Goal: Task Accomplishment & Management: Manage account settings

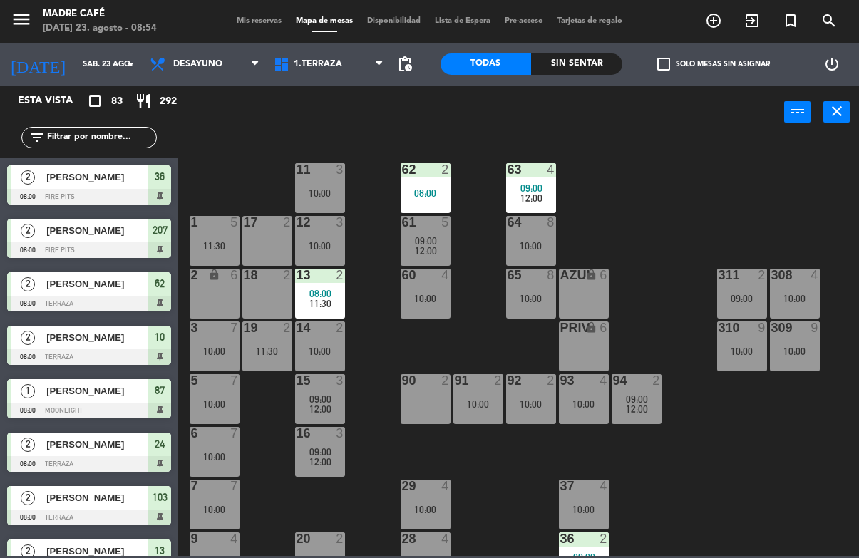
click at [106, 145] on input "text" at bounding box center [101, 138] width 110 height 16
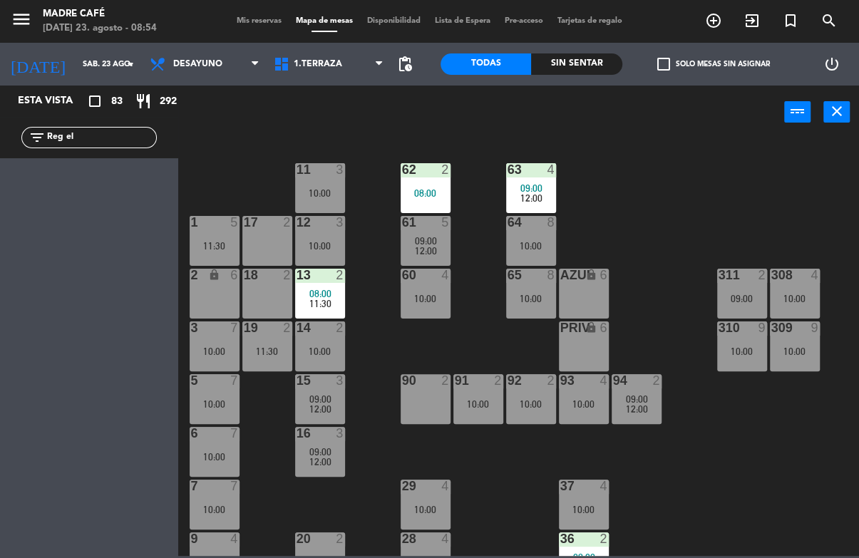
click at [119, 145] on input "Reg el" at bounding box center [101, 138] width 110 height 16
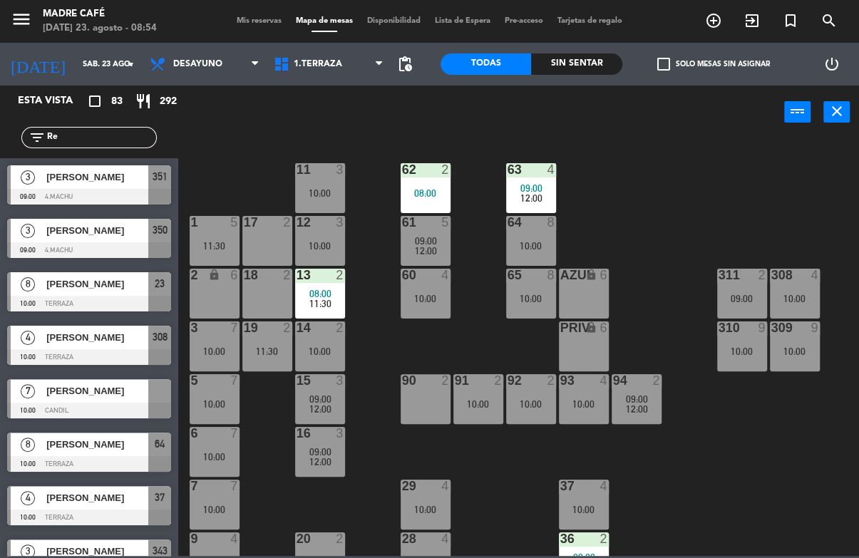
type input "R"
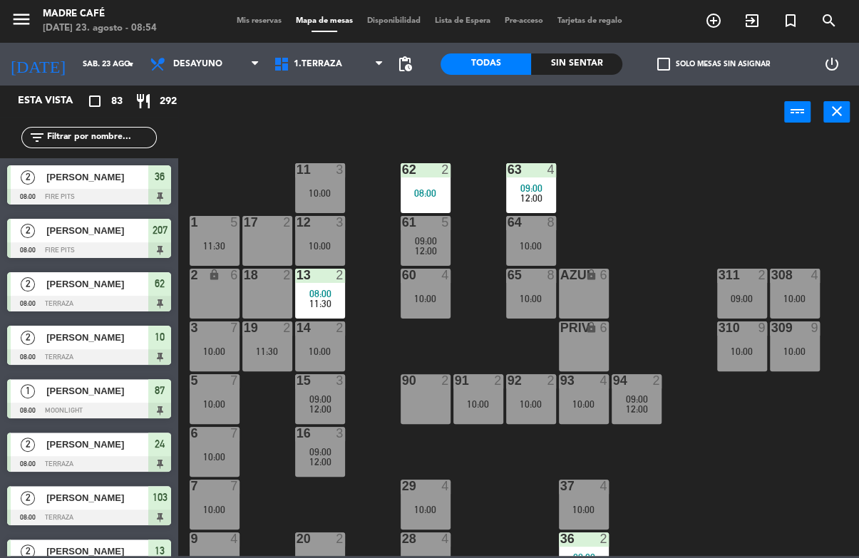
click at [192, 71] on span "Desayuno" at bounding box center [205, 63] width 124 height 31
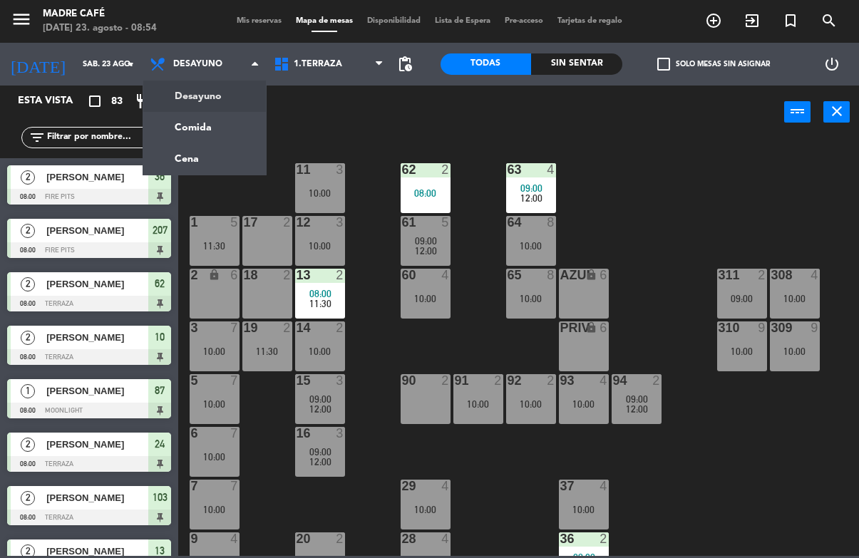
click at [202, 162] on ng-component "menu Madre Café [DATE] 23. agosto - 08:54 Mis reservas Mapa de mesas Disponibil…" at bounding box center [429, 278] width 859 height 556
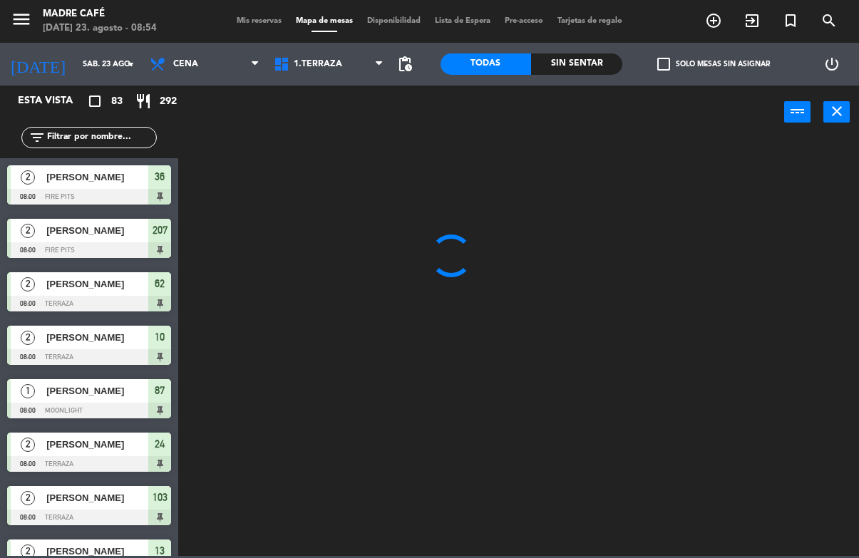
click at [97, 145] on input "text" at bounding box center [101, 138] width 110 height 16
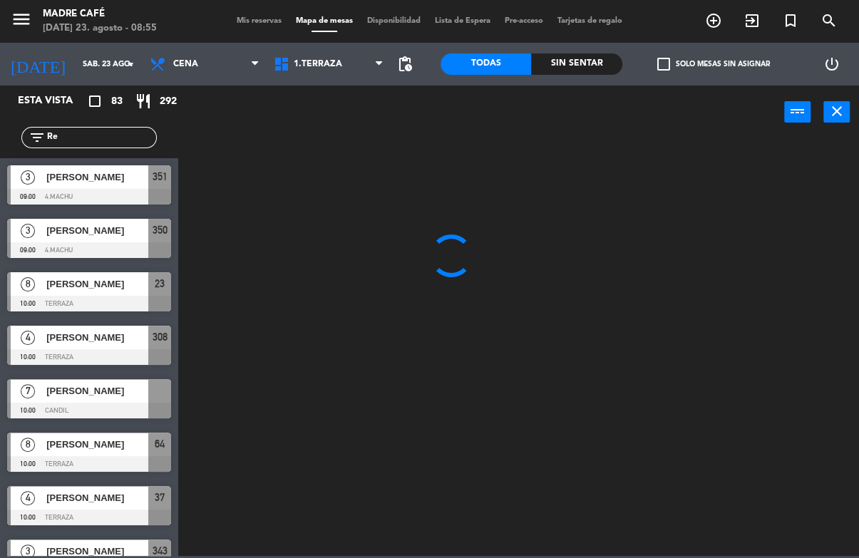
type input "R"
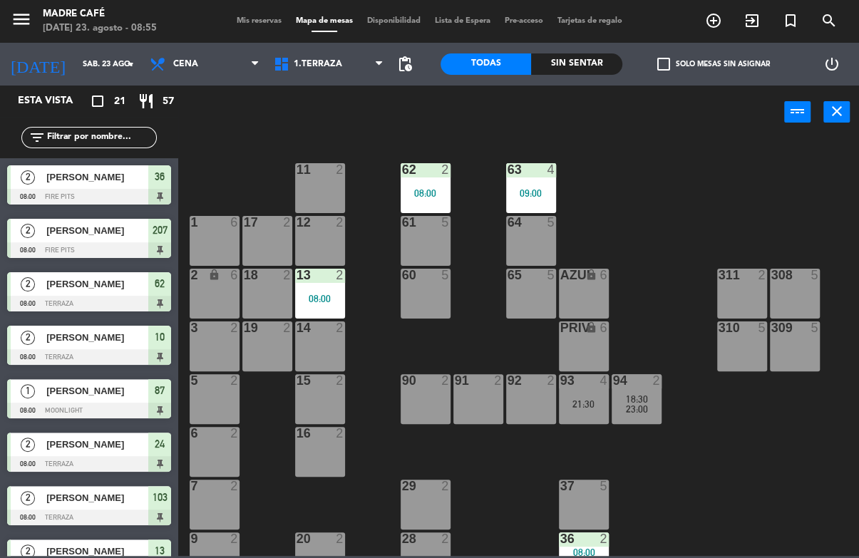
click at [117, 144] on input "text" at bounding box center [101, 138] width 110 height 16
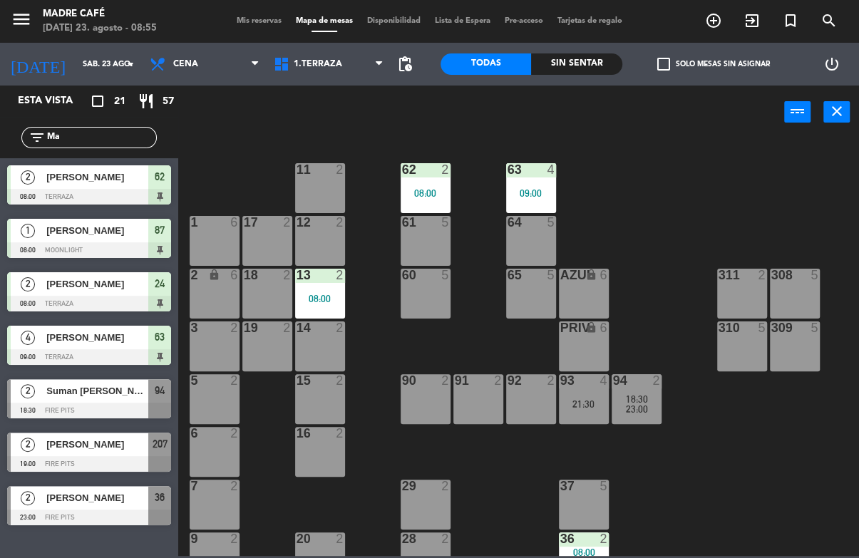
type input "M"
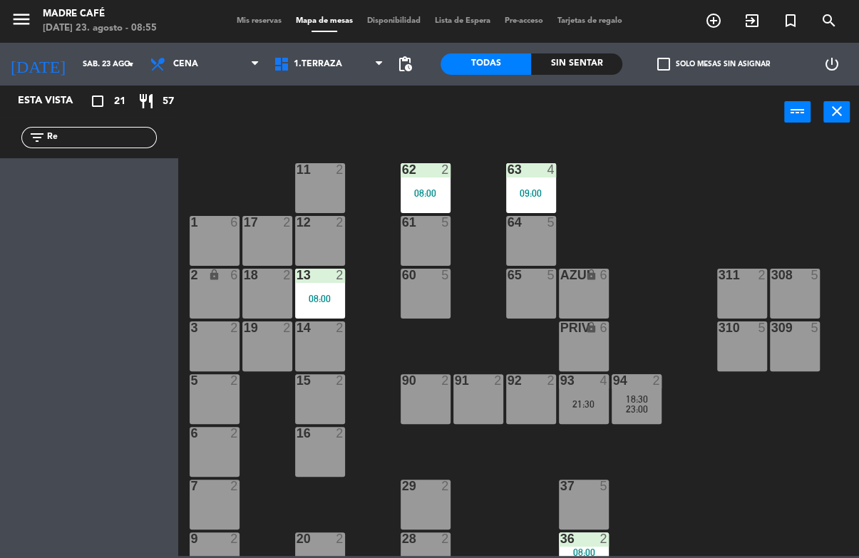
click at [701, 146] on div "11 2 63 4 09:00 62 2 08:00 12 2 1 6 61 5 64 5 17 2 13 2 08:00 2 lock 6 60 5 65 …" at bounding box center [523, 347] width 672 height 418
click at [115, 144] on input "Re" at bounding box center [101, 138] width 110 height 16
click at [108, 145] on input "Re" at bounding box center [101, 138] width 110 height 16
type input "R"
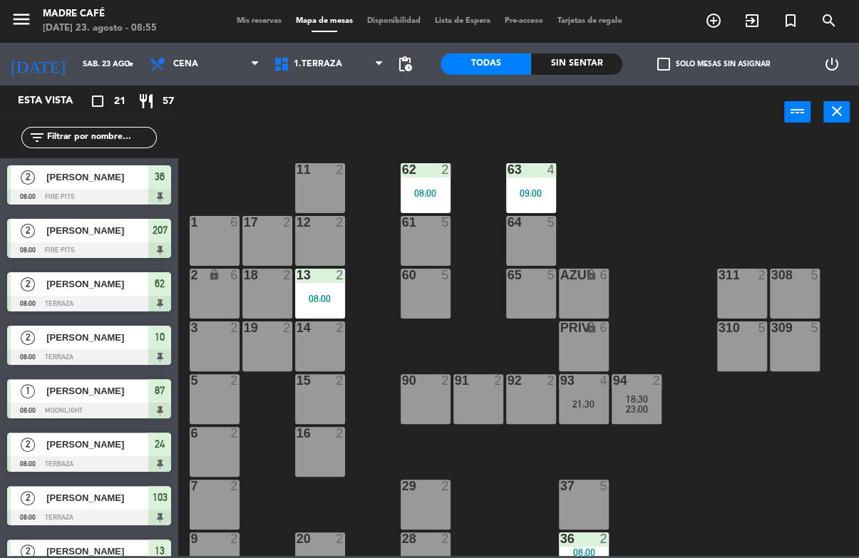
click at [734, 25] on span "exit_to_app" at bounding box center [752, 21] width 38 height 24
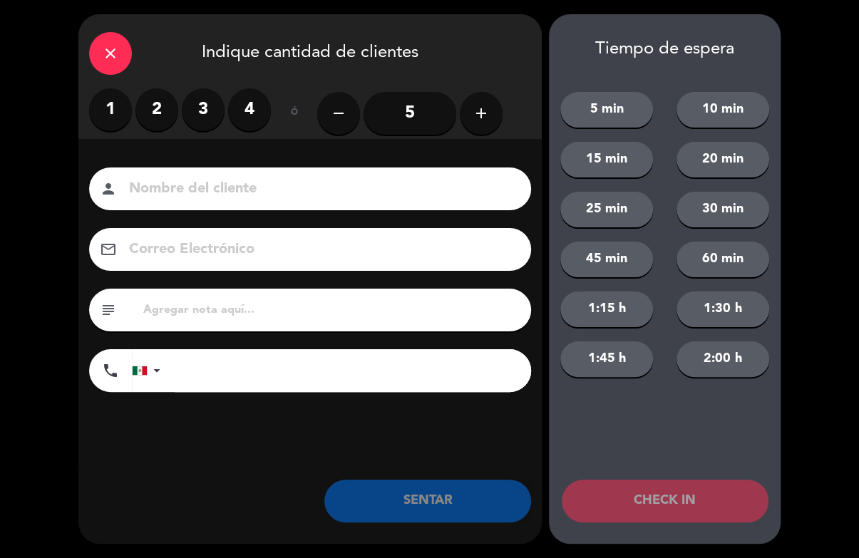
click at [741, 14] on div "close Indique cantidad de clientes 1 2 3 4 ó remove 5 add Nombre del cliente pe…" at bounding box center [429, 279] width 859 height 558
click at [463, 115] on button "add" at bounding box center [481, 113] width 43 height 43
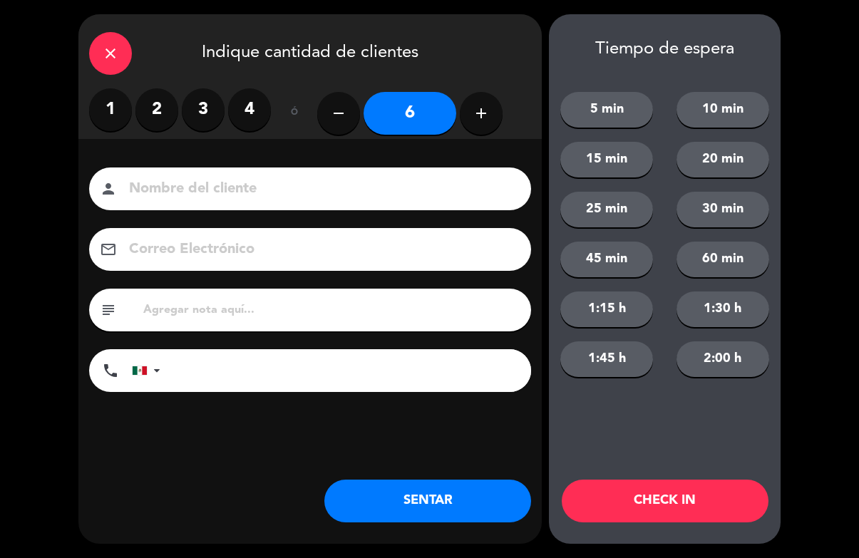
click at [295, 177] on input at bounding box center [320, 189] width 385 height 25
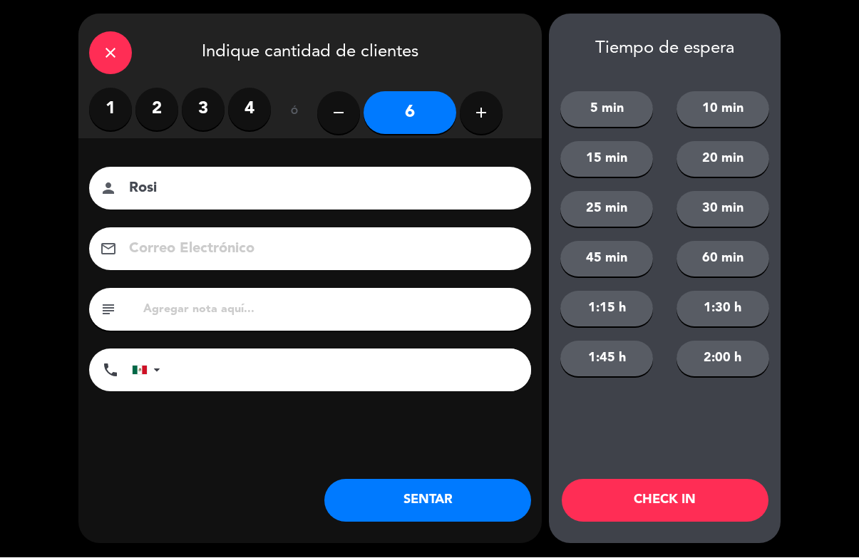
type input "Rosi"
click at [654, 471] on div "Tiempo de espera 5 min 10 min 15 min 20 min 25 min 30 min 45 min 60 min 1:15 h …" at bounding box center [665, 279] width 232 height 530
click at [123, 52] on div "close" at bounding box center [110, 53] width 43 height 43
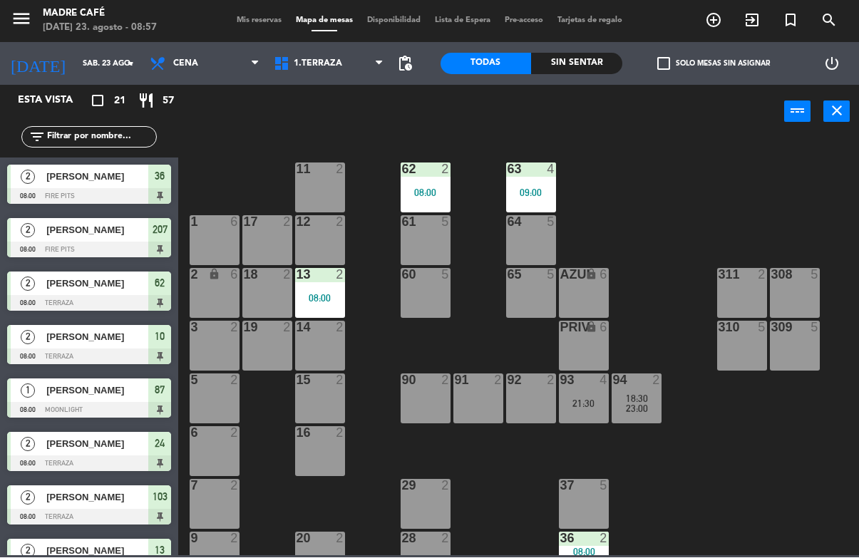
click at [106, 131] on input "text" at bounding box center [101, 138] width 110 height 16
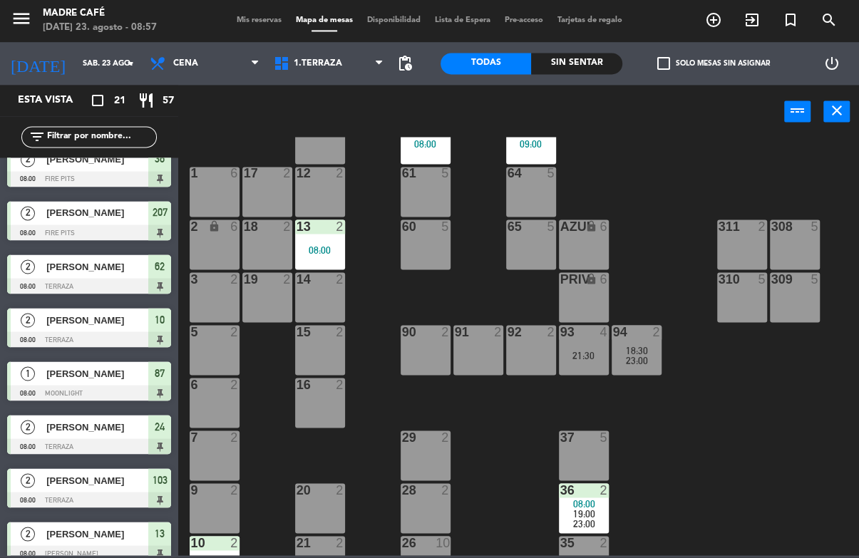
scroll to position [14, 0]
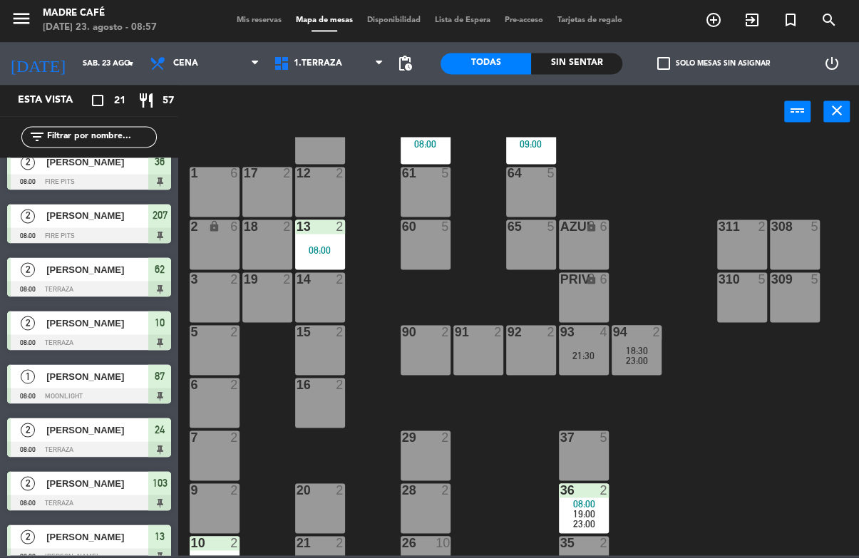
click at [647, 164] on div "11 2 63 4 09:00 62 2 08:00 12 2 1 6 61 5 64 5 17 2 13 2 08:00 2 lock 6 60 5 65 …" at bounding box center [523, 347] width 672 height 418
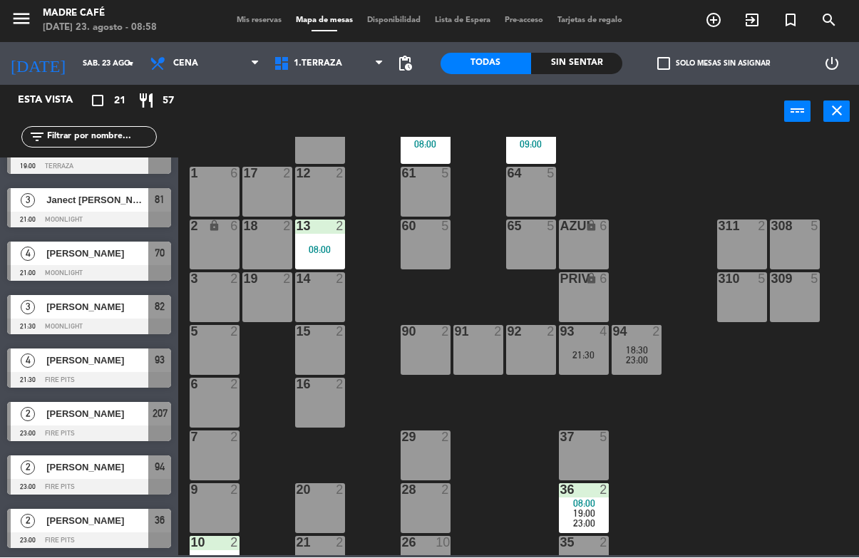
scroll to position [725, 0]
click at [124, 145] on input "text" at bounding box center [101, 138] width 110 height 16
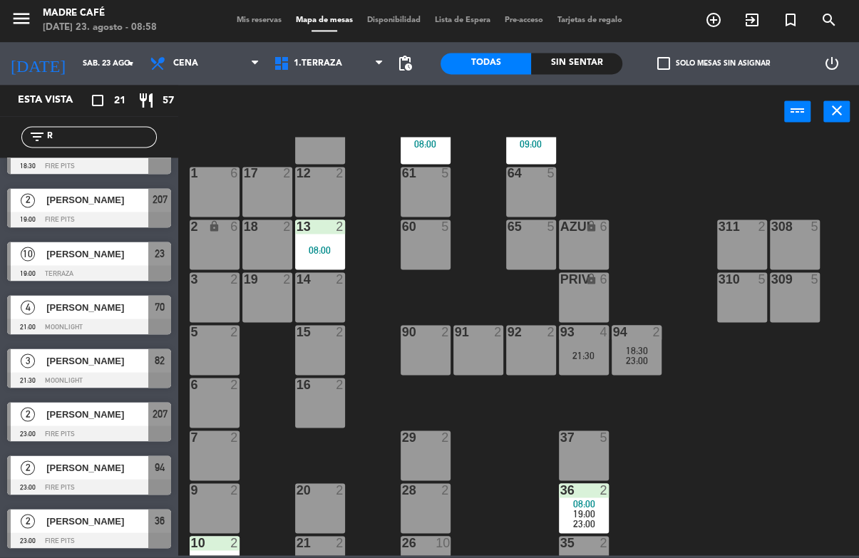
scroll to position [297, 0]
type input "R"
click at [746, 153] on div "11 2 63 4 09:00 62 2 08:00 12 2 1 6 61 5 64 5 17 2 13 2 08:00 2 lock 6 60 5 65 …" at bounding box center [523, 347] width 672 height 418
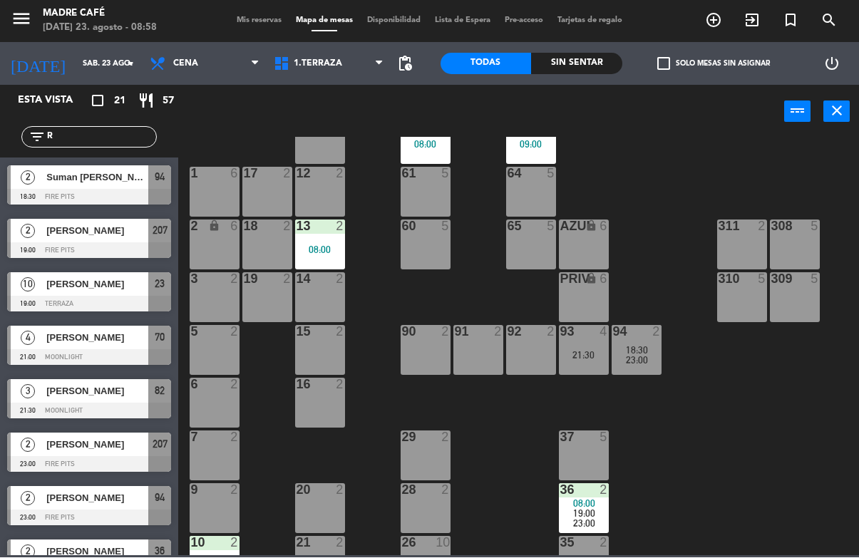
scroll to position [265, 0]
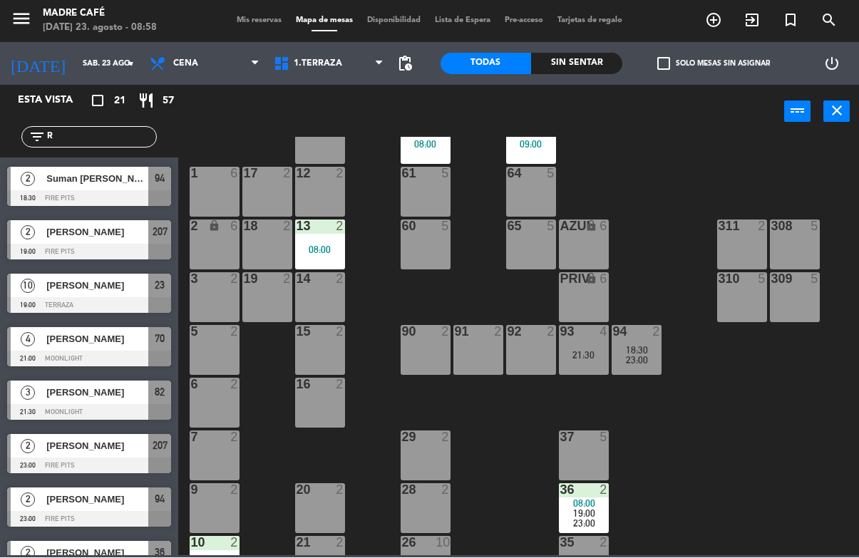
click at [96, 158] on div "2 [PERSON_NAME] 18:00 Fire Pits 206" at bounding box center [89, 133] width 178 height 53
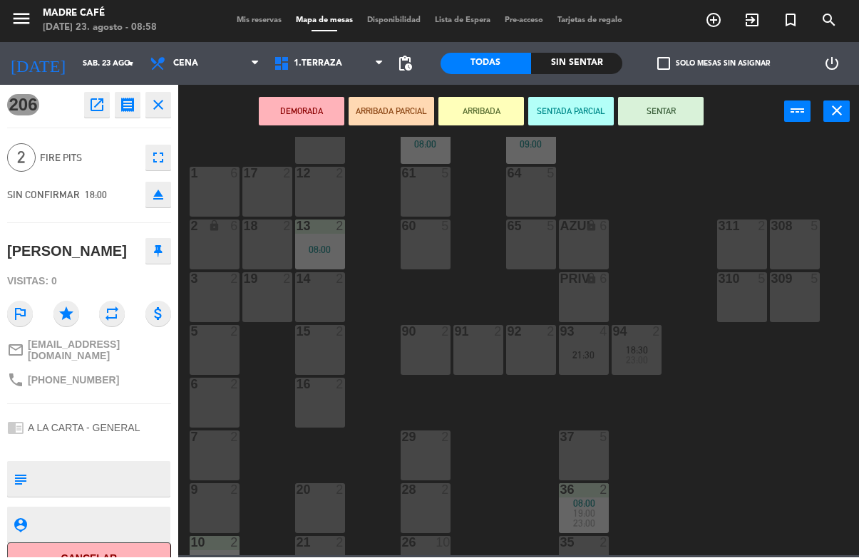
click at [169, 113] on button "close" at bounding box center [158, 106] width 26 height 26
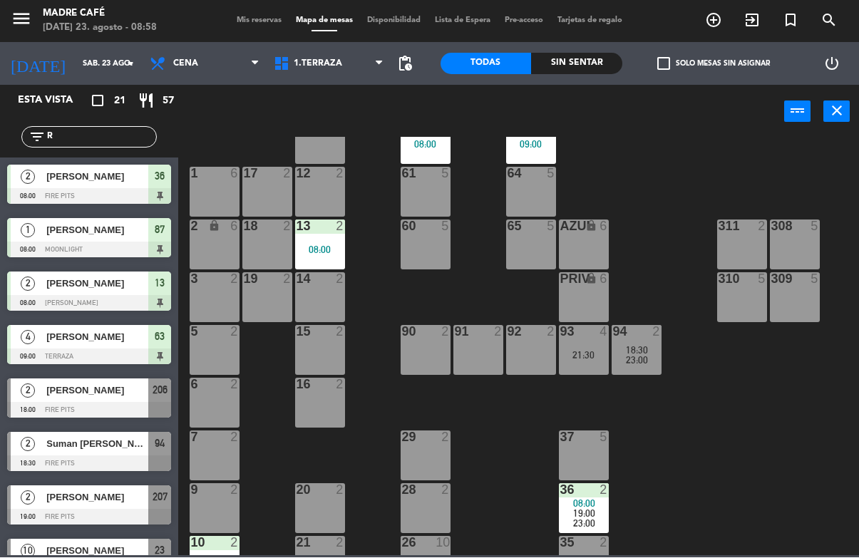
click at [108, 143] on input "R" at bounding box center [101, 138] width 110 height 16
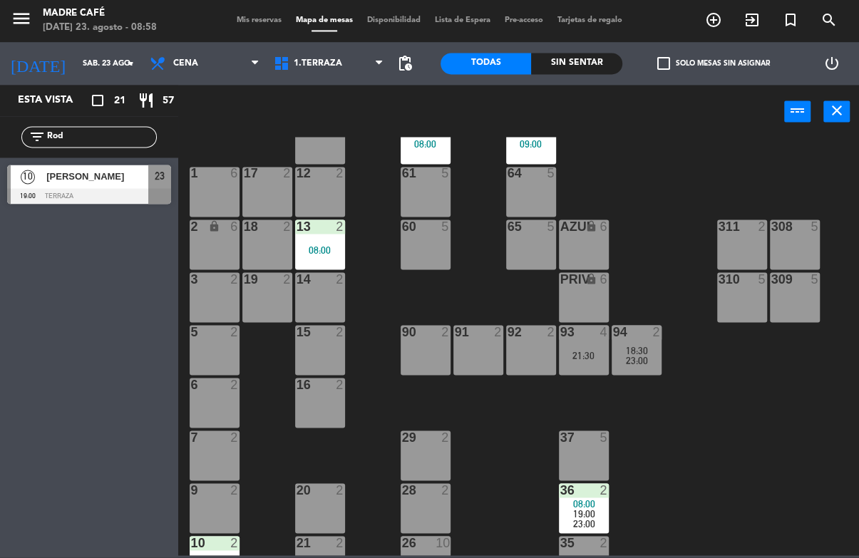
type input "Rod"
click at [104, 195] on div at bounding box center [89, 197] width 164 height 16
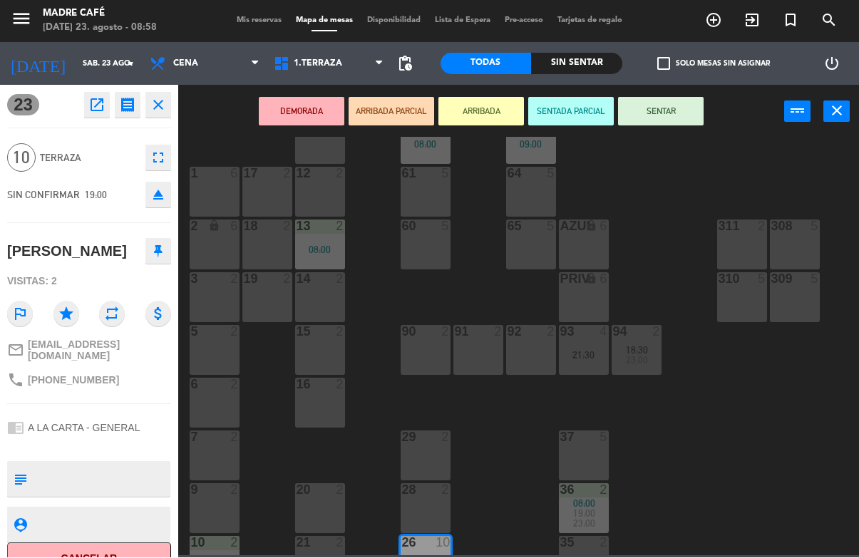
click at [167, 110] on button "close" at bounding box center [158, 106] width 26 height 26
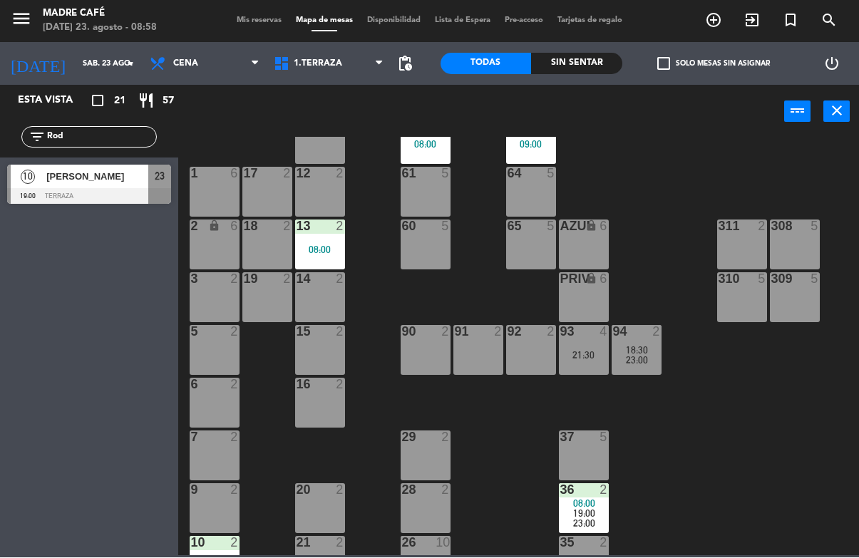
click at [118, 143] on input "Rod" at bounding box center [101, 138] width 110 height 16
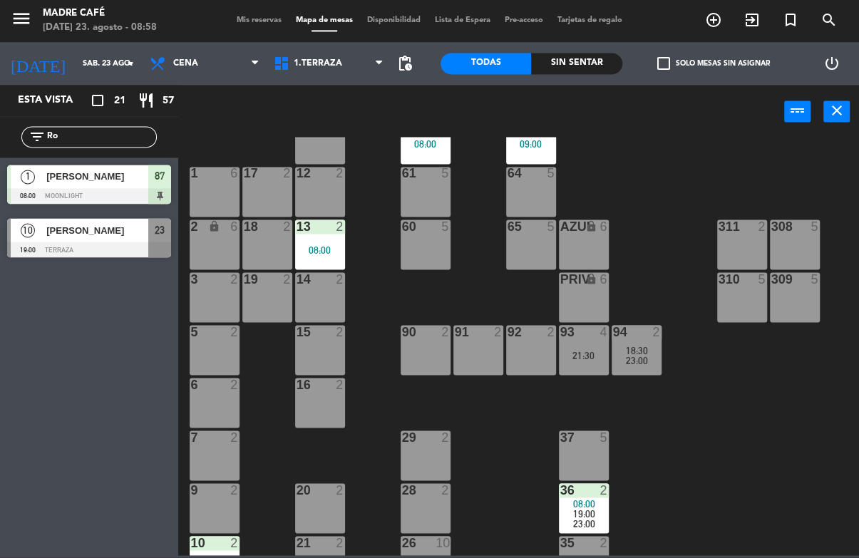
type input "R"
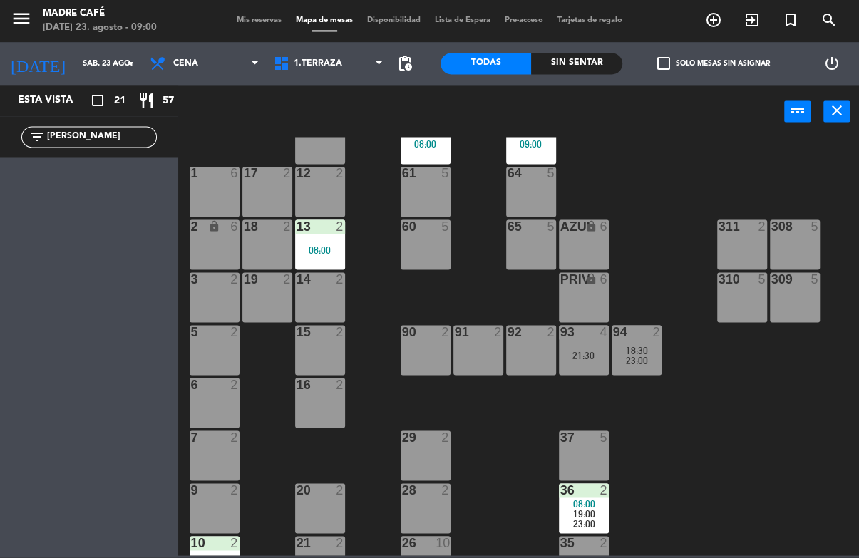
type input "Hambre"
click at [148, 140] on input "Hambre" at bounding box center [101, 138] width 110 height 16
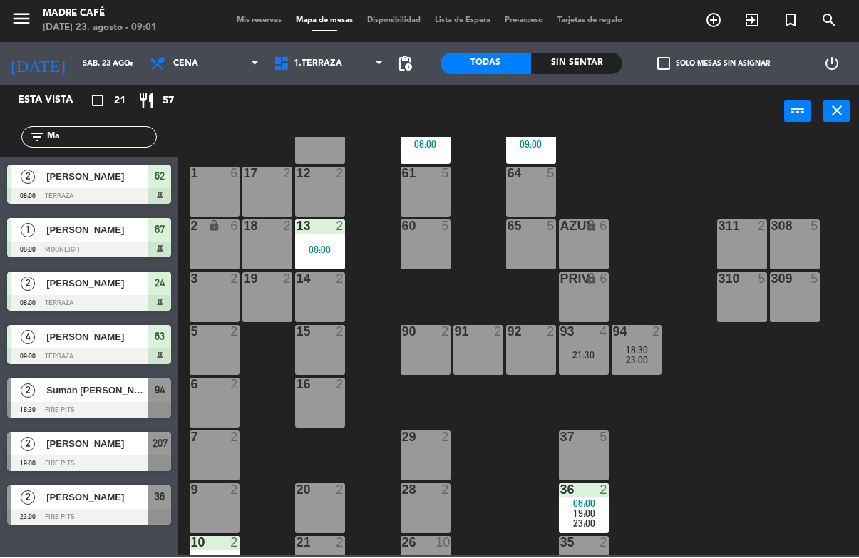
click at [123, 133] on input "Ma" at bounding box center [101, 138] width 110 height 16
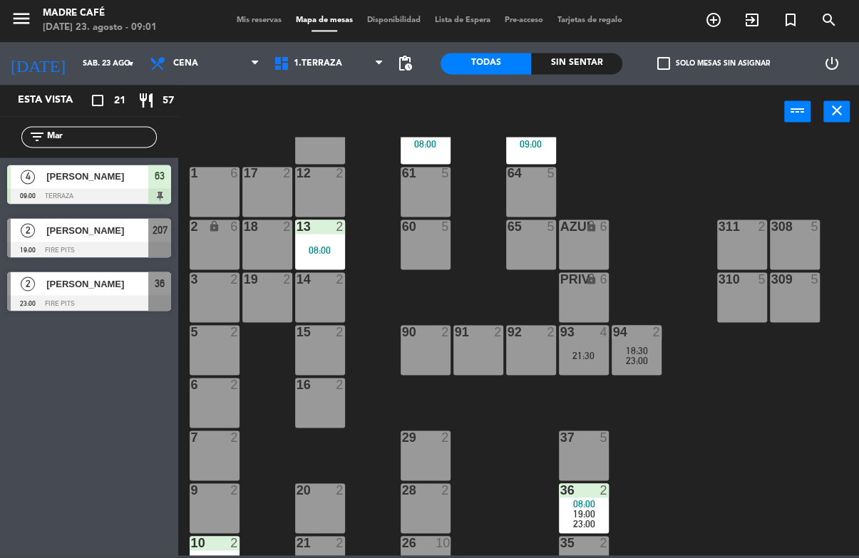
click at [671, 140] on div "11 2 63 4 09:00 62 2 08:00 12 2 1 6 61 5 64 5 17 2 13 2 08:00 2 lock 6 60 5 65 …" at bounding box center [523, 347] width 672 height 418
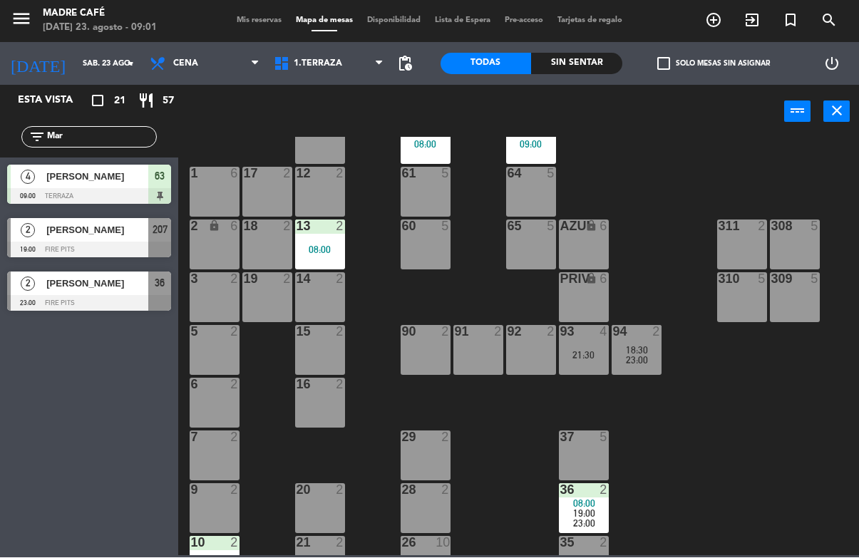
click at [103, 144] on input "Mar" at bounding box center [101, 138] width 110 height 16
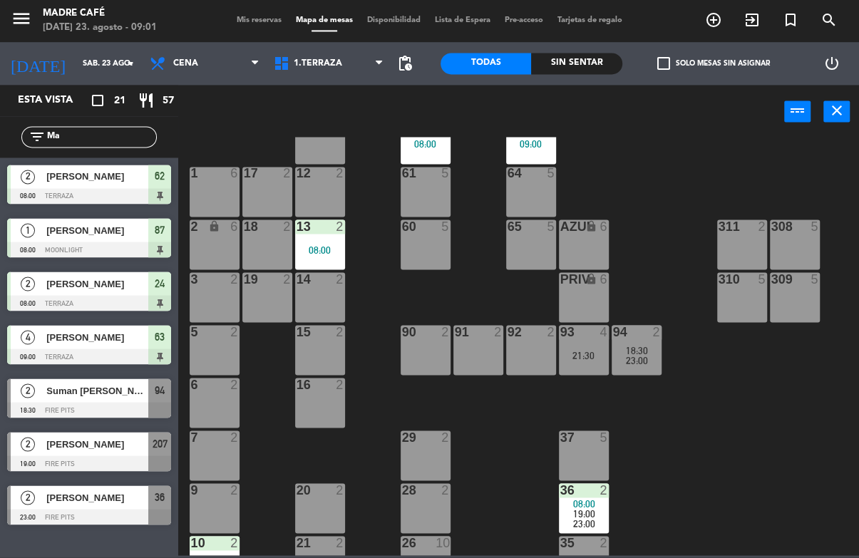
type input "M"
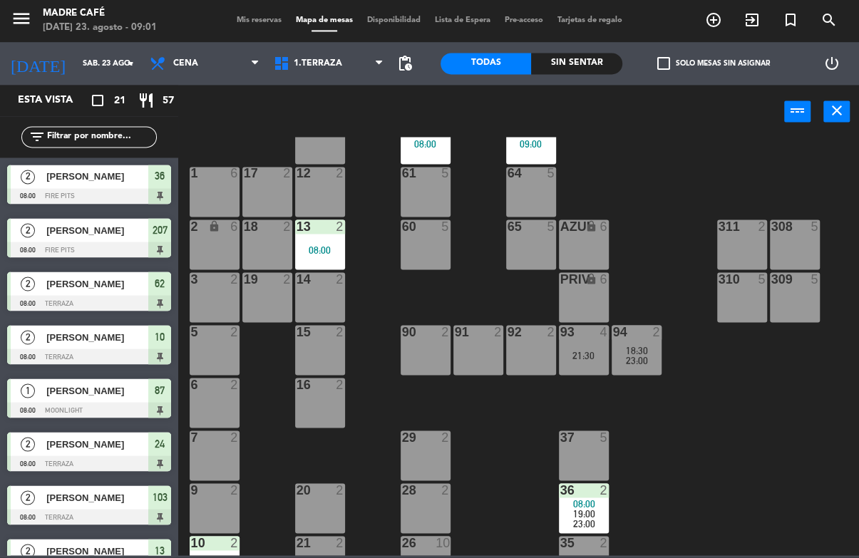
click at [776, 157] on div "11 2 63 4 09:00 62 2 08:00 12 2 1 6 61 5 64 5 17 2 13 2 08:00 2 lock 6 60 5 65 …" at bounding box center [523, 347] width 672 height 418
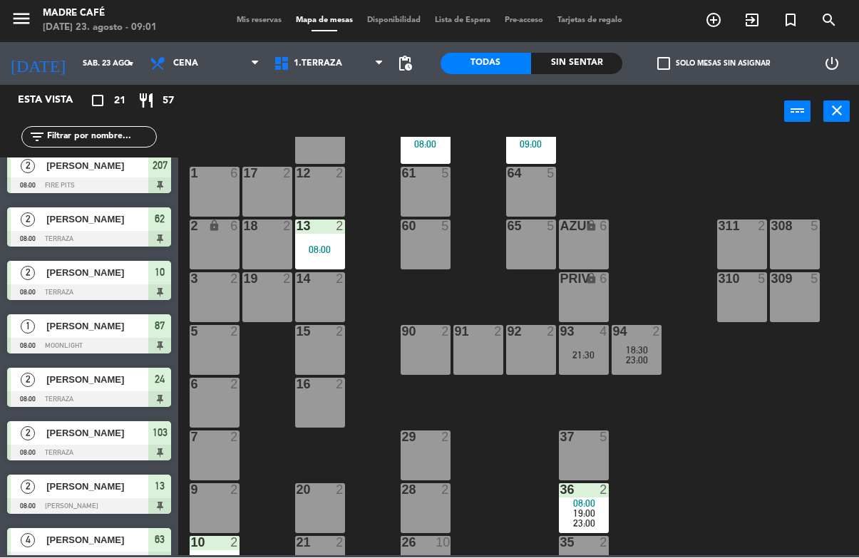
scroll to position [61, 0]
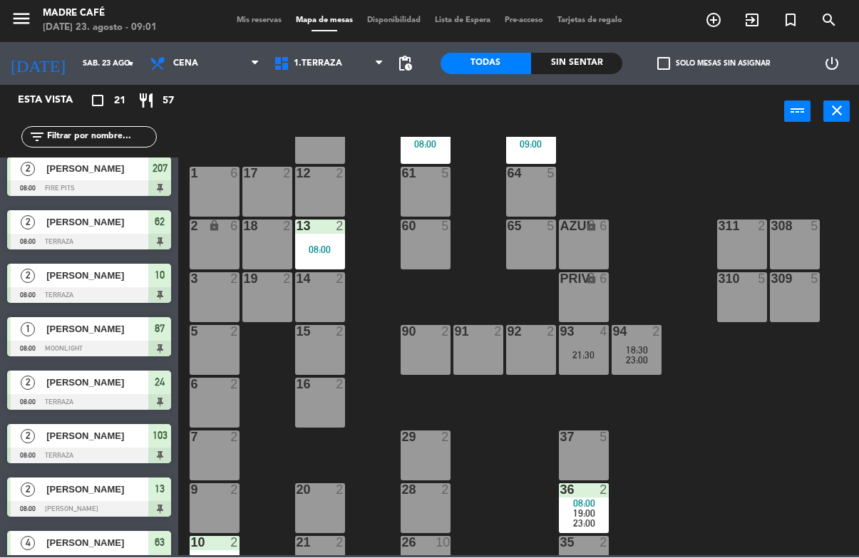
click at [113, 139] on input "text" at bounding box center [101, 138] width 110 height 16
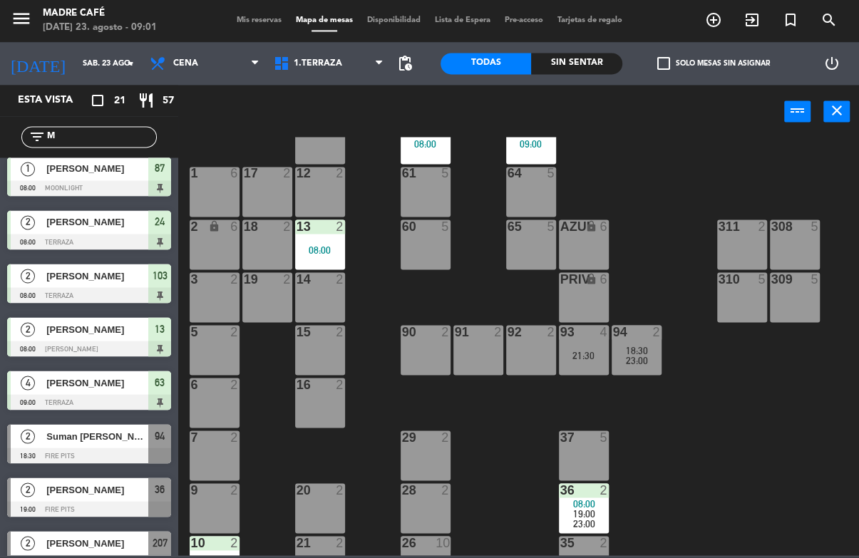
type input "M"
click at [724, 143] on div "11 2 63 4 09:00 62 2 08:00 12 2 1 6 61 5 64 5 17 2 13 2 08:00 2 lock 6 60 5 65 …" at bounding box center [523, 347] width 672 height 418
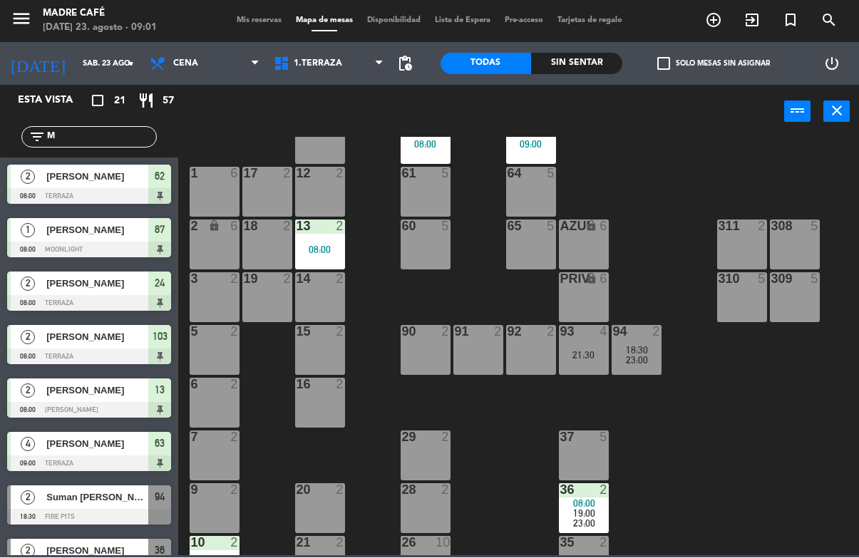
click at [100, 145] on input "M" at bounding box center [101, 138] width 110 height 16
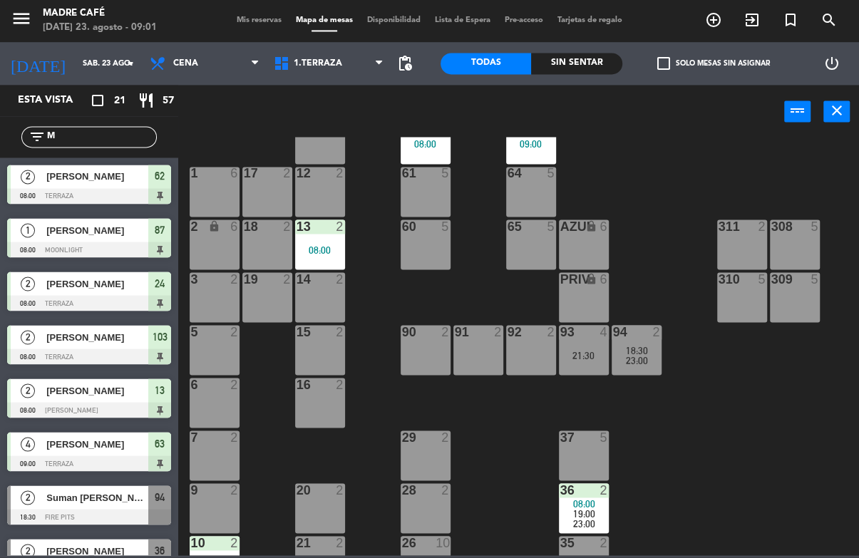
scroll to position [0, 0]
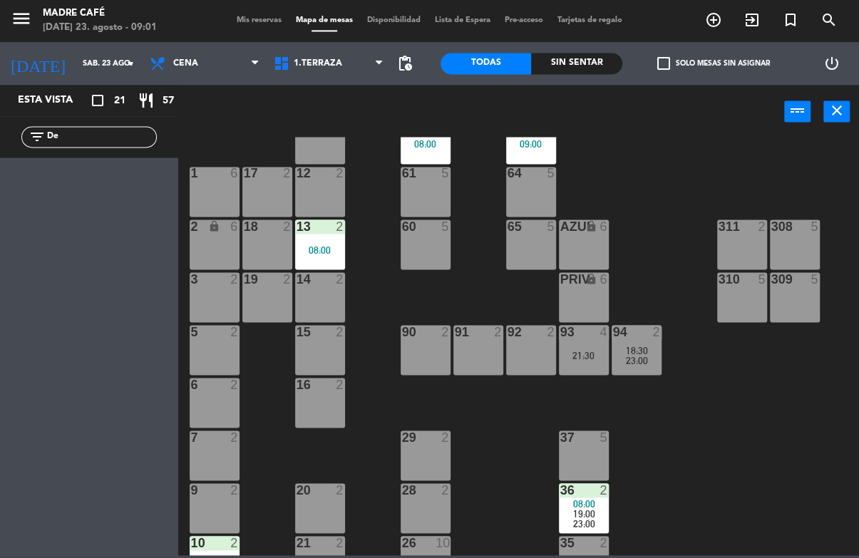
type input "D"
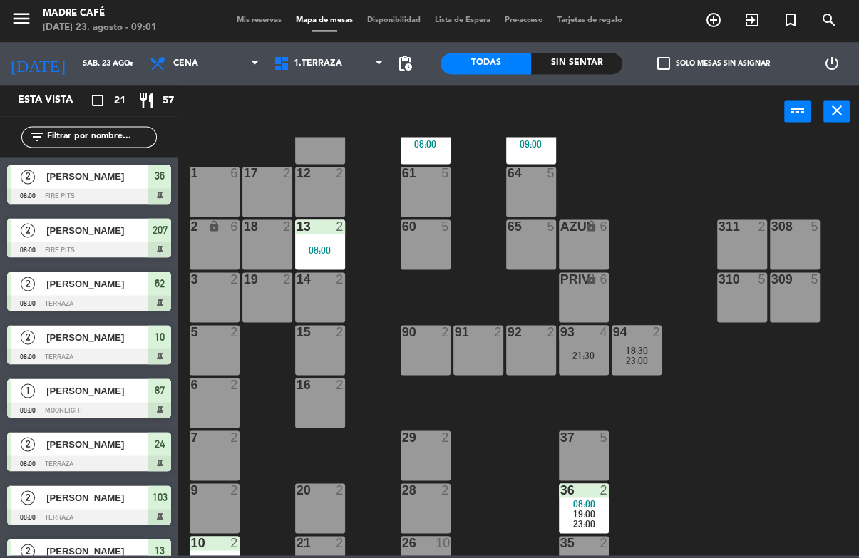
click at [81, 64] on input "sáb. 23 ago." at bounding box center [129, 65] width 107 height 24
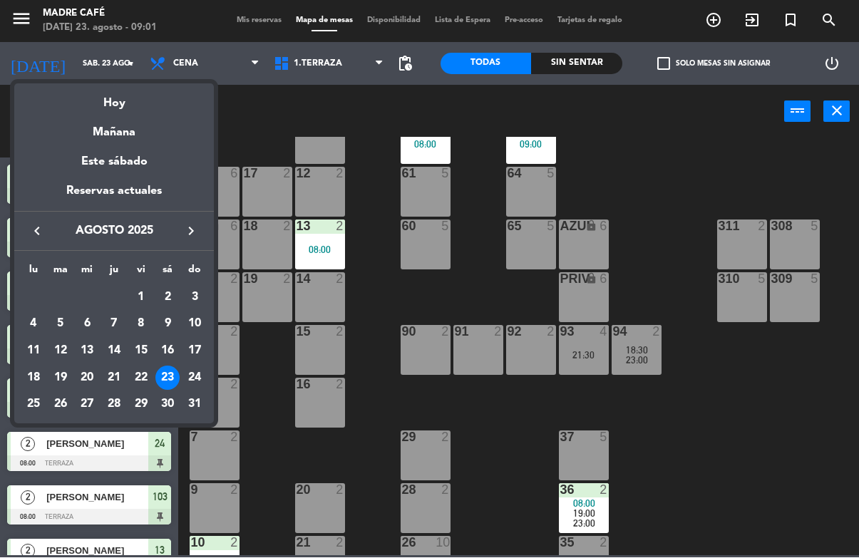
click at [160, 372] on div "23" at bounding box center [167, 378] width 24 height 24
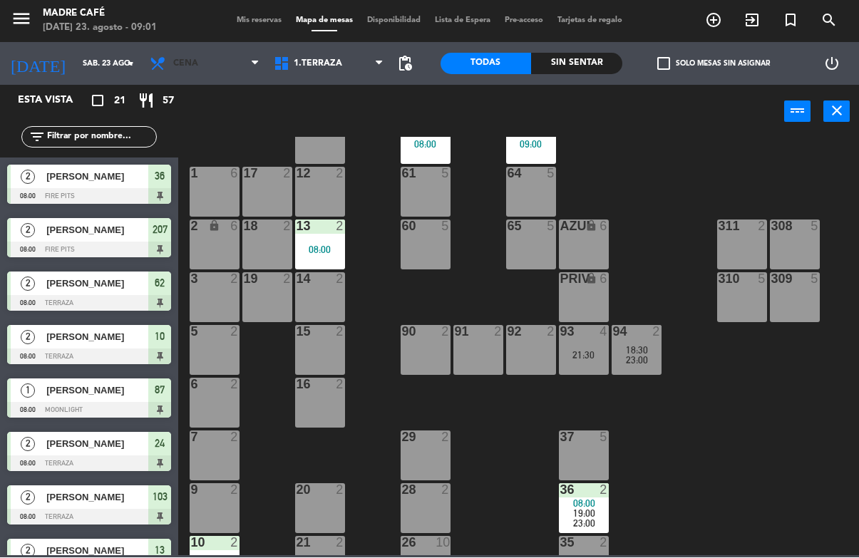
click at [187, 63] on span "Cena" at bounding box center [185, 64] width 25 height 10
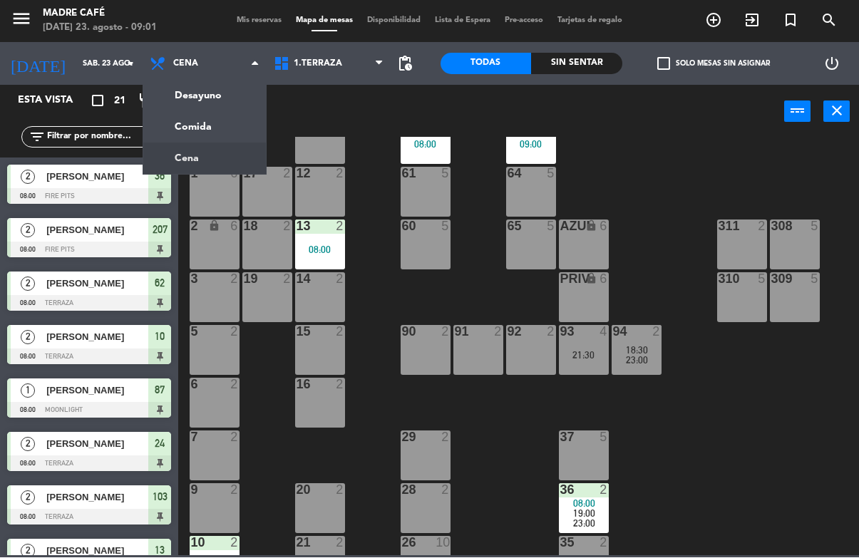
click at [217, 105] on ng-component "menu Madre Café [DATE] 23. agosto - 09:01 Mis reservas Mapa de mesas Disponibil…" at bounding box center [429, 278] width 859 height 556
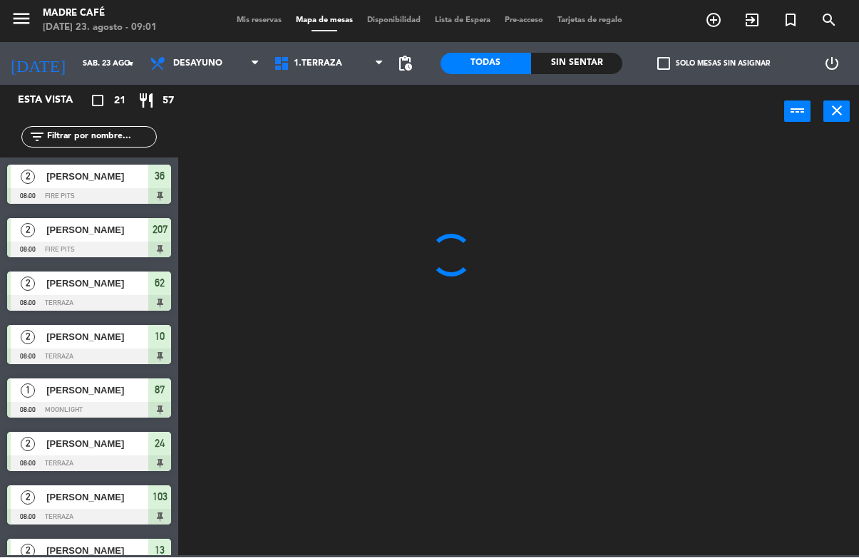
click at [96, 138] on input "text" at bounding box center [101, 138] width 110 height 16
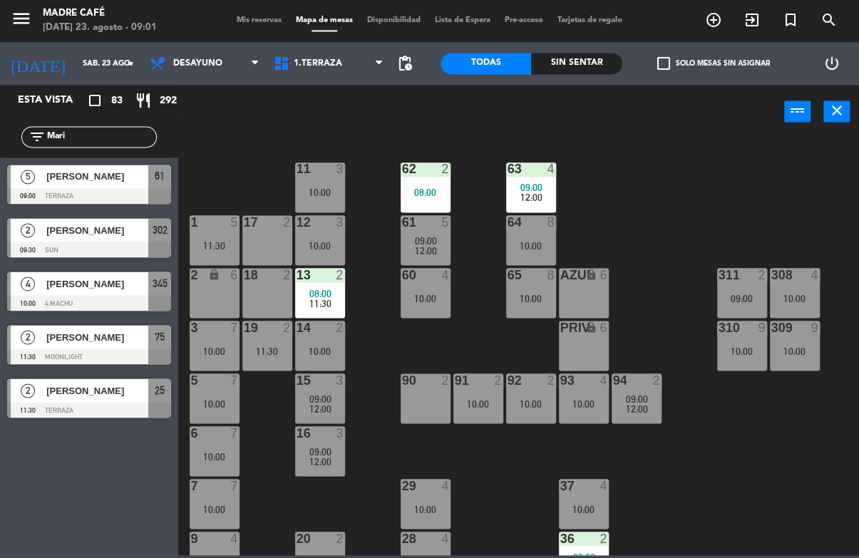
click at [681, 150] on div "11 3 10:00 63 4 09:00 12:00 62 2 08:00 12 3 10:00 1 5 11:30 61 5 09:00 12:00 64…" at bounding box center [523, 347] width 672 height 418
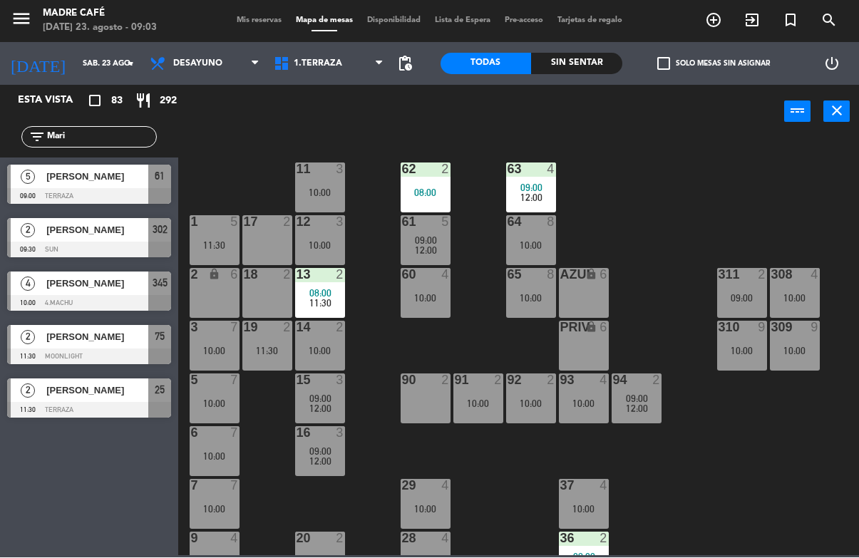
click at [191, 78] on span "Desayuno" at bounding box center [205, 63] width 124 height 31
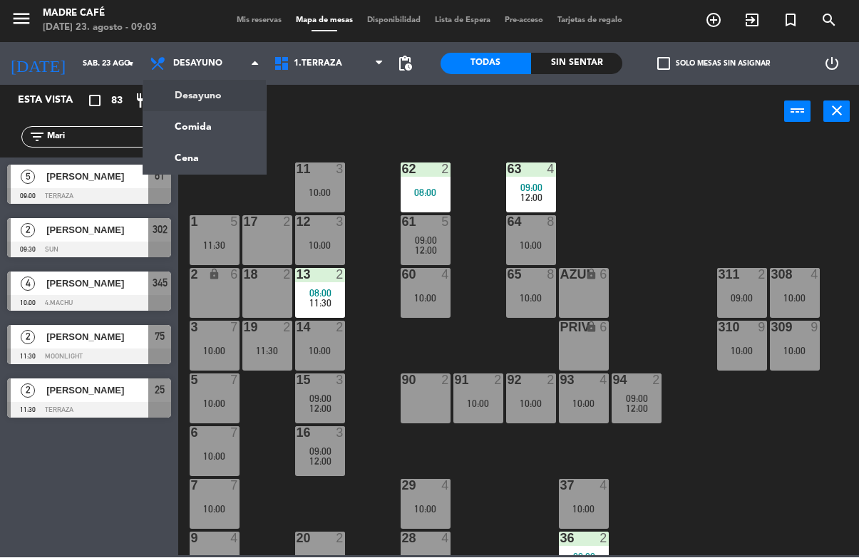
click at [209, 160] on ng-component "menu Madre Café [DATE] 23. agosto - 09:03 Mis reservas Mapa de mesas Disponibil…" at bounding box center [429, 278] width 859 height 556
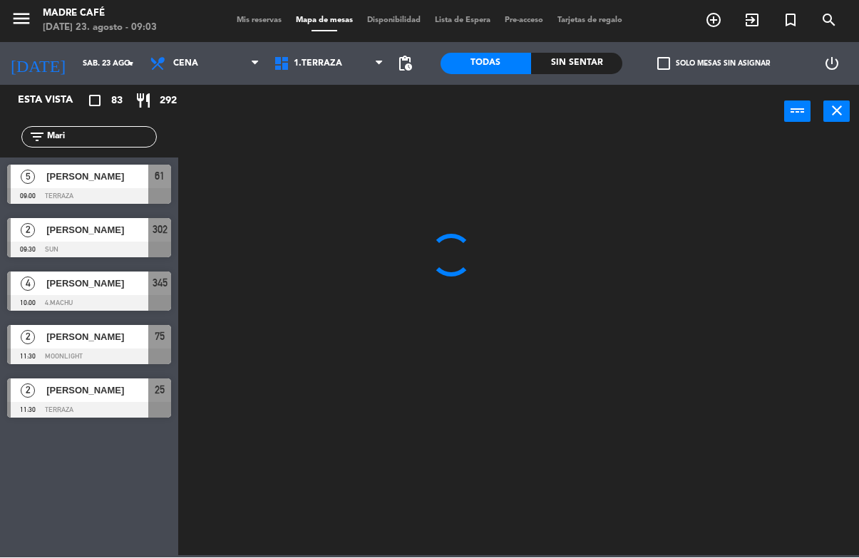
click at [174, 67] on span "Cena" at bounding box center [185, 64] width 25 height 10
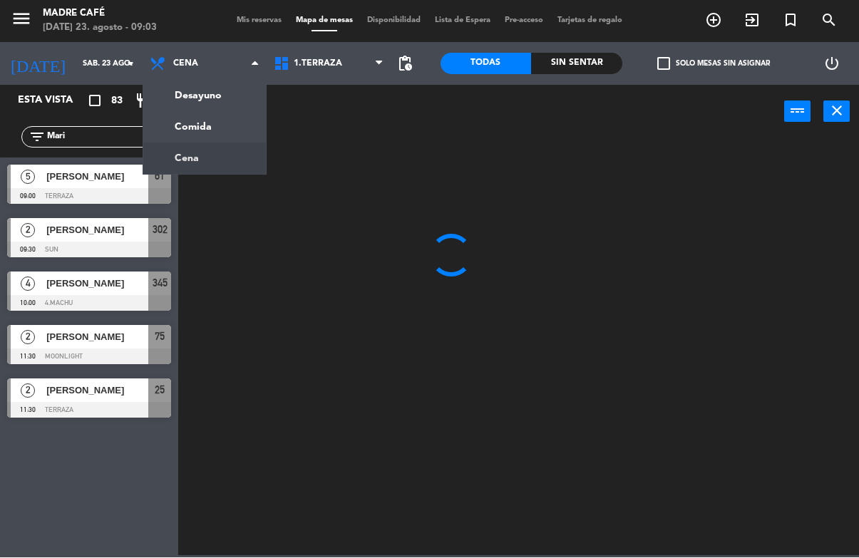
click at [212, 86] on ng-component "menu Madre Café [DATE] 23. agosto - 09:03 Mis reservas Mapa de mesas Disponibil…" at bounding box center [429, 278] width 859 height 556
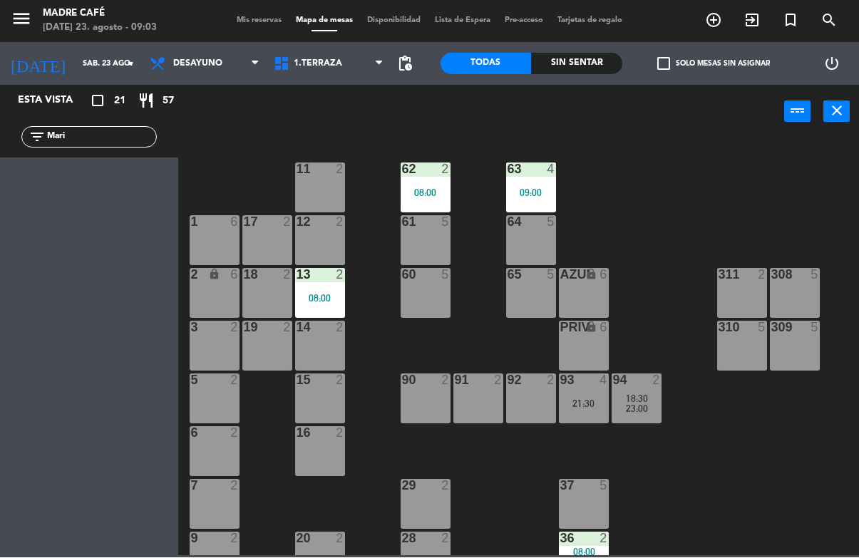
click at [130, 145] on input "Mari" at bounding box center [101, 138] width 110 height 16
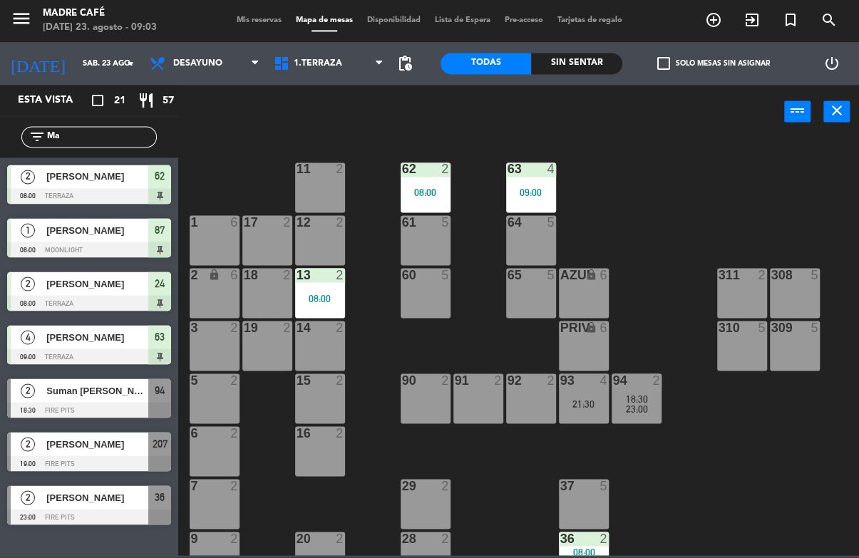
type input "M"
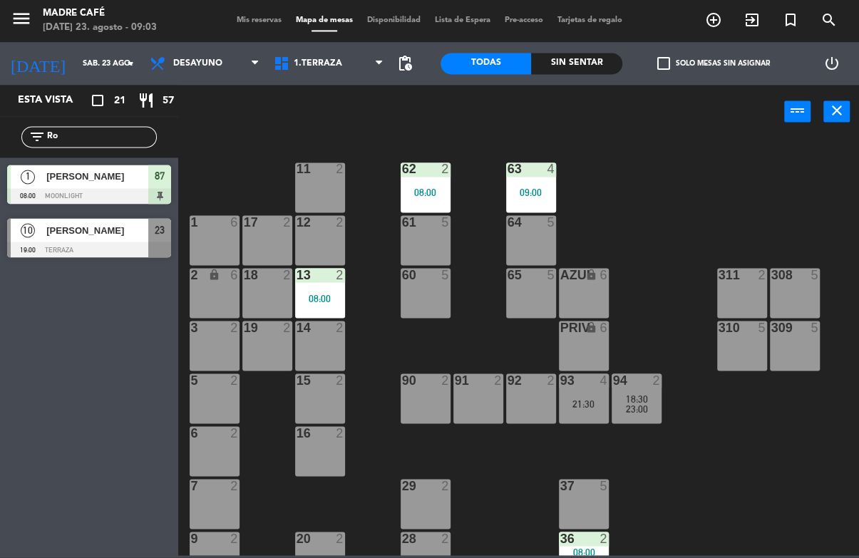
click at [705, 134] on div "power_input close" at bounding box center [481, 113] width 606 height 54
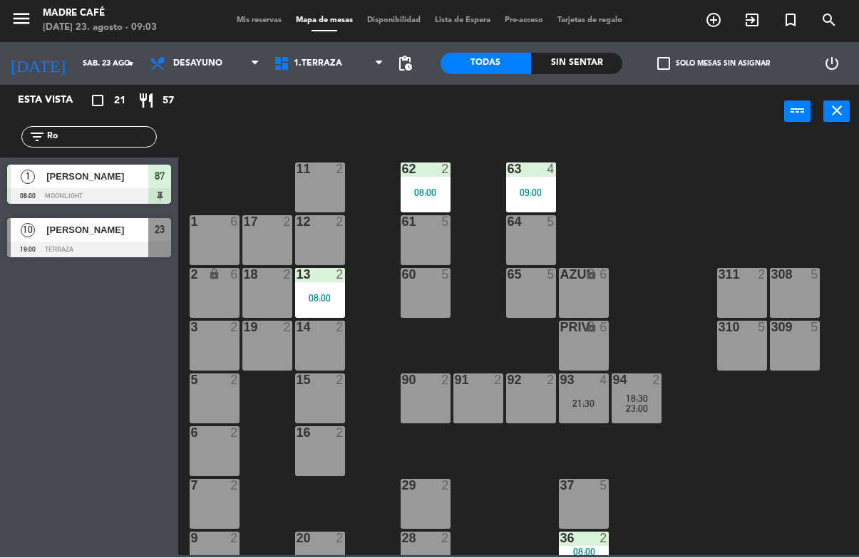
click at [123, 140] on input "Ro" at bounding box center [101, 138] width 110 height 16
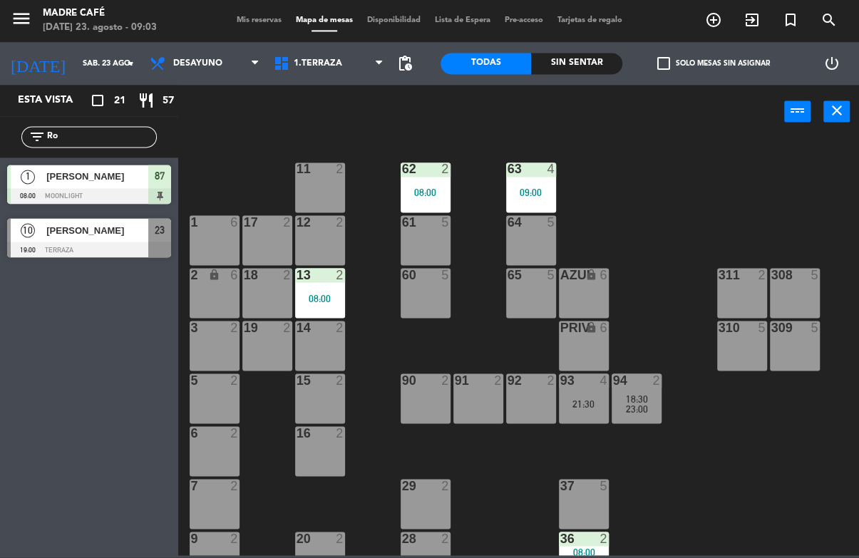
type input "R"
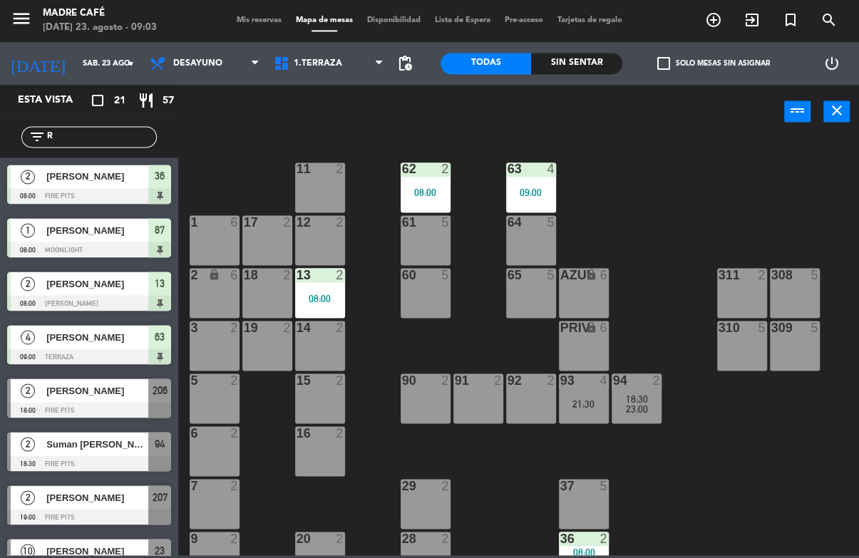
click at [671, 157] on div "11 2 63 4 09:00 62 2 08:00 12 2 1 6 61 5 64 5 17 2 13 2 08:00 2 lock 6 60 5 65 …" at bounding box center [523, 347] width 672 height 418
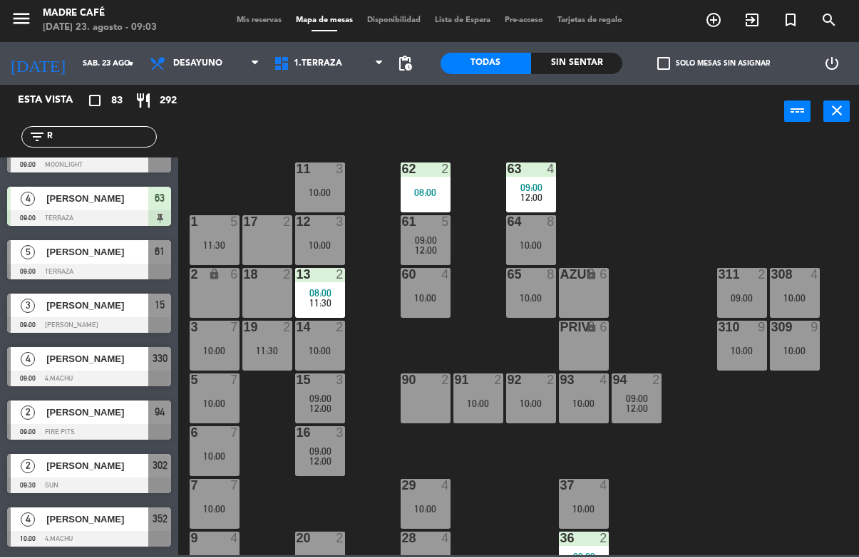
scroll to position [297, 0]
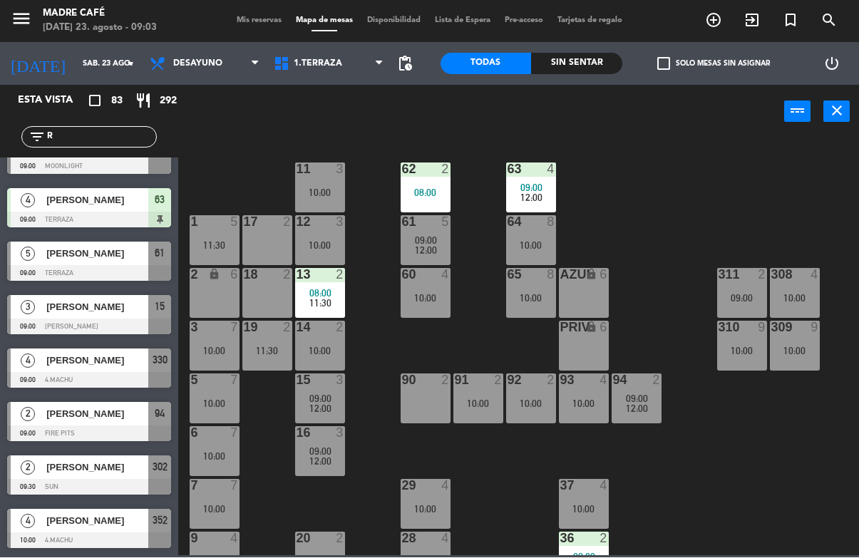
click at [114, 134] on input "R" at bounding box center [101, 138] width 110 height 16
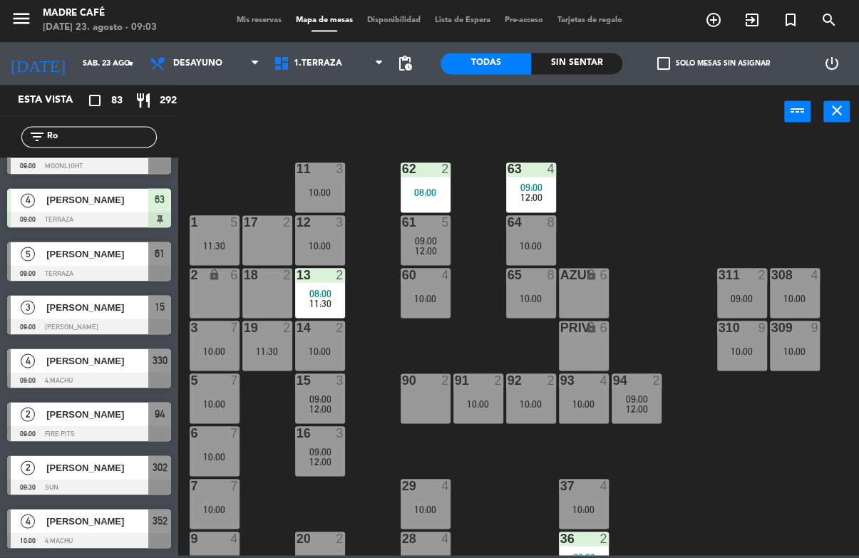
scroll to position [0, 0]
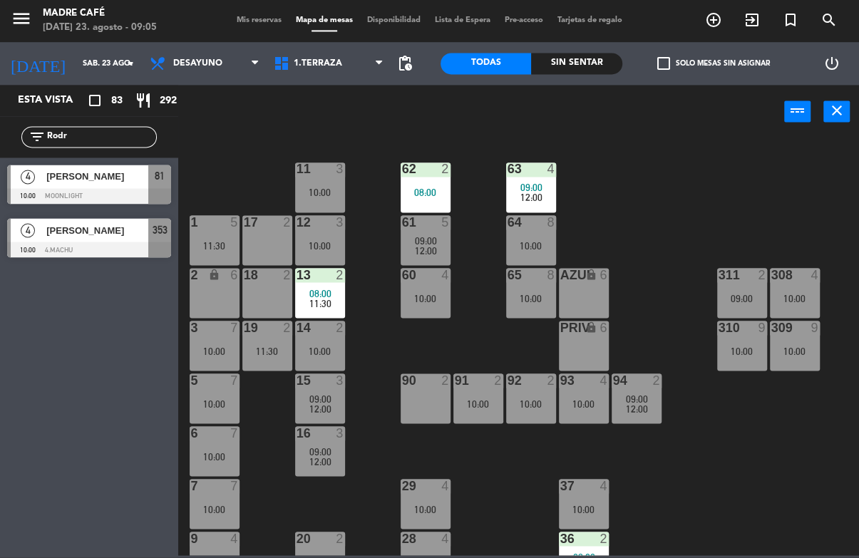
click at [120, 133] on input "Rodr" at bounding box center [101, 138] width 110 height 16
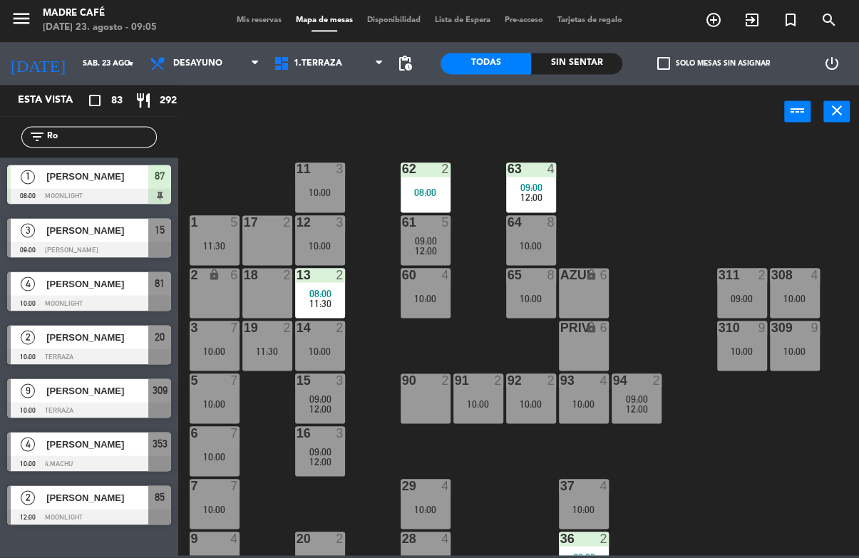
type input "R"
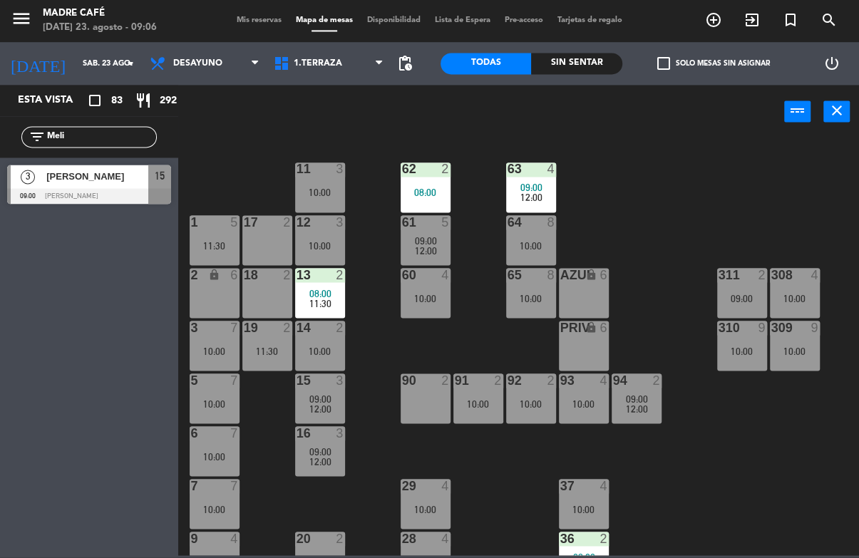
click at [240, 175] on div "11 3 10:00 63 4 09:00 12:00 62 2 08:00 12 3 10:00 1 5 11:30 61 5 09:00 12:00 64…" at bounding box center [523, 347] width 672 height 418
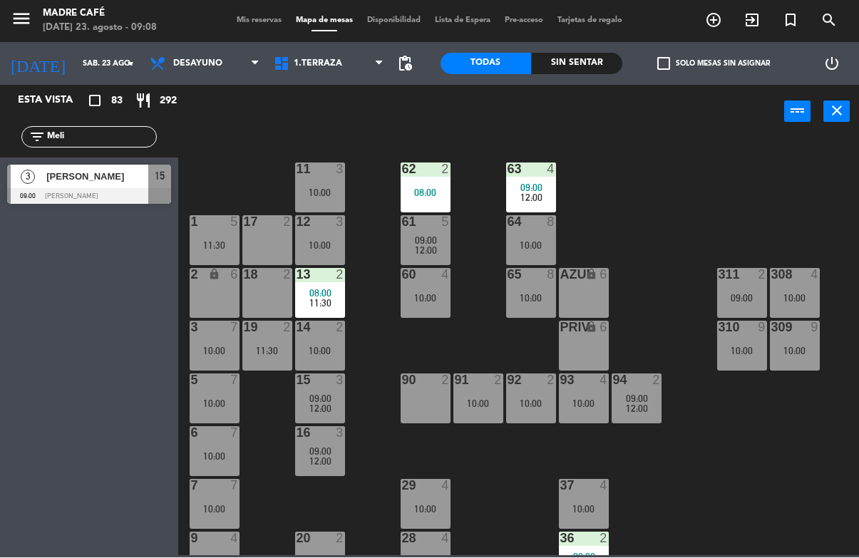
click at [125, 143] on input "Meli" at bounding box center [101, 138] width 110 height 16
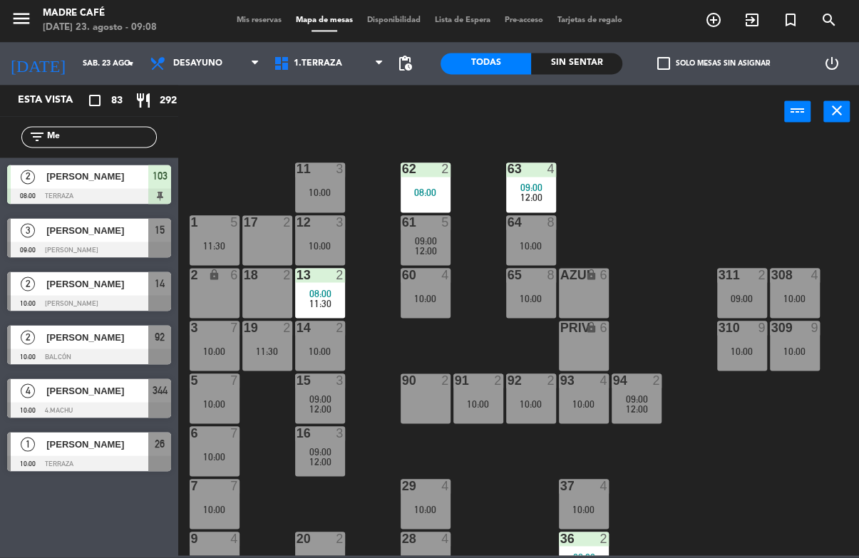
type input "M"
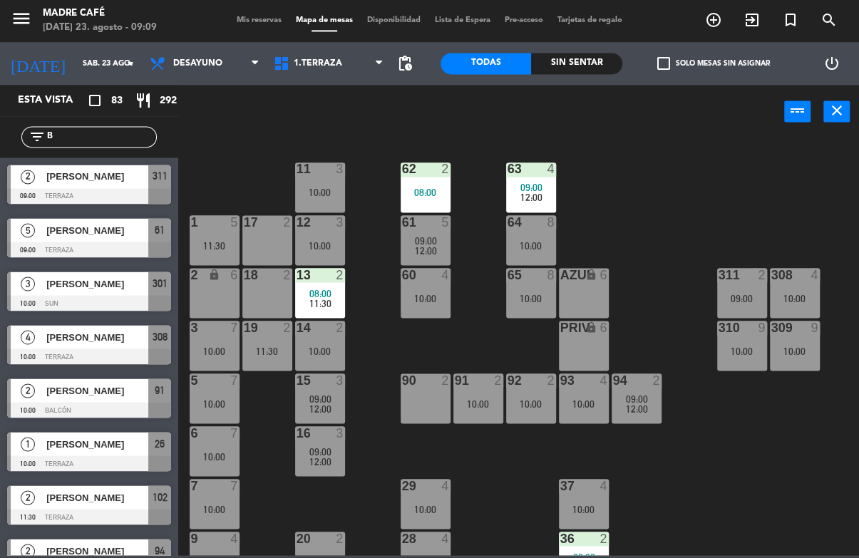
type input "B"
click at [345, 148] on div "11 3 10:00 63 4 09:00 12:00 62 2 08:00 12 3 10:00 1 5 11:30 61 5 09:00 12:00 64…" at bounding box center [523, 347] width 672 height 418
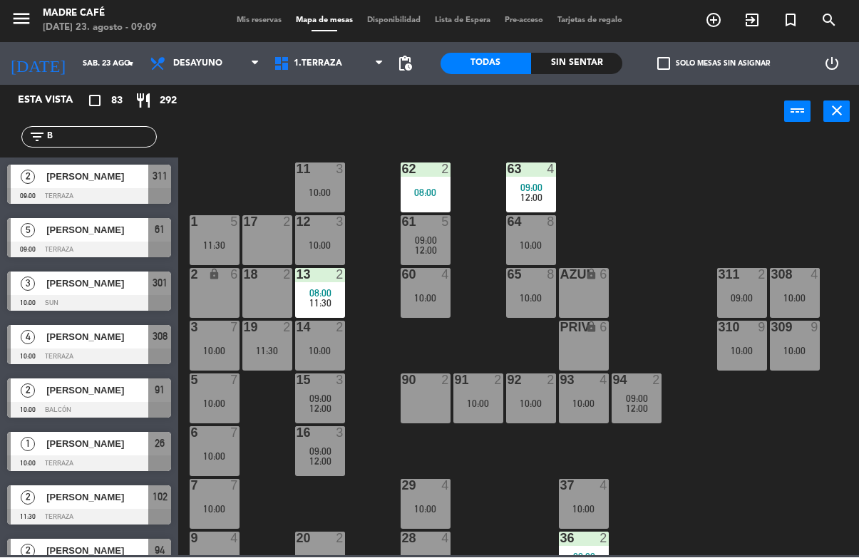
click at [111, 144] on input "B" at bounding box center [101, 138] width 110 height 16
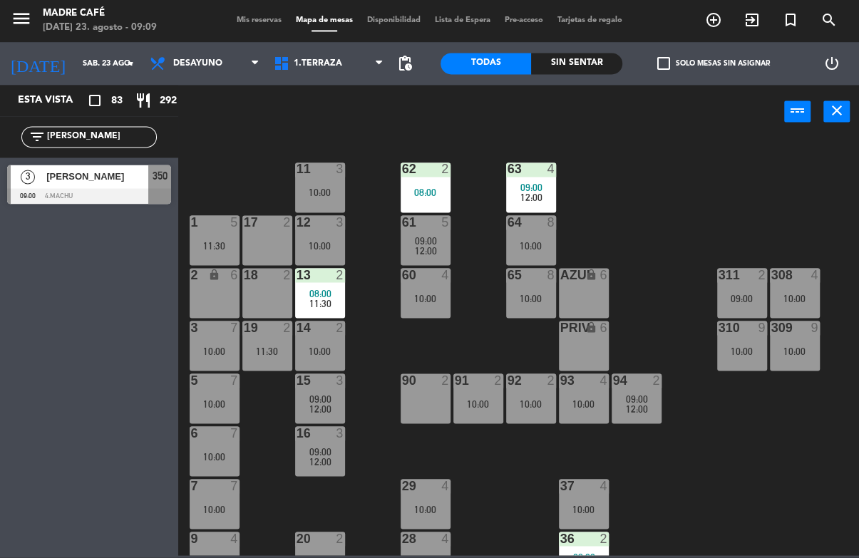
click at [88, 144] on input "[PERSON_NAME]" at bounding box center [101, 138] width 110 height 16
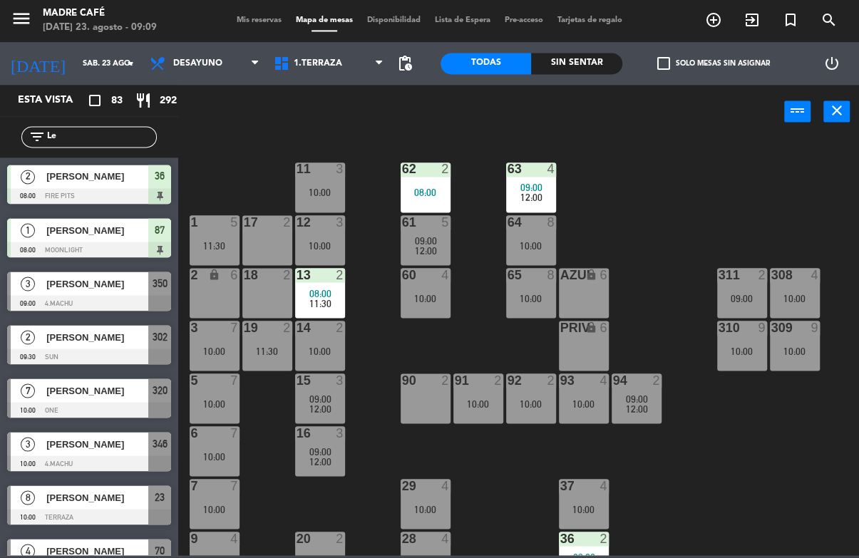
type input "L"
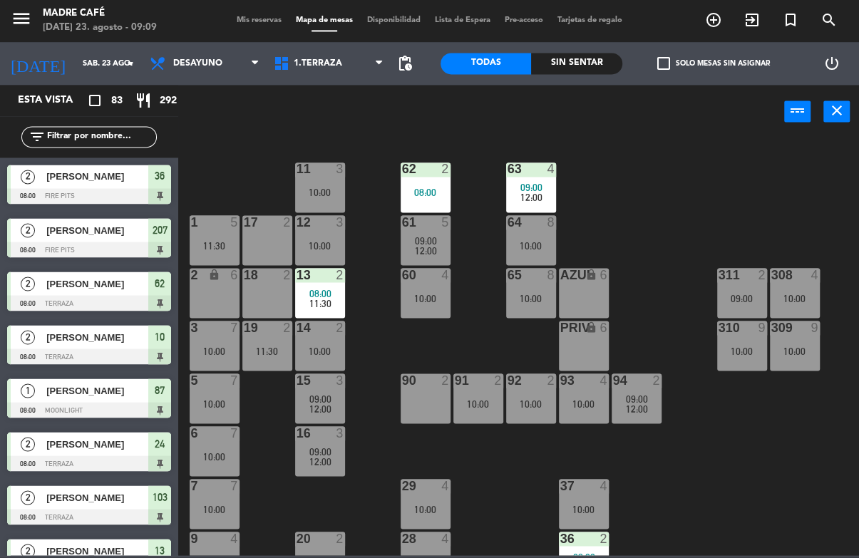
click at [120, 134] on input "text" at bounding box center [101, 138] width 110 height 16
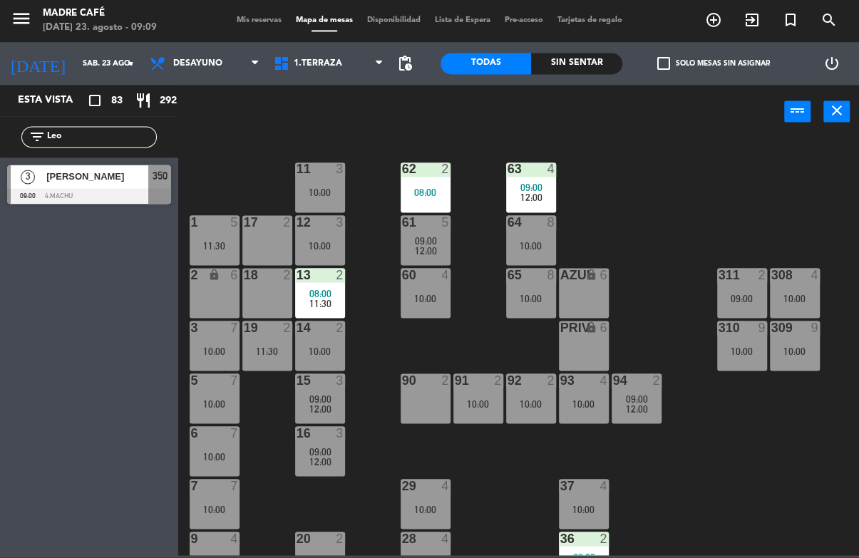
type input "Leo"
click at [132, 195] on div at bounding box center [89, 197] width 164 height 16
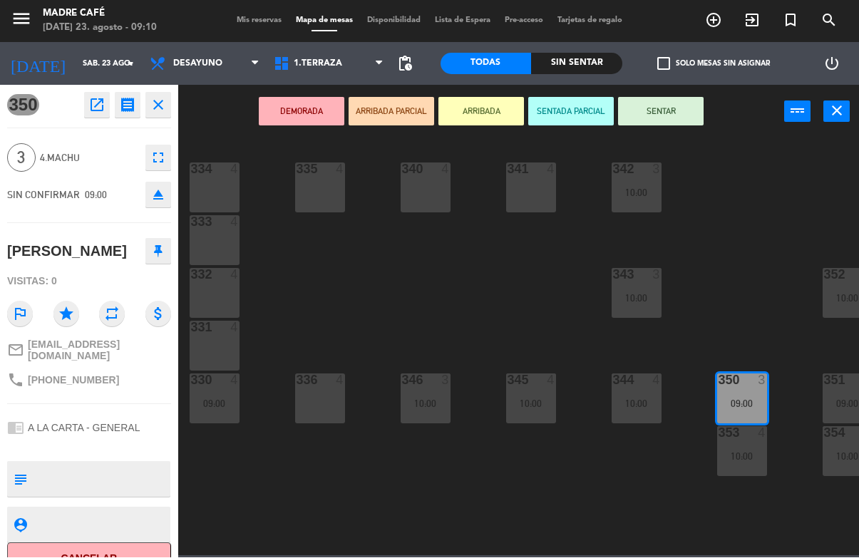
click at [168, 107] on button "close" at bounding box center [158, 106] width 26 height 26
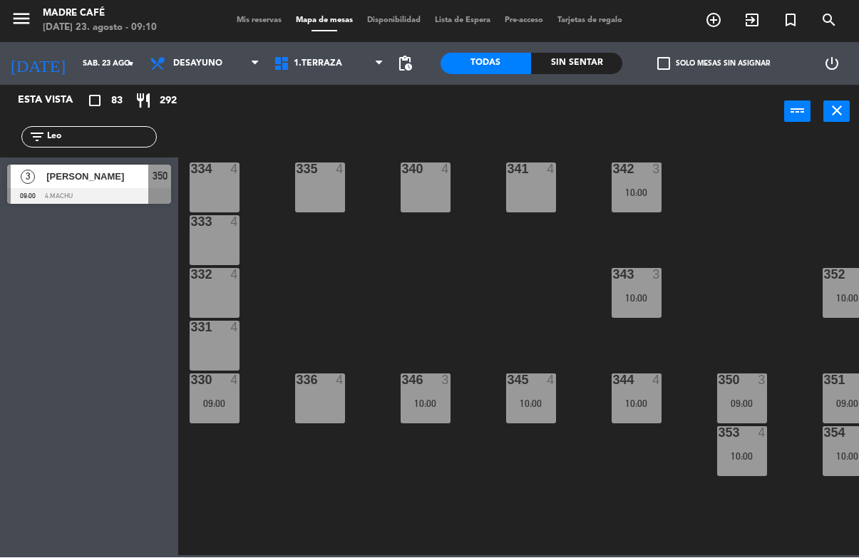
click at [113, 138] on input "Leo" at bounding box center [101, 138] width 110 height 16
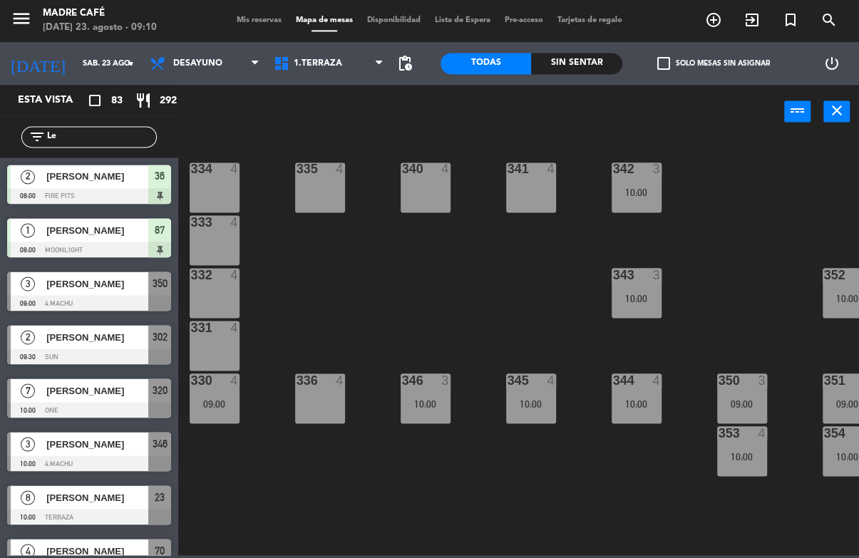
type input "L"
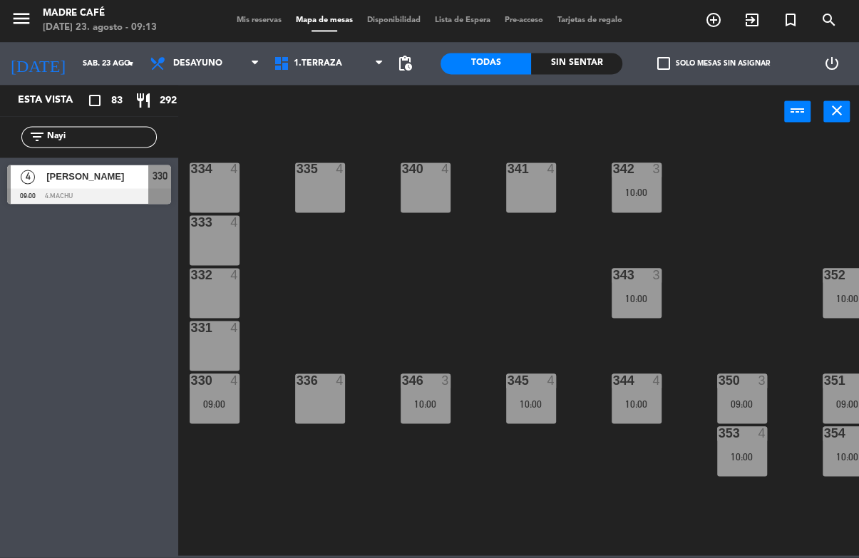
type input "Nayi"
click at [101, 181] on span "[PERSON_NAME]" at bounding box center [97, 177] width 102 height 15
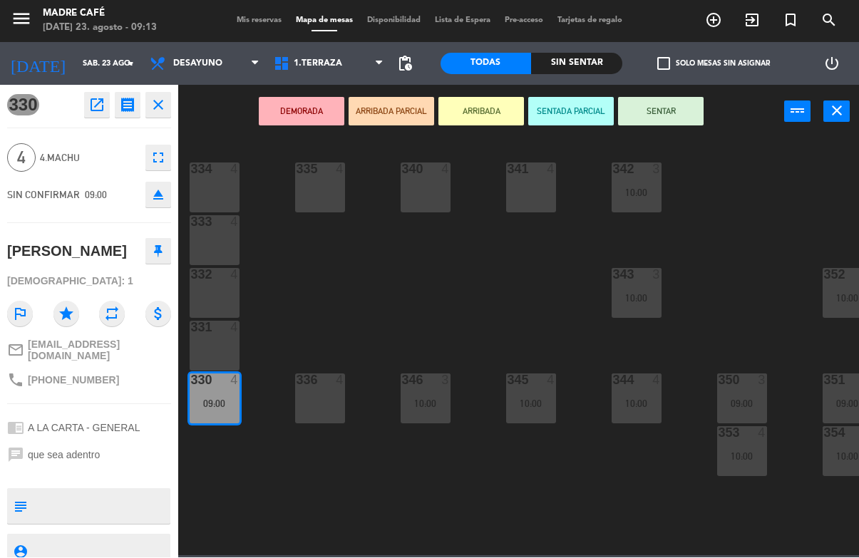
click at [669, 111] on button "SENTAR" at bounding box center [661, 112] width 86 height 29
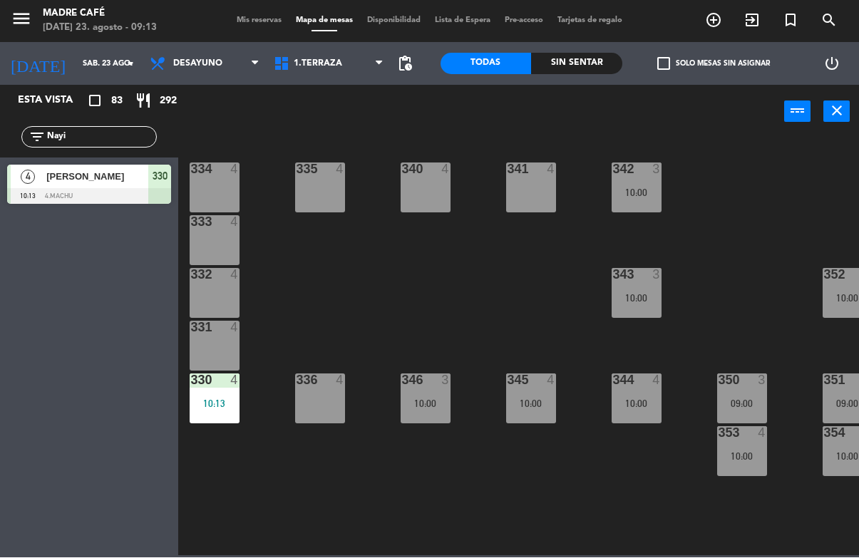
click at [130, 138] on input "Nayi" at bounding box center [101, 138] width 110 height 16
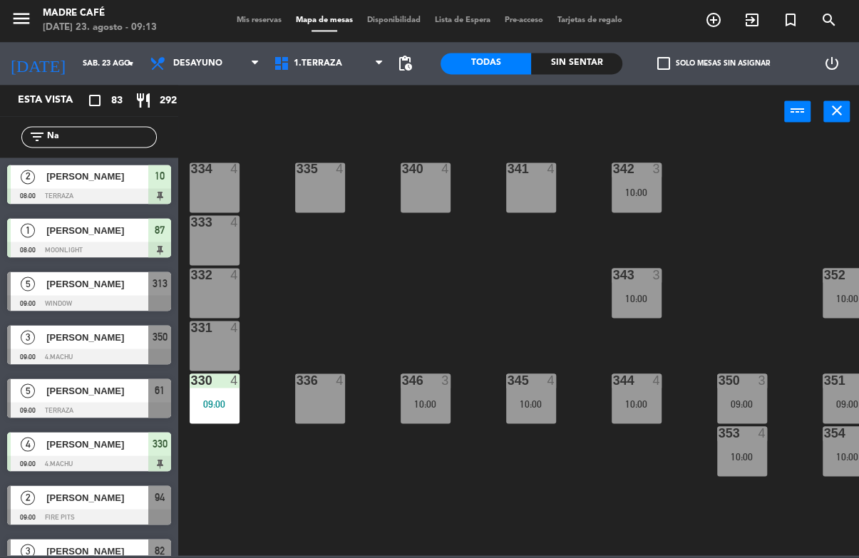
type input "N"
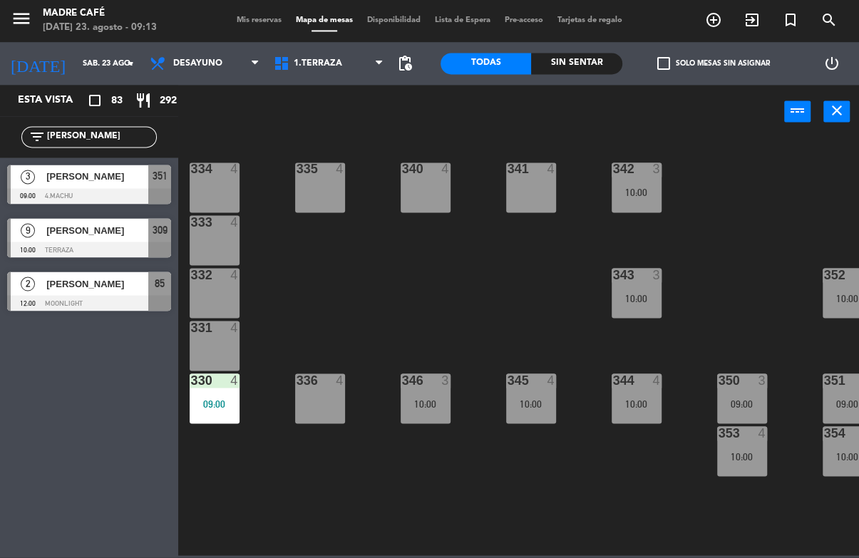
type input "[PERSON_NAME]"
click at [65, 176] on span "[PERSON_NAME]" at bounding box center [97, 177] width 102 height 15
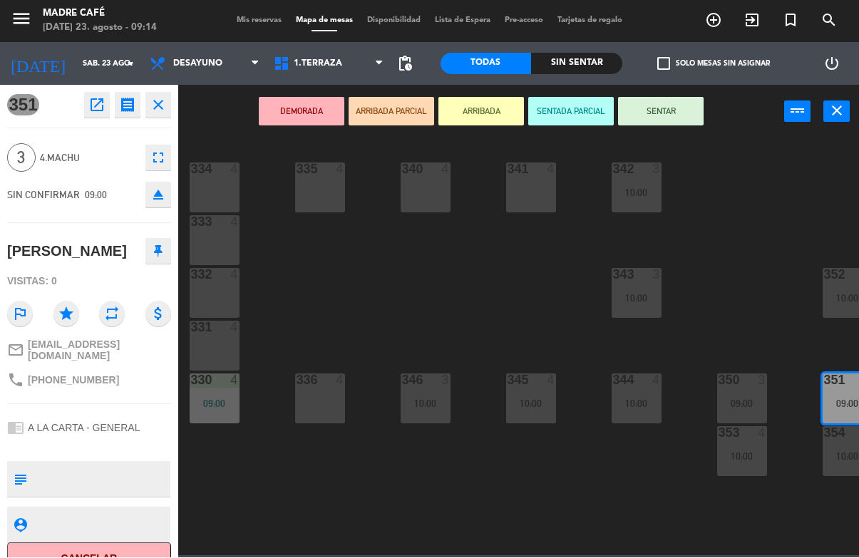
click at [657, 102] on button "SENTAR" at bounding box center [661, 112] width 86 height 29
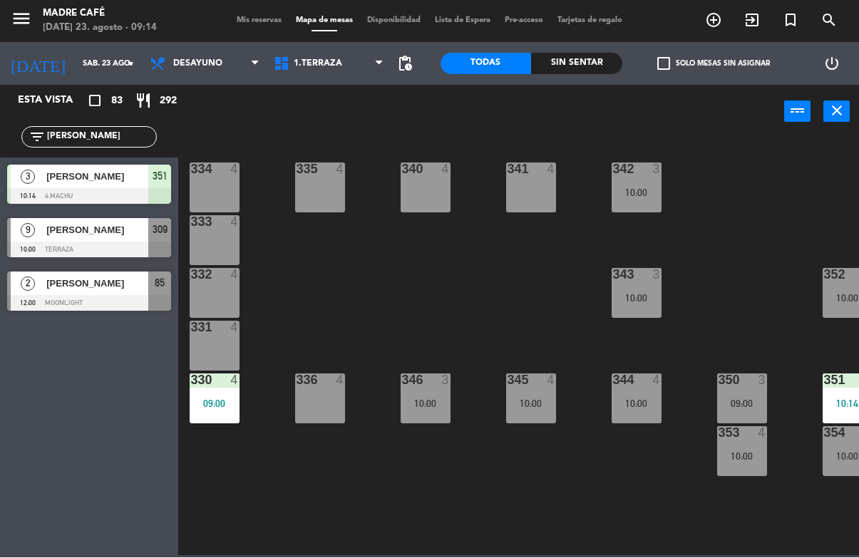
click at [113, 130] on input "[PERSON_NAME]" at bounding box center [101, 138] width 110 height 16
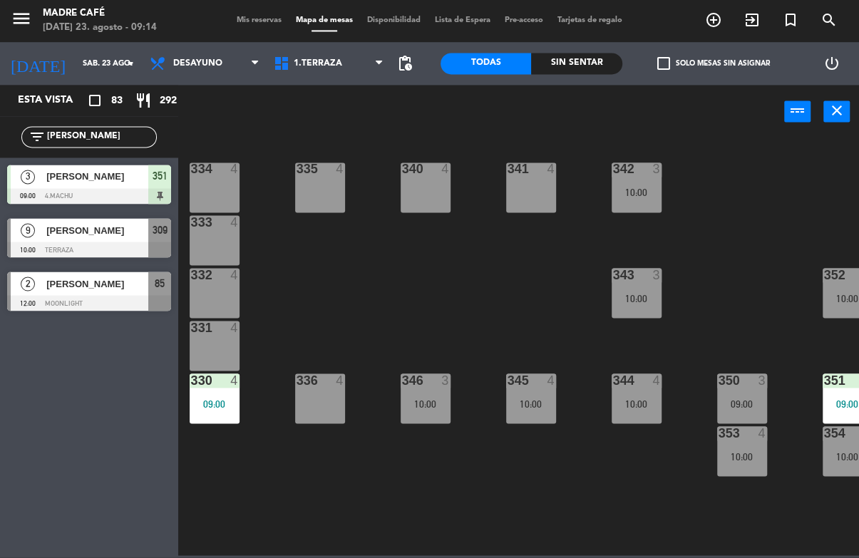
click at [110, 135] on input "[PERSON_NAME]" at bounding box center [101, 138] width 110 height 16
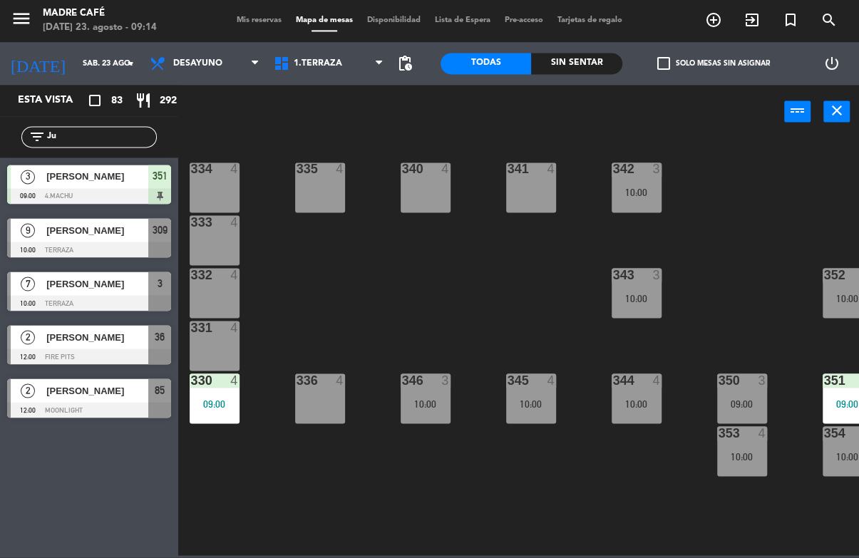
type input "J"
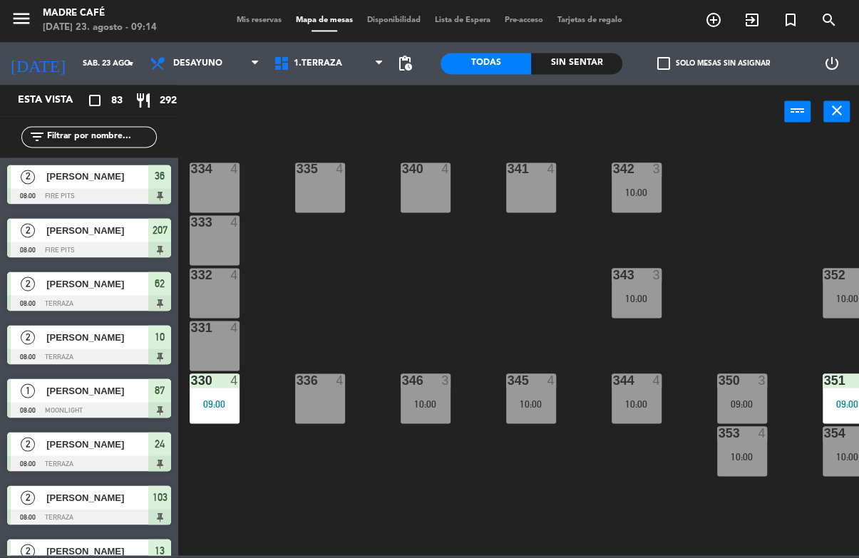
click at [110, 137] on input "text" at bounding box center [101, 138] width 110 height 16
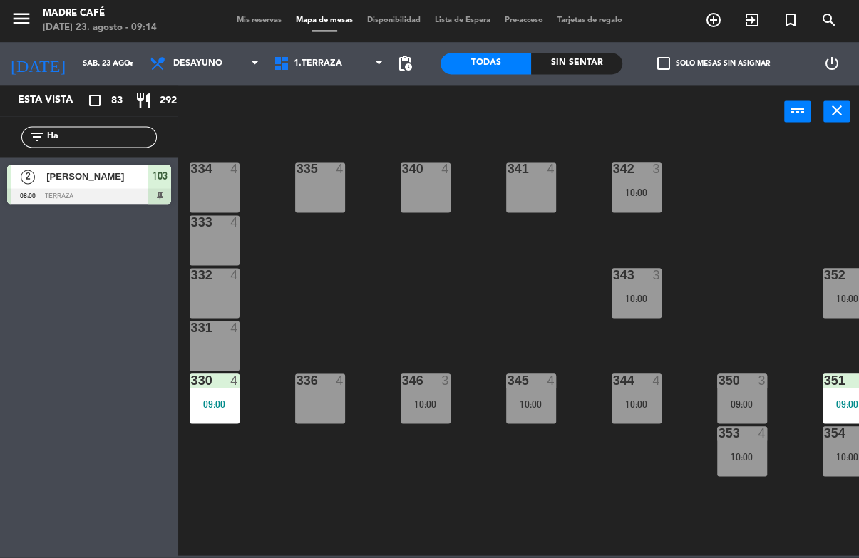
type input "H"
type input "[PERSON_NAME]"
click at [86, 187] on div "[PERSON_NAME]" at bounding box center [96, 177] width 103 height 24
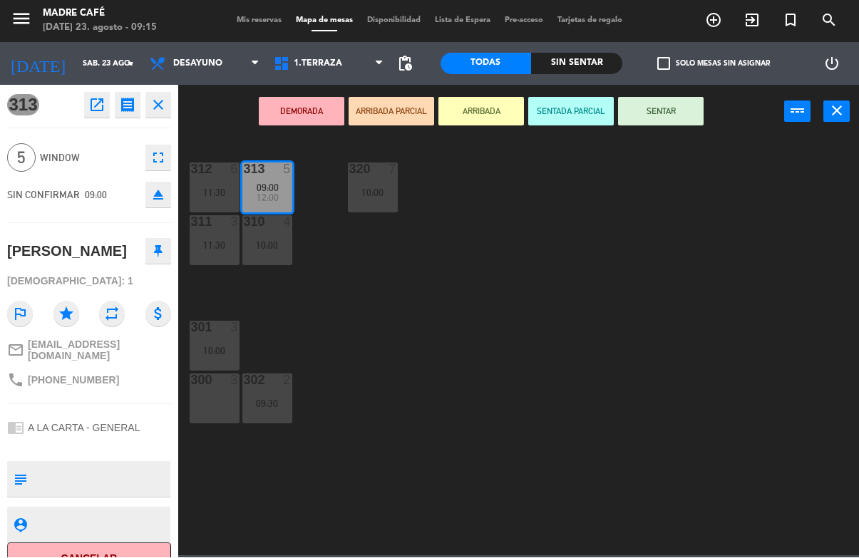
click at [668, 107] on button "SENTAR" at bounding box center [661, 112] width 86 height 29
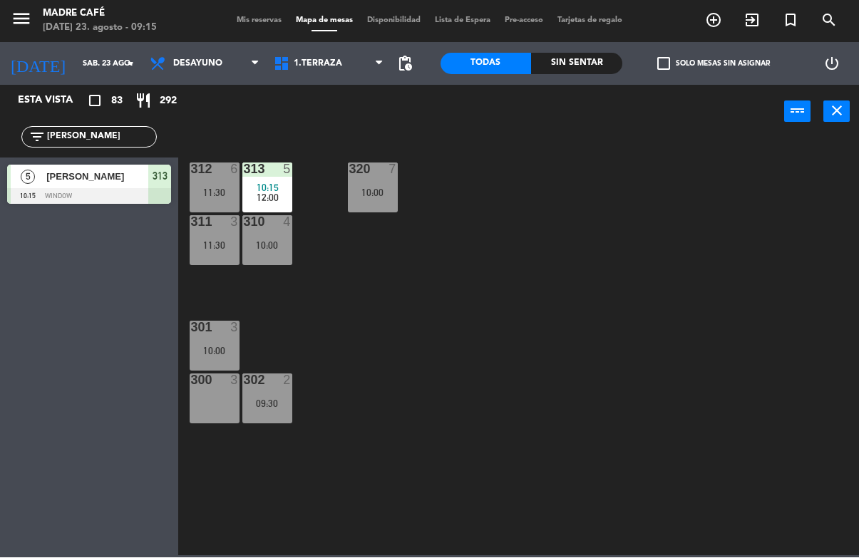
click at [124, 135] on input "[PERSON_NAME]" at bounding box center [101, 138] width 110 height 16
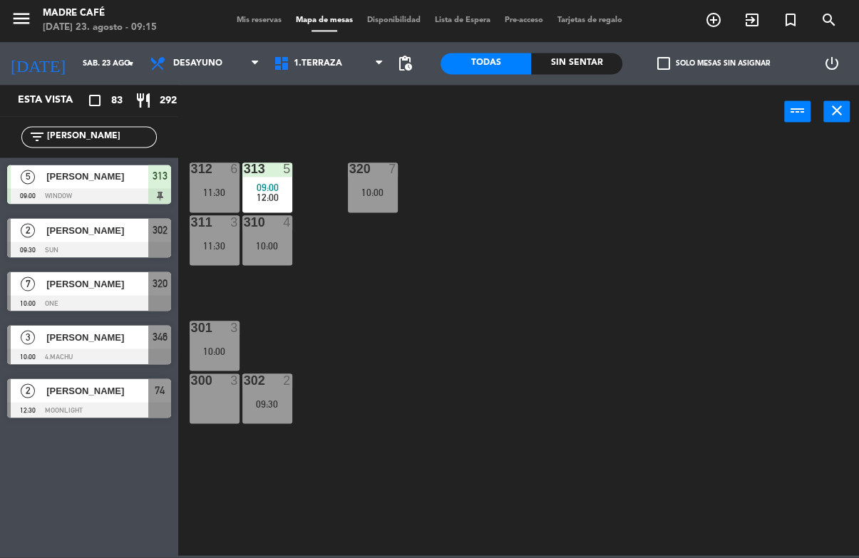
type input "J"
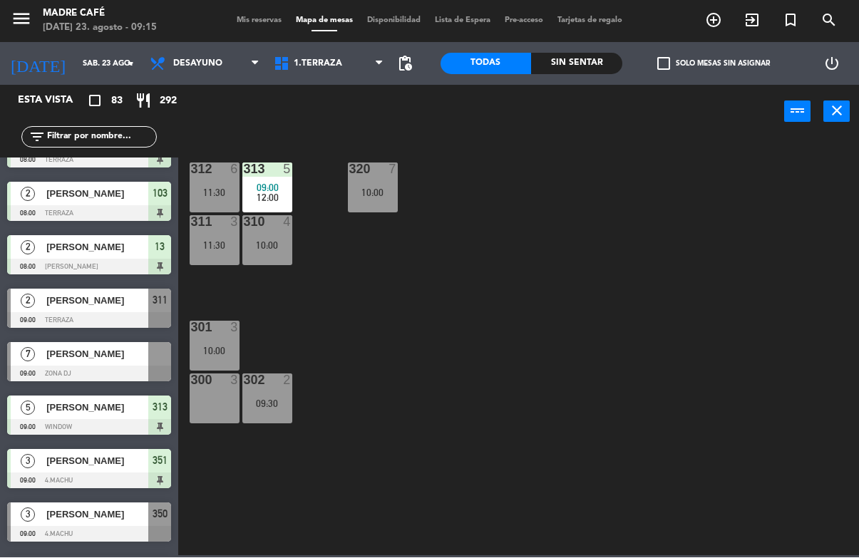
scroll to position [351, 0]
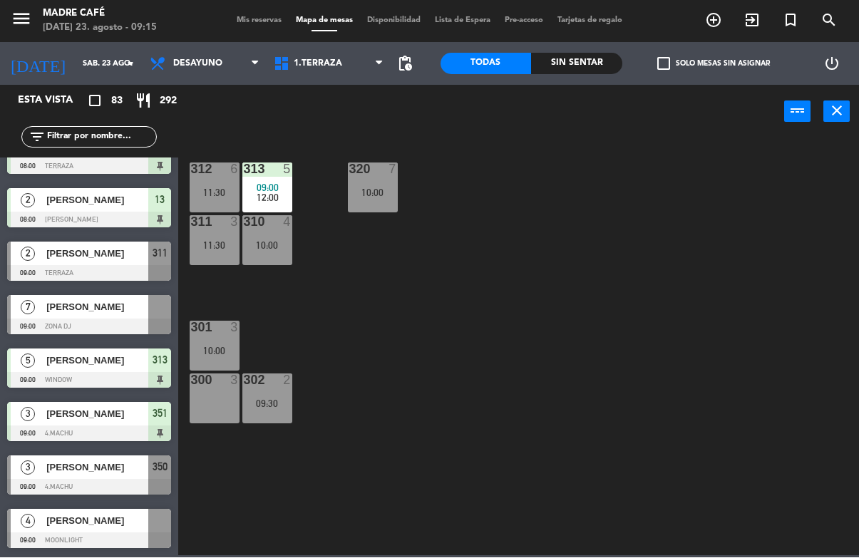
click at [101, 266] on div at bounding box center [89, 274] width 164 height 16
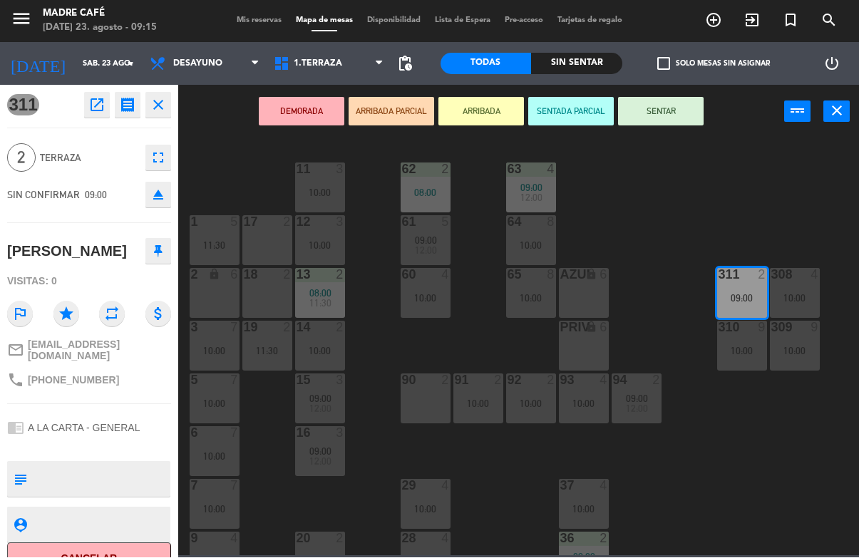
click at [680, 103] on button "SENTAR" at bounding box center [661, 112] width 86 height 29
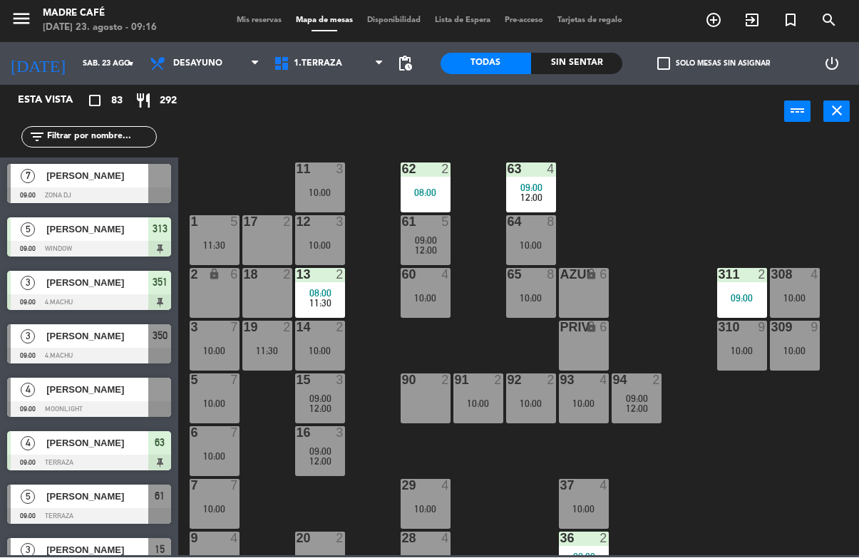
scroll to position [517, 0]
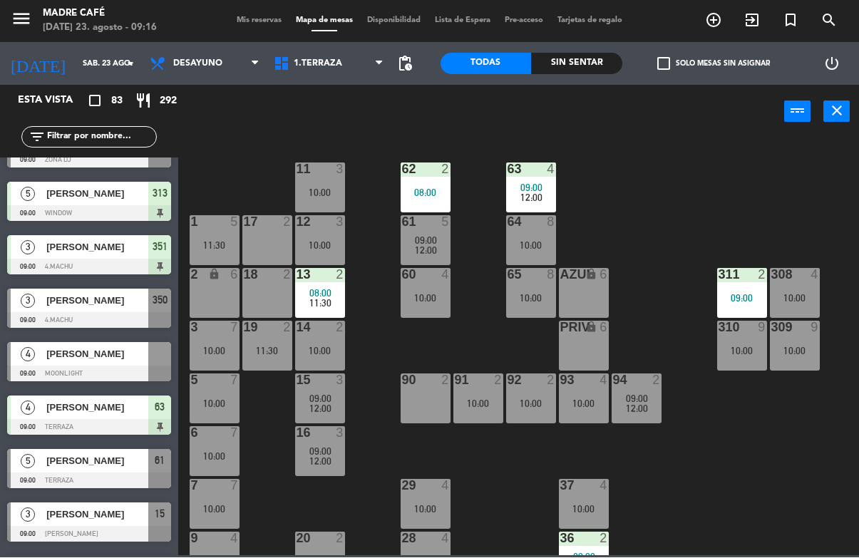
click at [80, 299] on span "[PERSON_NAME]" at bounding box center [97, 301] width 102 height 15
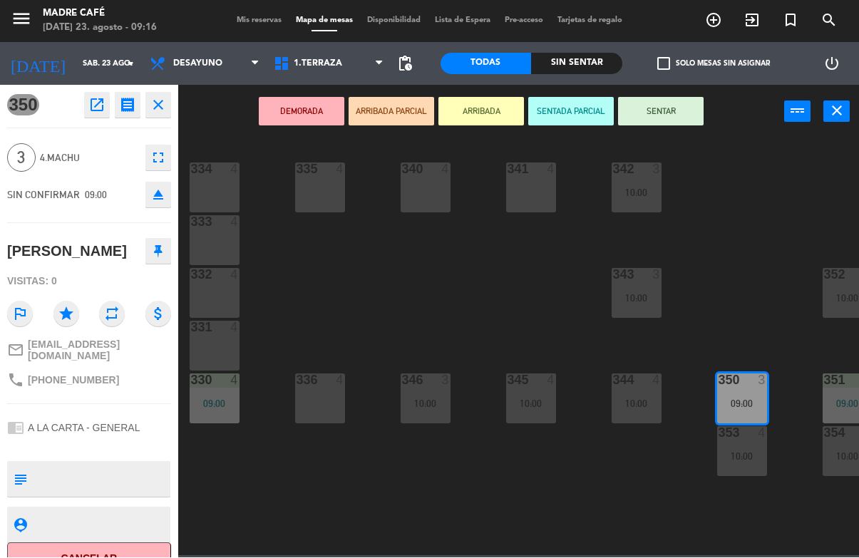
click at [654, 117] on button "SENTAR" at bounding box center [661, 112] width 86 height 29
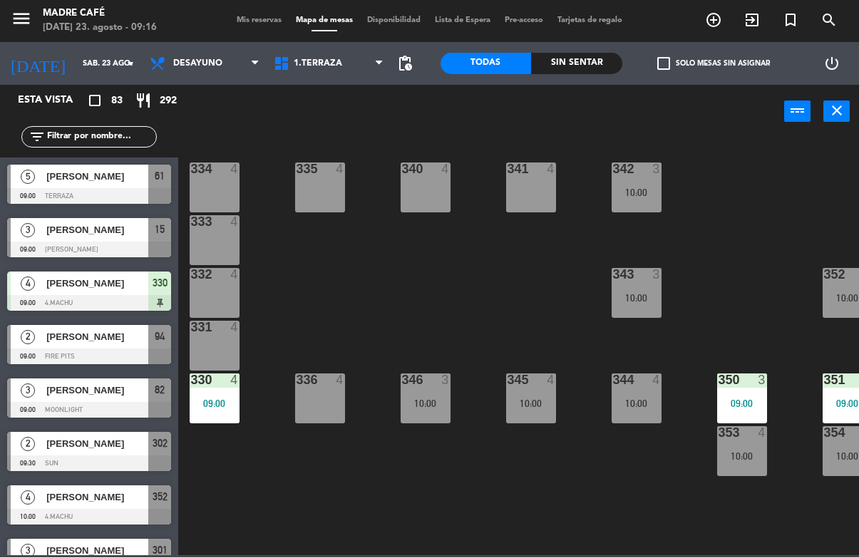
scroll to position [830, 0]
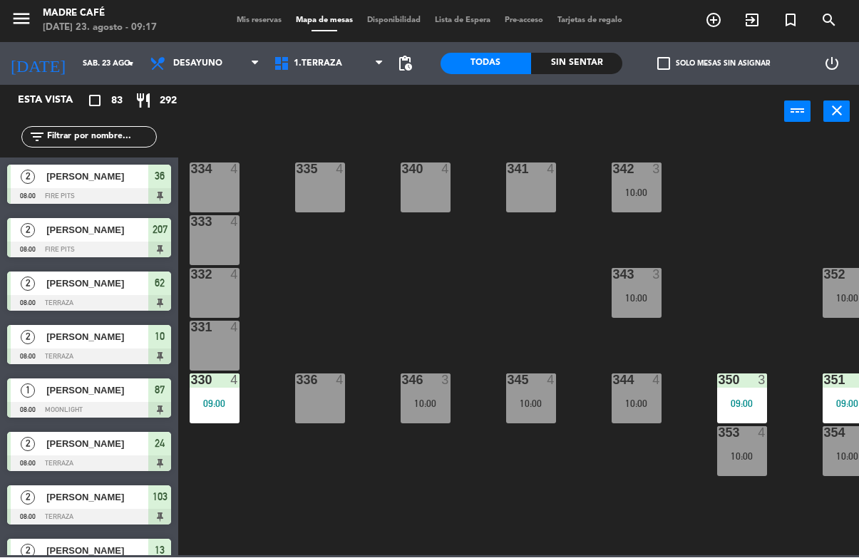
click at [584, 61] on div "Sin sentar" at bounding box center [576, 63] width 91 height 21
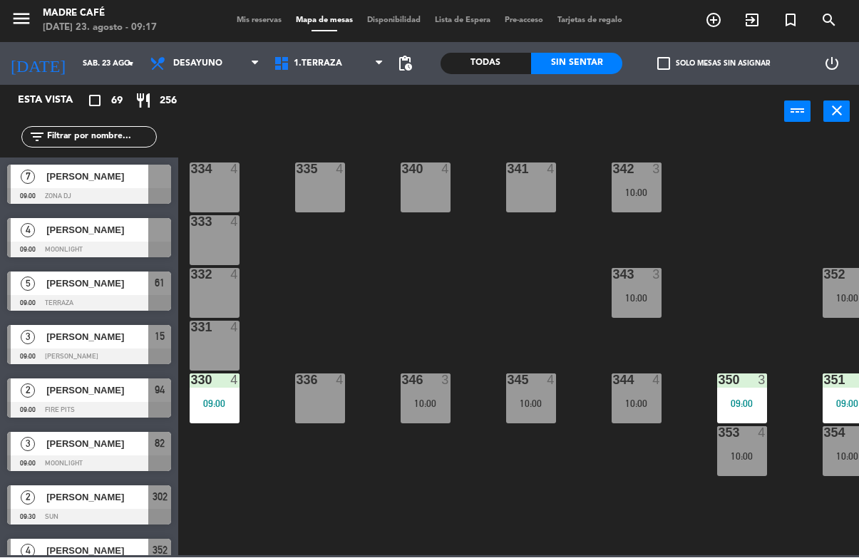
scroll to position [0, 0]
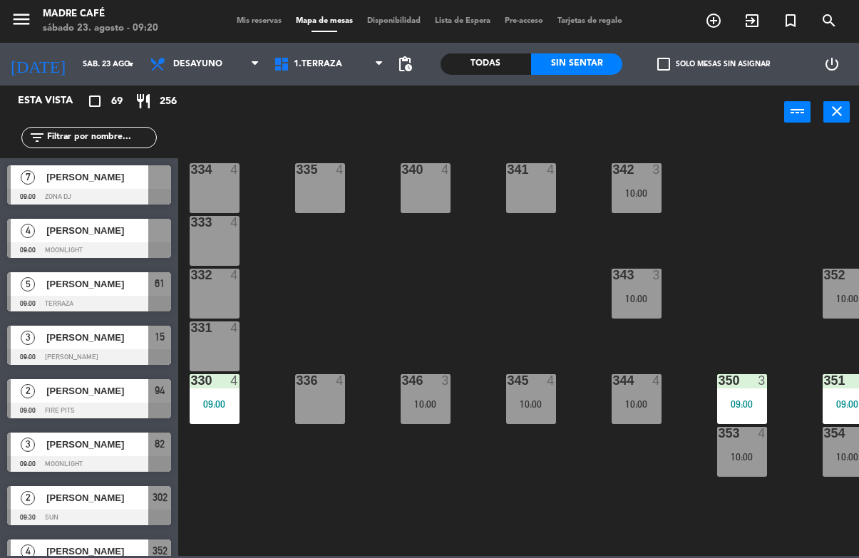
click at [141, 134] on input "text" at bounding box center [101, 138] width 110 height 16
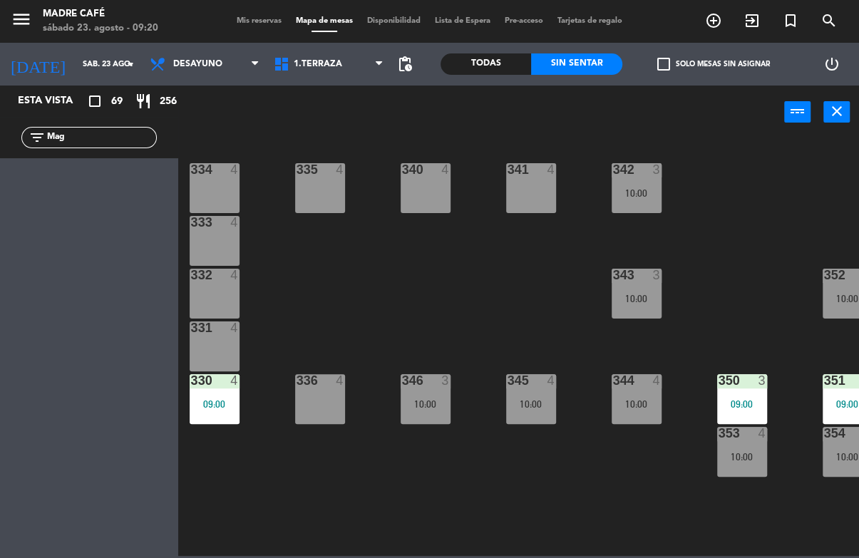
click at [418, 116] on div "power_input close" at bounding box center [481, 113] width 606 height 54
click at [107, 145] on input "Mag" at bounding box center [101, 138] width 110 height 16
type input "M"
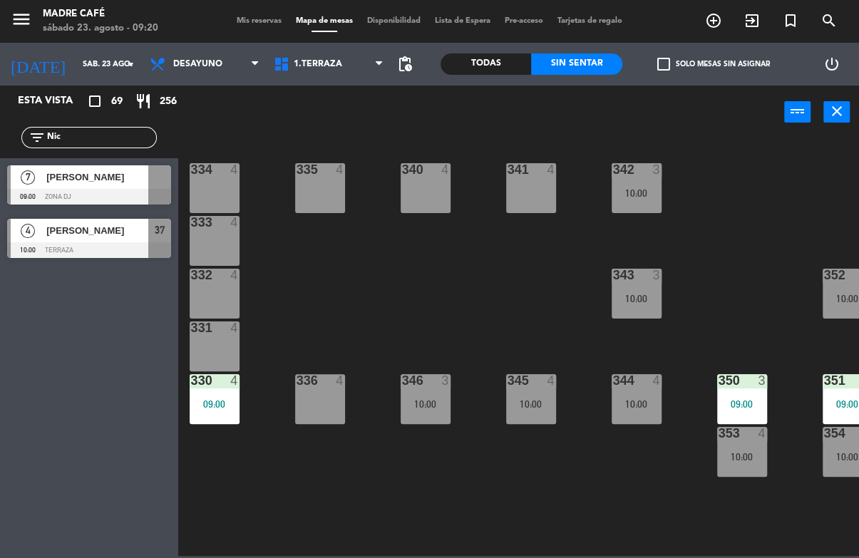
click at [365, 120] on div "power_input close" at bounding box center [481, 113] width 606 height 54
click at [132, 143] on input "Nic" at bounding box center [101, 138] width 110 height 16
type input "N"
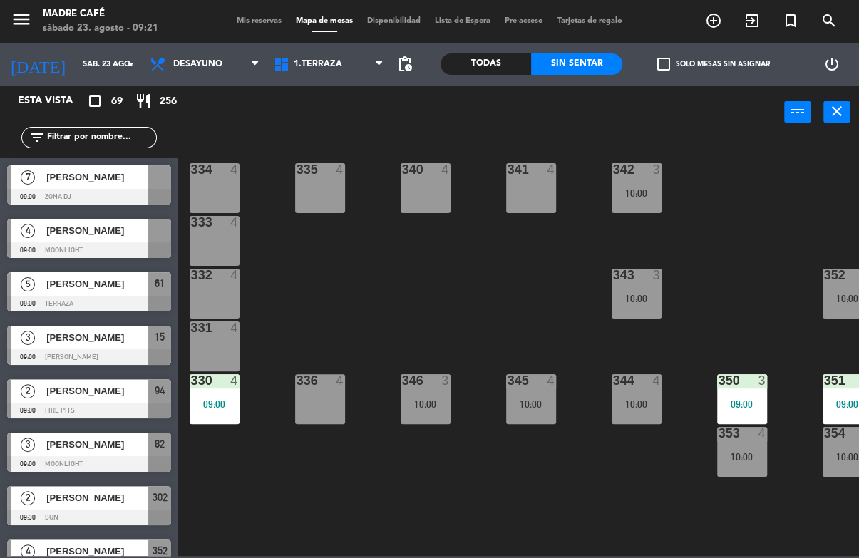
click at [509, 54] on div "Todas" at bounding box center [485, 63] width 91 height 21
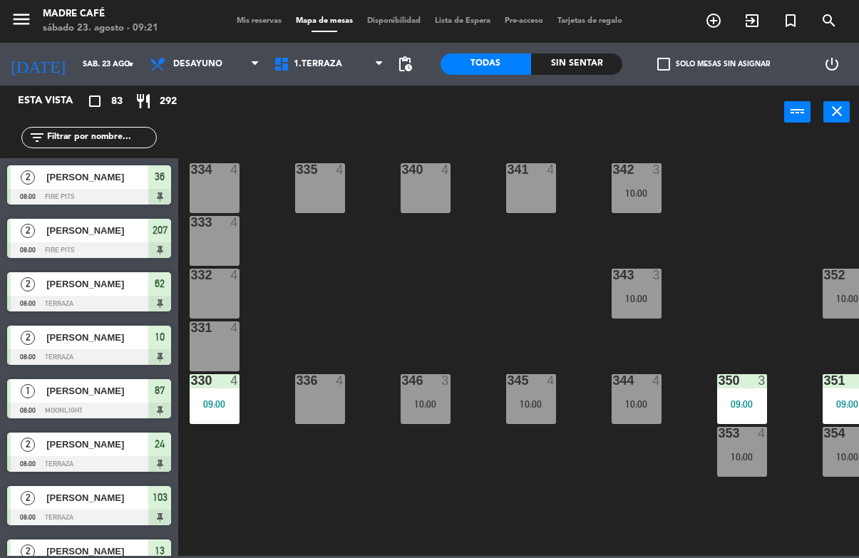
click at [103, 144] on input "text" at bounding box center [101, 138] width 110 height 16
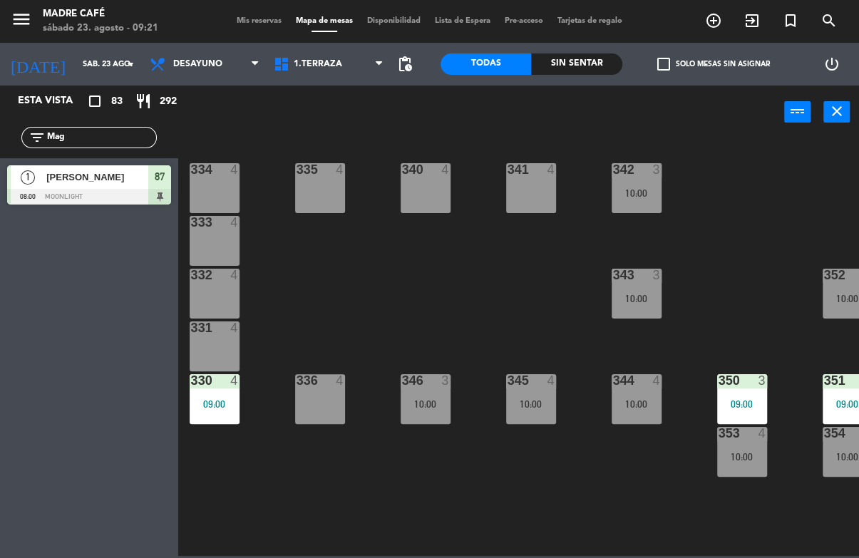
click at [396, 103] on div "power_input close" at bounding box center [481, 113] width 606 height 54
click at [125, 140] on input "Mag" at bounding box center [101, 138] width 110 height 16
type input "M"
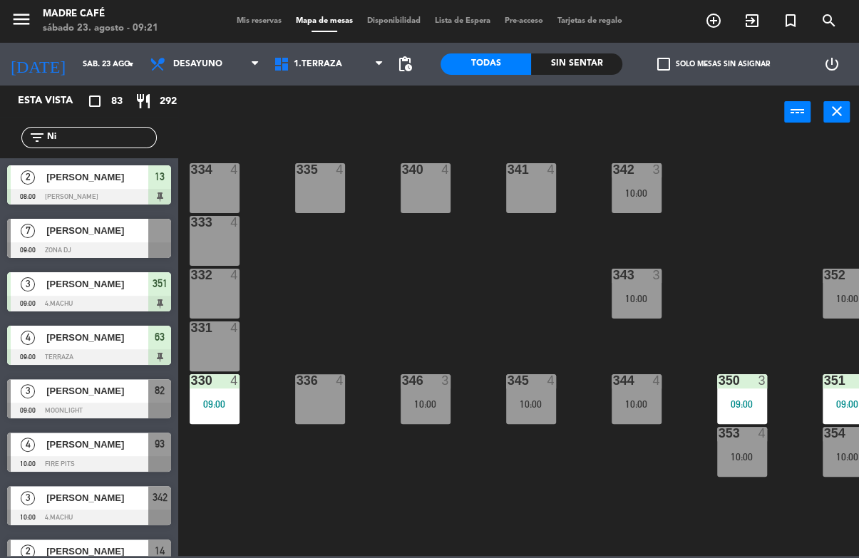
click at [725, 191] on div "334 4 335 4 340 4 341 4 342 3 10:00 333 4 332 4 343 3 10:00 352 4 10:00 331 4 3…" at bounding box center [523, 347] width 672 height 418
click at [116, 145] on input "Ni" at bounding box center [101, 138] width 110 height 16
type input "N"
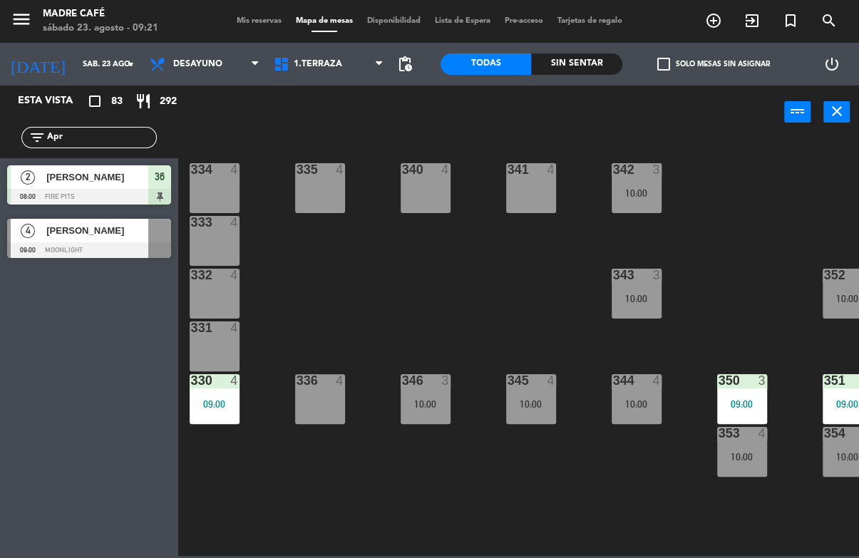
click at [381, 123] on div "power_input close" at bounding box center [481, 113] width 606 height 54
click at [125, 145] on input "Apr" at bounding box center [101, 138] width 110 height 16
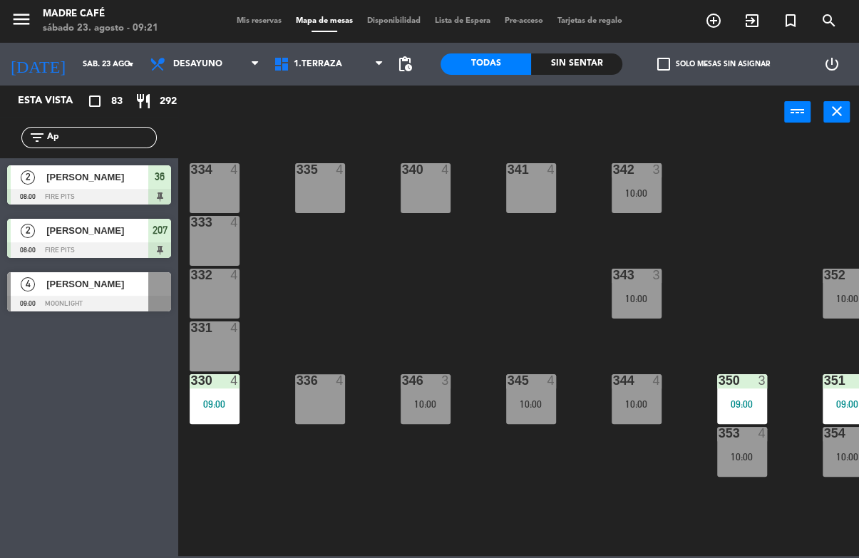
type input "A"
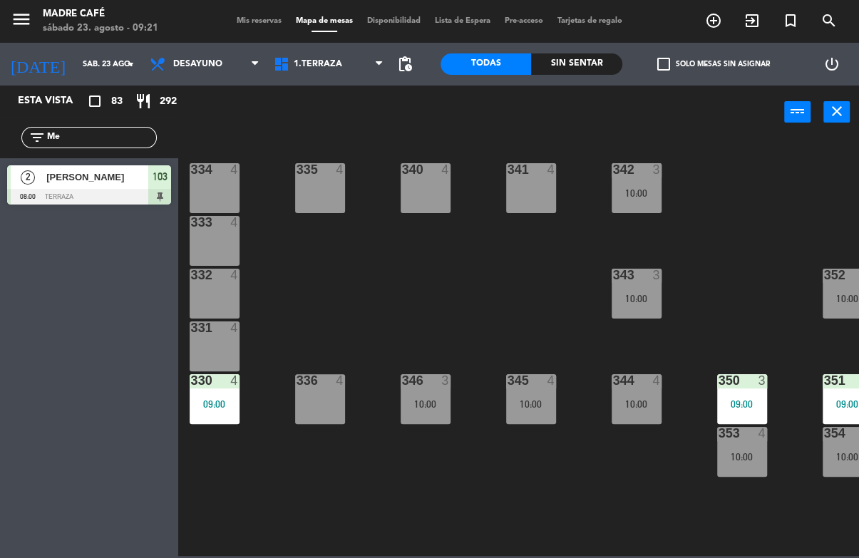
type input "M"
type input "D"
click at [717, 149] on div "334 4 335 4 340 4 341 4 342 3 10:00 333 4 332 4 343 3 10:00 352 4 10:00 331 4 3…" at bounding box center [523, 347] width 672 height 418
click at [113, 145] on input "Dah" at bounding box center [101, 138] width 110 height 16
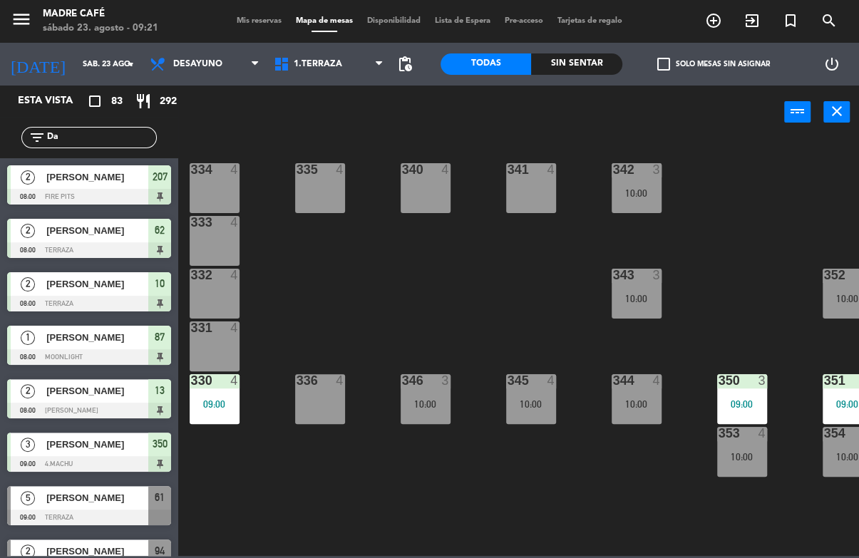
type input "D"
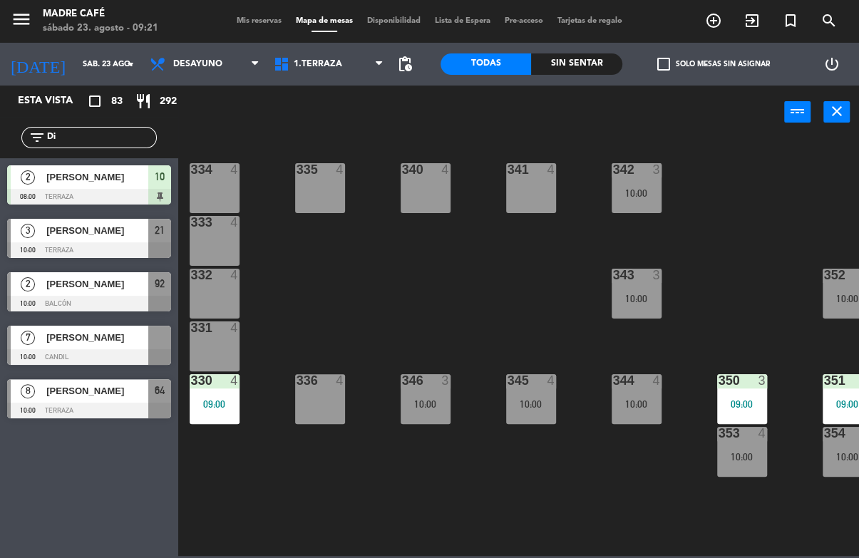
click at [741, 170] on div "334 4 335 4 340 4 341 4 342 3 10:00 333 4 332 4 343 3 10:00 352 4 10:00 331 4 3…" at bounding box center [523, 347] width 672 height 418
click at [110, 144] on input "Di" at bounding box center [101, 138] width 110 height 16
type input "D"
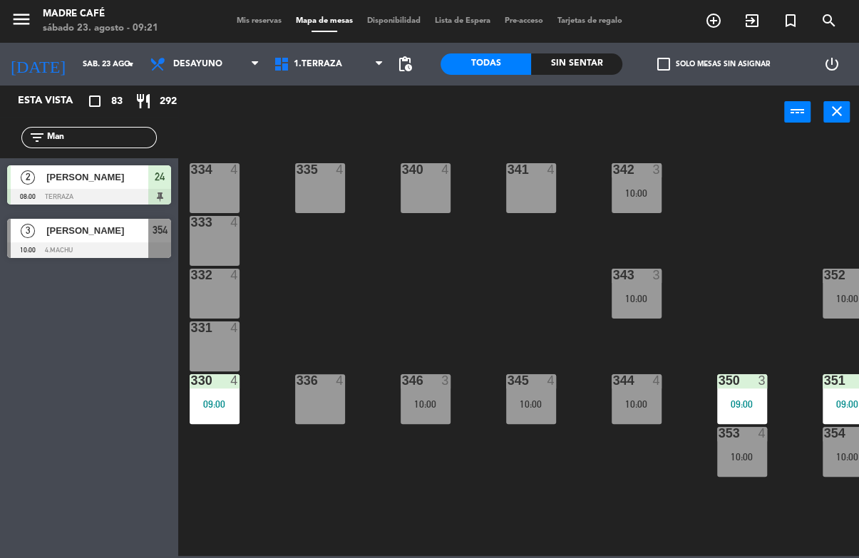
click at [701, 152] on div "334 4 335 4 340 4 341 4 342 3 10:00 333 4 332 4 343 3 10:00 352 4 10:00 331 4 3…" at bounding box center [523, 347] width 672 height 418
click at [120, 143] on input "Man" at bounding box center [101, 138] width 110 height 16
type input "M"
click at [594, 128] on div "power_input close" at bounding box center [481, 113] width 606 height 54
click at [131, 136] on input "Eu" at bounding box center [101, 138] width 110 height 16
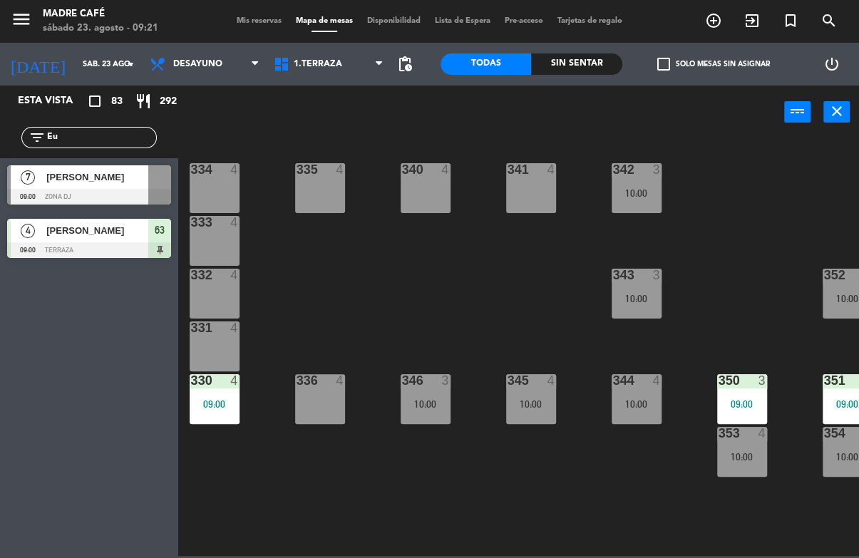
type input "E"
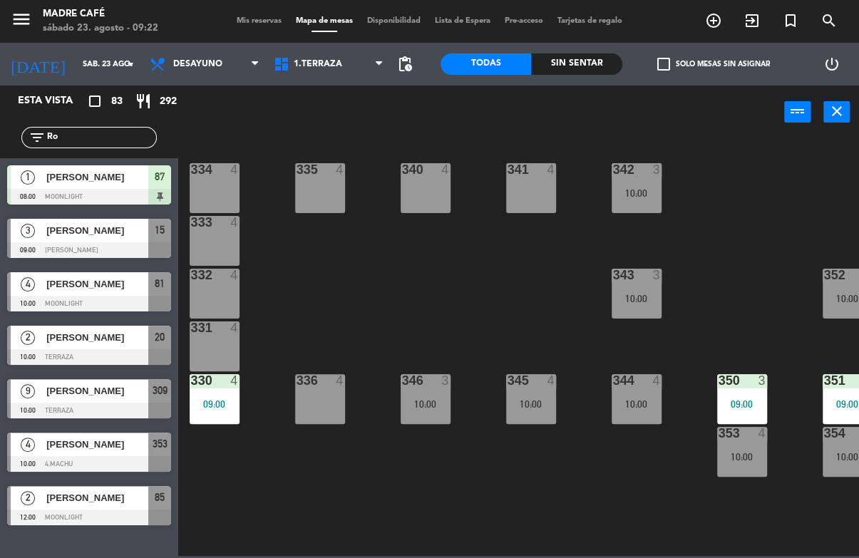
click at [737, 150] on div "334 4 335 4 340 4 341 4 342 3 10:00 333 4 332 4 343 3 10:00 352 4 10:00 331 4 3…" at bounding box center [523, 347] width 672 height 418
click at [115, 136] on input "Ro" at bounding box center [101, 138] width 110 height 16
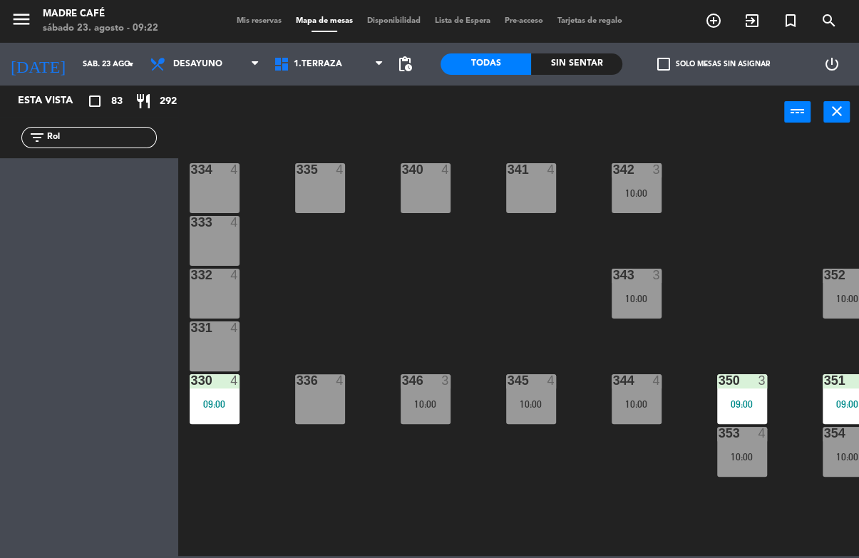
click at [750, 160] on div "334 4 335 4 340 4 341 4 342 3 10:00 333 4 332 4 343 3 10:00 352 4 10:00 331 4 3…" at bounding box center [523, 347] width 672 height 418
click at [115, 143] on input "Rol" at bounding box center [101, 138] width 110 height 16
type input "R"
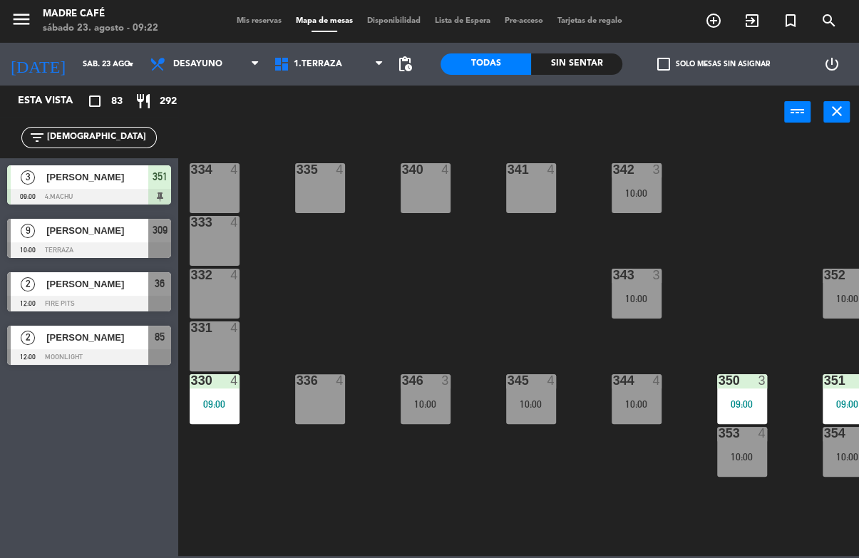
click at [330, 130] on div "power_input close" at bounding box center [481, 113] width 606 height 54
click at [139, 133] on input "[DEMOGRAPHIC_DATA]" at bounding box center [101, 138] width 110 height 16
type input "J"
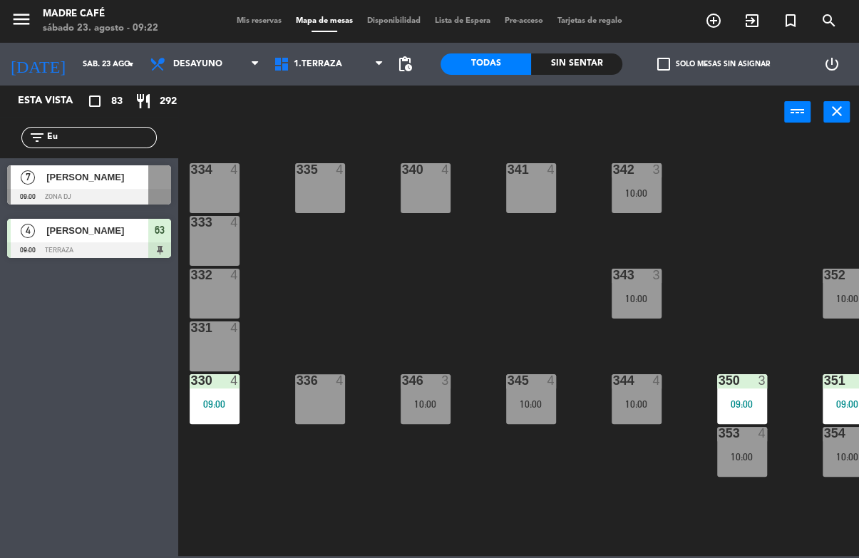
type input "Eu"
click at [703, 165] on div "334 4 335 4 340 4 341 4 342 3 10:00 333 4 332 4 343 3 10:00 352 4 10:00 331 4 3…" at bounding box center [523, 347] width 672 height 418
click at [120, 183] on span "[PERSON_NAME]" at bounding box center [97, 177] width 102 height 15
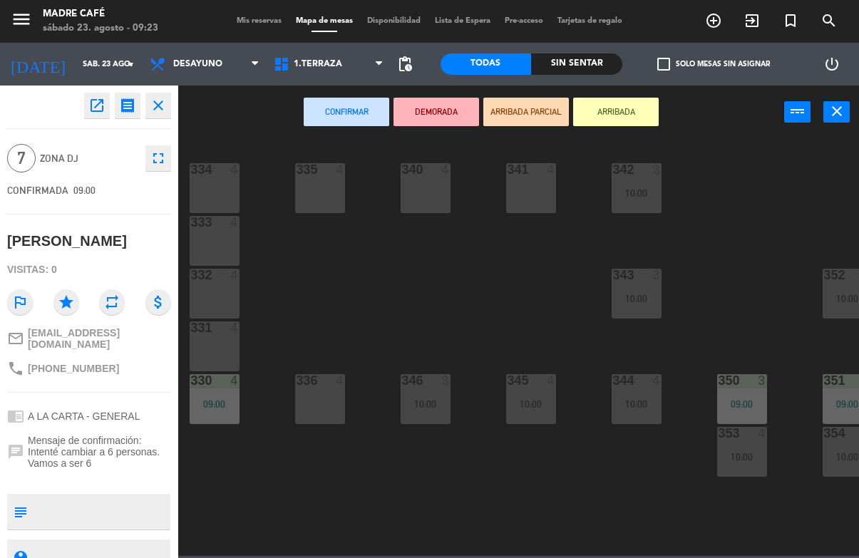
click at [619, 118] on button "ARRIBADA" at bounding box center [616, 112] width 86 height 29
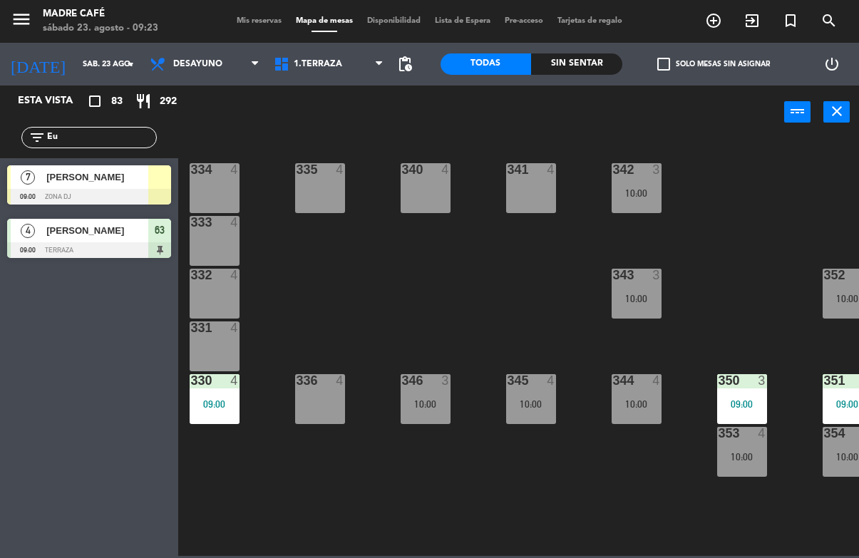
click at [118, 141] on input "Eu" at bounding box center [101, 138] width 110 height 16
type input "E"
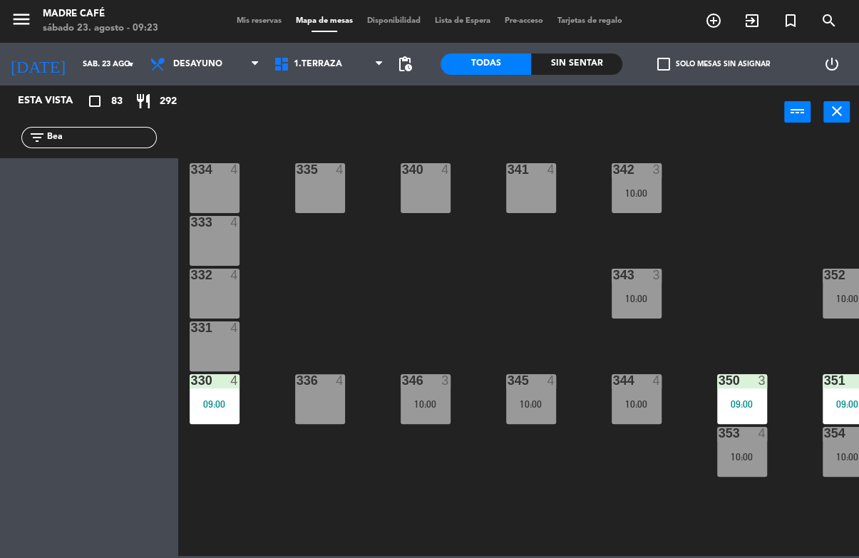
click at [314, 138] on div "334 4 335 4 340 4 341 4 342 3 10:00 333 4 332 4 343 3 10:00 352 4 10:00 331 4 3…" at bounding box center [523, 347] width 672 height 418
click at [122, 130] on input "Bea" at bounding box center [101, 138] width 110 height 16
click at [118, 142] on input "Bea" at bounding box center [101, 138] width 110 height 16
type input "B"
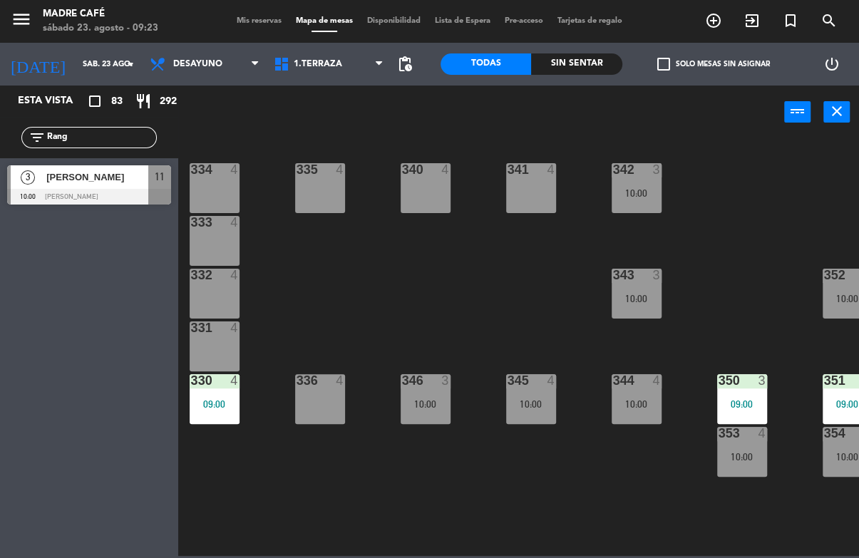
type input "Rang"
click at [778, 189] on div "334 4 335 4 340 4 341 4 342 3 10:00 333 4 332 4 343 3 10:00 352 4 10:00 331 4 3…" at bounding box center [523, 347] width 672 height 418
click at [100, 130] on input "Rang" at bounding box center [101, 138] width 110 height 16
click at [130, 130] on input "Rang" at bounding box center [101, 138] width 110 height 16
click at [130, 160] on div "3 [PERSON_NAME] 10:00 [PERSON_NAME] 11" at bounding box center [89, 184] width 178 height 53
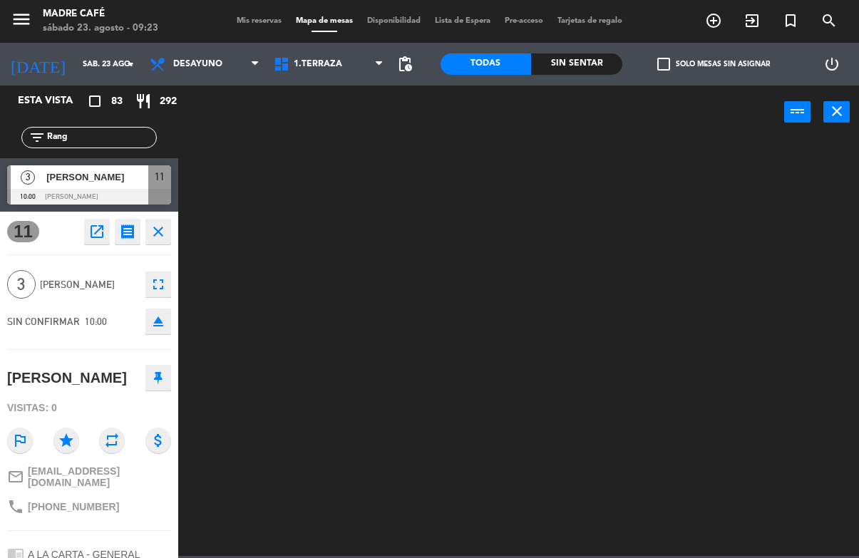
click at [138, 212] on div "11 open_in_new receipt 10:00 AM [DATE] 3 personas [PERSON_NAME] Mesa 11+12 EXPE…" at bounding box center [89, 385] width 178 height 346
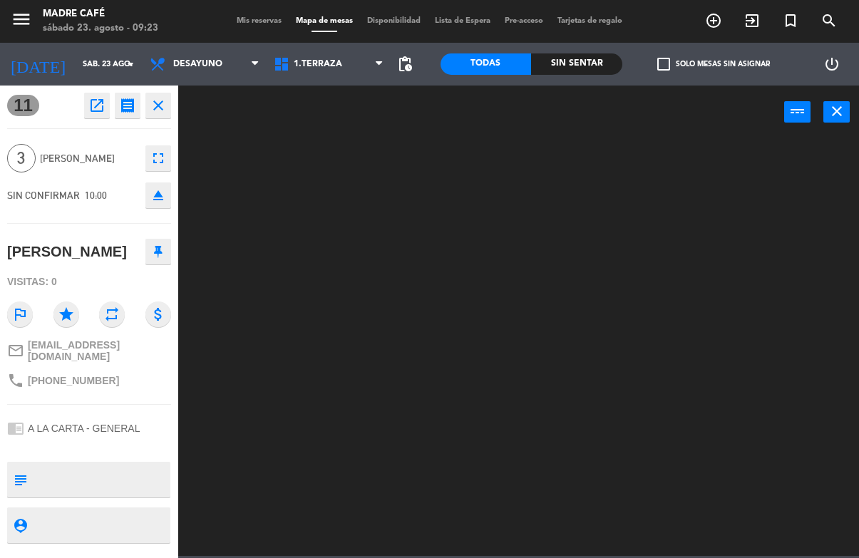
click at [160, 110] on icon "close" at bounding box center [158, 105] width 17 height 17
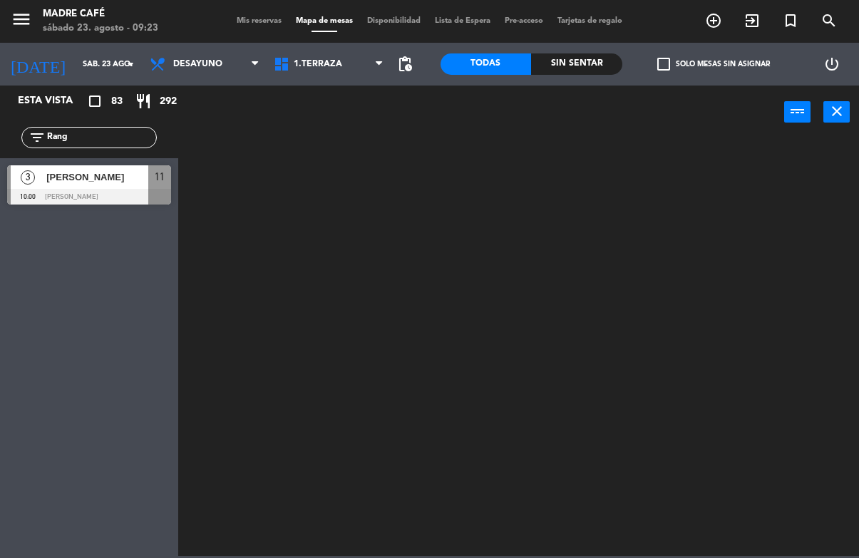
click at [108, 145] on input "Rang" at bounding box center [101, 138] width 110 height 16
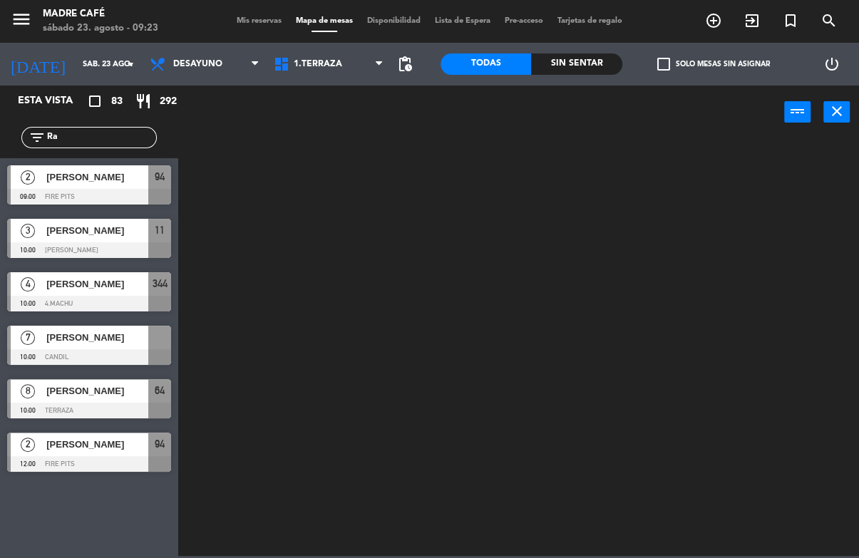
type input "R"
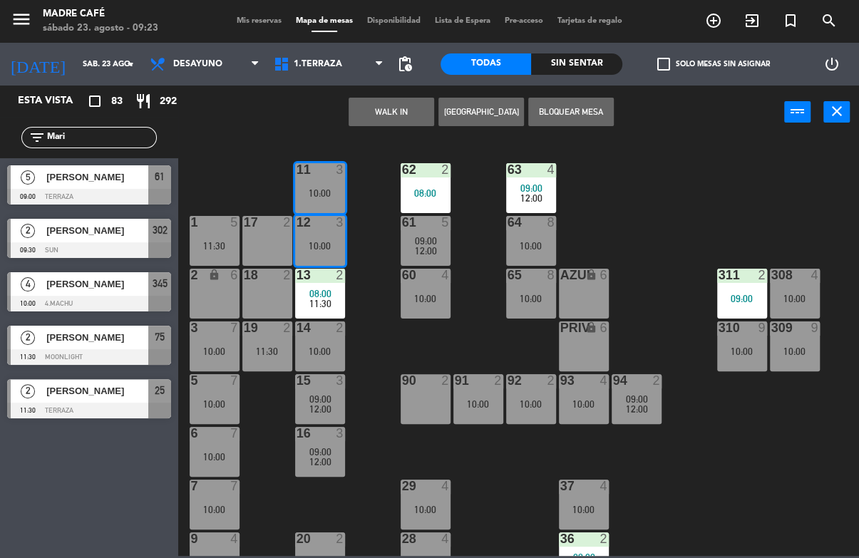
type input "Mari"
click at [664, 145] on div "11 3 10:00 63 4 09:00 12:00 62 2 08:00 12 3 10:00 1 5 11:30 61 5 09:00 12:00 64…" at bounding box center [523, 347] width 672 height 418
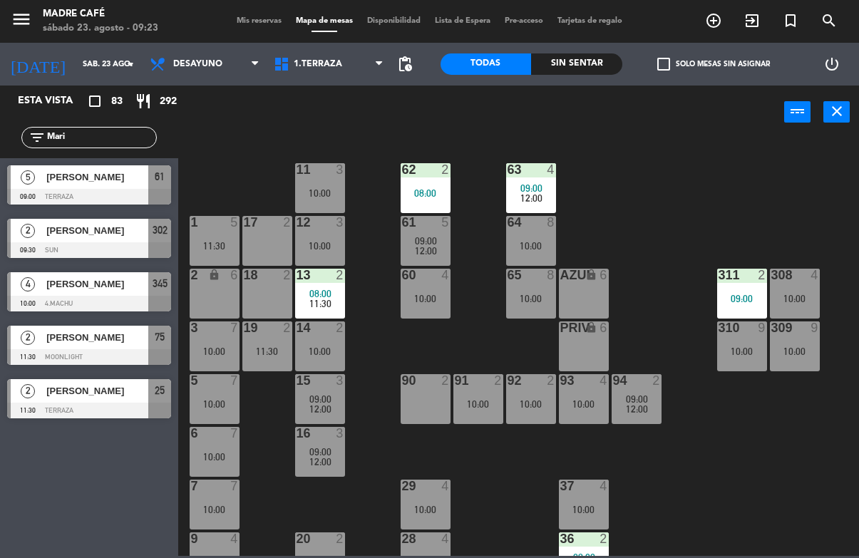
click at [124, 244] on div at bounding box center [89, 250] width 164 height 16
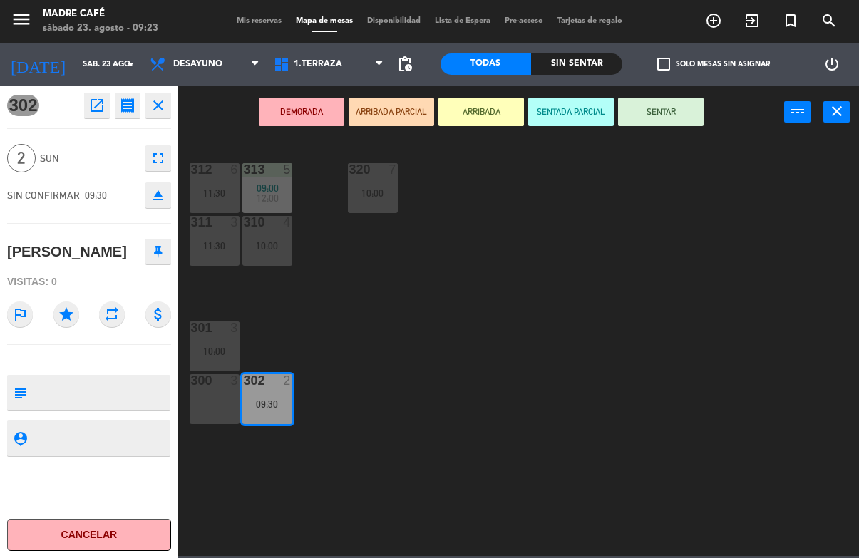
click at [494, 120] on button "ARRIBADA" at bounding box center [481, 112] width 86 height 29
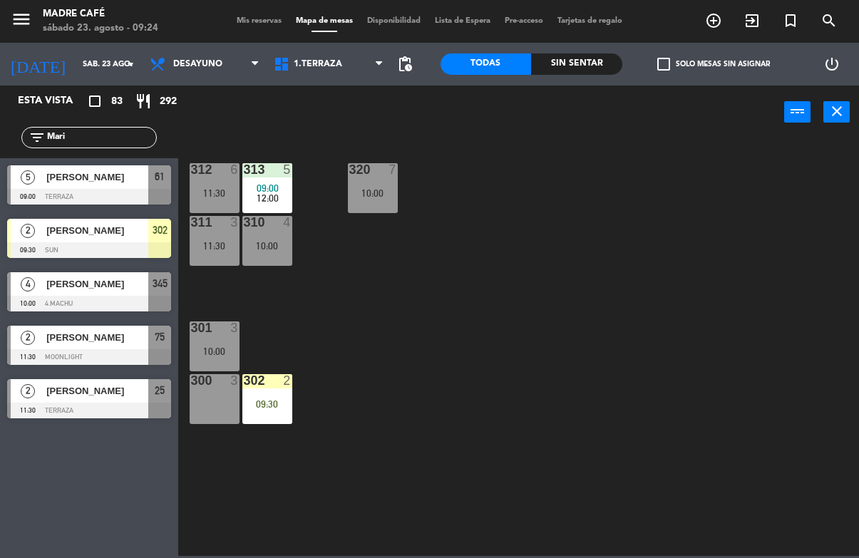
click at [120, 141] on input "Mari" at bounding box center [101, 138] width 110 height 16
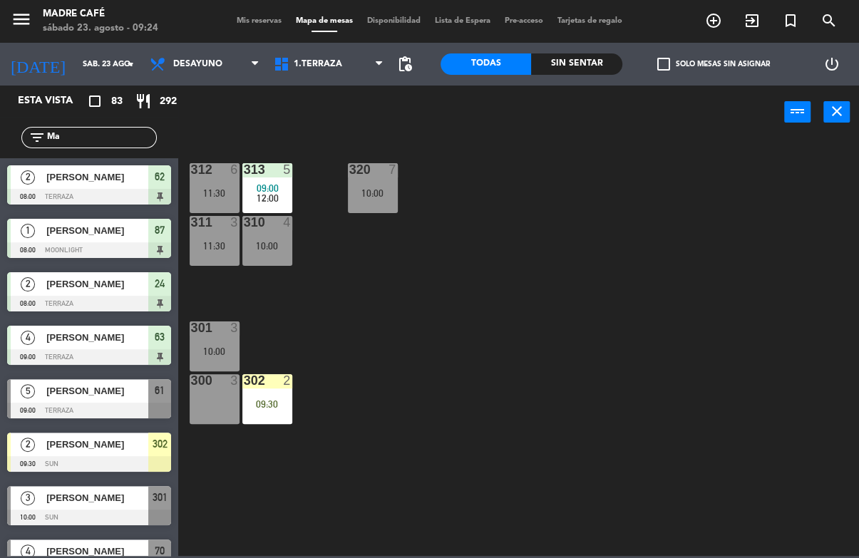
type input "M"
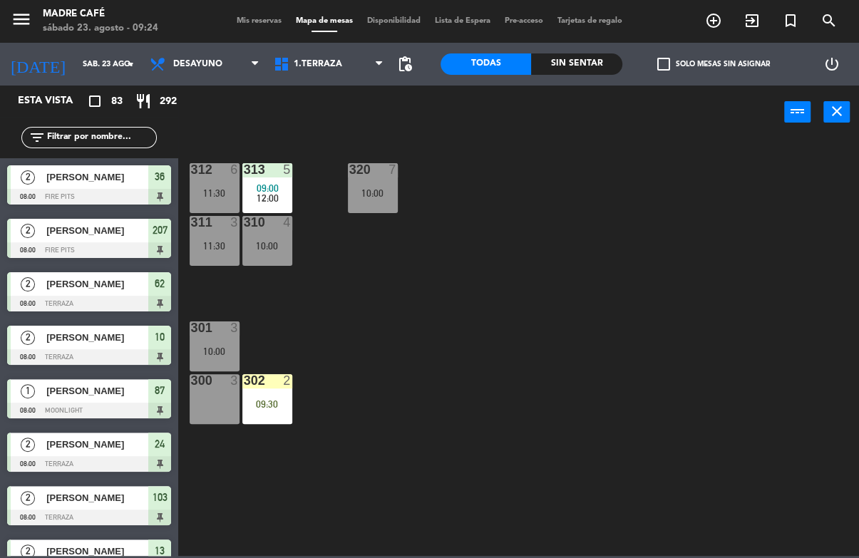
type input "E"
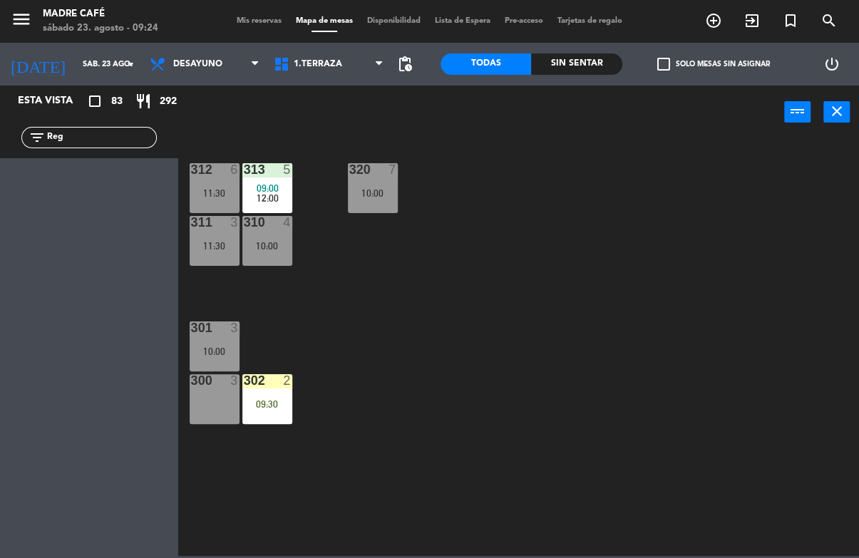
click at [556, 158] on div "312 6 11:30 313 5 09:00 12:00 320 7 10:00 311 3 11:30 310 4 10:00 301 3 10:00 3…" at bounding box center [523, 347] width 672 height 418
click at [114, 140] on input "Reg" at bounding box center [101, 138] width 110 height 16
type input "R"
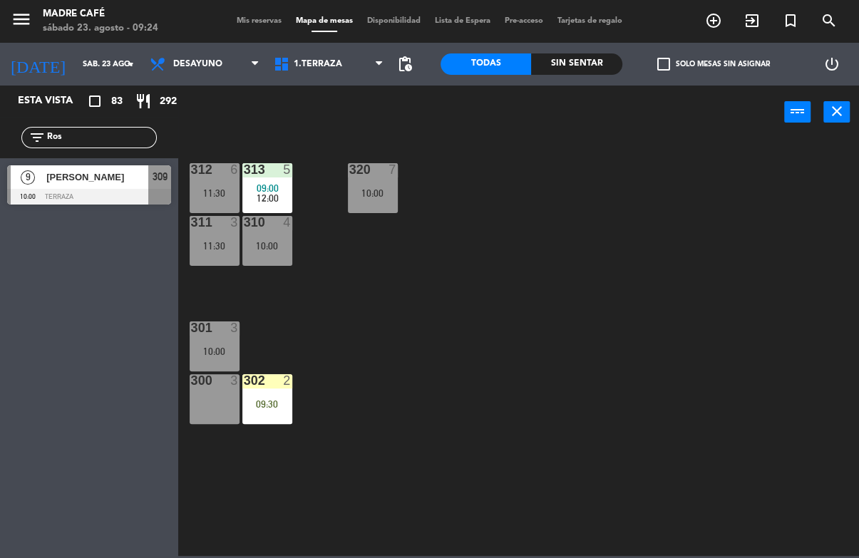
click at [543, 157] on div "312 6 11:30 313 5 09:00 12:00 320 7 10:00 311 3 11:30 310 4 10:00 301 3 10:00 3…" at bounding box center [523, 347] width 672 height 418
click at [123, 145] on input "Ros" at bounding box center [101, 138] width 110 height 16
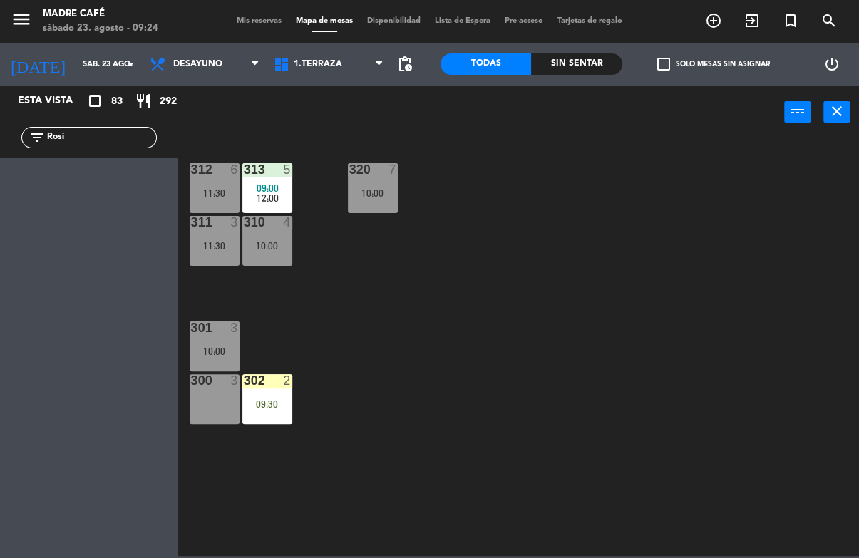
click at [644, 141] on div "312 6 11:30 313 5 09:00 12:00 320 7 10:00 311 3 11:30 310 4 10:00 301 3 10:00 3…" at bounding box center [523, 347] width 672 height 418
click at [112, 144] on input "Rosi" at bounding box center [101, 138] width 110 height 16
type input "R"
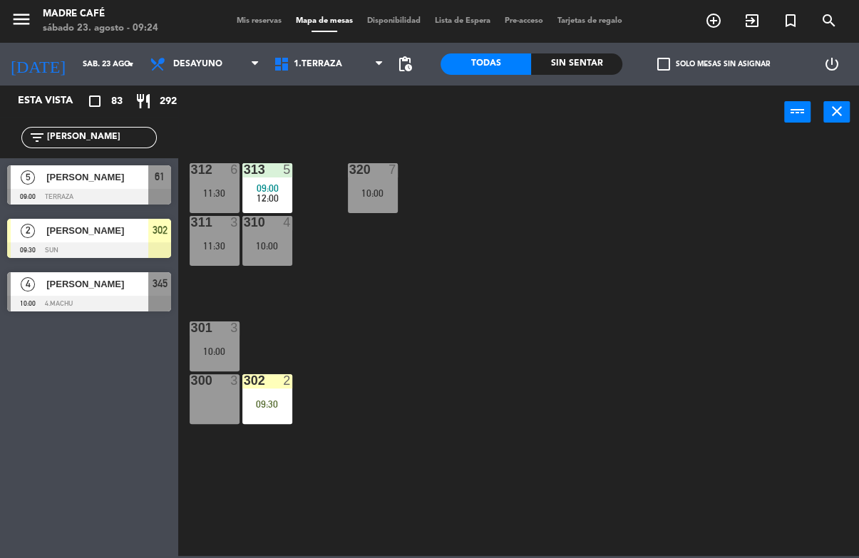
type input "[PERSON_NAME]"
click at [466, 170] on div "312 6 11:30 313 5 09:00 12:00 320 7 10:00 311 3 11:30 310 4 10:00 301 3 10:00 3…" at bounding box center [523, 347] width 672 height 418
click at [120, 188] on div "[PERSON_NAME]" at bounding box center [96, 177] width 103 height 24
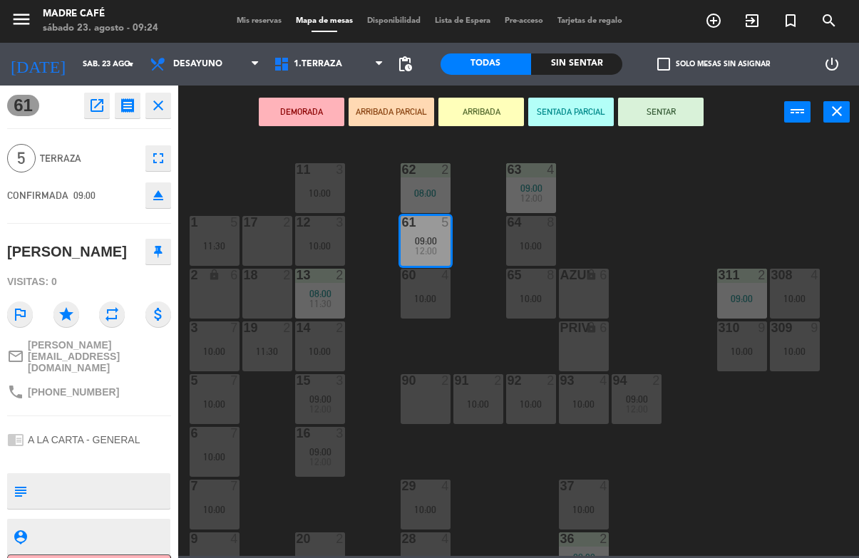
click at [499, 118] on button "ARRIBADA" at bounding box center [481, 112] width 86 height 29
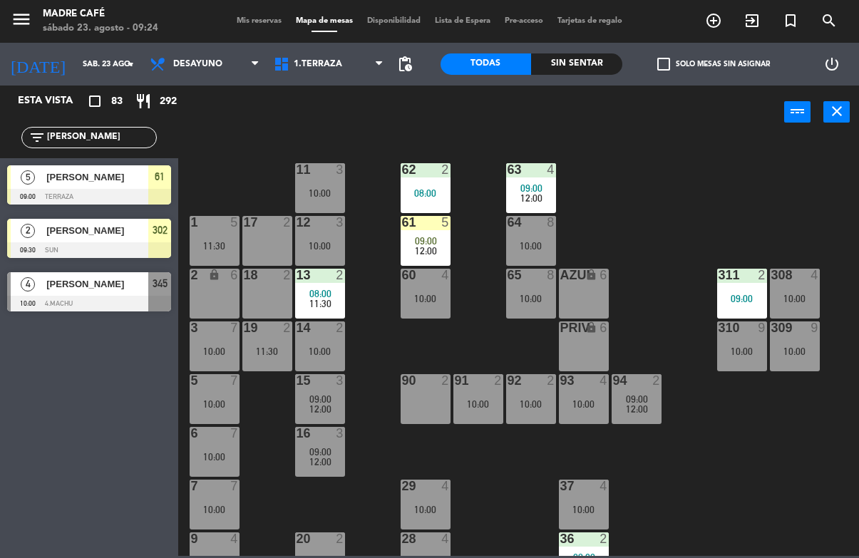
click at [127, 145] on input "[PERSON_NAME]" at bounding box center [101, 138] width 110 height 16
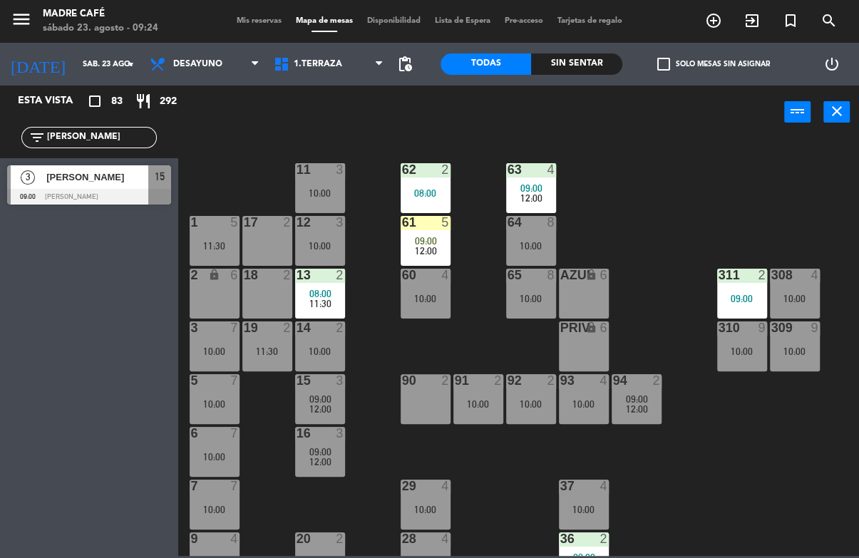
type input "[PERSON_NAME]"
click at [656, 153] on div "11 3 10:00 63 4 09:00 12:00 62 2 08:00 12 3 10:00 1 5 11:30 61 5 09:00 12:00 64…" at bounding box center [523, 347] width 672 height 418
click at [106, 185] on span "[PERSON_NAME]" at bounding box center [97, 177] width 102 height 15
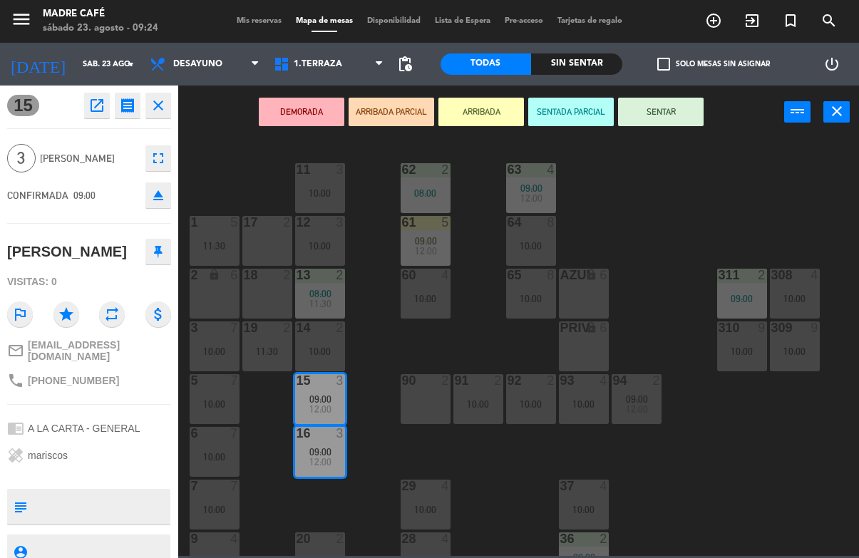
click at [491, 115] on button "ARRIBADA" at bounding box center [481, 112] width 86 height 29
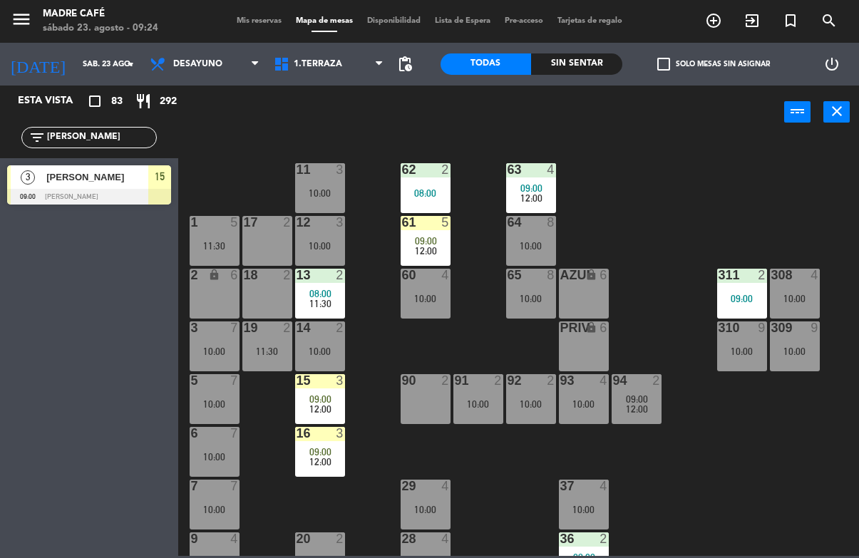
click at [115, 145] on input "[PERSON_NAME]" at bounding box center [101, 138] width 110 height 16
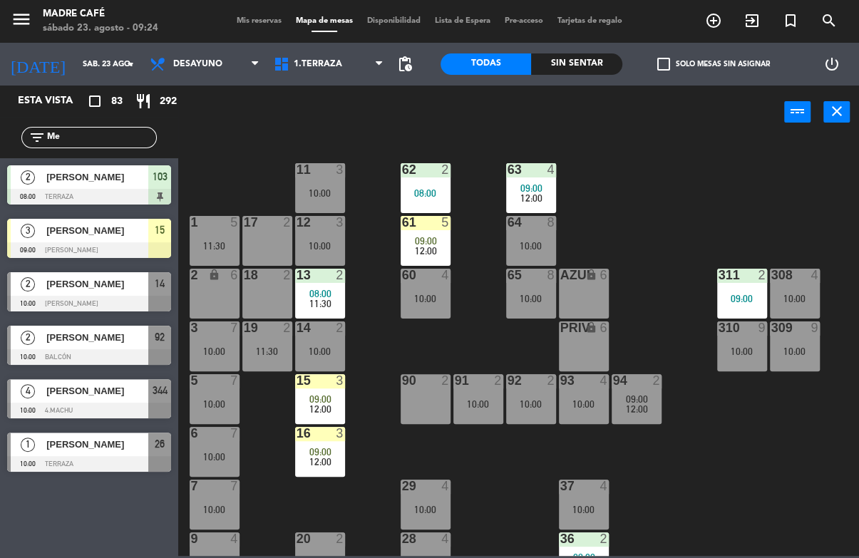
type input "M"
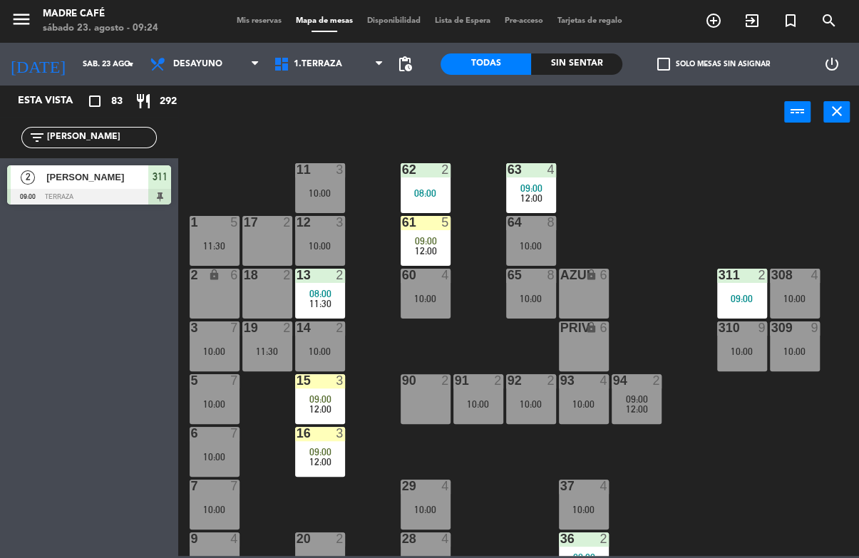
type input "[PERSON_NAME]"
click at [651, 141] on div "11 3 10:00 63 4 09:00 12:00 62 2 08:00 12 3 10:00 1 5 11:30 61 5 09:00 12:00 64…" at bounding box center [523, 347] width 672 height 418
click at [139, 160] on div "2 [PERSON_NAME] 09:00 Terraza 311" at bounding box center [89, 184] width 178 height 53
click at [115, 141] on input "[PERSON_NAME]" at bounding box center [101, 138] width 110 height 16
type input "B"
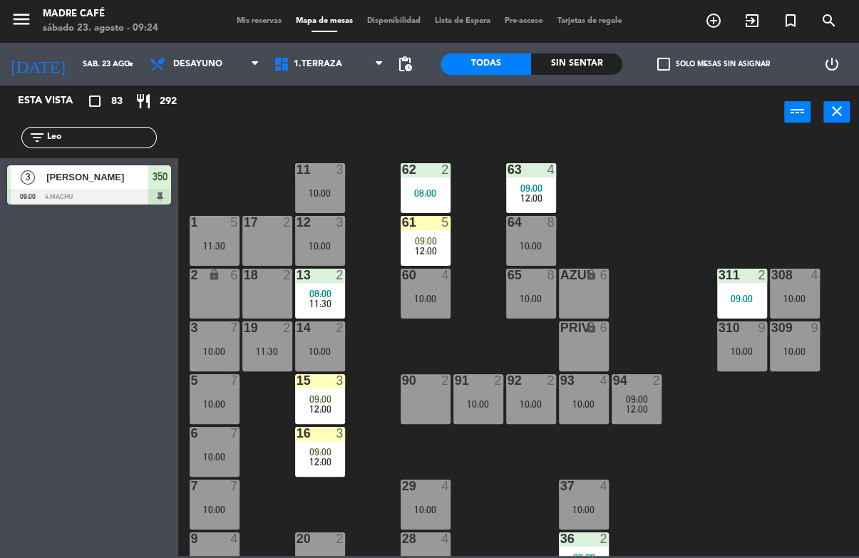
click at [681, 132] on div "power_input close" at bounding box center [481, 113] width 606 height 54
click at [105, 145] on input "Leo" at bounding box center [101, 138] width 110 height 16
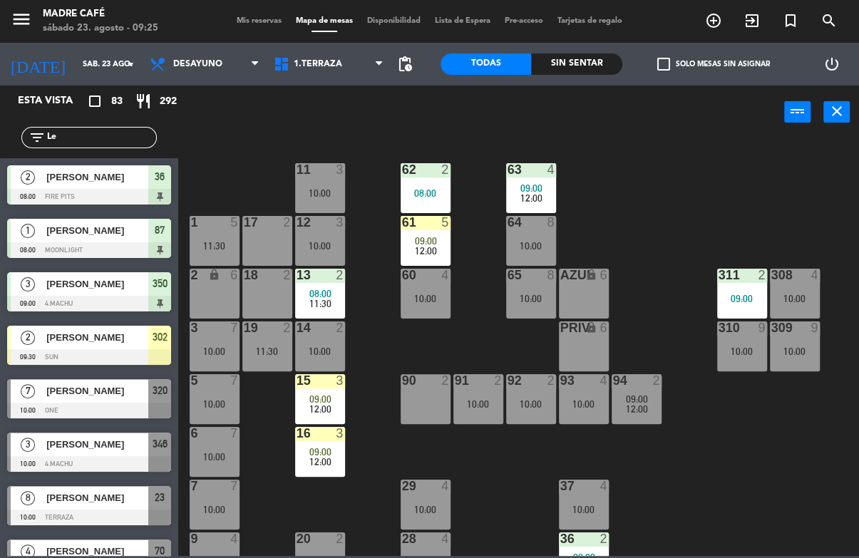
type input "L"
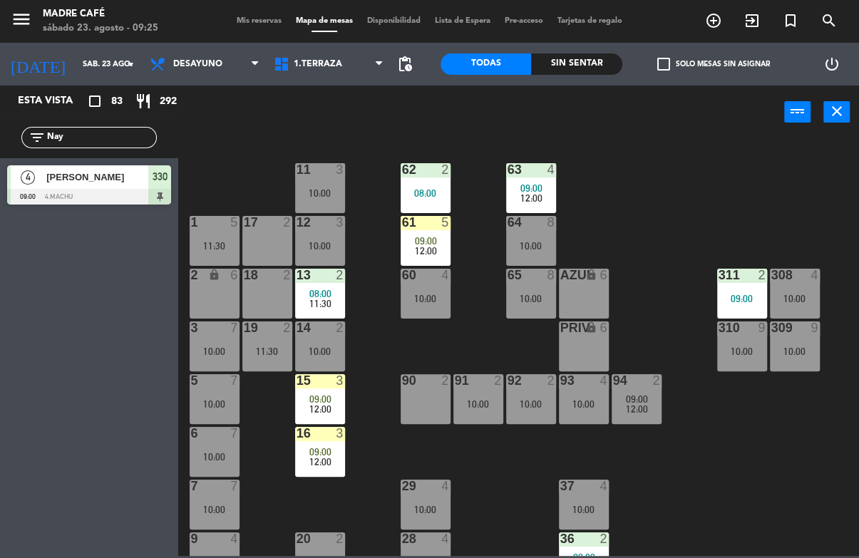
click at [656, 180] on div "11 3 10:00 63 4 09:00 12:00 62 2 08:00 12 3 10:00 1 5 11:30 61 5 09:00 12:00 64…" at bounding box center [523, 347] width 672 height 418
click at [129, 133] on input "Nay" at bounding box center [101, 138] width 110 height 16
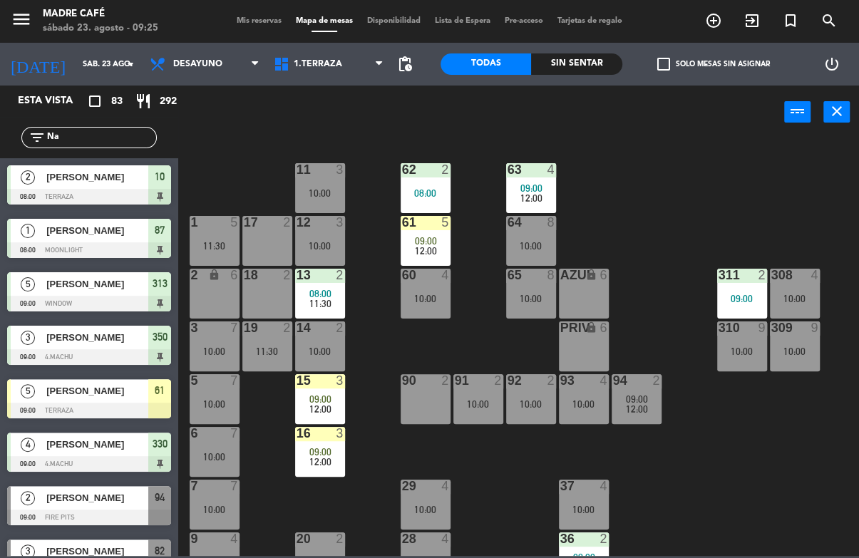
type input "N"
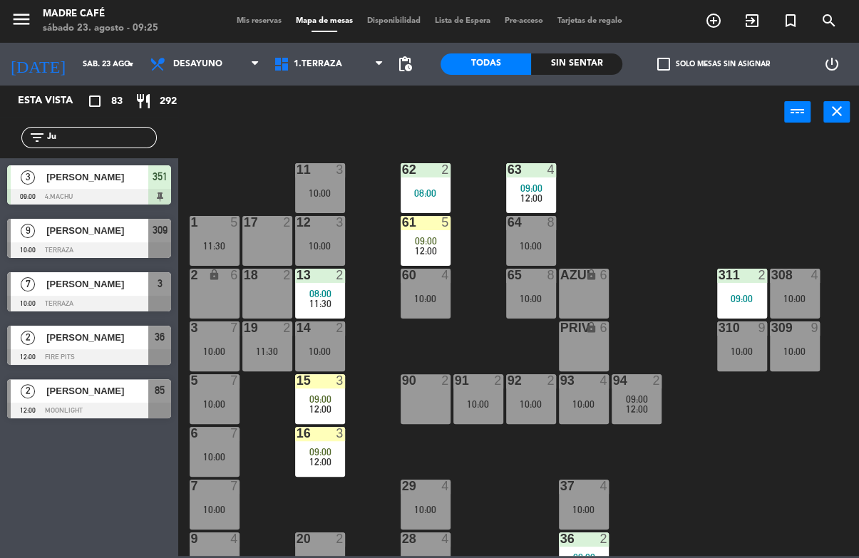
click at [631, 162] on div "11 3 10:00 63 4 09:00 12:00 62 2 08:00 12 3 10:00 1 5 11:30 61 5 09:00 12:00 64…" at bounding box center [523, 347] width 672 height 418
click at [113, 139] on input "Ju" at bounding box center [101, 138] width 110 height 16
type input "J"
click at [671, 156] on div "11 3 10:00 63 4 09:00 12:00 62 2 08:00 12 3 10:00 1 5 11:30 61 5 09:00 12:00 64…" at bounding box center [523, 347] width 672 height 418
click at [133, 140] on input "[PERSON_NAME]" at bounding box center [101, 138] width 110 height 16
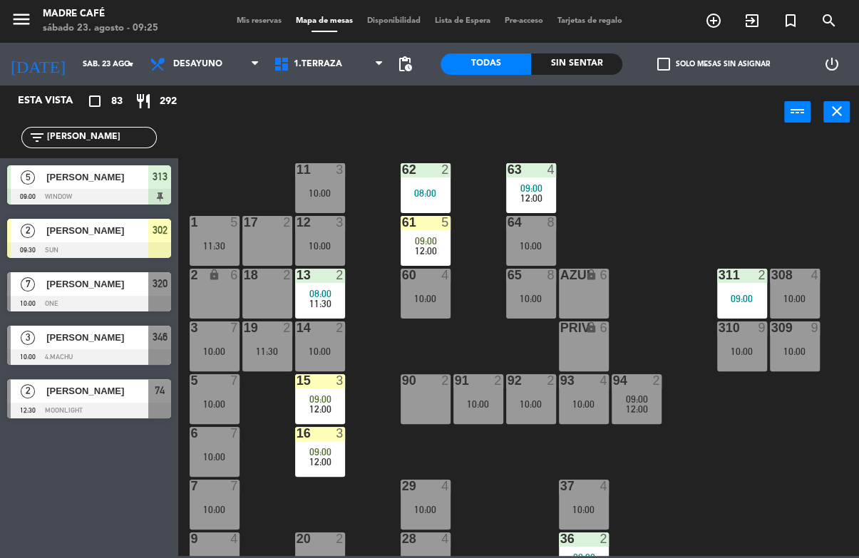
type input "J"
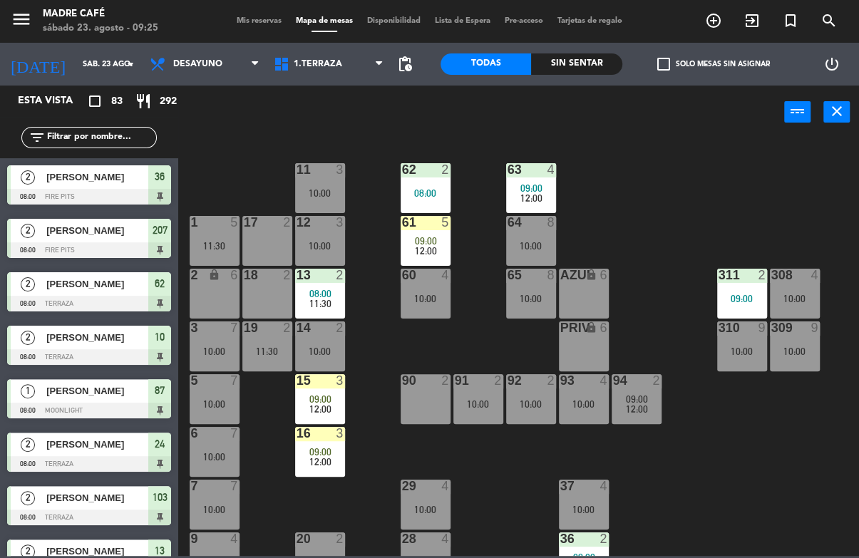
click at [696, 183] on div "11 3 10:00 63 4 09:00 12:00 62 2 08:00 12 3 10:00 1 5 11:30 61 5 09:00 12:00 64…" at bounding box center [523, 347] width 672 height 418
click at [423, 235] on span "09:00" at bounding box center [426, 240] width 22 height 11
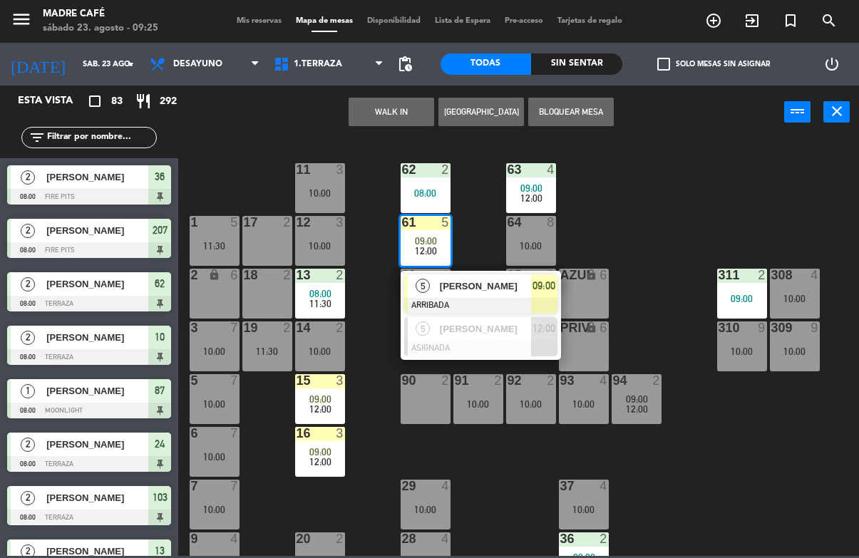
click at [505, 293] on span "[PERSON_NAME]" at bounding box center [485, 286] width 91 height 15
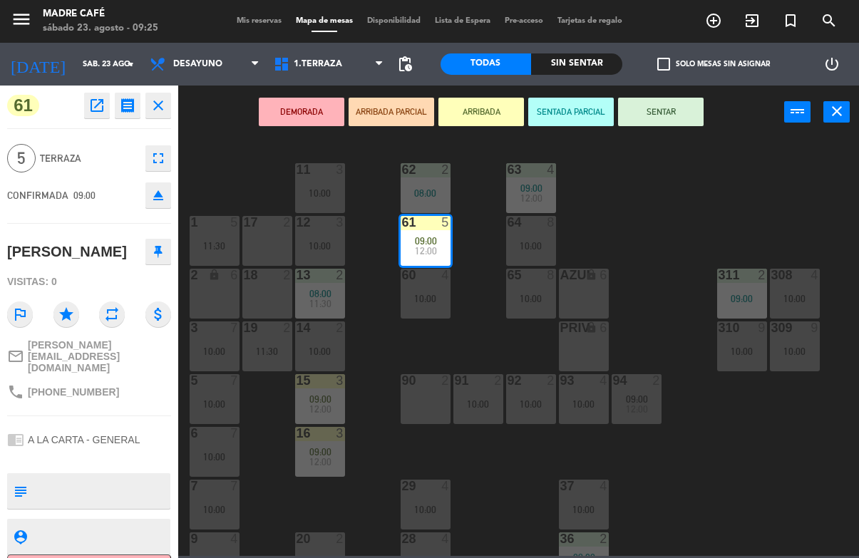
click at [683, 105] on button "SENTAR" at bounding box center [661, 112] width 86 height 29
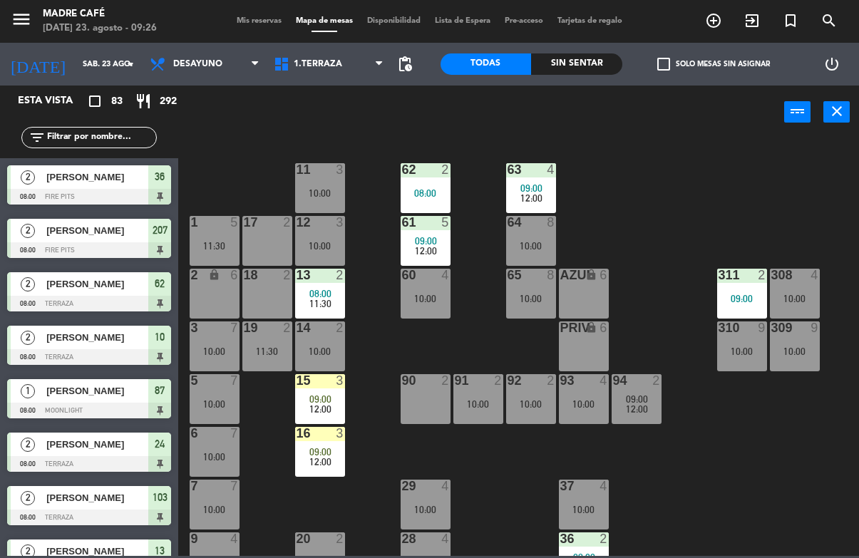
click at [319, 396] on span "09:00" at bounding box center [320, 398] width 22 height 11
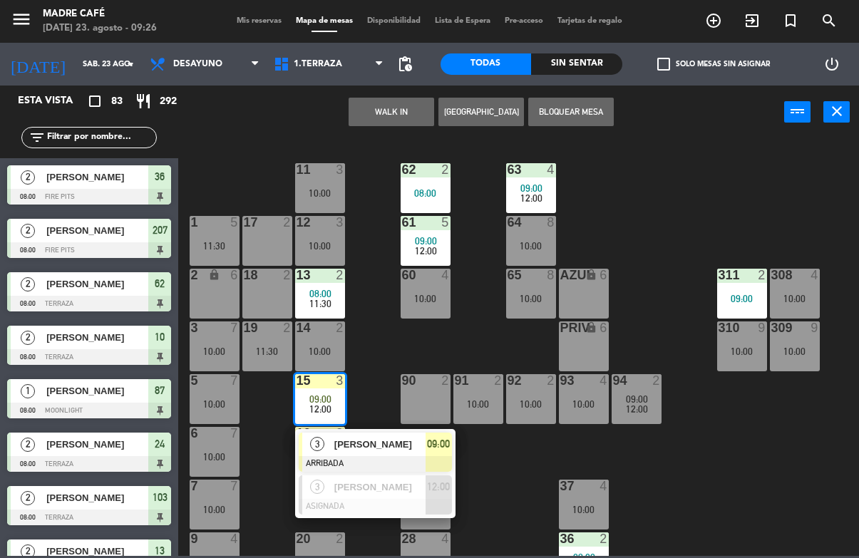
click at [100, 139] on input "text" at bounding box center [101, 138] width 110 height 16
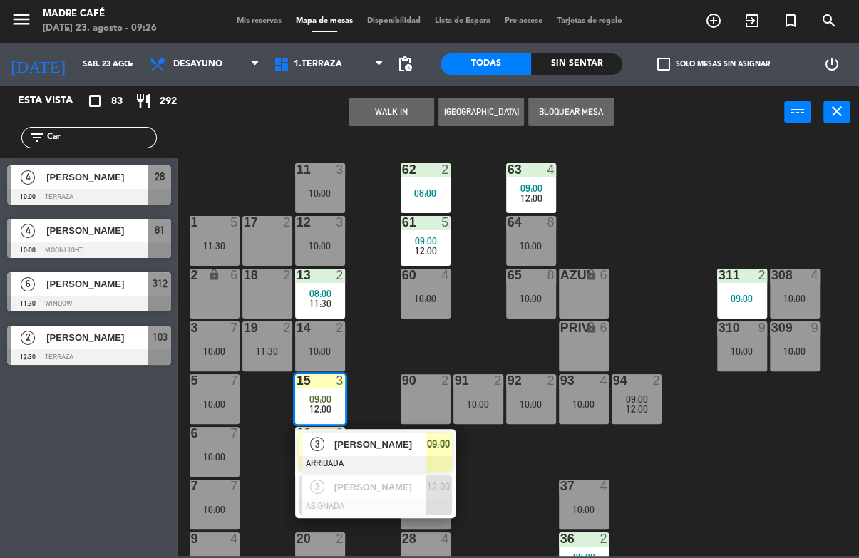
type input "Car"
click at [225, 135] on div "WALK IN [GEOGRAPHIC_DATA] Bloquear Mesa power_input close" at bounding box center [481, 113] width 606 height 54
click at [129, 185] on span "[PERSON_NAME]" at bounding box center [97, 177] width 102 height 15
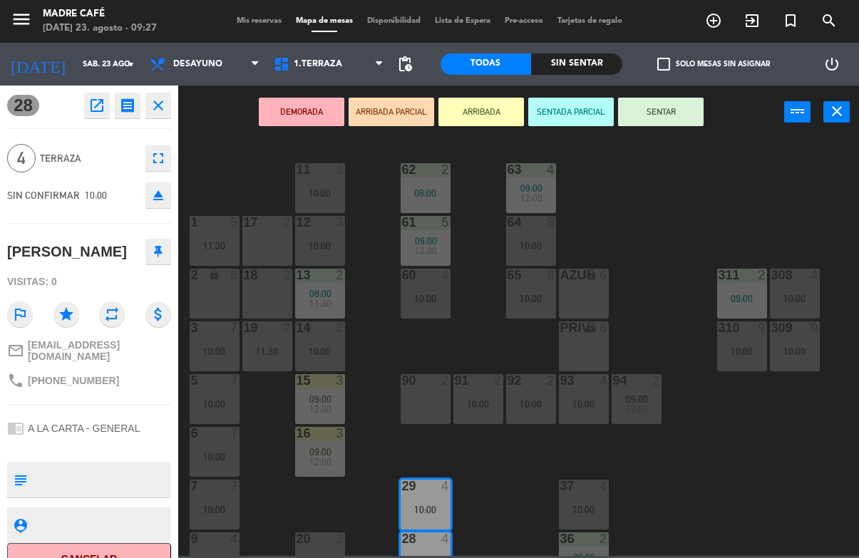
click at [500, 112] on button "ARRIBADA" at bounding box center [481, 112] width 86 height 29
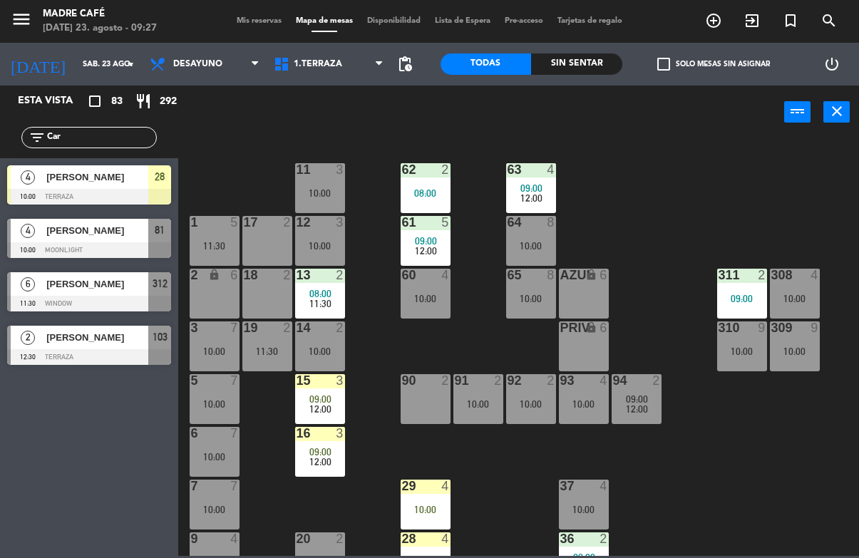
click at [124, 143] on input "Car" at bounding box center [101, 138] width 110 height 16
type input "C"
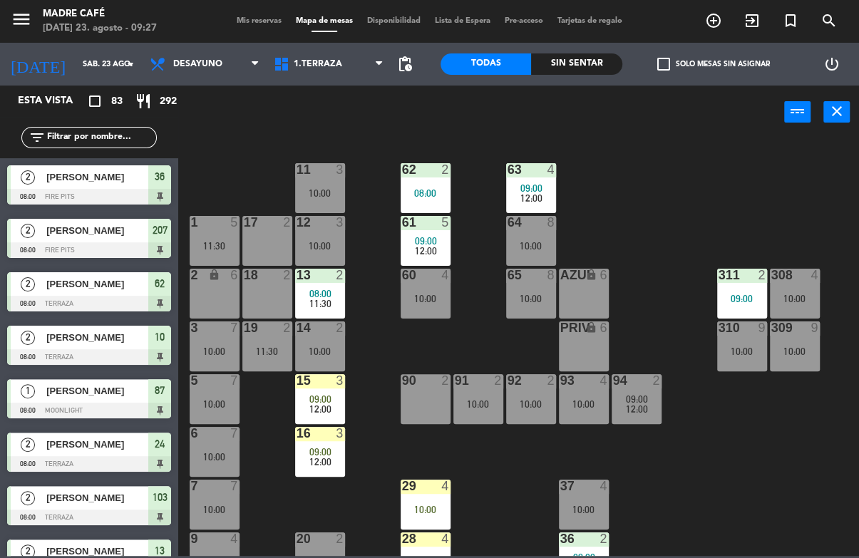
click at [750, 151] on div "11 3 10:00 63 4 09:00 12:00 62 2 08:00 12 3 10:00 1 5 11:30 61 5 09:00 12:00 64…" at bounding box center [523, 347] width 672 height 418
click at [330, 395] on span "09:00" at bounding box center [320, 398] width 22 height 11
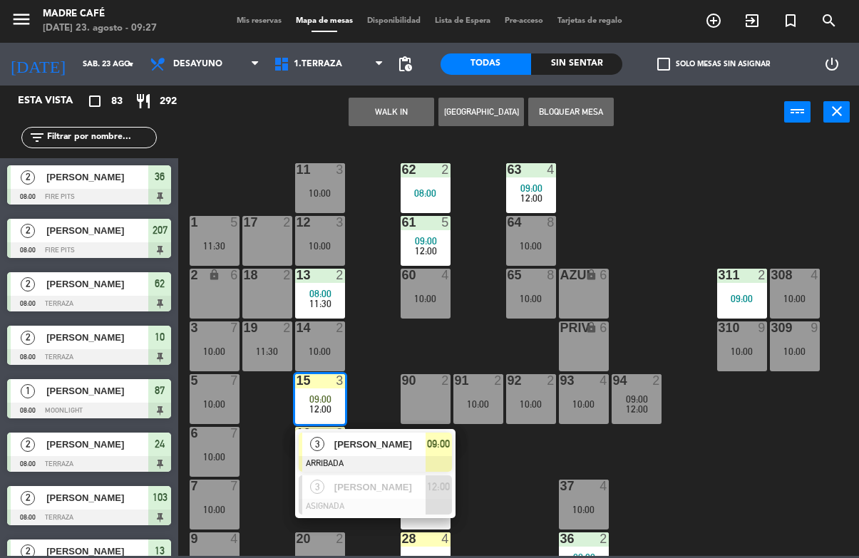
click at [376, 453] on div "[PERSON_NAME]" at bounding box center [379, 445] width 93 height 24
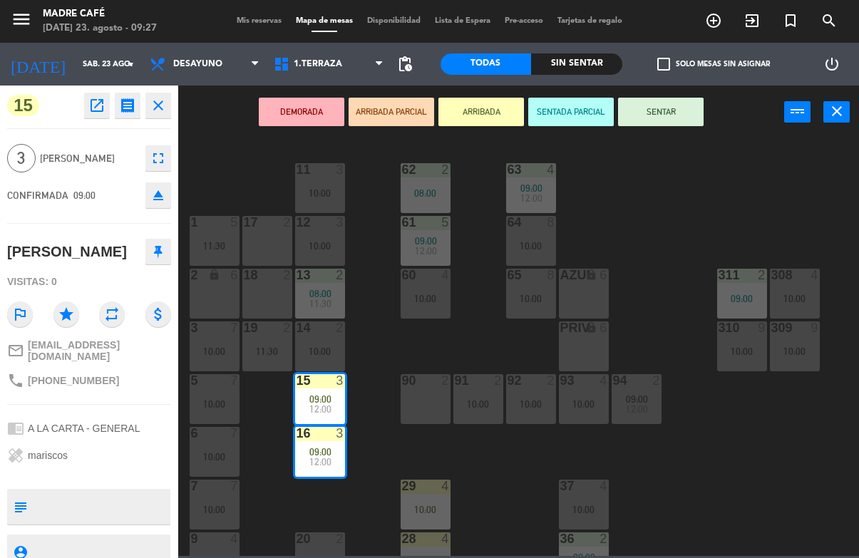
click at [681, 118] on button "SENTAR" at bounding box center [661, 112] width 86 height 29
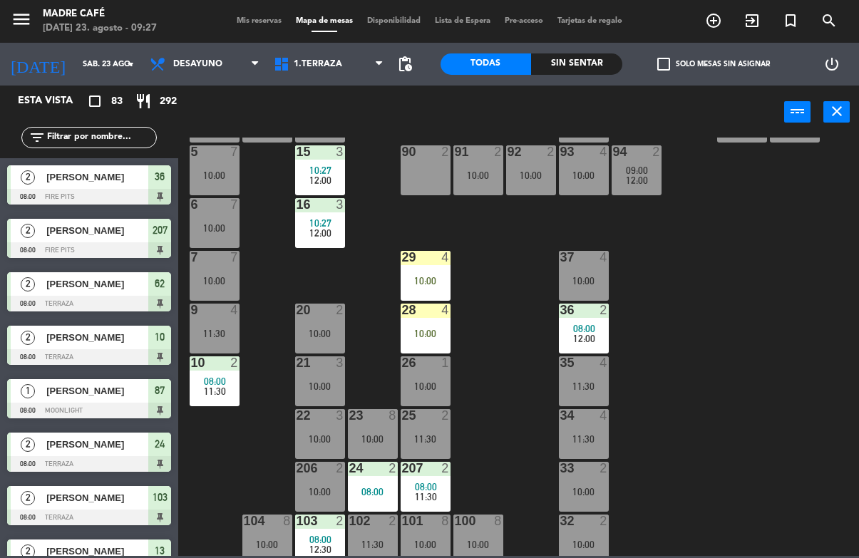
scroll to position [327, 0]
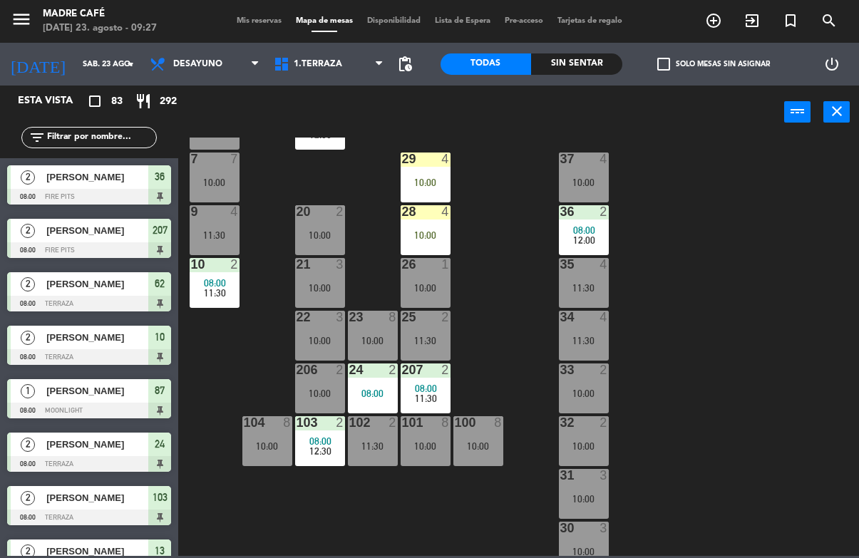
click at [426, 177] on div "10:00" at bounding box center [426, 182] width 50 height 10
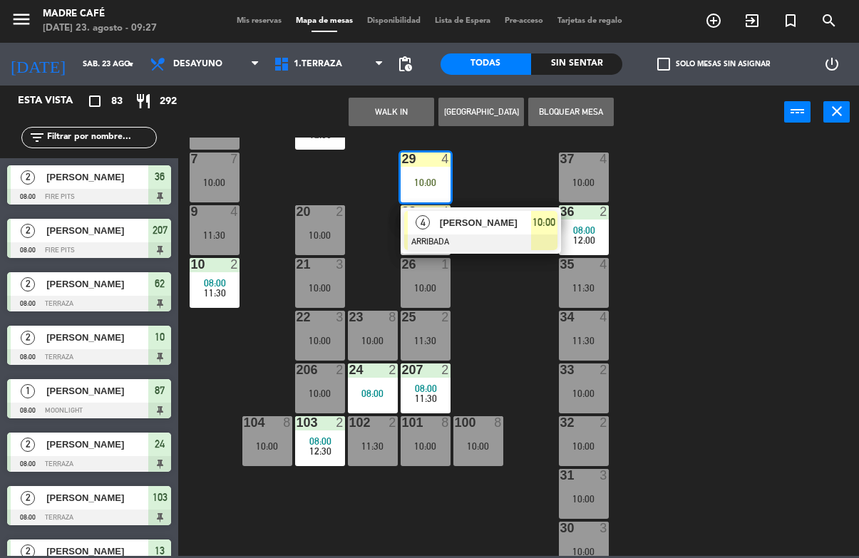
click at [492, 228] on span "[PERSON_NAME]" at bounding box center [485, 222] width 91 height 15
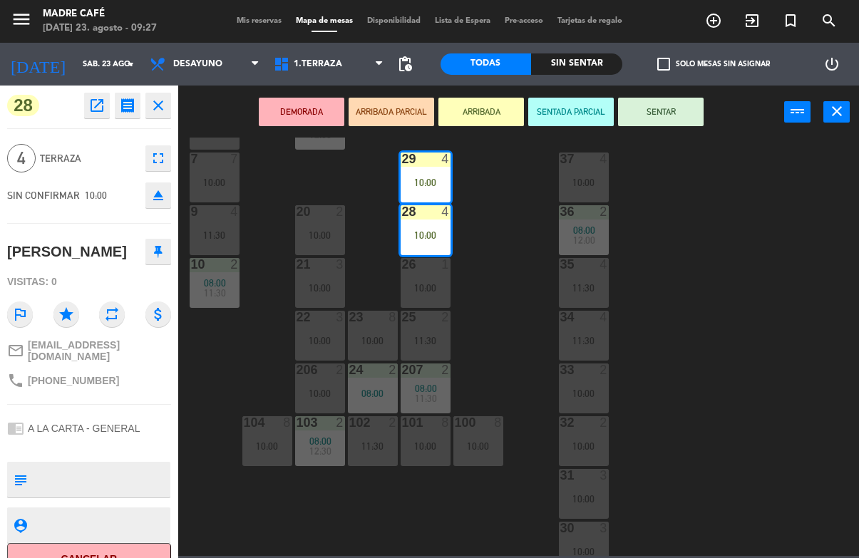
click at [681, 116] on button "SENTAR" at bounding box center [661, 112] width 86 height 29
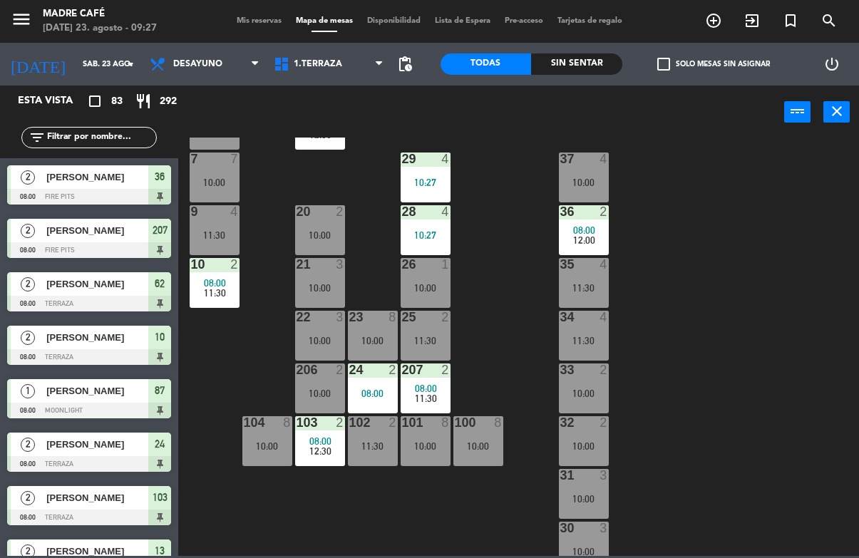
scroll to position [0, 0]
click at [584, 67] on div "Sin sentar" at bounding box center [576, 63] width 91 height 21
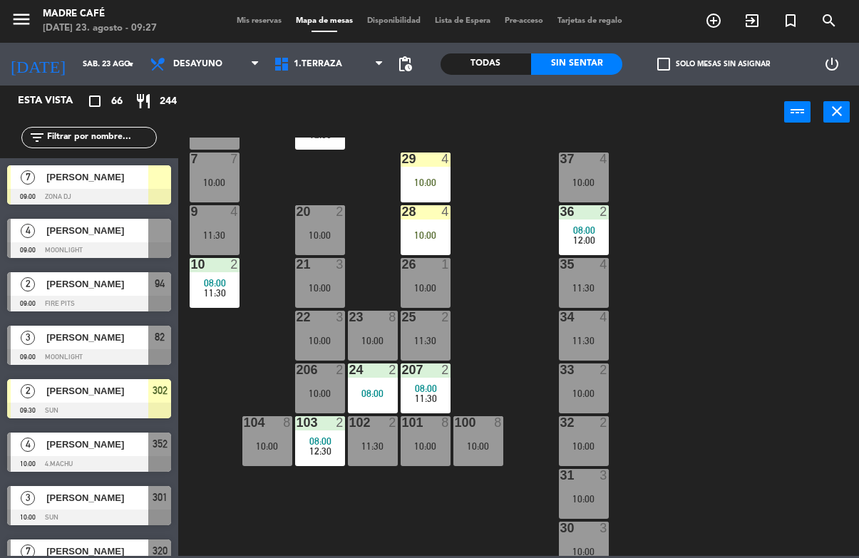
click at [425, 233] on div "10:00" at bounding box center [426, 235] width 50 height 10
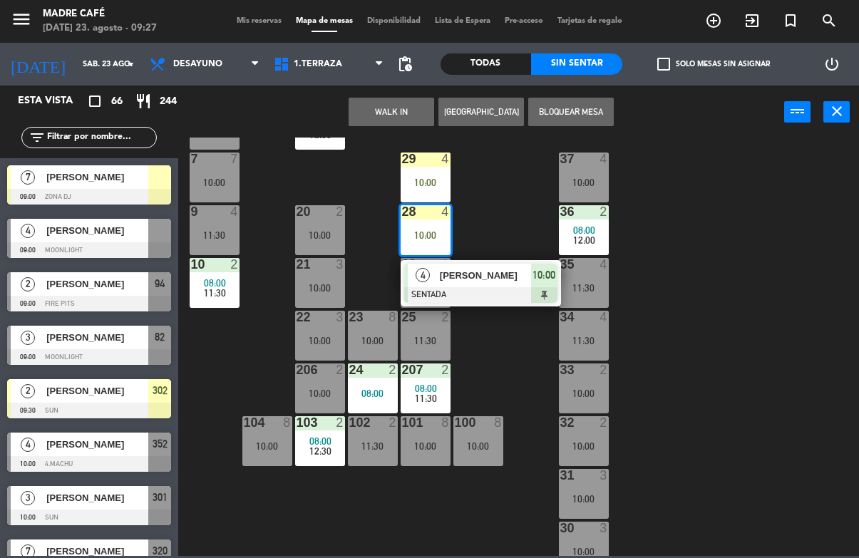
click at [490, 279] on span "[PERSON_NAME]" at bounding box center [485, 275] width 91 height 15
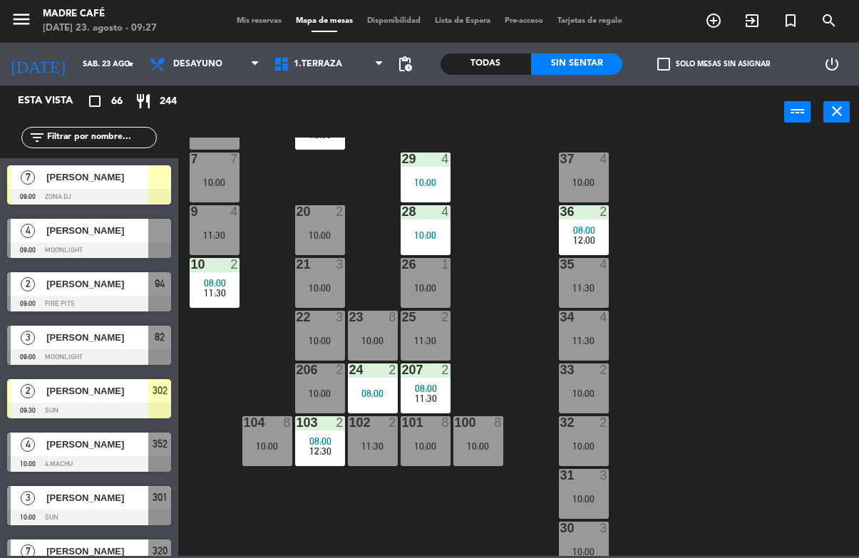
click at [145, 242] on div "[PERSON_NAME]" at bounding box center [96, 231] width 103 height 24
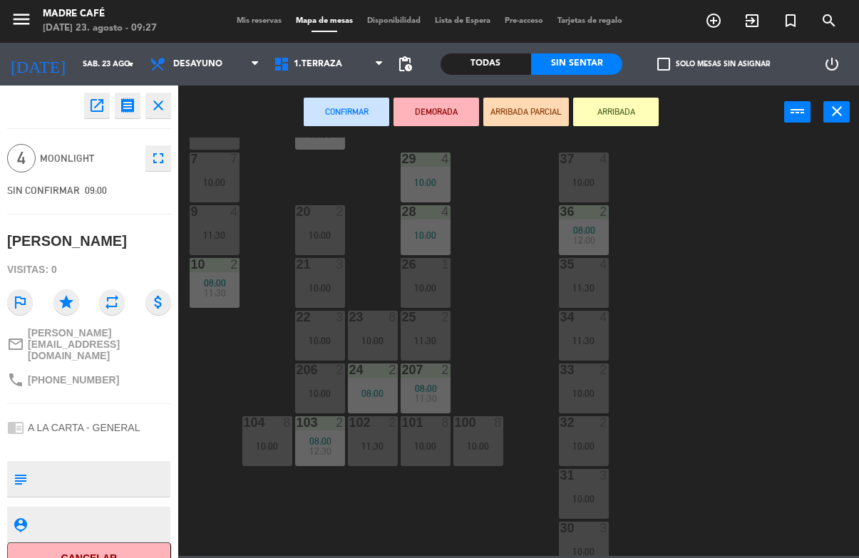
click at [136, 552] on button "Cancelar" at bounding box center [89, 558] width 164 height 32
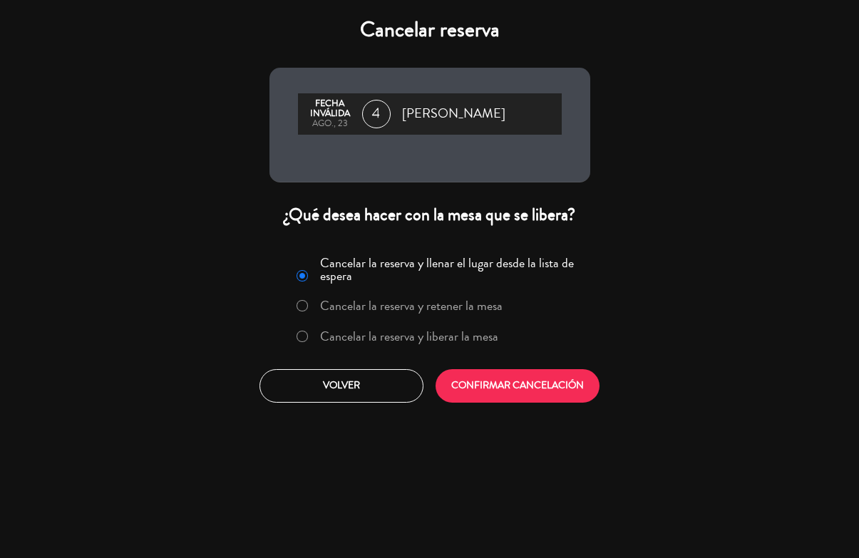
click at [496, 373] on button "CONFIRMAR CANCELACIÓN" at bounding box center [517, 385] width 164 height 33
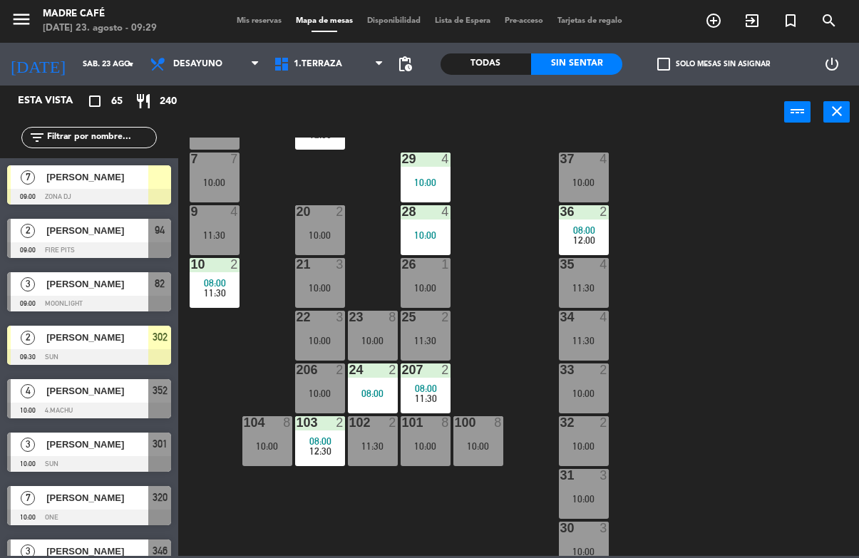
click at [722, 23] on icon "exit_to_app" at bounding box center [713, 20] width 17 height 17
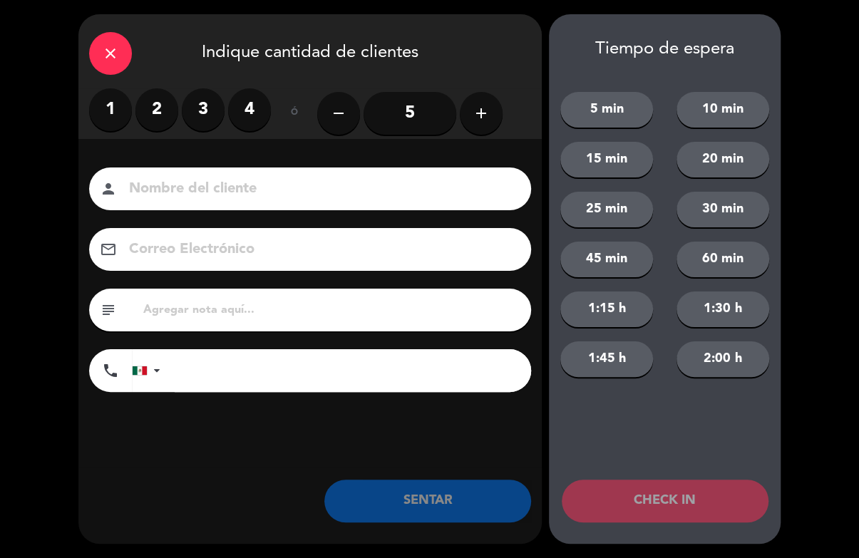
click at [148, 111] on label "2" at bounding box center [156, 109] width 43 height 43
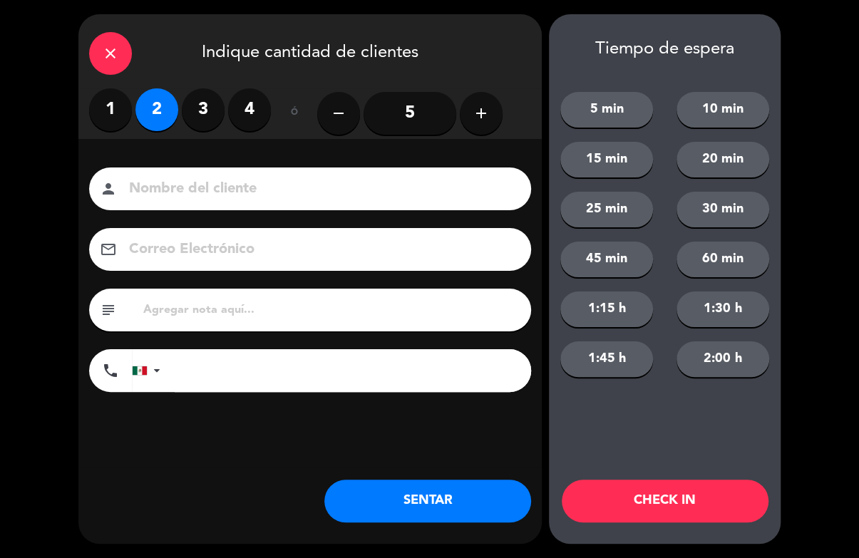
click at [199, 177] on input at bounding box center [320, 189] width 385 height 25
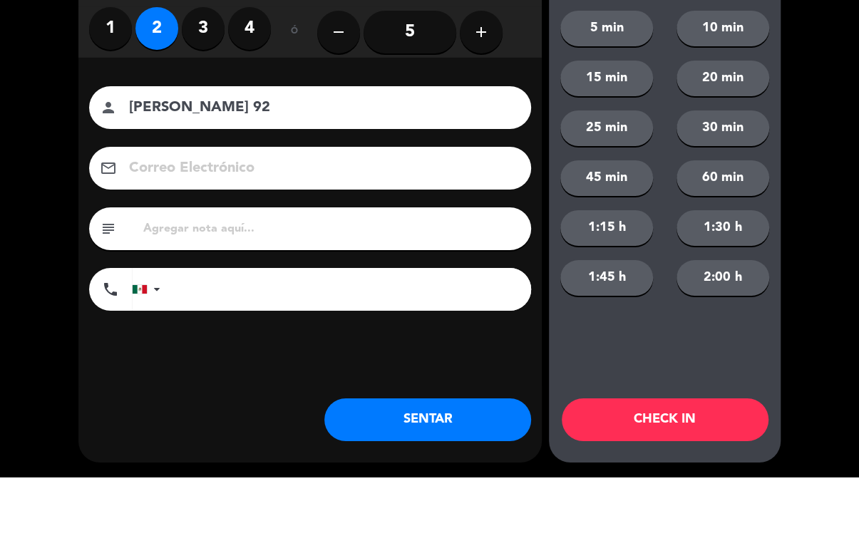
type input "[PERSON_NAME] 92"
click at [816, 169] on div "close Indique cantidad de clientes 1 2 3 4 ó remove 5 add Nombre del cliente pe…" at bounding box center [429, 279] width 859 height 558
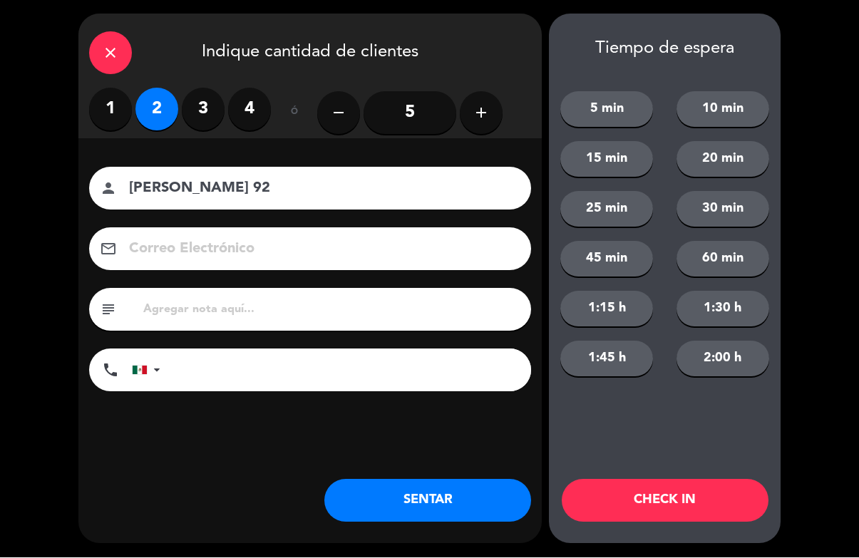
click at [742, 497] on button "CHECK IN" at bounding box center [665, 501] width 207 height 43
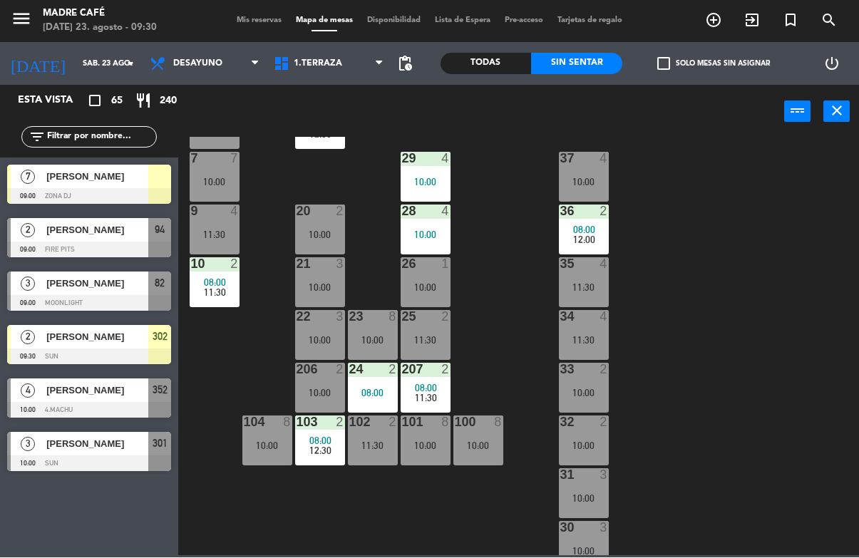
click at [505, 64] on div "Todas" at bounding box center [485, 63] width 91 height 21
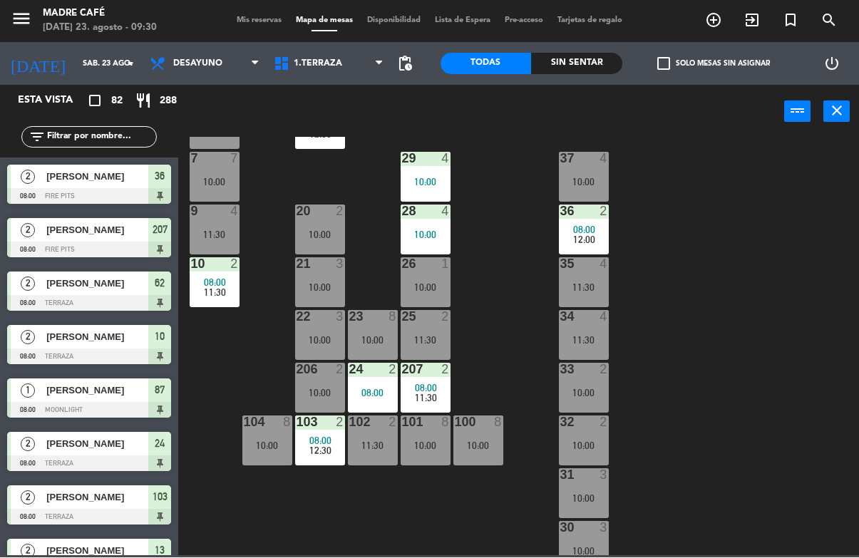
click at [722, 19] on icon "exit_to_app" at bounding box center [713, 20] width 17 height 17
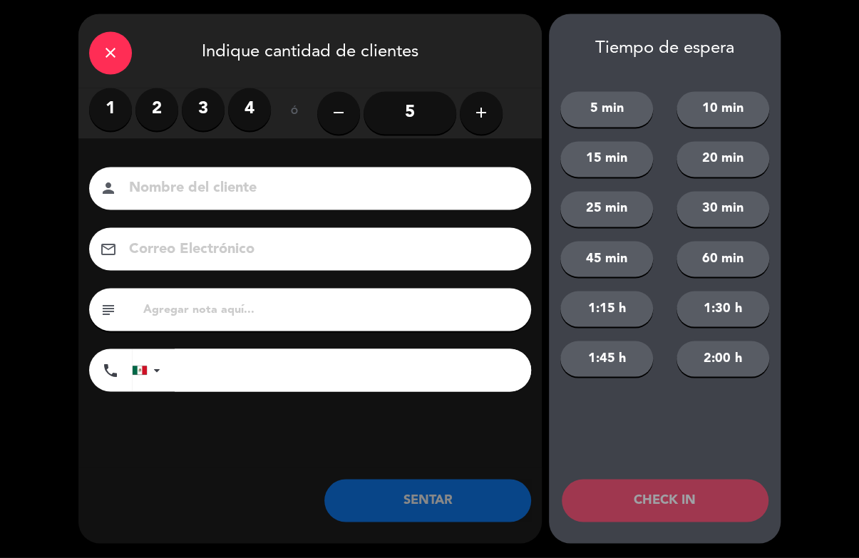
click at [144, 125] on label "2" at bounding box center [156, 109] width 43 height 43
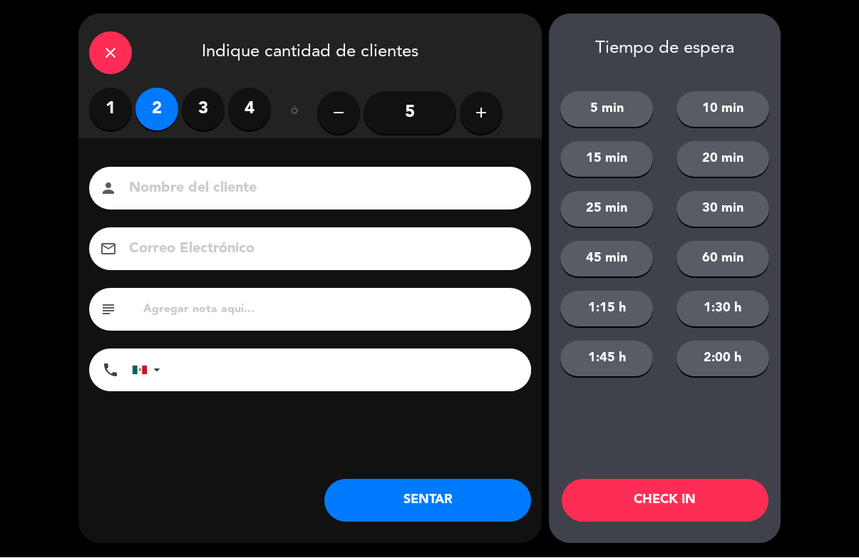
click at [217, 184] on input at bounding box center [320, 189] width 385 height 25
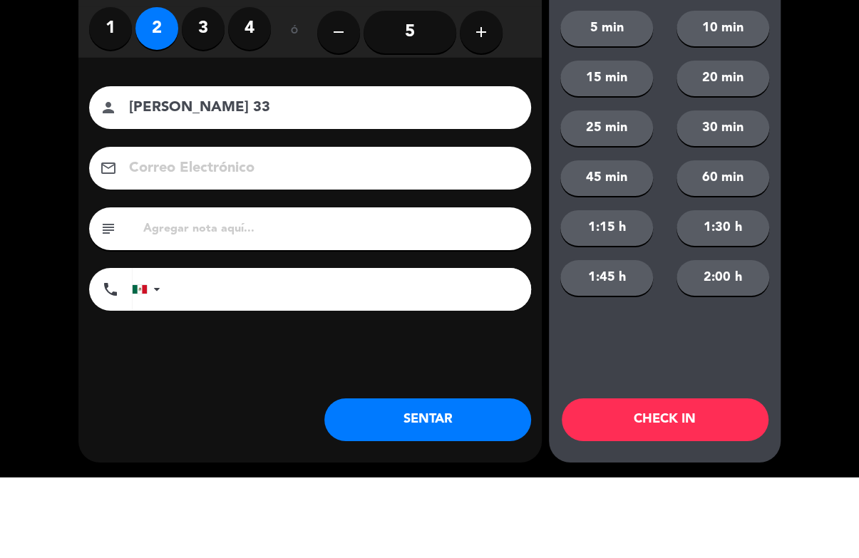
type input "[PERSON_NAME] 33"
click at [810, 158] on div "close Indique cantidad de clientes 1 2 3 4 ó remove 5 add Nombre del cliente pe…" at bounding box center [429, 279] width 859 height 558
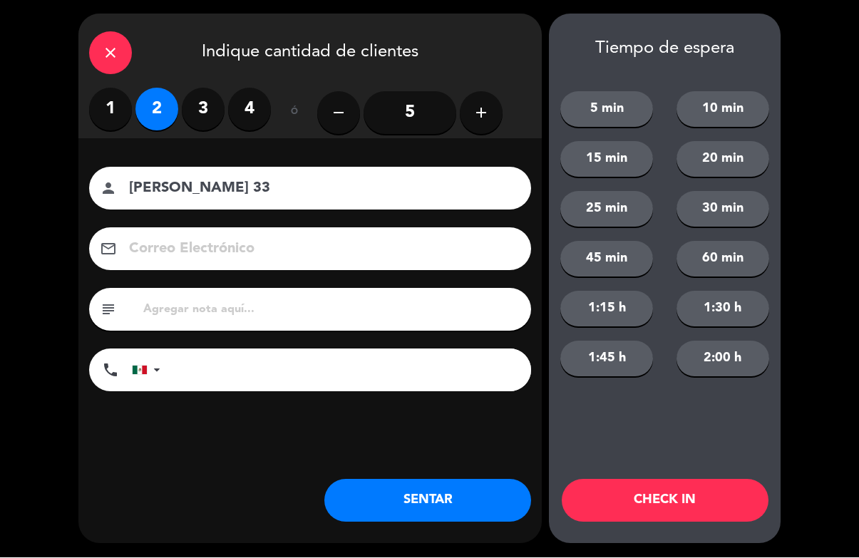
click at [730, 483] on button "CHECK IN" at bounding box center [665, 501] width 207 height 43
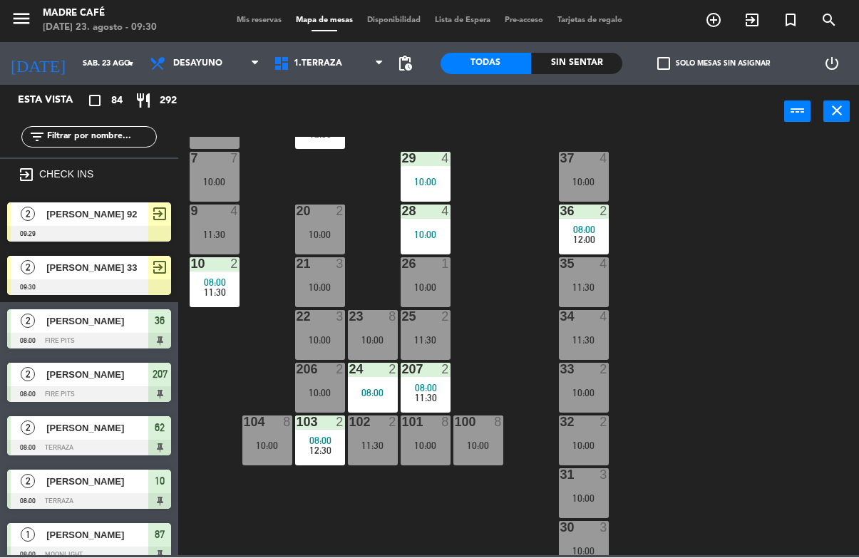
click at [114, 141] on input "text" at bounding box center [101, 138] width 110 height 16
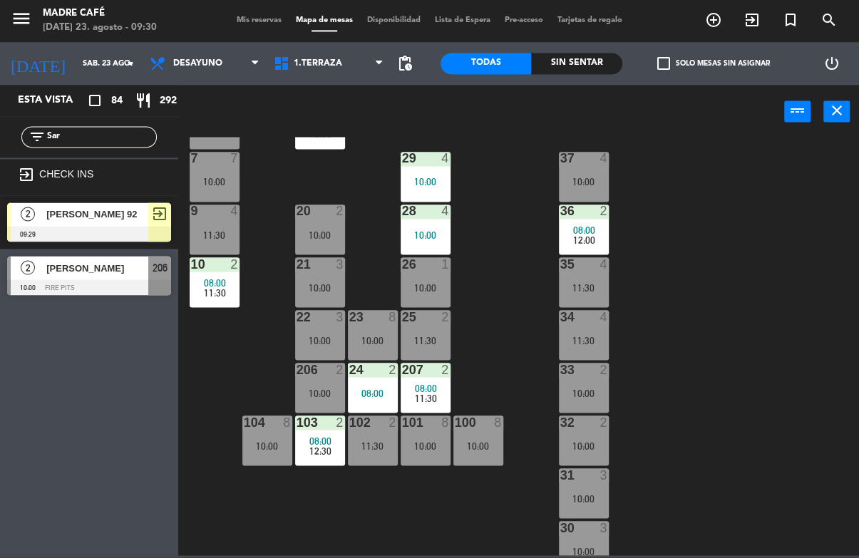
click at [294, 155] on div "11 3 10:00 63 4 09:00 12:00 62 2 08:00 12 3 10:00 1 5 11:30 61 5 09:00 12:00 64…" at bounding box center [523, 347] width 672 height 418
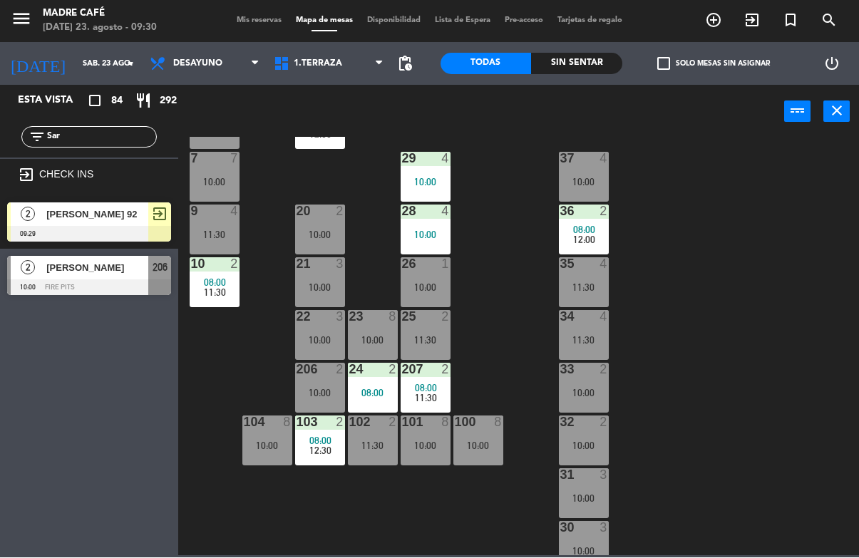
click at [120, 143] on input "Sar" at bounding box center [101, 138] width 110 height 16
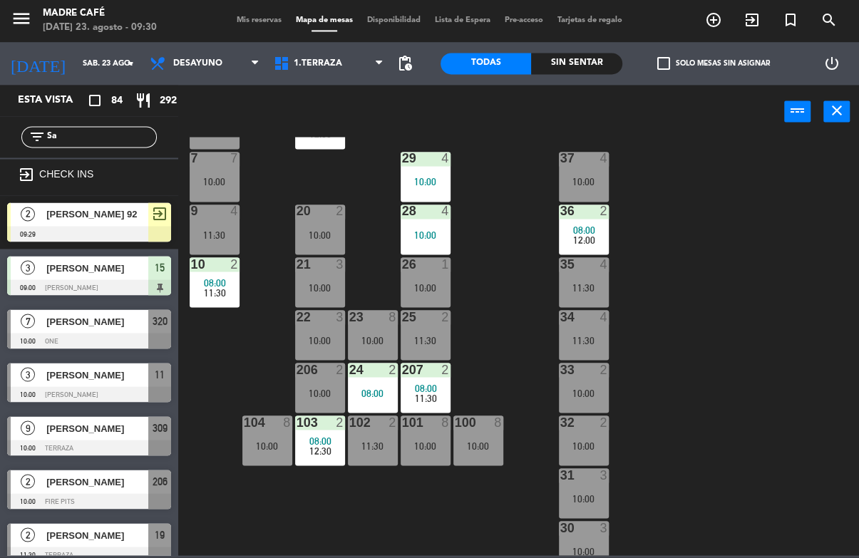
type input "S"
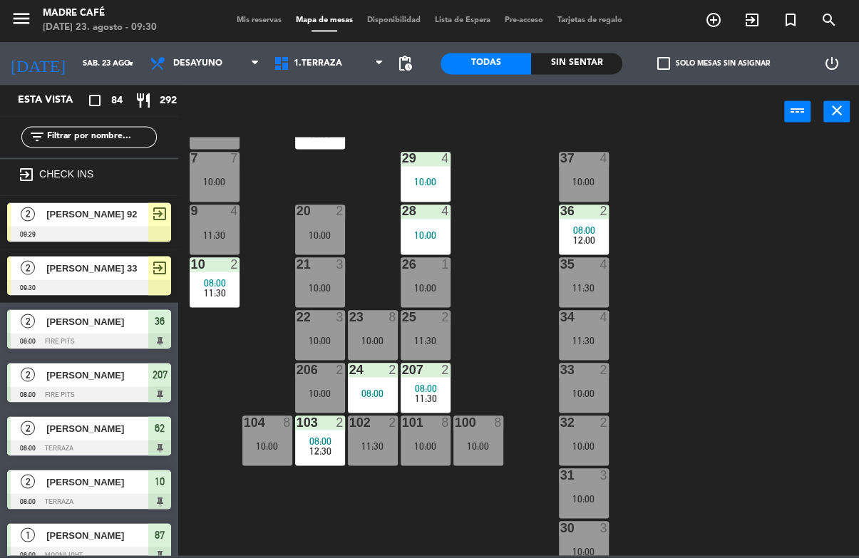
click at [778, 180] on div "11 3 10:00 63 4 09:00 12:00 62 2 08:00 12 3 10:00 1 5 11:30 61 5 09:00 12:00 64…" at bounding box center [523, 347] width 672 height 418
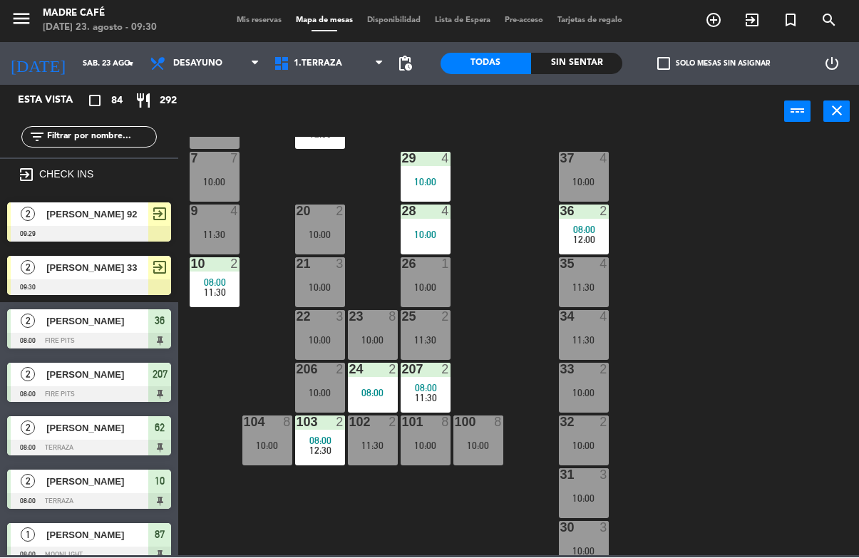
click at [125, 143] on input "text" at bounding box center [101, 138] width 110 height 16
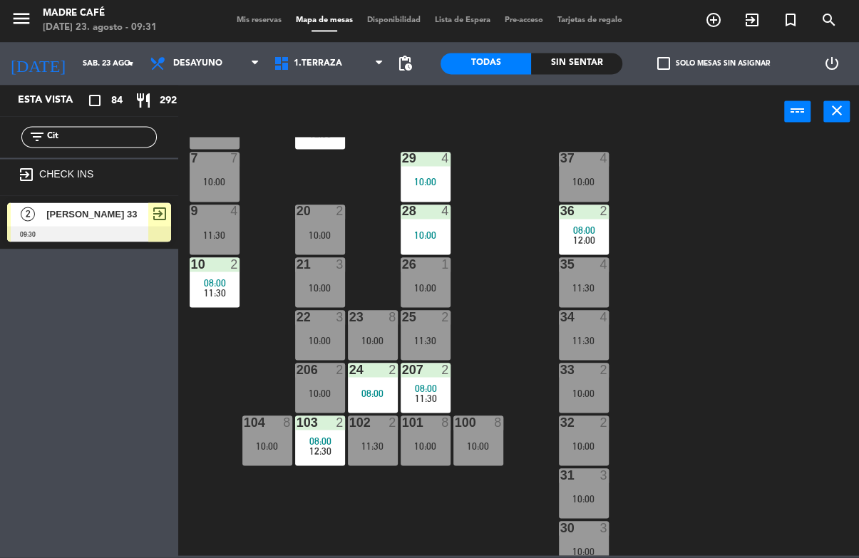
click at [516, 170] on div "11 3 10:00 63 4 09:00 12:00 62 2 08:00 12 3 10:00 1 5 11:30 61 5 09:00 12:00 64…" at bounding box center [523, 347] width 672 height 418
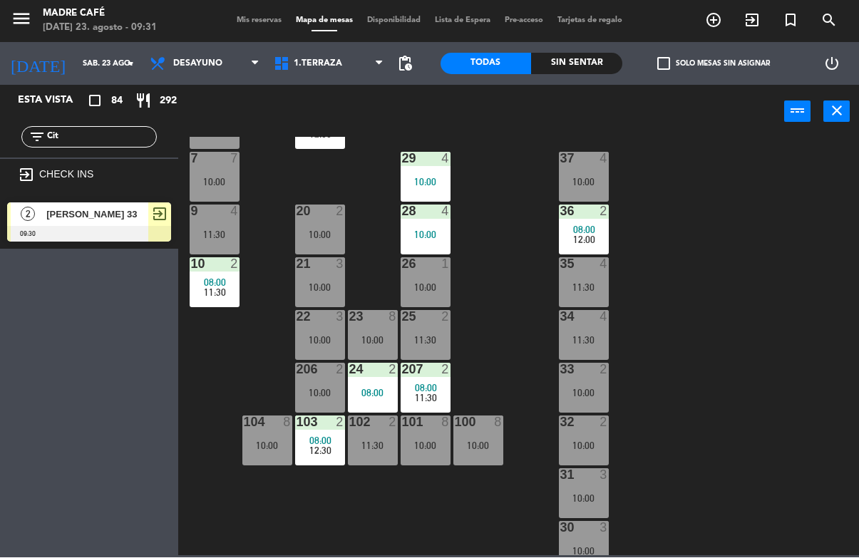
click at [116, 145] on input "Cit" at bounding box center [101, 138] width 110 height 16
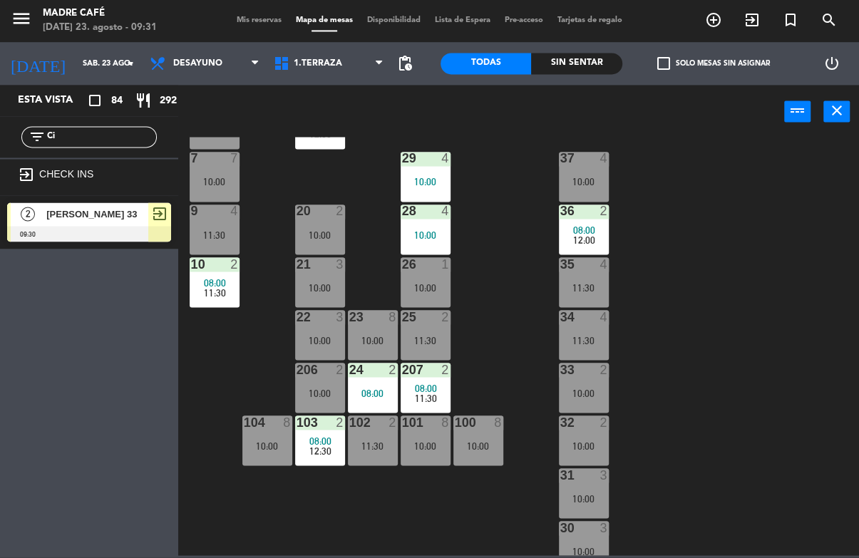
type input "C"
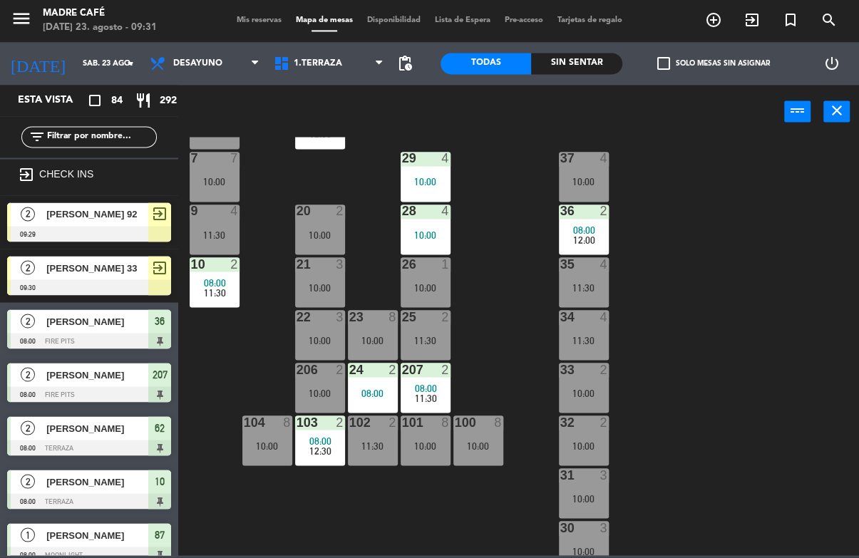
click at [722, 17] on icon "exit_to_app" at bounding box center [713, 20] width 17 height 17
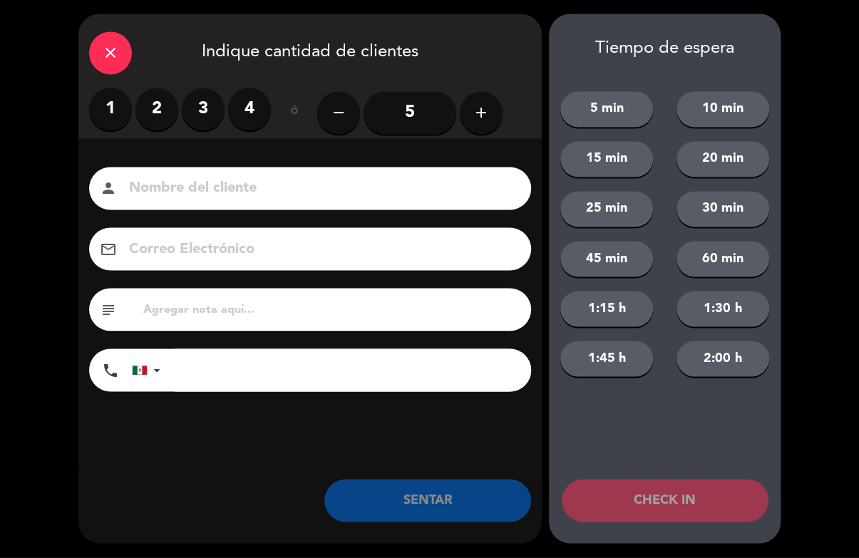
click at [160, 115] on label "2" at bounding box center [156, 109] width 43 height 43
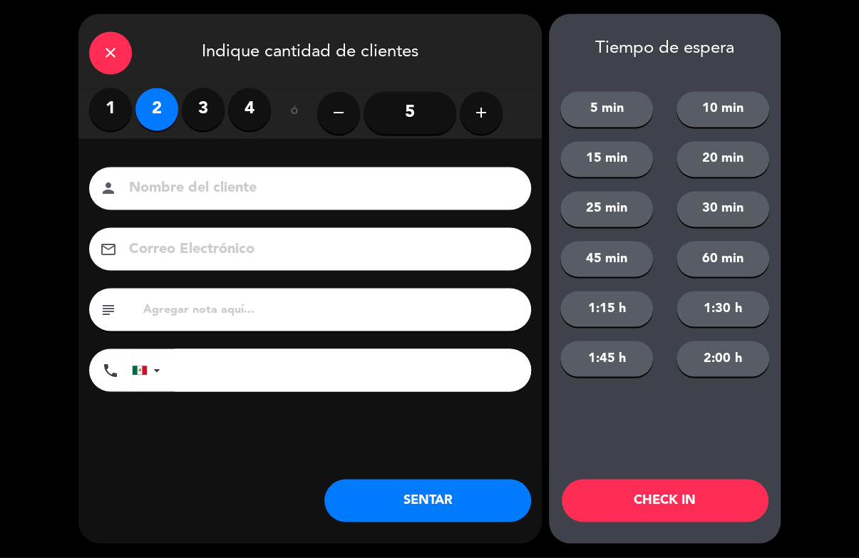
click at [193, 182] on input at bounding box center [320, 189] width 385 height 25
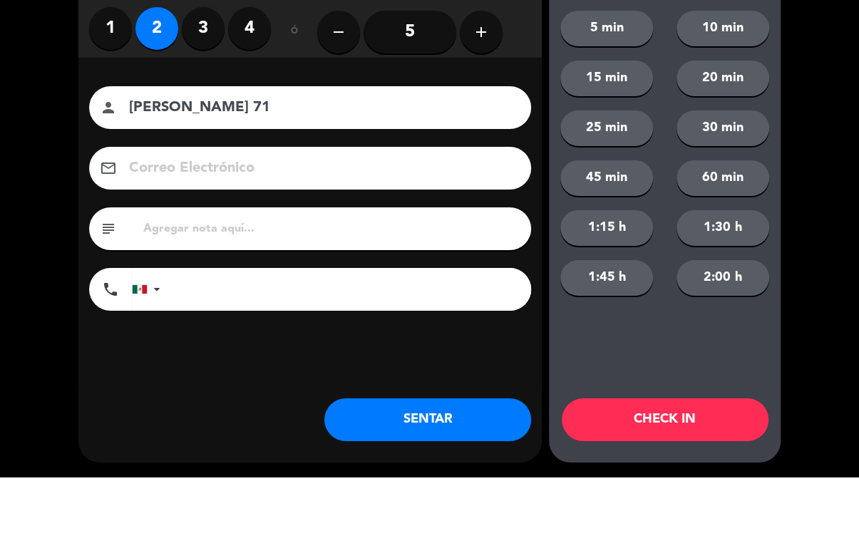
type input "[PERSON_NAME] 71"
click at [833, 180] on div "close Indique cantidad de clientes 1 2 3 4 ó remove 5 add Nombre del cliente pe…" at bounding box center [429, 279] width 859 height 558
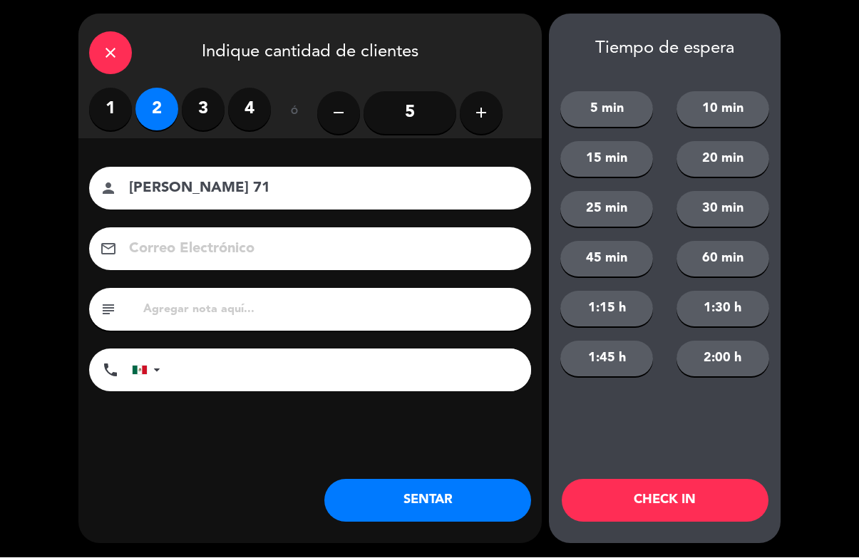
click at [724, 505] on button "CHECK IN" at bounding box center [665, 501] width 207 height 43
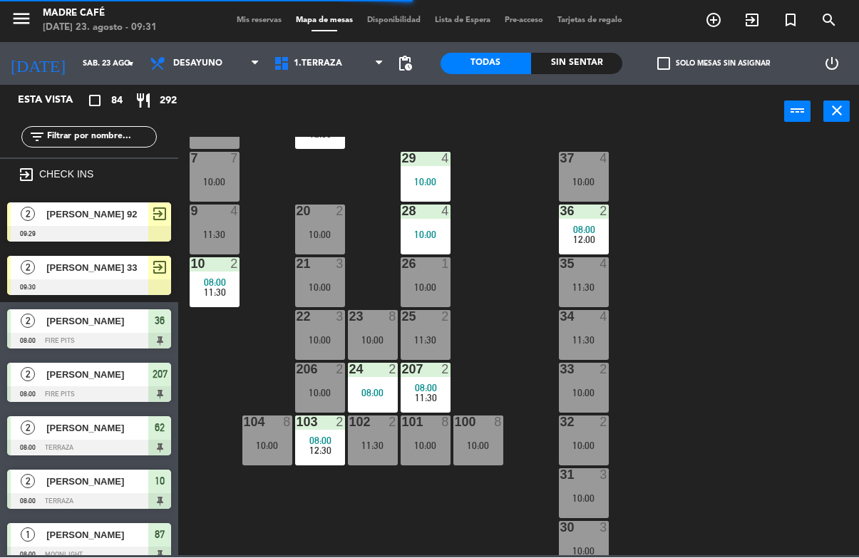
click at [722, 12] on icon "exit_to_app" at bounding box center [713, 20] width 17 height 17
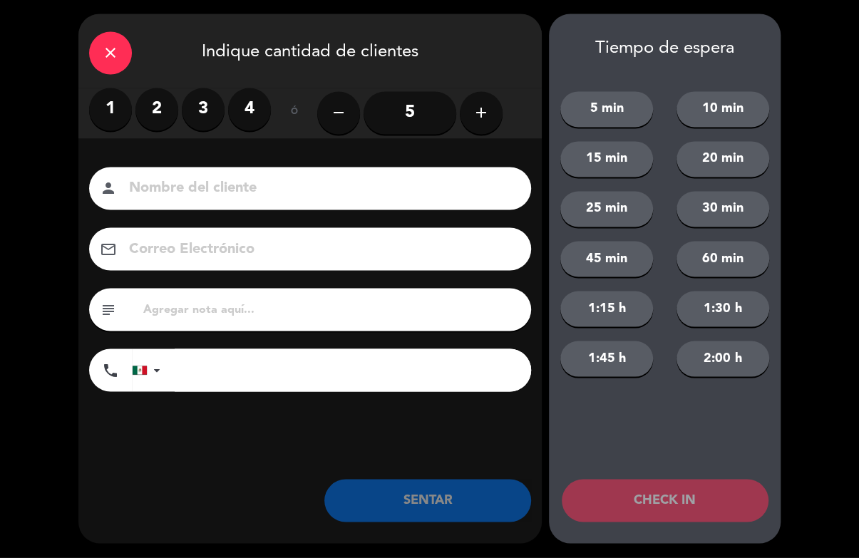
click at [182, 189] on input at bounding box center [320, 189] width 385 height 25
click at [162, 105] on label "2" at bounding box center [156, 109] width 43 height 43
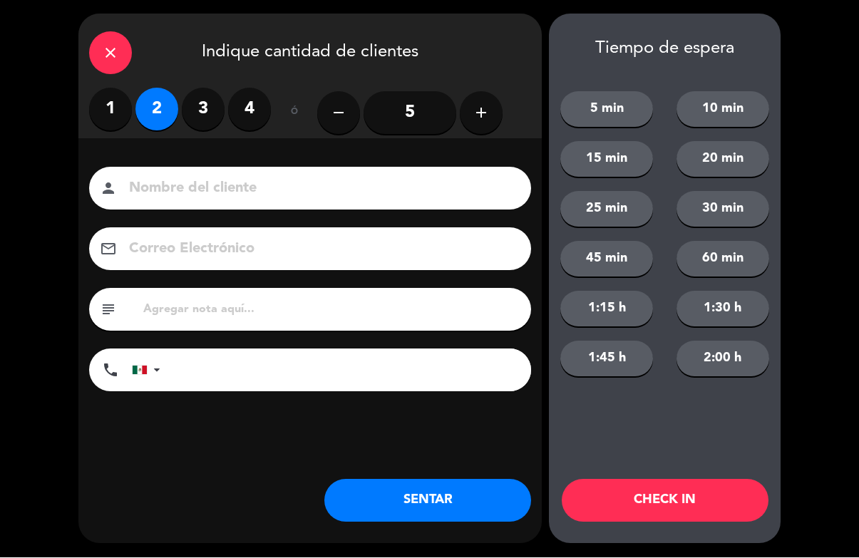
click at [232, 187] on input at bounding box center [320, 189] width 385 height 25
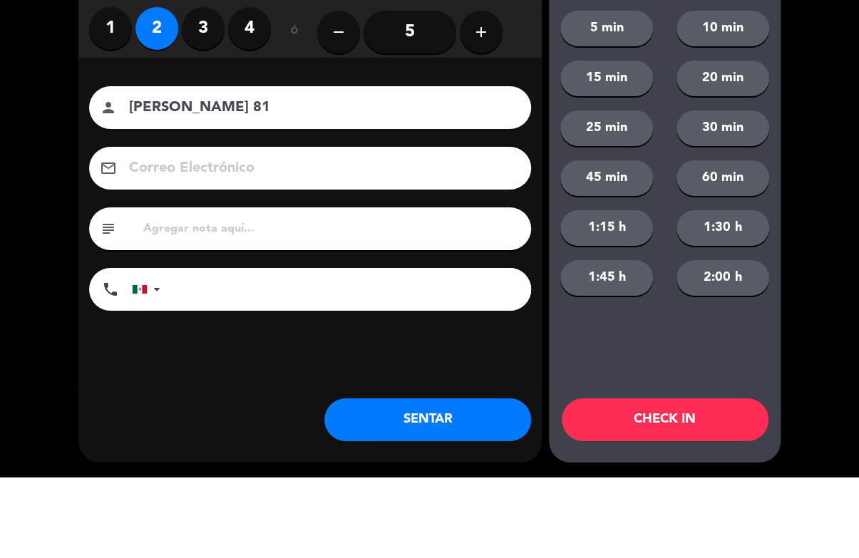
type input "[PERSON_NAME] 81"
click at [820, 171] on div "close Indique cantidad de clientes 1 2 3 4 ó remove 5 add Nombre del cliente pe…" at bounding box center [429, 279] width 859 height 558
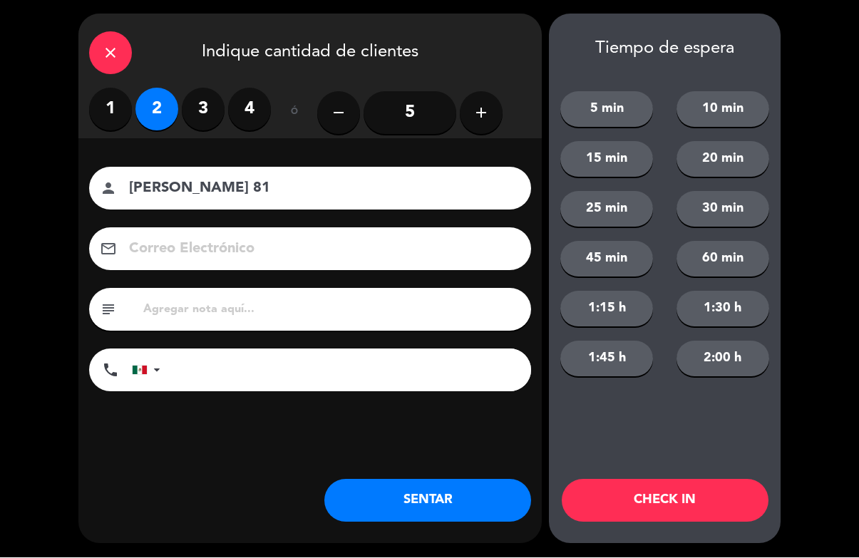
click at [735, 511] on button "CHECK IN" at bounding box center [665, 501] width 207 height 43
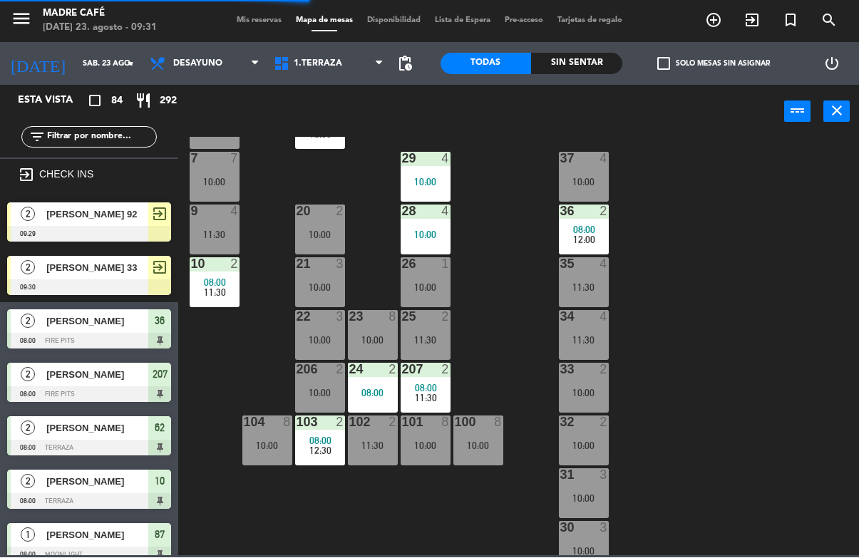
click at [132, 133] on input "text" at bounding box center [101, 138] width 110 height 16
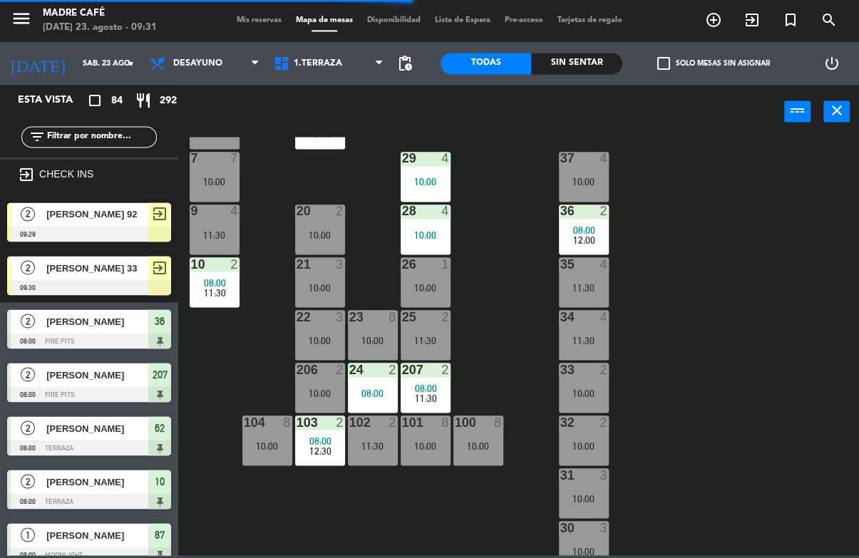
type input ","
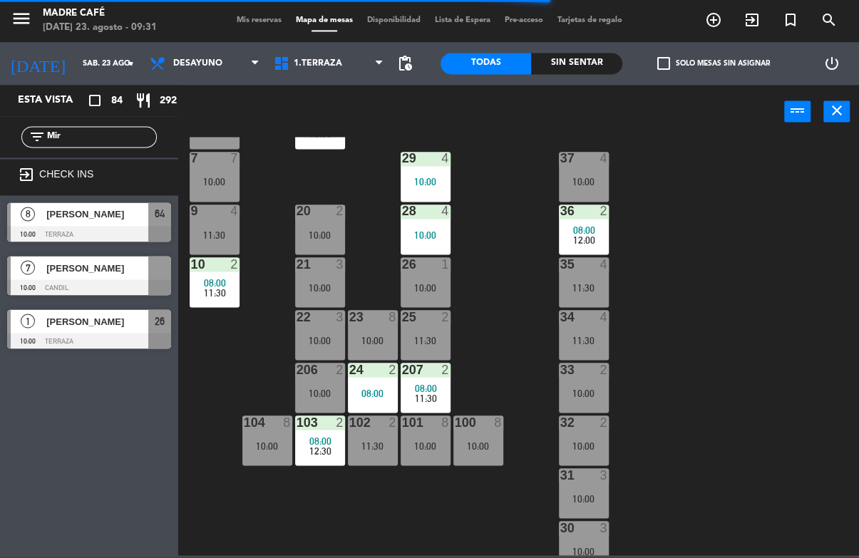
type input "Mir"
click at [243, 110] on div "power_input close" at bounding box center [481, 113] width 606 height 54
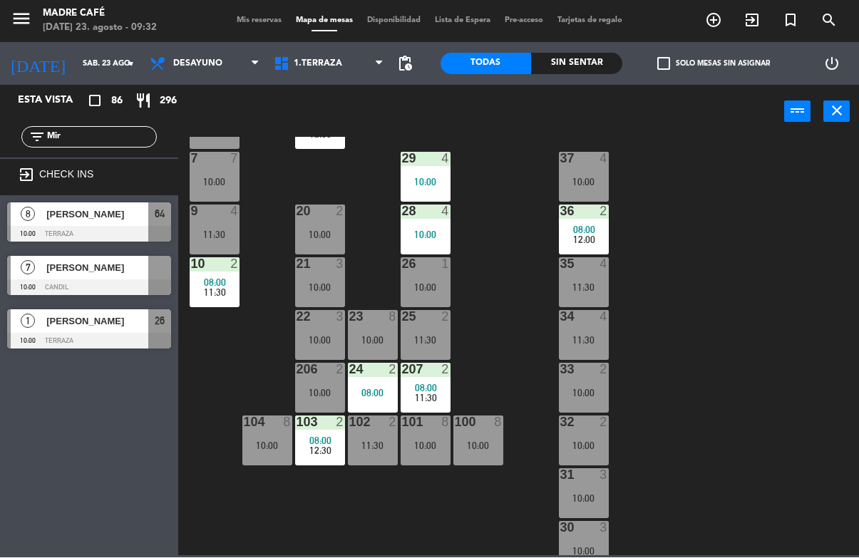
click at [129, 220] on span "[PERSON_NAME]" at bounding box center [97, 214] width 102 height 15
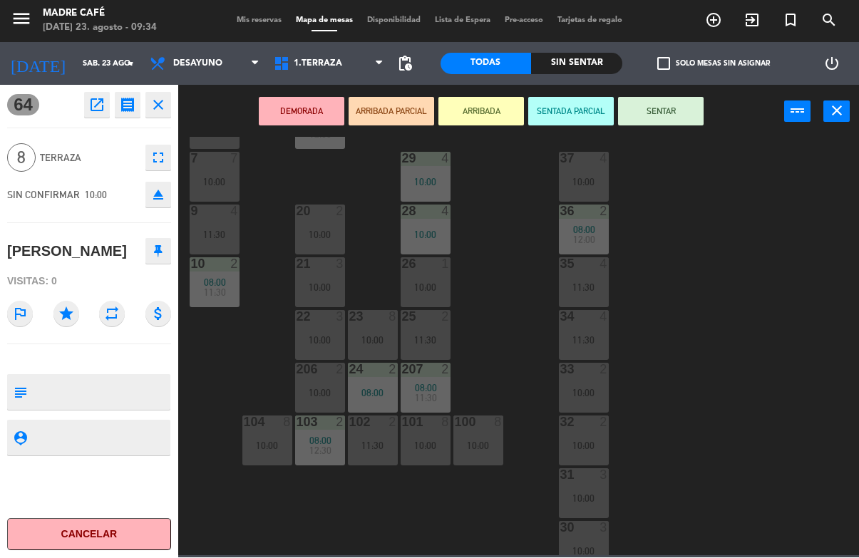
click at [510, 115] on button "ARRIBADA" at bounding box center [481, 112] width 86 height 29
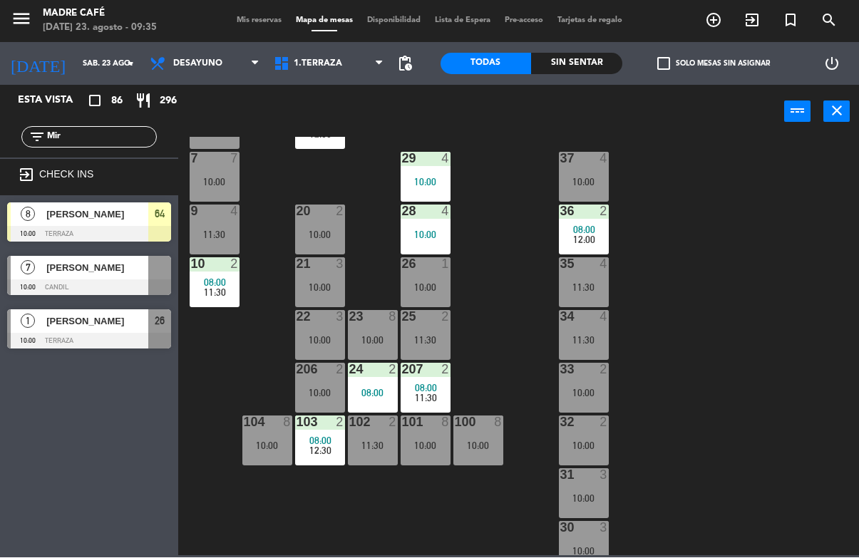
click at [128, 266] on span "[PERSON_NAME]" at bounding box center [97, 268] width 102 height 15
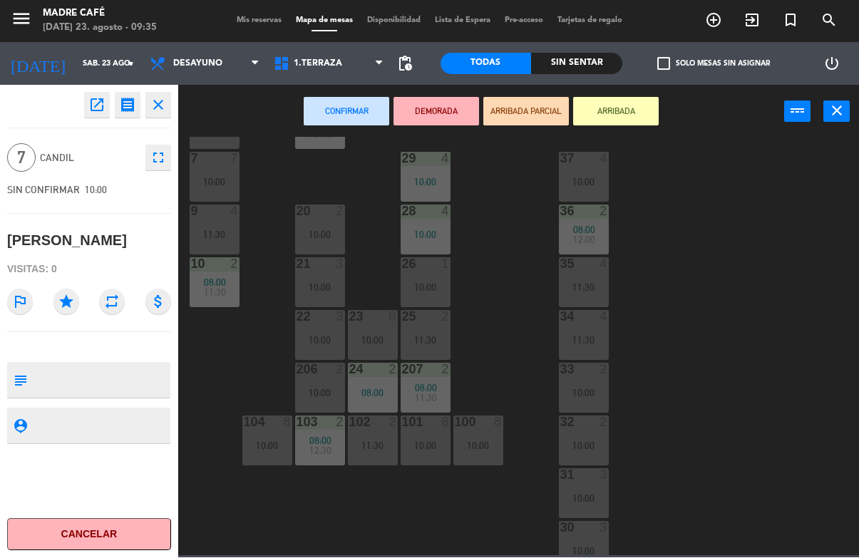
click at [629, 114] on button "ARRIBADA" at bounding box center [616, 112] width 86 height 29
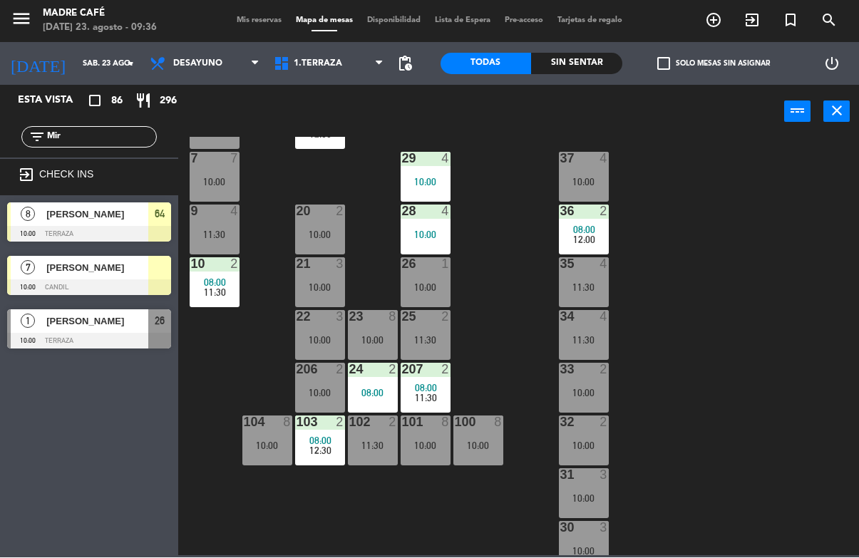
click at [118, 156] on div "filter_list Mir" at bounding box center [89, 137] width 178 height 41
click at [125, 145] on input "Mir" at bounding box center [101, 138] width 110 height 16
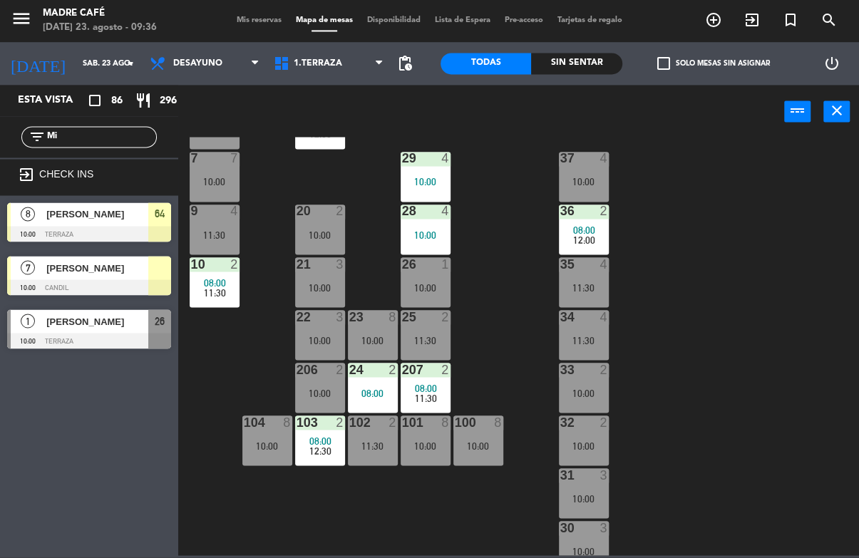
type input "M"
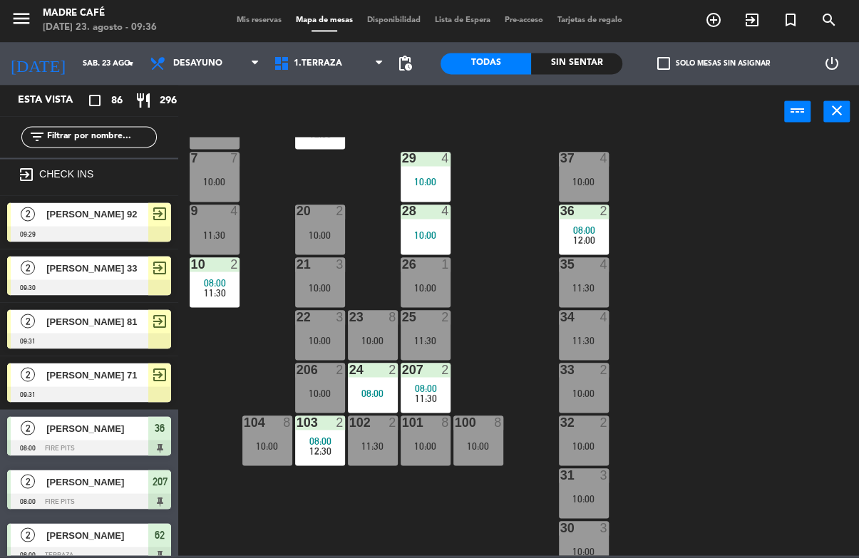
click at [774, 177] on div "11 3 10:00 63 4 09:00 12:00 62 2 08:00 12 3 10:00 1 5 11:30 61 5 09:00 12:00 64…" at bounding box center [523, 347] width 672 height 418
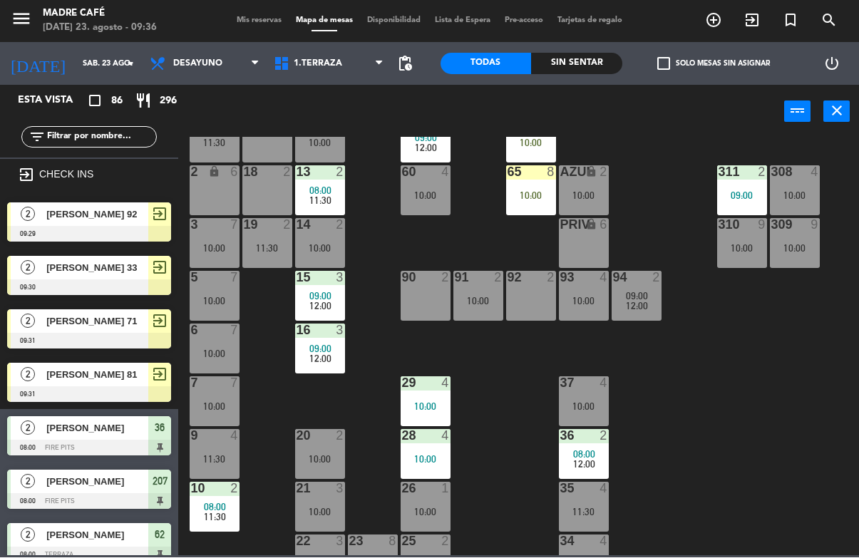
click at [525, 197] on div "10:00" at bounding box center [531, 196] width 50 height 10
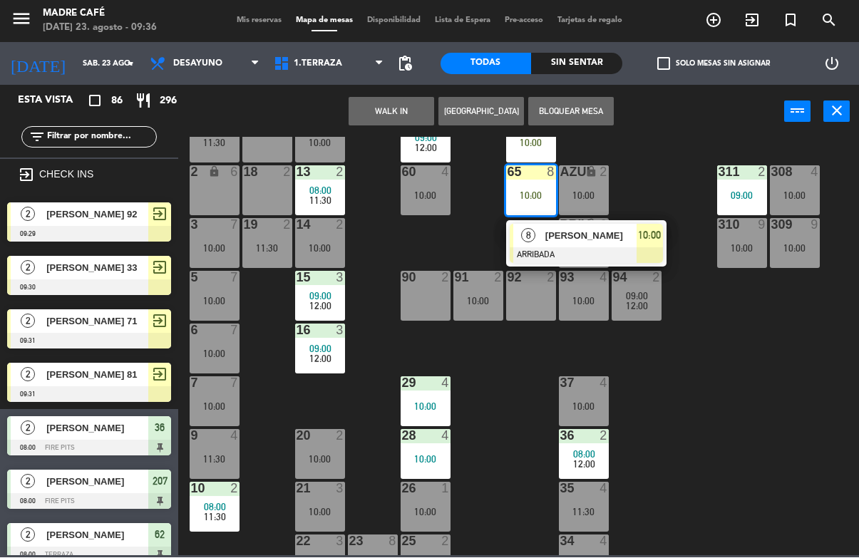
click at [557, 237] on span "[PERSON_NAME]" at bounding box center [590, 236] width 91 height 15
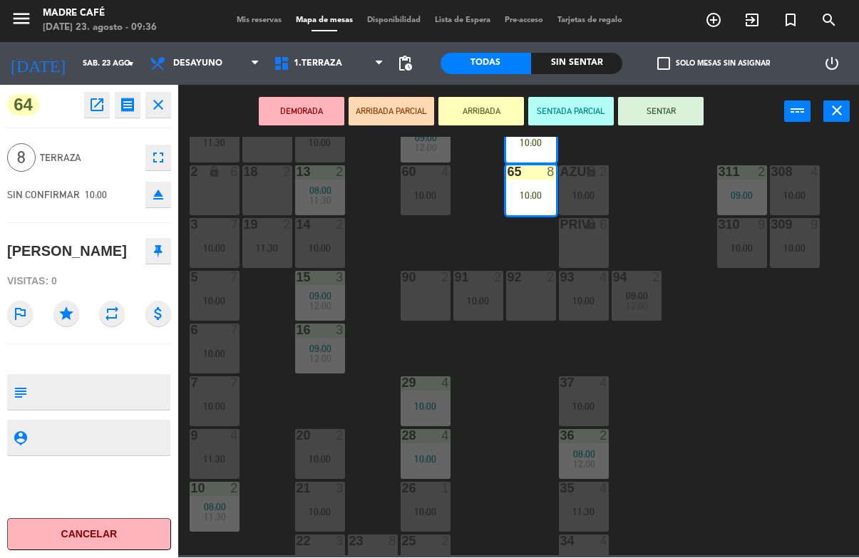
click at [668, 114] on button "SENTAR" at bounding box center [661, 112] width 86 height 29
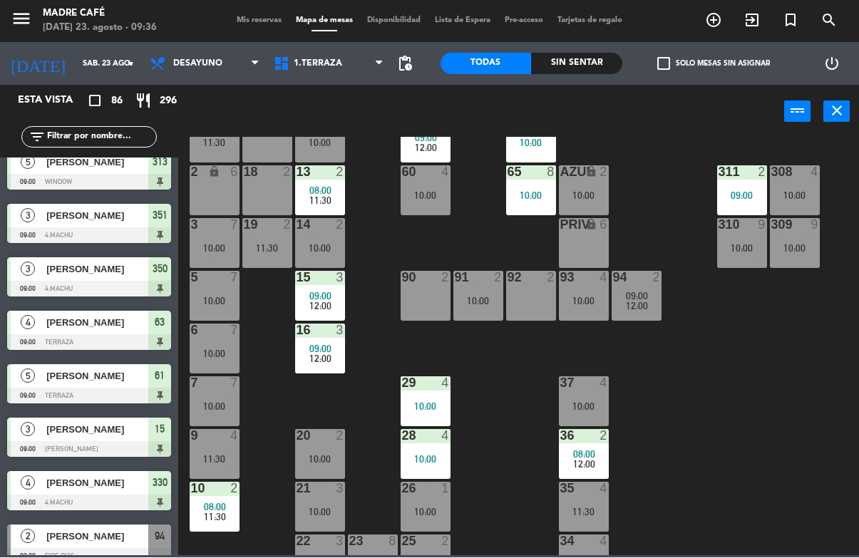
scroll to position [1107, 0]
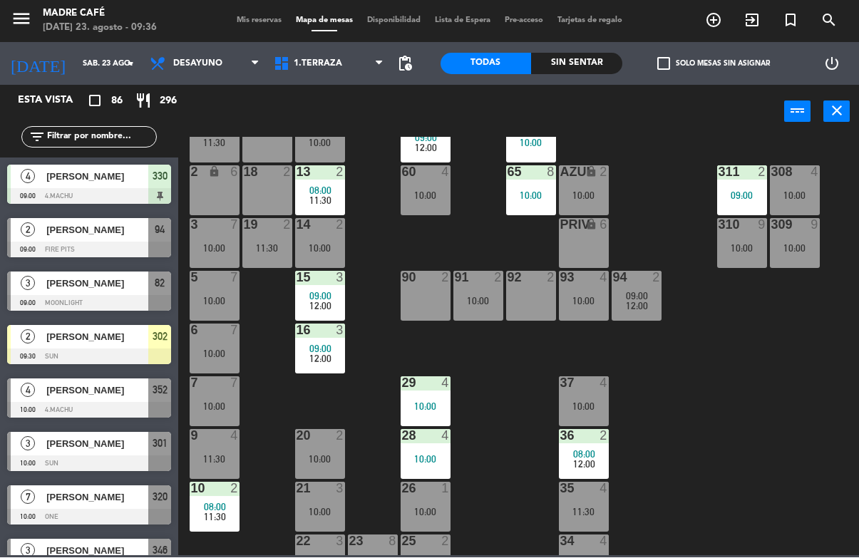
click at [146, 234] on span "[PERSON_NAME]" at bounding box center [97, 230] width 102 height 15
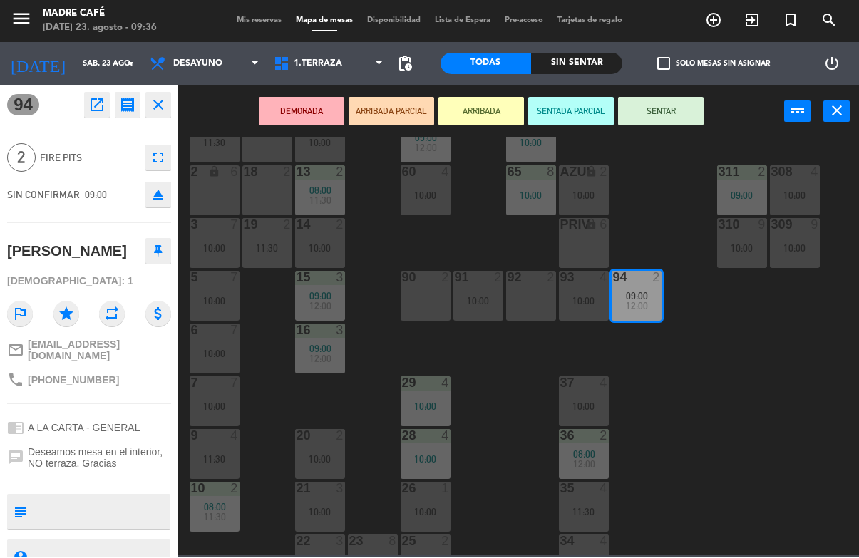
click at [485, 110] on button "ARRIBADA" at bounding box center [481, 112] width 86 height 29
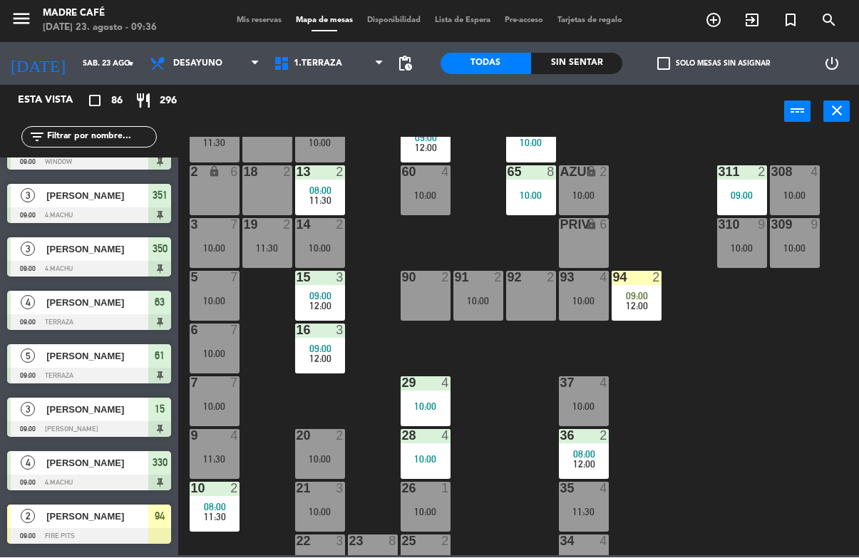
scroll to position [847, 0]
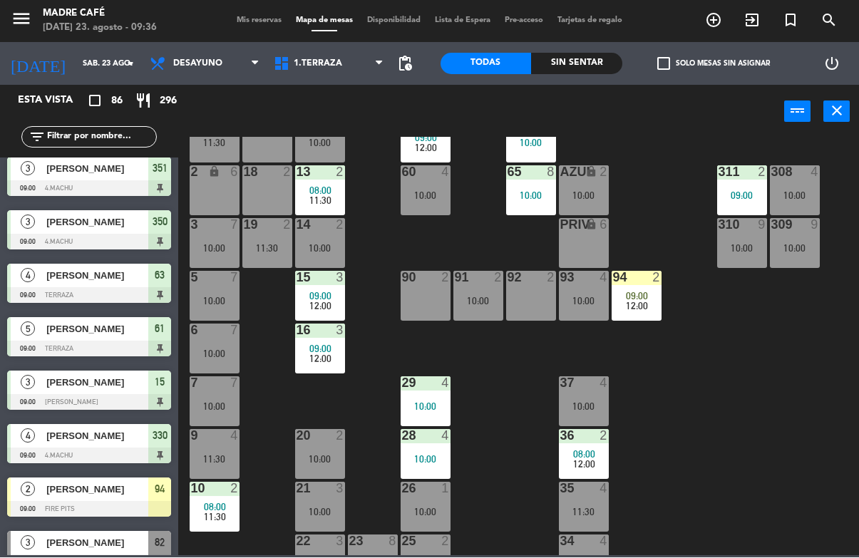
click at [573, 56] on div "Sin sentar" at bounding box center [576, 63] width 91 height 21
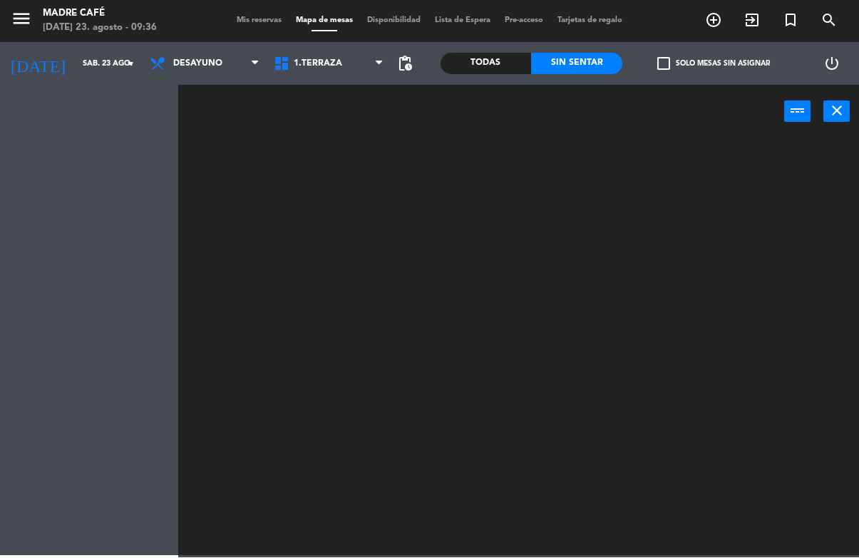
scroll to position [0, 0]
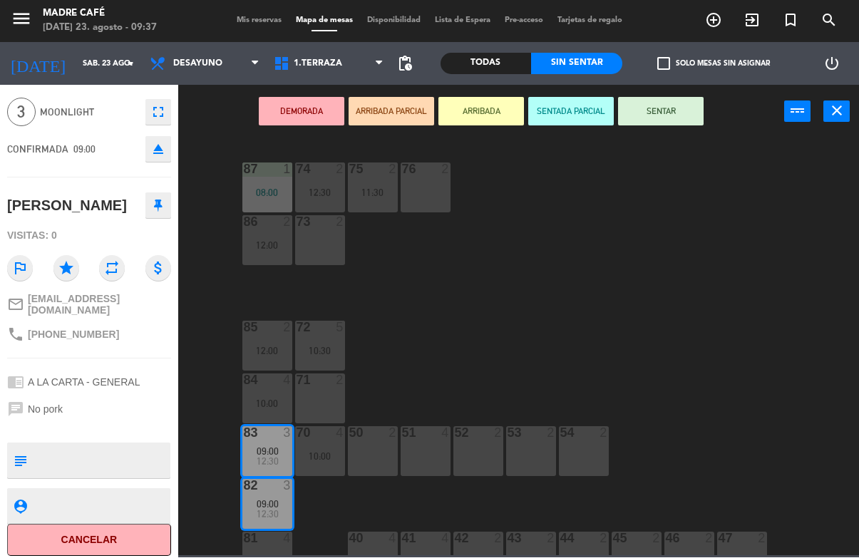
click at [122, 533] on button "Cancelar" at bounding box center [89, 541] width 164 height 32
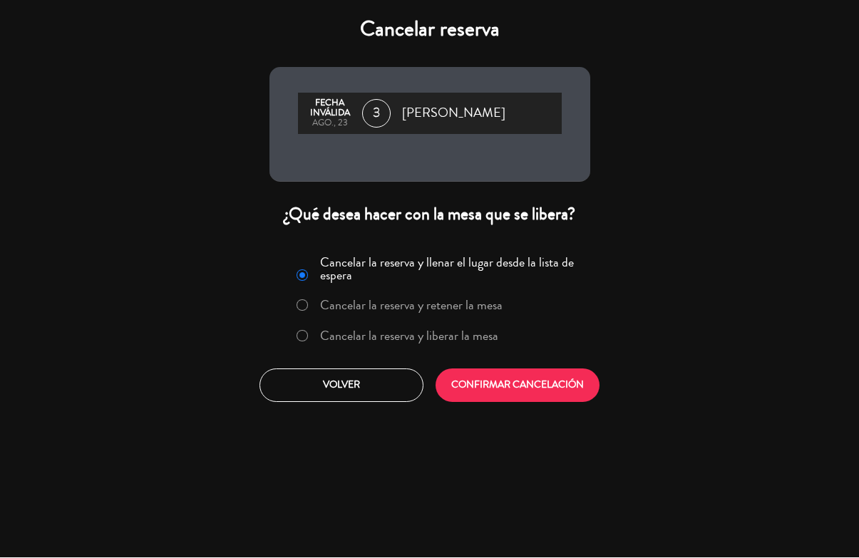
scroll to position [45, 0]
click at [443, 337] on label "Cancelar la reserva y liberar la mesa" at bounding box center [409, 336] width 178 height 13
click at [498, 384] on button "CONFIRMAR CANCELACIÓN" at bounding box center [517, 385] width 164 height 33
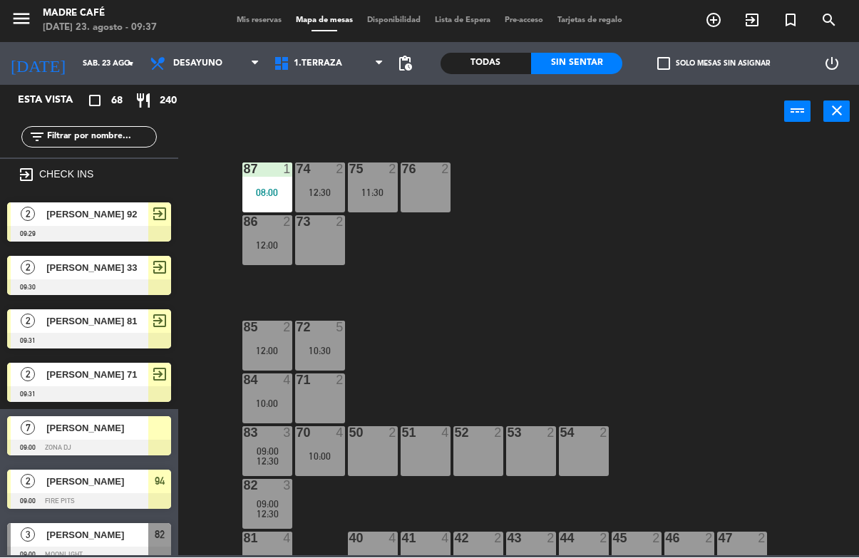
scroll to position [0, 0]
click at [328, 62] on span "1.Terraza" at bounding box center [318, 64] width 48 height 10
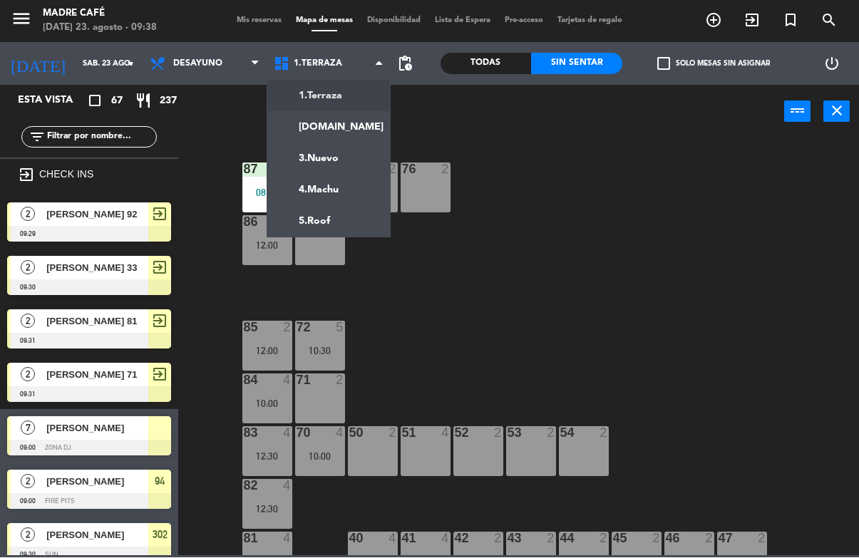
click at [348, 228] on ng-component "menu Madre Café [DATE] 23. agosto - 09:38 Mis reservas Mapa de mesas Disponibil…" at bounding box center [429, 278] width 859 height 556
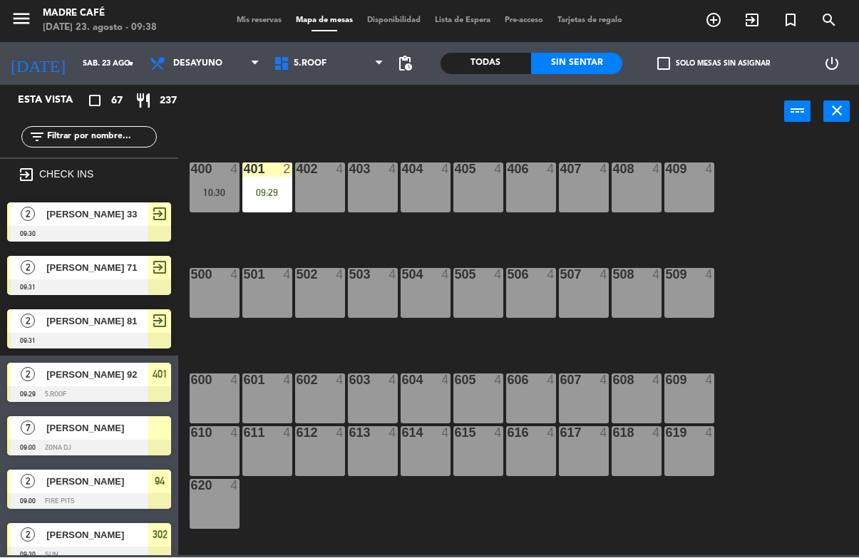
click at [277, 192] on div "09:29" at bounding box center [267, 193] width 50 height 10
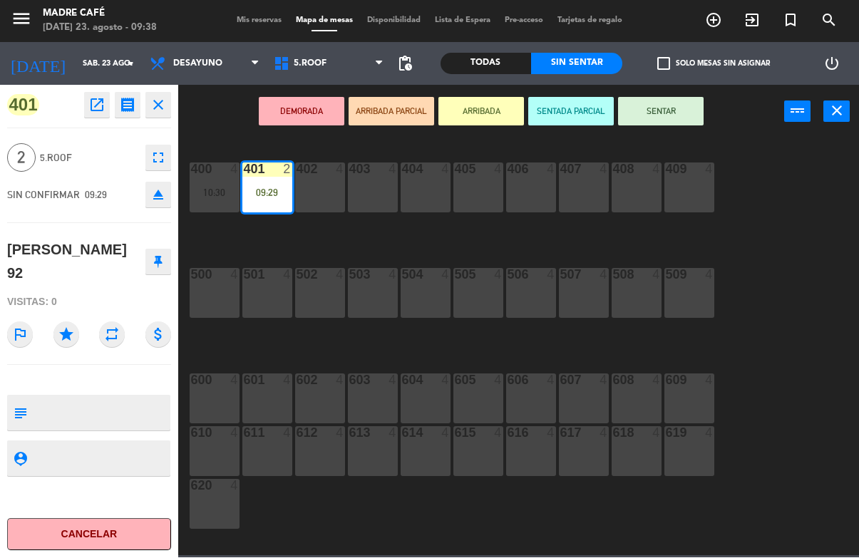
click at [664, 110] on button "SENTAR" at bounding box center [661, 112] width 86 height 29
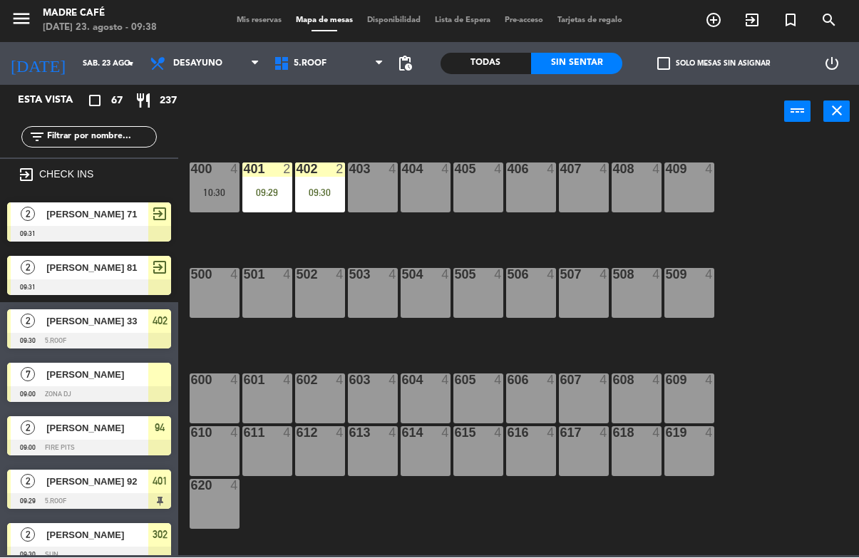
click at [331, 194] on div "09:30" at bounding box center [320, 193] width 50 height 10
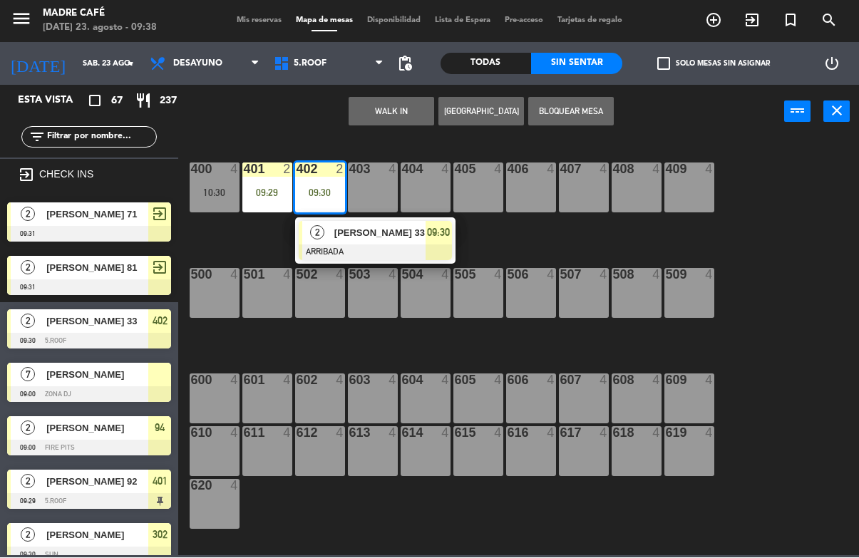
click at [344, 231] on span "[PERSON_NAME] 33" at bounding box center [379, 233] width 91 height 15
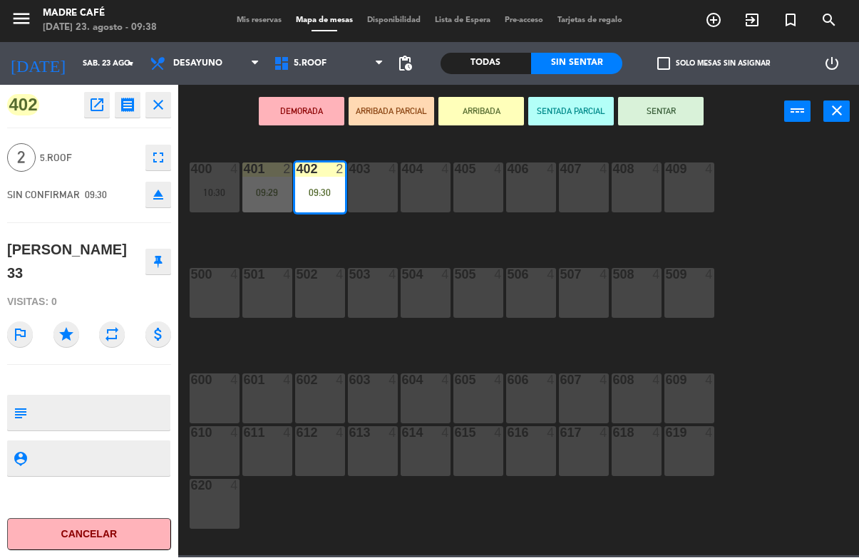
click at [659, 108] on button "SENTAR" at bounding box center [661, 112] width 86 height 29
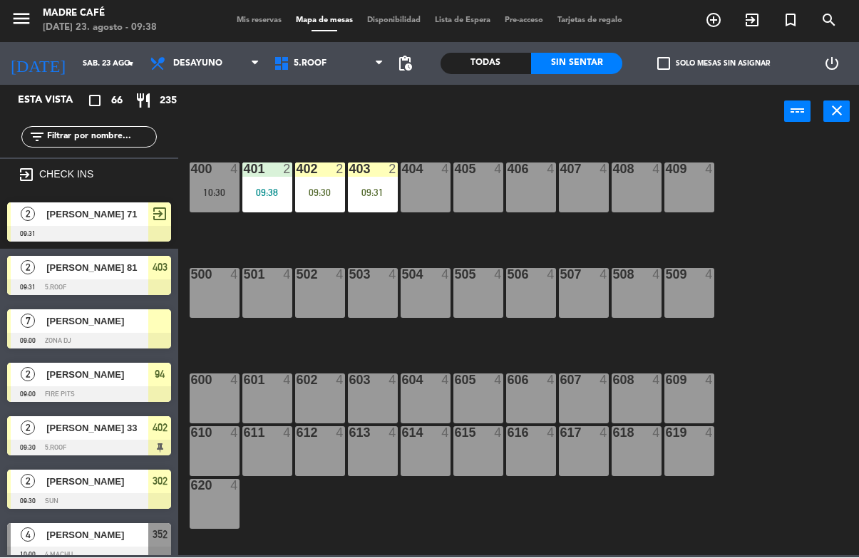
click at [378, 188] on div "09:31" at bounding box center [373, 193] width 50 height 10
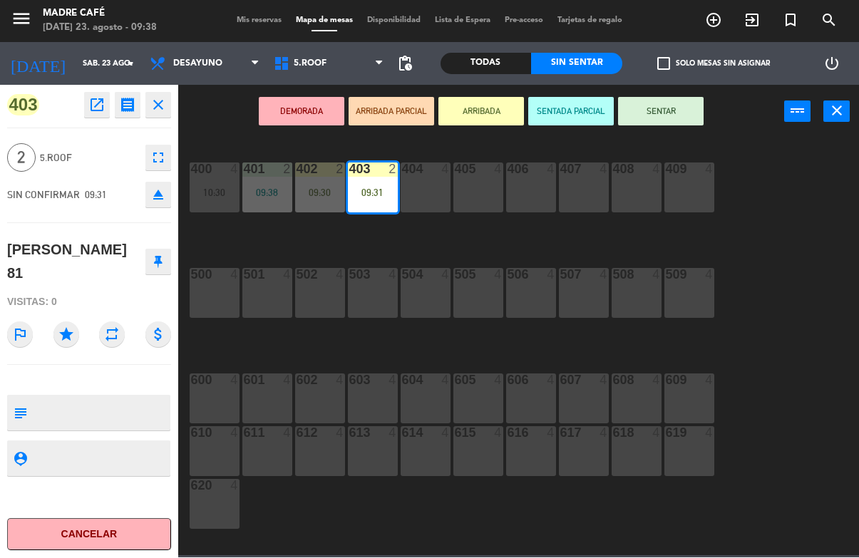
click at [649, 123] on button "SENTAR" at bounding box center [661, 112] width 86 height 29
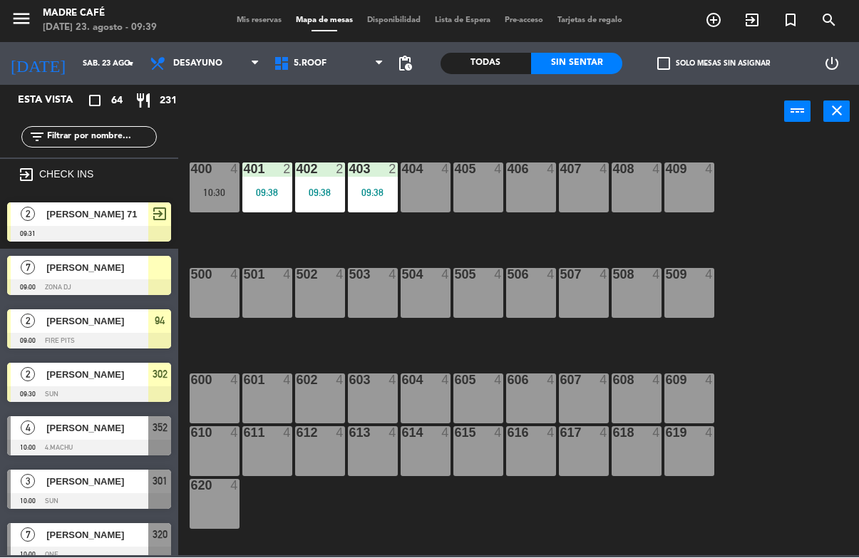
click at [432, 187] on div "404 4" at bounding box center [426, 188] width 50 height 50
click at [455, 252] on div "400 4 10:30 401 2 09:38 402 2 09:38 403 2 09:38 404 4 405 4 406 4 407 4 408 4 4…" at bounding box center [523, 347] width 672 height 418
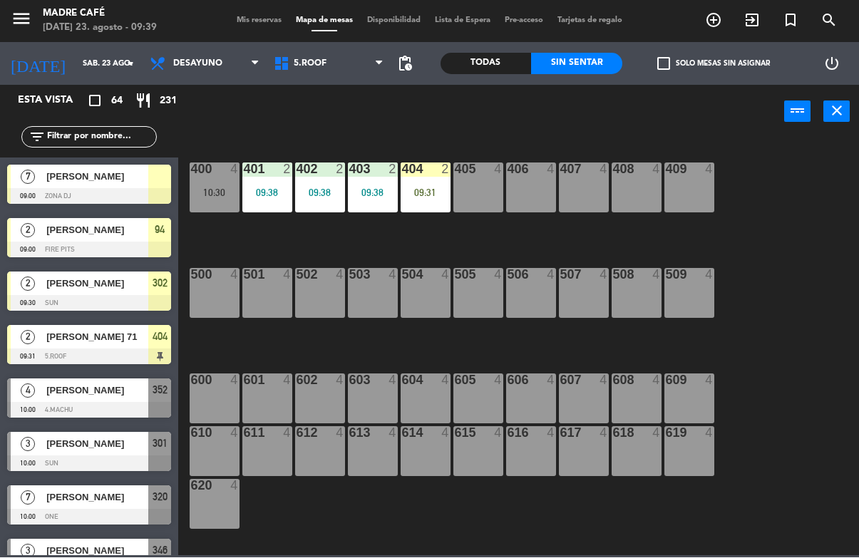
click at [431, 183] on div "404 2 09:31" at bounding box center [426, 188] width 50 height 50
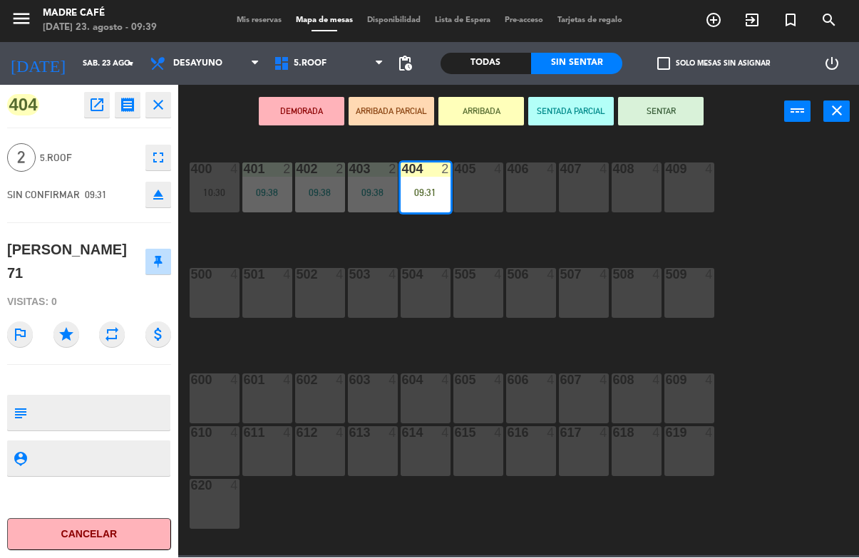
click at [666, 110] on button "SENTAR" at bounding box center [661, 112] width 86 height 29
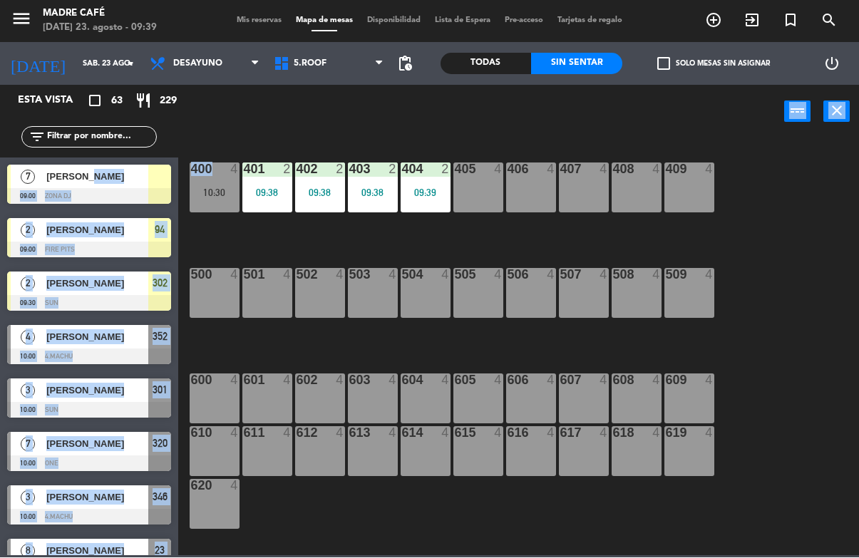
click at [368, 255] on div "400 4 10:30 401 2 09:38 402 2 09:38 403 2 09:38 404 2 09:39 405 4 406 4 407 4 4…" at bounding box center [523, 347] width 672 height 418
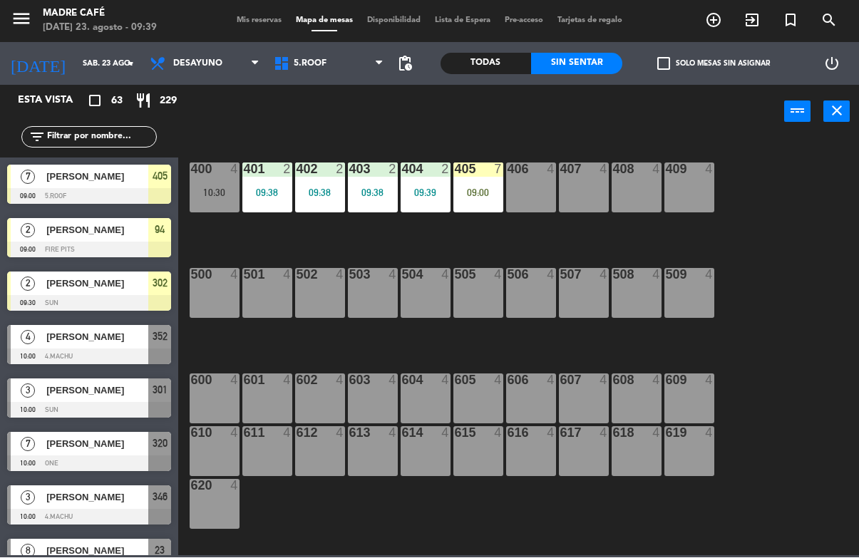
click at [517, 239] on div "400 4 10:30 401 2 09:38 402 2 09:38 403 2 09:38 404 2 09:39 405 7 09:00 406 4 4…" at bounding box center [523, 347] width 672 height 418
click at [469, 190] on div "09:00" at bounding box center [478, 193] width 50 height 10
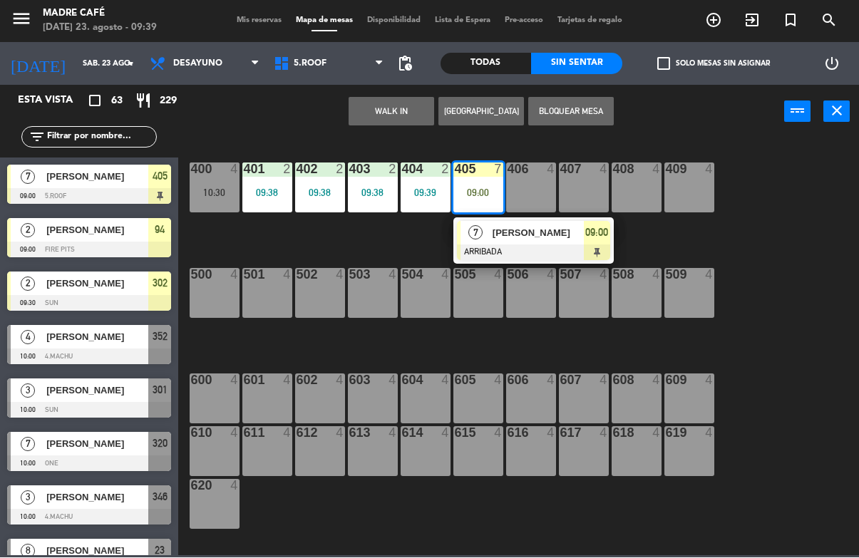
click at [559, 235] on span "[PERSON_NAME]" at bounding box center [537, 233] width 91 height 15
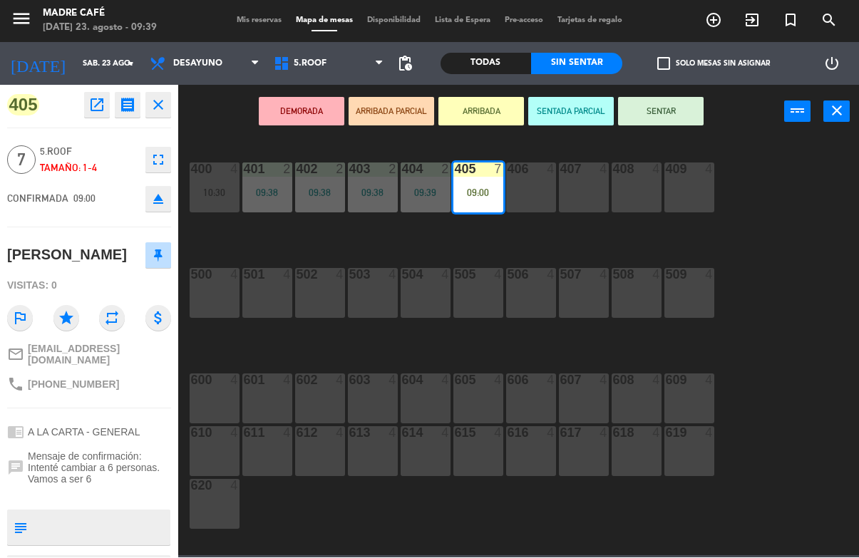
click at [661, 116] on button "SENTAR" at bounding box center [661, 112] width 86 height 29
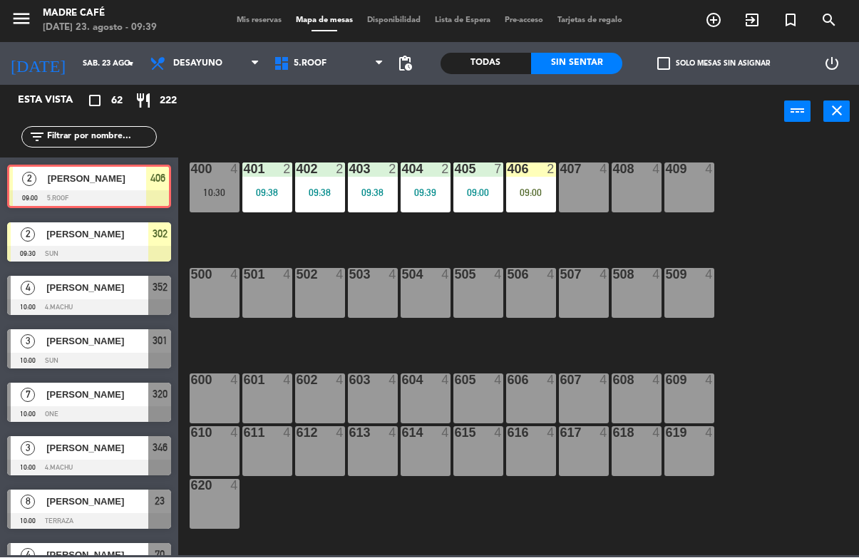
click at [562, 243] on div "400 4 10:30 401 2 09:38 402 2 09:38 403 2 09:38 404 2 09:39 405 7 09:00 406 2 0…" at bounding box center [523, 347] width 672 height 418
click at [528, 190] on div "09:00" at bounding box center [531, 193] width 50 height 10
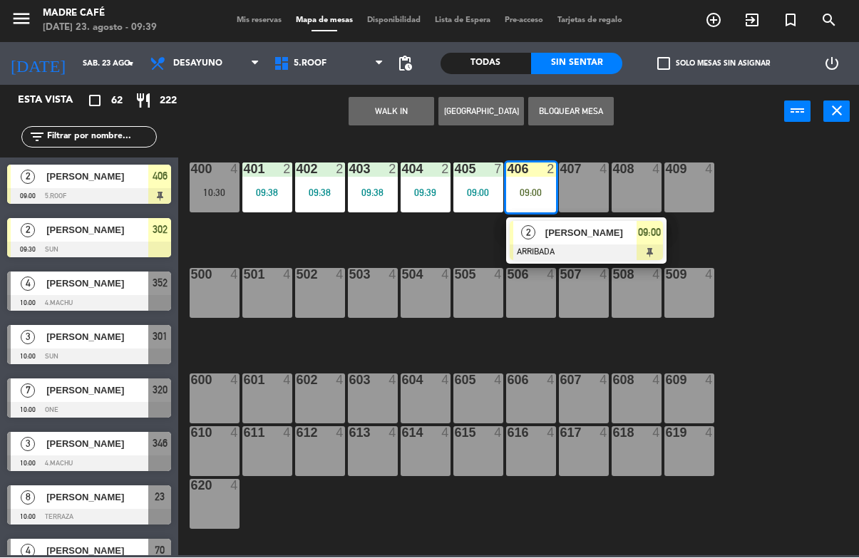
click at [568, 242] on div "[PERSON_NAME]" at bounding box center [590, 234] width 93 height 24
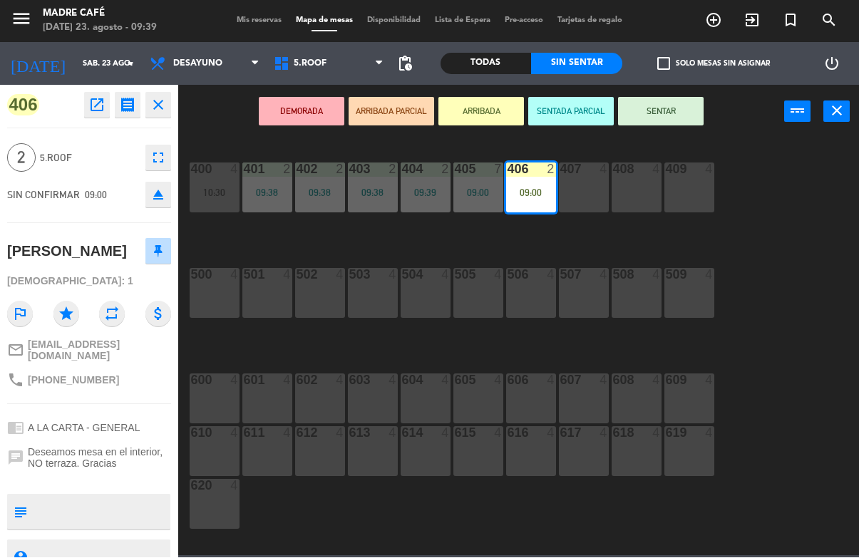
click at [672, 112] on button "SENTAR" at bounding box center [661, 112] width 86 height 29
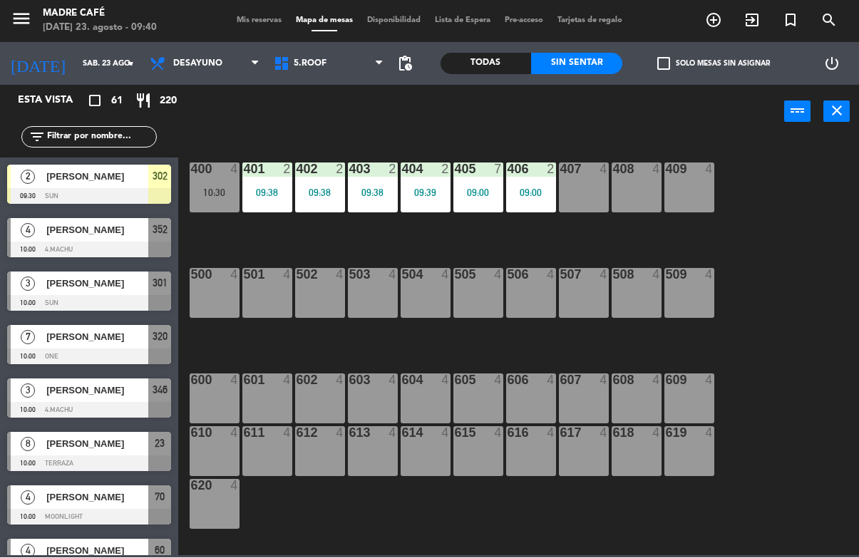
click at [108, 130] on input "text" at bounding box center [101, 138] width 110 height 16
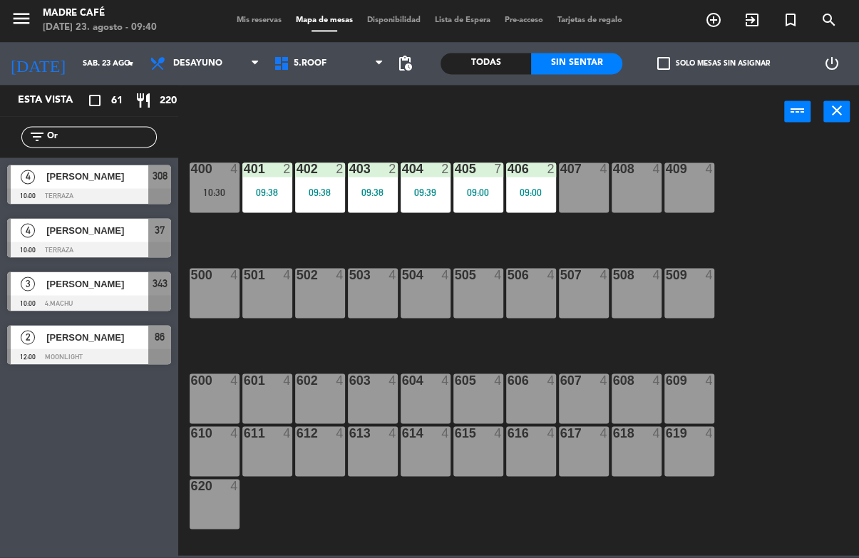
type input "Or"
click at [346, 115] on div "power_input close" at bounding box center [481, 113] width 606 height 54
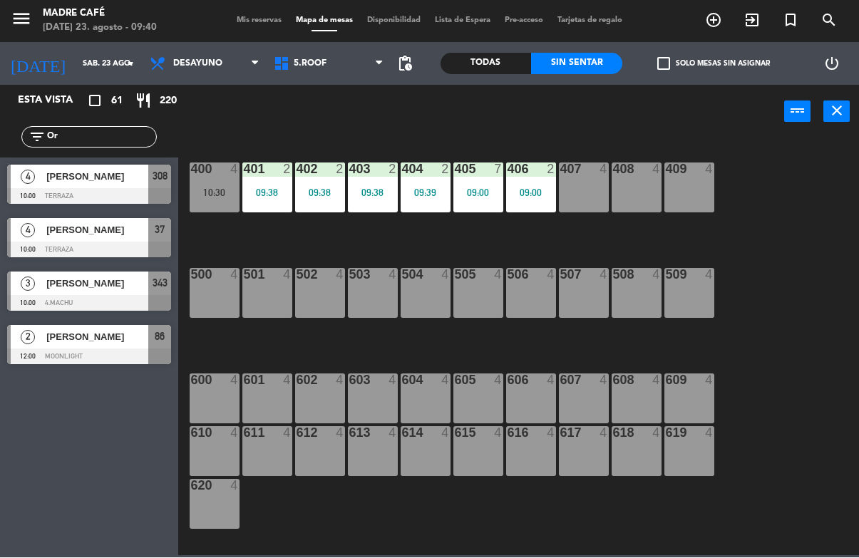
click at [138, 278] on span "[PERSON_NAME]" at bounding box center [97, 284] width 102 height 15
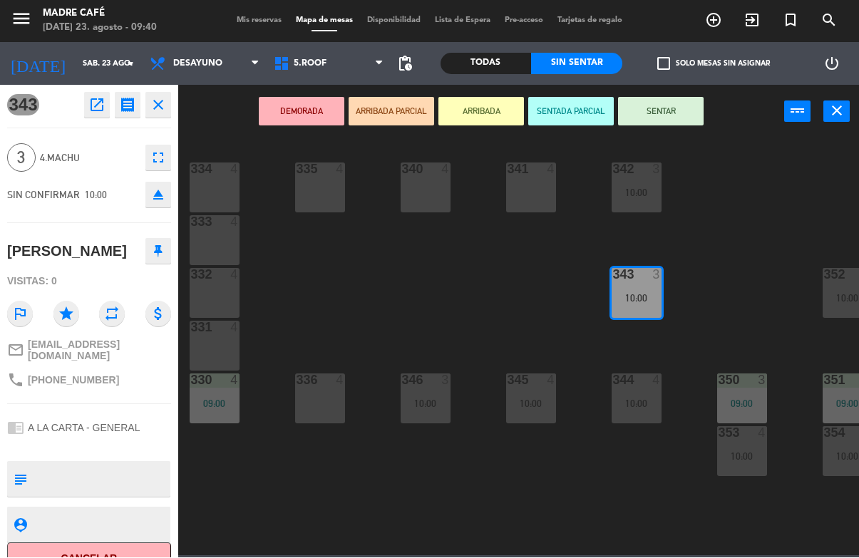
click at [495, 111] on button "ARRIBADA" at bounding box center [481, 112] width 86 height 29
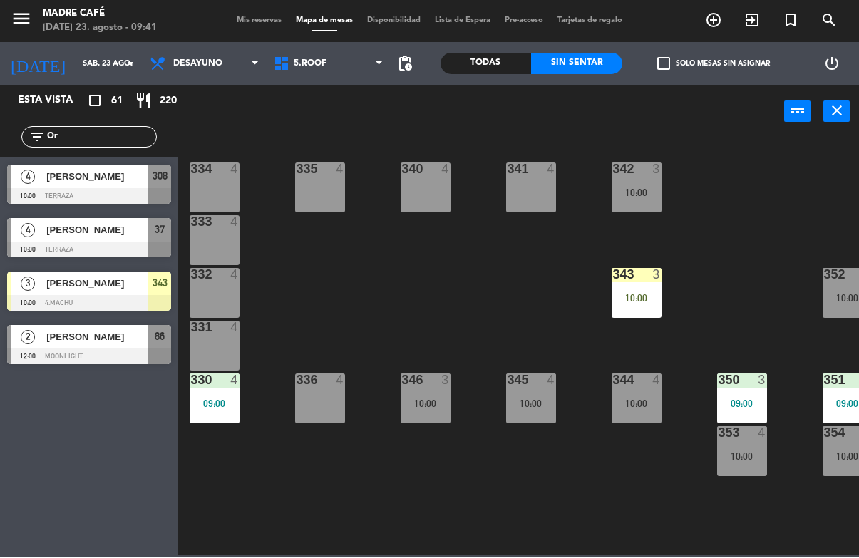
click at [130, 143] on input "Or" at bounding box center [101, 138] width 110 height 16
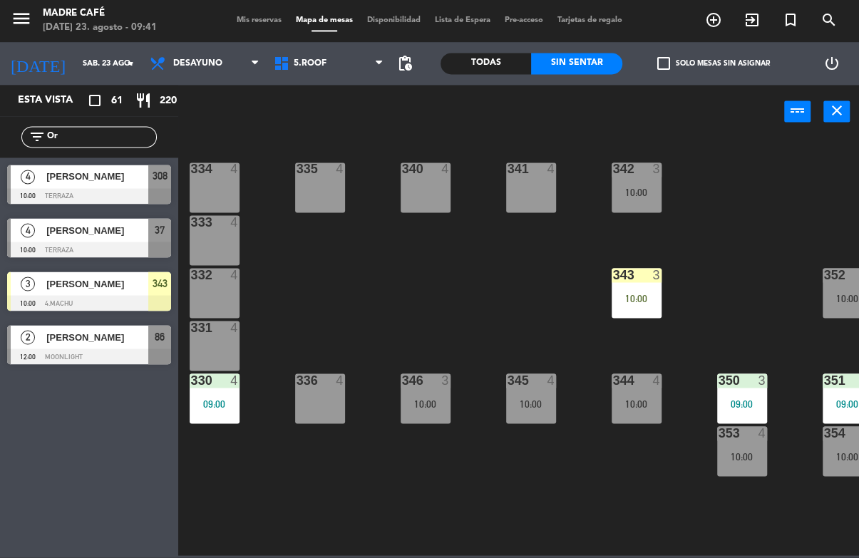
type input "O"
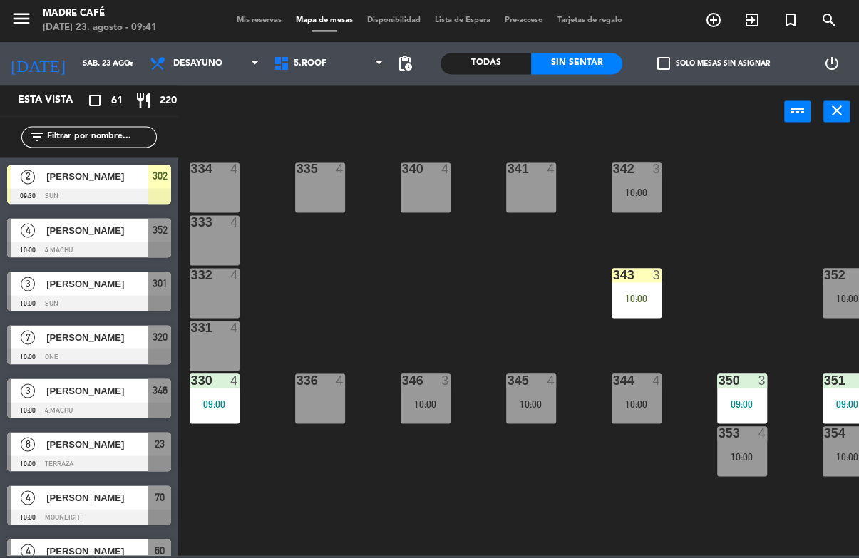
click at [754, 169] on div "334 4 335 4 340 4 341 4 342 3 10:00 333 4 332 4 343 3 10:00 352 4 10:00 331 4 3…" at bounding box center [523, 347] width 672 height 418
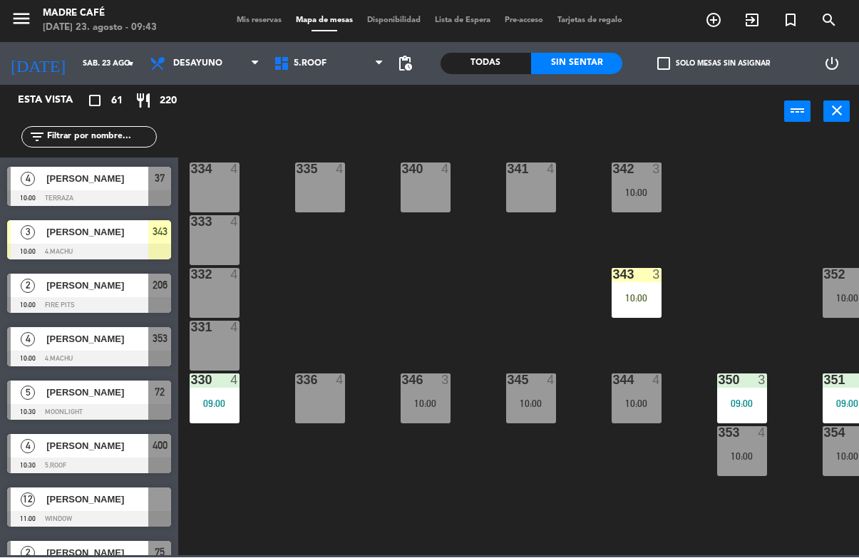
scroll to position [1606, 0]
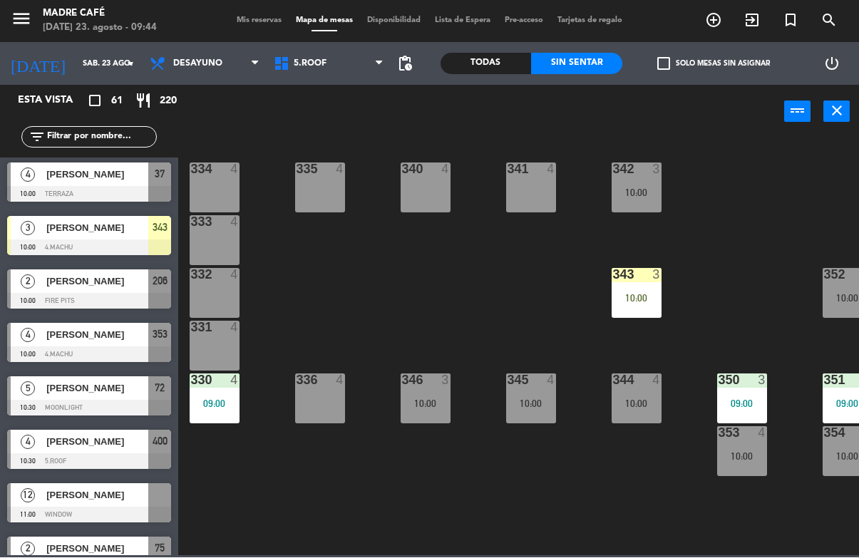
click at [626, 296] on div "10:00" at bounding box center [636, 299] width 50 height 10
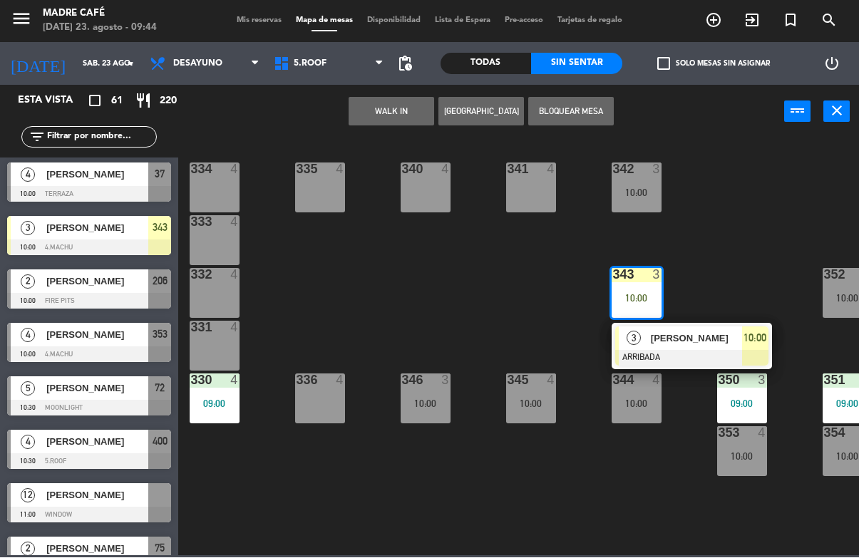
click at [701, 336] on span "[PERSON_NAME]" at bounding box center [696, 338] width 91 height 15
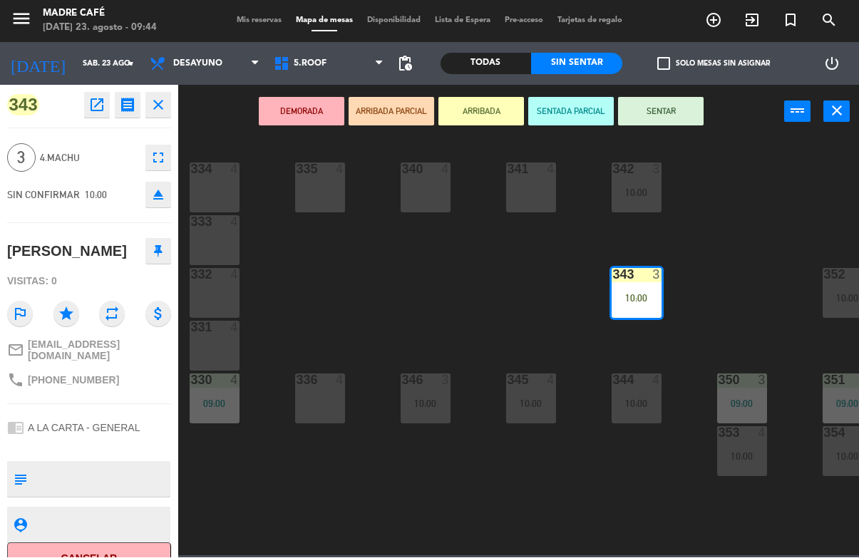
click at [669, 121] on button "SENTAR" at bounding box center [661, 112] width 86 height 29
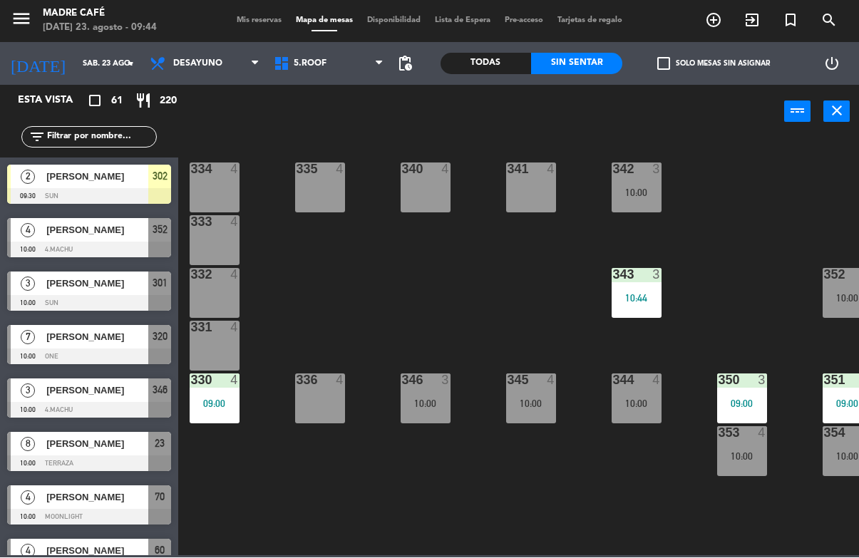
scroll to position [0, 0]
click at [497, 68] on div "Todas" at bounding box center [485, 63] width 91 height 21
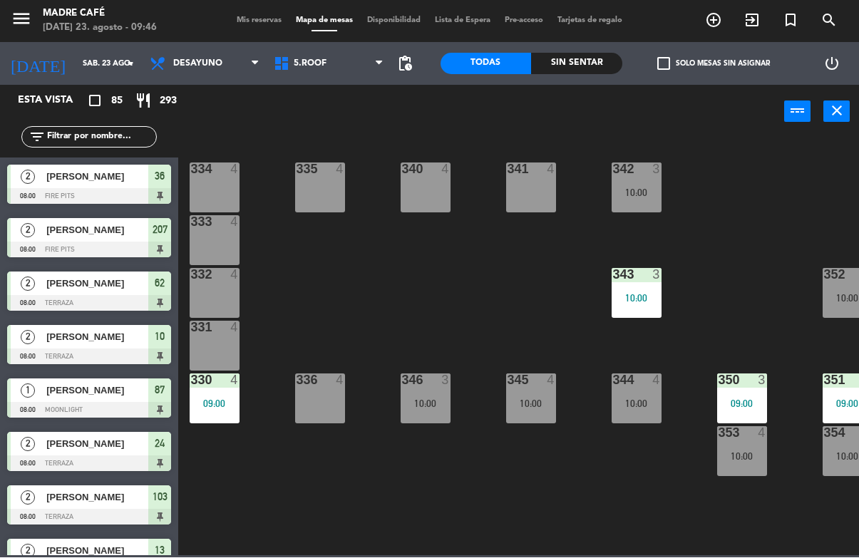
click at [113, 142] on input "text" at bounding box center [101, 138] width 110 height 16
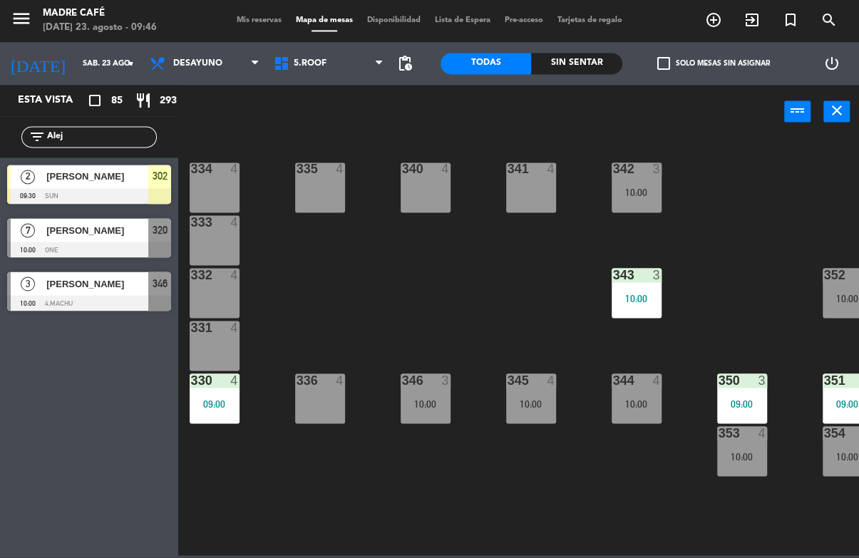
click at [569, 107] on div "power_input close" at bounding box center [481, 113] width 606 height 54
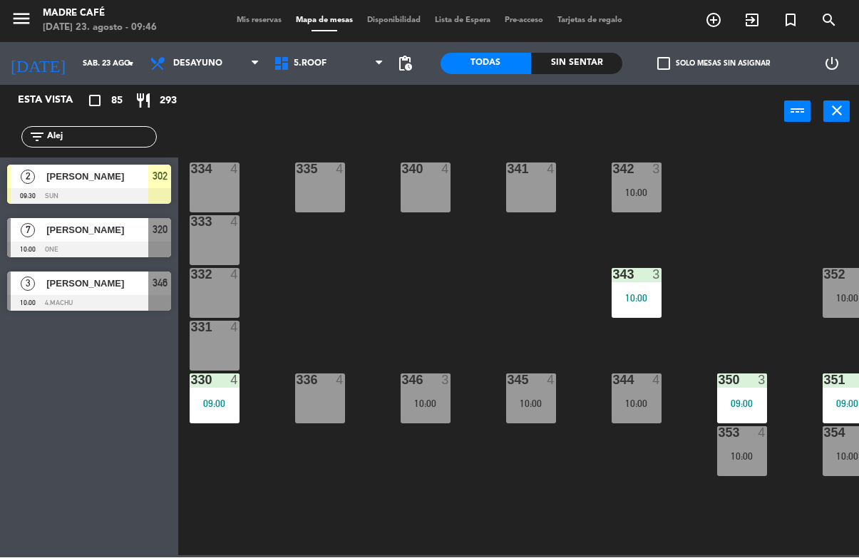
click at [125, 143] on input "Alej" at bounding box center [101, 138] width 110 height 16
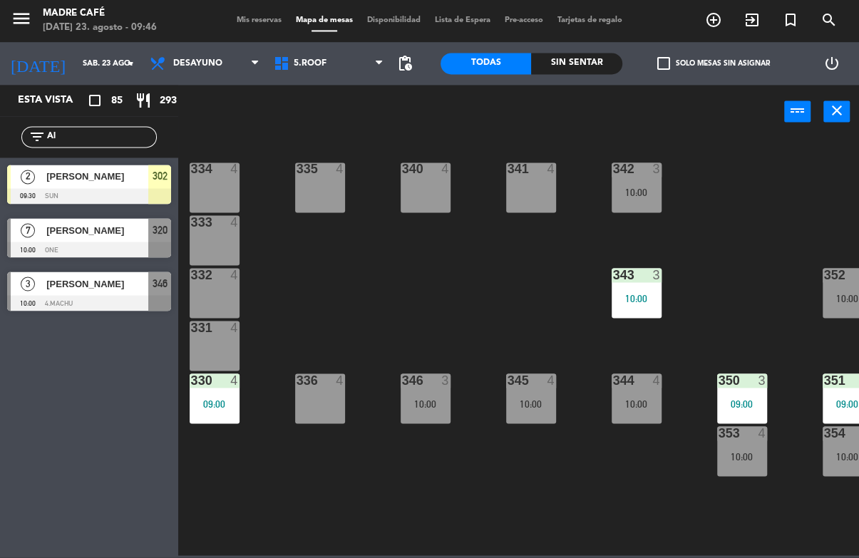
type input "A"
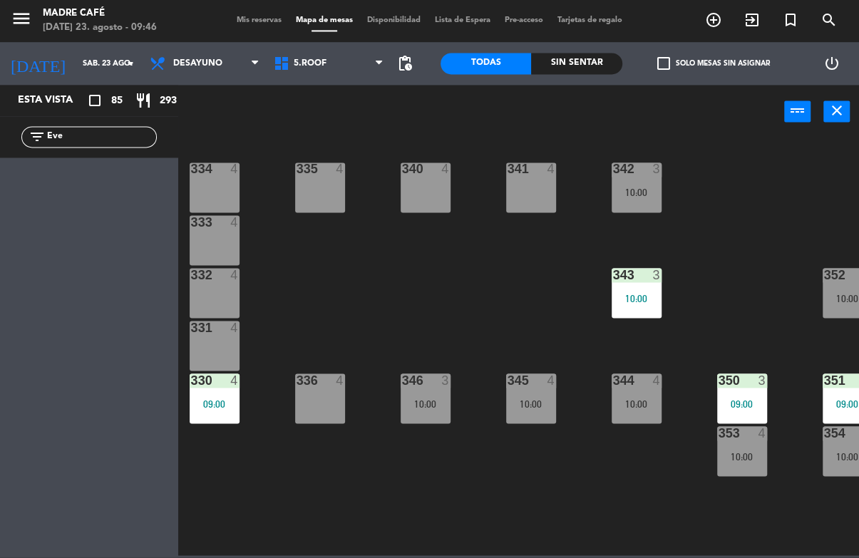
click at [312, 110] on div "power_input close" at bounding box center [481, 113] width 606 height 54
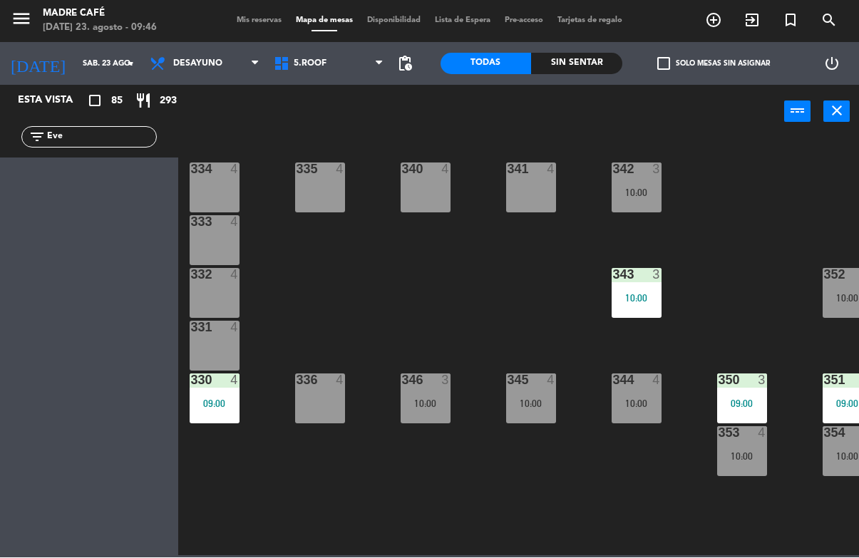
click at [125, 135] on input "Eve" at bounding box center [101, 138] width 110 height 16
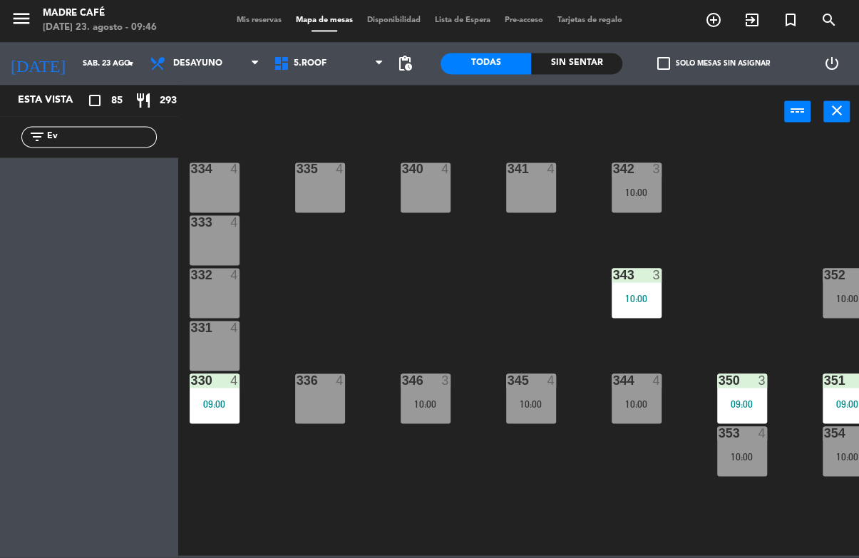
type input "E"
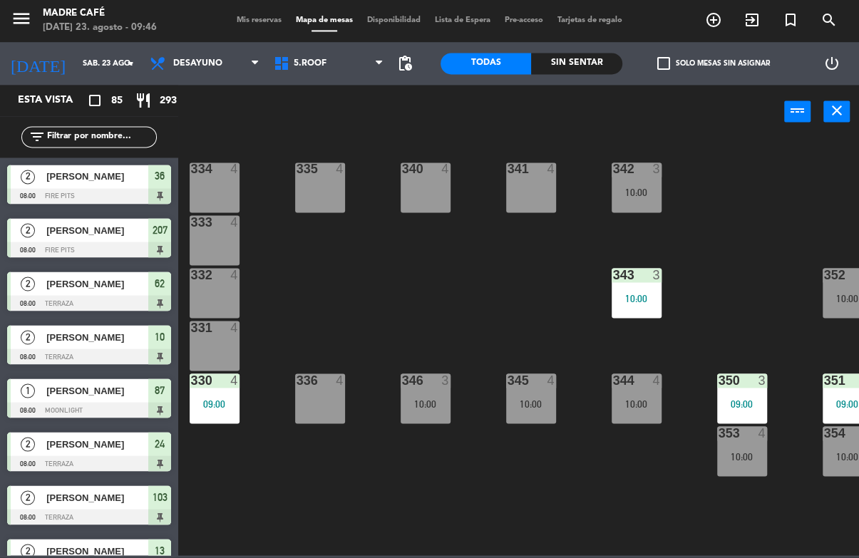
click at [764, 180] on div "334 4 335 4 340 4 341 4 342 3 10:00 333 4 332 4 343 3 10:00 352 4 10:00 331 4 3…" at bounding box center [523, 347] width 672 height 418
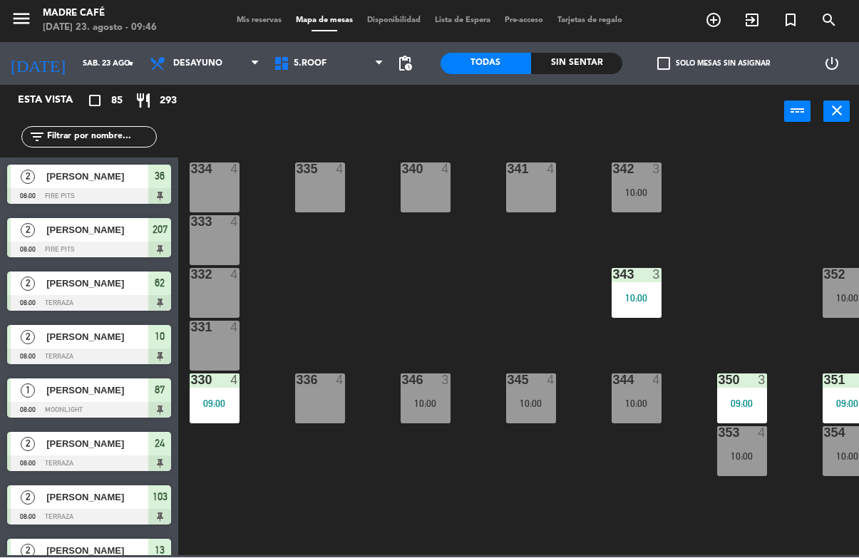
click at [115, 140] on input "text" at bounding box center [101, 138] width 110 height 16
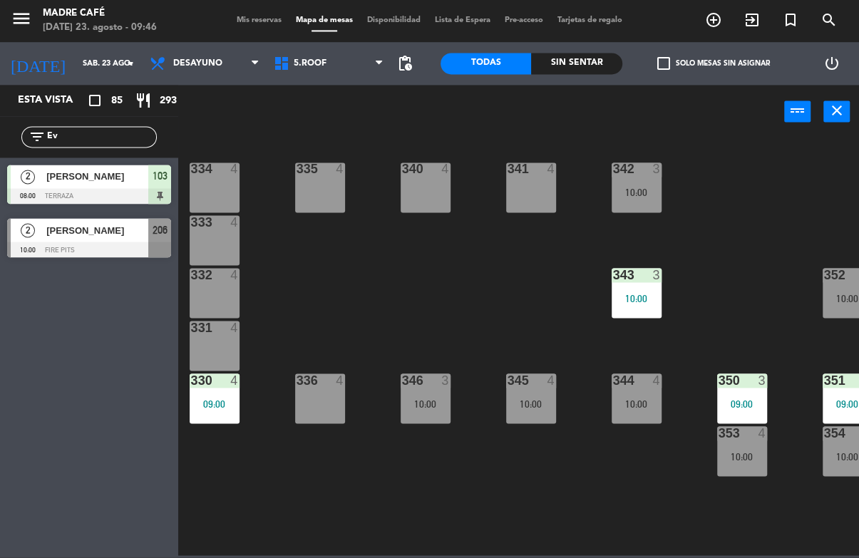
click at [324, 125] on div "power_input close" at bounding box center [481, 113] width 606 height 54
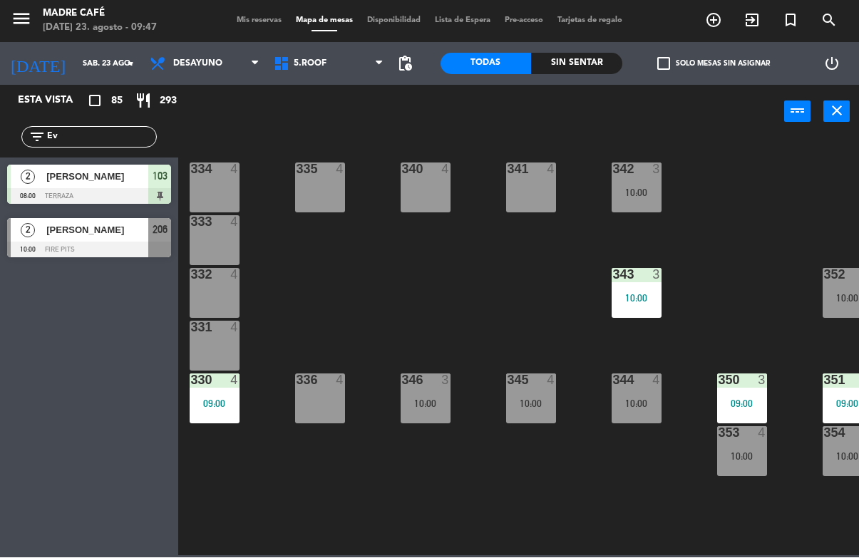
click at [115, 130] on input "Ev" at bounding box center [101, 138] width 110 height 16
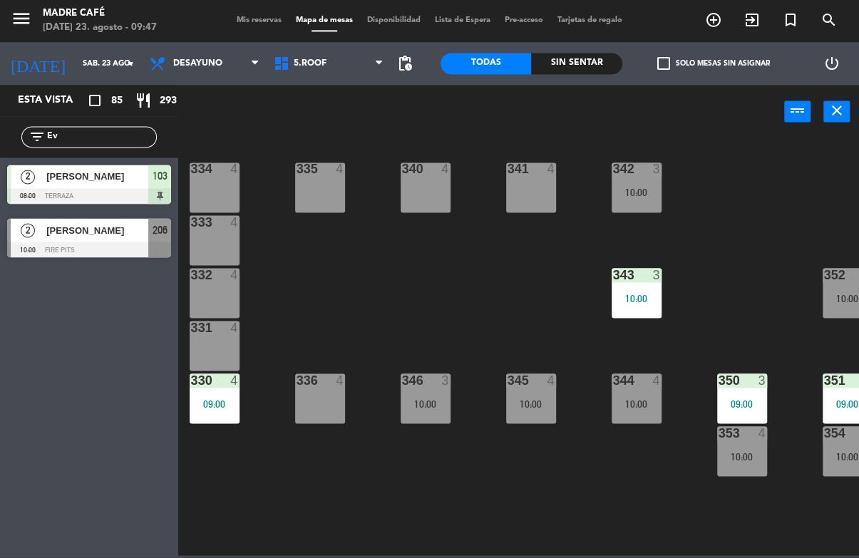
type input "E"
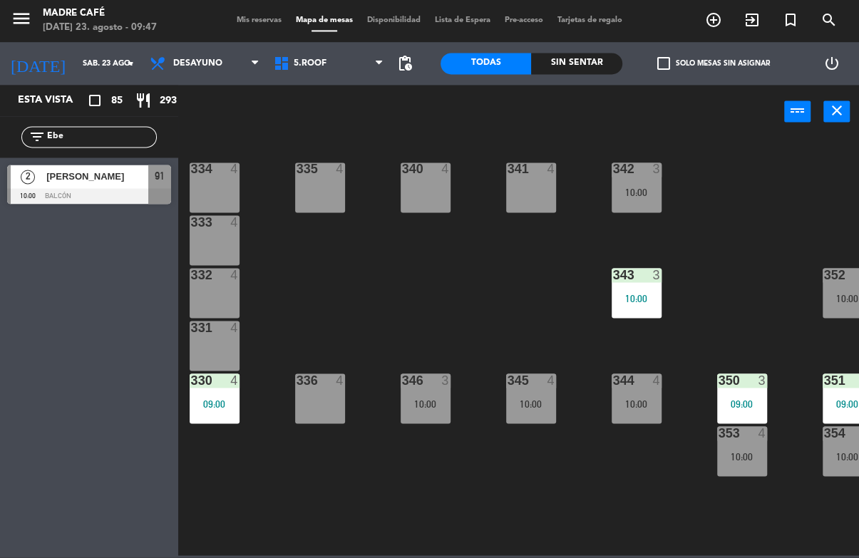
type input "Ebe"
click at [125, 174] on span "[PERSON_NAME]" at bounding box center [97, 177] width 102 height 15
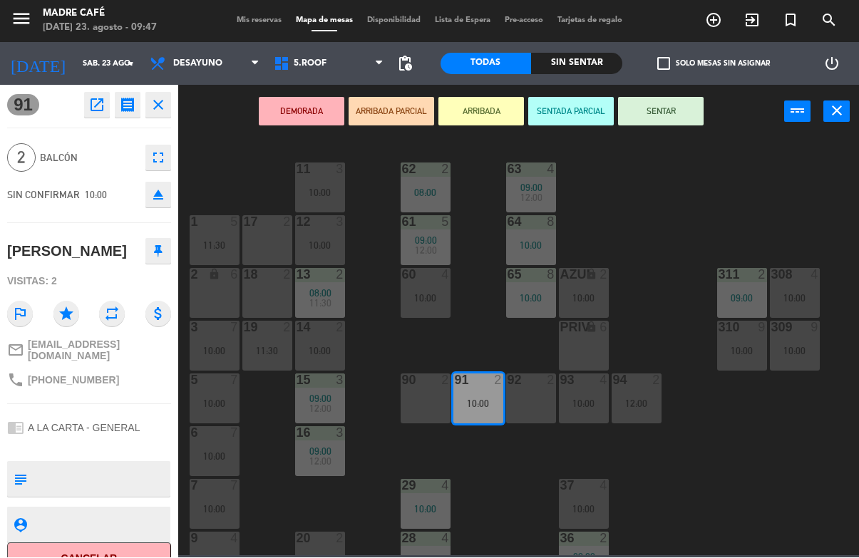
click at [486, 105] on button "ARRIBADA" at bounding box center [481, 112] width 86 height 29
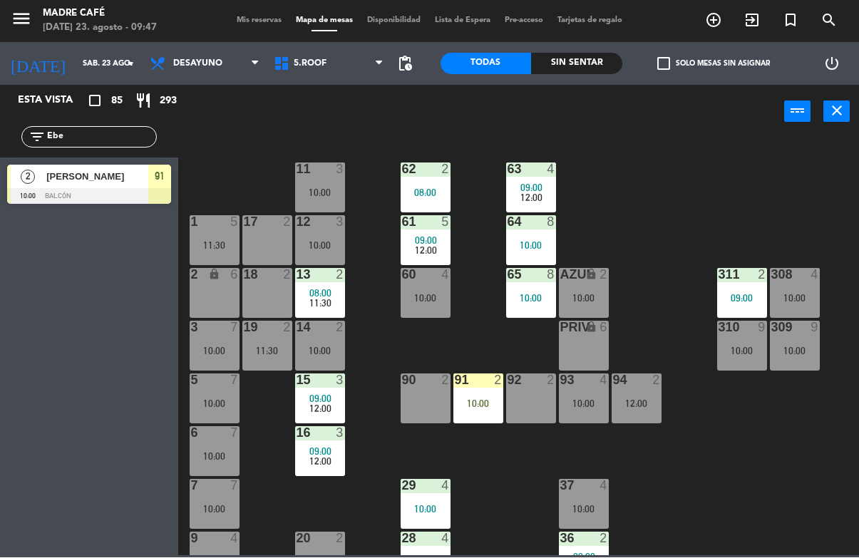
click at [111, 142] on input "Ebe" at bounding box center [101, 138] width 110 height 16
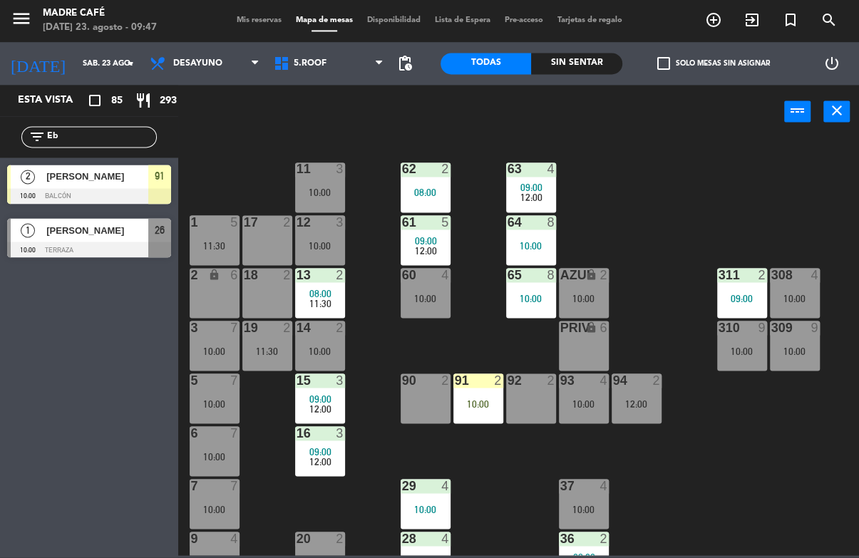
type input "E"
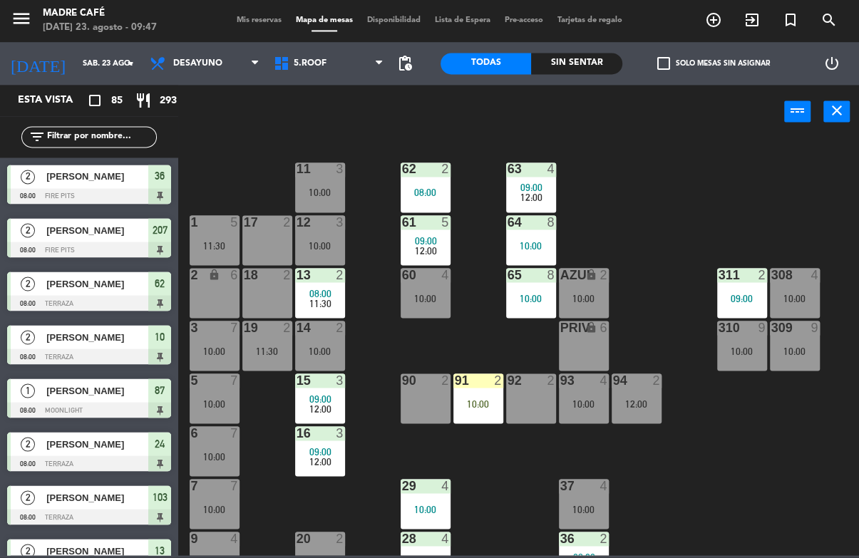
click at [748, 30] on span "exit_to_app" at bounding box center [752, 21] width 38 height 24
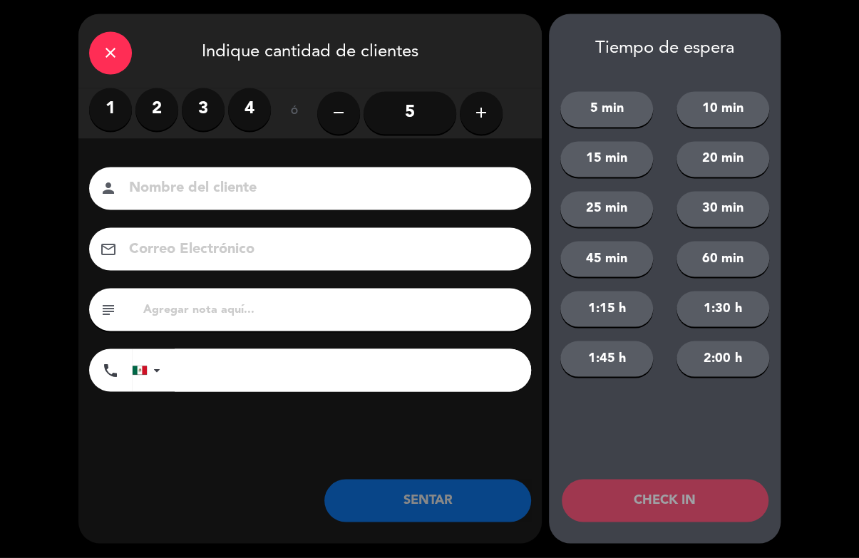
click at [197, 192] on input at bounding box center [320, 189] width 385 height 25
click at [164, 109] on label "2" at bounding box center [156, 109] width 43 height 43
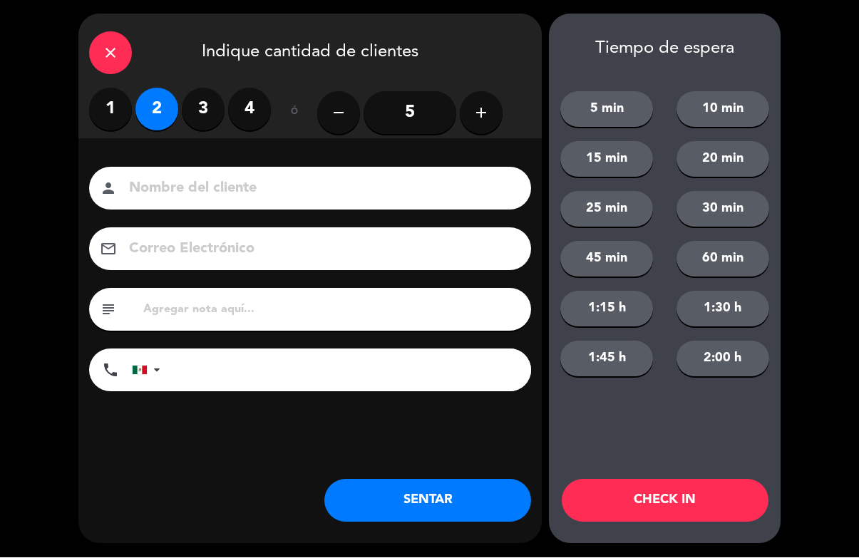
click at [189, 186] on input at bounding box center [320, 189] width 385 height 25
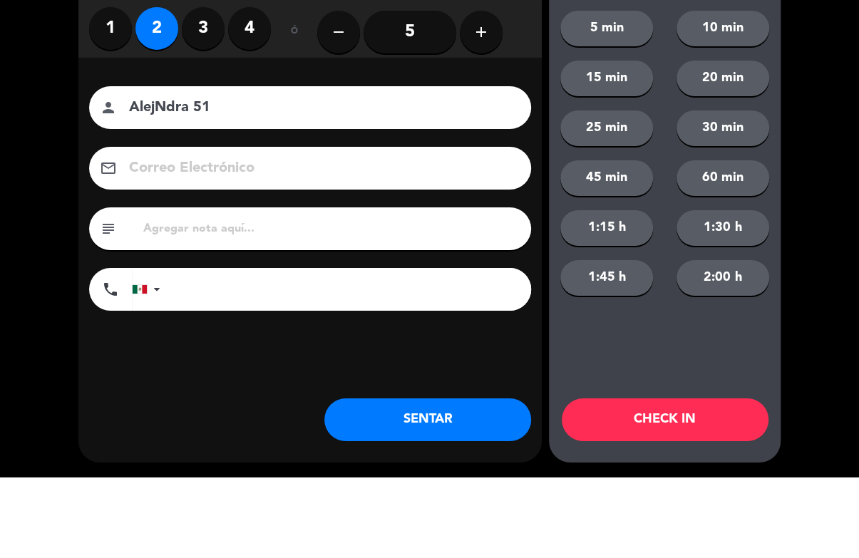
type input "AlejNdra 51"
click at [827, 160] on div "close Indique cantidad de clientes 1 2 3 4 ó remove 5 add Nombre del cliente pe…" at bounding box center [429, 279] width 859 height 558
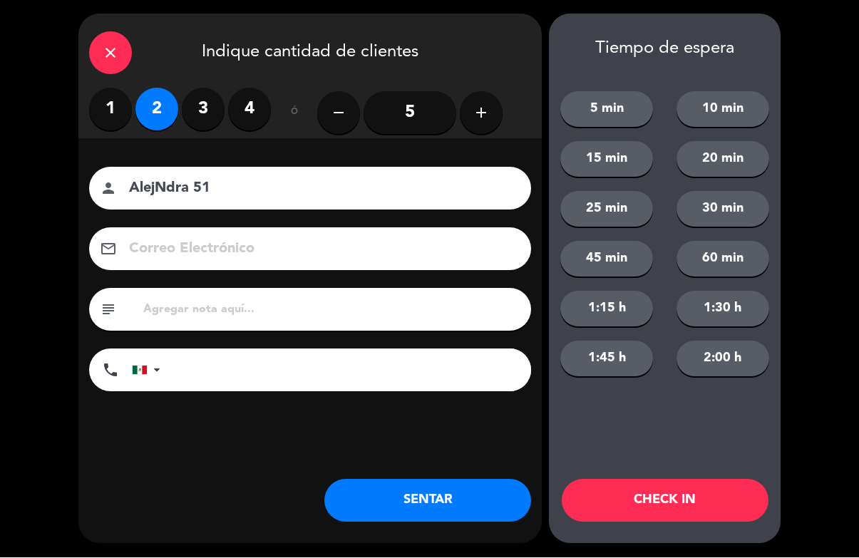
click at [707, 490] on button "CHECK IN" at bounding box center [665, 501] width 207 height 43
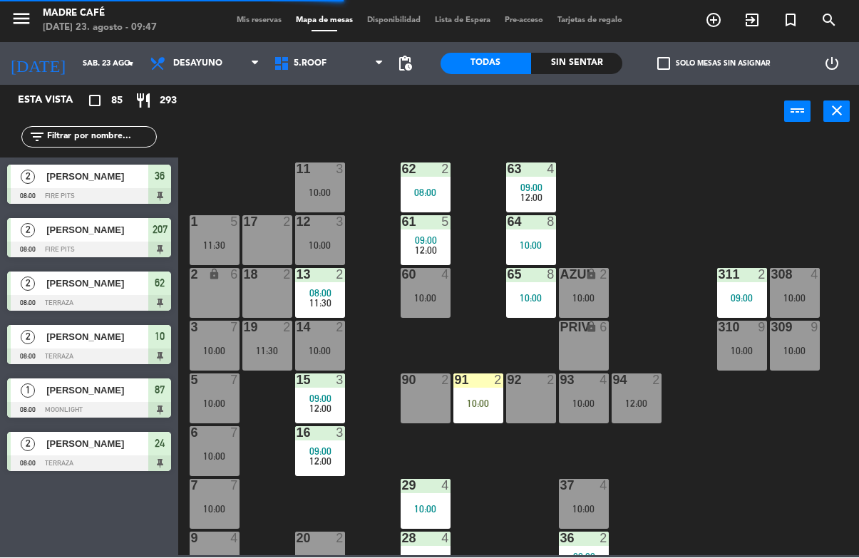
click at [722, 19] on icon "exit_to_app" at bounding box center [713, 20] width 17 height 17
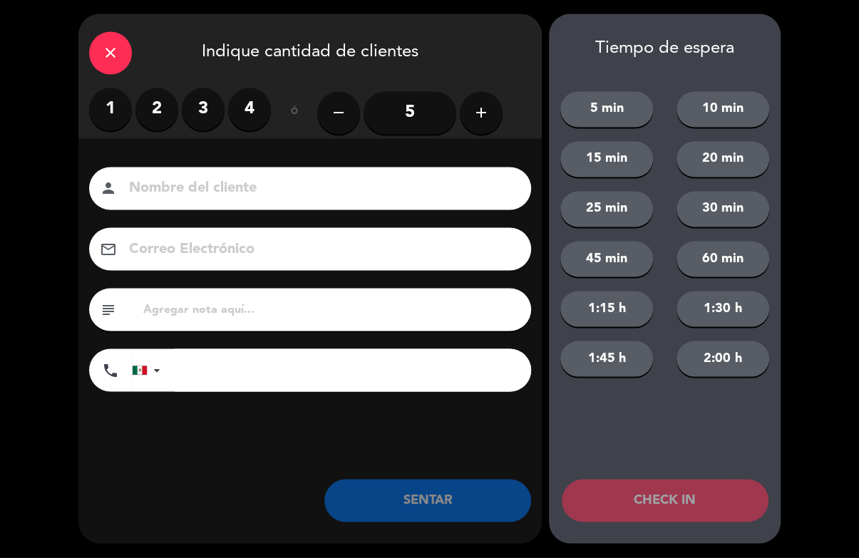
click at [158, 117] on label "2" at bounding box center [156, 109] width 43 height 43
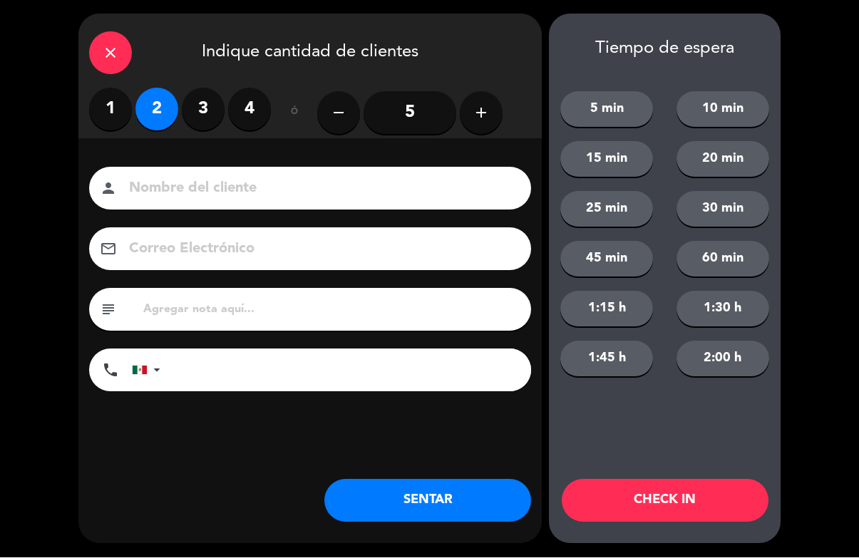
click at [257, 113] on label "4" at bounding box center [249, 109] width 43 height 43
click at [274, 177] on input at bounding box center [320, 189] width 385 height 25
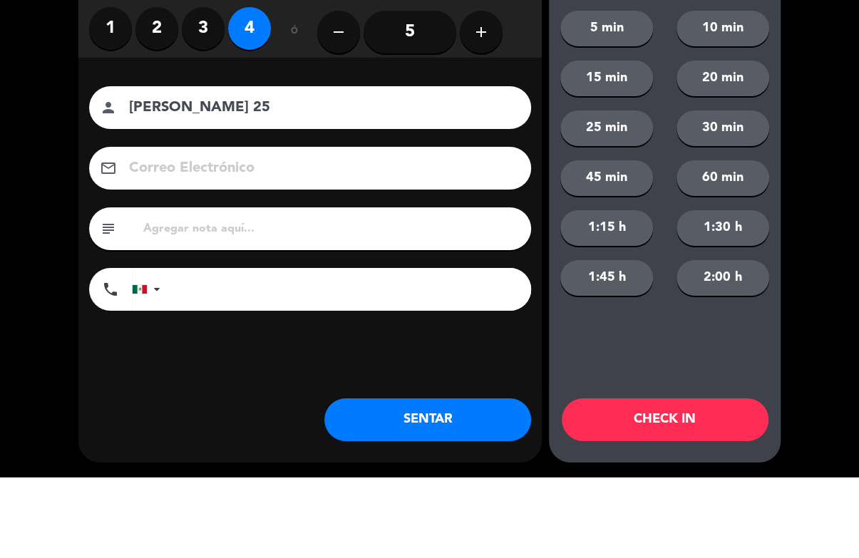
type input "[PERSON_NAME] 25"
click at [799, 158] on div "close Indique cantidad de clientes 1 2 3 4 ó remove 5 add Nombre del cliente pe…" at bounding box center [429, 279] width 859 height 558
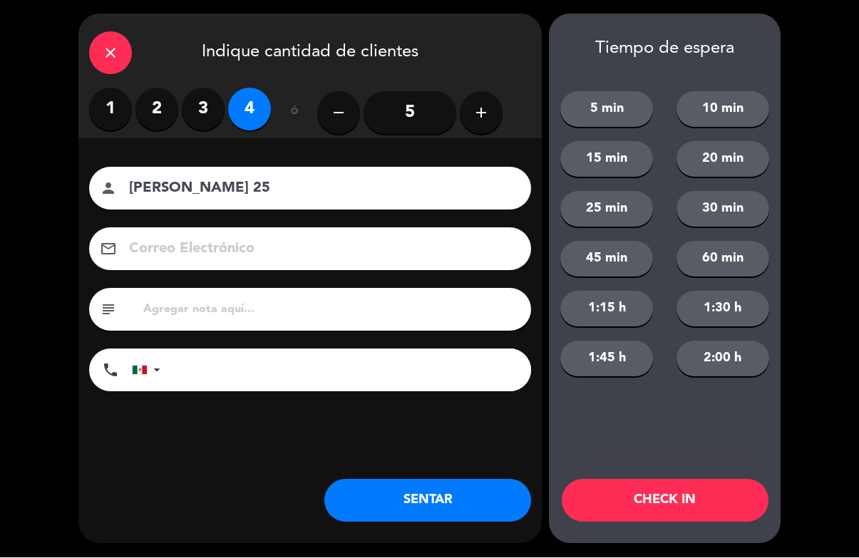
click at [735, 492] on button "CHECK IN" at bounding box center [665, 501] width 207 height 43
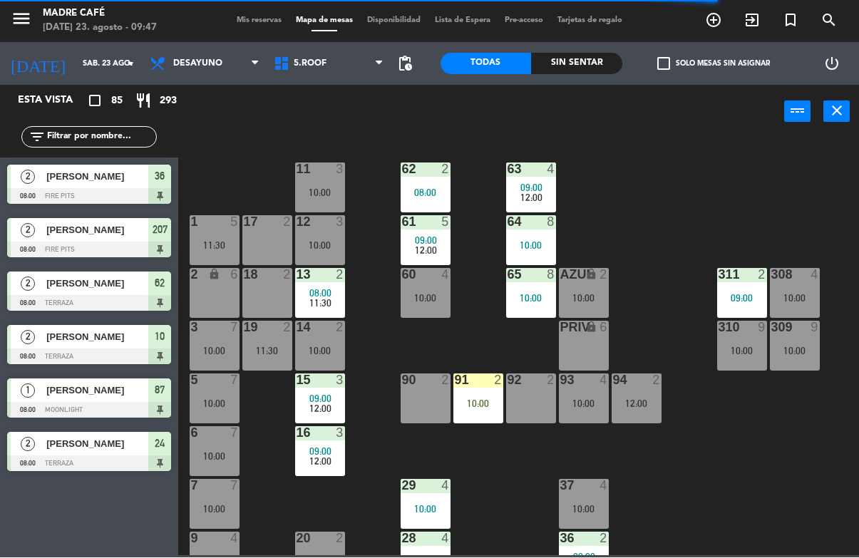
click at [722, 21] on icon "exit_to_app" at bounding box center [713, 20] width 17 height 17
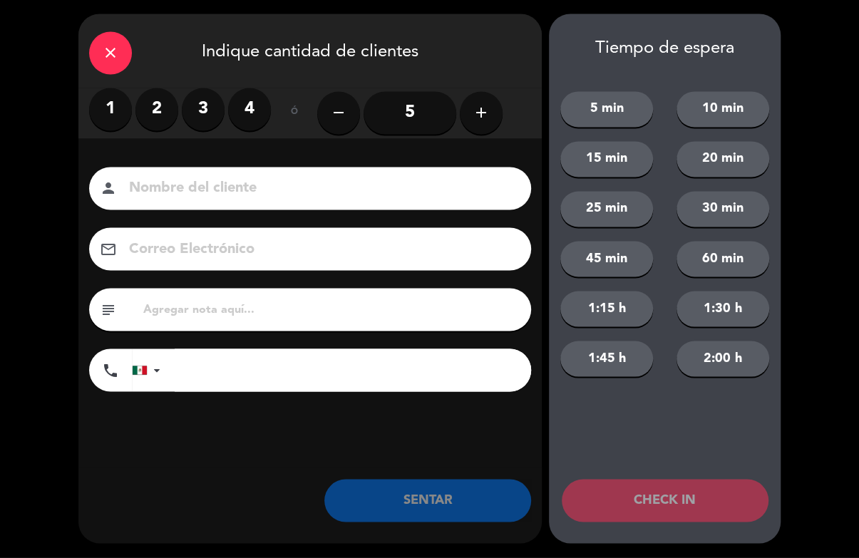
click at [187, 179] on input at bounding box center [320, 189] width 385 height 25
click at [156, 108] on label "2" at bounding box center [156, 109] width 43 height 43
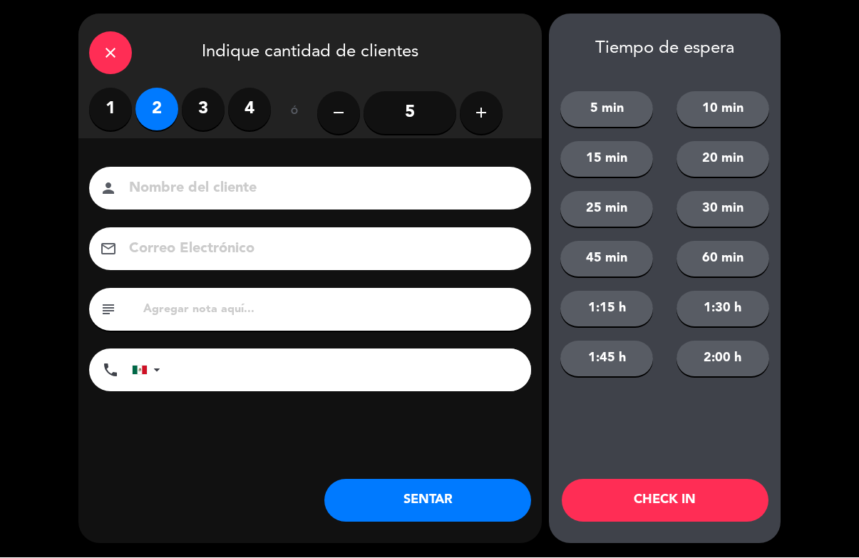
click at [182, 184] on input at bounding box center [320, 189] width 385 height 25
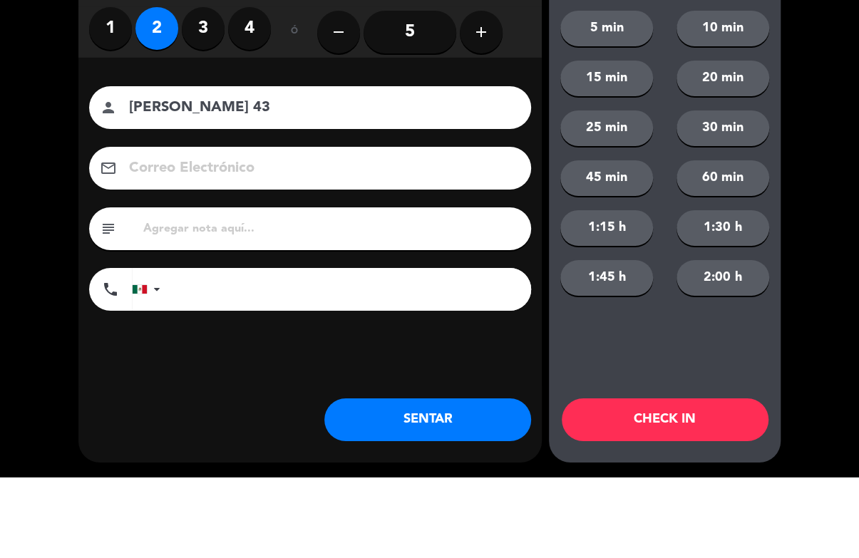
type input "[PERSON_NAME] 43"
click at [809, 187] on div "close Indique cantidad de clientes 1 2 3 4 ó remove 5 add Nombre del cliente pe…" at bounding box center [429, 279] width 859 height 558
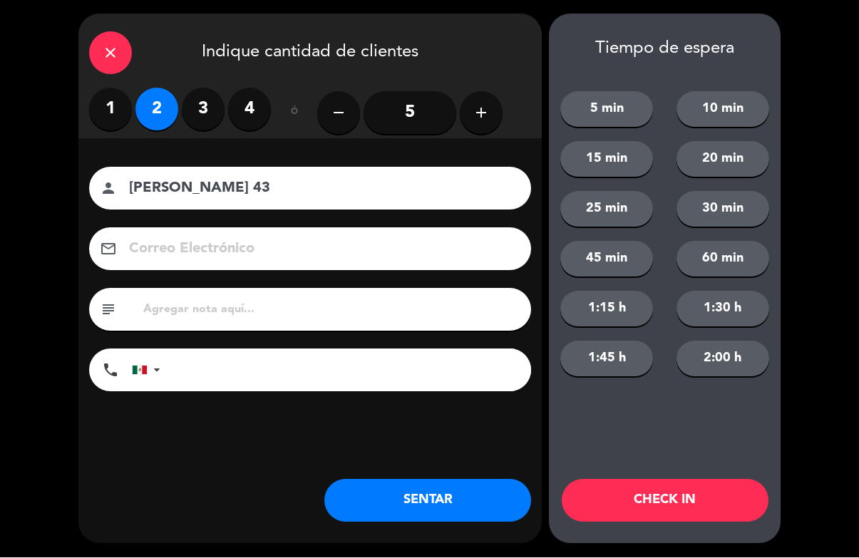
click at [745, 501] on button "CHECK IN" at bounding box center [665, 501] width 207 height 43
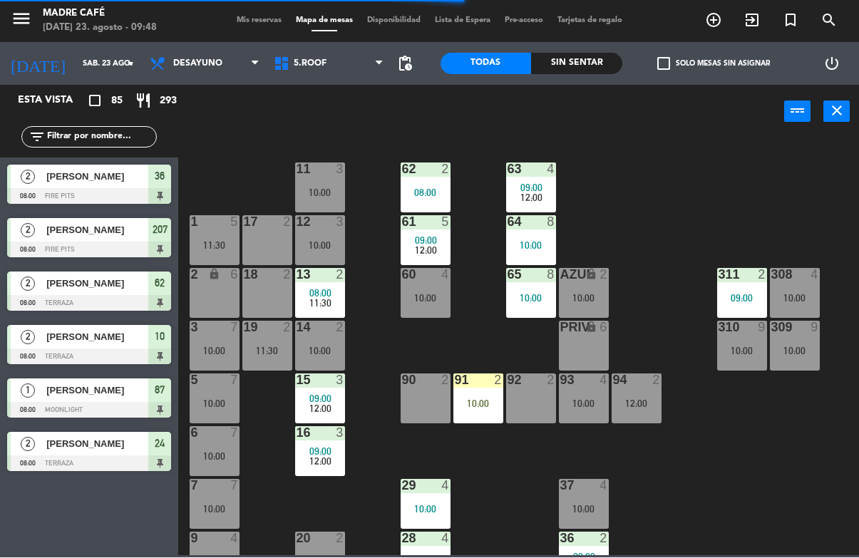
click at [722, 19] on icon "exit_to_app" at bounding box center [713, 20] width 17 height 17
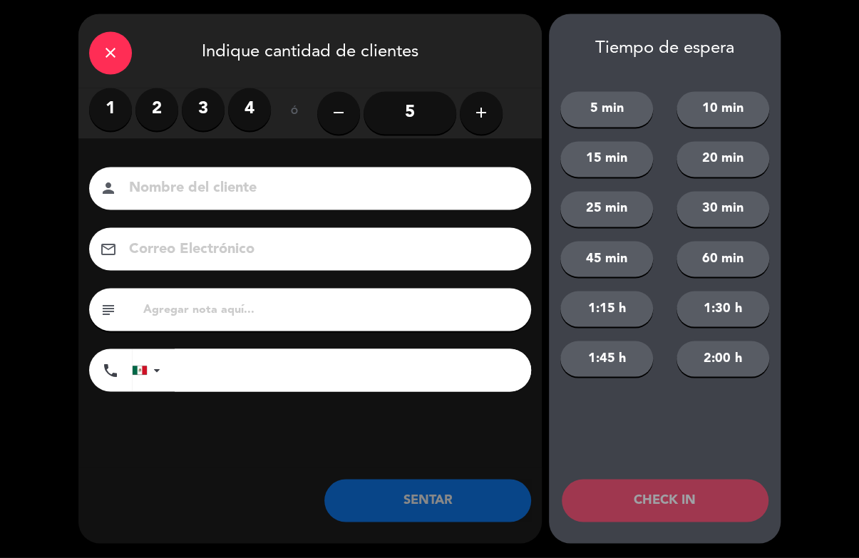
click at [193, 187] on input at bounding box center [320, 189] width 385 height 25
click at [170, 114] on label "2" at bounding box center [156, 109] width 43 height 43
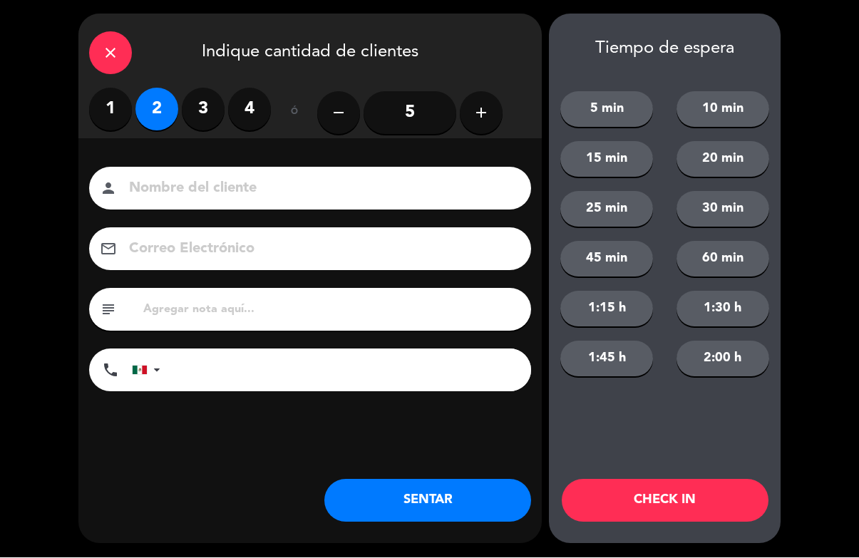
click at [182, 195] on input at bounding box center [320, 189] width 385 height 25
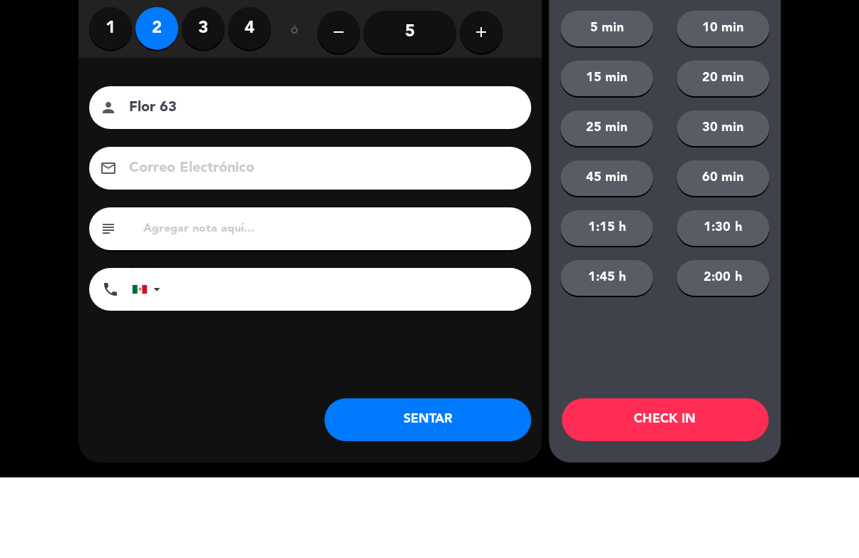
type input "Flor 63"
click at [840, 164] on div "close Indique cantidad de clientes 1 2 3 4 ó remove 5 add Nombre del cliente pe…" at bounding box center [429, 279] width 859 height 558
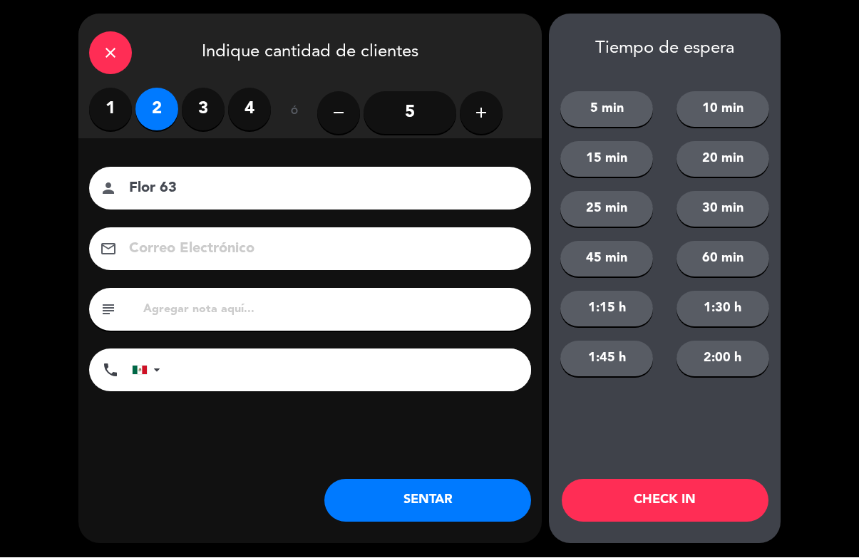
click at [709, 489] on button "CHECK IN" at bounding box center [665, 501] width 207 height 43
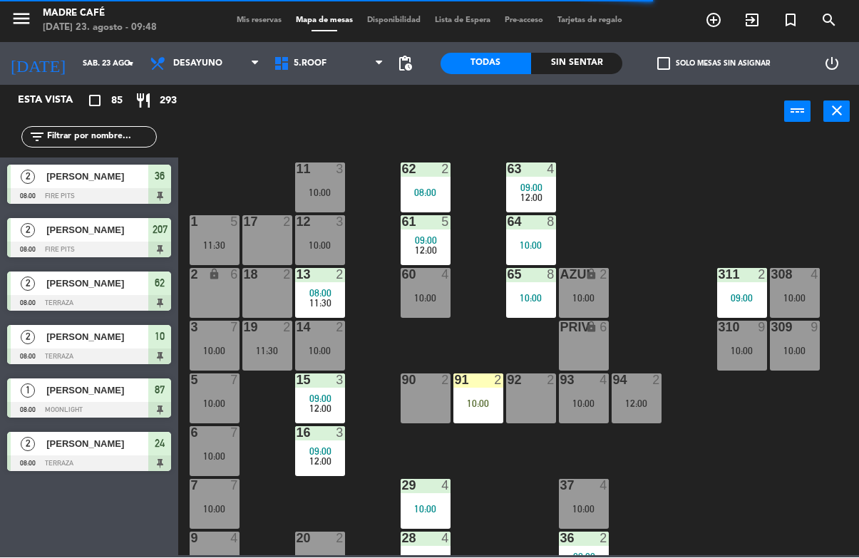
click at [468, 388] on div "91 2 10:00" at bounding box center [478, 399] width 50 height 50
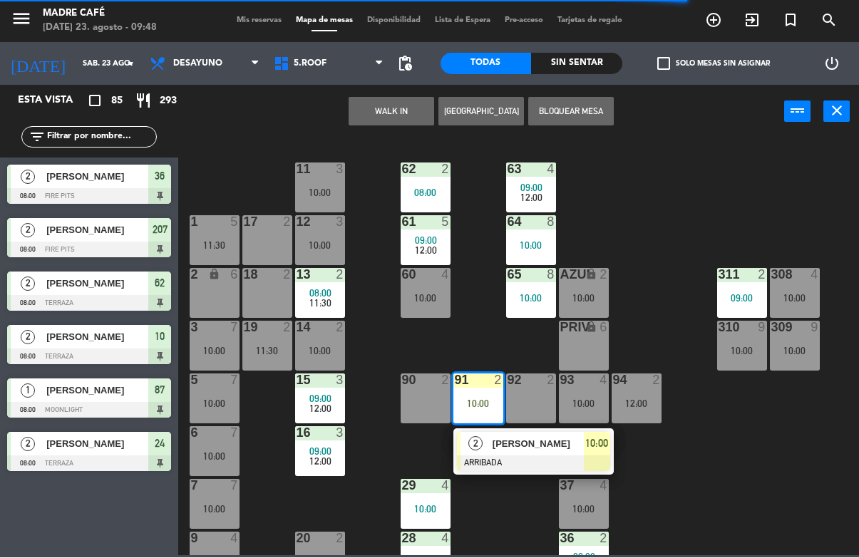
click at [516, 450] on span "[PERSON_NAME]" at bounding box center [537, 444] width 91 height 15
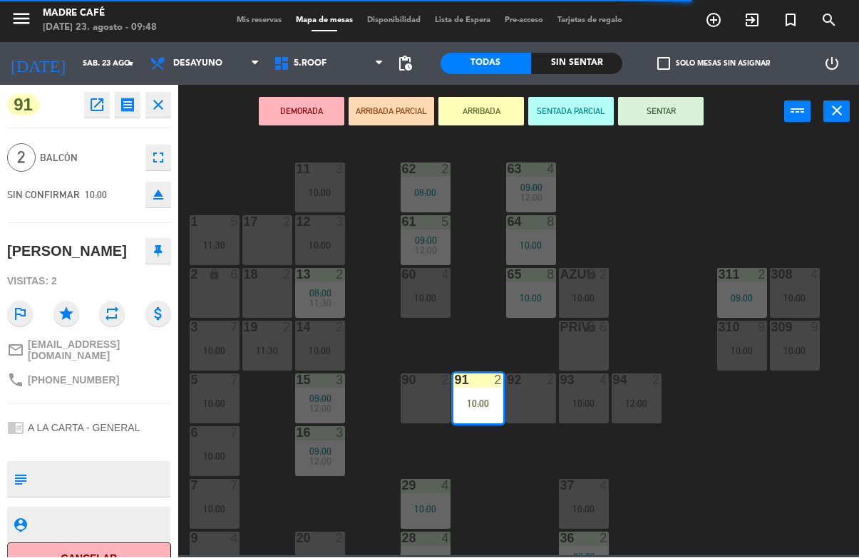
click at [675, 107] on button "SENTAR" at bounding box center [661, 112] width 86 height 29
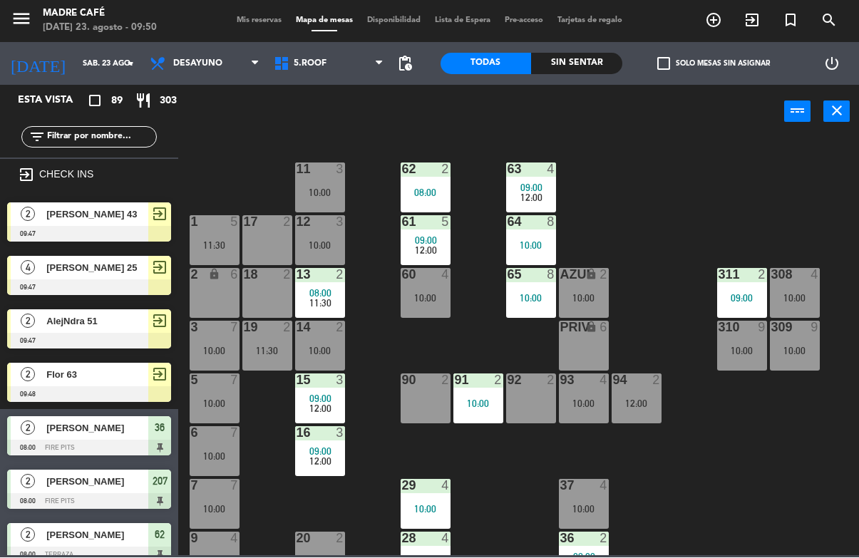
click at [119, 143] on input "text" at bounding box center [101, 138] width 110 height 16
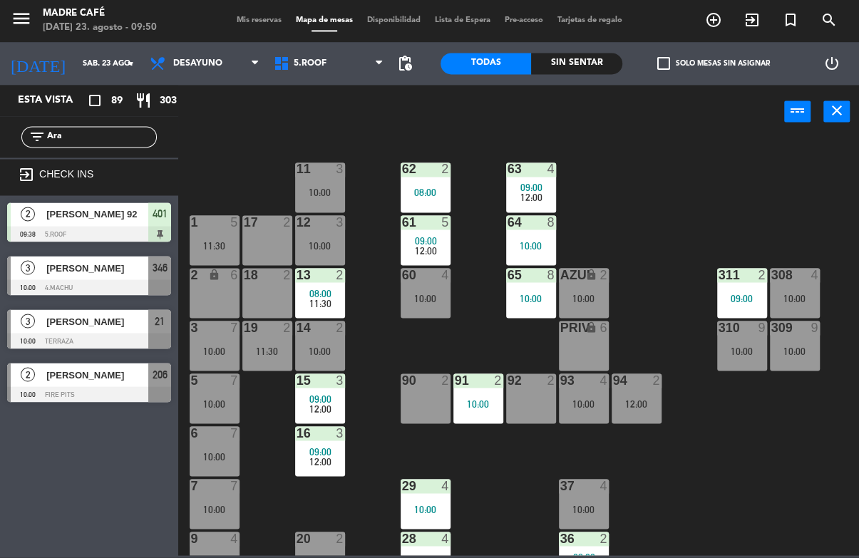
type input "Ara"
click at [225, 151] on div "11 3 10:00 63 4 09:00 12:00 62 2 08:00 12 3 10:00 1 5 11:30 61 5 09:00 12:00 64…" at bounding box center [523, 347] width 672 height 418
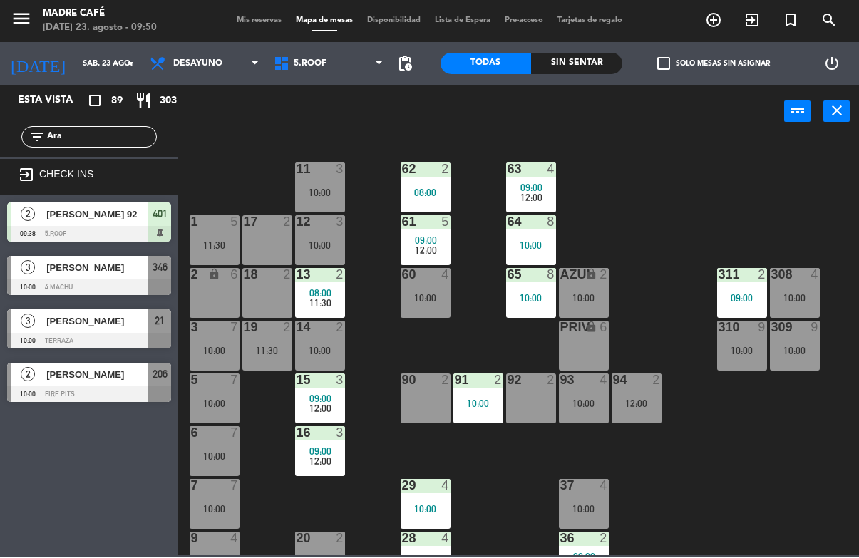
click at [120, 329] on div "[PERSON_NAME]" at bounding box center [96, 322] width 103 height 24
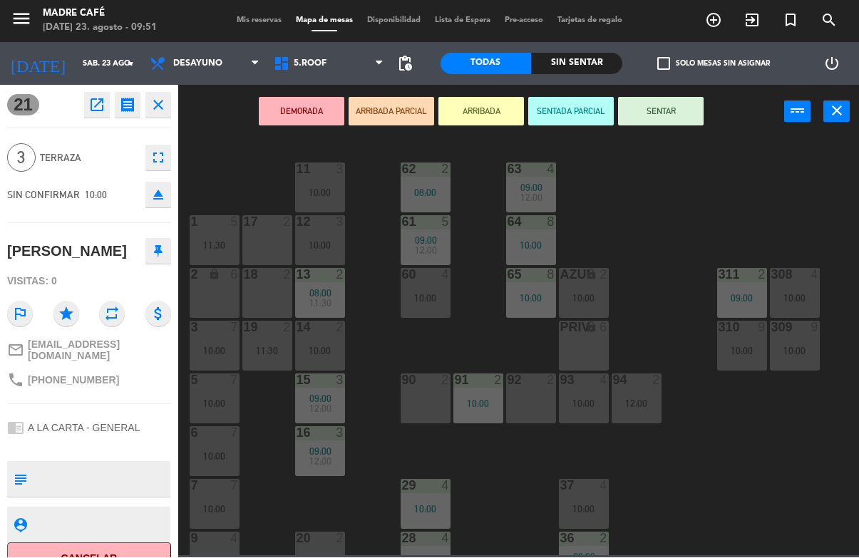
click at [485, 105] on button "ARRIBADA" at bounding box center [481, 112] width 86 height 29
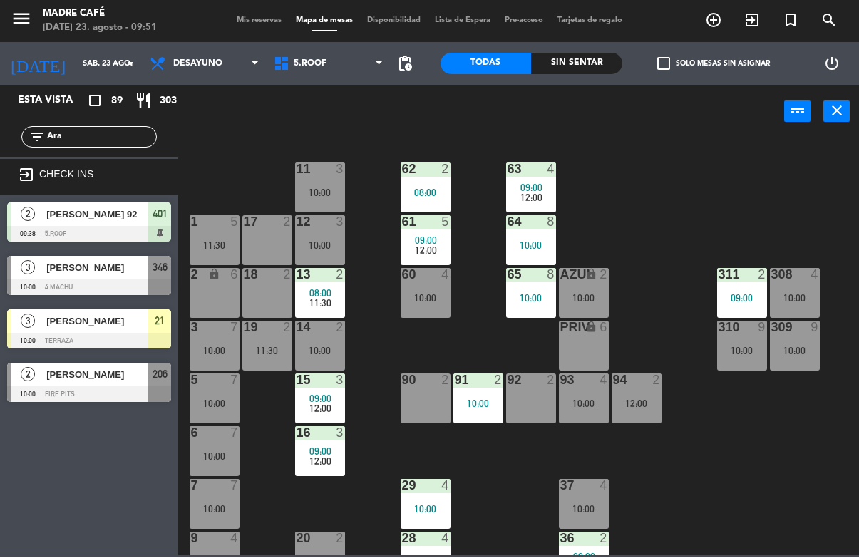
click at [107, 145] on input "Ara" at bounding box center [101, 138] width 110 height 16
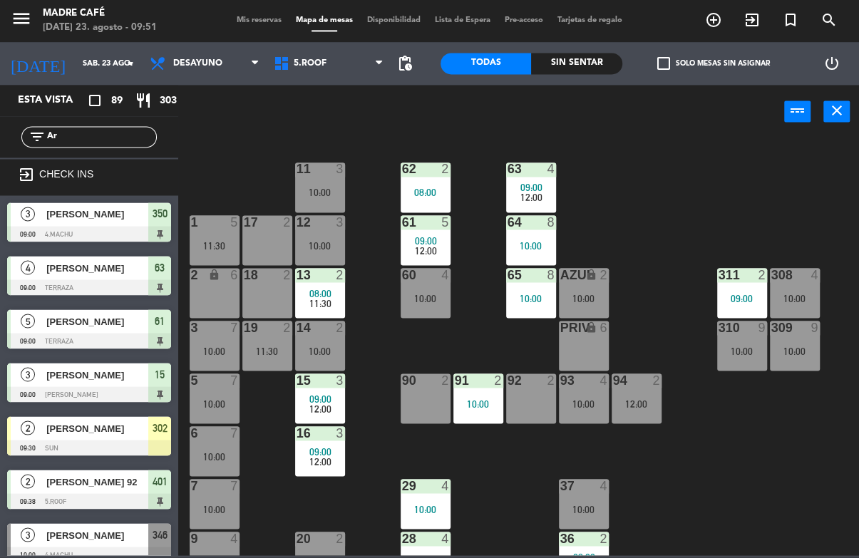
type input "A"
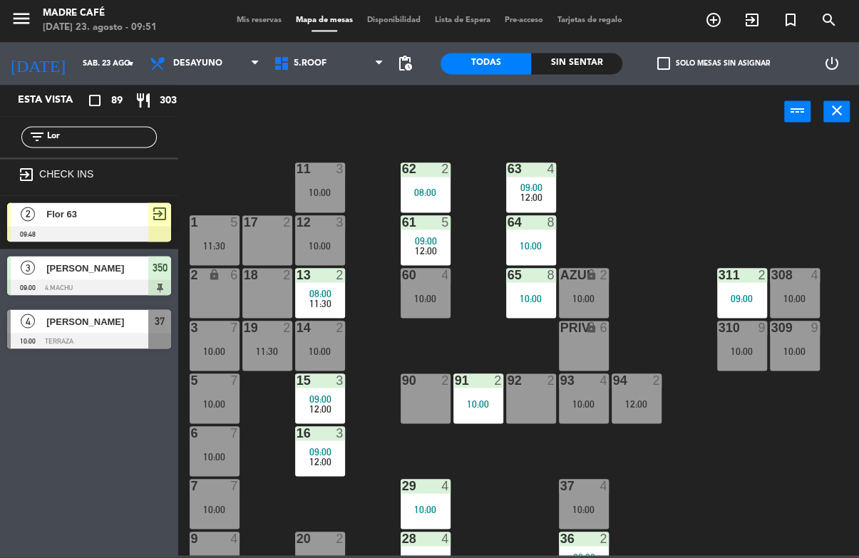
click at [242, 157] on div "11 3 10:00 63 4 09:00 12:00 62 2 08:00 12 3 10:00 1 5 11:30 61 5 09:00 12:00 64…" at bounding box center [523, 347] width 672 height 418
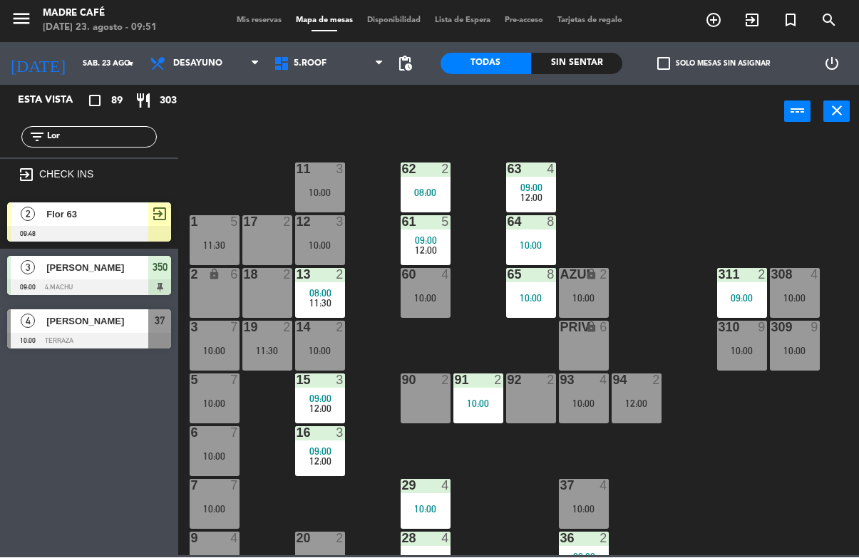
click at [106, 137] on input "Lor" at bounding box center [101, 138] width 110 height 16
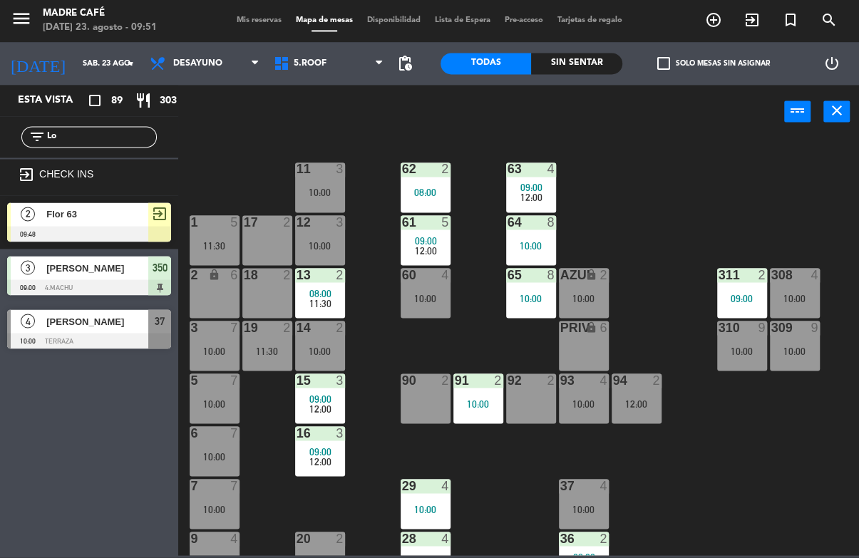
type input "L"
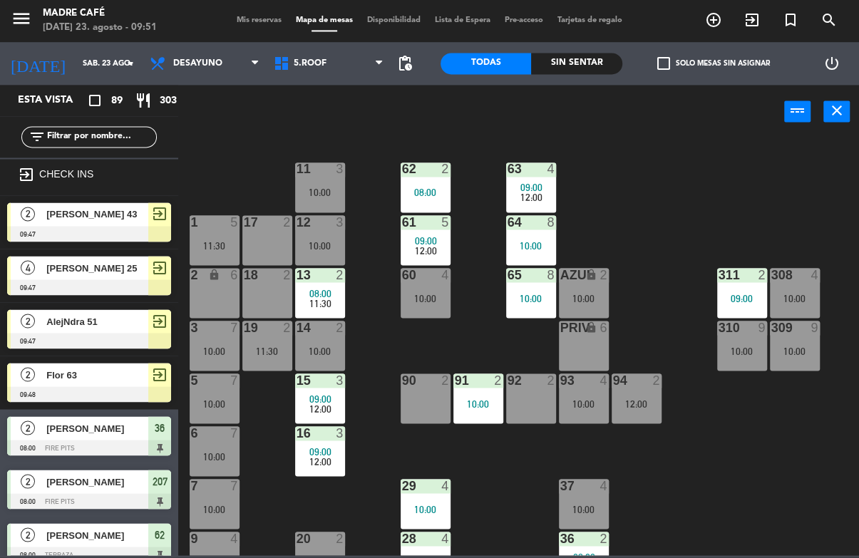
click at [764, 177] on div "11 3 10:00 63 4 09:00 12:00 62 2 08:00 12 3 10:00 1 5 11:30 61 5 09:00 12:00 64…" at bounding box center [523, 347] width 672 height 418
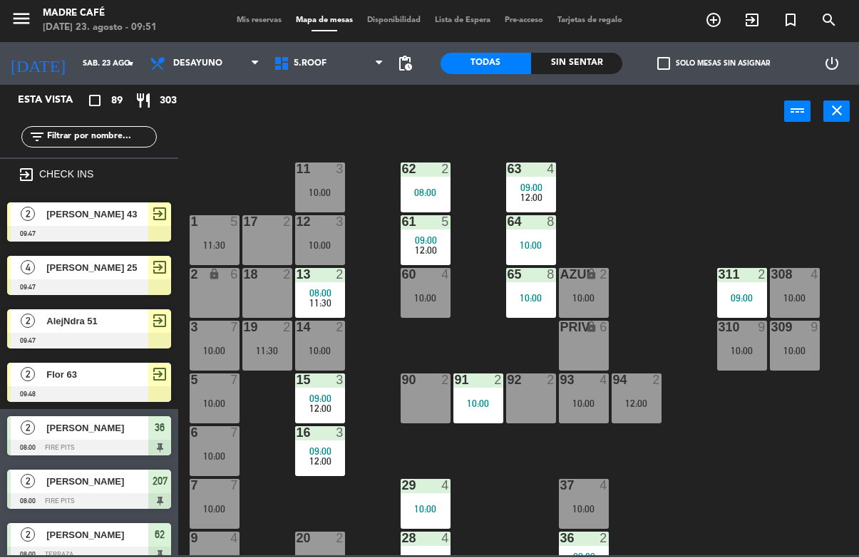
click at [722, 22] on icon "exit_to_app" at bounding box center [713, 20] width 17 height 17
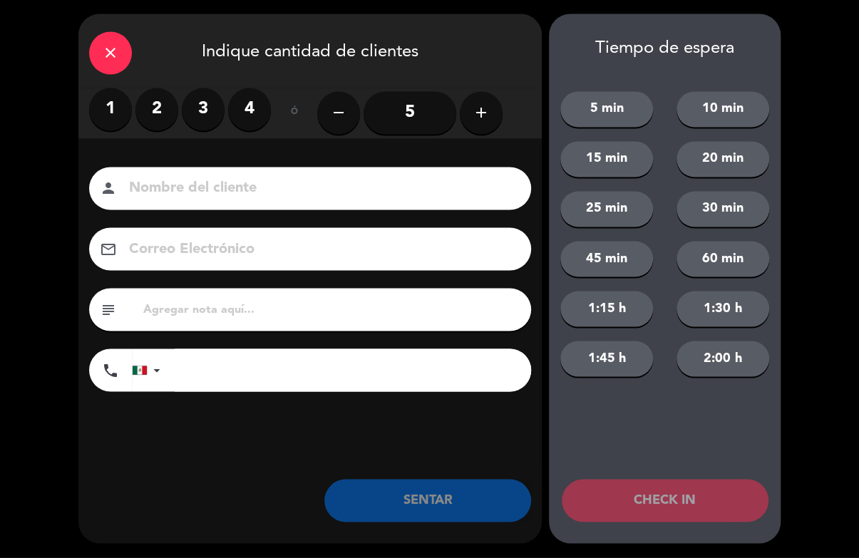
click at [177, 177] on input at bounding box center [320, 189] width 385 height 25
click at [156, 105] on label "2" at bounding box center [156, 109] width 43 height 43
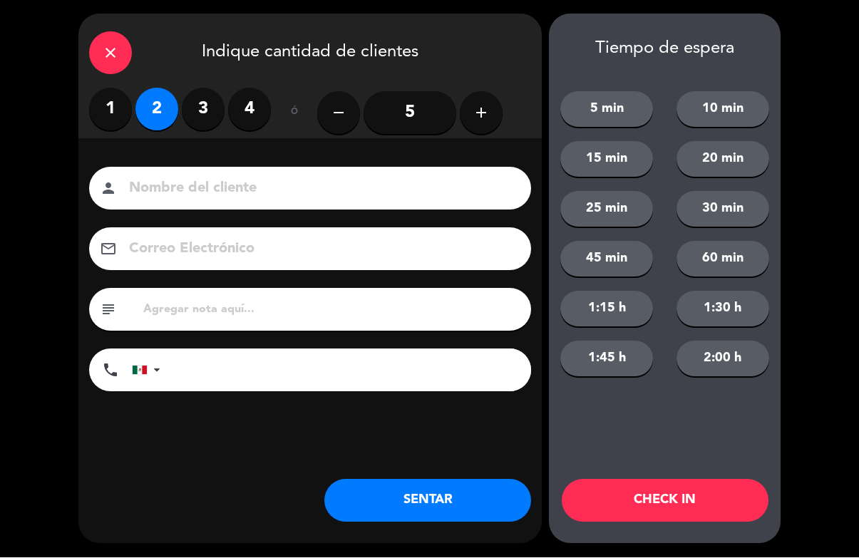
click at [236, 186] on input at bounding box center [320, 189] width 385 height 25
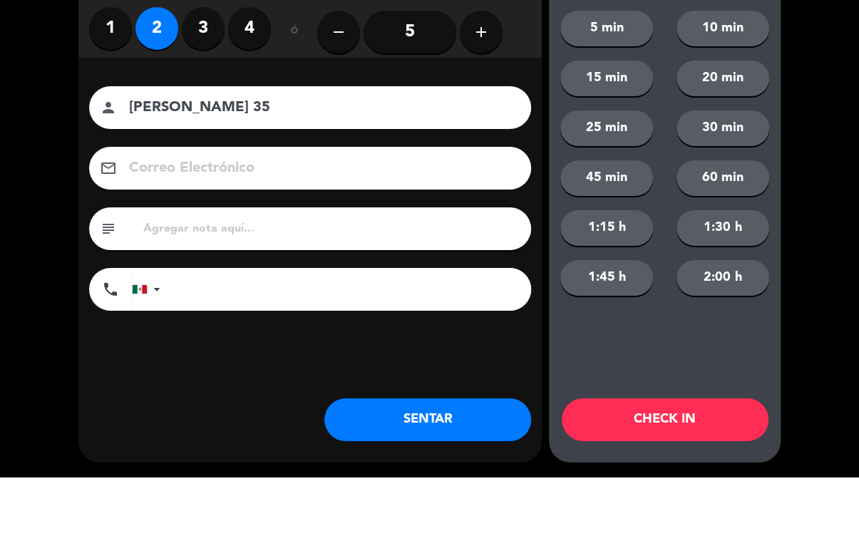
type input "[PERSON_NAME] 35"
click at [809, 160] on div "close Indique cantidad de clientes 1 2 3 4 ó remove 5 add Nombre del cliente pe…" at bounding box center [429, 279] width 859 height 558
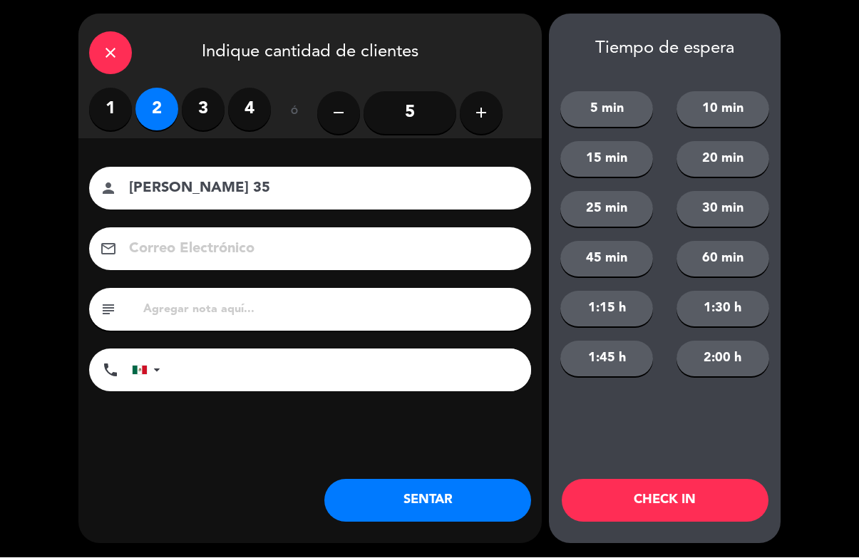
click at [733, 490] on button "CHECK IN" at bounding box center [665, 501] width 207 height 43
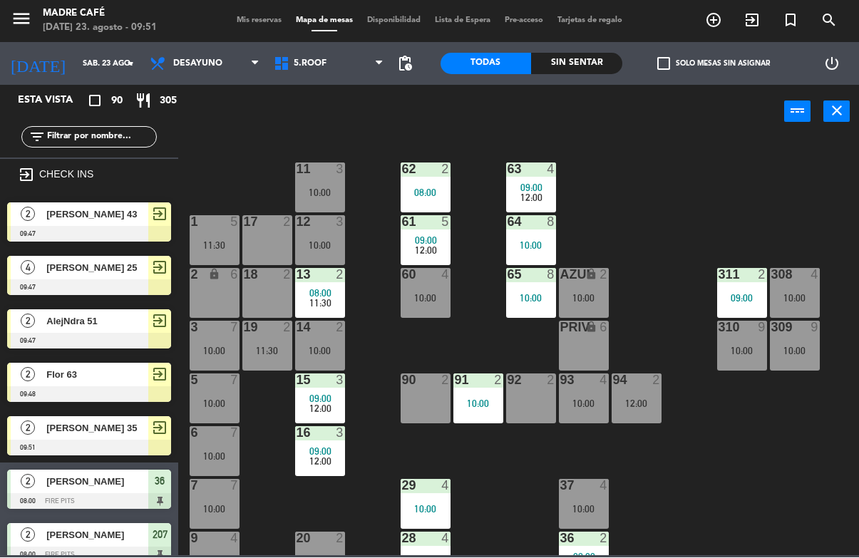
click at [101, 143] on input "text" at bounding box center [101, 138] width 110 height 16
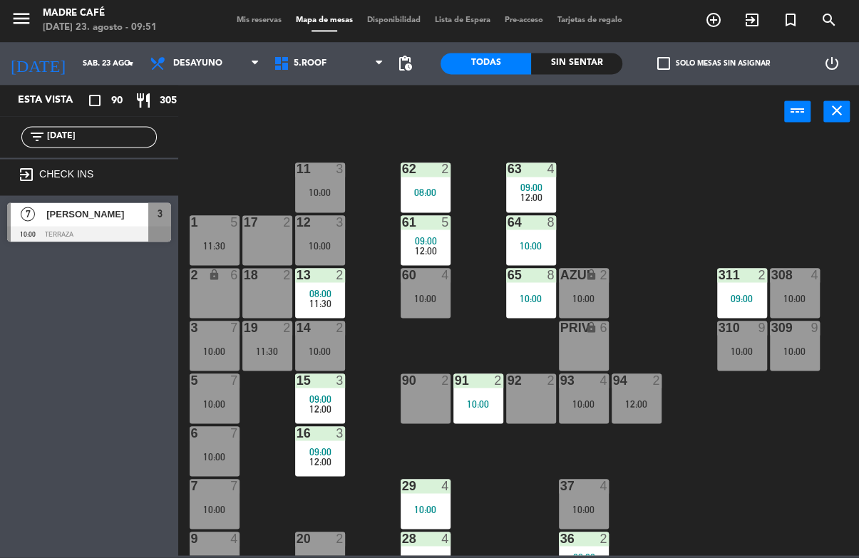
type input "[DATE]"
click at [609, 170] on div "11 3 10:00 63 4 09:00 12:00 62 2 08:00 12 3 10:00 1 5 11:30 61 5 09:00 12:00 64…" at bounding box center [523, 347] width 672 height 418
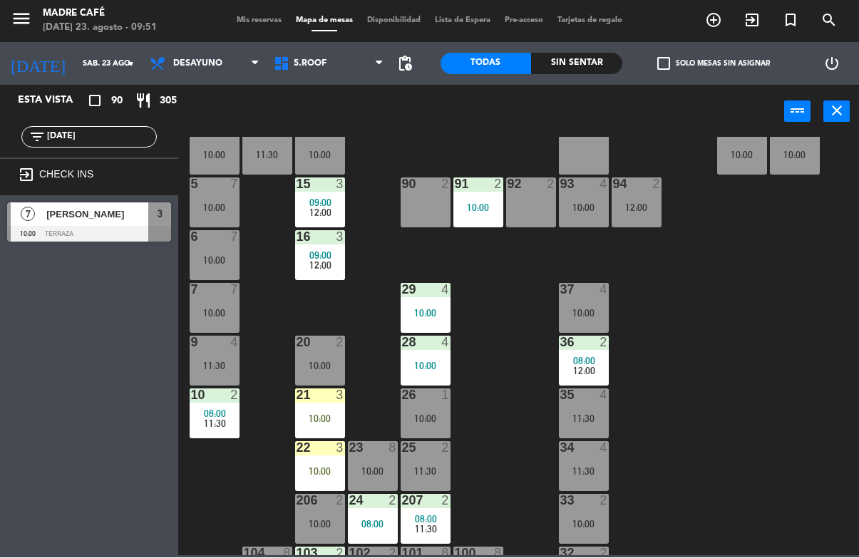
click at [115, 230] on div at bounding box center [89, 235] width 164 height 16
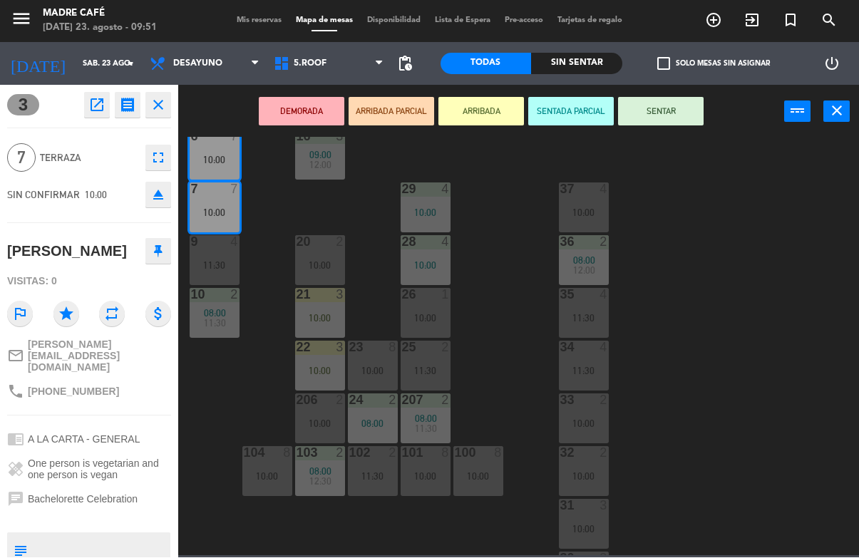
click at [115, 217] on div "3 open_in_new receipt 10:00 AM [DATE] 7 personas gift [PERSON_NAME] 3+5+6+7 EXP…" at bounding box center [89, 322] width 178 height 472
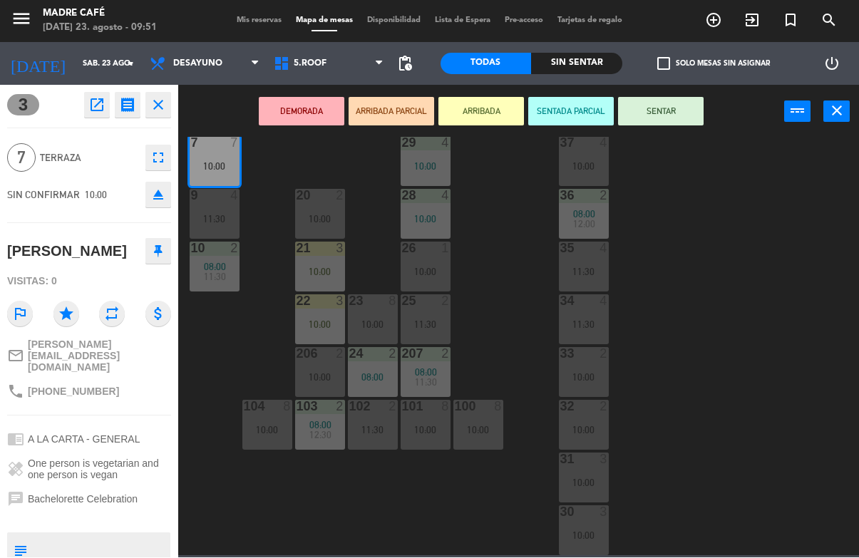
click at [470, 105] on button "ARRIBADA" at bounding box center [481, 112] width 86 height 29
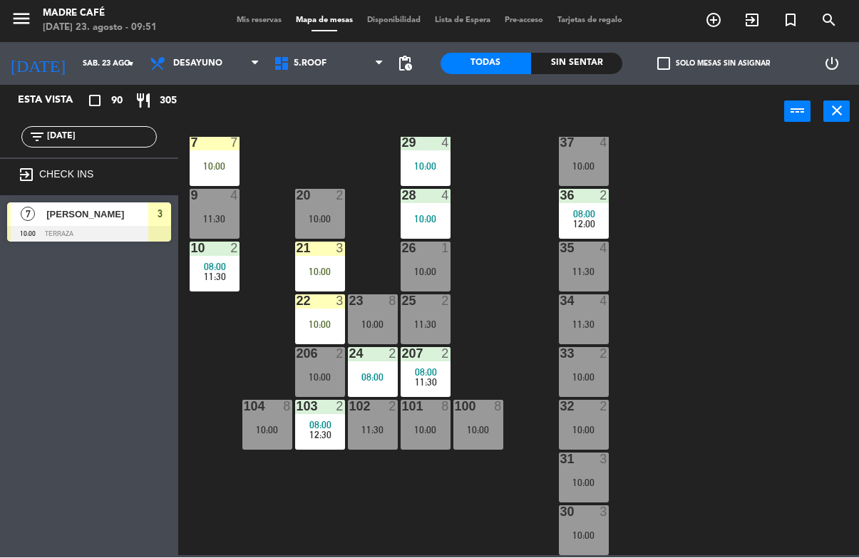
scroll to position [343, 0]
click at [108, 145] on input "[DATE]" at bounding box center [101, 138] width 110 height 16
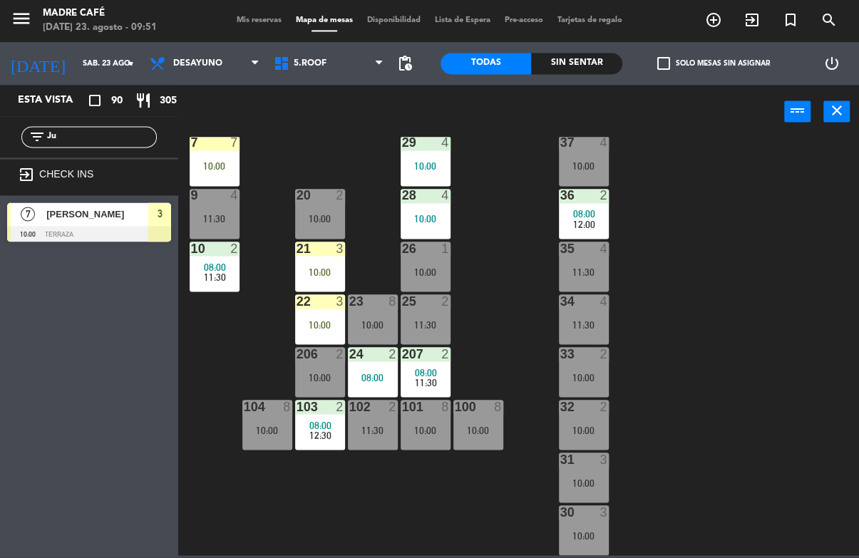
type input "J"
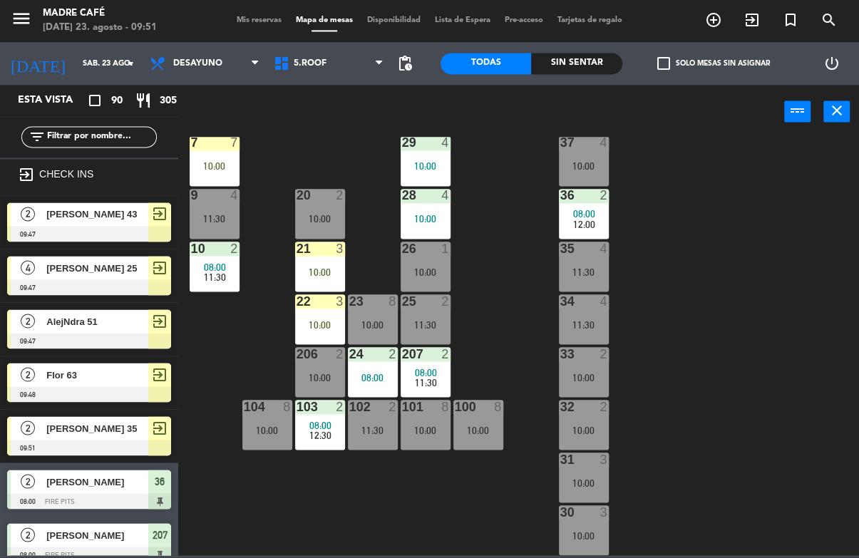
click at [773, 160] on div "11 3 10:00 63 4 09:00 12:00 62 2 08:00 12 3 10:00 1 5 11:30 61 5 09:00 12:00 64…" at bounding box center [523, 347] width 672 height 418
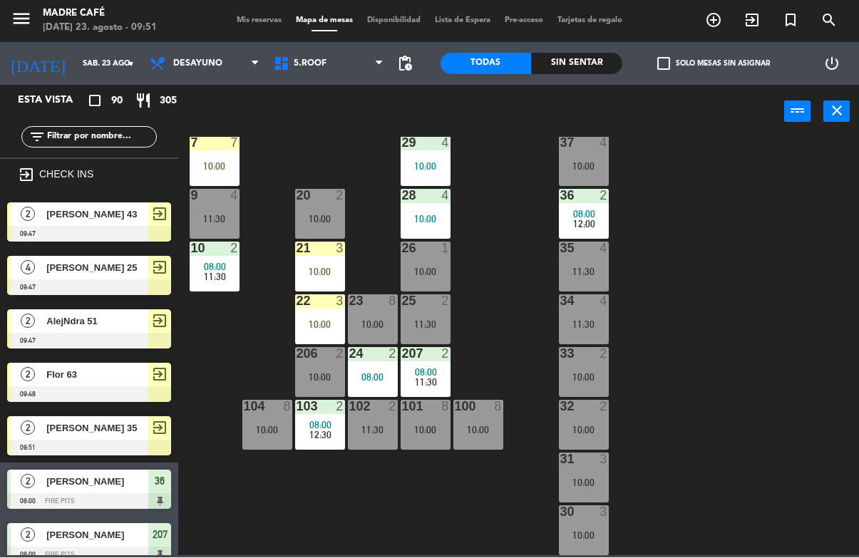
click at [722, 20] on icon "exit_to_app" at bounding box center [713, 20] width 17 height 17
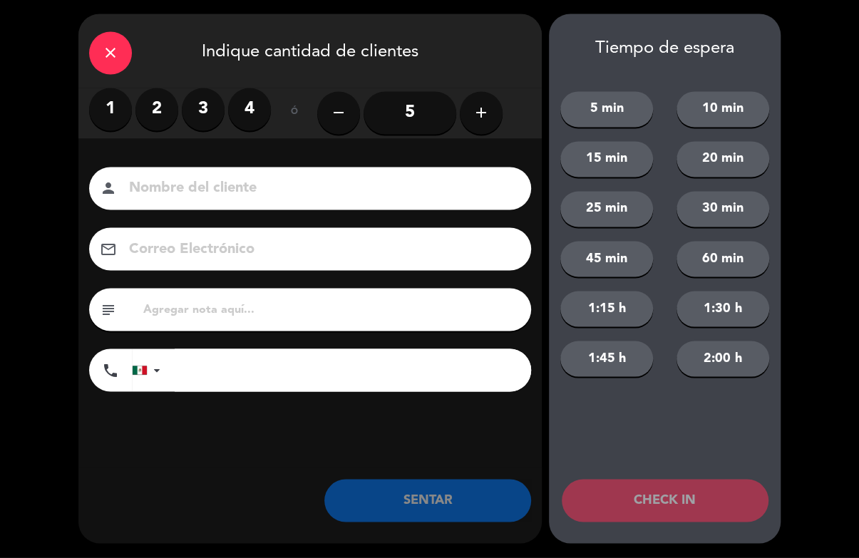
click at [153, 116] on label "2" at bounding box center [156, 109] width 43 height 43
click at [197, 183] on input at bounding box center [320, 189] width 385 height 25
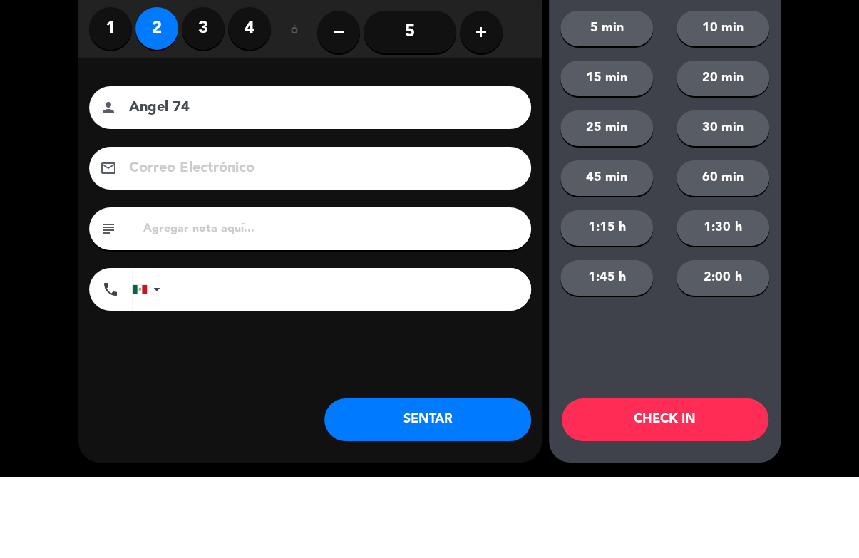
type input "Angel 74"
click at [815, 164] on div "close Indique cantidad de clientes 1 2 3 4 ó remove 5 add Nombre del cliente pe…" at bounding box center [429, 279] width 859 height 558
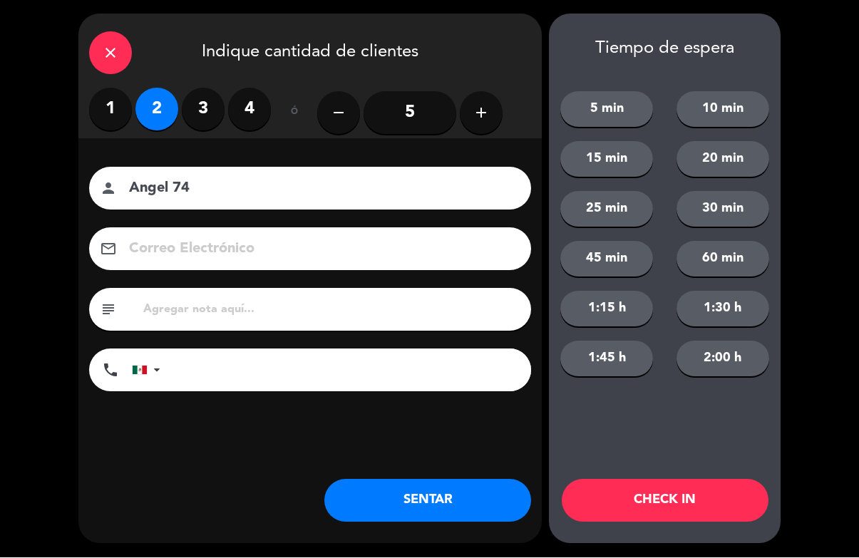
click at [706, 497] on button "CHECK IN" at bounding box center [665, 501] width 207 height 43
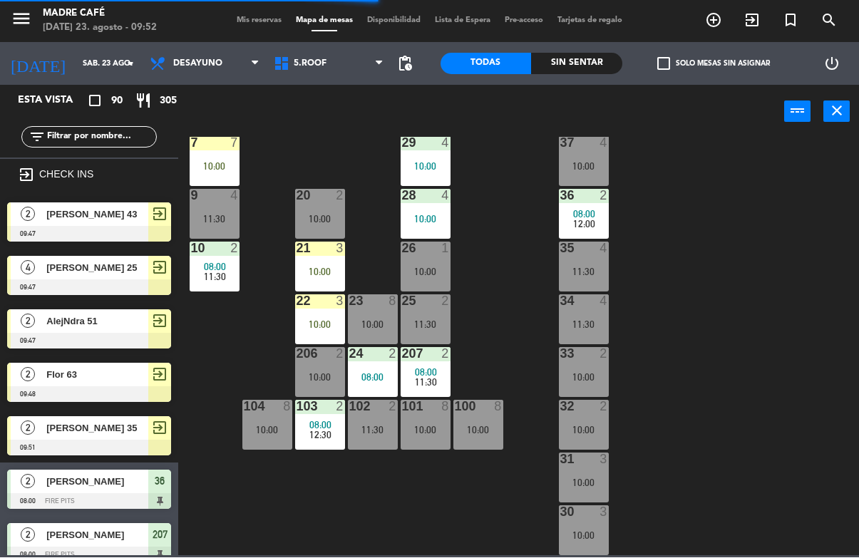
click at [722, 25] on icon "exit_to_app" at bounding box center [713, 20] width 17 height 17
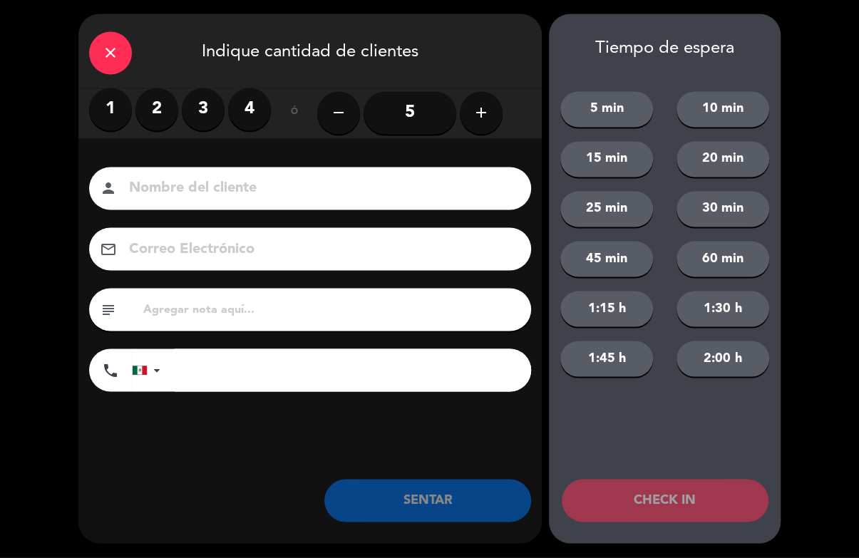
click at [260, 109] on label "4" at bounding box center [249, 109] width 43 height 43
click at [284, 180] on input at bounding box center [320, 189] width 385 height 25
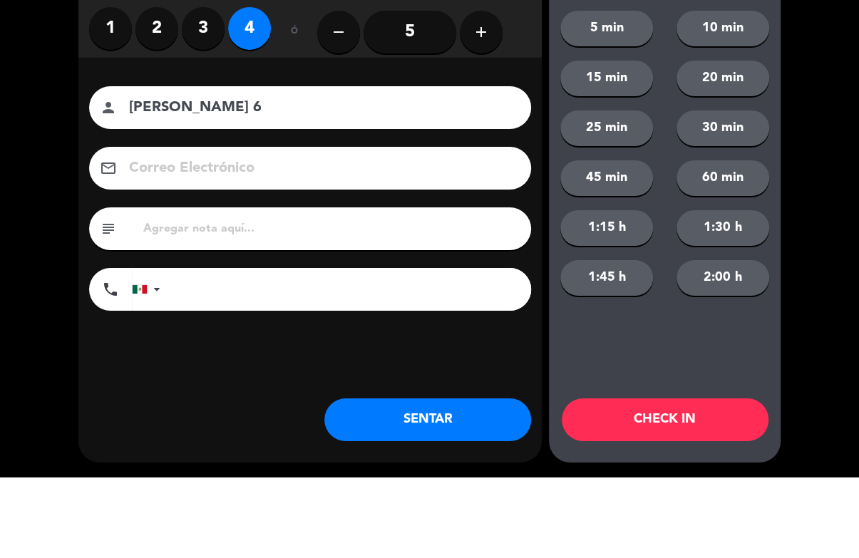
type input "[PERSON_NAME] 6"
click at [824, 170] on div "close Indique cantidad de clientes 1 2 3 4 ó remove 5 add Nombre del cliente pe…" at bounding box center [429, 279] width 859 height 558
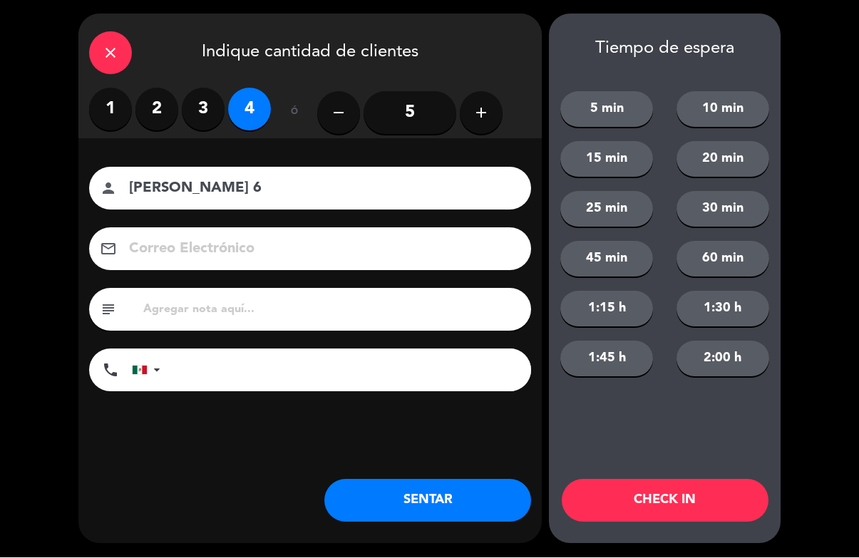
click at [731, 500] on button "CHECK IN" at bounding box center [665, 501] width 207 height 43
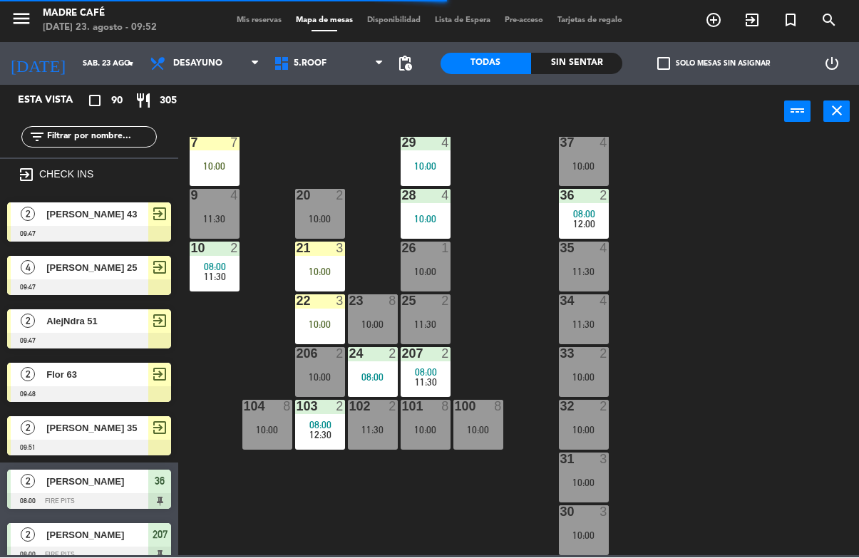
click at [755, 11] on span "exit_to_app" at bounding box center [752, 21] width 38 height 24
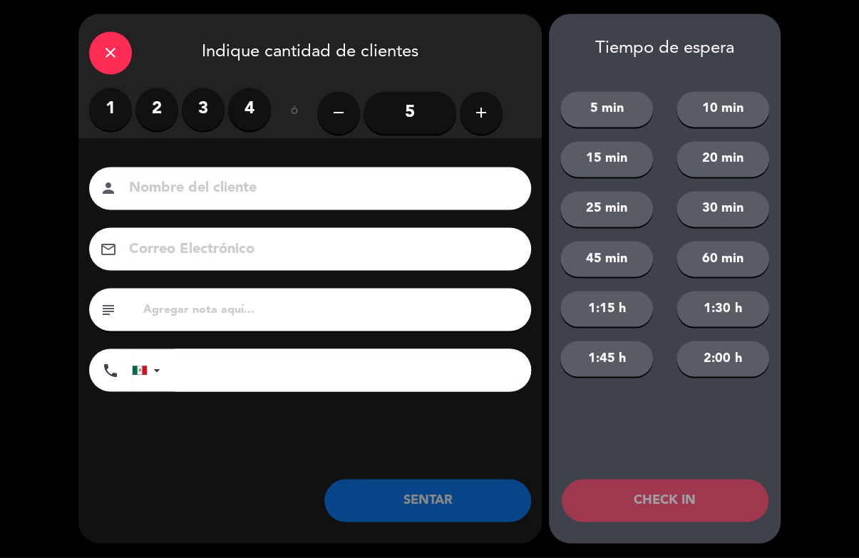
click at [158, 113] on label "2" at bounding box center [156, 109] width 43 height 43
click at [212, 195] on input at bounding box center [320, 189] width 385 height 25
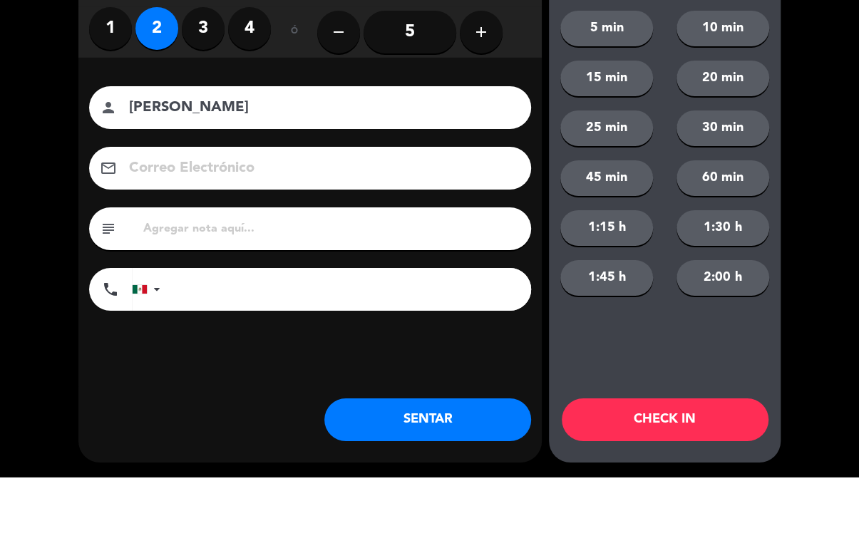
type input "[PERSON_NAME]"
click at [796, 177] on div "close Indique cantidad de clientes 1 2 3 4 ó remove 5 add Nombre del cliente pe…" at bounding box center [429, 279] width 859 height 558
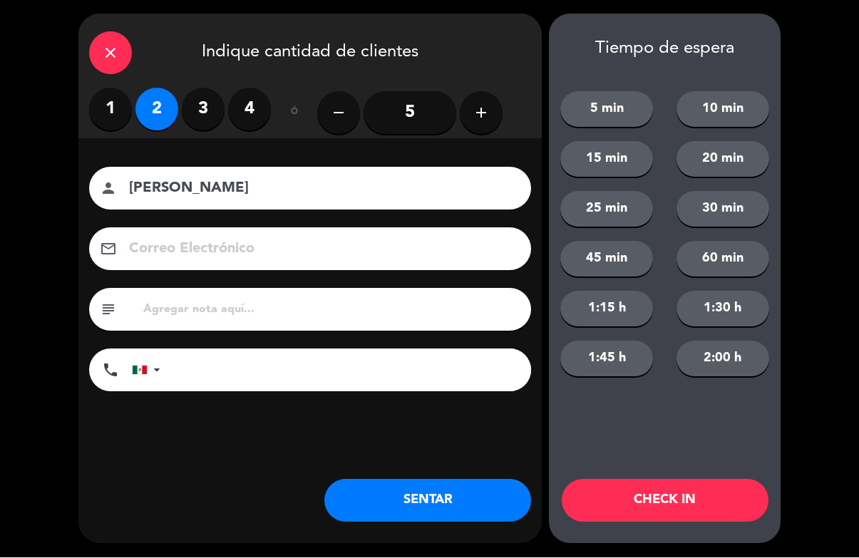
click at [727, 502] on button "CHECK IN" at bounding box center [665, 501] width 207 height 43
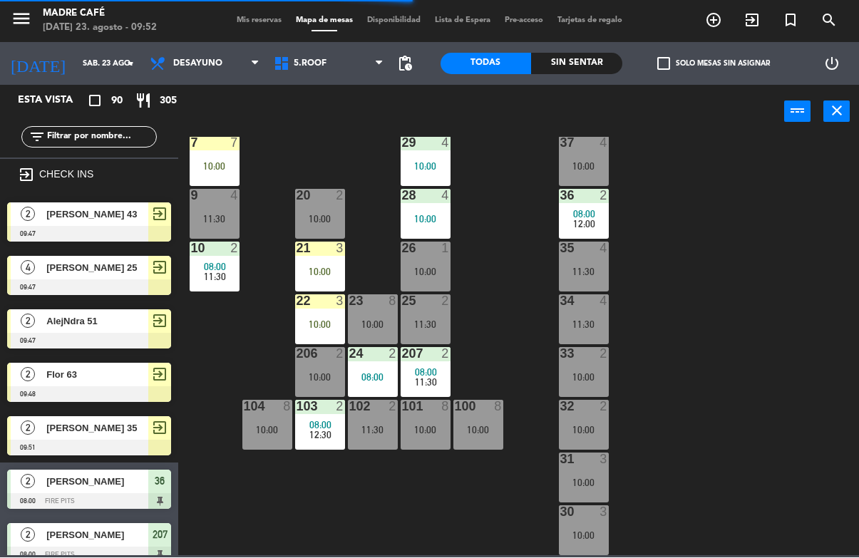
click at [740, 20] on span "exit_to_app" at bounding box center [752, 21] width 38 height 24
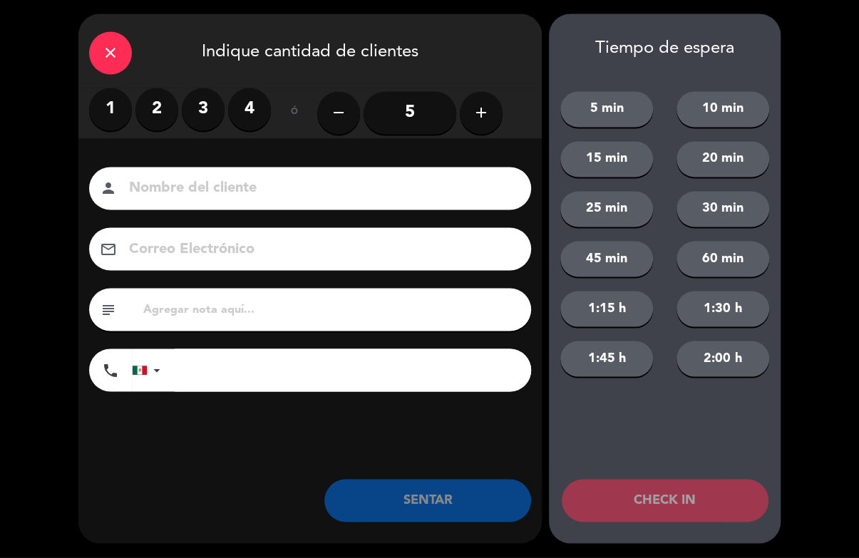
click at [164, 100] on label "2" at bounding box center [156, 109] width 43 height 43
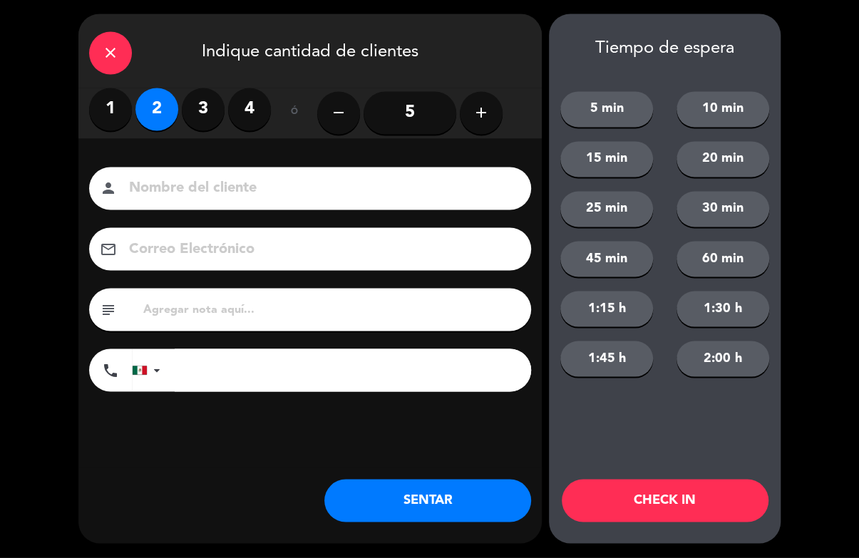
click at [186, 192] on input at bounding box center [320, 189] width 385 height 25
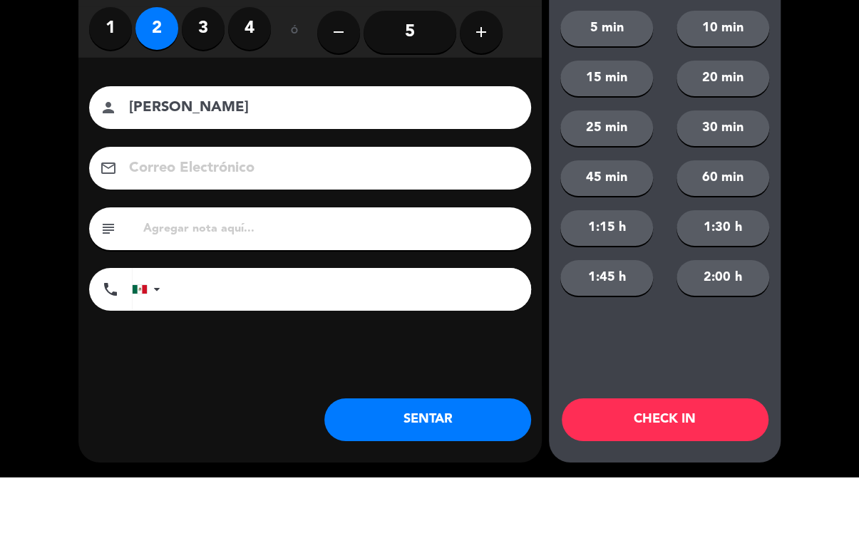
type input "[PERSON_NAME]"
click at [802, 172] on div "close Indique cantidad de clientes 1 2 3 4 ó remove 5 add Nombre del cliente pe…" at bounding box center [429, 279] width 859 height 558
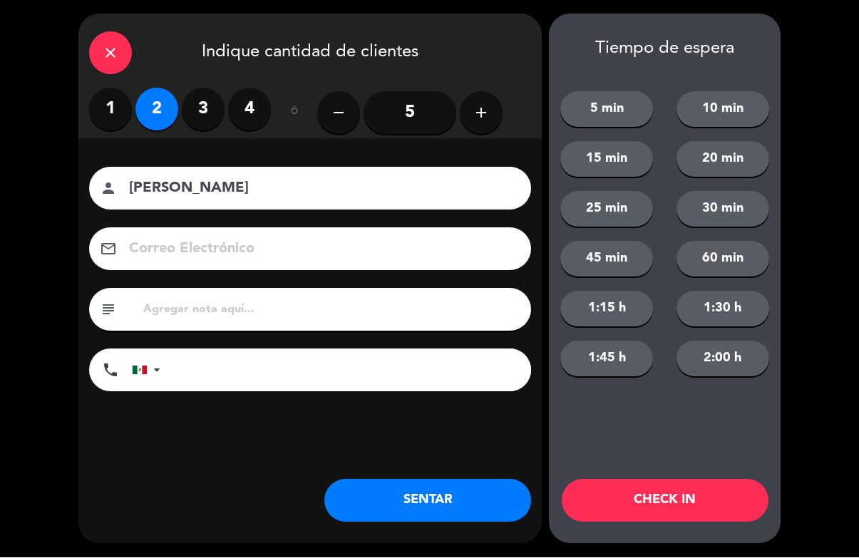
click at [711, 510] on button "CHECK IN" at bounding box center [665, 501] width 207 height 43
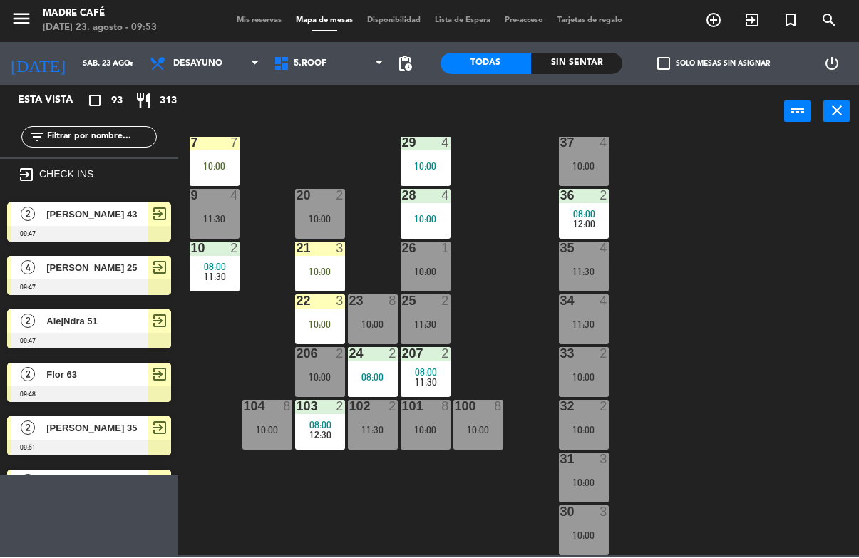
click at [761, 22] on span "exit_to_app" at bounding box center [752, 21] width 38 height 24
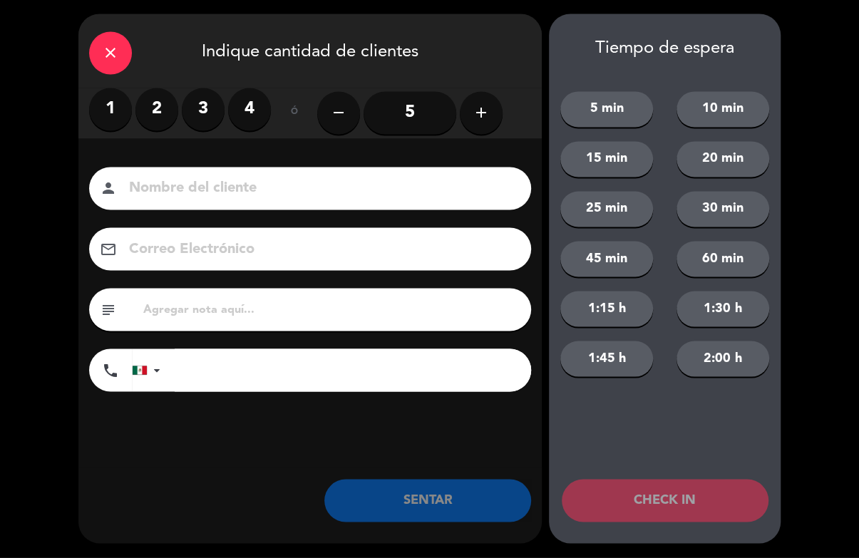
click at [489, 130] on button "add" at bounding box center [481, 113] width 43 height 43
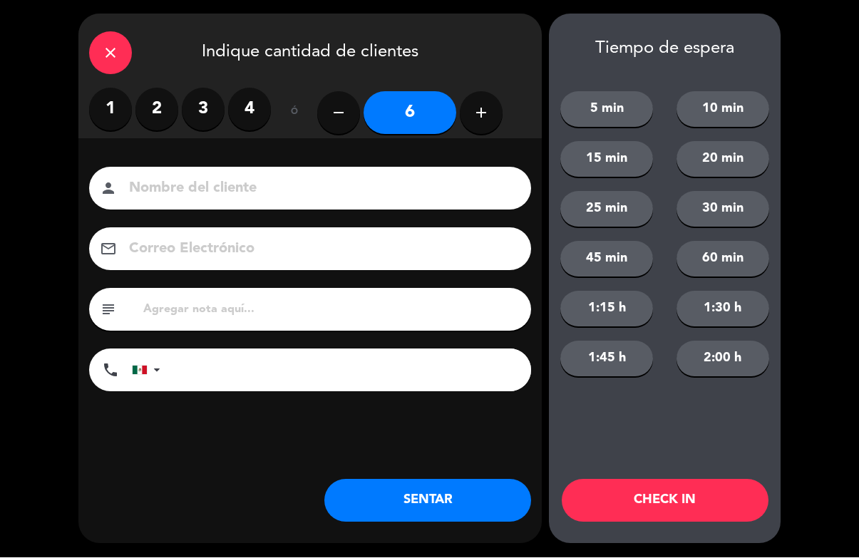
click at [482, 123] on button "add" at bounding box center [481, 113] width 43 height 43
type input "7"
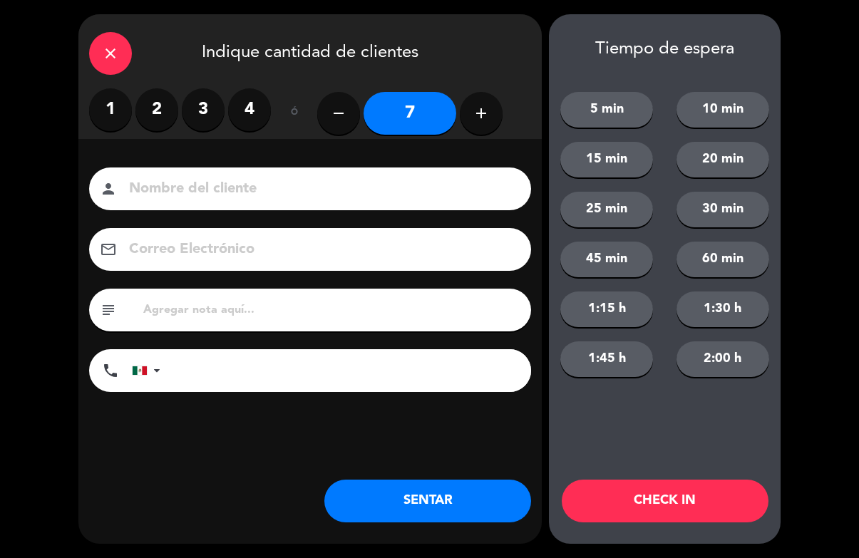
click at [408, 177] on input at bounding box center [320, 189] width 385 height 25
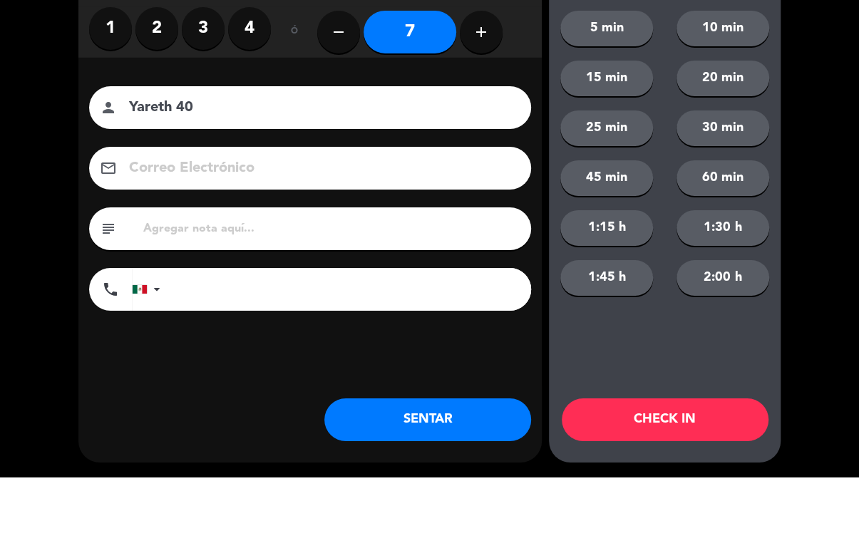
type input "Yareth 40"
click at [824, 168] on div "close Indique cantidad de clientes 1 2 3 4 ó remove 7 add Nombre del cliente pe…" at bounding box center [429, 279] width 859 height 558
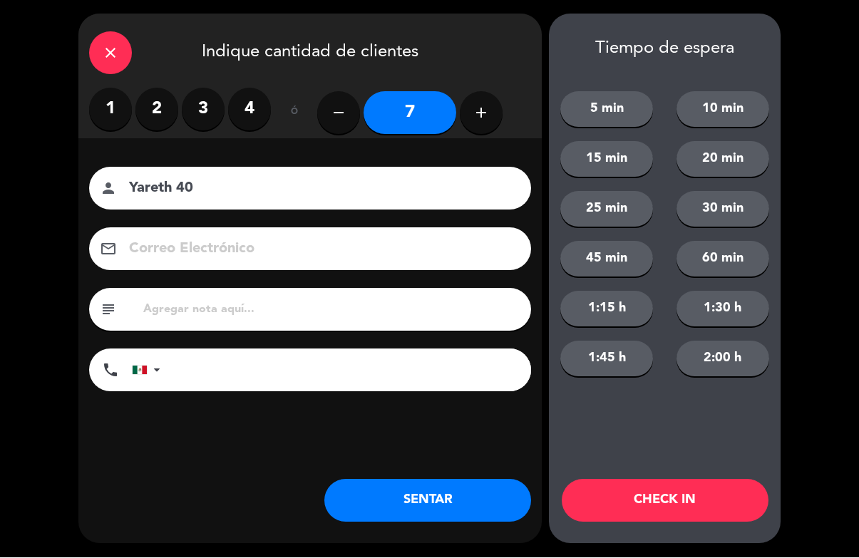
click at [691, 500] on button "CHECK IN" at bounding box center [665, 501] width 207 height 43
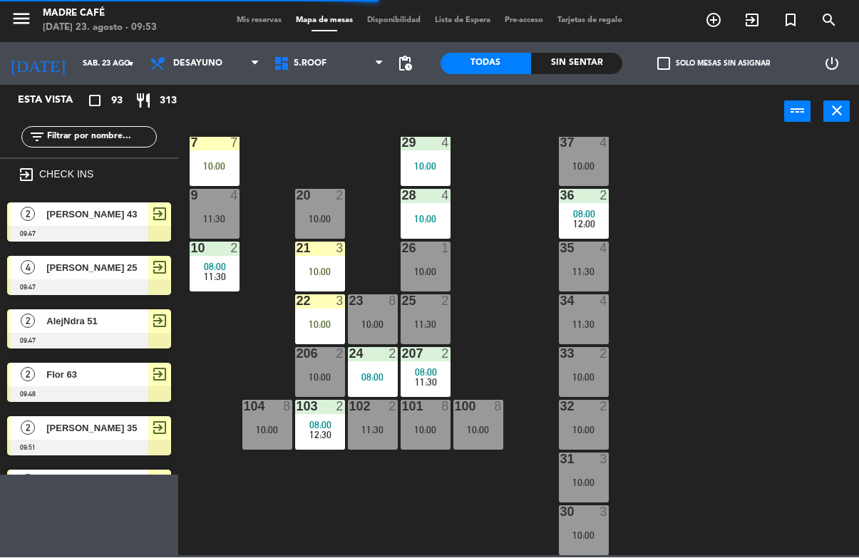
click at [722, 21] on icon "exit_to_app" at bounding box center [713, 20] width 17 height 17
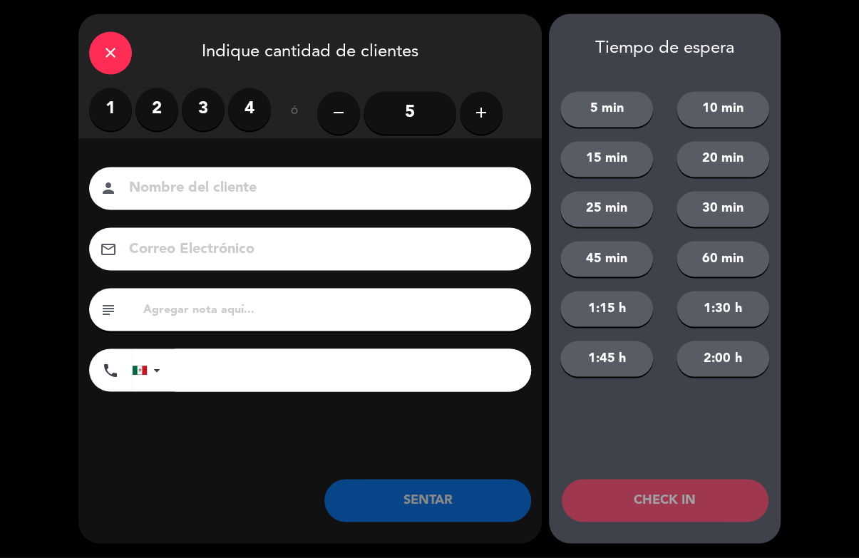
click at [230, 182] on input at bounding box center [320, 189] width 385 height 25
click at [220, 89] on div "1 2 3 4" at bounding box center [180, 109] width 182 height 43
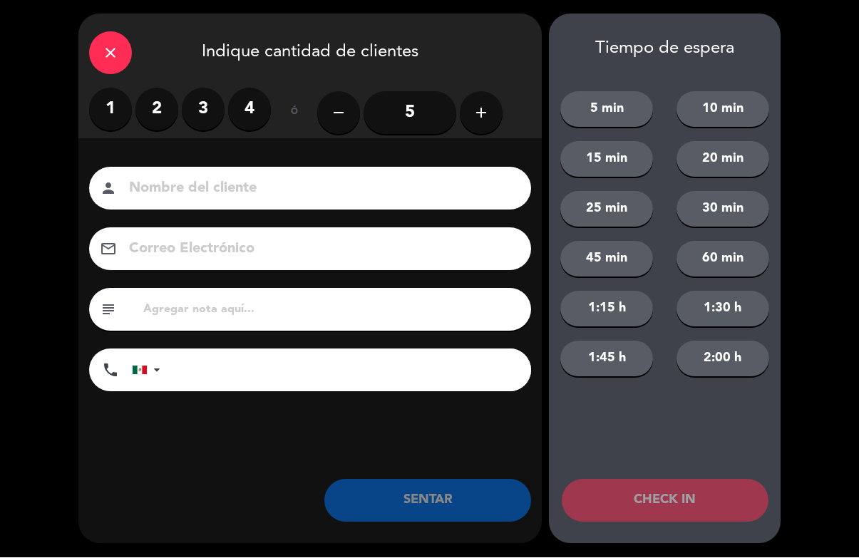
click at [213, 107] on label "3" at bounding box center [203, 109] width 43 height 43
click at [252, 180] on input at bounding box center [320, 189] width 385 height 25
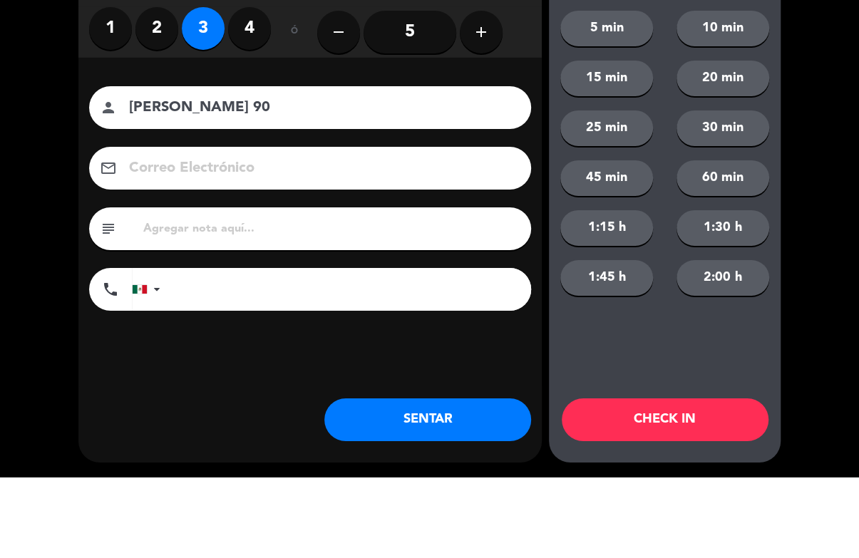
type input "[PERSON_NAME] 90"
click at [830, 156] on div "close Indique cantidad de clientes 1 2 3 4 ó remove 5 add Nombre del cliente pe…" at bounding box center [429, 279] width 859 height 558
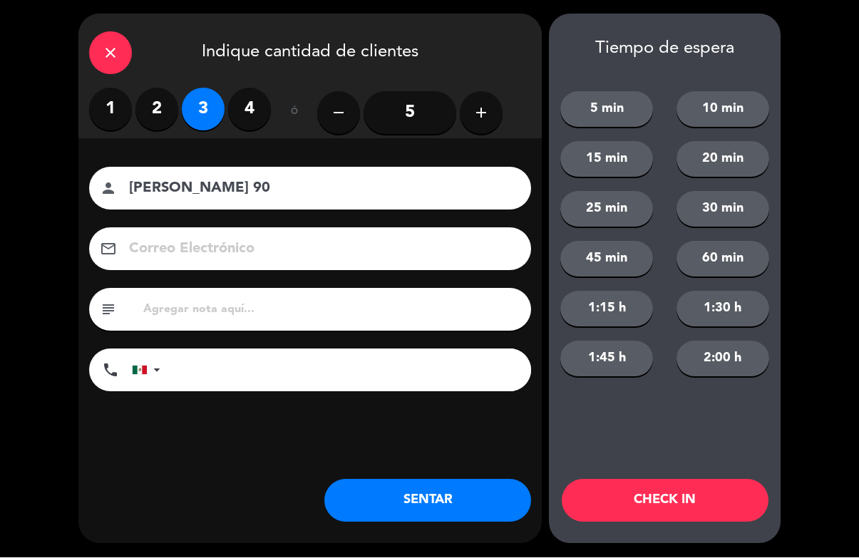
click at [718, 513] on button "CHECK IN" at bounding box center [665, 501] width 207 height 43
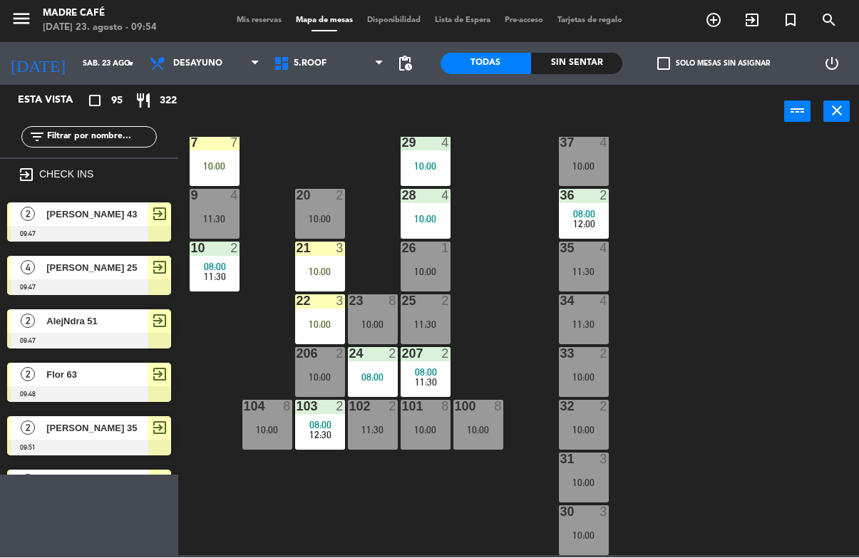
click at [753, 11] on span "exit_to_app" at bounding box center [752, 21] width 38 height 24
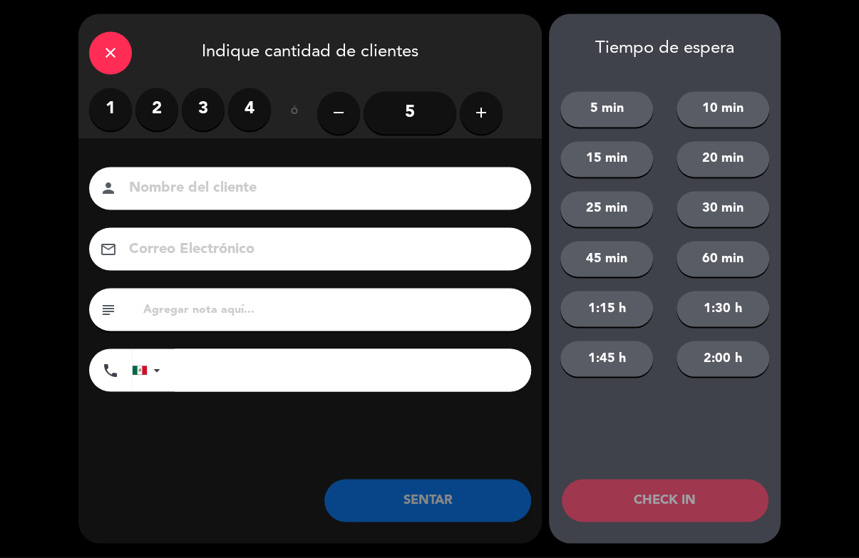
click at [274, 184] on input at bounding box center [320, 189] width 385 height 25
click at [269, 103] on label "4" at bounding box center [249, 109] width 43 height 43
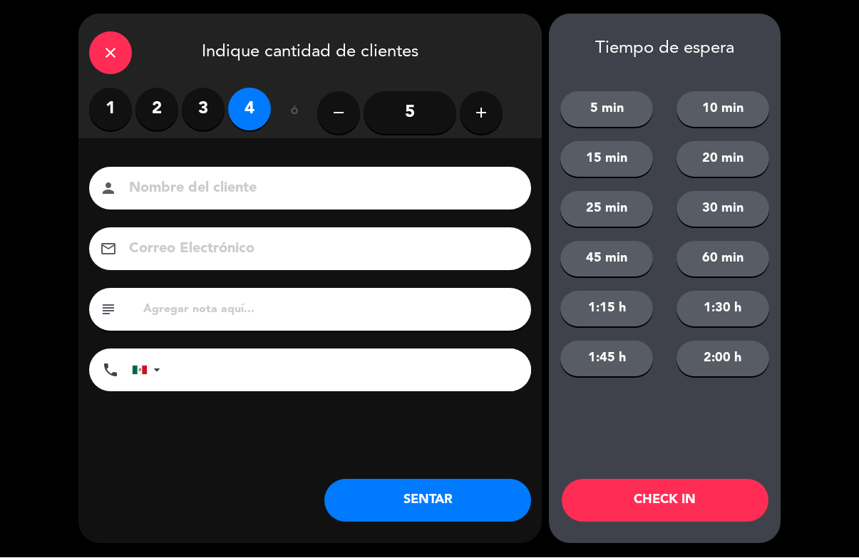
click at [238, 202] on input at bounding box center [320, 189] width 385 height 25
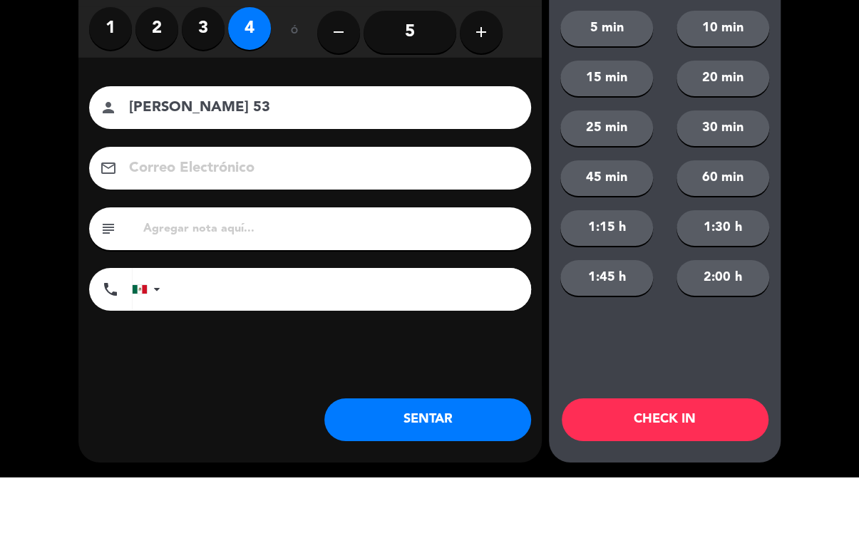
type input "[PERSON_NAME] 53"
click at [799, 142] on div "close Indique cantidad de clientes 1 2 3 4 ó remove 5 add Nombre del cliente pe…" at bounding box center [429, 279] width 859 height 558
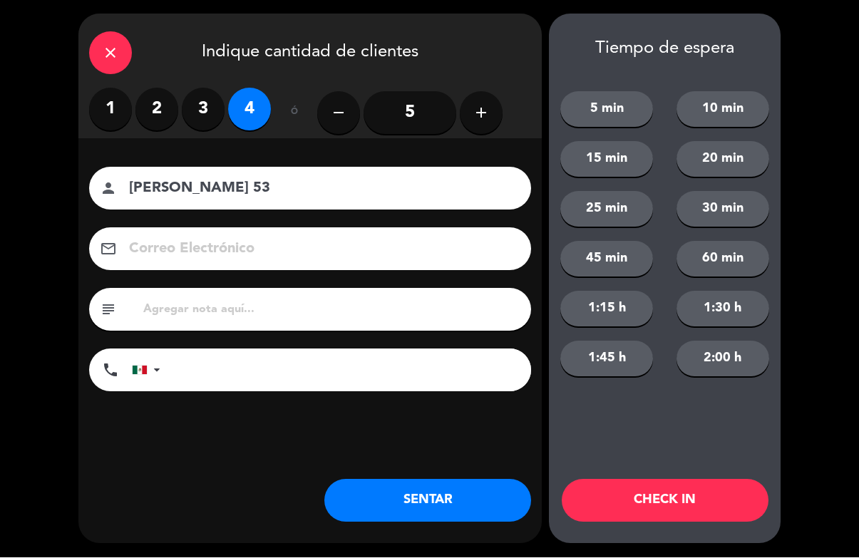
click at [740, 512] on button "CHECK IN" at bounding box center [665, 501] width 207 height 43
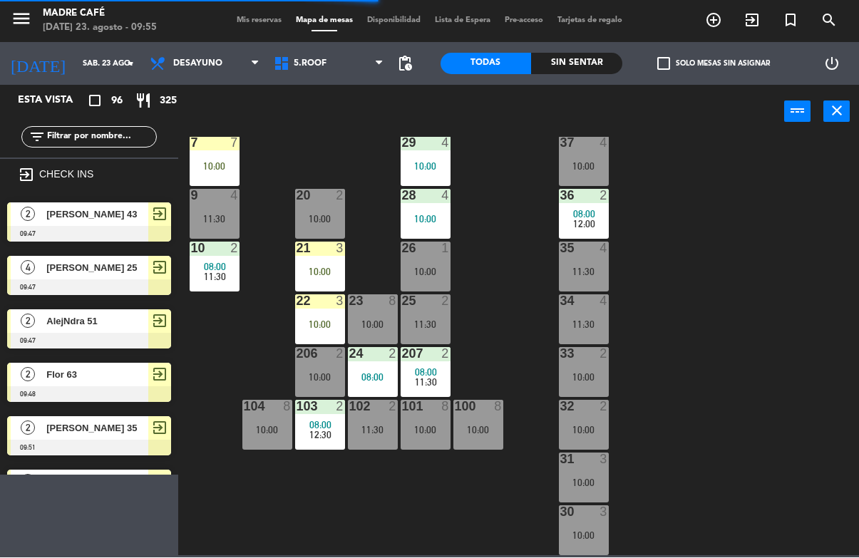
click at [722, 17] on icon "exit_to_app" at bounding box center [713, 20] width 17 height 17
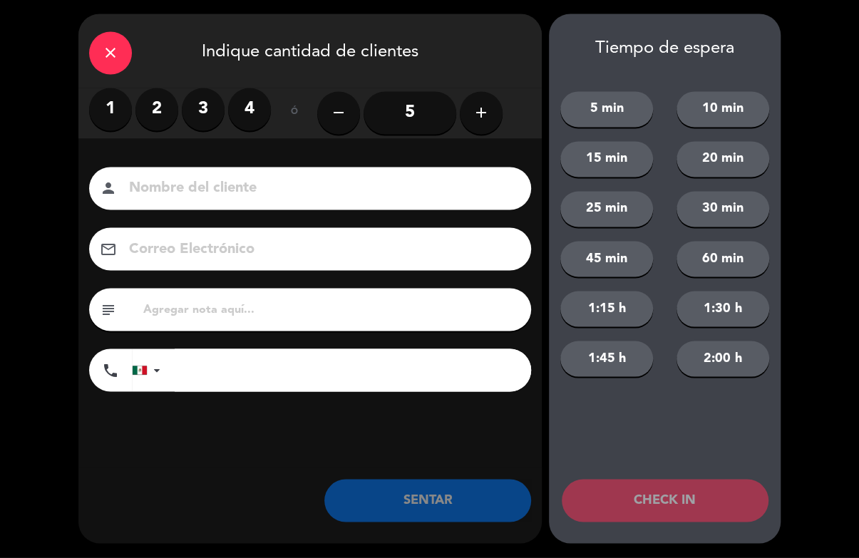
click at [263, 186] on input at bounding box center [320, 189] width 385 height 25
click at [246, 102] on label "4" at bounding box center [249, 109] width 43 height 43
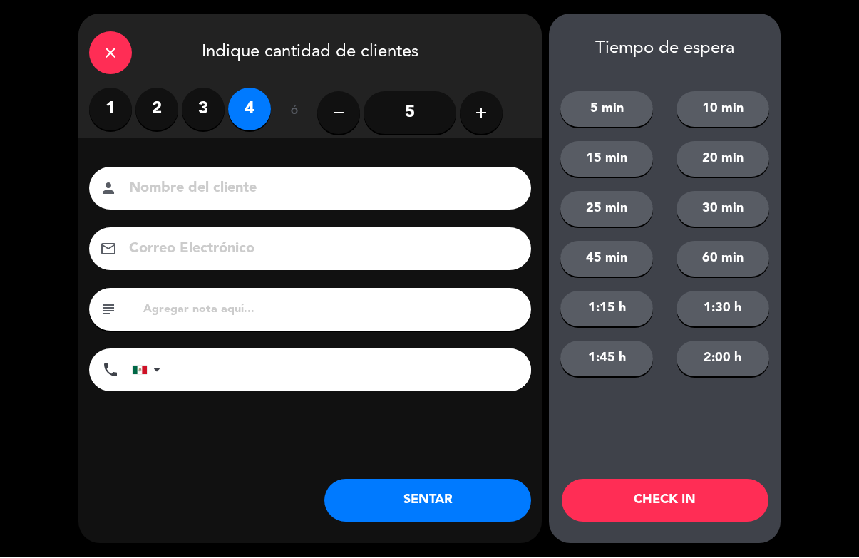
click at [395, 180] on input at bounding box center [320, 189] width 385 height 25
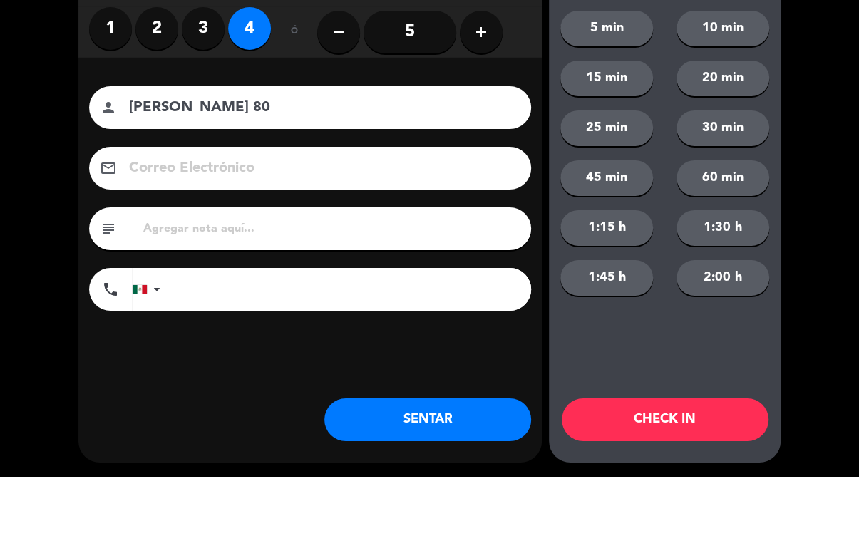
type input "[PERSON_NAME] 80"
click at [830, 144] on div "close Indique cantidad de clientes 1 2 3 4 ó remove 5 add Nombre del cliente pe…" at bounding box center [429, 279] width 859 height 558
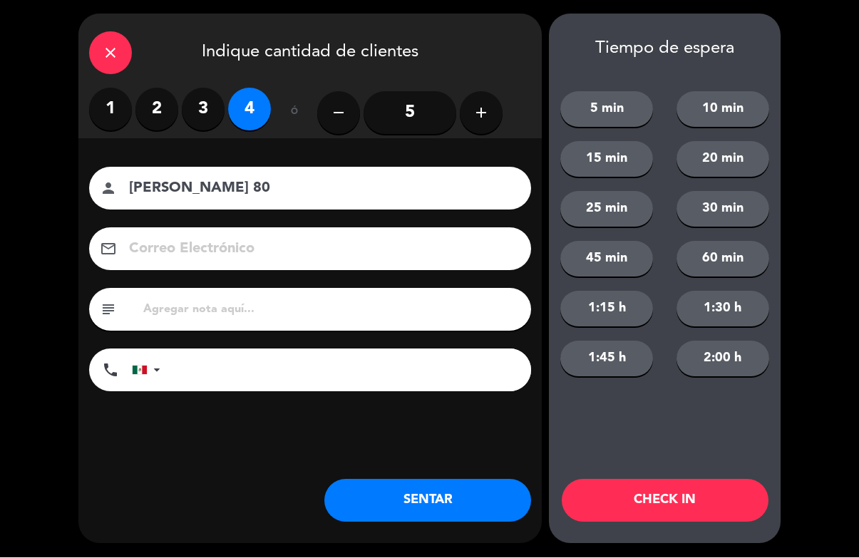
click at [728, 502] on button "CHECK IN" at bounding box center [665, 501] width 207 height 43
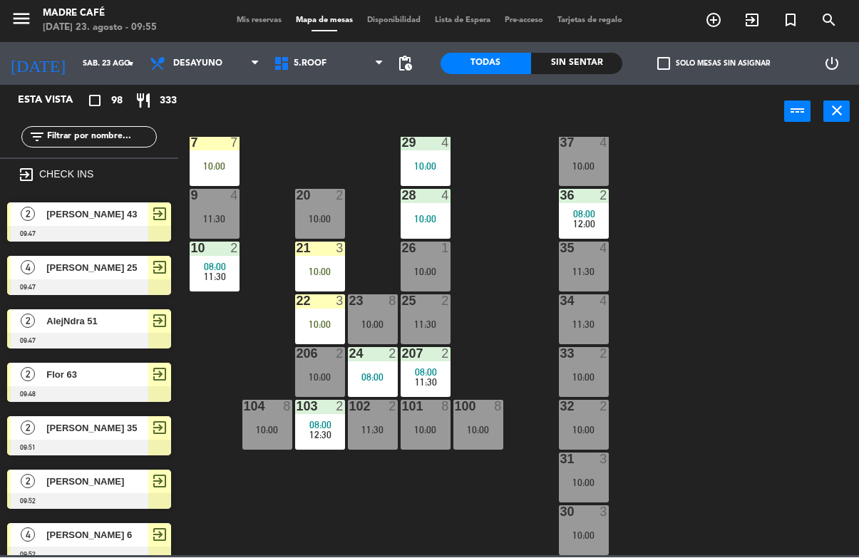
click at [119, 136] on input "text" at bounding box center [101, 138] width 110 height 16
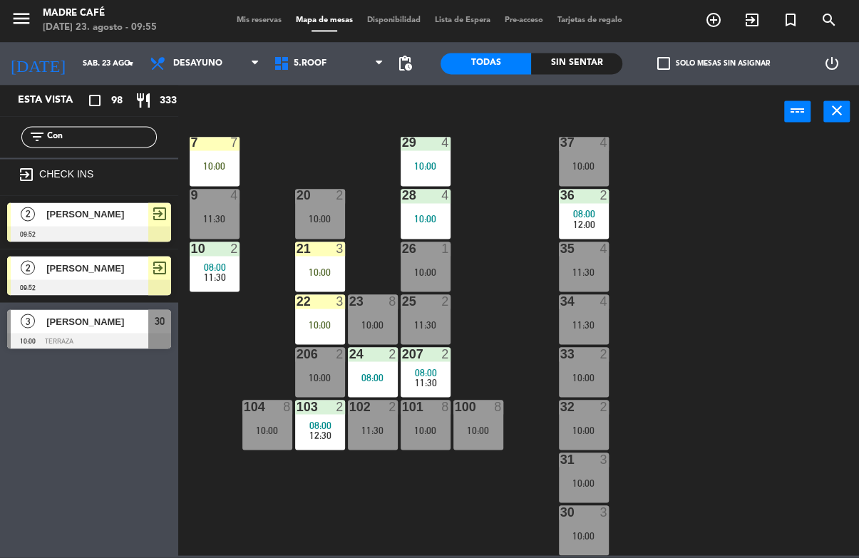
type input "Con"
click at [680, 162] on div "11 3 10:00 63 4 09:00 12:00 62 2 08:00 12 3 10:00 1 5 11:30 61 5 09:00 12:00 64…" at bounding box center [523, 347] width 672 height 418
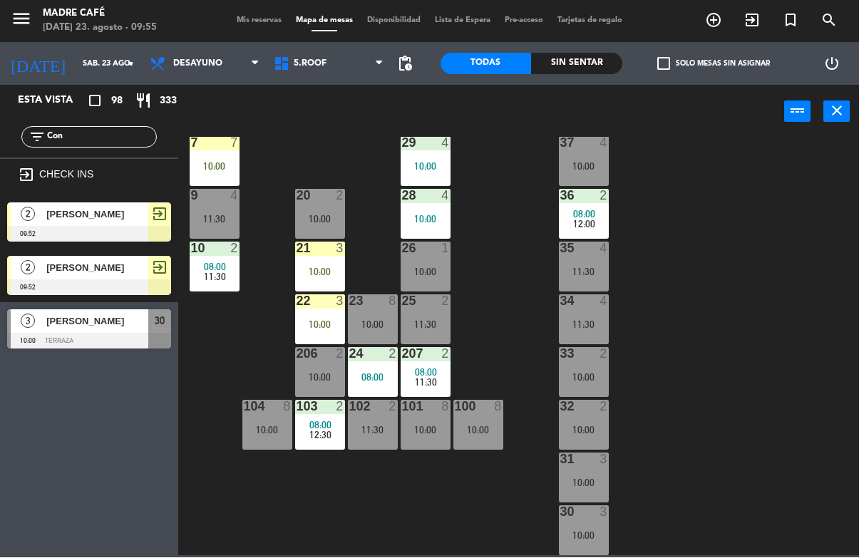
click at [103, 344] on div at bounding box center [89, 342] width 164 height 16
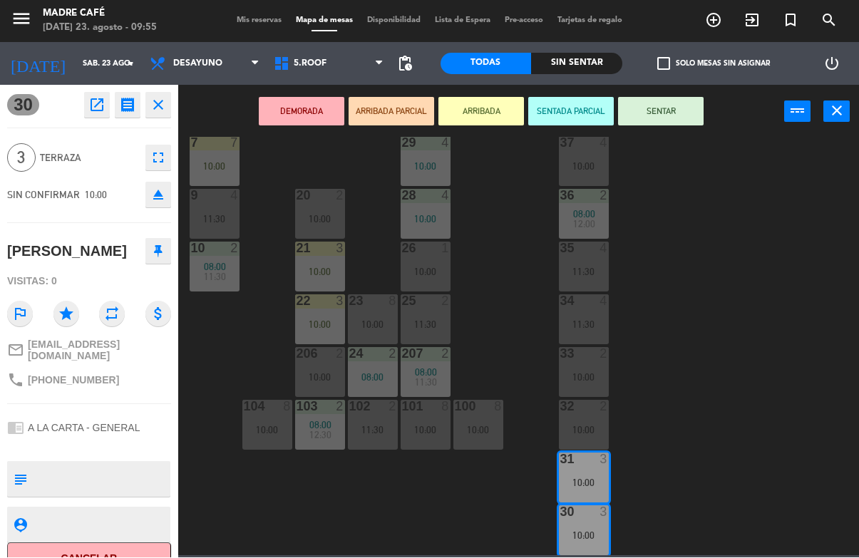
click at [478, 110] on button "ARRIBADA" at bounding box center [481, 112] width 86 height 29
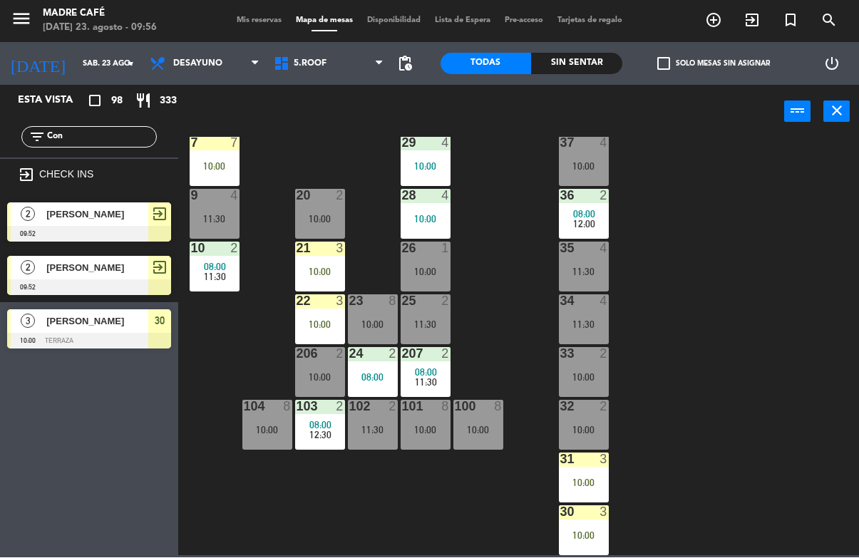
click at [123, 141] on input "Con" at bounding box center [101, 138] width 110 height 16
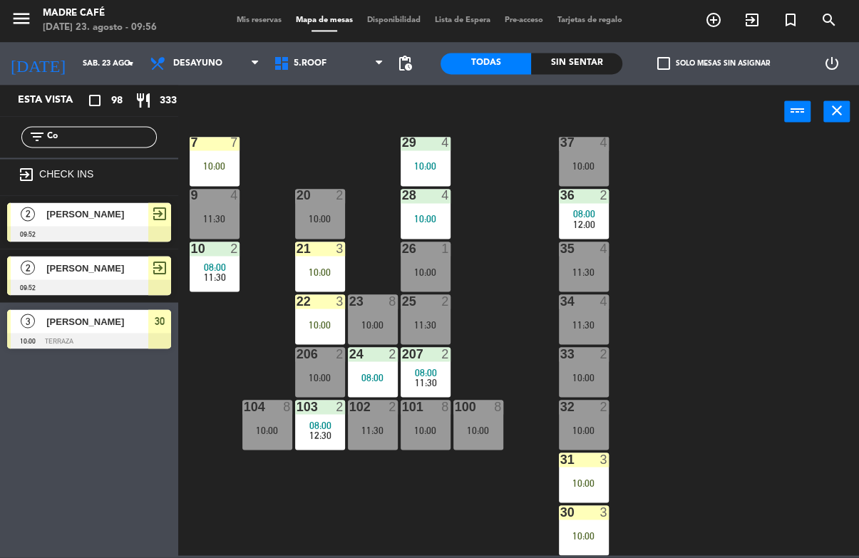
type input "C"
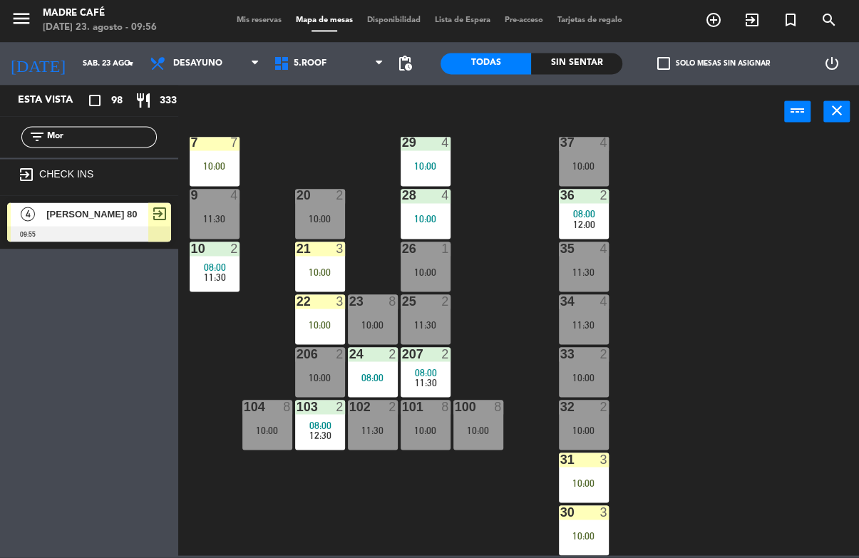
click at [316, 135] on div "power_input close" at bounding box center [481, 113] width 606 height 54
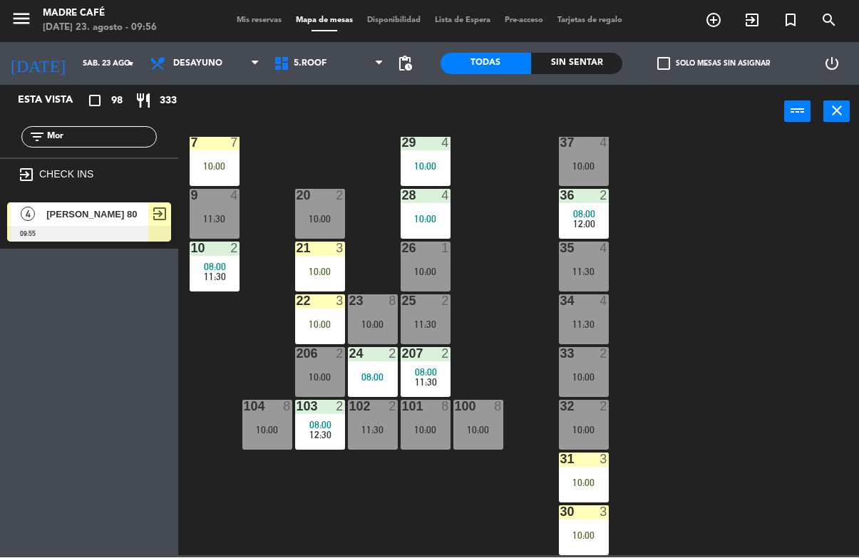
click at [137, 130] on input "Mor" at bounding box center [101, 138] width 110 height 16
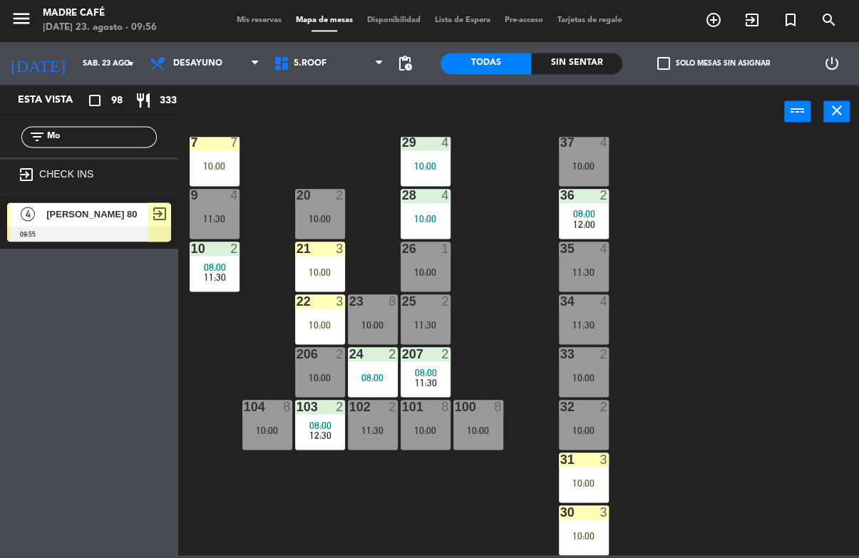
type input "M"
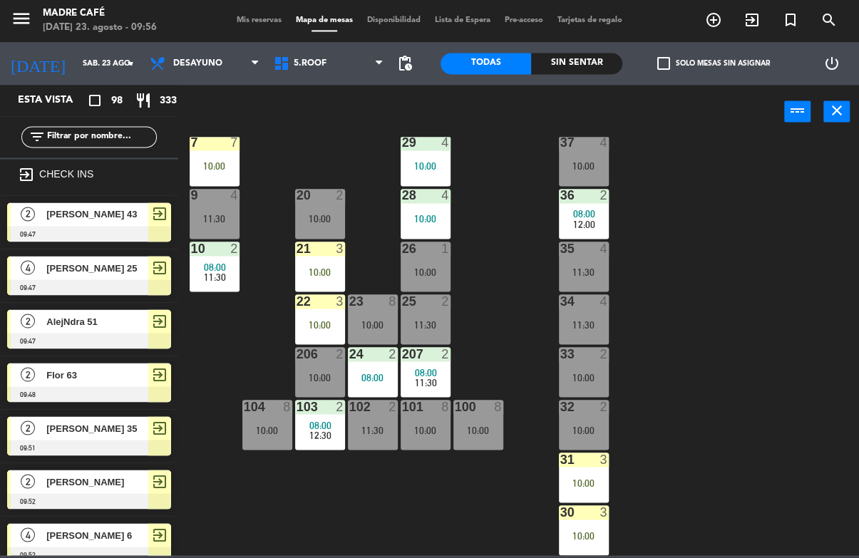
click at [783, 150] on div "11 3 10:00 63 4 09:00 12:00 62 2 08:00 12 3 10:00 1 5 11:30 61 5 09:00 12:00 64…" at bounding box center [523, 347] width 672 height 418
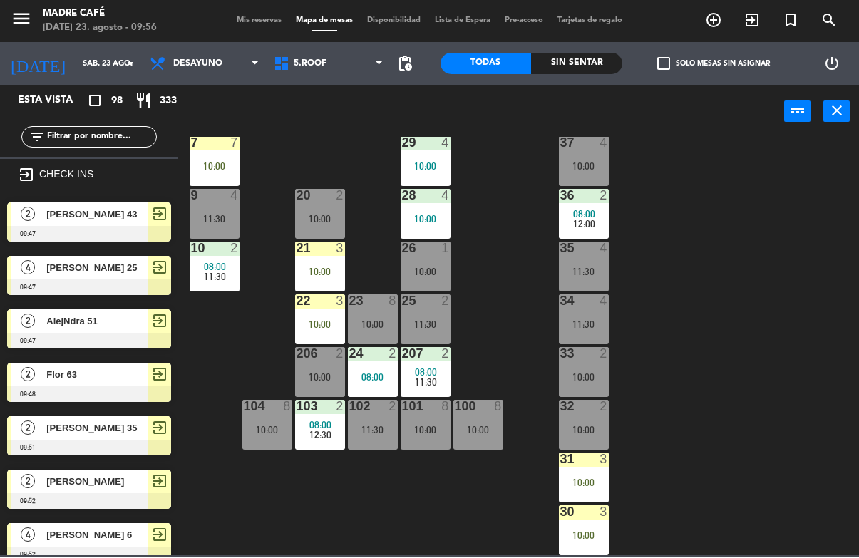
click at [722, 24] on icon "exit_to_app" at bounding box center [713, 20] width 17 height 17
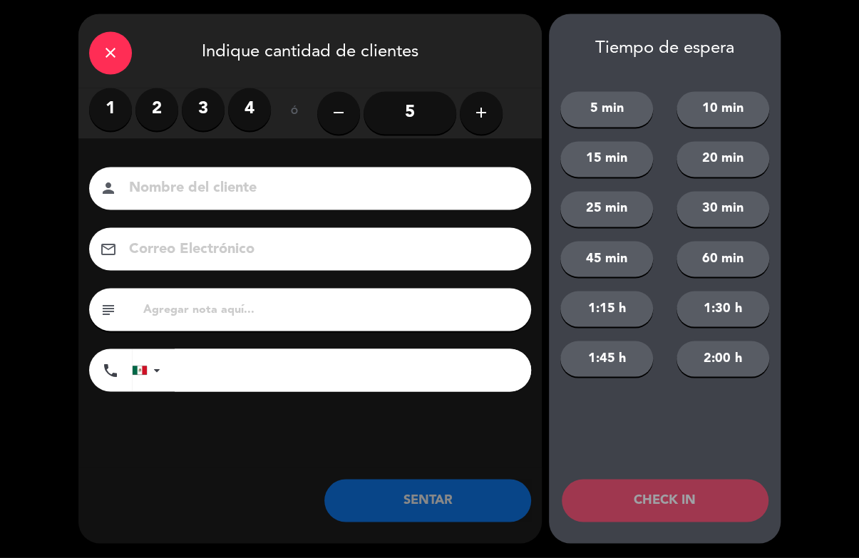
click at [165, 109] on label "2" at bounding box center [156, 109] width 43 height 43
click at [179, 190] on input at bounding box center [320, 189] width 385 height 25
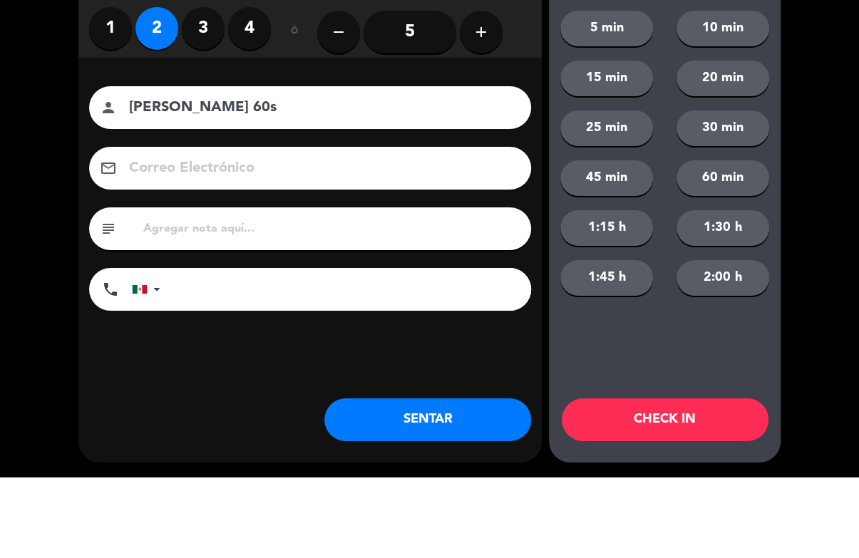
type input "[PERSON_NAME] 60s"
click at [817, 175] on div "close Indique cantidad de clientes 1 2 3 4 ó remove 5 add Nombre del cliente pe…" at bounding box center [429, 279] width 859 height 558
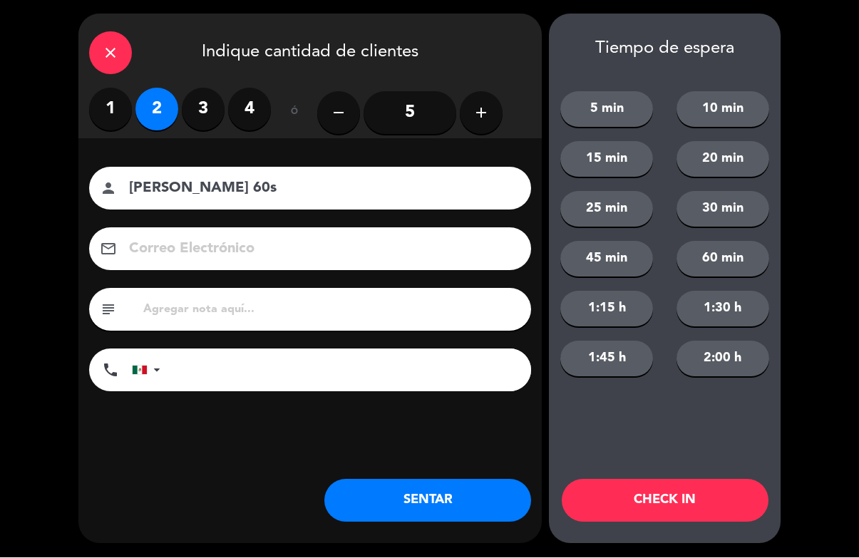
click at [728, 502] on button "CHECK IN" at bounding box center [665, 501] width 207 height 43
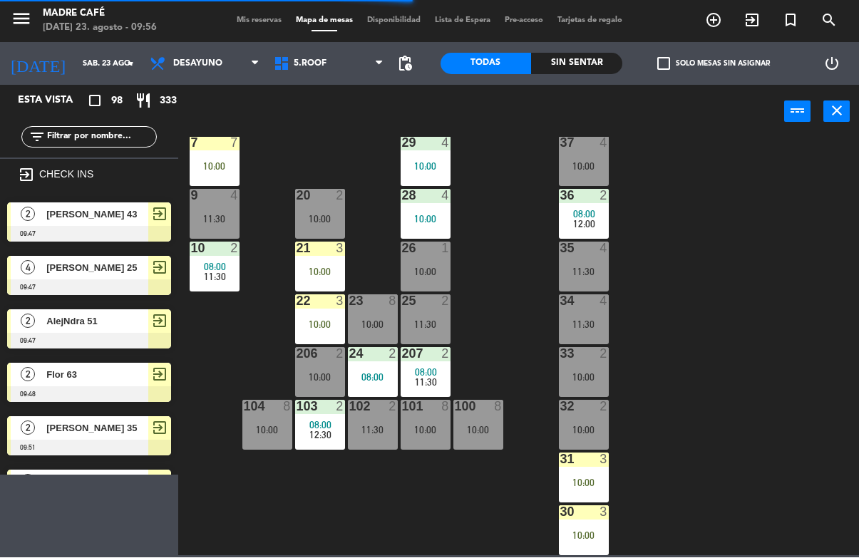
click at [722, 24] on icon "exit_to_app" at bounding box center [713, 20] width 17 height 17
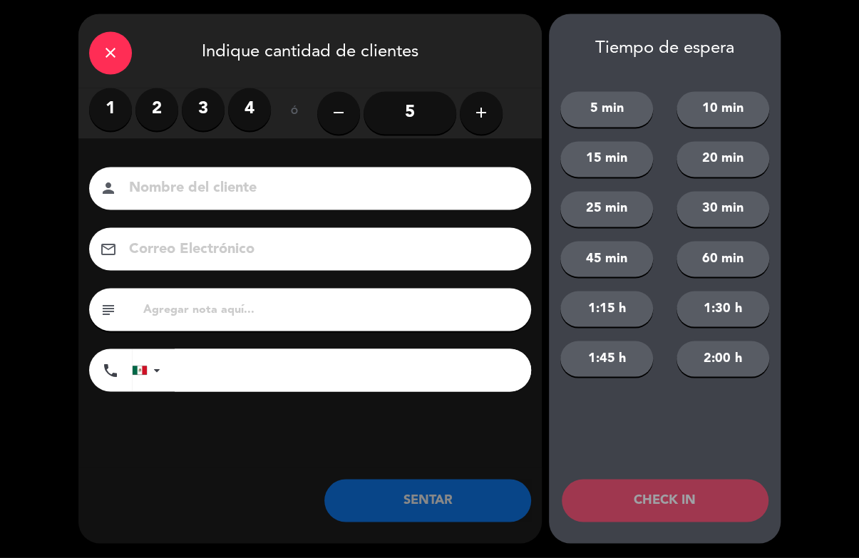
click at [207, 123] on label "3" at bounding box center [203, 109] width 43 height 43
click at [244, 202] on input at bounding box center [320, 189] width 385 height 25
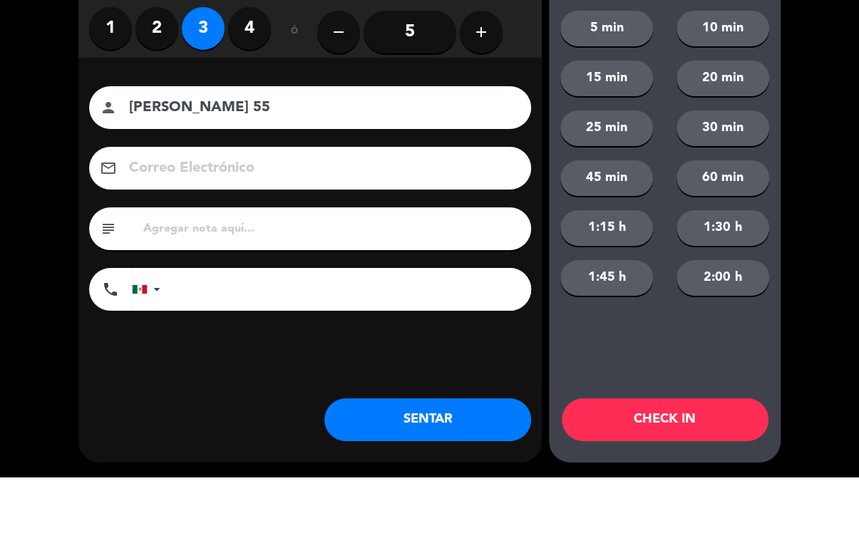
type input "[PERSON_NAME] 55"
click at [852, 149] on div "close Indique cantidad de clientes 1 2 3 4 ó remove 5 add Nombre del cliente pe…" at bounding box center [429, 279] width 859 height 558
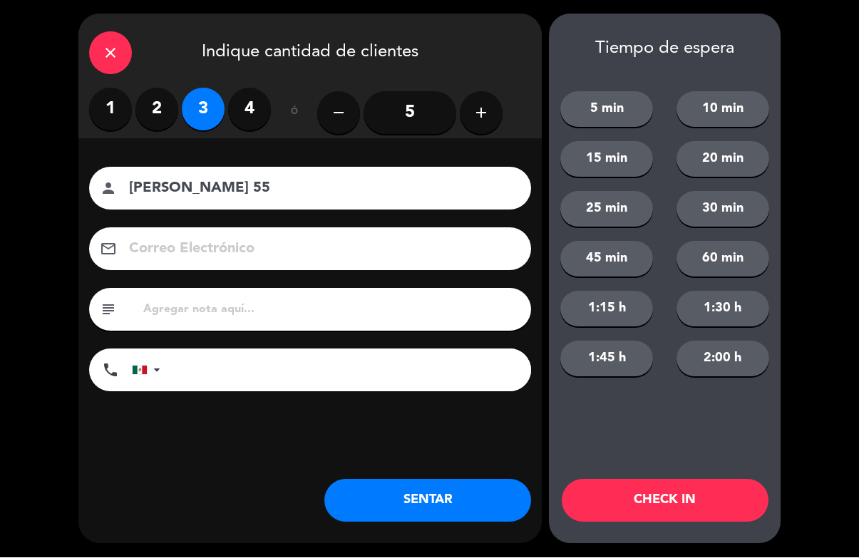
click at [724, 494] on button "CHECK IN" at bounding box center [665, 501] width 207 height 43
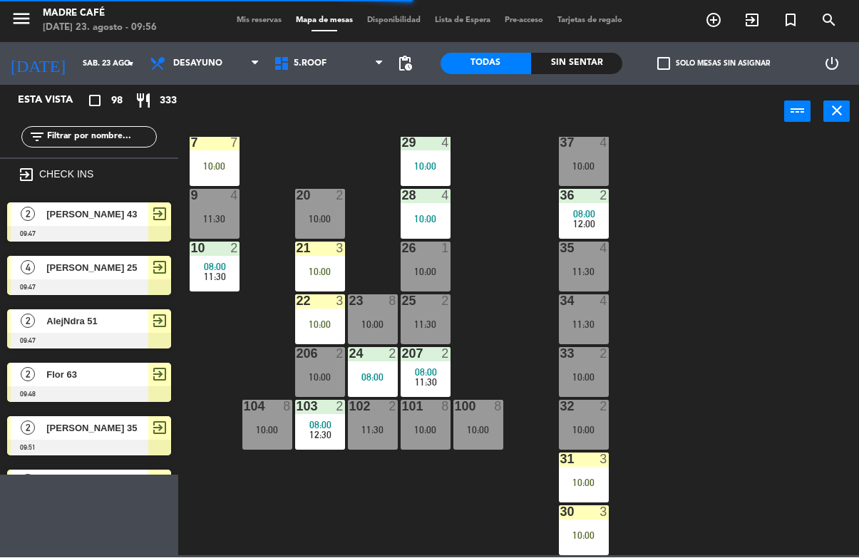
click at [722, 15] on icon "exit_to_app" at bounding box center [713, 20] width 17 height 17
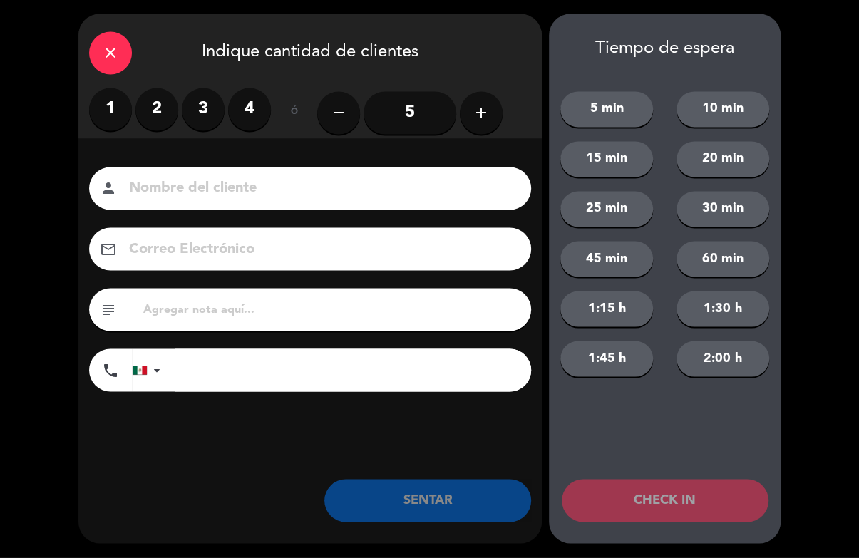
click at [199, 179] on input at bounding box center [320, 189] width 385 height 25
click at [158, 107] on label "2" at bounding box center [156, 109] width 43 height 43
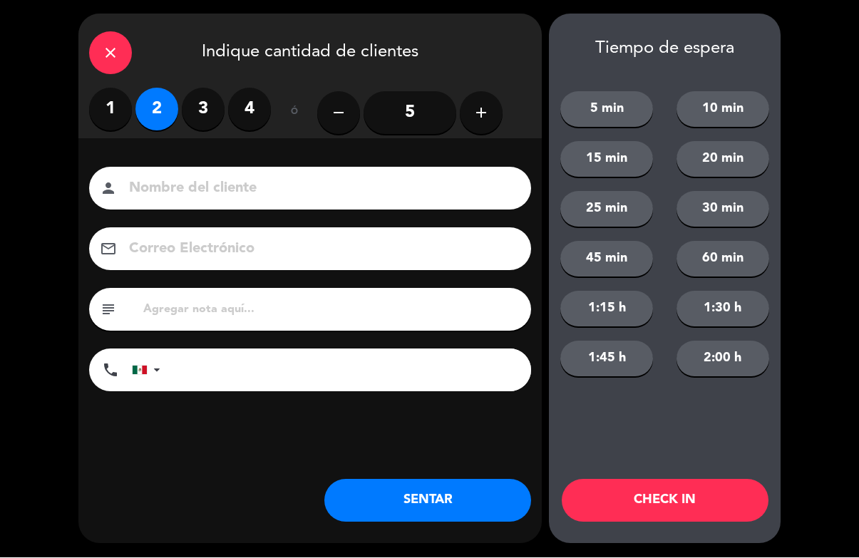
click at [256, 178] on input at bounding box center [320, 189] width 385 height 25
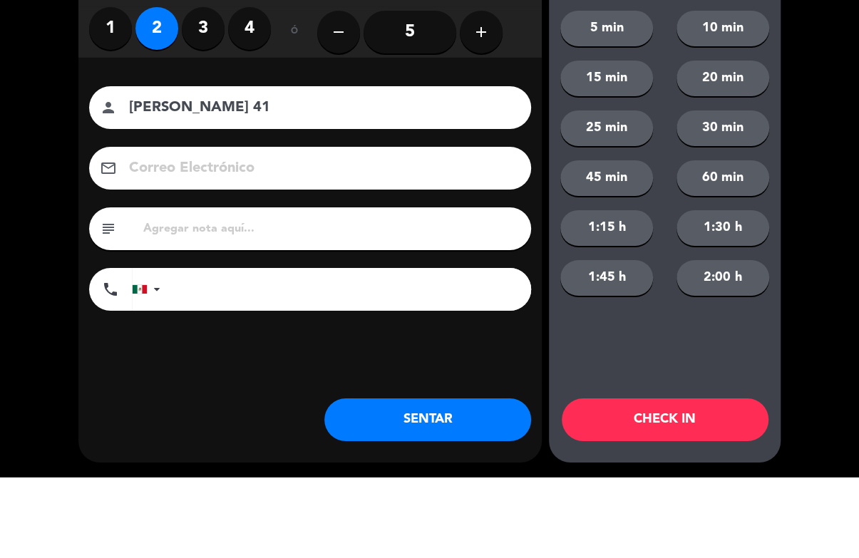
type input "[PERSON_NAME] 41"
click at [831, 182] on div "close Indique cantidad de clientes 1 2 3 4 ó remove 5 add Nombre del cliente pe…" at bounding box center [429, 279] width 859 height 558
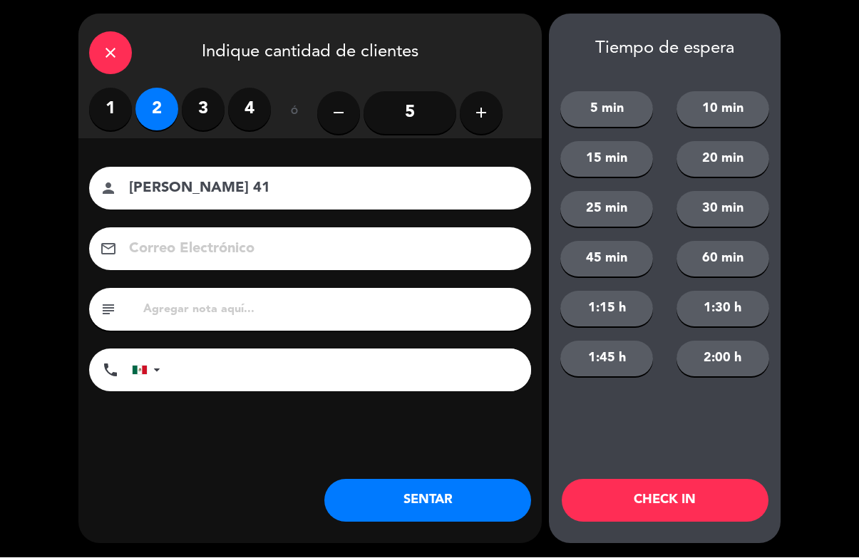
click at [695, 506] on button "CHECK IN" at bounding box center [665, 501] width 207 height 43
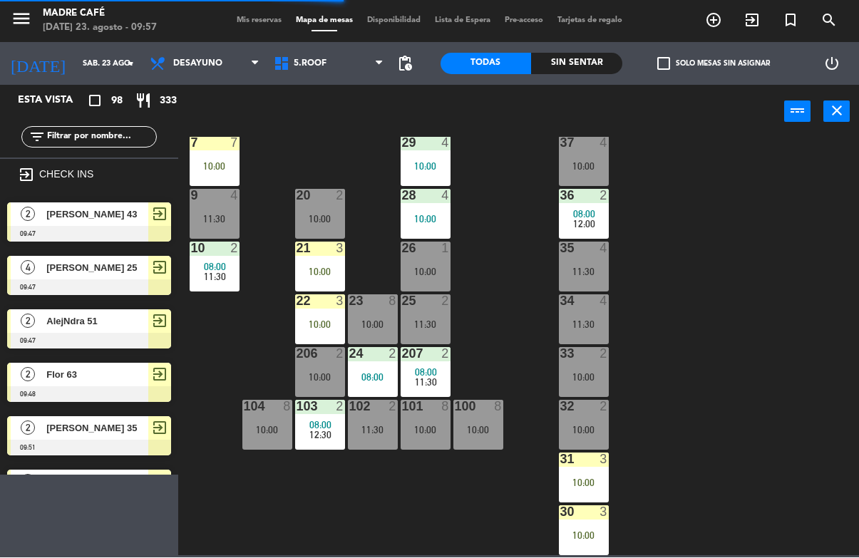
click at [95, 145] on input "text" at bounding box center [101, 138] width 110 height 16
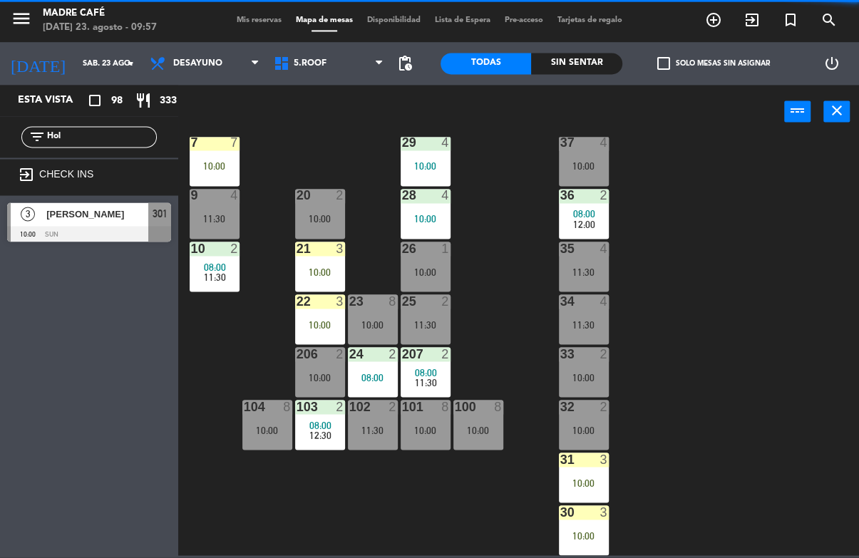
type input "Hol"
click at [684, 166] on div "11 3 10:00 63 4 09:00 12:00 62 2 08:00 12 3 10:00 1 5 11:30 61 5 09:00 12:00 64…" at bounding box center [523, 347] width 672 height 418
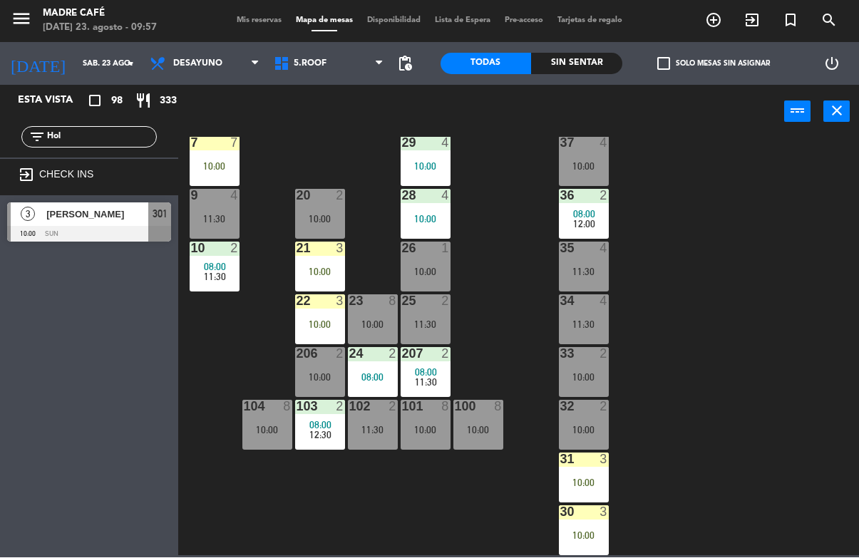
click at [103, 224] on div "[PERSON_NAME]" at bounding box center [96, 215] width 103 height 24
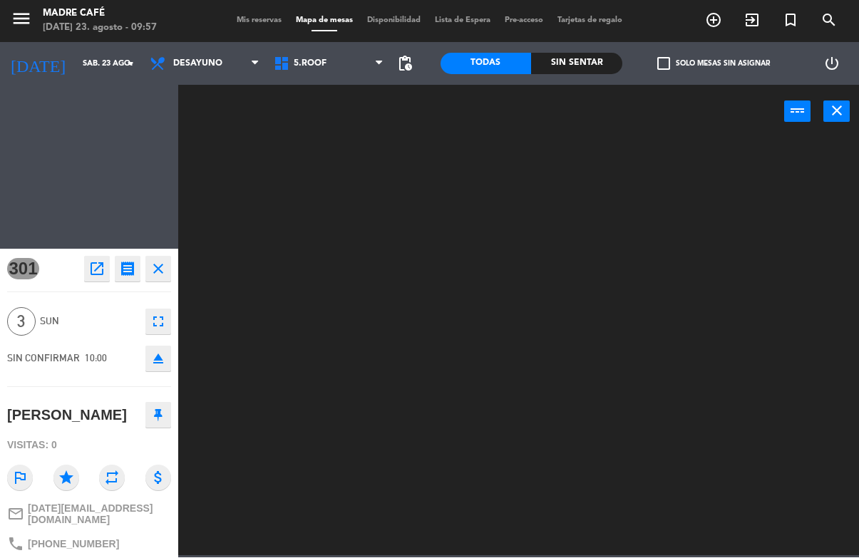
scroll to position [0, 0]
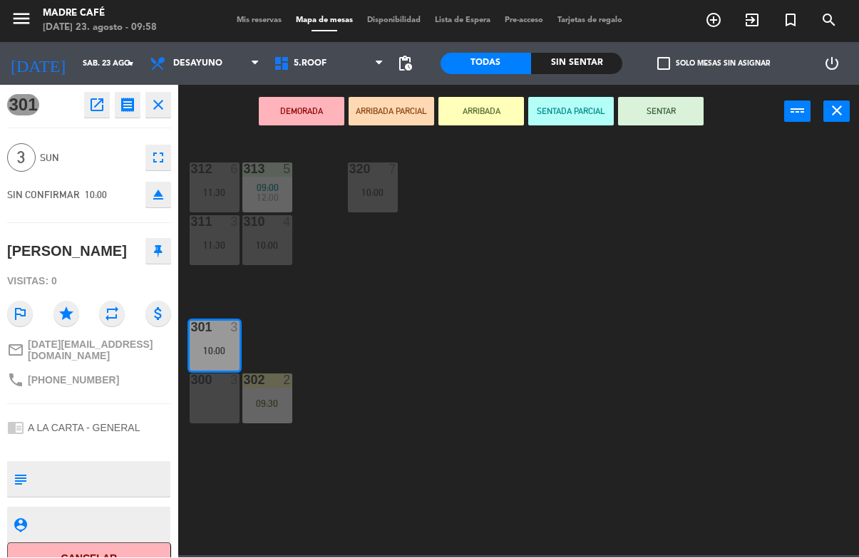
click at [492, 108] on button "ARRIBADA" at bounding box center [481, 112] width 86 height 29
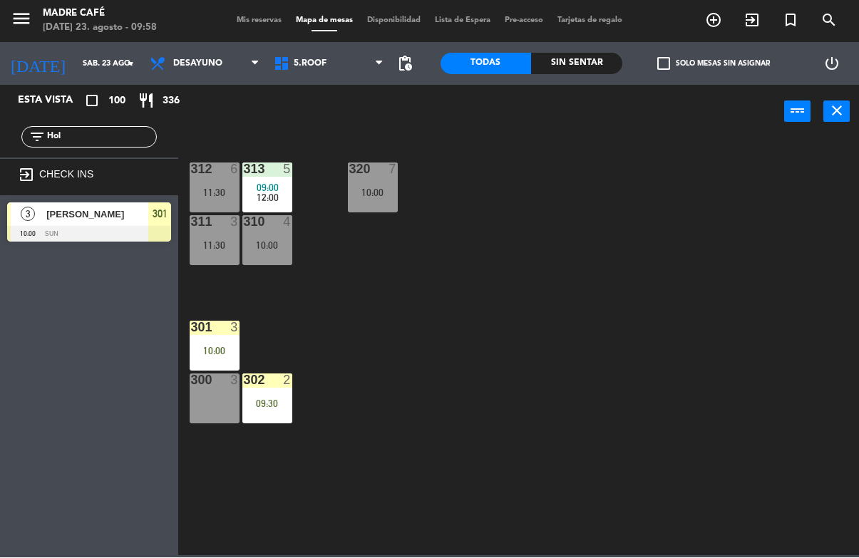
click at [722, 18] on icon "exit_to_app" at bounding box center [713, 20] width 17 height 17
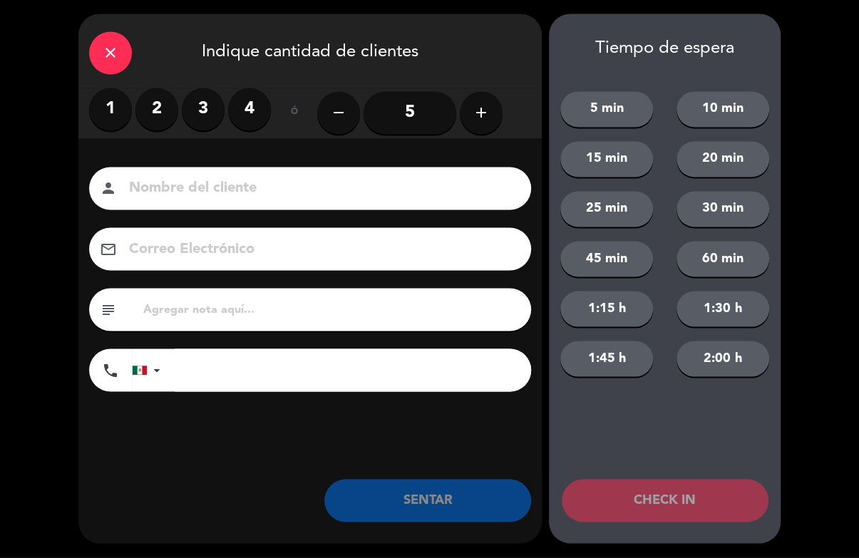
click at [172, 109] on label "2" at bounding box center [156, 109] width 43 height 43
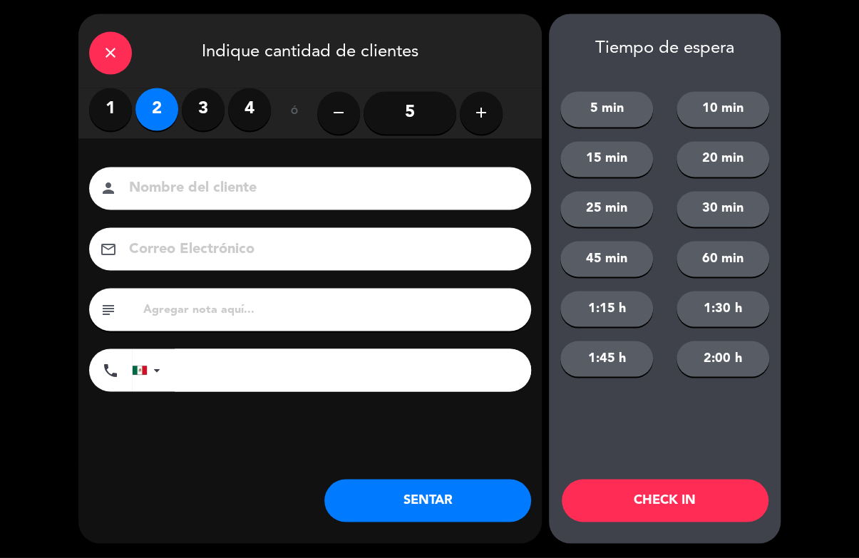
click at [202, 177] on input at bounding box center [320, 189] width 385 height 25
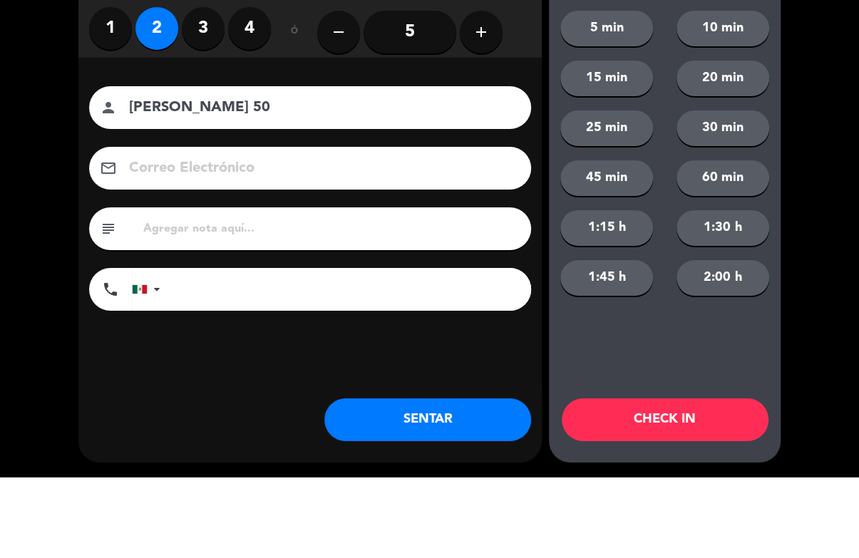
type input "[PERSON_NAME] 50"
click at [849, 141] on div "close Indique cantidad de clientes 1 2 3 4 ó remove 5 add Nombre del cliente pe…" at bounding box center [429, 279] width 859 height 558
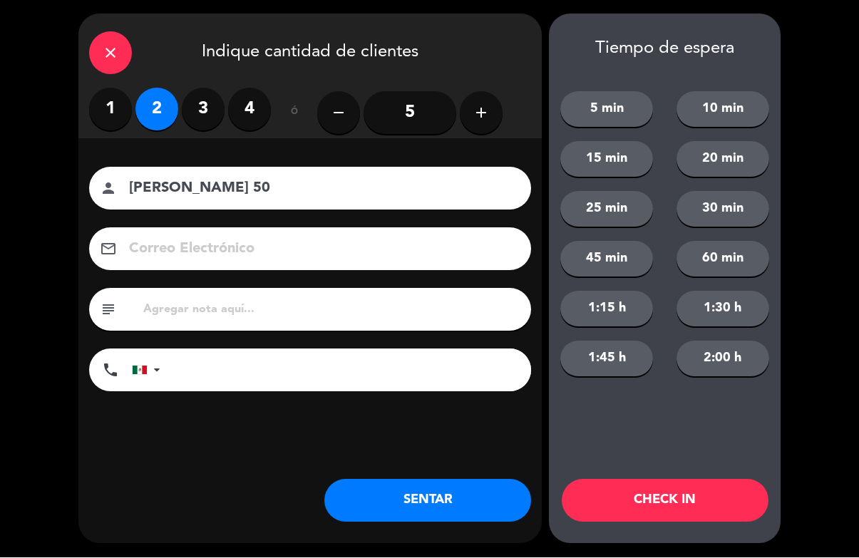
click at [681, 498] on button "CHECK IN" at bounding box center [665, 501] width 207 height 43
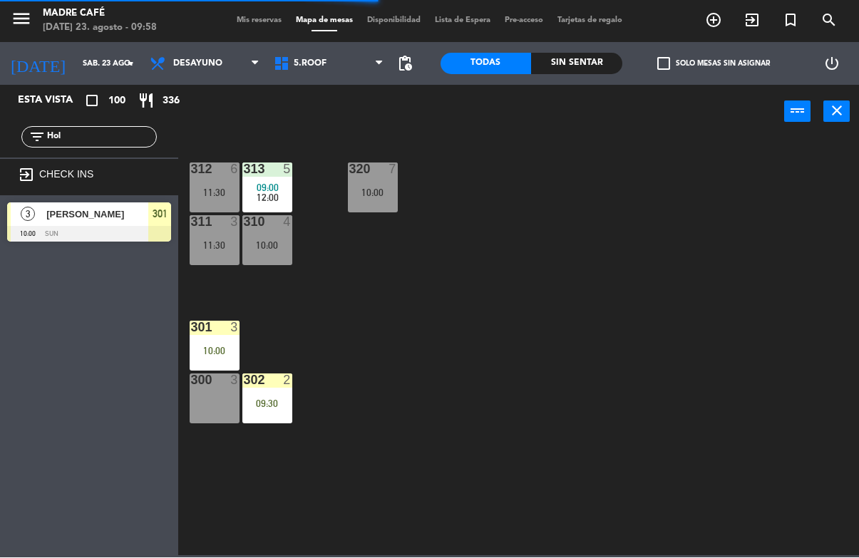
click at [722, 25] on icon "exit_to_app" at bounding box center [713, 20] width 17 height 17
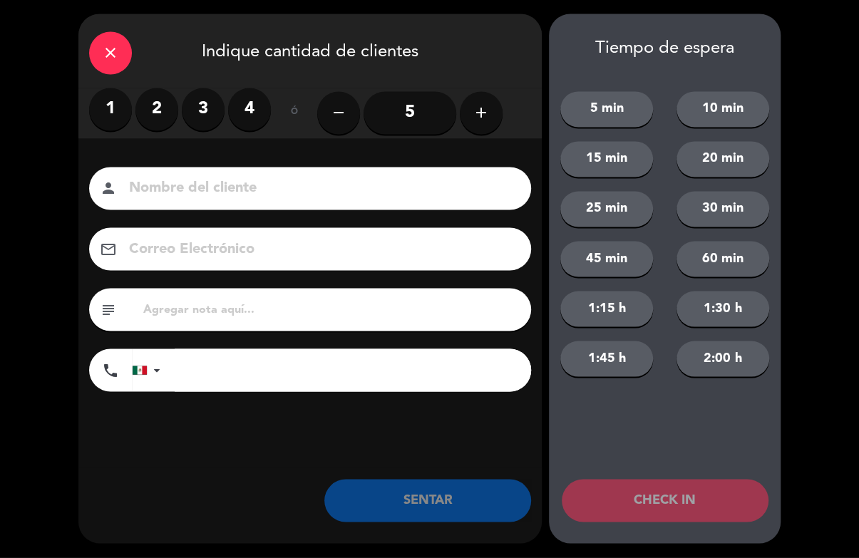
click at [411, 114] on input "5" at bounding box center [409, 113] width 93 height 43
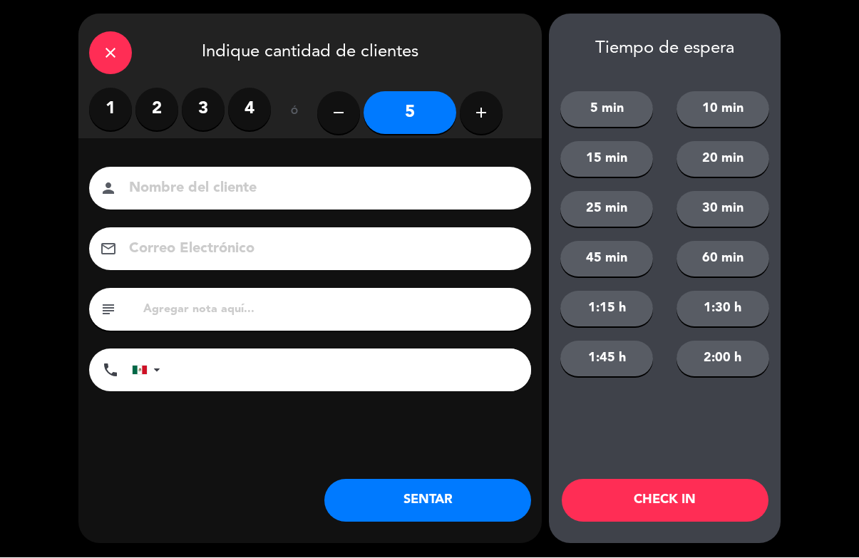
click at [405, 185] on input at bounding box center [320, 189] width 385 height 25
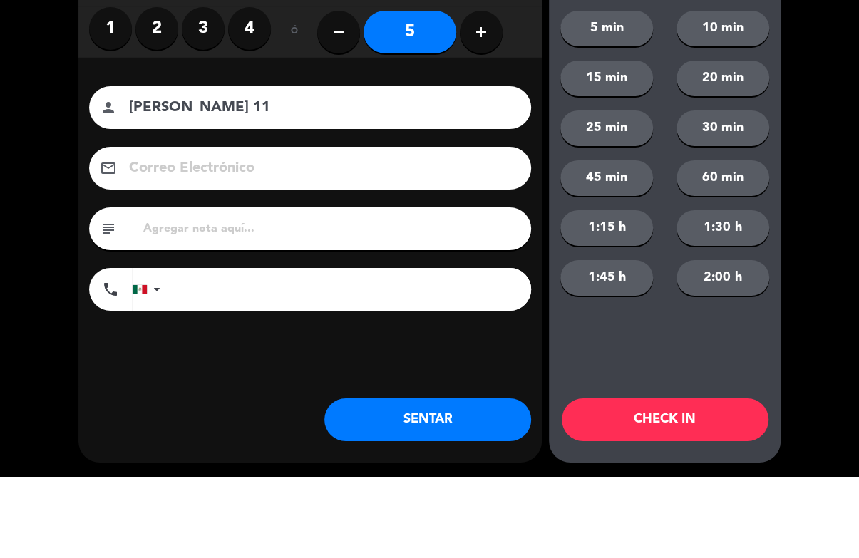
type input "[PERSON_NAME] 11"
click at [827, 179] on div "close Indique cantidad de clientes 1 2 3 4 ó remove 5 add Nombre del cliente pe…" at bounding box center [429, 279] width 859 height 558
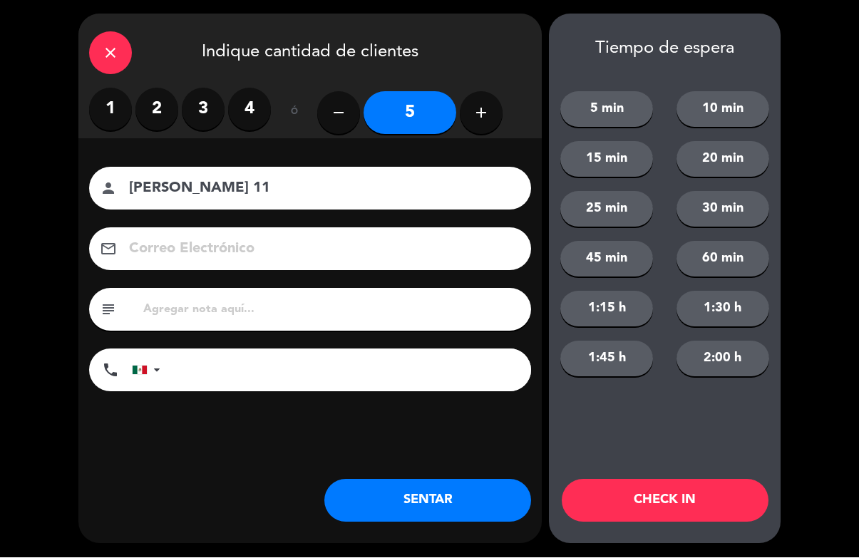
click at [711, 484] on button "CHECK IN" at bounding box center [665, 501] width 207 height 43
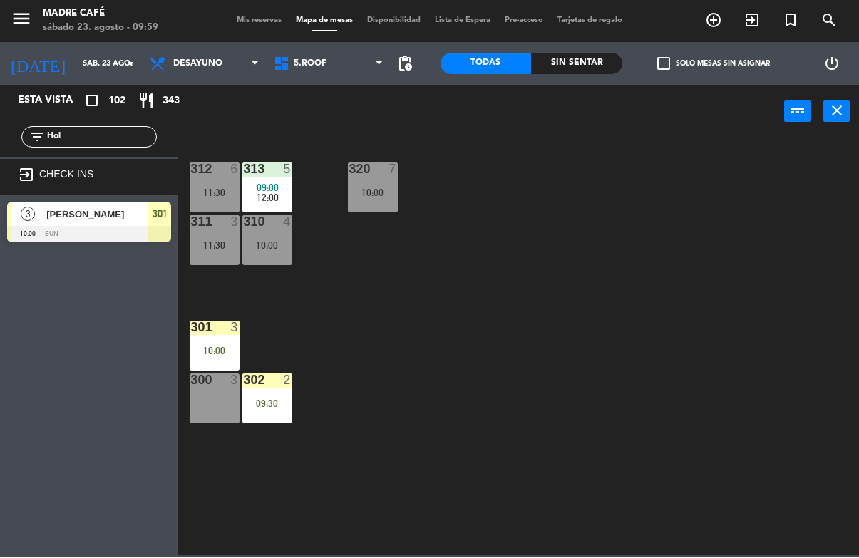
click at [115, 139] on input "Hol" at bounding box center [101, 138] width 110 height 16
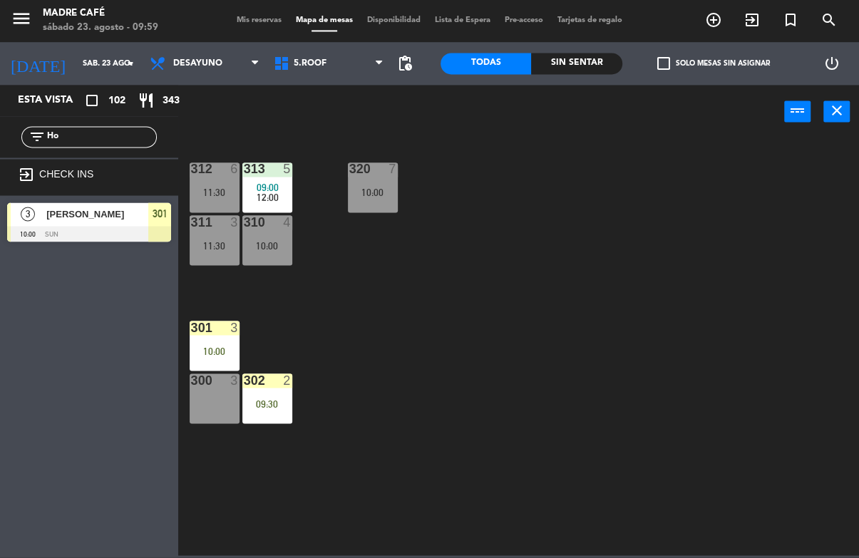
type input "H"
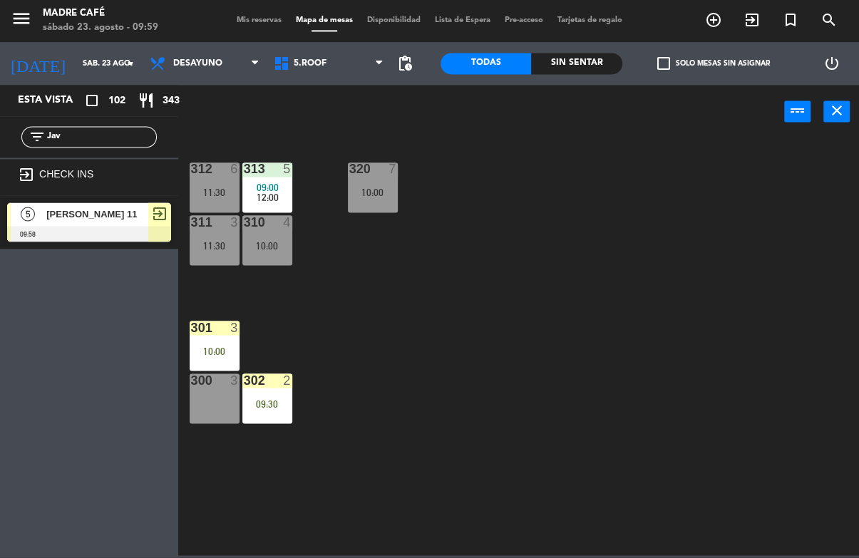
click at [605, 138] on div "312 6 11:30 313 5 09:00 12:00 320 7 10:00 311 3 11:30 310 4 10:00 301 3 10:00 3…" at bounding box center [523, 347] width 672 height 418
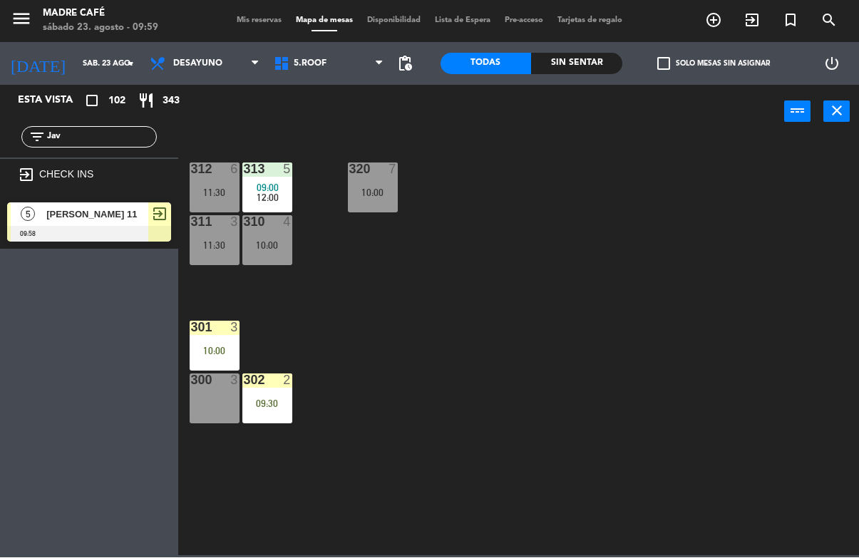
click at [143, 123] on div "filter_list Jav" at bounding box center [89, 137] width 178 height 41
click at [108, 137] on input "Jav" at bounding box center [101, 138] width 110 height 16
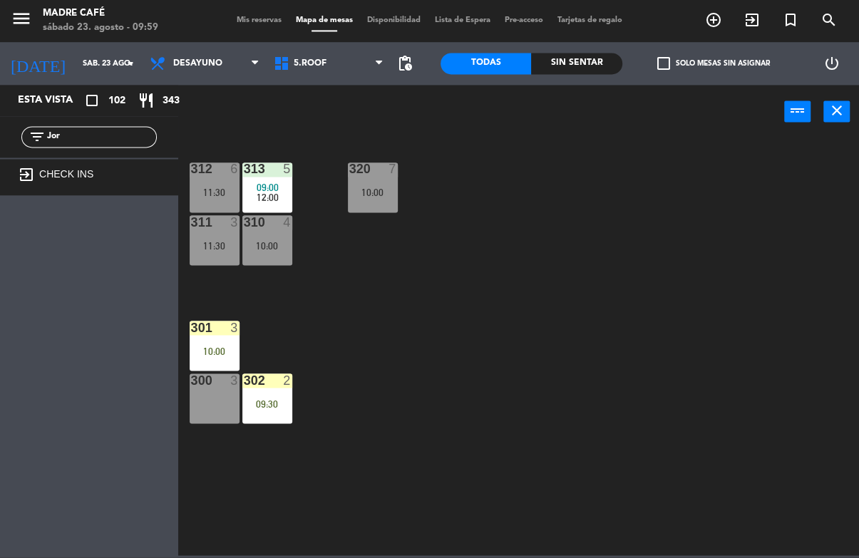
click at [521, 155] on div "312 6 11:30 313 5 09:00 12:00 320 7 10:00 311 3 11:30 310 4 10:00 301 3 10:00 3…" at bounding box center [523, 347] width 672 height 418
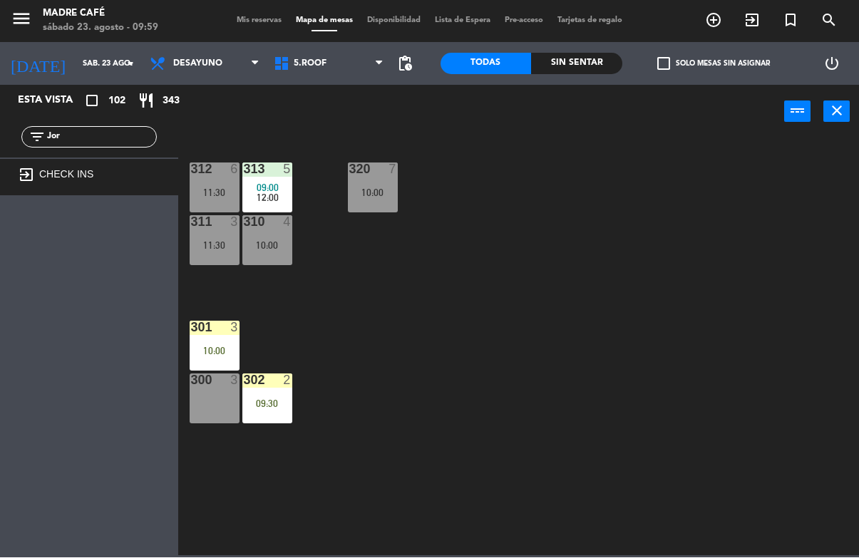
click at [131, 136] on input "Jor" at bounding box center [101, 138] width 110 height 16
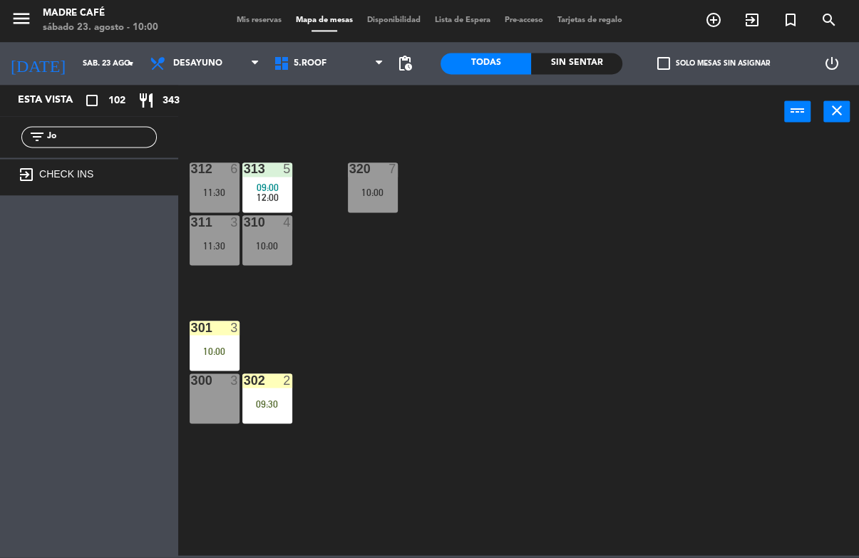
type input "J"
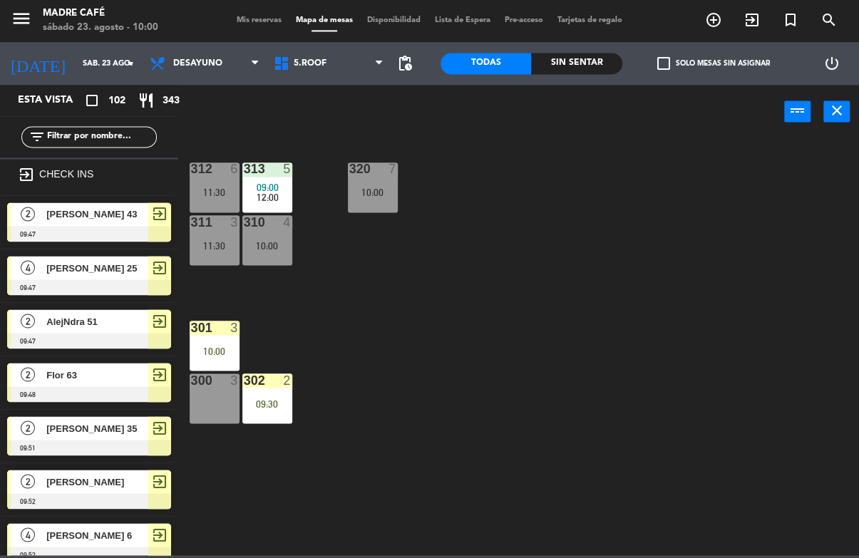
click at [713, 198] on div "312 6 11:30 313 5 09:00 12:00 320 7 10:00 311 3 11:30 310 4 10:00 301 3 10:00 3…" at bounding box center [523, 347] width 672 height 418
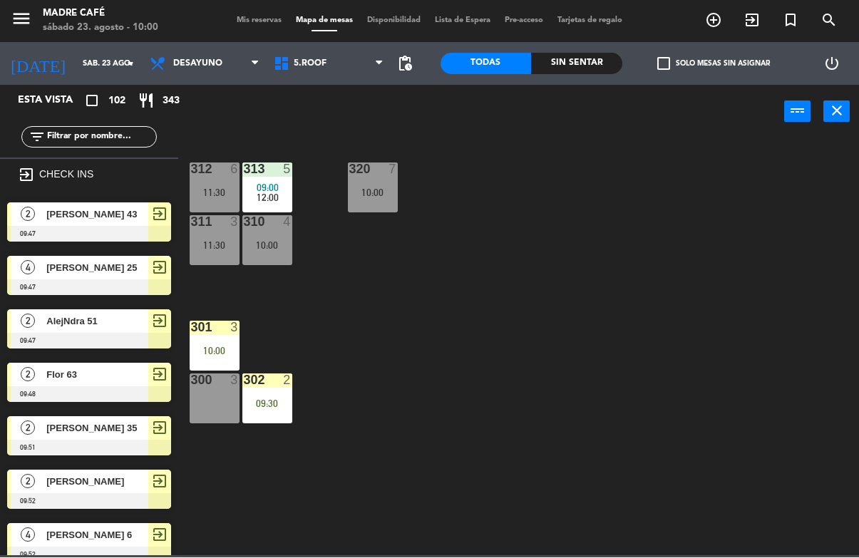
click at [722, 24] on icon "exit_to_app" at bounding box center [713, 20] width 17 height 17
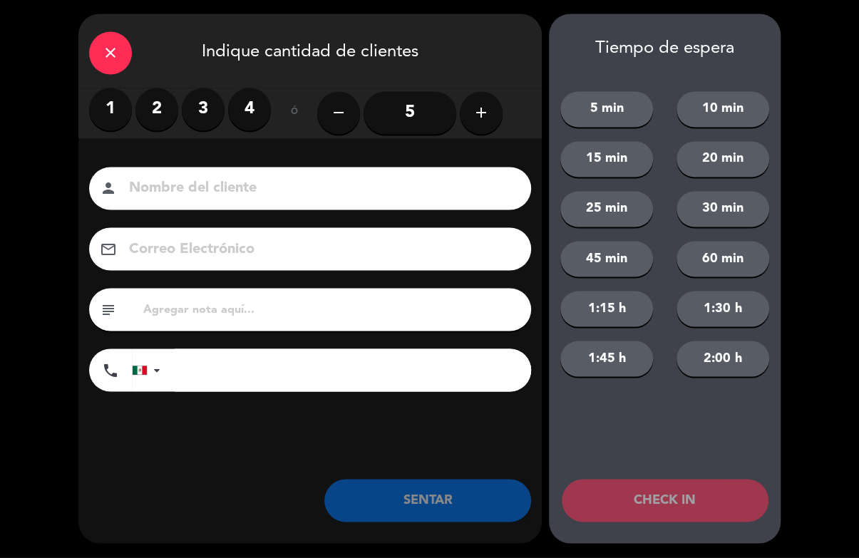
click at [208, 112] on label "3" at bounding box center [203, 109] width 43 height 43
click at [241, 182] on input at bounding box center [320, 189] width 385 height 25
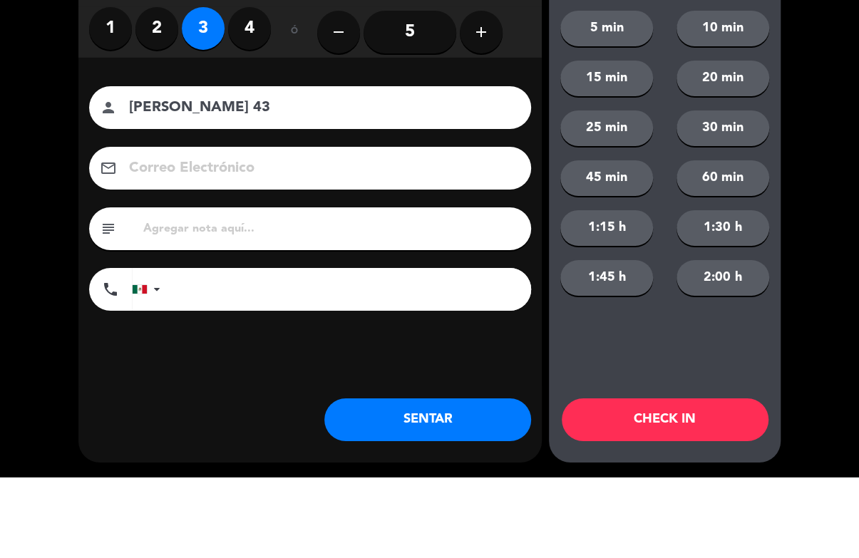
type input "[PERSON_NAME] 43"
click at [821, 159] on div "close Indique cantidad de clientes 1 2 3 4 ó remove 5 add Nombre del cliente pe…" at bounding box center [429, 279] width 859 height 558
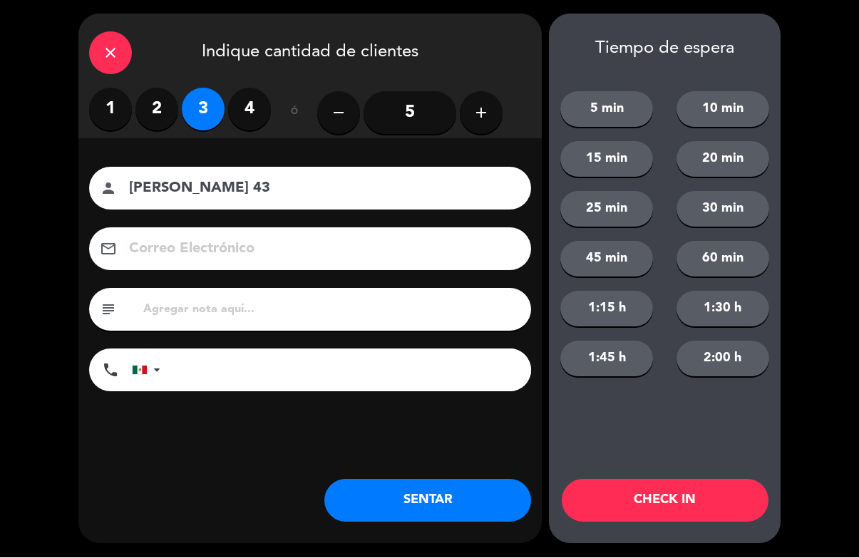
click at [731, 513] on button "CHECK IN" at bounding box center [665, 501] width 207 height 43
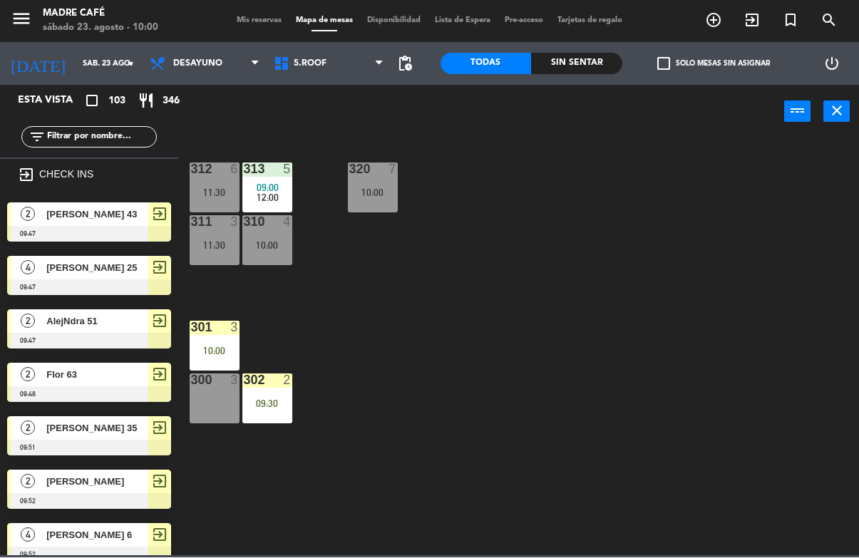
click at [130, 130] on input "text" at bounding box center [101, 138] width 110 height 16
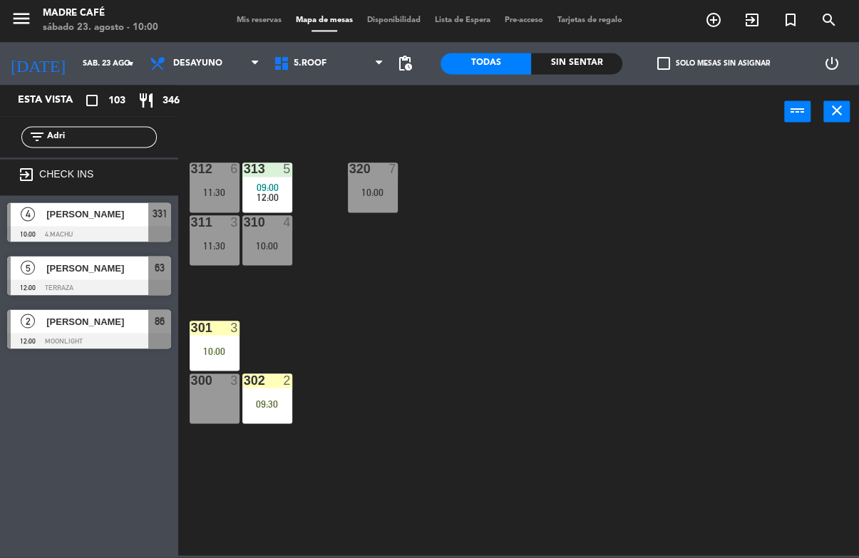
type input "Adri"
click at [619, 145] on div "312 6 11:30 313 5 09:00 12:00 320 7 10:00 311 3 11:30 310 4 10:00 301 3 10:00 3…" at bounding box center [523, 347] width 672 height 418
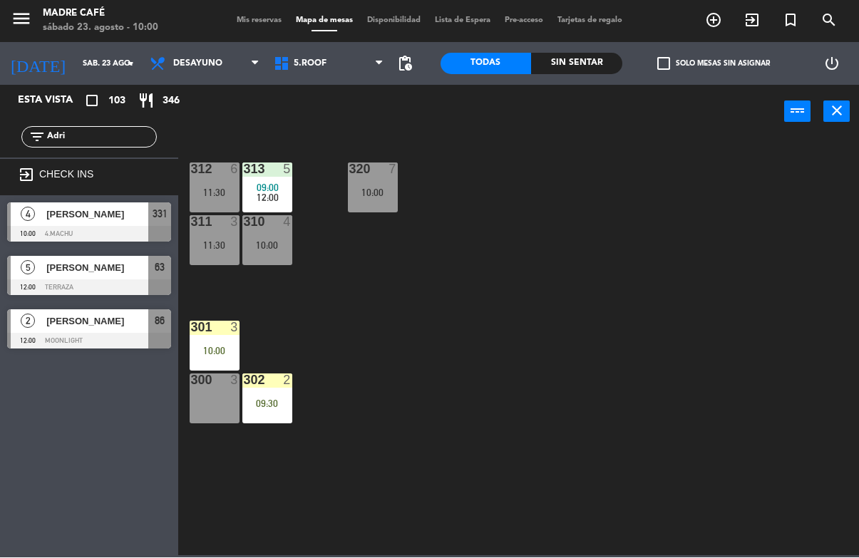
click at [127, 216] on span "[PERSON_NAME]" at bounding box center [97, 214] width 102 height 15
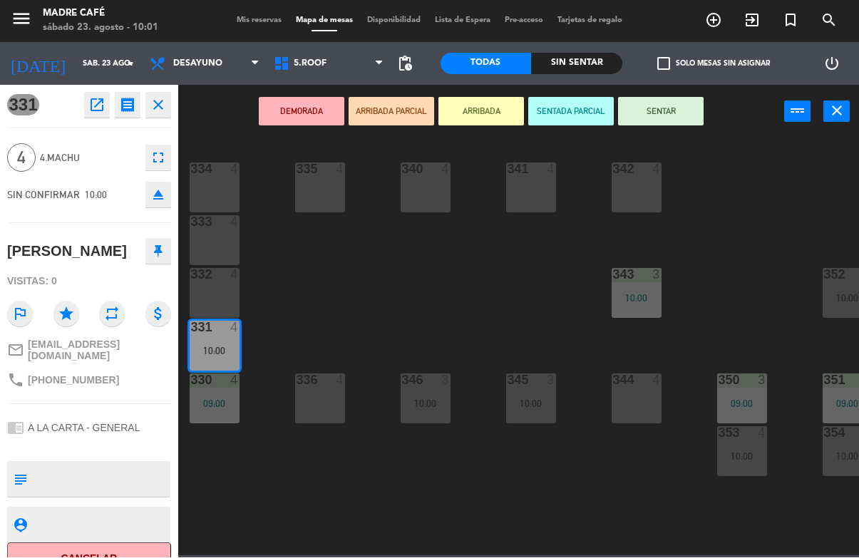
click at [478, 98] on button "ARRIBADA" at bounding box center [481, 112] width 86 height 29
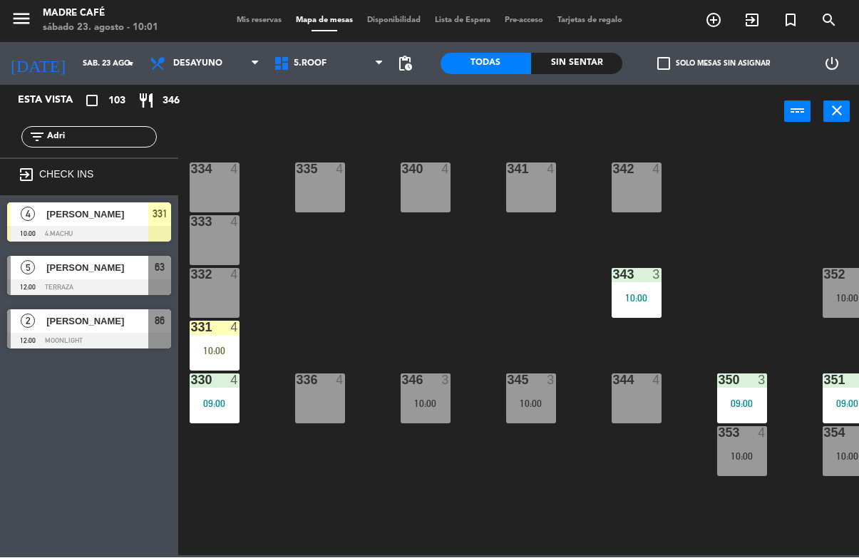
click at [115, 134] on input "Adri" at bounding box center [101, 138] width 110 height 16
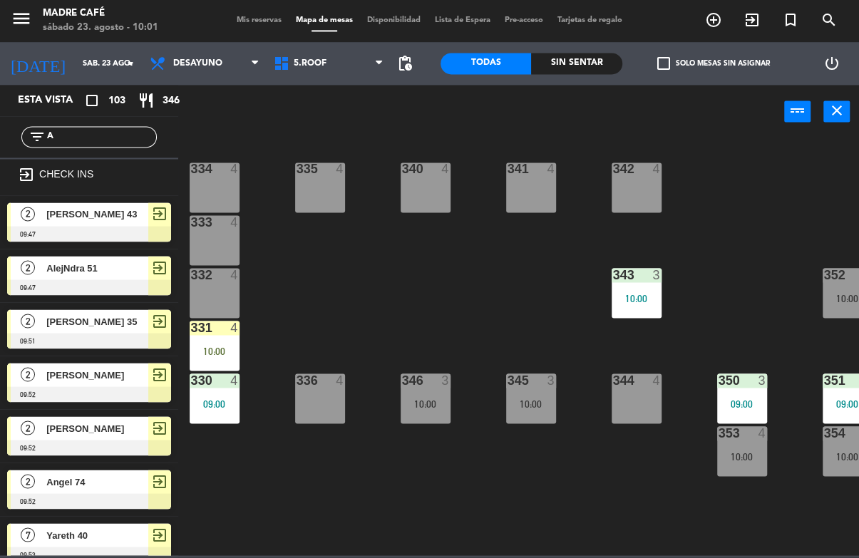
type input "A"
click at [775, 174] on div "334 4 335 4 340 4 341 4 342 4 333 4 332 4 343 3 10:00 352 4 10:00 331 4 10:00 3…" at bounding box center [523, 347] width 672 height 418
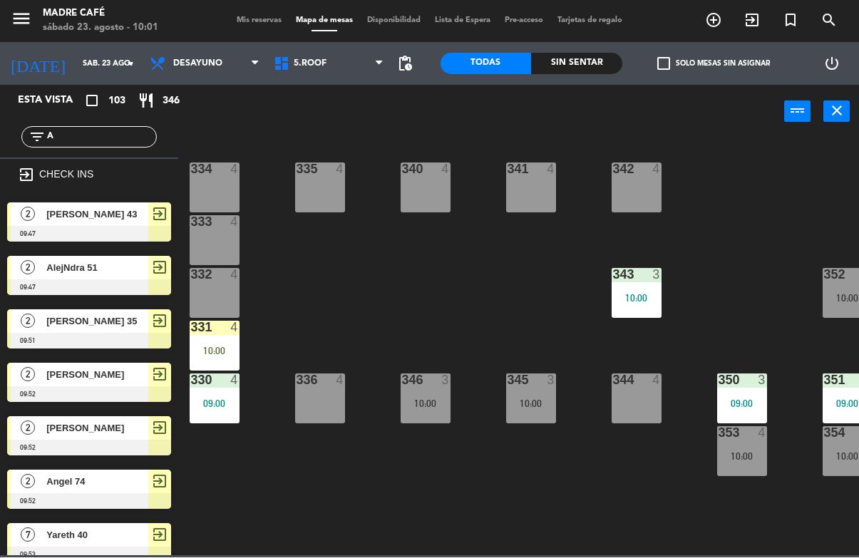
click at [218, 342] on div "331 4 10:00" at bounding box center [215, 346] width 50 height 50
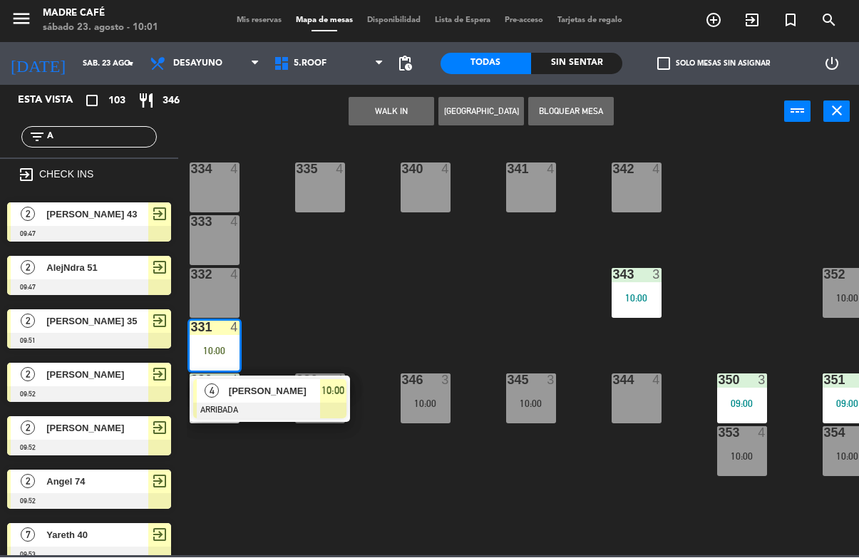
click at [275, 385] on span "[PERSON_NAME]" at bounding box center [274, 391] width 91 height 15
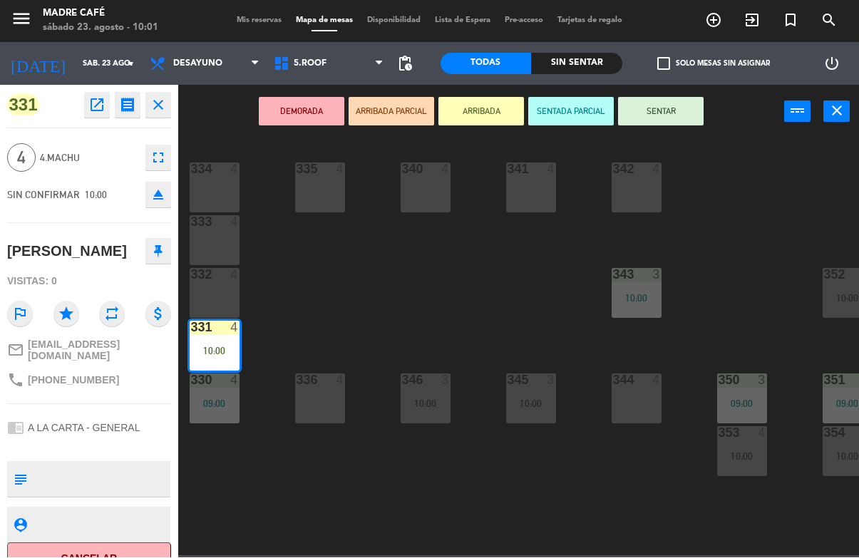
click at [667, 118] on button "SENTAR" at bounding box center [661, 112] width 86 height 29
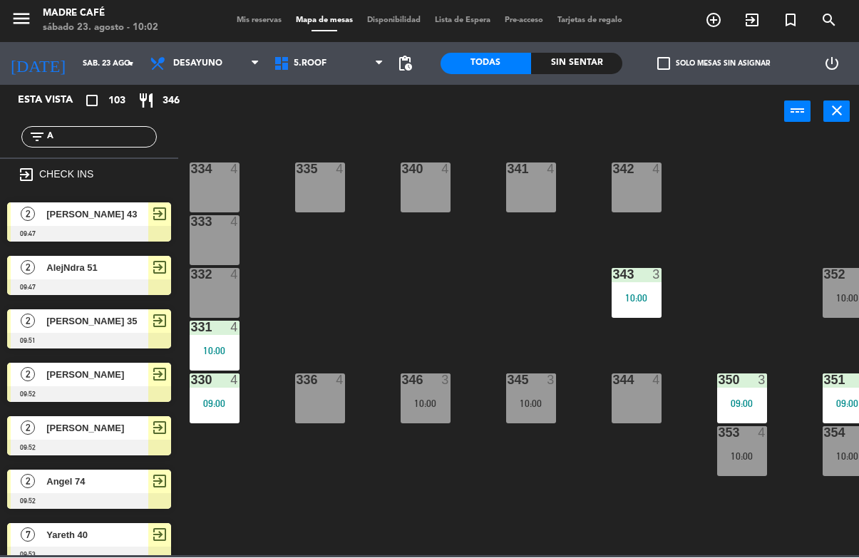
click at [112, 130] on input "A" at bounding box center [101, 138] width 110 height 16
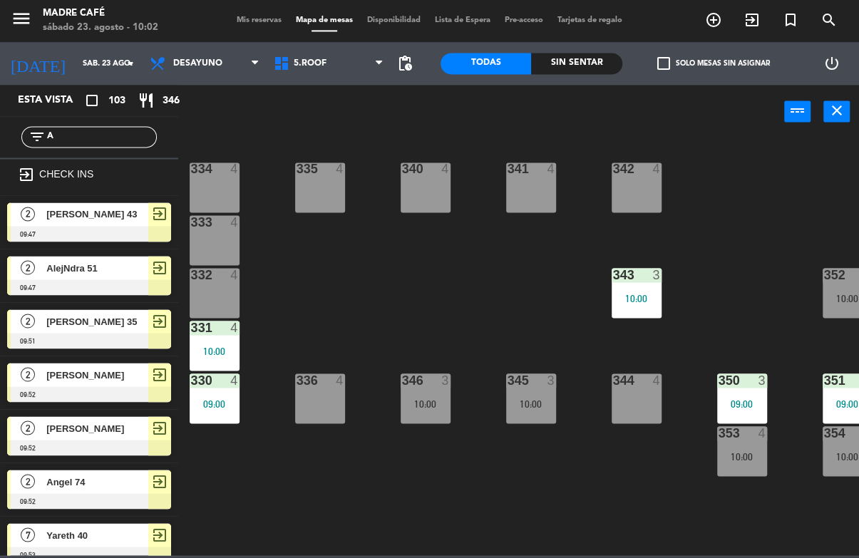
click at [119, 133] on input "A" at bounding box center [101, 138] width 110 height 16
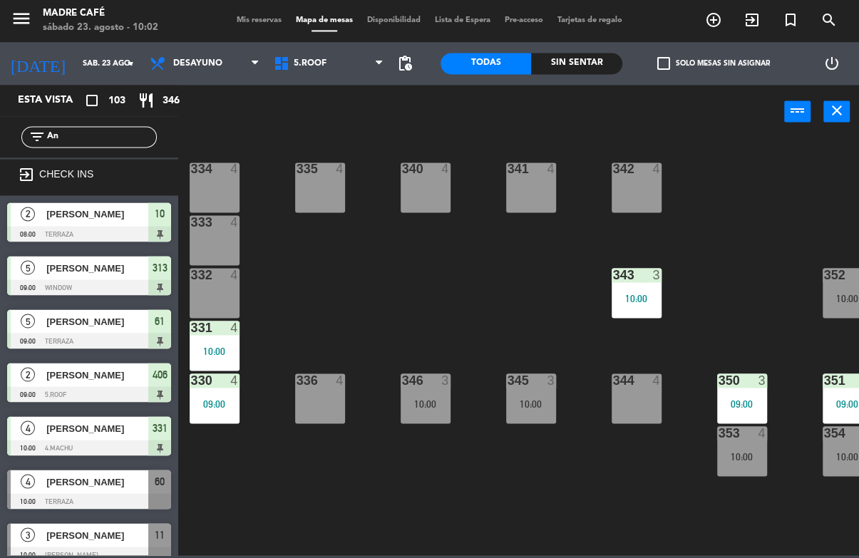
type input "A"
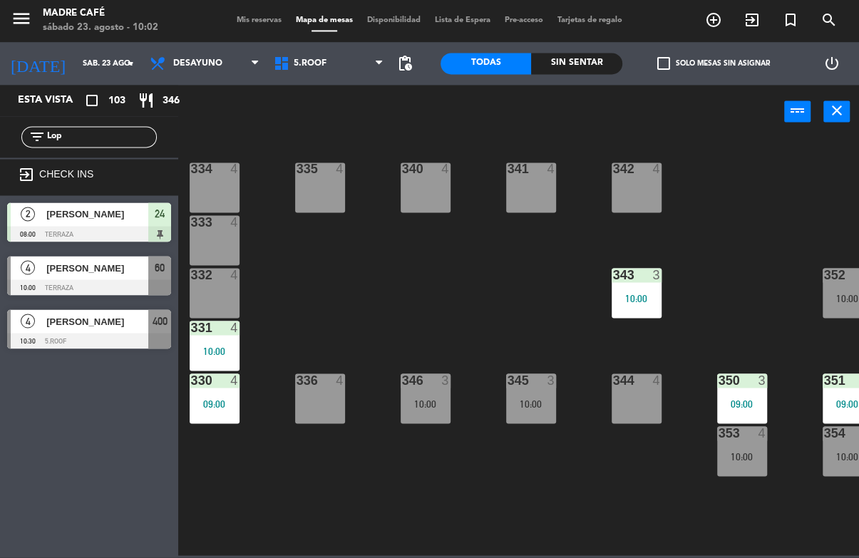
type input "Lop"
click at [714, 152] on div "334 4 335 4 340 4 341 4 342 4 333 4 332 4 343 3 10:00 352 4 10:00 331 4 10:00 3…" at bounding box center [523, 347] width 672 height 418
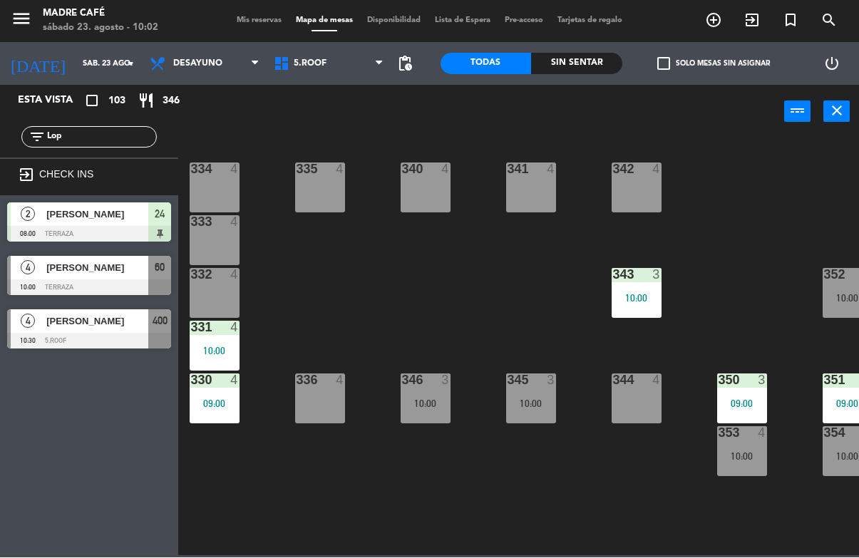
click at [75, 278] on div "[PERSON_NAME]" at bounding box center [96, 269] width 103 height 24
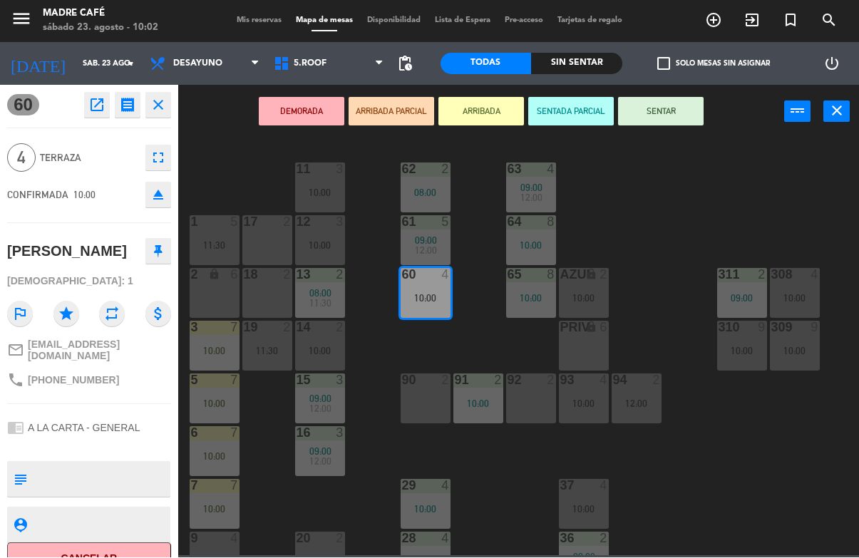
click at [484, 117] on button "ARRIBADA" at bounding box center [481, 112] width 86 height 29
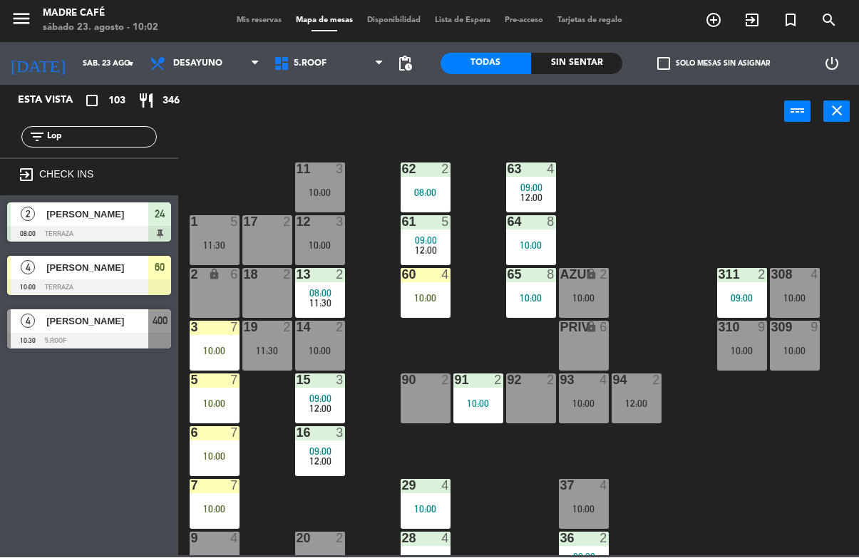
click at [123, 143] on input "Lop" at bounding box center [101, 138] width 110 height 16
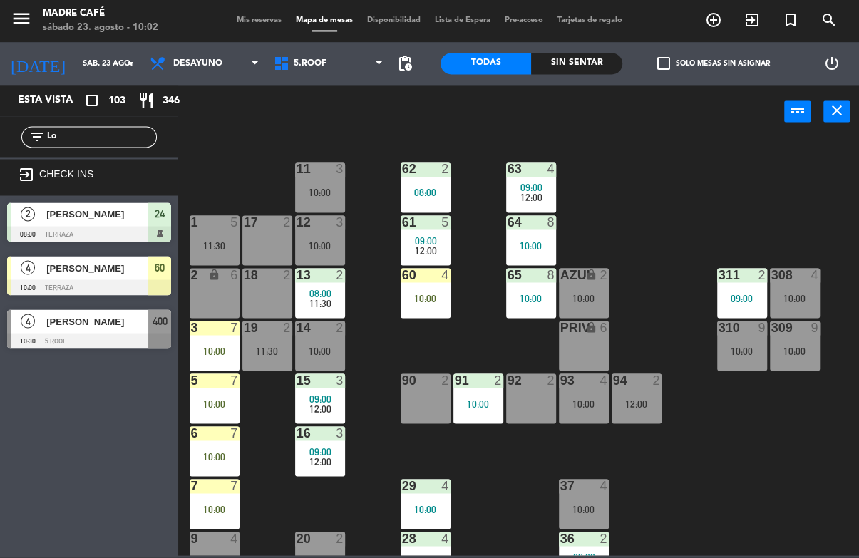
type input "L"
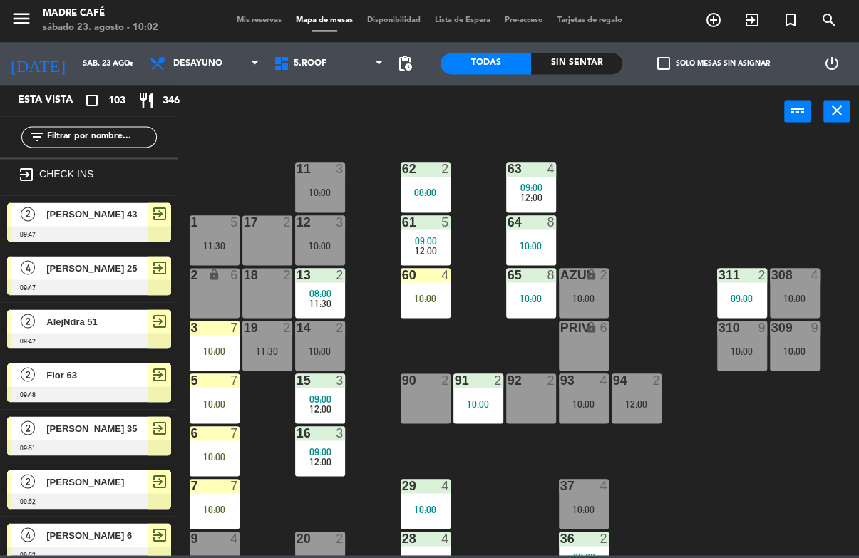
type input "E"
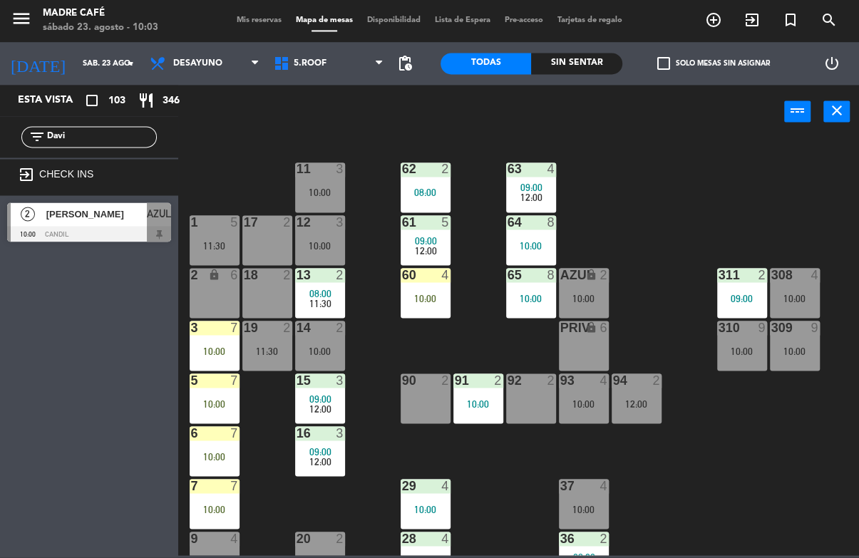
type input "Davi"
click at [666, 159] on div "11 3 10:00 63 4 09:00 12:00 62 2 08:00 12 3 10:00 1 5 11:30 61 5 09:00 12:00 64…" at bounding box center [523, 347] width 672 height 418
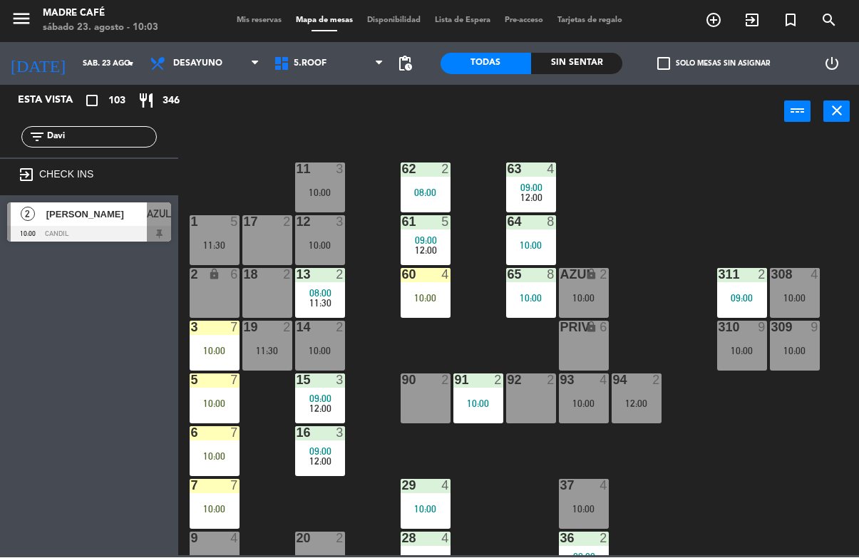
click at [138, 223] on div "[PERSON_NAME]" at bounding box center [96, 215] width 102 height 24
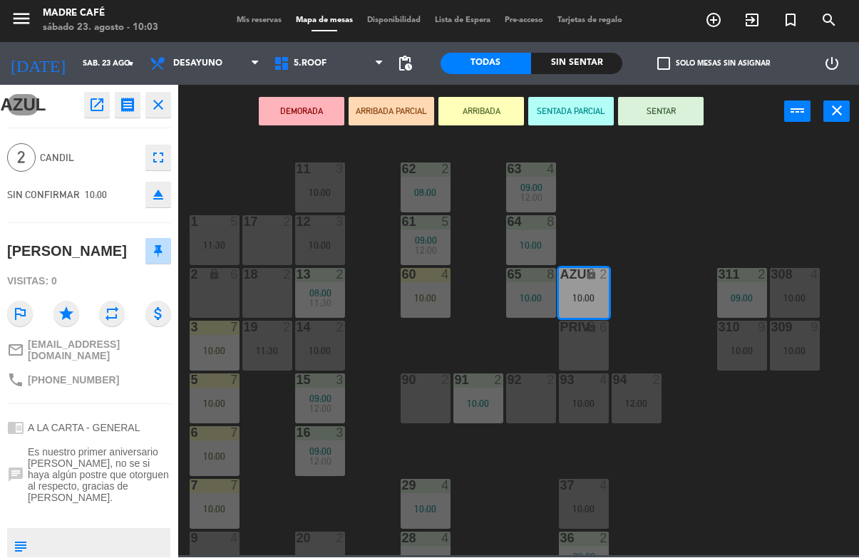
click at [475, 118] on button "ARRIBADA" at bounding box center [481, 112] width 86 height 29
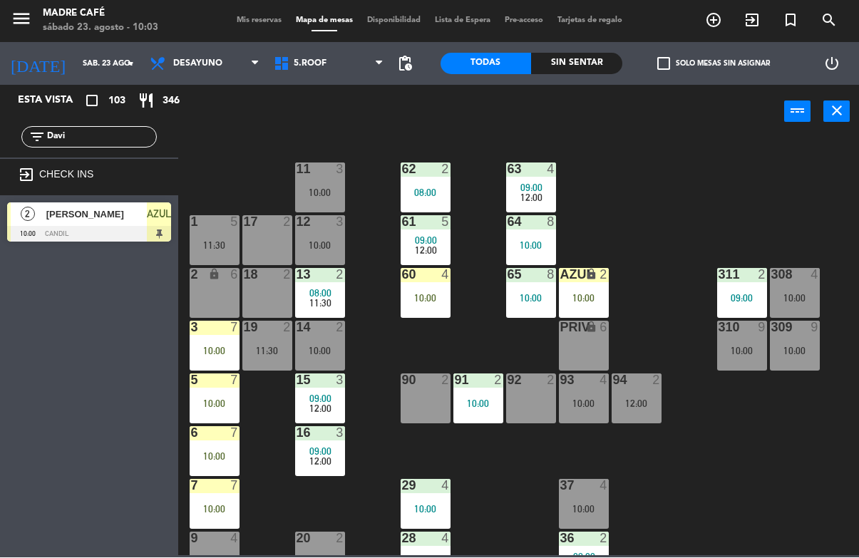
click at [95, 144] on input "Davi" at bounding box center [101, 138] width 110 height 16
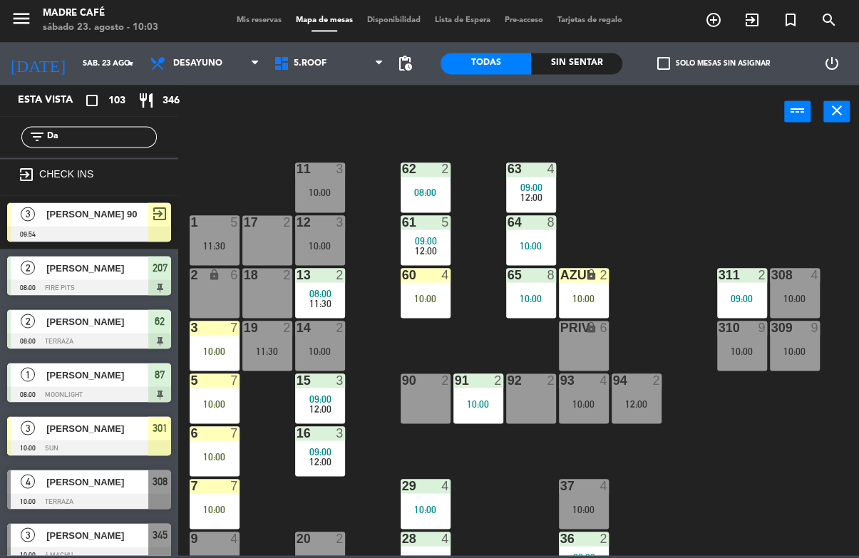
type input "D"
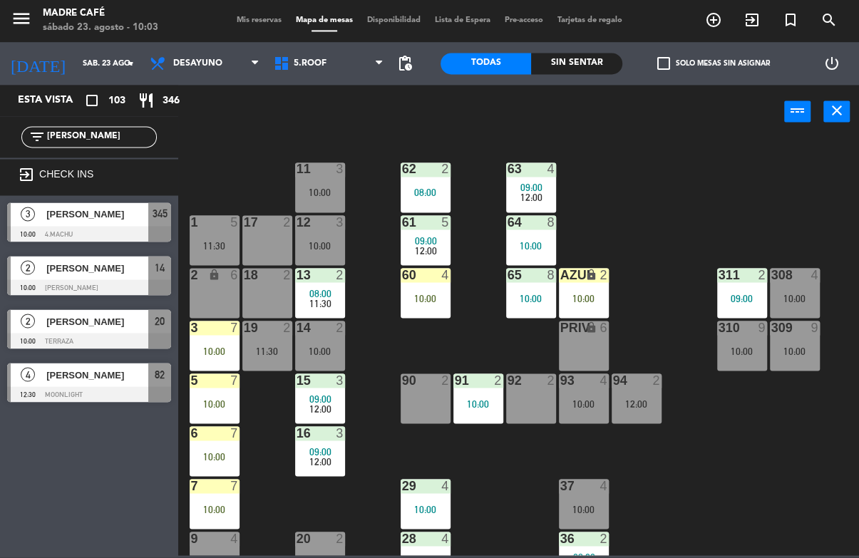
type input "[PERSON_NAME]"
click at [658, 156] on div "11 3 10:00 63 4 09:00 12:00 62 2 08:00 12 3 10:00 1 5 11:30 61 5 09:00 12:00 64…" at bounding box center [523, 347] width 672 height 418
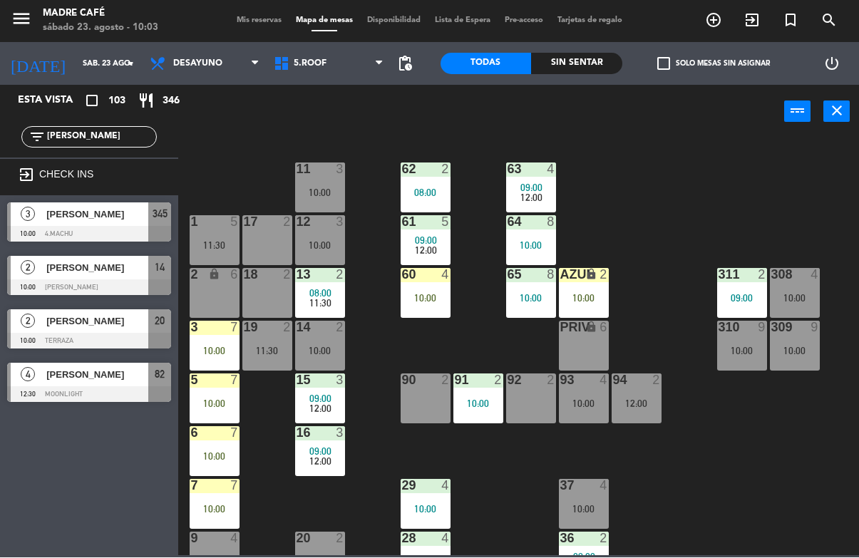
click at [136, 334] on div at bounding box center [89, 342] width 164 height 16
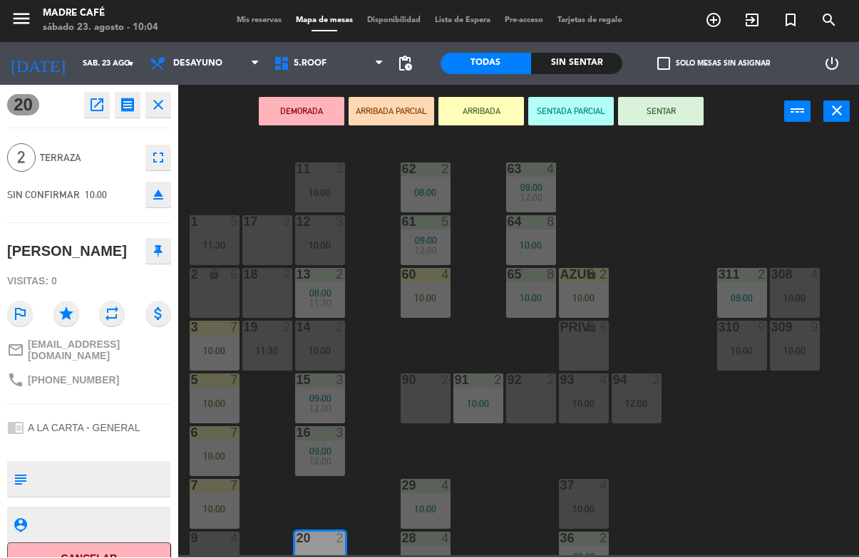
click at [475, 108] on button "ARRIBADA" at bounding box center [481, 112] width 86 height 29
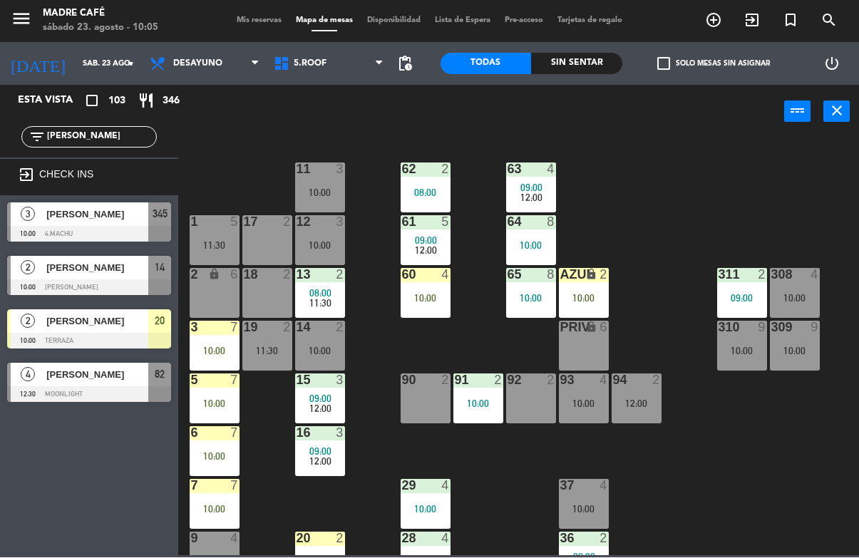
click at [98, 145] on input "[PERSON_NAME]" at bounding box center [101, 138] width 110 height 16
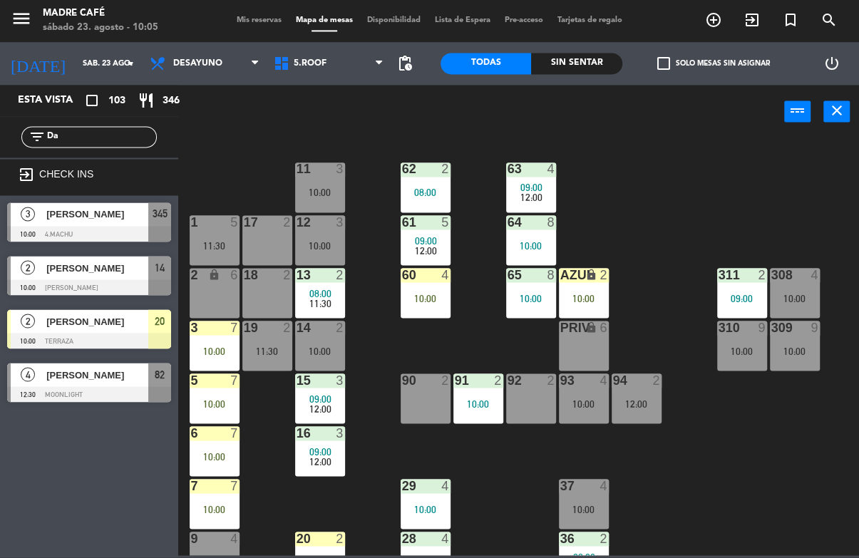
type input "D"
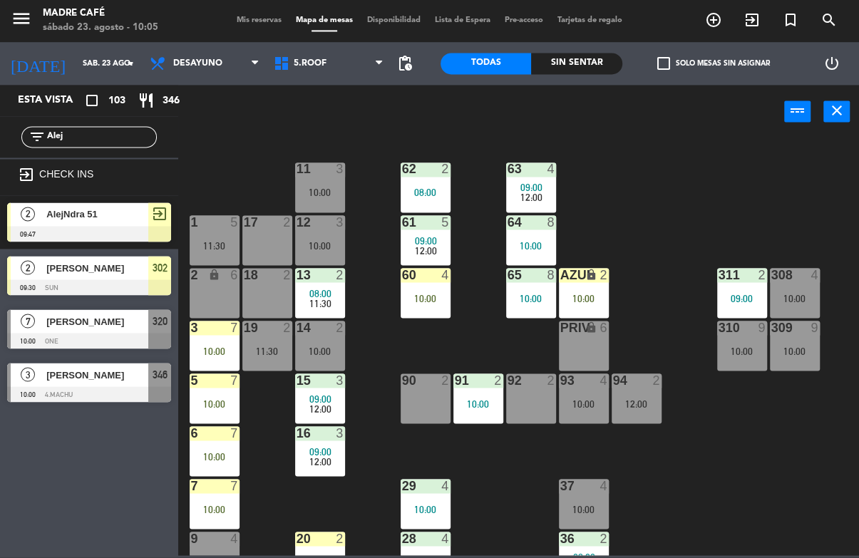
type input "Alej"
click at [652, 190] on div "11 3 10:00 63 4 09:00 12:00 62 2 08:00 12 3 10:00 1 5 11:30 61 5 09:00 12:00 64…" at bounding box center [523, 347] width 672 height 418
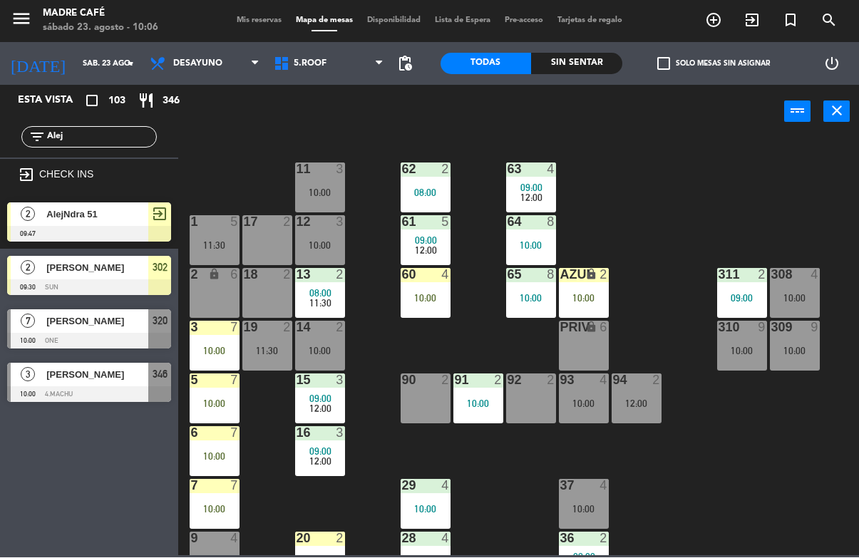
click at [139, 379] on span "[PERSON_NAME]" at bounding box center [97, 375] width 102 height 15
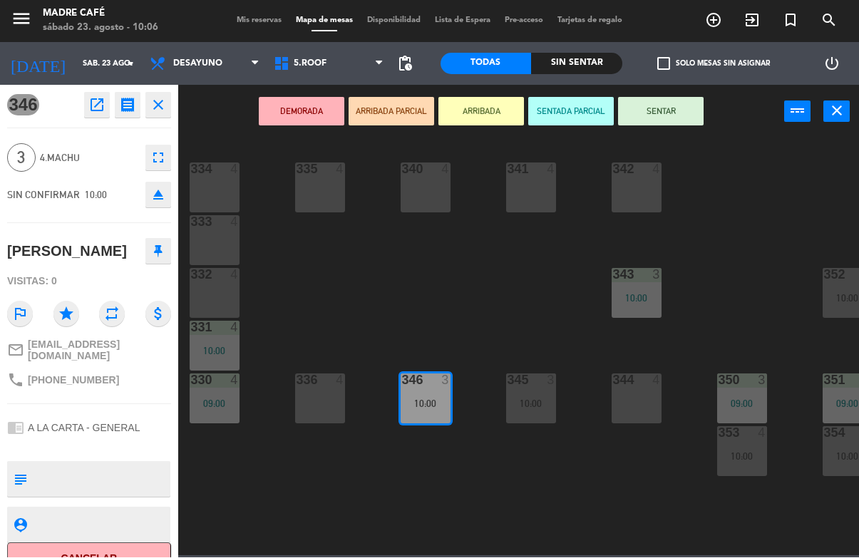
click at [488, 108] on button "ARRIBADA" at bounding box center [481, 112] width 86 height 29
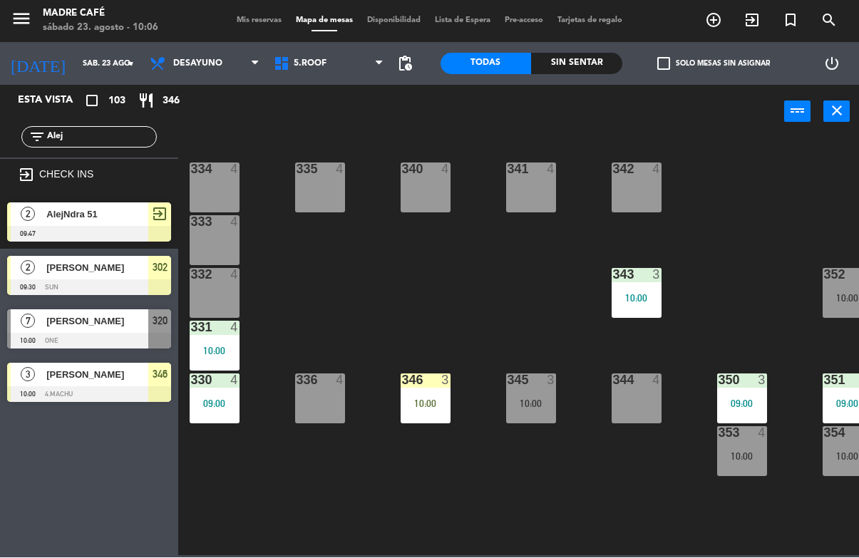
click at [117, 141] on input "Alej" at bounding box center [101, 138] width 110 height 16
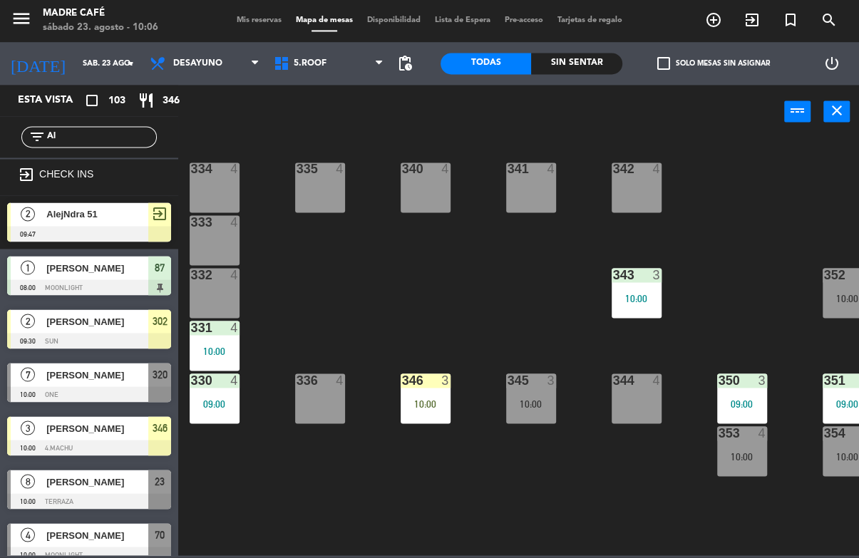
type input "A"
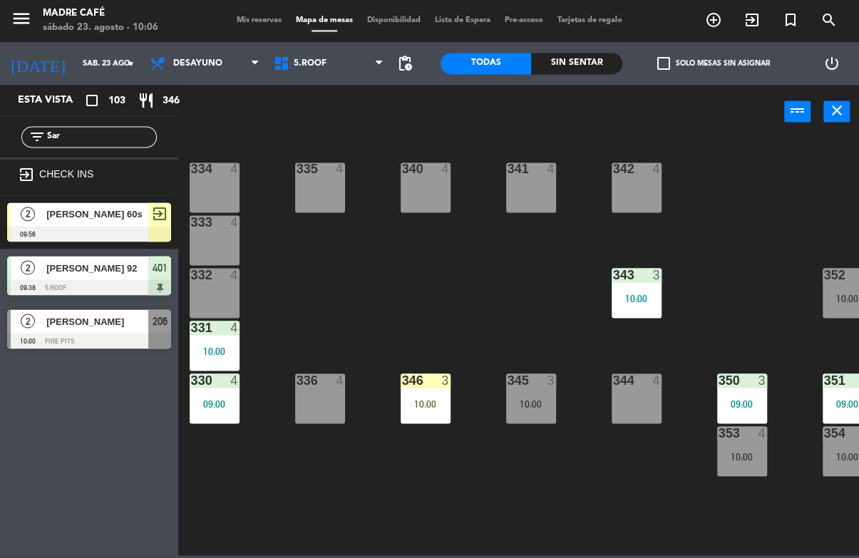
type input "Sar"
click at [336, 130] on div "power_input close" at bounding box center [481, 113] width 606 height 54
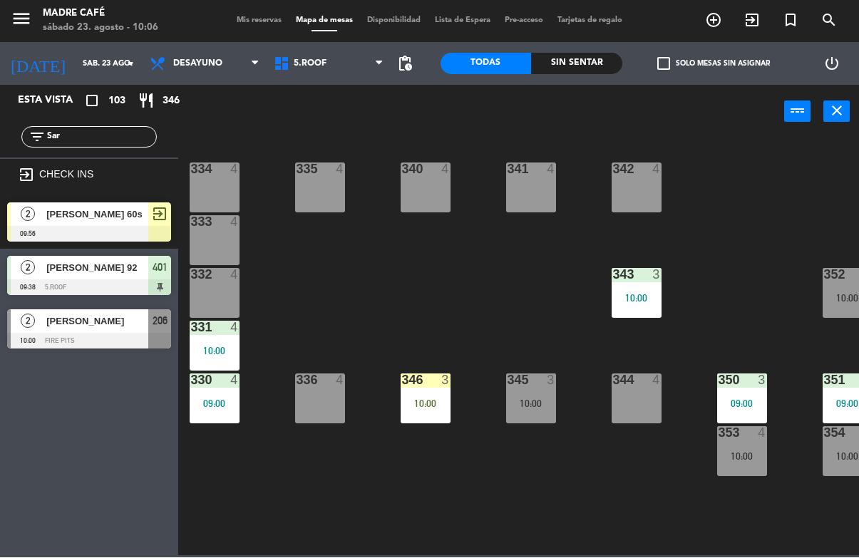
click at [122, 326] on span "[PERSON_NAME]" at bounding box center [97, 321] width 102 height 15
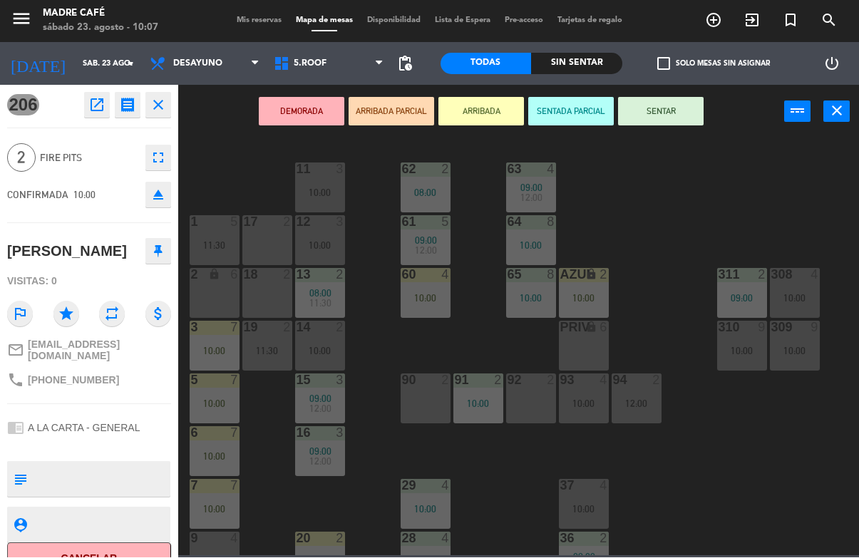
click at [477, 115] on button "ARRIBADA" at bounding box center [481, 112] width 86 height 29
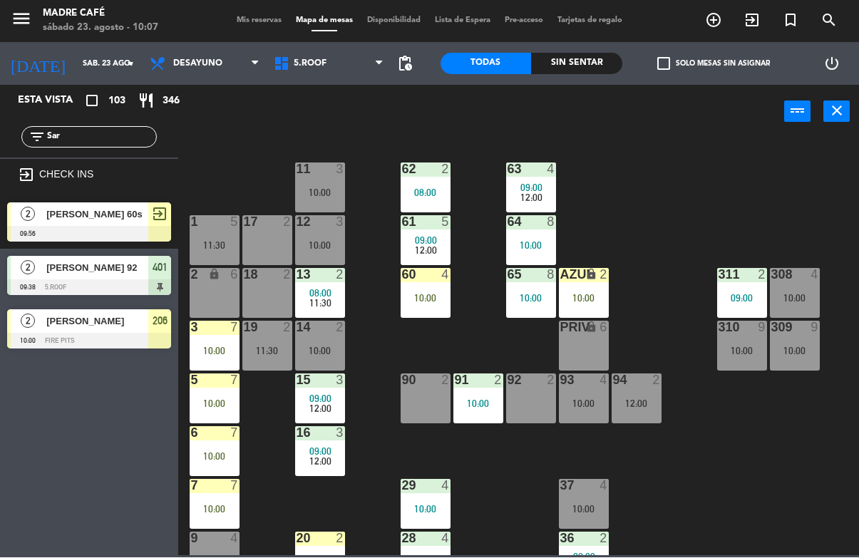
click at [99, 142] on input "Sar" at bounding box center [101, 138] width 110 height 16
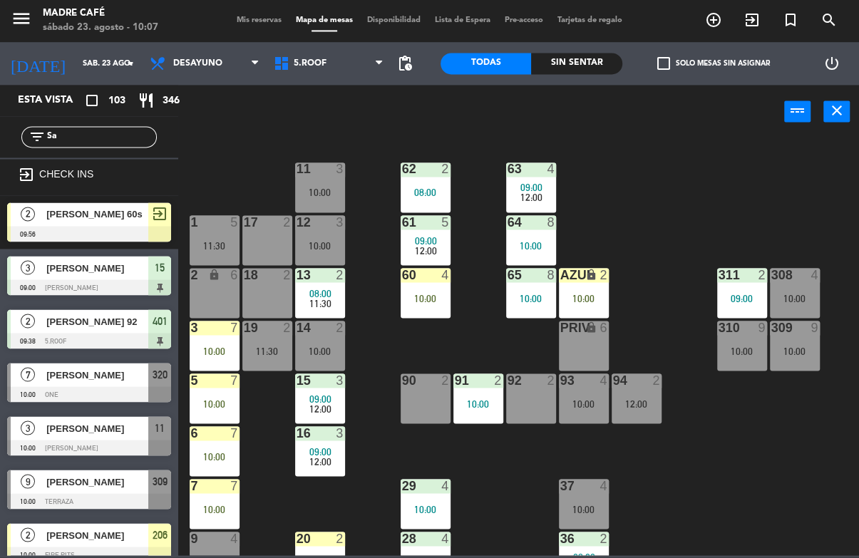
type input "S"
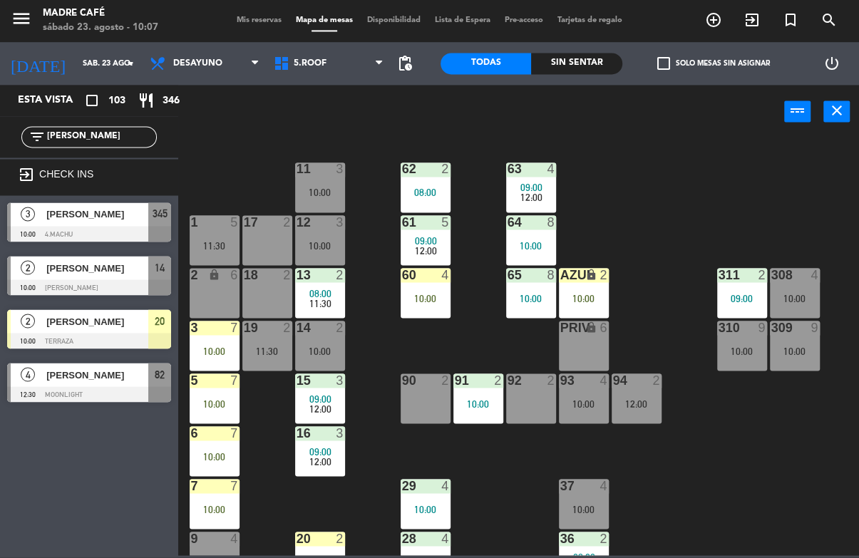
type input "[PERSON_NAME]"
click at [222, 160] on div "11 3 10:00 63 4 09:00 12:00 62 2 08:00 12 3 10:00 1 5 11:30 61 5 09:00 12:00 64…" at bounding box center [523, 347] width 672 height 418
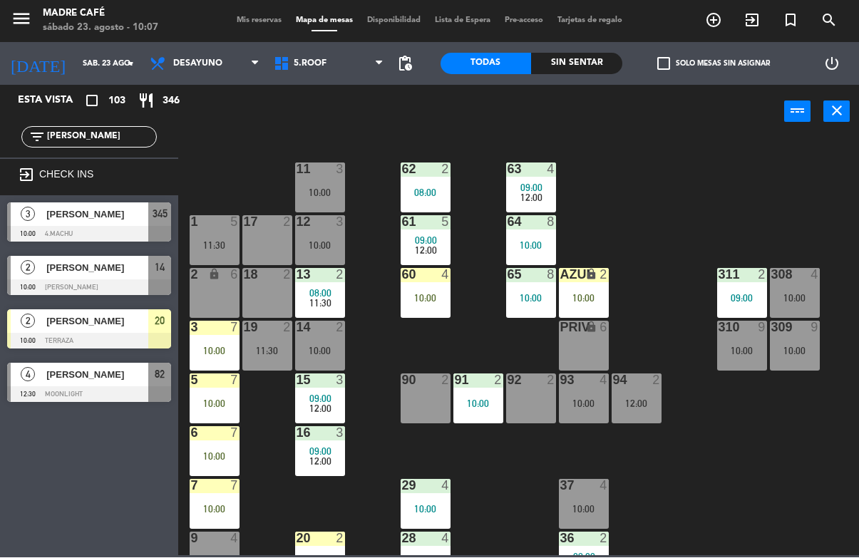
click at [118, 207] on span "[PERSON_NAME]" at bounding box center [97, 214] width 102 height 15
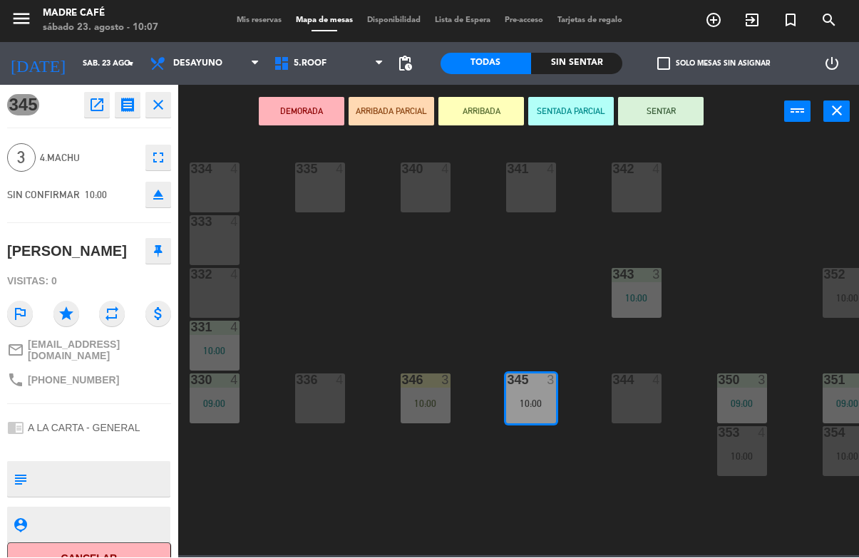
click at [478, 119] on button "ARRIBADA" at bounding box center [481, 112] width 86 height 29
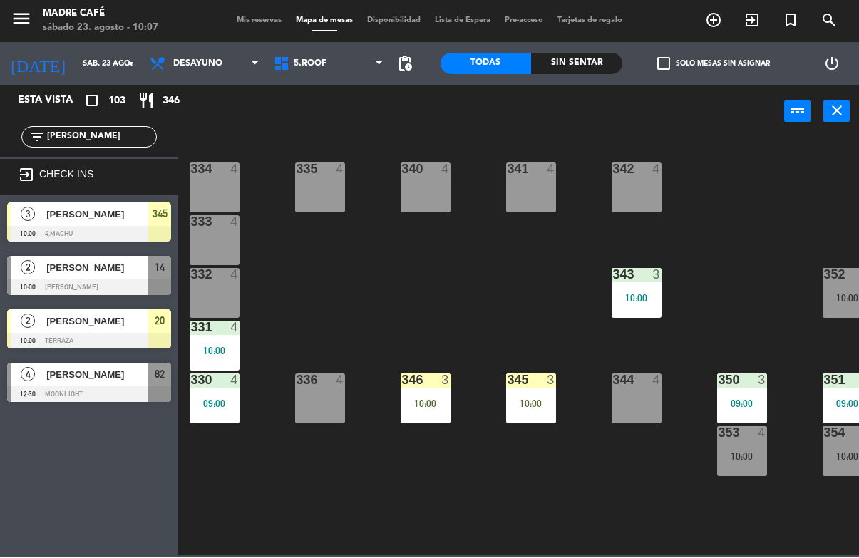
click at [122, 143] on input "[PERSON_NAME]" at bounding box center [101, 138] width 110 height 16
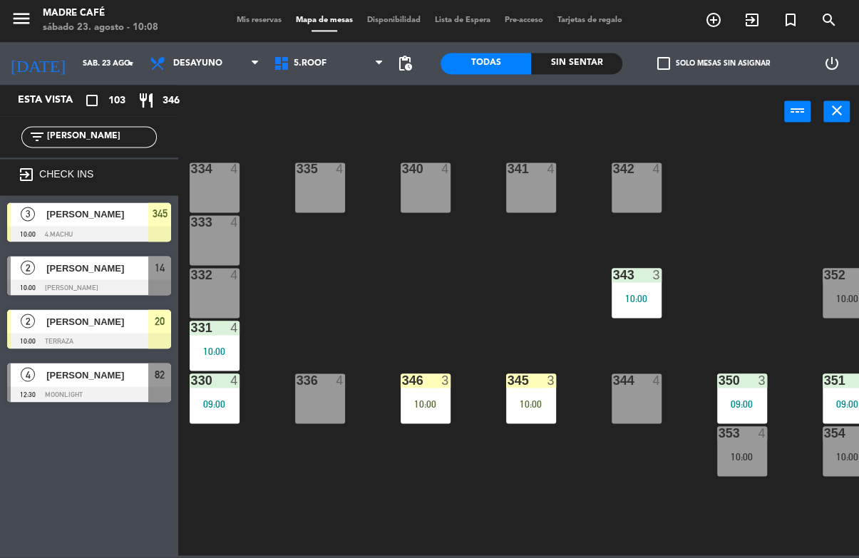
click at [111, 141] on input "[PERSON_NAME]" at bounding box center [101, 138] width 110 height 16
type input "D"
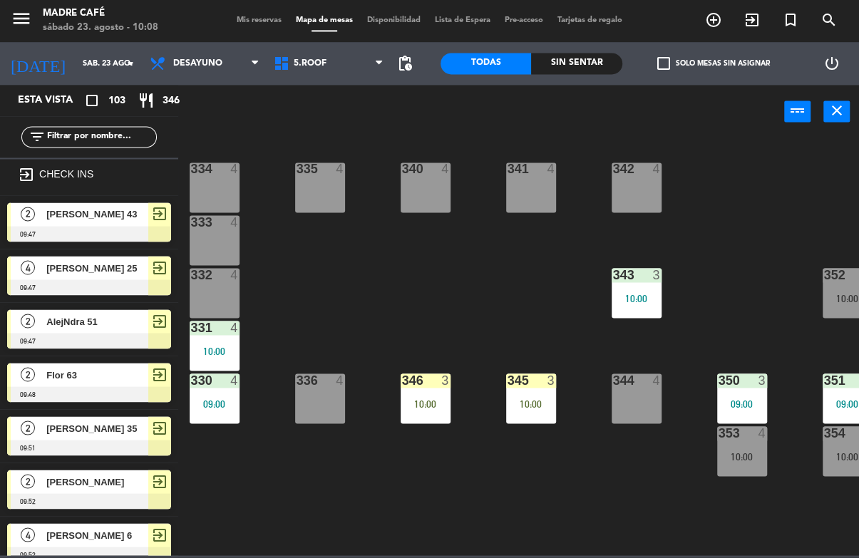
click at [745, 189] on div "334 4 335 4 340 4 341 4 342 4 333 4 332 4 343 3 10:00 352 4 10:00 331 4 10:00 3…" at bounding box center [523, 347] width 672 height 418
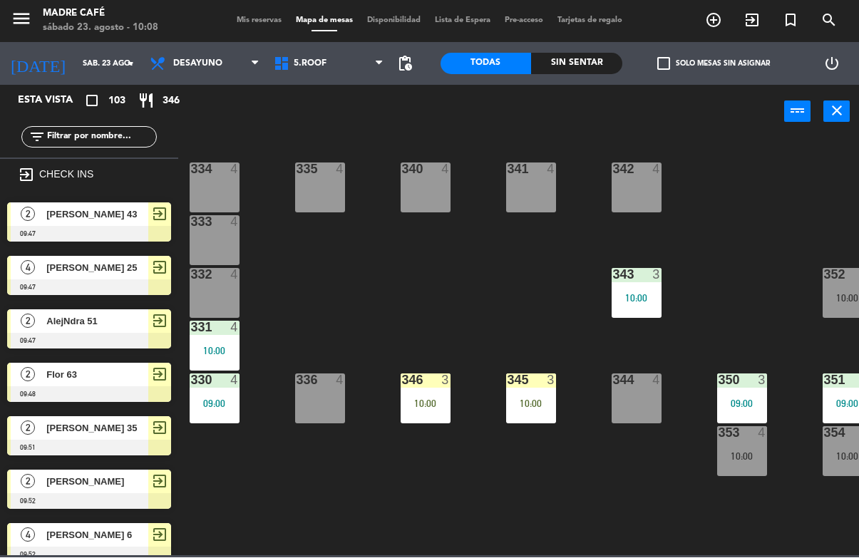
click at [110, 123] on div "filter_list" at bounding box center [89, 137] width 178 height 41
click at [82, 130] on input "text" at bounding box center [101, 138] width 110 height 16
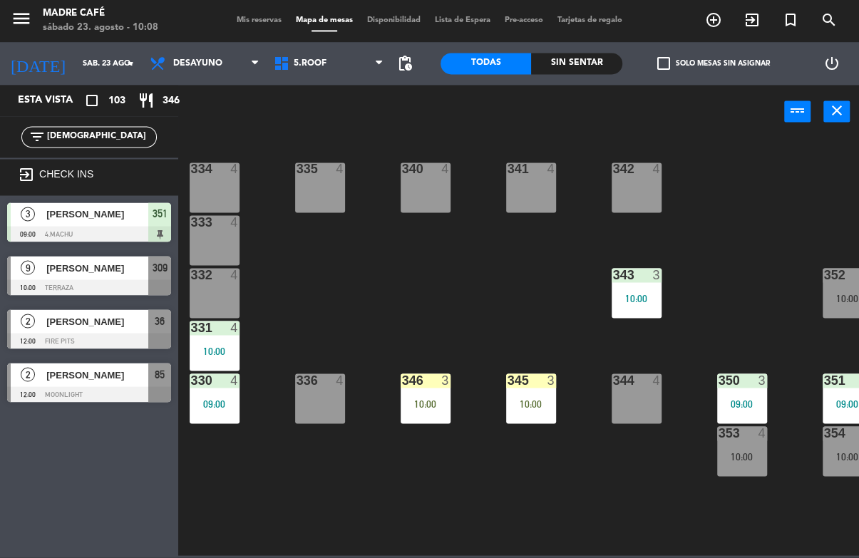
type input "[DEMOGRAPHIC_DATA]"
click at [395, 117] on div "power_input close" at bounding box center [481, 113] width 606 height 54
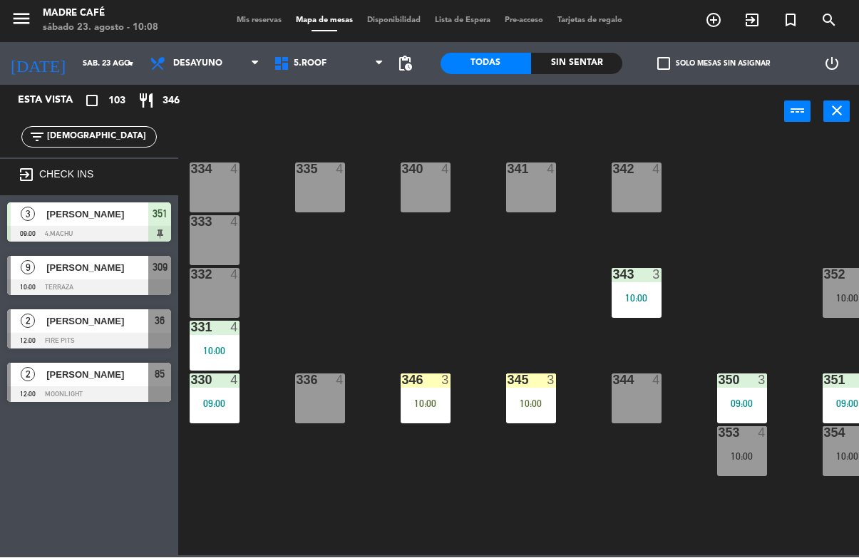
click at [128, 265] on span "[PERSON_NAME]" at bounding box center [97, 268] width 102 height 15
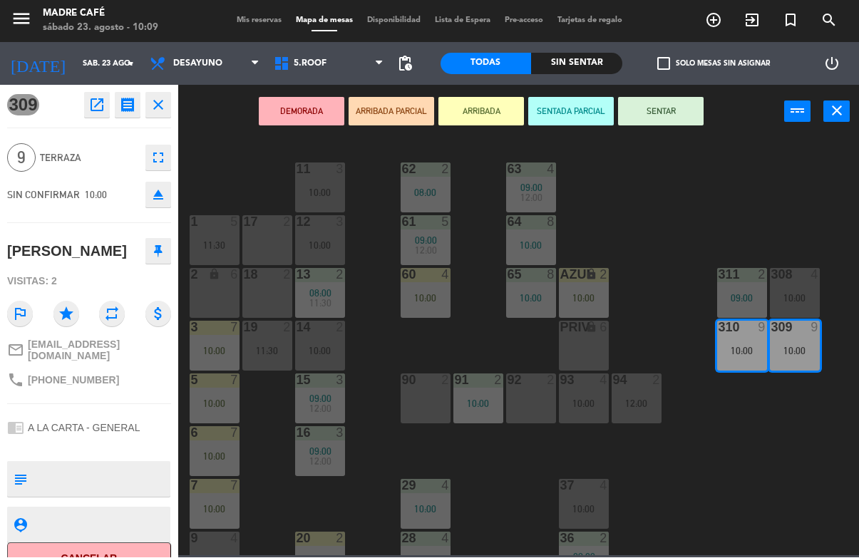
click at [490, 111] on button "ARRIBADA" at bounding box center [481, 112] width 86 height 29
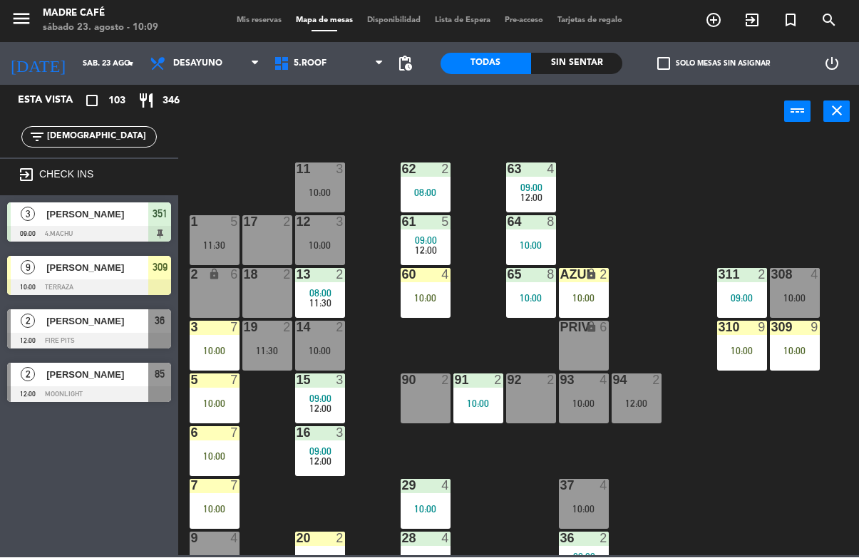
click at [135, 143] on input "[DEMOGRAPHIC_DATA]" at bounding box center [101, 138] width 110 height 16
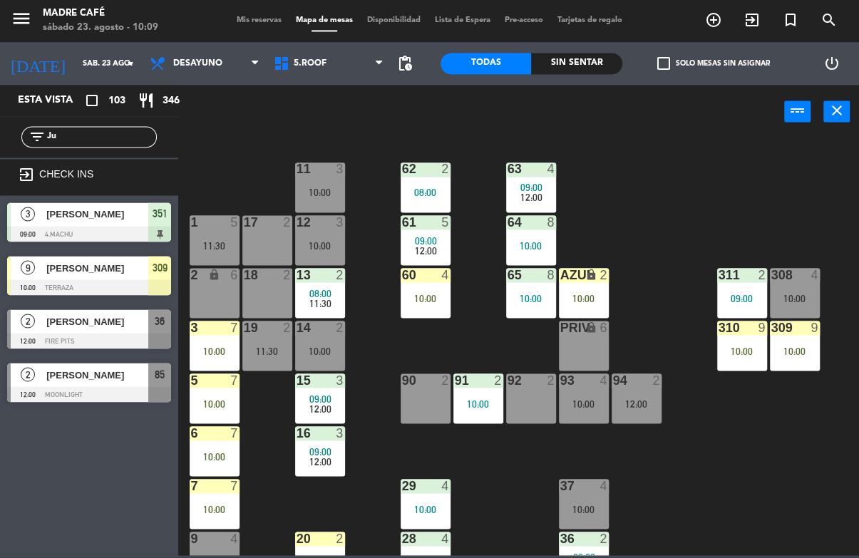
type input "J"
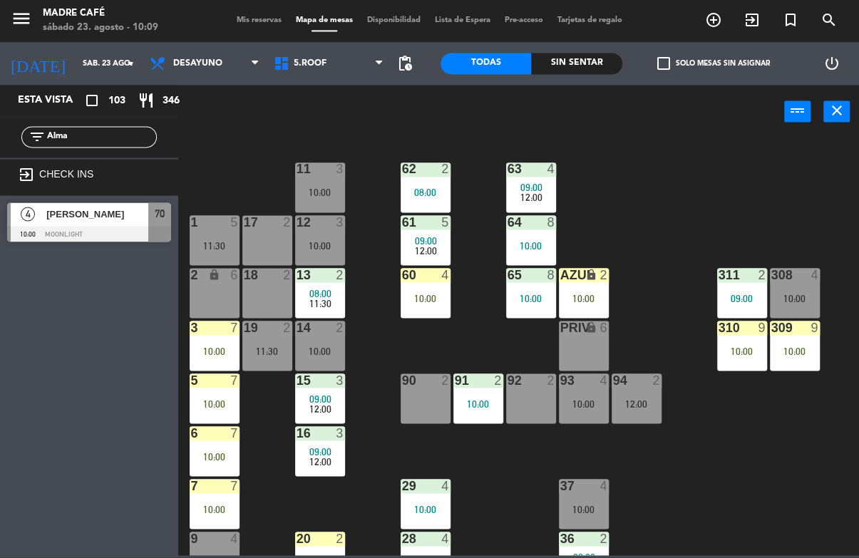
type input "Alma"
click at [652, 160] on div "11 3 10:00 63 4 09:00 12:00 62 2 08:00 12 3 10:00 1 5 11:30 61 5 09:00 12:00 64…" at bounding box center [523, 347] width 672 height 418
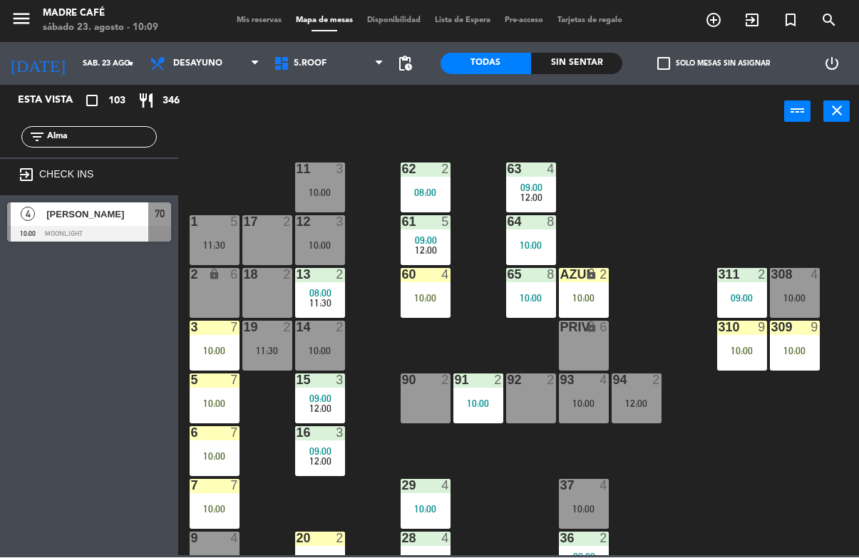
click at [115, 224] on div "[PERSON_NAME]" at bounding box center [96, 215] width 103 height 24
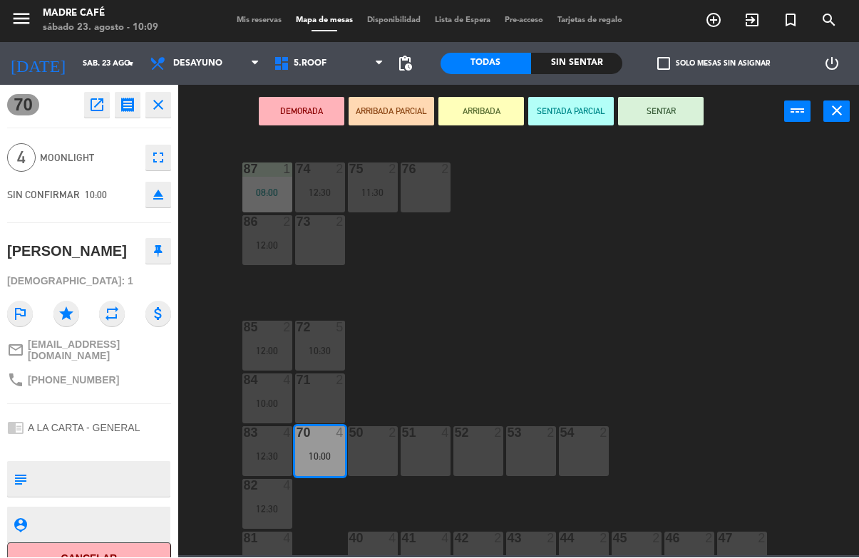
click at [469, 98] on button "ARRIBADA" at bounding box center [481, 112] width 86 height 29
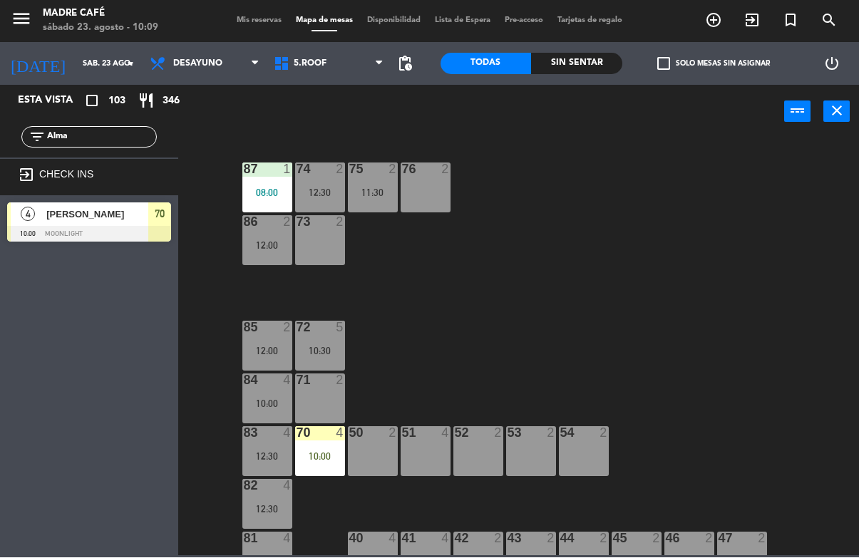
click at [108, 145] on input "Alma" at bounding box center [101, 138] width 110 height 16
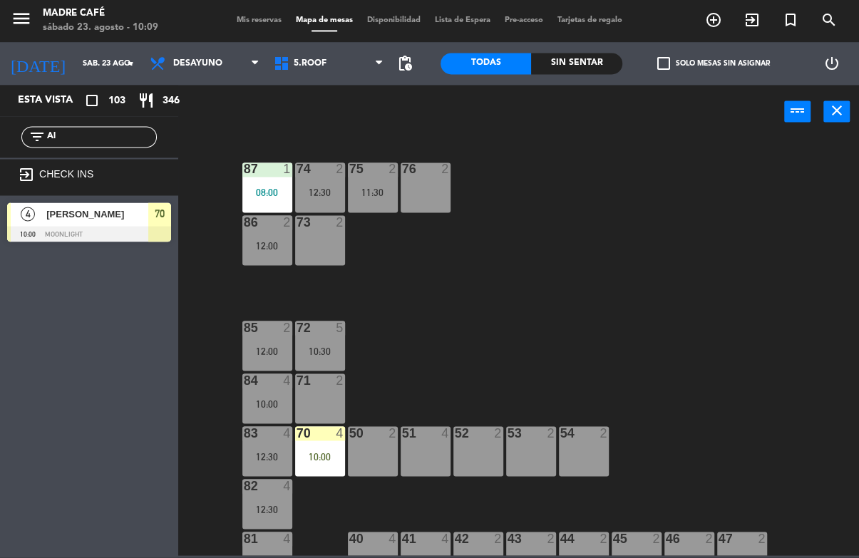
type input "A"
click at [571, 170] on div "87 1 08:00 74 2 12:30 75 2 11:30 76 2 86 2 12:00 73 2 72 5 10:30 85 2 12:00 71 …" at bounding box center [523, 347] width 672 height 418
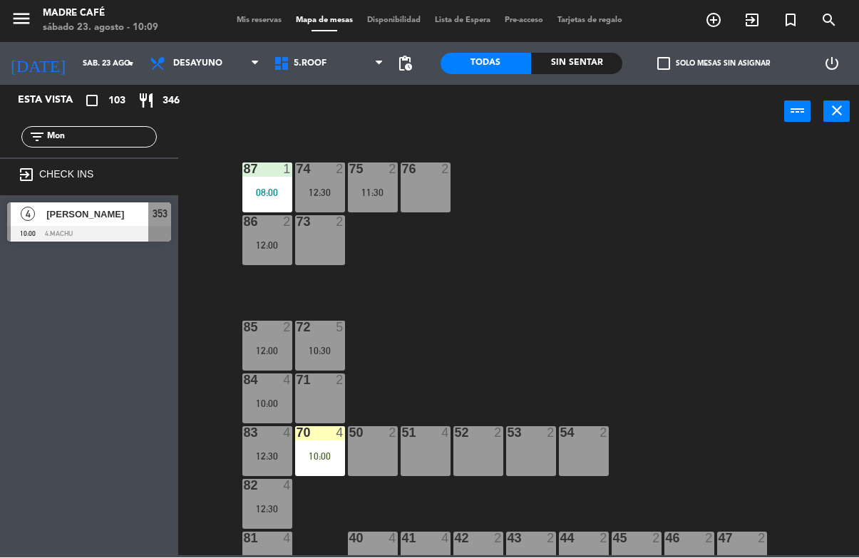
click at [119, 143] on input "Mon" at bounding box center [101, 138] width 110 height 16
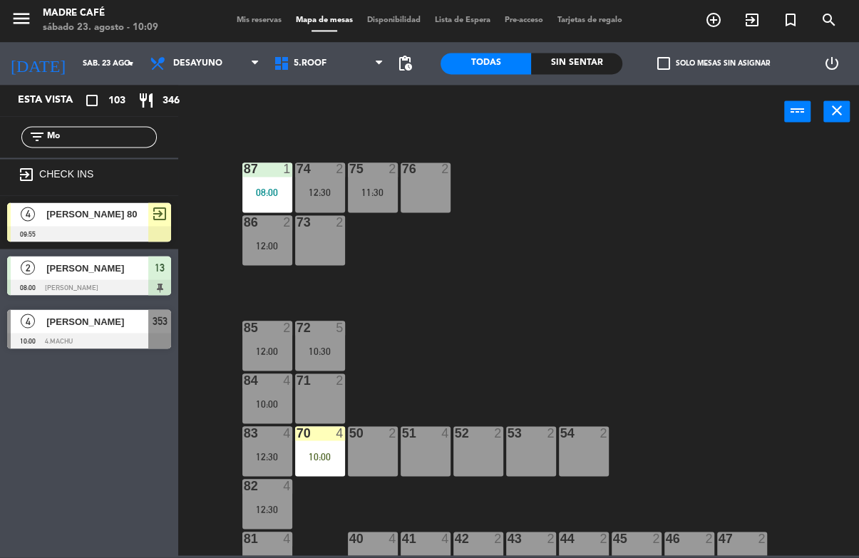
type input "M"
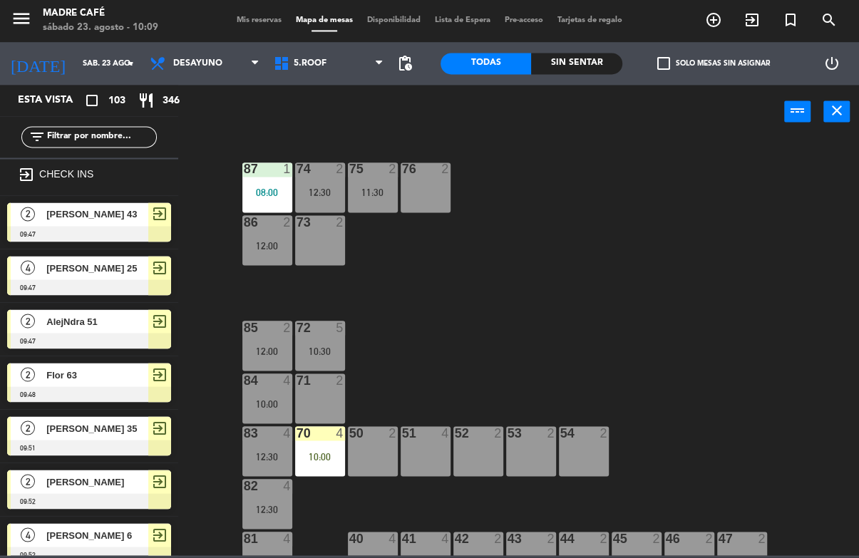
click at [750, 179] on div "87 1 08:00 74 2 12:30 75 2 11:30 76 2 86 2 12:00 73 2 72 5 10:30 85 2 12:00 71 …" at bounding box center [523, 347] width 672 height 418
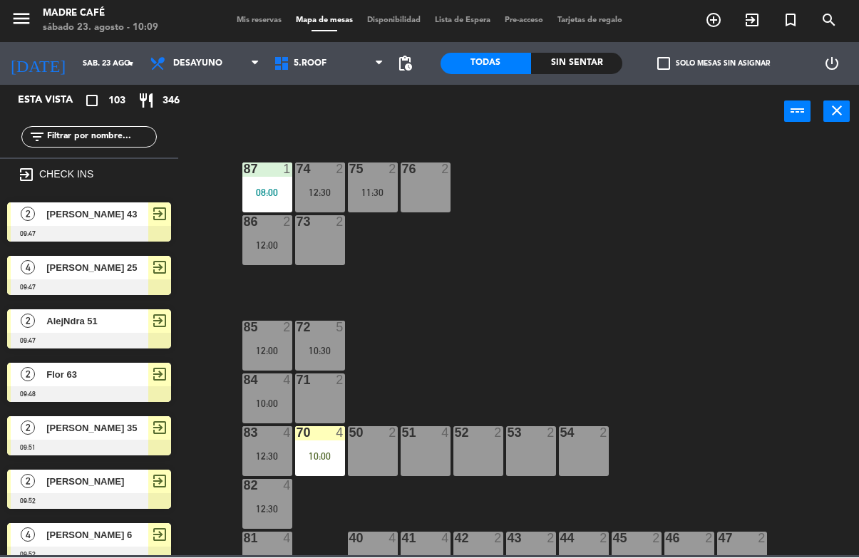
click at [584, 62] on div "Sin sentar" at bounding box center [576, 63] width 91 height 21
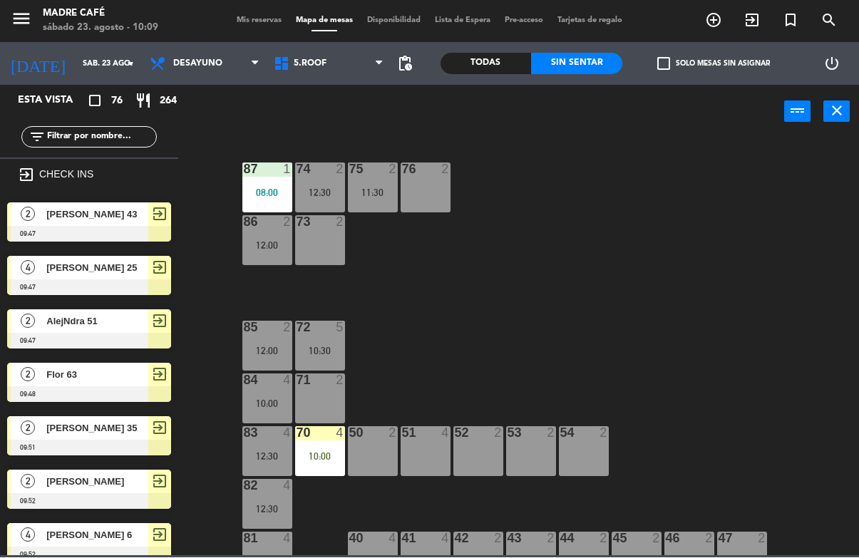
click at [477, 65] on div "Todas" at bounding box center [485, 63] width 91 height 21
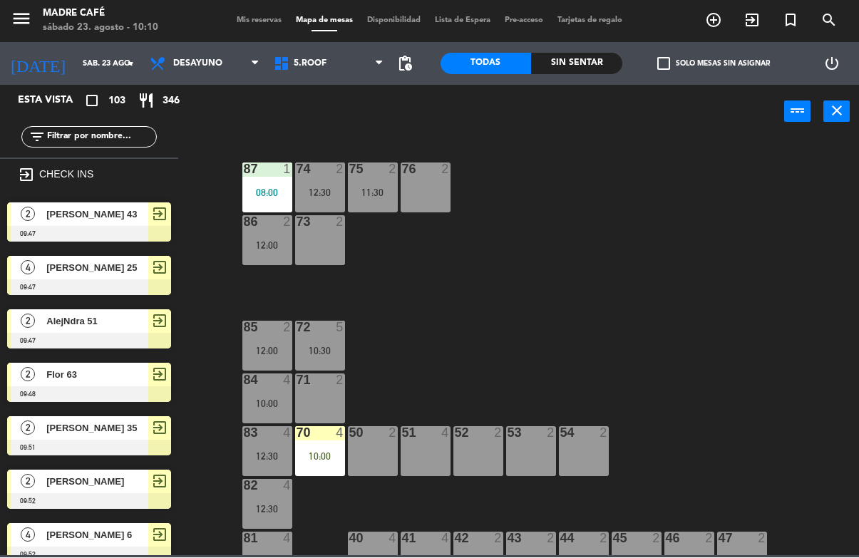
click at [125, 138] on input "text" at bounding box center [101, 138] width 110 height 16
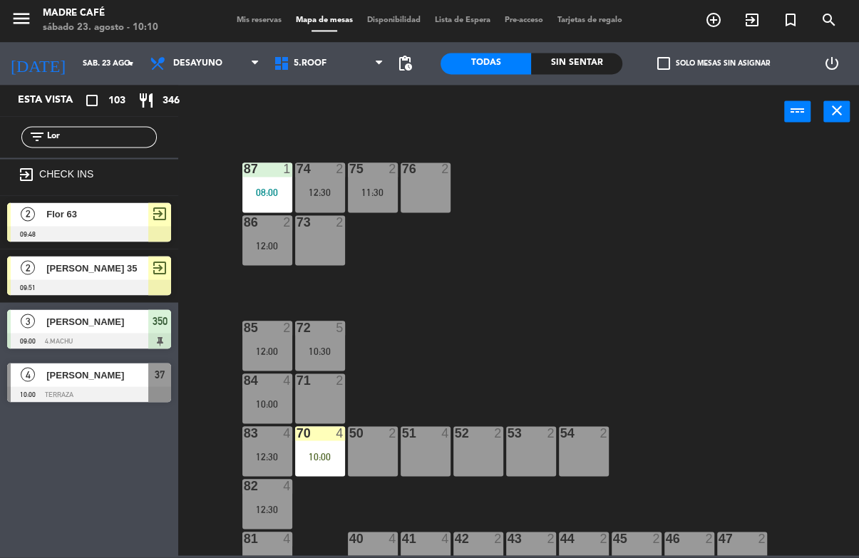
type input "Lor"
click at [557, 140] on div "87 1 08:00 74 2 12:30 75 2 11:30 76 2 86 2 12:00 73 2 72 5 10:30 85 2 12:00 71 …" at bounding box center [523, 347] width 672 height 418
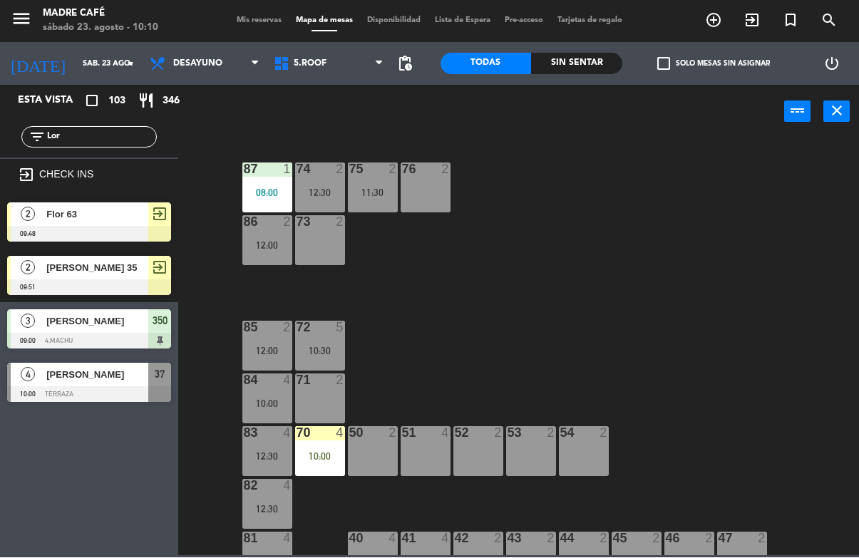
click at [117, 379] on span "[PERSON_NAME]" at bounding box center [97, 375] width 102 height 15
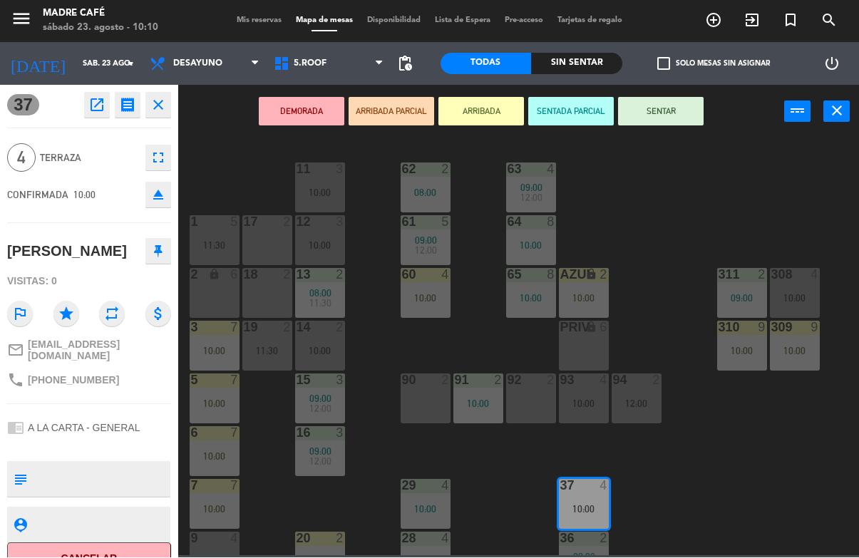
click at [485, 113] on button "ARRIBADA" at bounding box center [481, 112] width 86 height 29
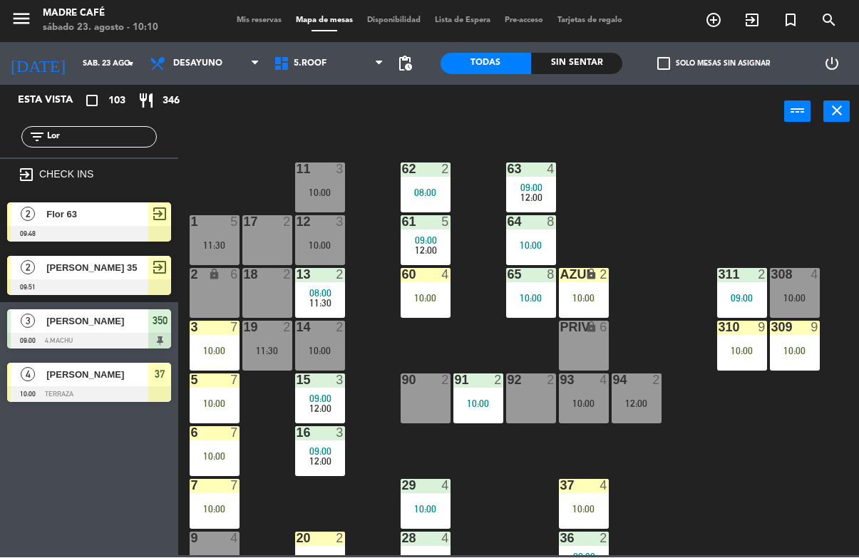
click at [100, 144] on input "Lor" at bounding box center [101, 138] width 110 height 16
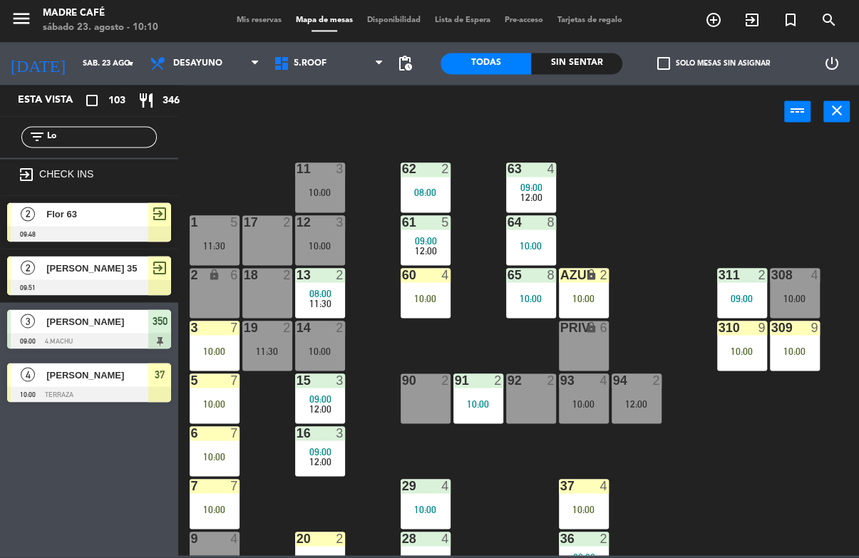
type input "L"
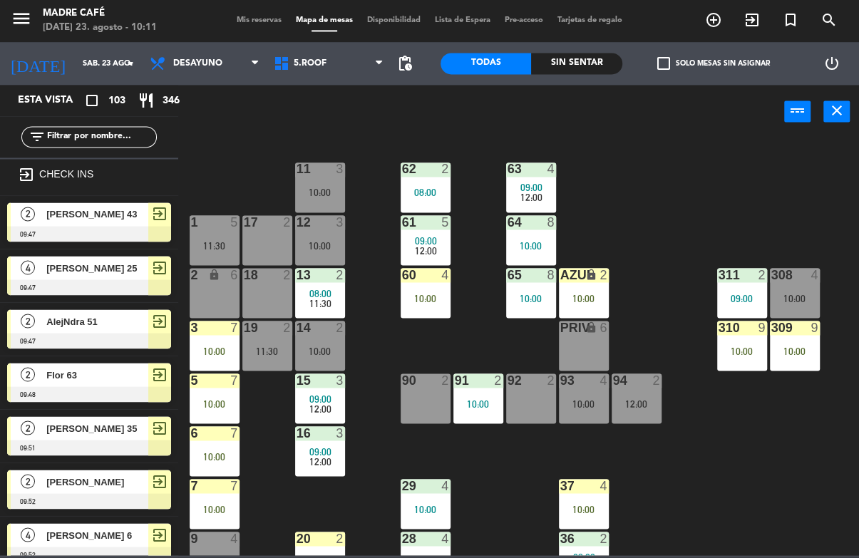
click at [676, 138] on div "11 3 10:00 63 4 09:00 12:00 62 2 08:00 12 3 10:00 1 5 11:30 61 5 09:00 12:00 64…" at bounding box center [523, 347] width 672 height 418
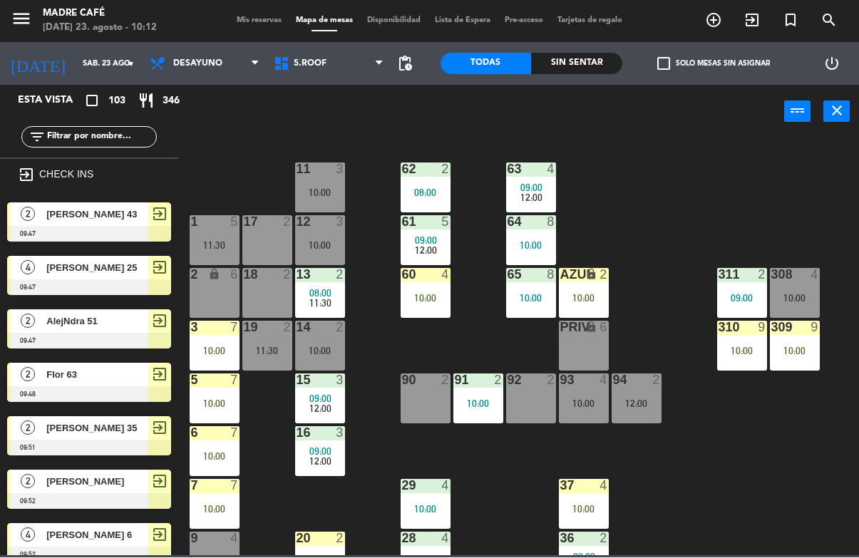
click at [110, 133] on input "text" at bounding box center [101, 138] width 110 height 16
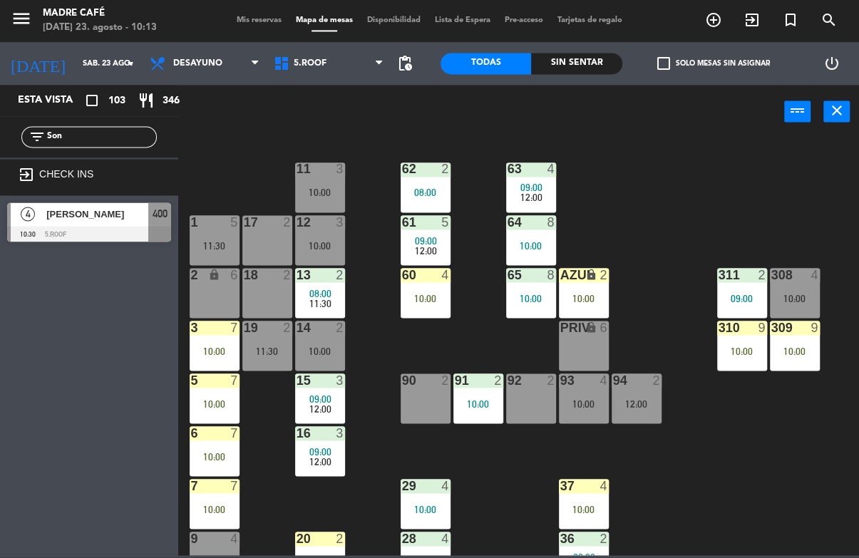
type input "Son"
click at [637, 159] on div "11 3 10:00 63 4 09:00 12:00 62 2 08:00 12 3 10:00 1 5 11:30 61 5 09:00 12:00 64…" at bounding box center [523, 347] width 672 height 418
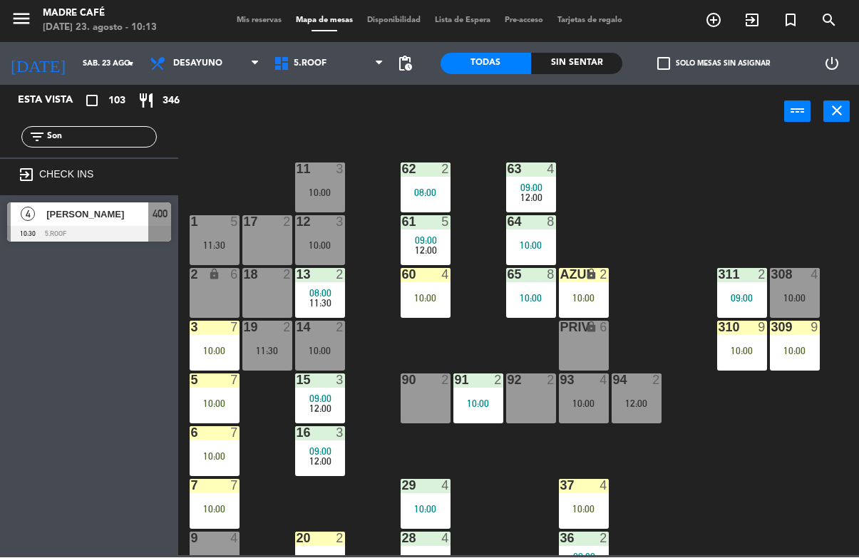
click at [108, 224] on div "[PERSON_NAME]" at bounding box center [96, 215] width 103 height 24
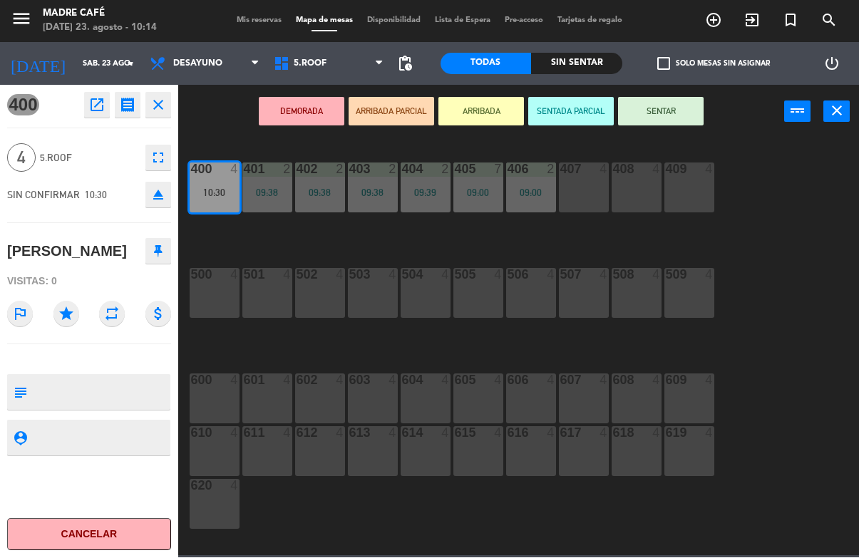
click at [466, 110] on button "ARRIBADA" at bounding box center [481, 112] width 86 height 29
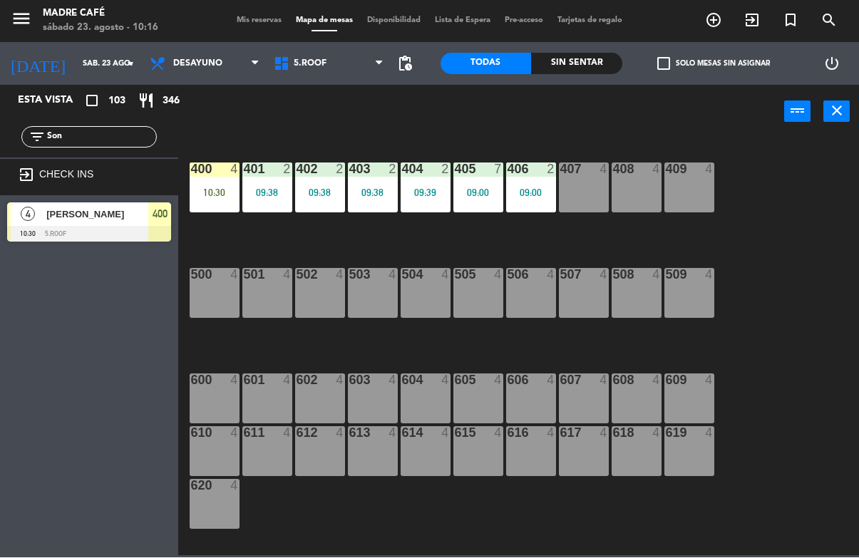
click at [103, 145] on input "Son" at bounding box center [101, 138] width 110 height 16
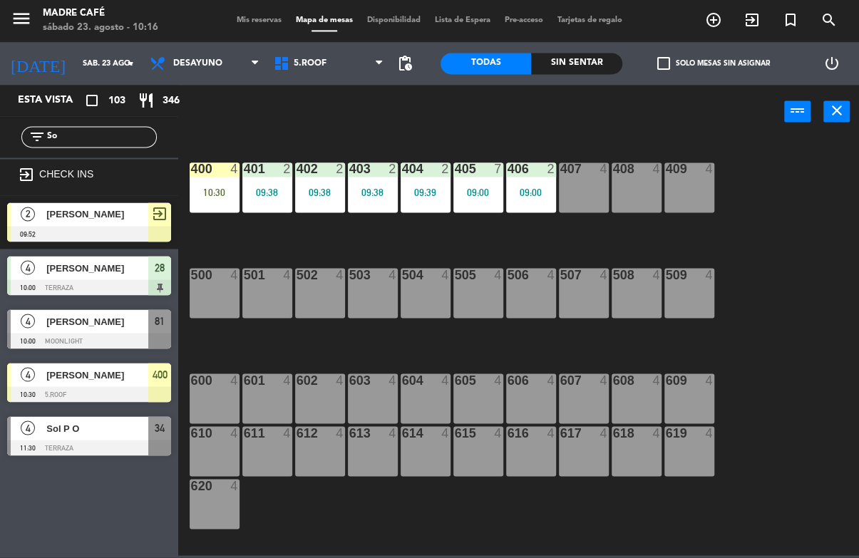
type input "S"
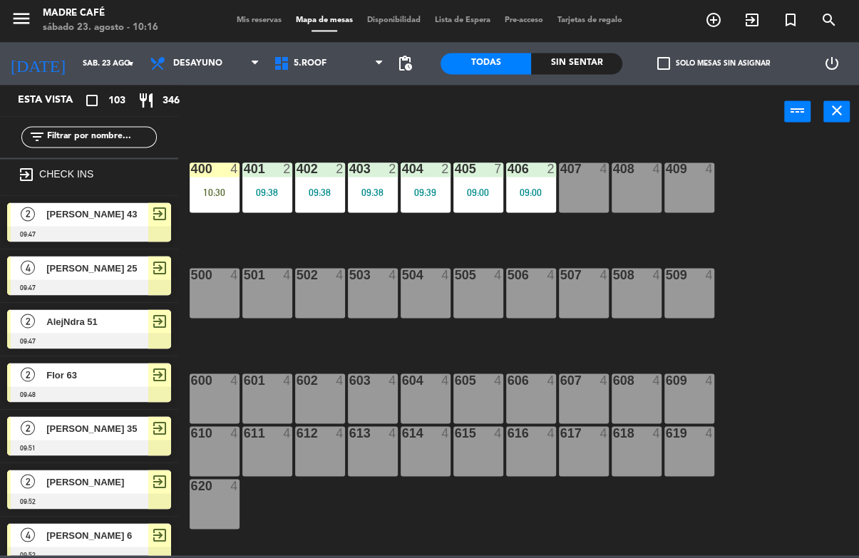
click at [732, 170] on div "400 4 10:30 401 2 09:38 402 2 09:38 403 2 09:38 404 2 09:39 405 7 09:00 406 2 0…" at bounding box center [523, 347] width 672 height 418
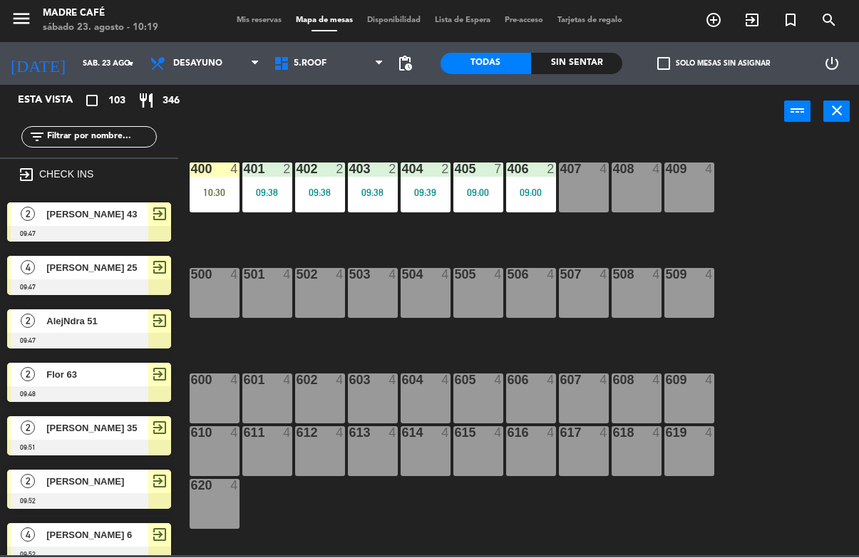
click at [493, 474] on div "615 4" at bounding box center [478, 452] width 50 height 50
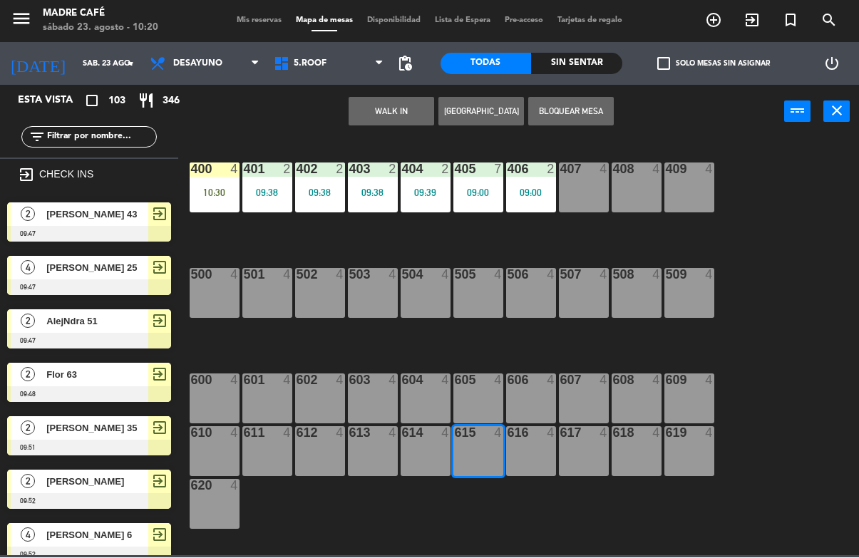
click at [213, 188] on div "10:30" at bounding box center [215, 193] width 50 height 10
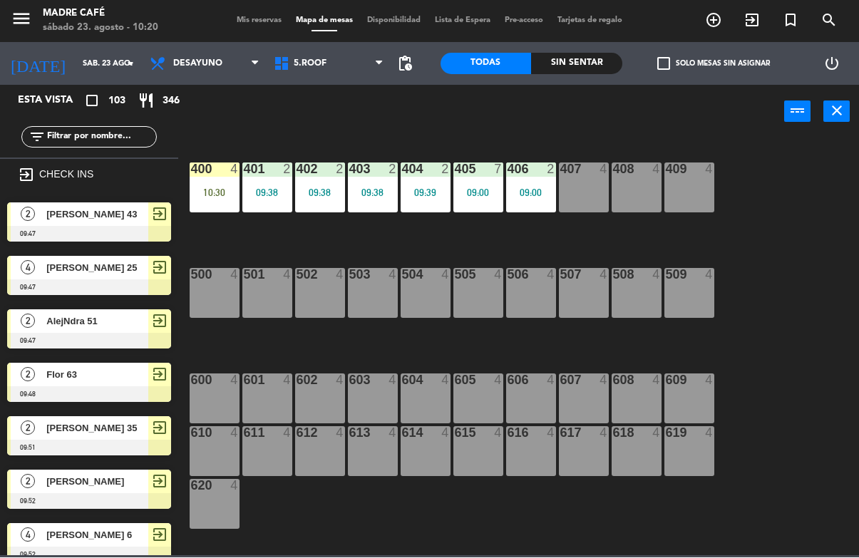
click at [261, 236] on div "400 4 10:30 401 2 09:38 402 2 09:38 403 2 09:38 404 2 09:39 405 7 09:00 406 2 0…" at bounding box center [523, 347] width 672 height 418
click at [203, 188] on div "10:30" at bounding box center [215, 193] width 50 height 10
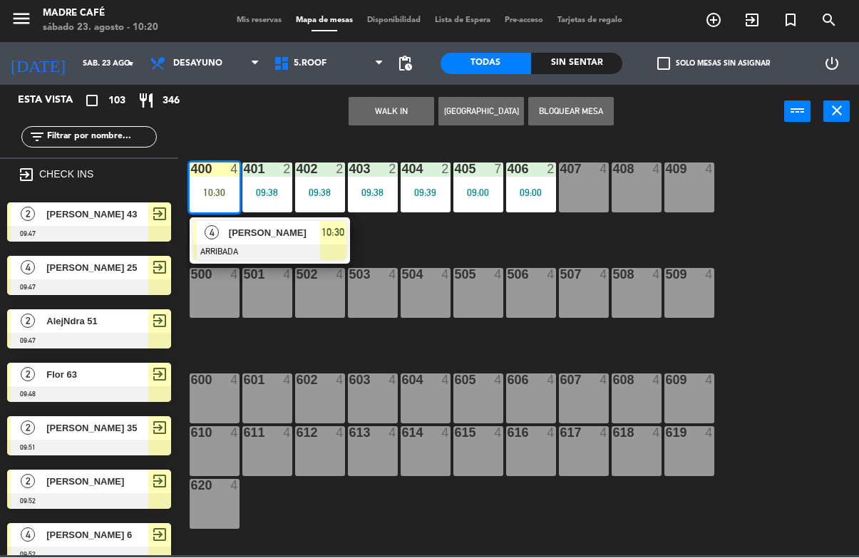
click at [252, 237] on span "[PERSON_NAME]" at bounding box center [274, 233] width 91 height 15
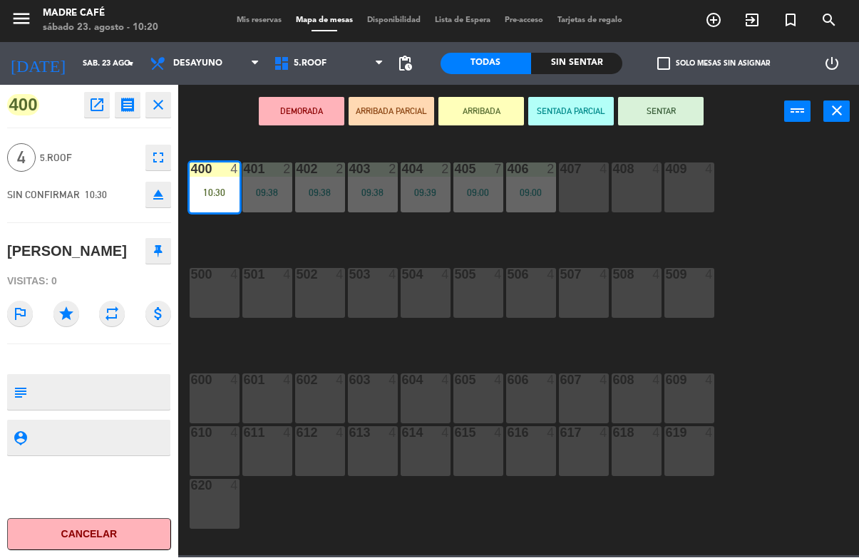
click at [644, 115] on button "SENTAR" at bounding box center [661, 112] width 86 height 29
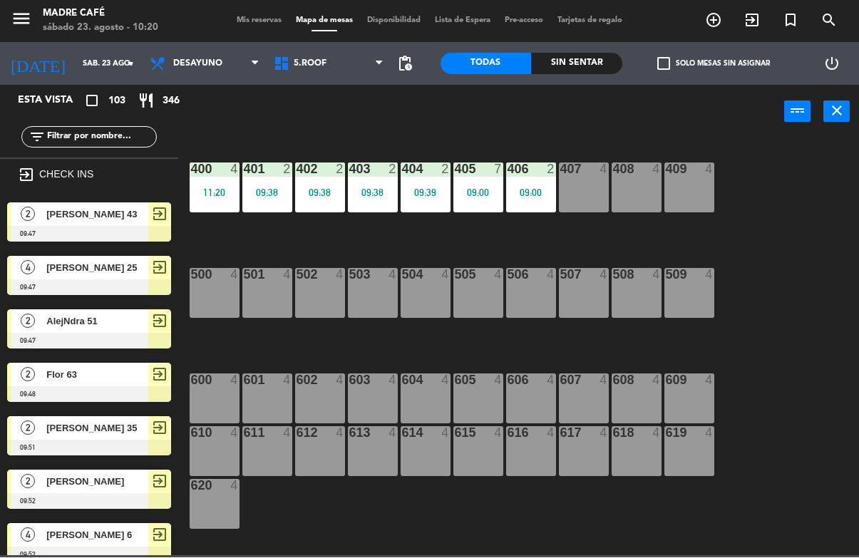
scroll to position [557, 0]
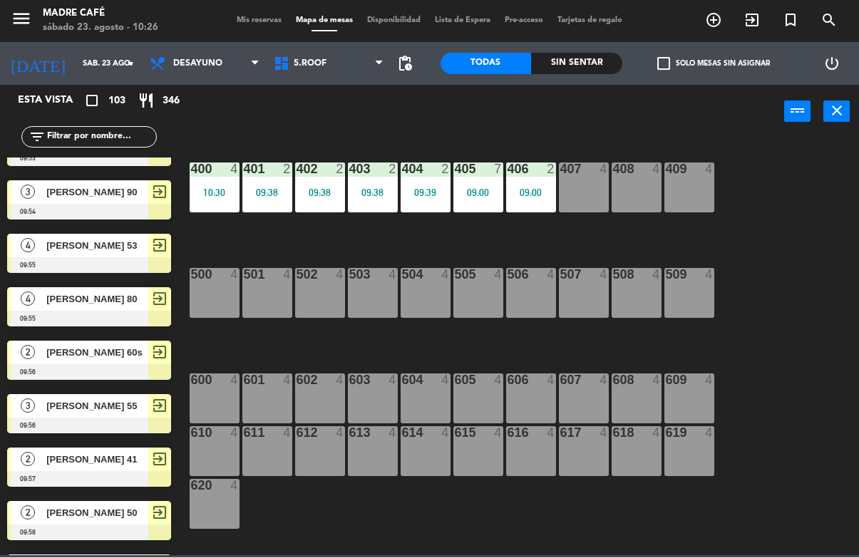
click at [103, 137] on input "text" at bounding box center [101, 138] width 110 height 16
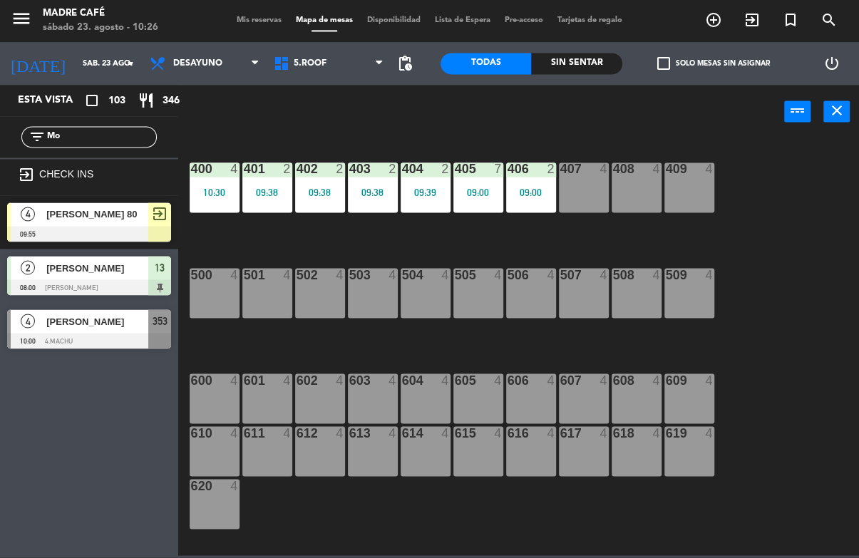
scroll to position [0, 0]
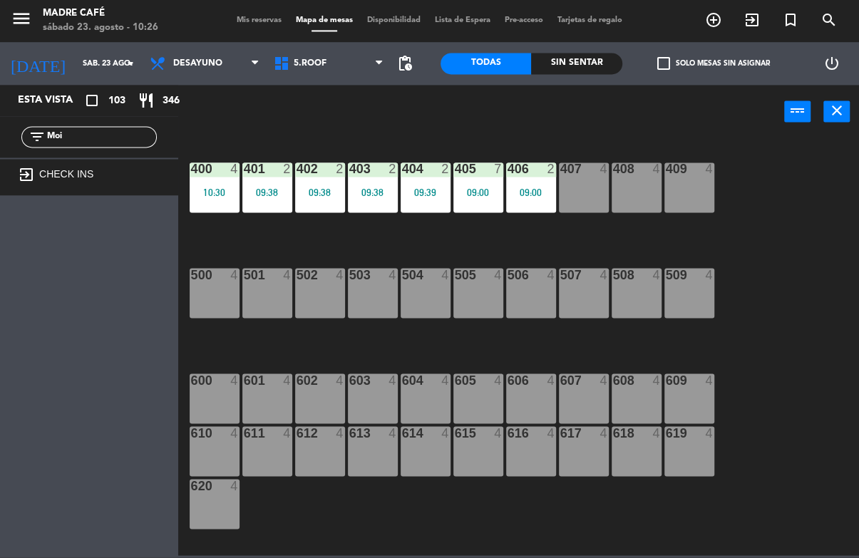
click at [588, 114] on div "power_input close" at bounding box center [481, 113] width 606 height 54
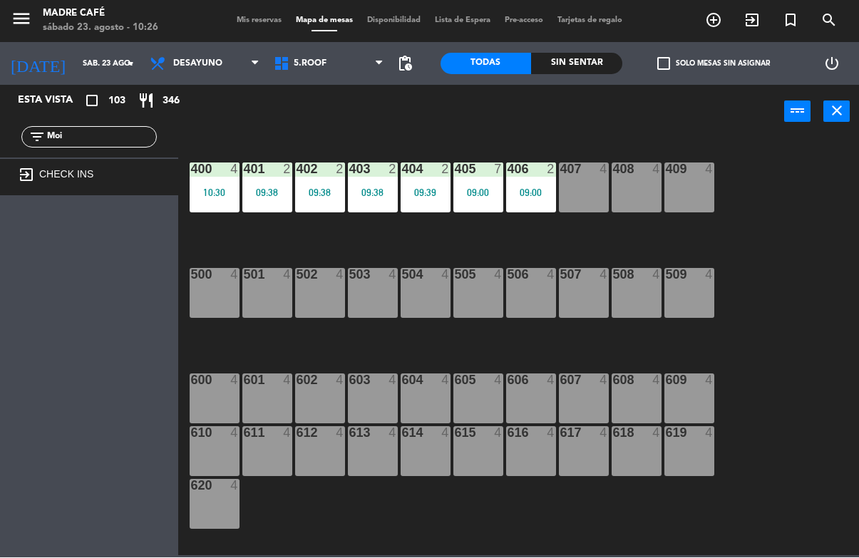
click at [124, 135] on input "Moi" at bounding box center [101, 138] width 110 height 16
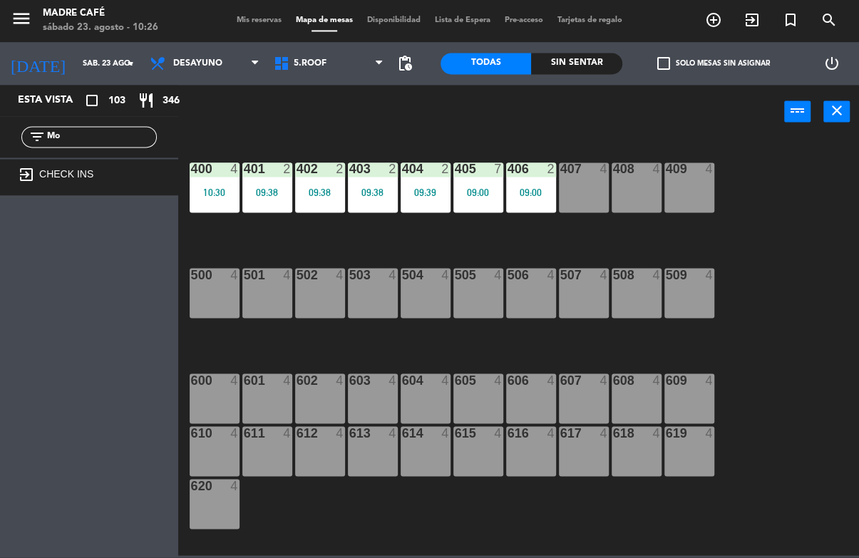
type input "M"
click at [766, 174] on div "400 4 10:30 401 2 09:38 402 2 09:38 403 2 09:38 404 2 09:39 405 7 09:00 406 2 0…" at bounding box center [523, 347] width 672 height 418
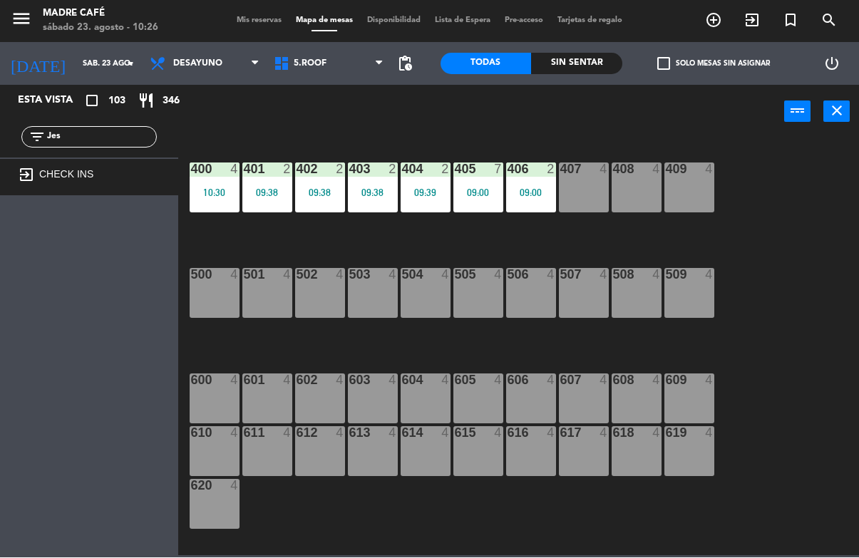
click at [126, 143] on input "Jes" at bounding box center [101, 138] width 110 height 16
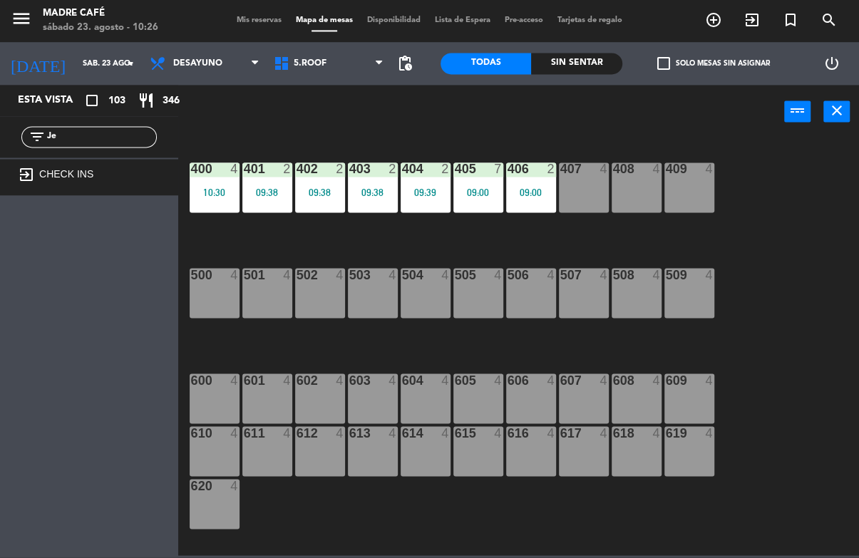
type input "J"
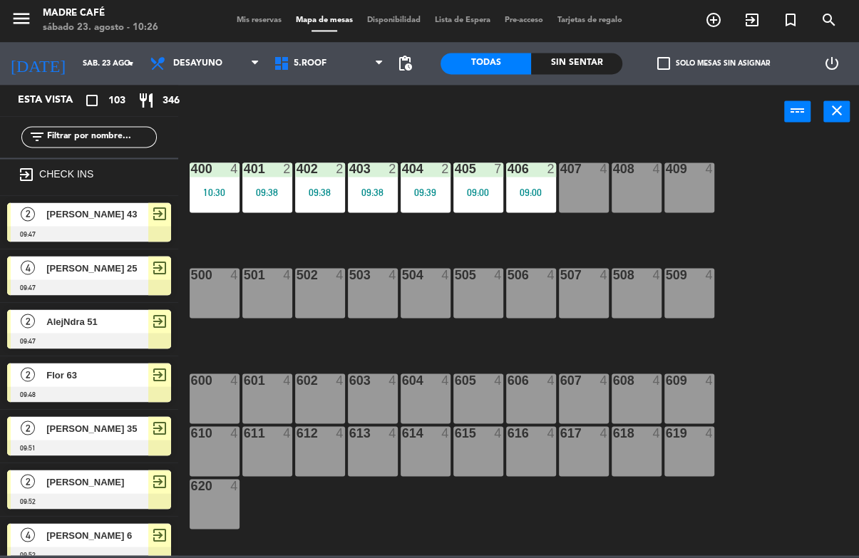
click at [790, 180] on div "400 4 10:30 401 2 09:38 402 2 09:38 403 2 09:38 404 2 09:39 405 7 09:00 406 2 0…" at bounding box center [523, 347] width 672 height 418
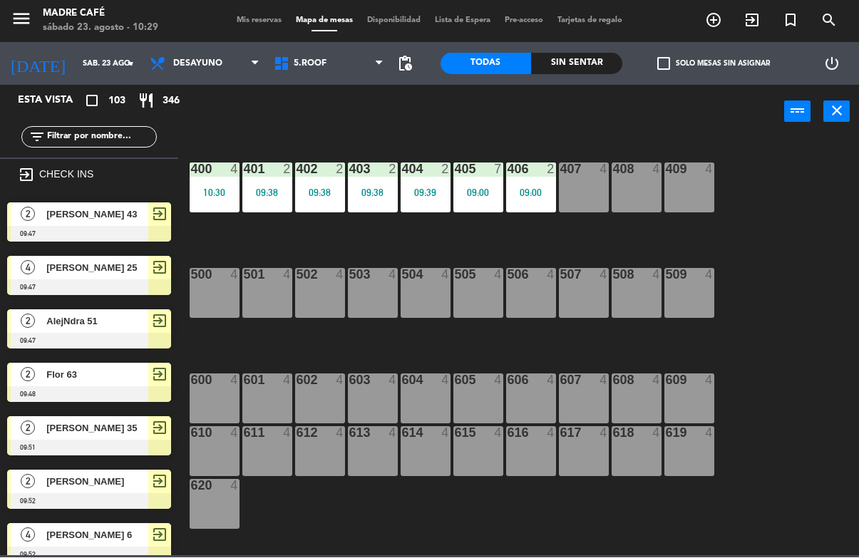
click at [123, 138] on input "text" at bounding box center [101, 138] width 110 height 16
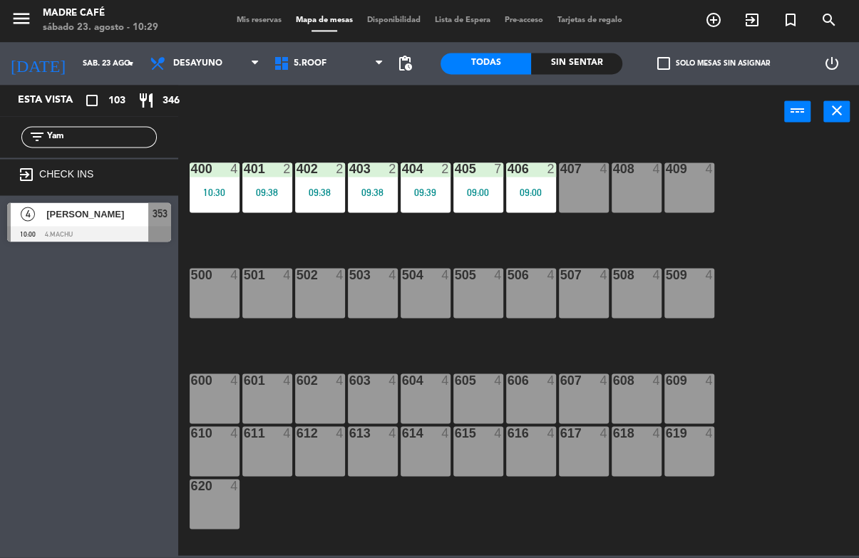
click at [638, 106] on div "power_input close" at bounding box center [481, 113] width 606 height 54
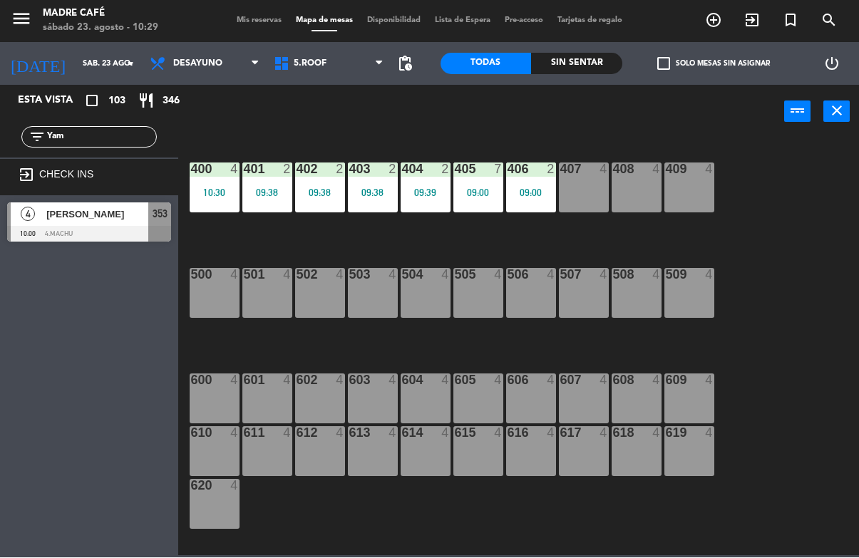
click at [130, 135] on input "Yam" at bounding box center [101, 138] width 110 height 16
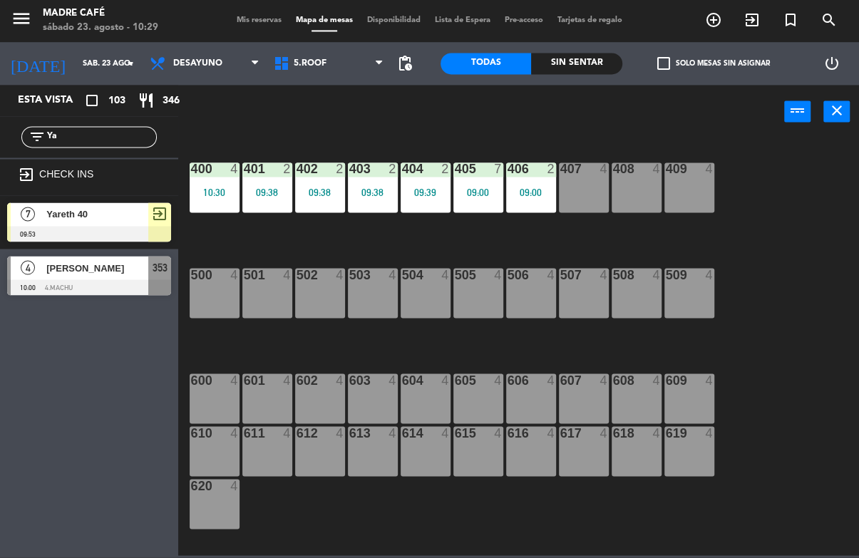
type input "Y"
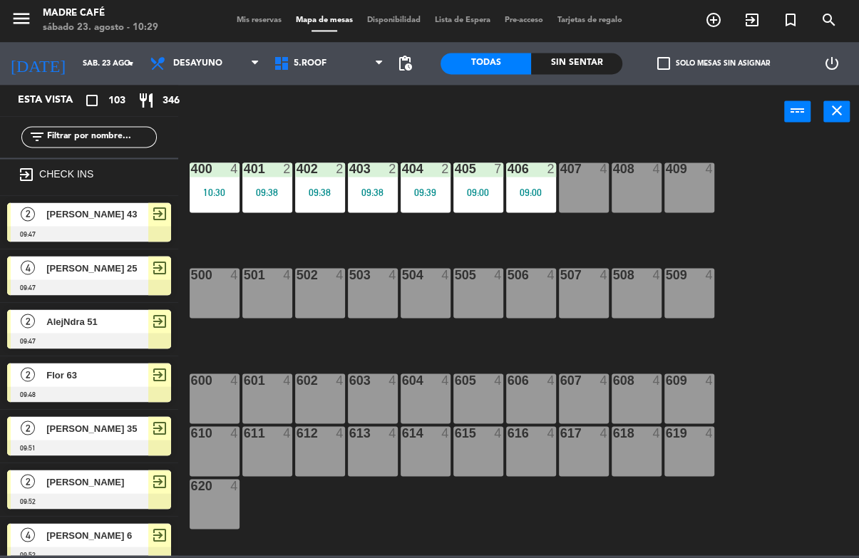
click at [803, 177] on div "400 4 10:30 401 2 09:38 402 2 09:38 403 2 09:38 404 2 09:39 405 7 09:00 406 2 0…" at bounding box center [523, 347] width 672 height 418
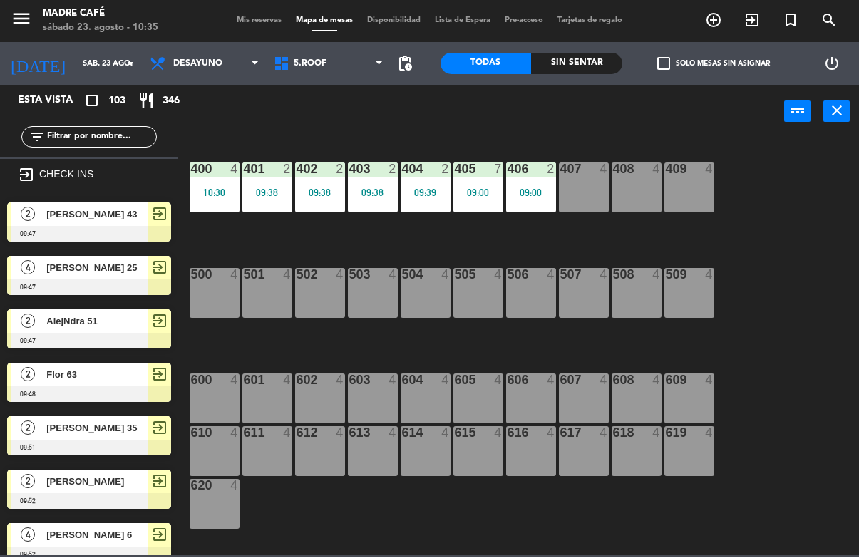
click at [103, 145] on input "text" at bounding box center [101, 138] width 110 height 16
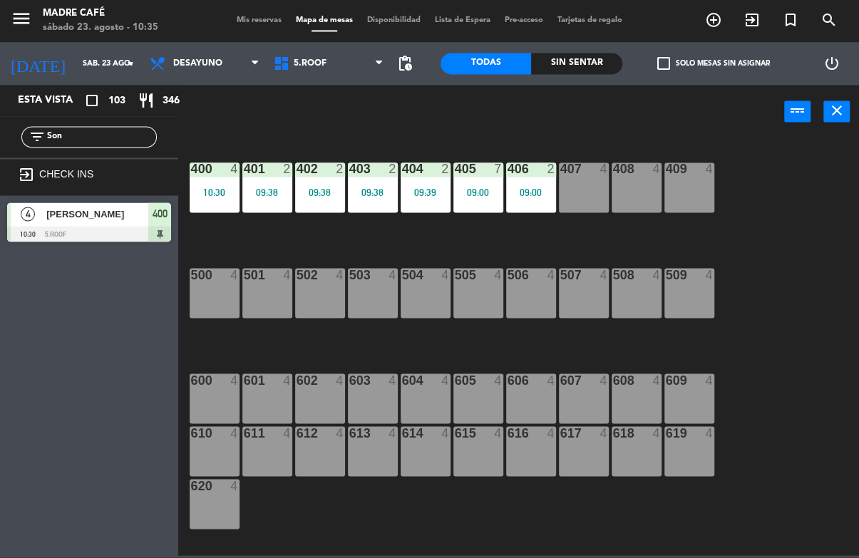
click at [607, 95] on div "power_input close" at bounding box center [481, 113] width 606 height 54
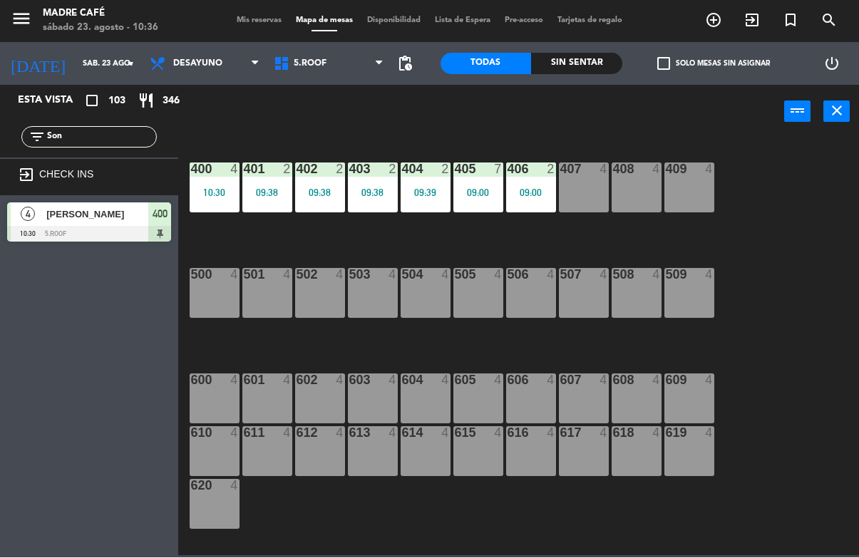
click at [116, 133] on input "Son" at bounding box center [101, 138] width 110 height 16
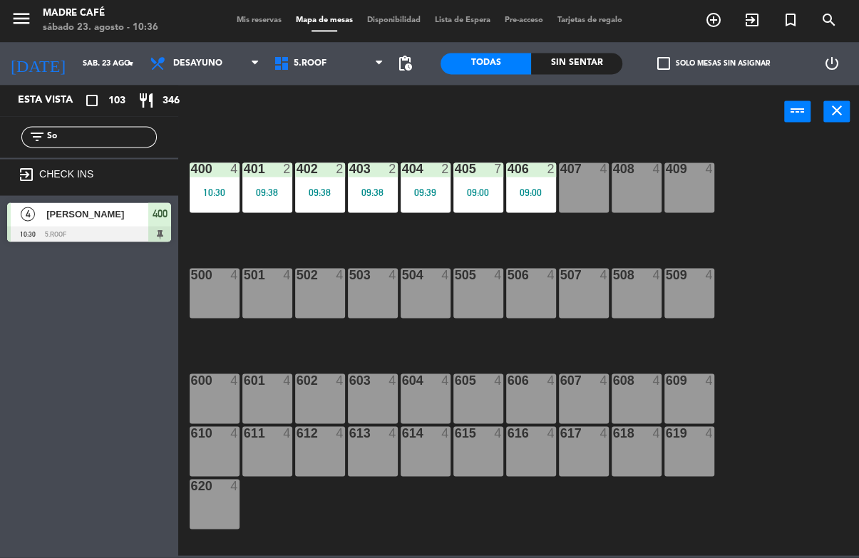
type input "S"
type input "Lil"
click at [738, 165] on div "400 4 10:30 401 2 09:38 402 2 09:38 403 2 09:38 404 2 09:39 405 7 09:00 406 2 0…" at bounding box center [523, 347] width 672 height 418
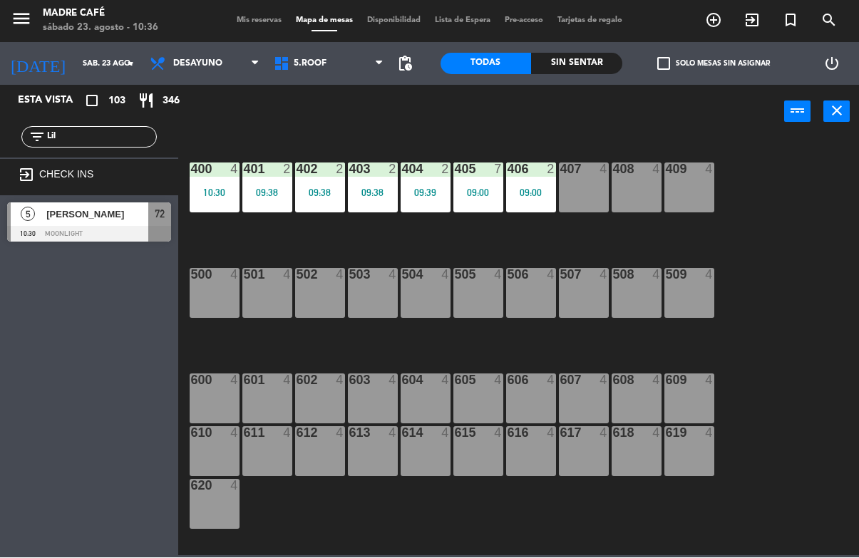
click at [138, 209] on span "[PERSON_NAME]" at bounding box center [97, 214] width 102 height 15
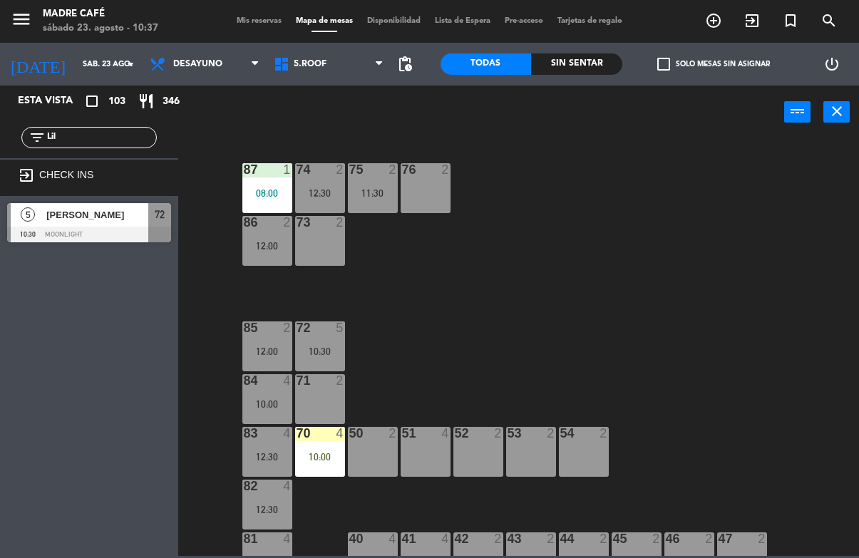
click at [120, 203] on div "[PERSON_NAME]" at bounding box center [96, 215] width 103 height 24
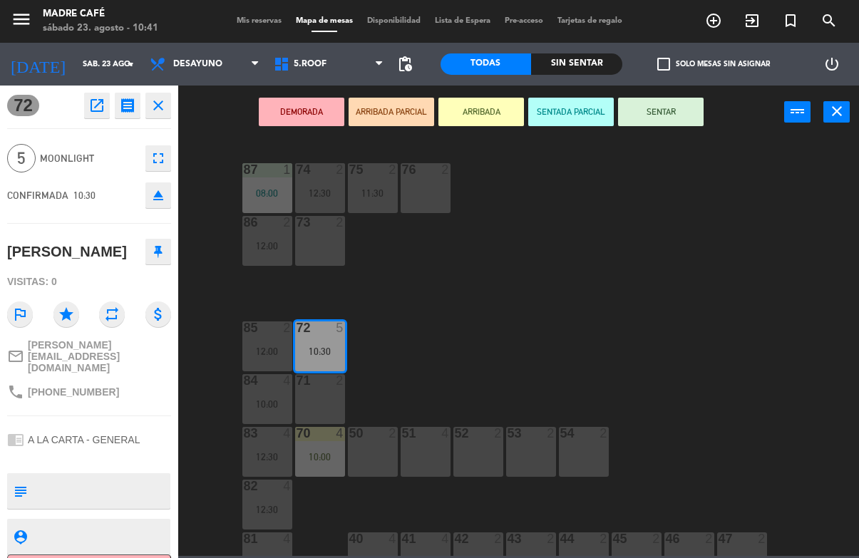
click at [496, 109] on button "ARRIBADA" at bounding box center [481, 112] width 86 height 29
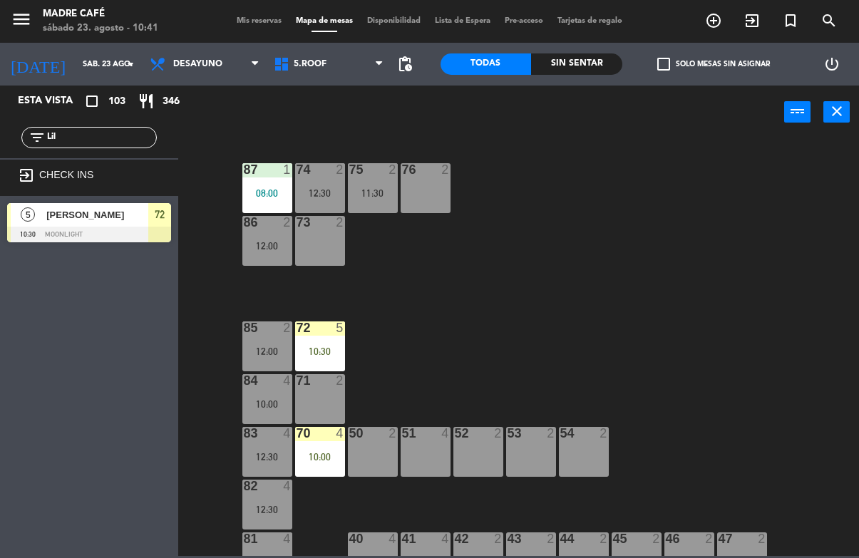
click at [118, 141] on input "Lil" at bounding box center [101, 138] width 110 height 16
type input "L"
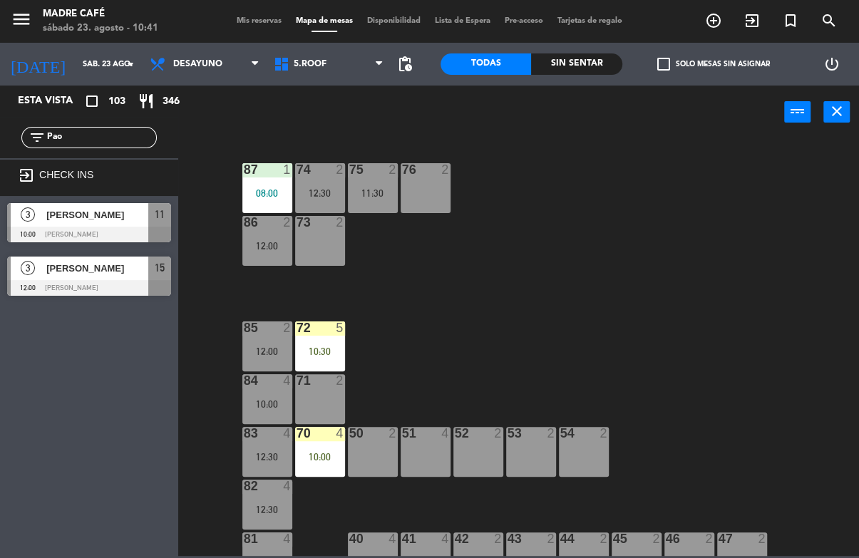
click at [619, 165] on div "87 1 08:00 74 2 12:30 75 2 11:30 76 2 86 2 12:00 73 2 72 5 10:30 85 2 12:00 71 …" at bounding box center [523, 347] width 672 height 418
click at [103, 135] on input "Pao" at bounding box center [101, 138] width 110 height 16
type input "P"
click at [557, 162] on div "87 1 08:00 74 2 12:30 75 2 11:30 76 2 86 2 12:00 73 2 72 5 10:30 85 2 12:00 71 …" at bounding box center [523, 347] width 672 height 418
click at [125, 143] on input "San" at bounding box center [101, 138] width 110 height 16
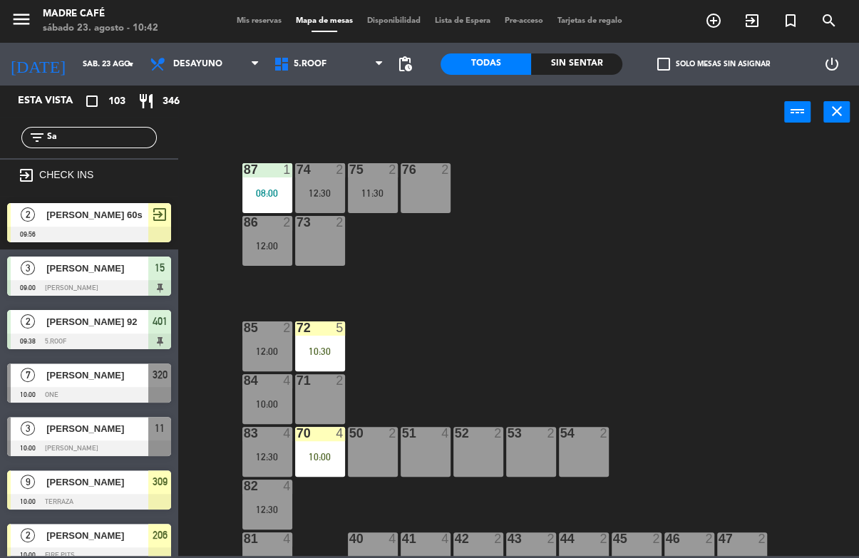
type input "S"
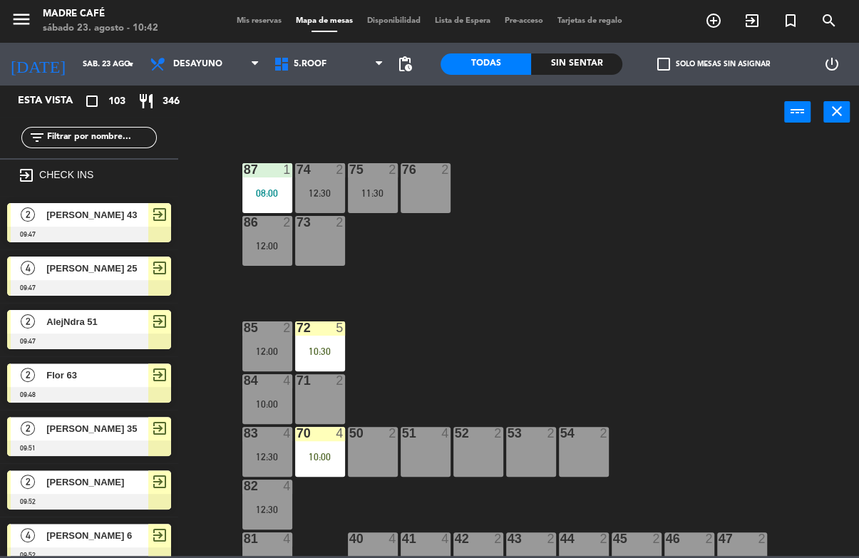
click at [711, 133] on div "power_input close" at bounding box center [481, 113] width 606 height 54
click at [315, 325] on div at bounding box center [320, 327] width 24 height 13
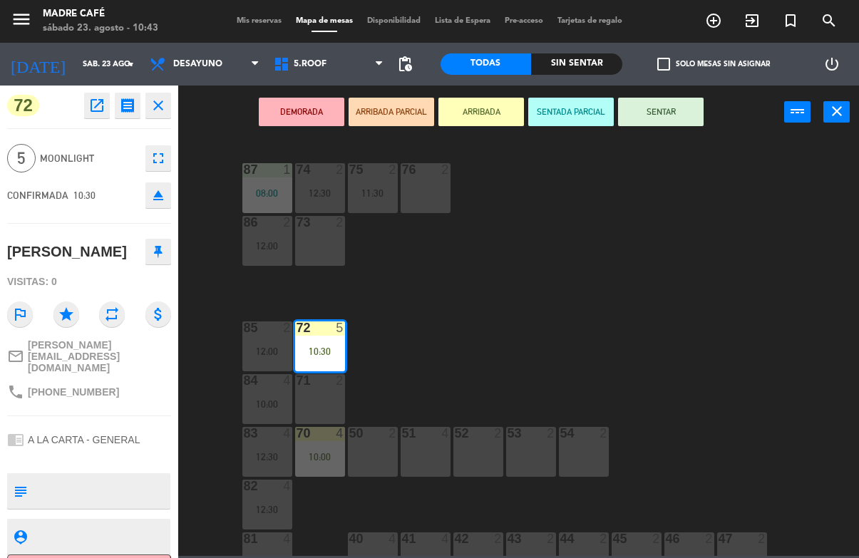
click at [660, 137] on div "DEMORADA ARRIBADA PARCIAL ARRIBADA SENTADA PARCIAL SENTAR power_input close" at bounding box center [481, 113] width 606 height 54
click at [669, 120] on button "SENTAR" at bounding box center [661, 112] width 86 height 29
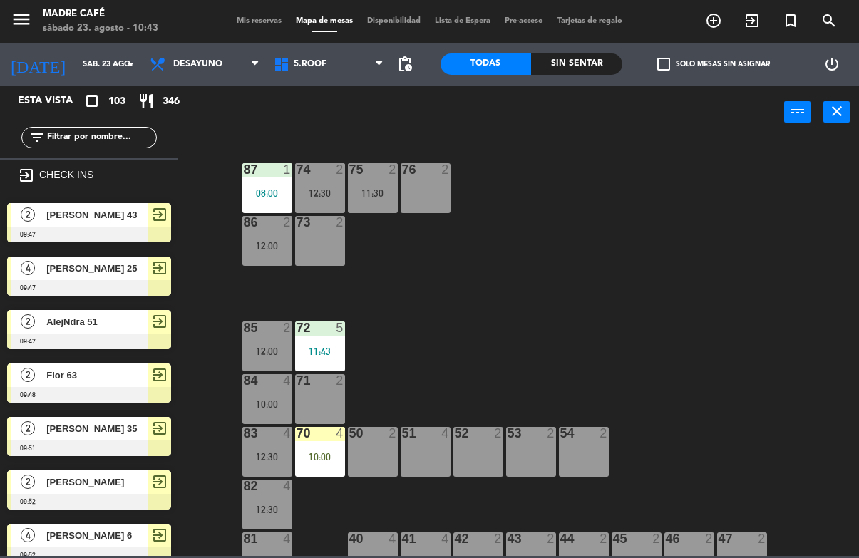
scroll to position [503, 0]
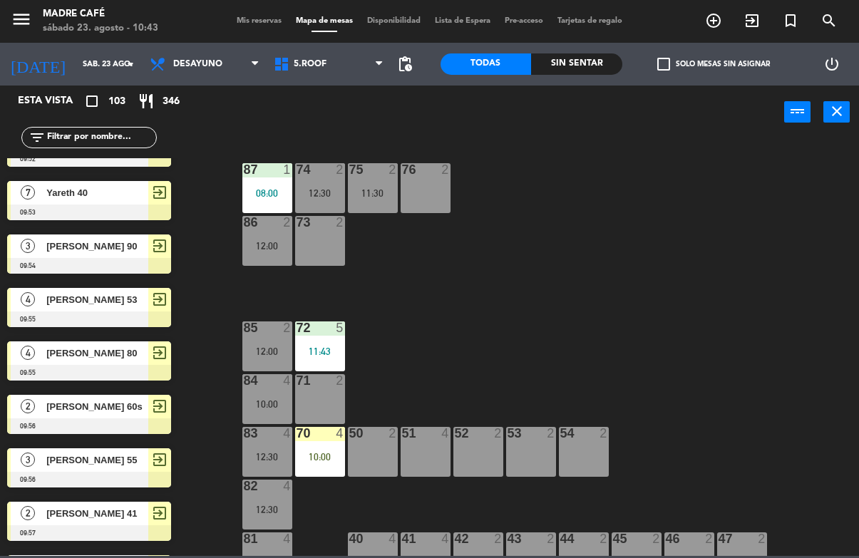
click at [314, 453] on div "10:00" at bounding box center [320, 457] width 50 height 10
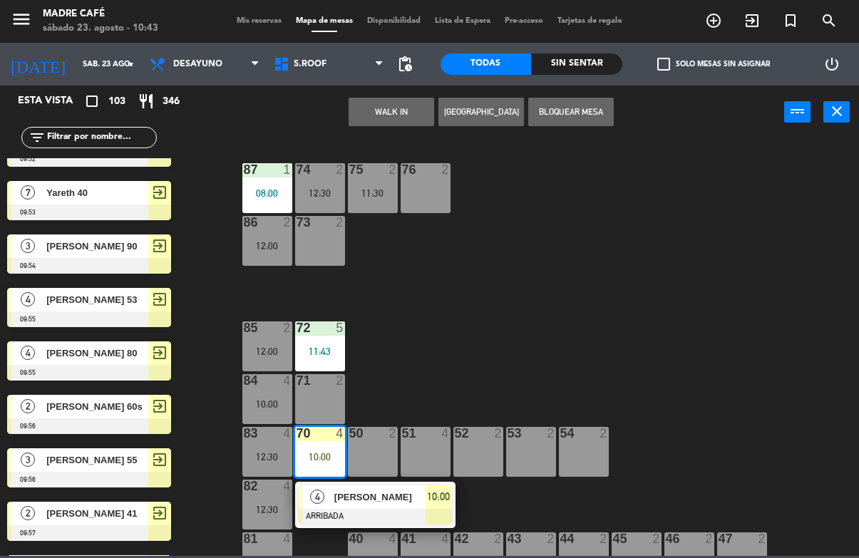
click at [371, 502] on span "[PERSON_NAME]" at bounding box center [379, 497] width 91 height 15
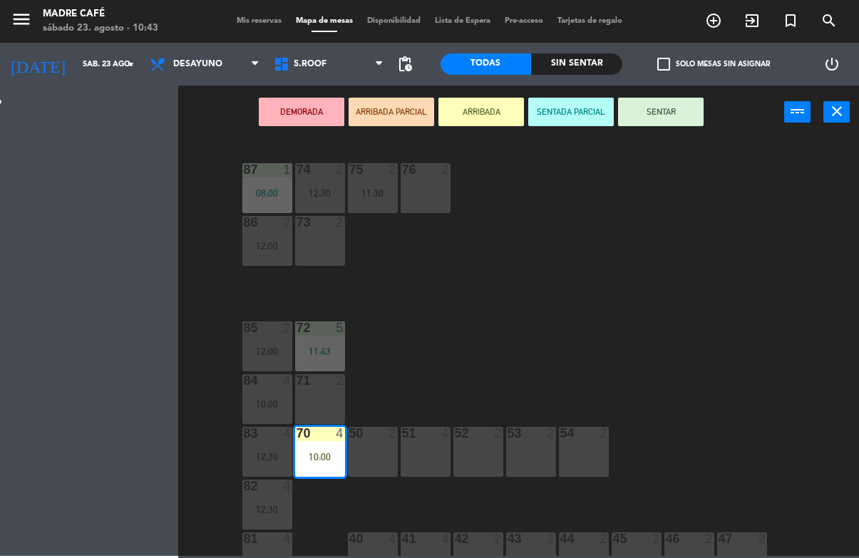
click at [671, 124] on button "SENTAR" at bounding box center [661, 112] width 86 height 29
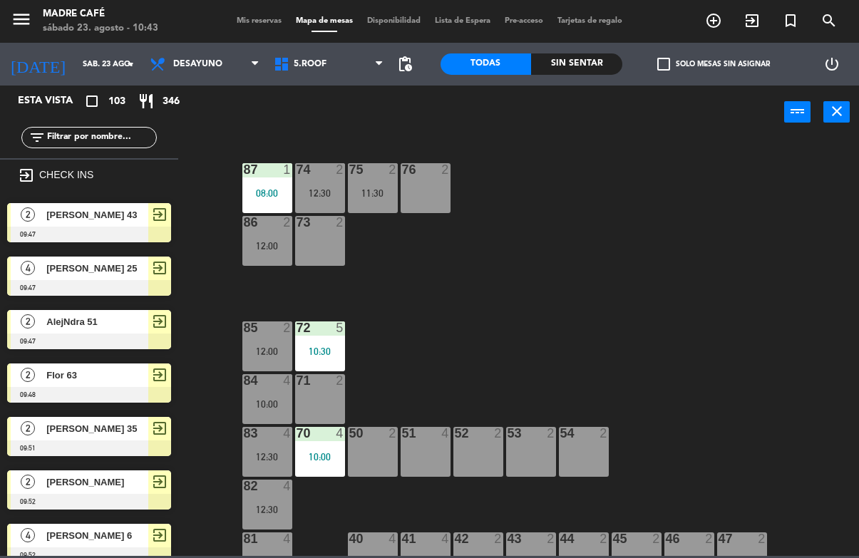
scroll to position [0, 0]
click at [600, 58] on div "Sin sentar" at bounding box center [576, 63] width 91 height 21
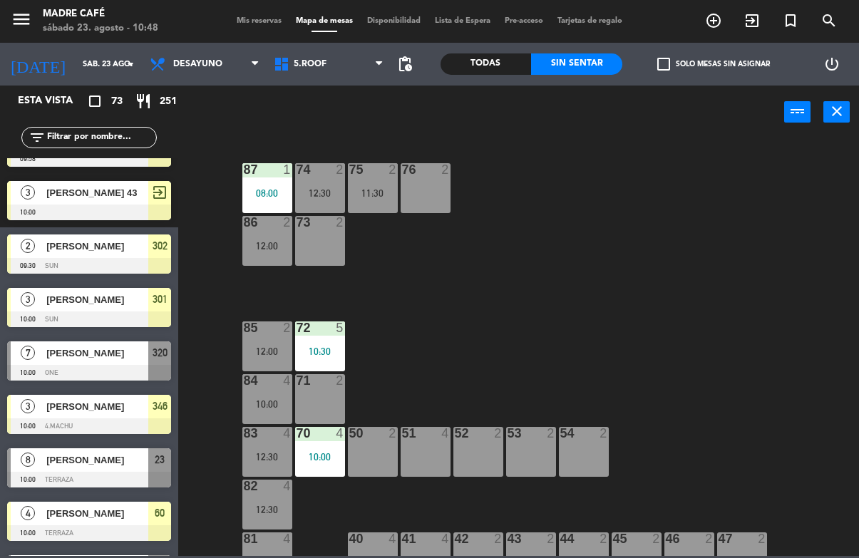
scroll to position [981, 0]
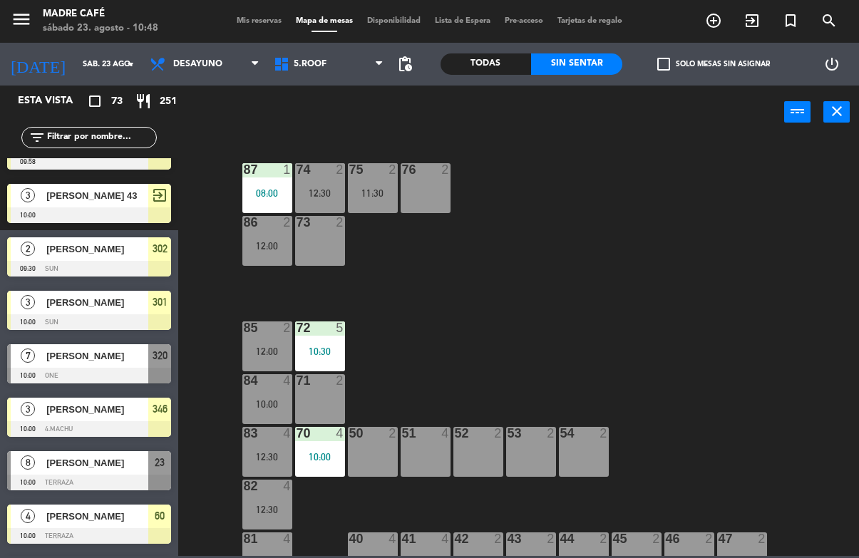
click at [114, 363] on span "[PERSON_NAME]" at bounding box center [97, 355] width 102 height 15
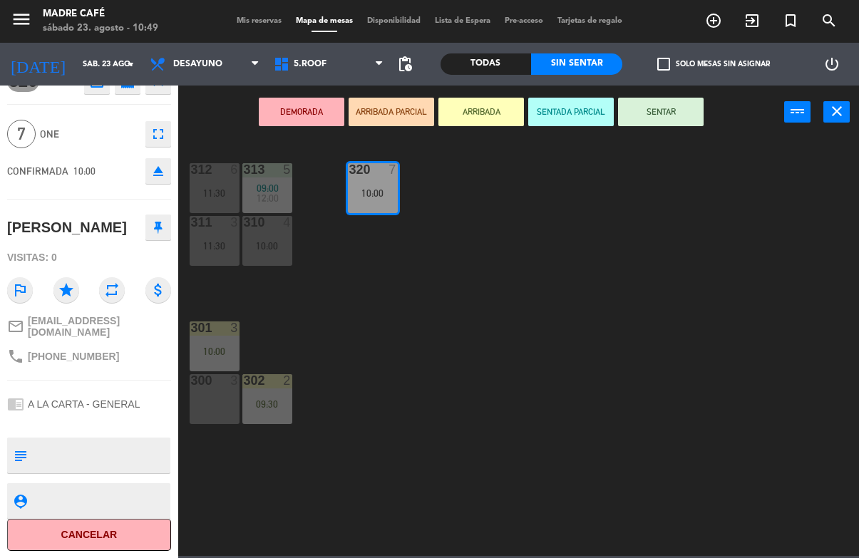
scroll to position [38, 0]
click at [120, 544] on button "Cancelar" at bounding box center [89, 535] width 164 height 32
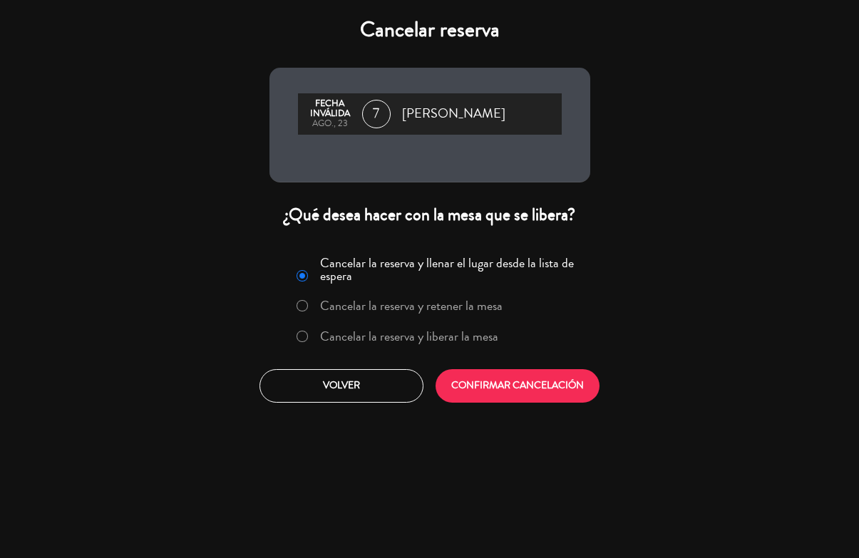
click at [445, 350] on label "Cancelar la reserva y liberar la mesa" at bounding box center [397, 337] width 217 height 26
click at [502, 401] on button "CONFIRMAR CANCELACIÓN" at bounding box center [517, 385] width 164 height 33
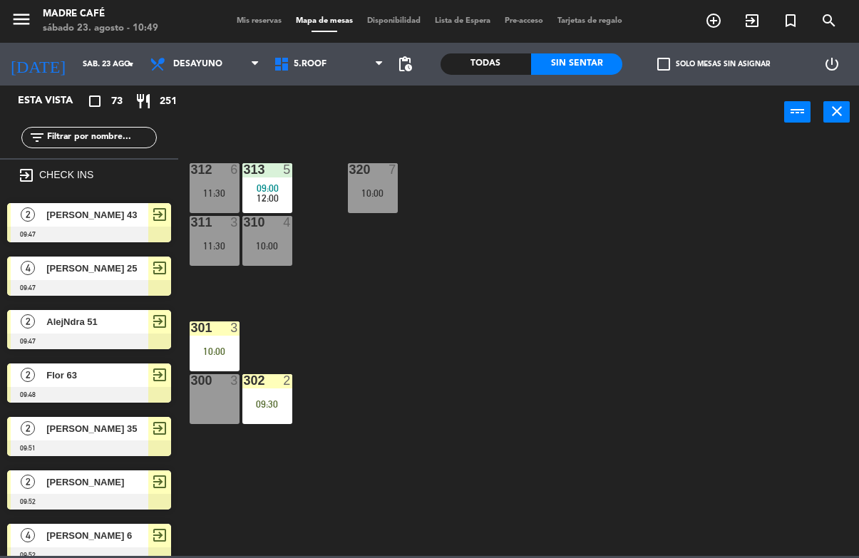
scroll to position [0, 0]
click at [109, 139] on input "text" at bounding box center [101, 138] width 110 height 16
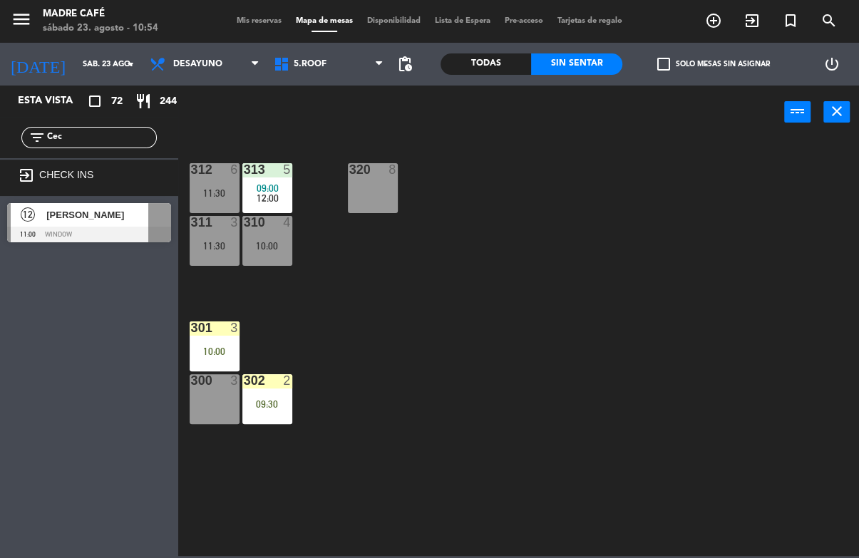
type input "Cec"
click at [441, 152] on div "312 6 11:30 313 5 09:00 12:00 320 8 311 3 11:30 310 4 10:00 301 3 10:00 300 3 3…" at bounding box center [523, 347] width 672 height 418
click at [114, 231] on div at bounding box center [89, 235] width 164 height 16
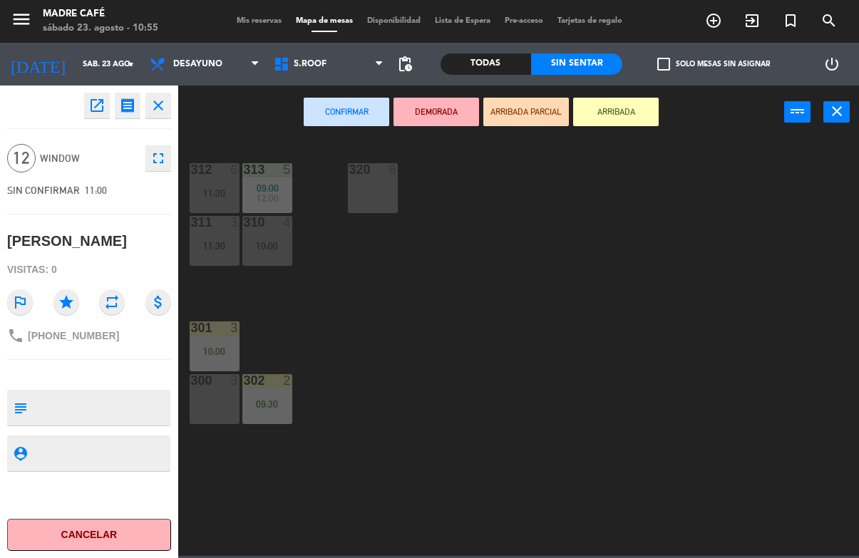
click at [596, 115] on button "ARRIBADA" at bounding box center [616, 112] width 86 height 29
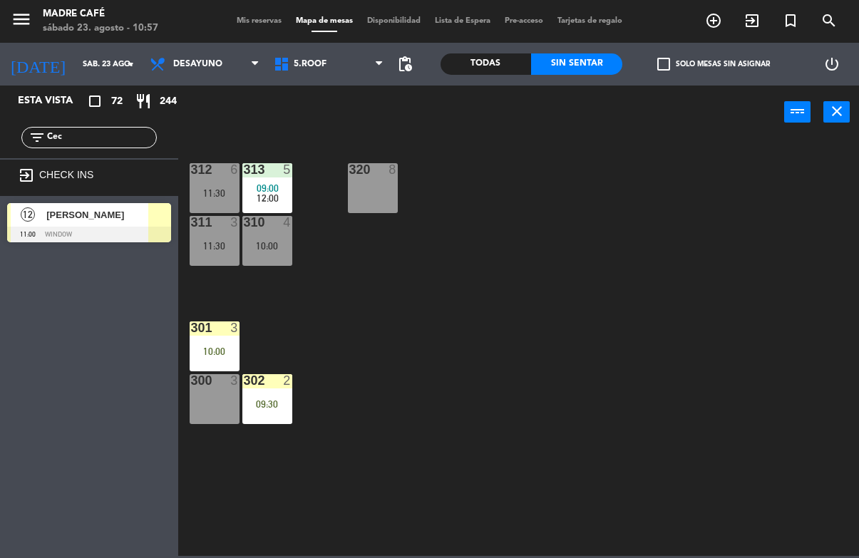
click at [113, 142] on input "Cec" at bounding box center [101, 138] width 110 height 16
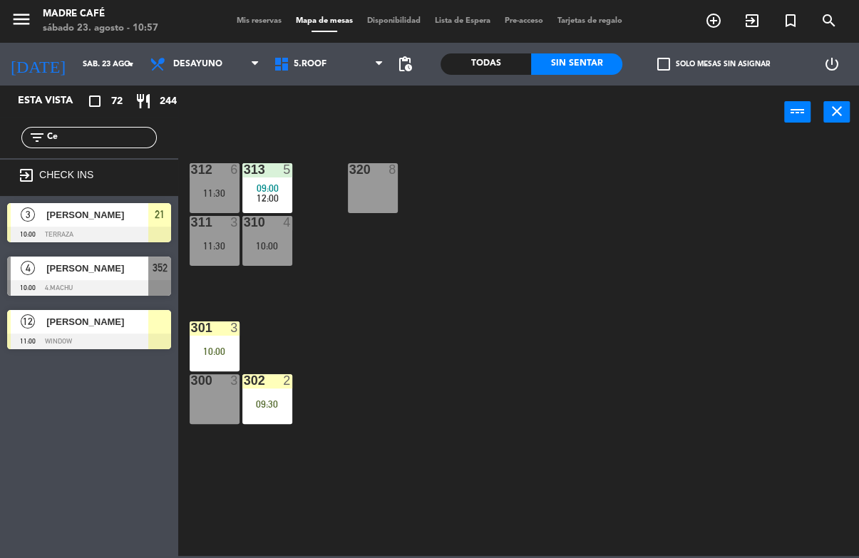
type input "C"
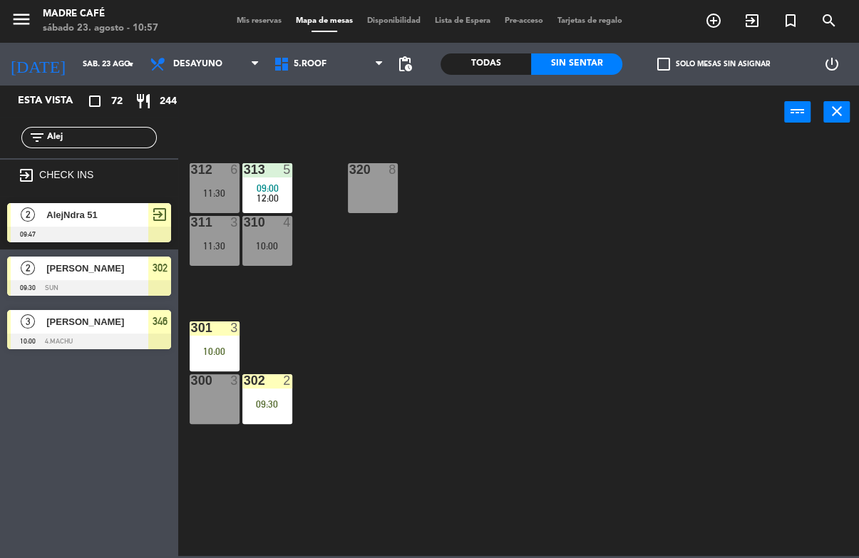
click at [582, 144] on div "312 6 11:30 313 5 09:00 12:00 320 8 311 3 11:30 310 4 10:00 301 3 10:00 300 3 3…" at bounding box center [523, 347] width 672 height 418
click at [122, 136] on input "Alej" at bounding box center [101, 138] width 110 height 16
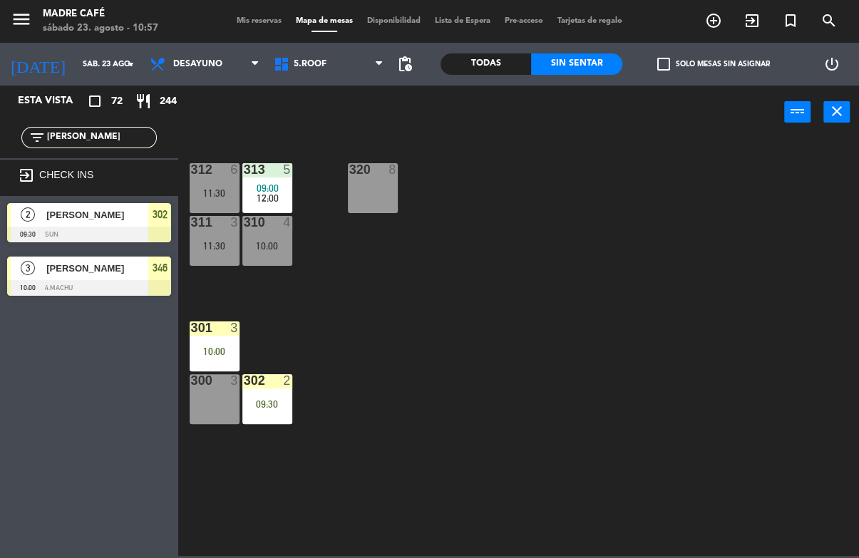
type input "[PERSON_NAME]"
click at [701, 155] on div "312 6 11:30 313 5 09:00 12:00 320 8 311 3 11:30 310 4 10:00 301 3 10:00 300 3 3…" at bounding box center [523, 347] width 672 height 418
click at [138, 224] on div "[PERSON_NAME]" at bounding box center [96, 215] width 103 height 24
click at [134, 268] on span "[PERSON_NAME]" at bounding box center [97, 268] width 102 height 15
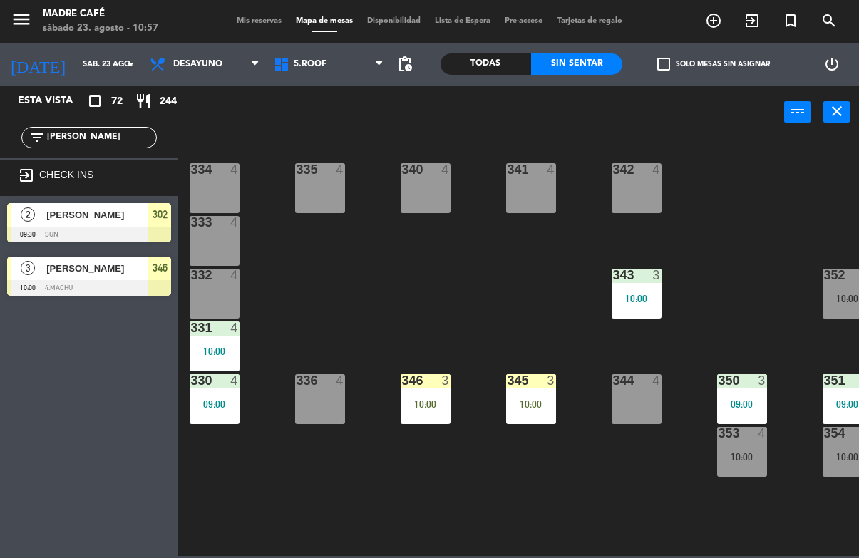
click at [115, 145] on input "[PERSON_NAME]" at bounding box center [101, 138] width 110 height 16
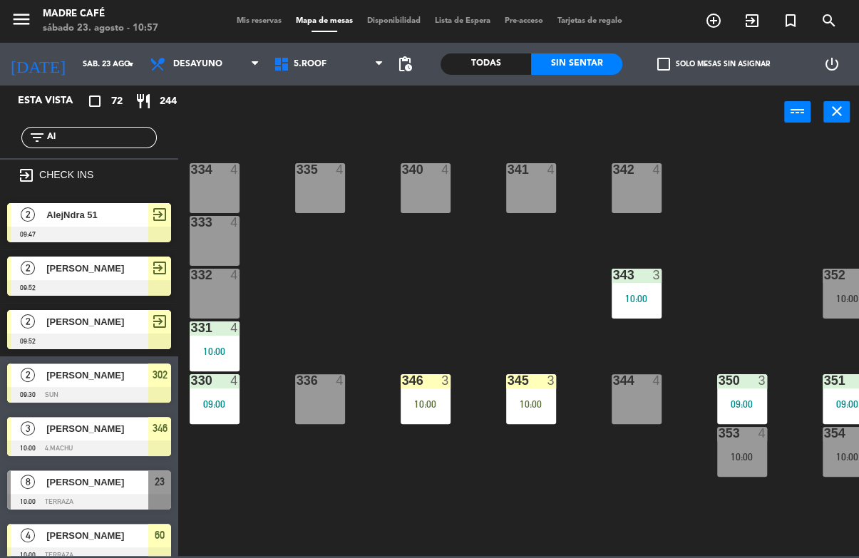
type input "A"
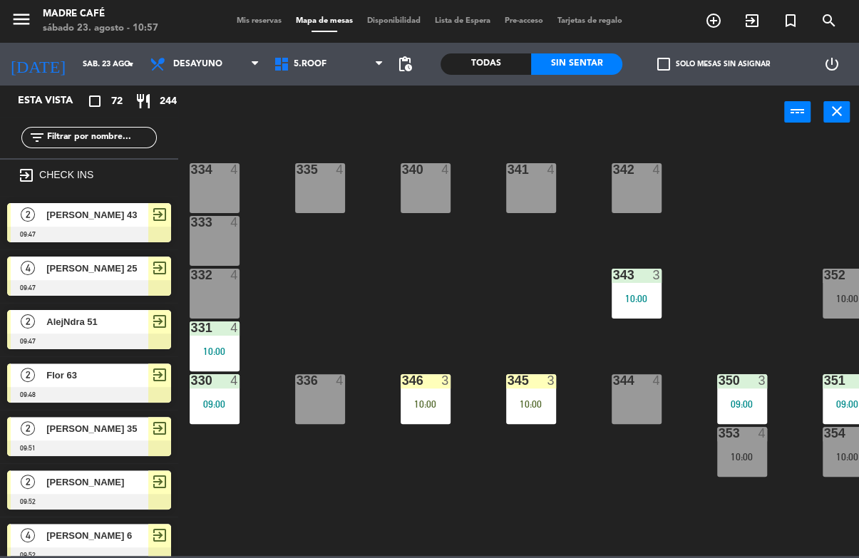
click at [250, 121] on div "power_input close" at bounding box center [481, 113] width 606 height 54
click at [135, 145] on input "text" at bounding box center [101, 138] width 110 height 16
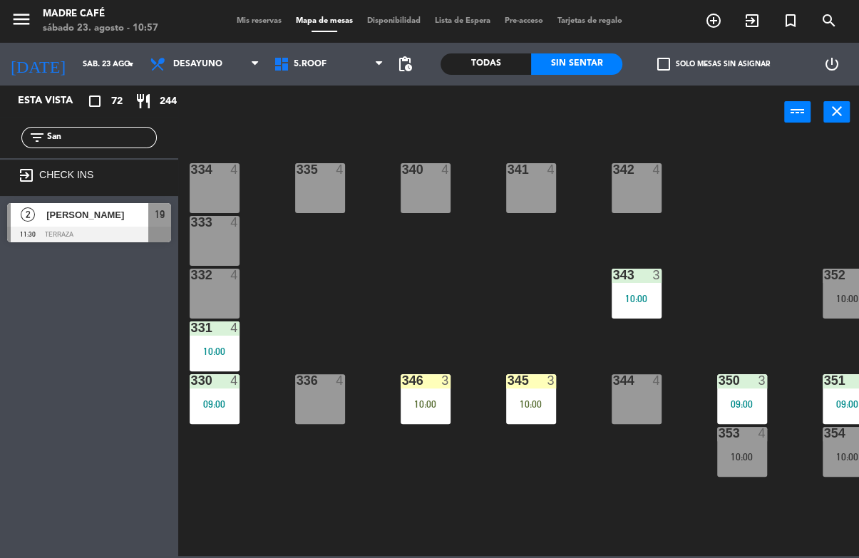
click at [414, 138] on div "334 4 335 4 340 4 341 4 342 4 333 4 332 4 343 3 10:00 352 4 10:00 331 4 10:00 3…" at bounding box center [523, 347] width 672 height 418
click at [120, 134] on input "San" at bounding box center [101, 138] width 110 height 16
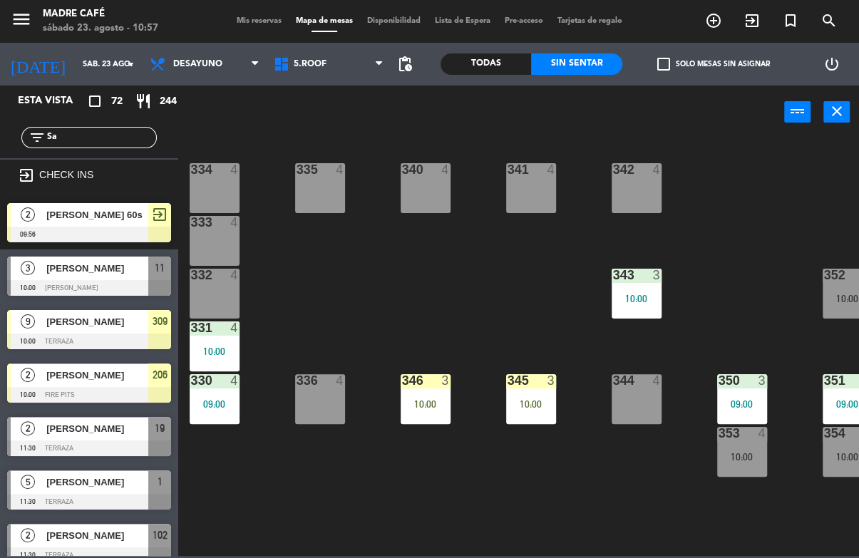
type input "S"
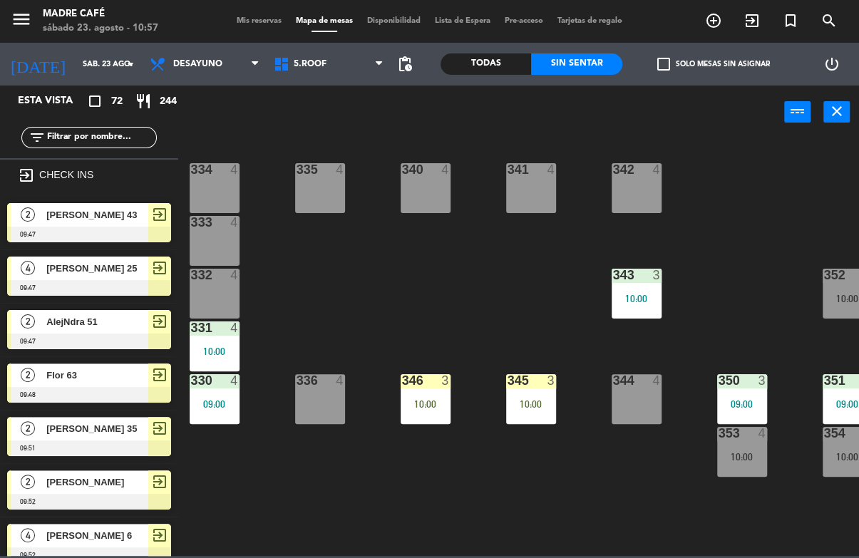
click at [780, 150] on div "334 4 335 4 340 4 341 4 342 4 333 4 332 4 343 3 10:00 352 4 10:00 331 4 10:00 3…" at bounding box center [523, 347] width 672 height 418
click at [439, 378] on div "3" at bounding box center [449, 380] width 24 height 13
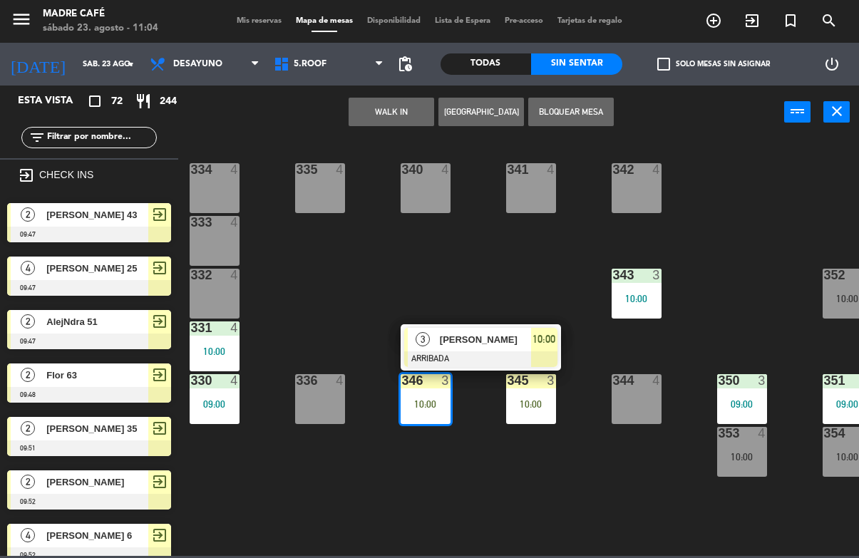
click at [491, 348] on div "[PERSON_NAME]" at bounding box center [484, 340] width 93 height 24
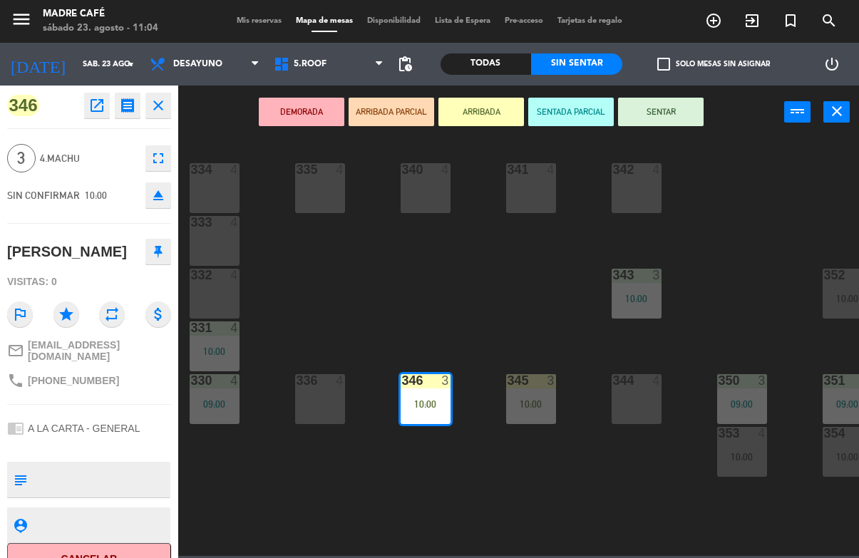
click at [686, 110] on button "SENTAR" at bounding box center [661, 112] width 86 height 29
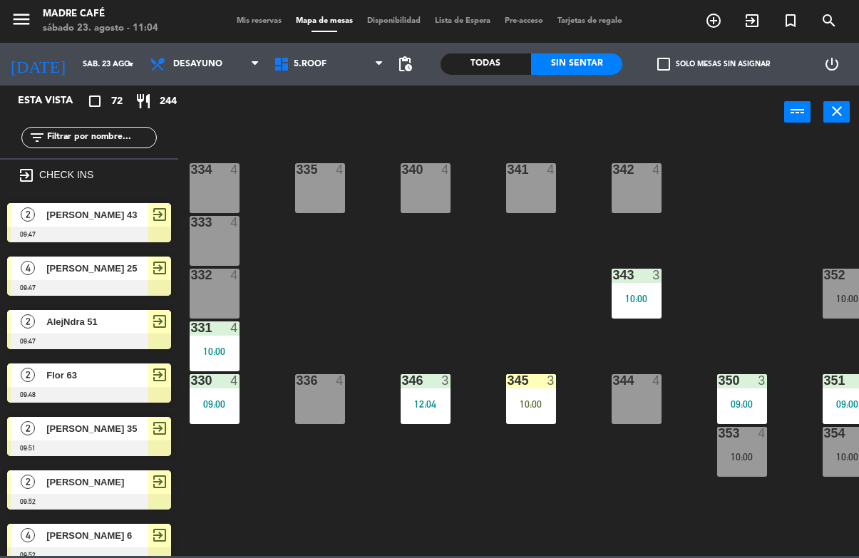
click at [529, 386] on div at bounding box center [531, 380] width 24 height 13
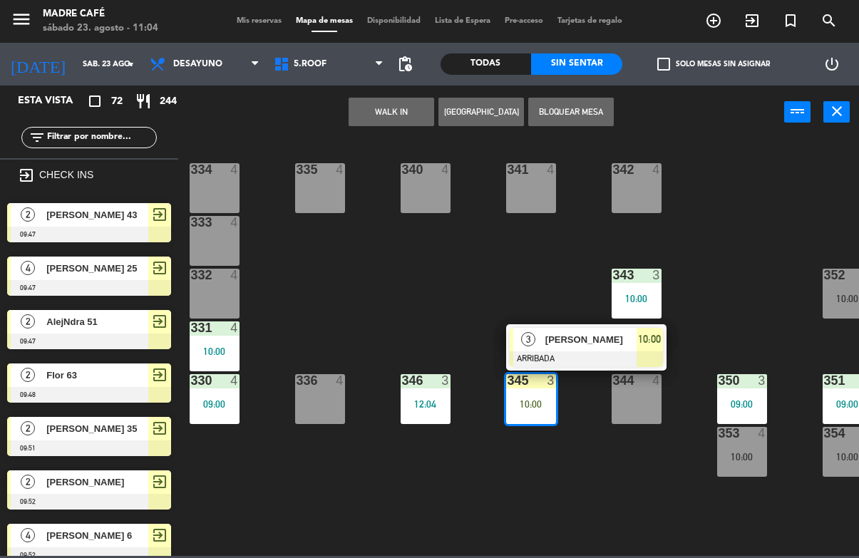
click at [601, 349] on div "[PERSON_NAME]" at bounding box center [590, 340] width 93 height 24
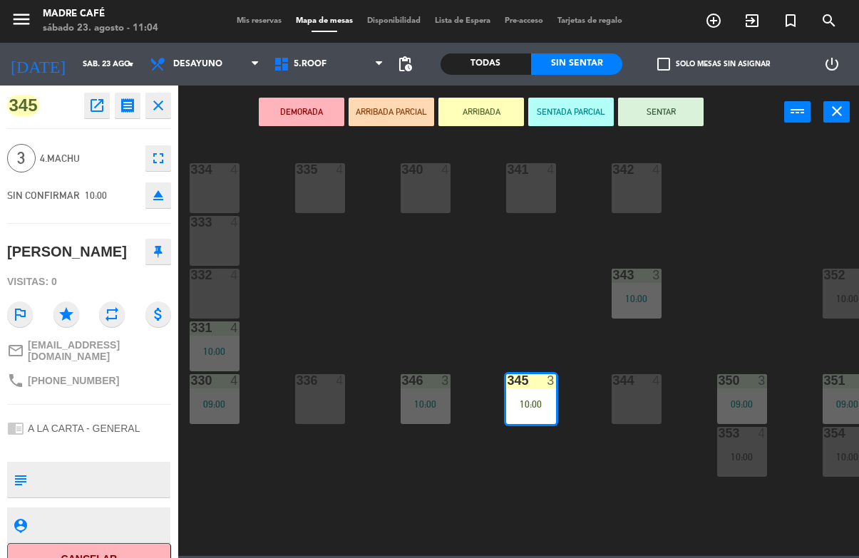
click at [688, 108] on button "SENTAR" at bounding box center [661, 112] width 86 height 29
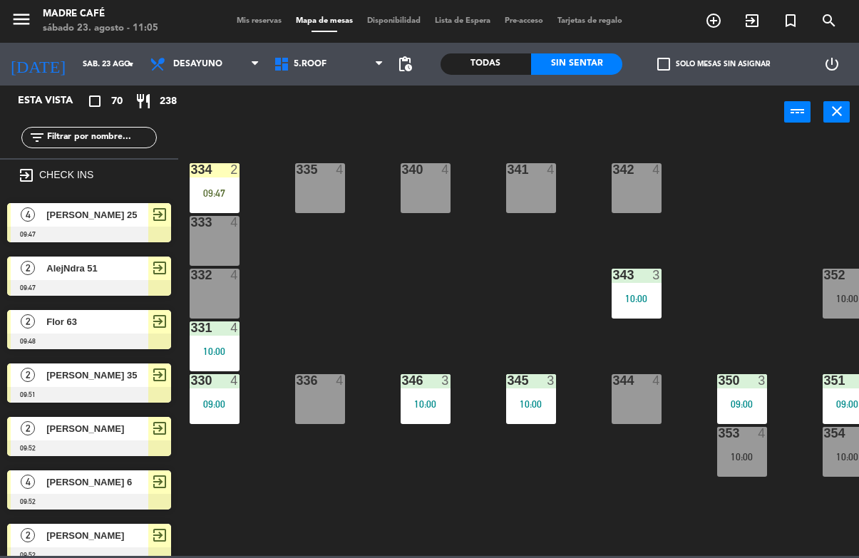
click at [277, 242] on div "334 2 09:47 335 4 340 4 341 4 342 4 333 4 332 4 343 3 10:00 352 4 10:00 331 4 1…" at bounding box center [523, 347] width 672 height 418
click at [222, 188] on div "09:47" at bounding box center [215, 193] width 50 height 10
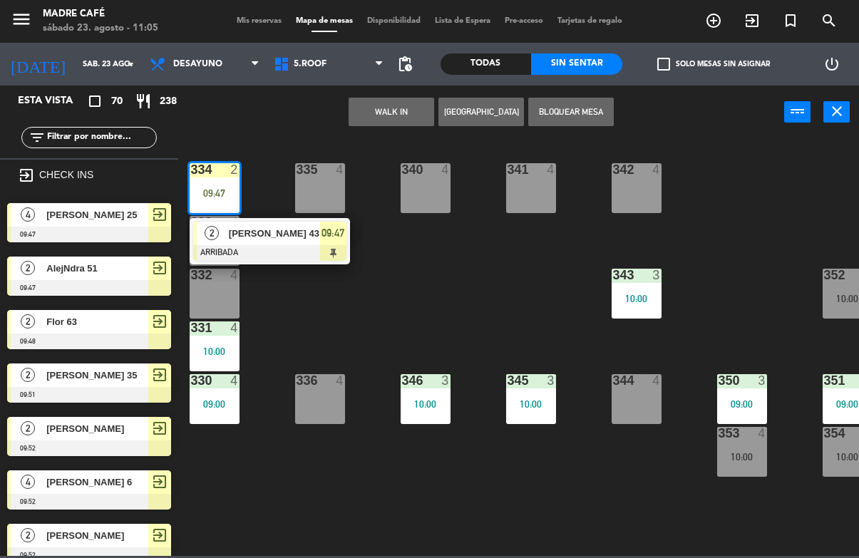
click at [282, 233] on span "[PERSON_NAME] 43" at bounding box center [274, 233] width 91 height 15
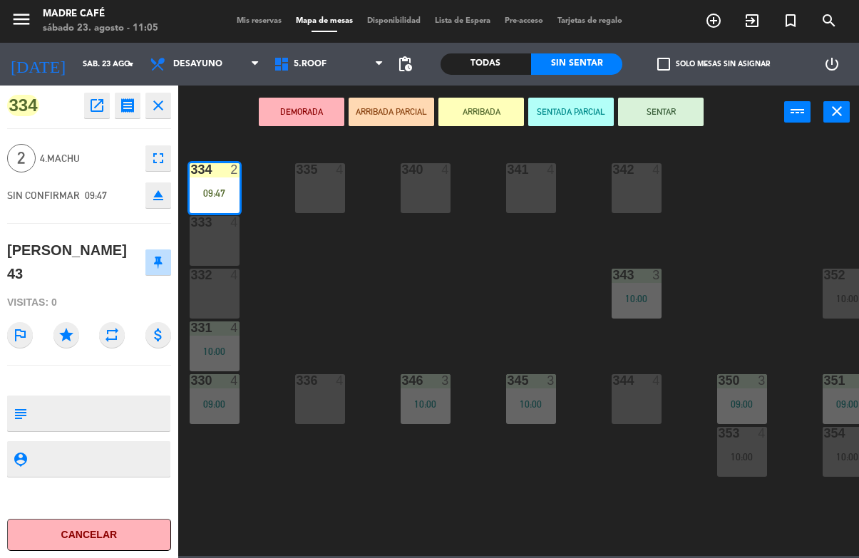
click at [685, 101] on button "SENTAR" at bounding box center [661, 112] width 86 height 29
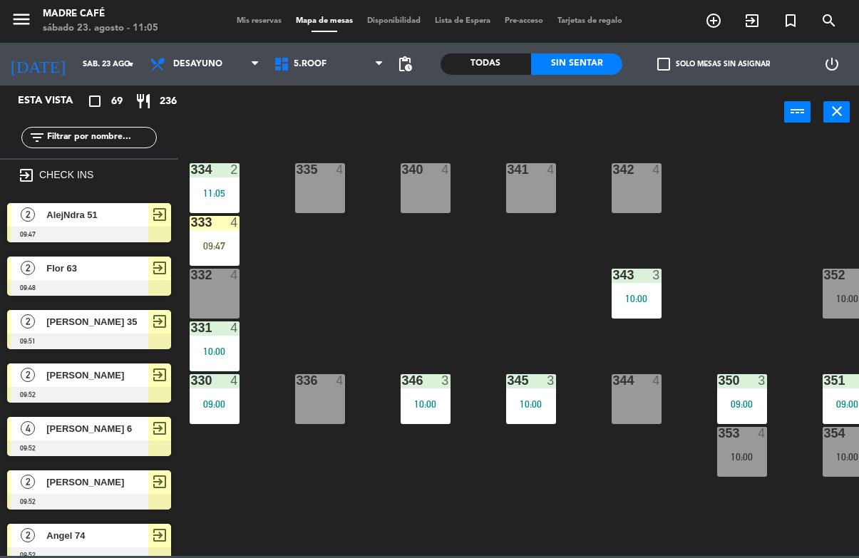
click at [220, 264] on div "333 4 09:47" at bounding box center [215, 241] width 50 height 50
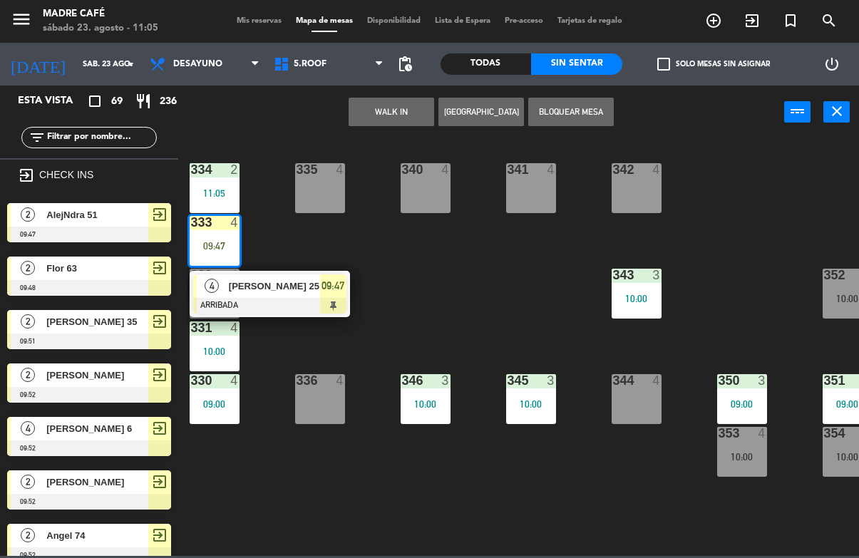
click at [286, 286] on span "[PERSON_NAME] 25" at bounding box center [274, 286] width 91 height 15
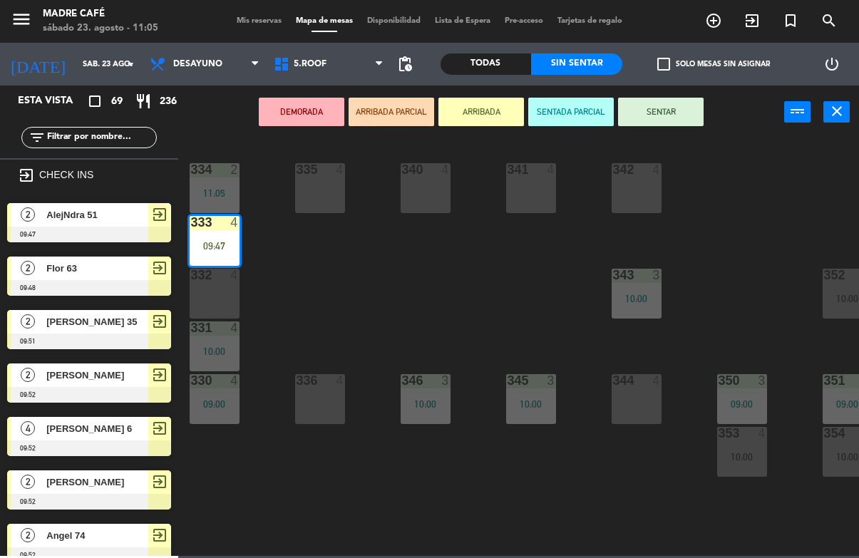
click at [695, 106] on button "SENTAR" at bounding box center [661, 112] width 86 height 29
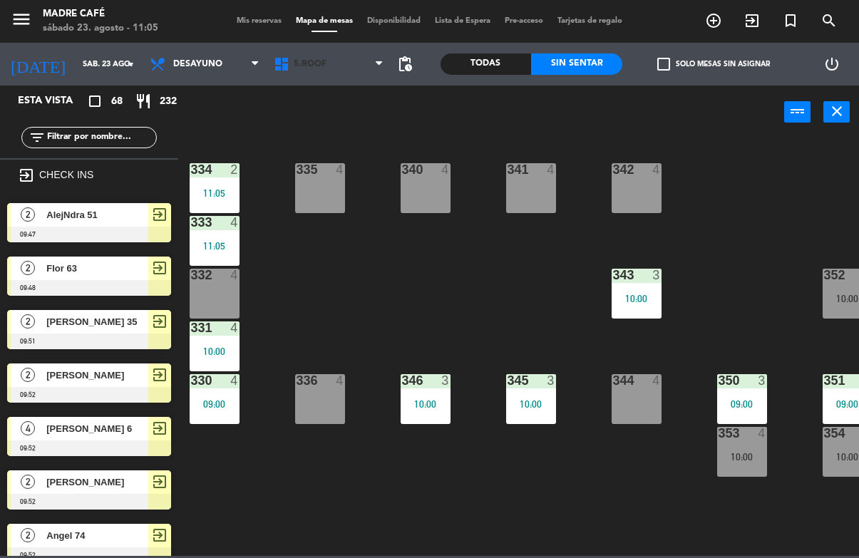
click at [340, 65] on span "5.Roof" at bounding box center [329, 63] width 124 height 31
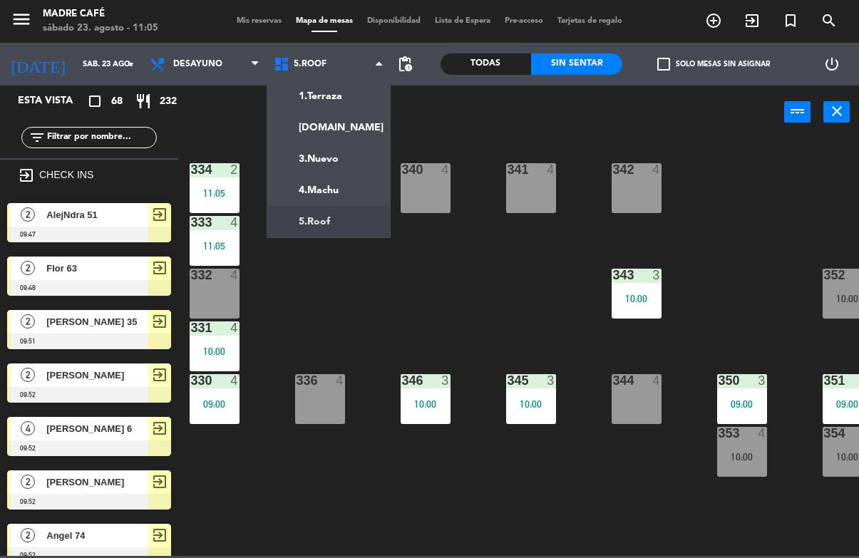
click at [344, 190] on ng-component "menu Madre Café [DATE] 23. agosto - 11:05 Mis reservas Mapa de mesas Disponibil…" at bounding box center [429, 278] width 859 height 556
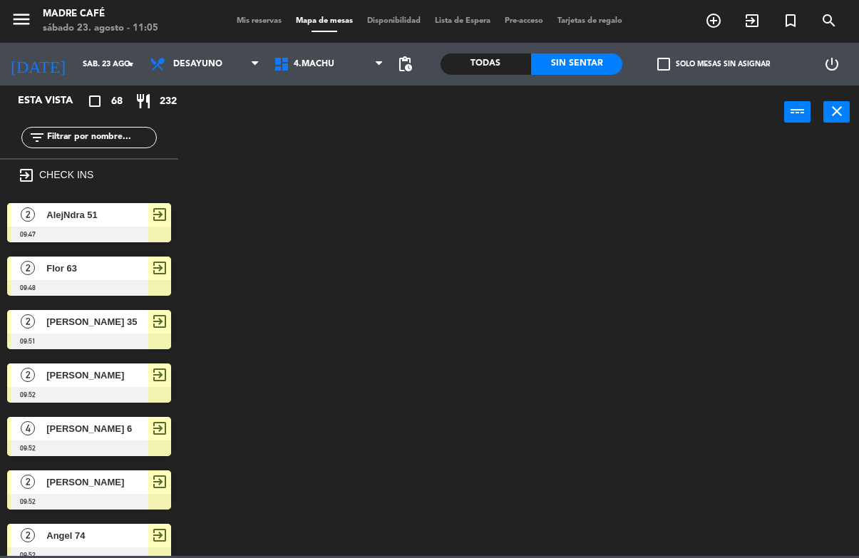
click at [336, 67] on span "4.Machu" at bounding box center [329, 63] width 124 height 31
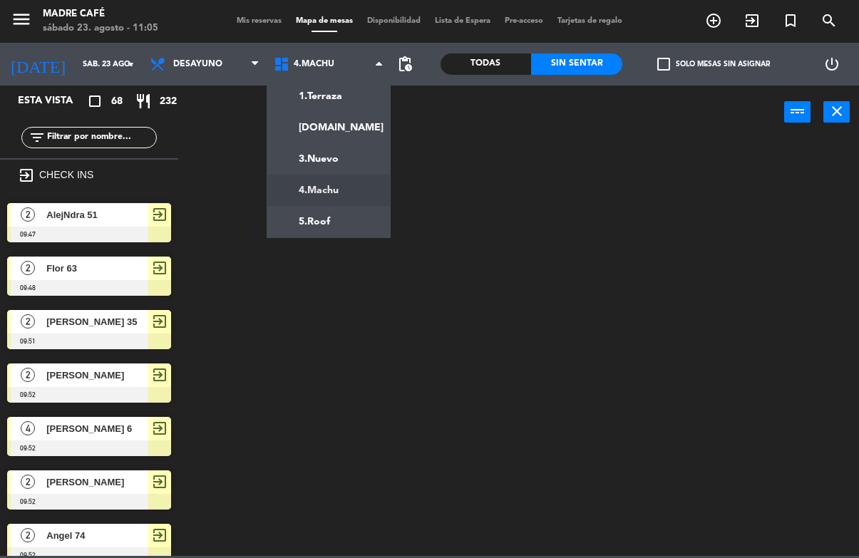
click at [344, 217] on ng-component "menu Madre Café [DATE] 23. agosto - 11:05 Mis reservas Mapa de mesas Disponibil…" at bounding box center [429, 278] width 859 height 556
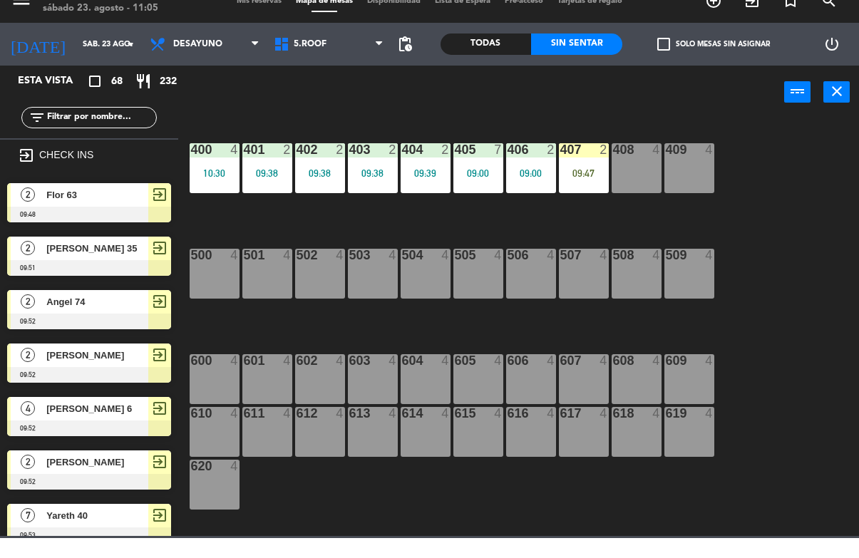
scroll to position [548, 0]
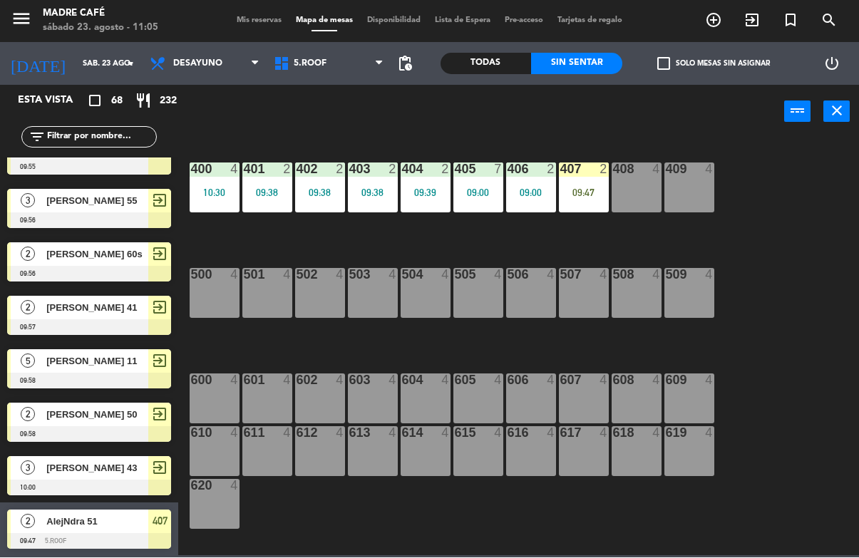
click at [594, 196] on div "09:47" at bounding box center [584, 193] width 50 height 10
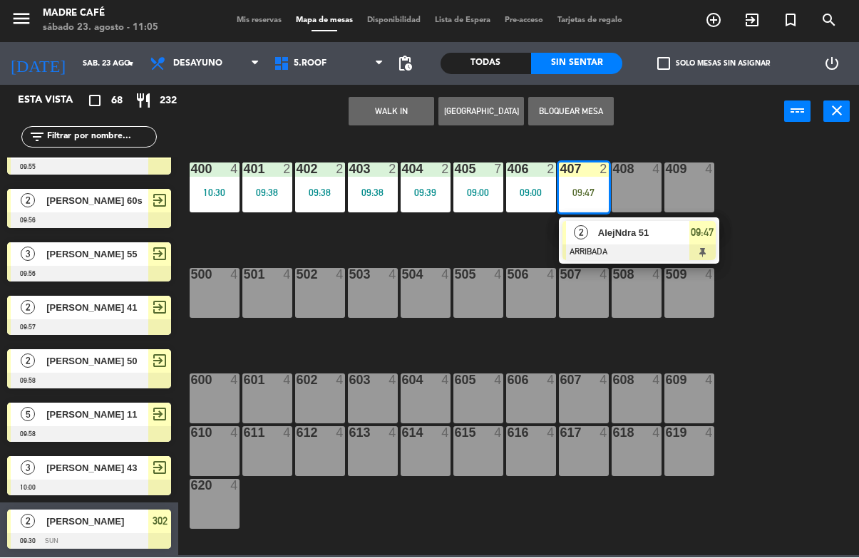
click at [626, 245] on div at bounding box center [638, 253] width 153 height 16
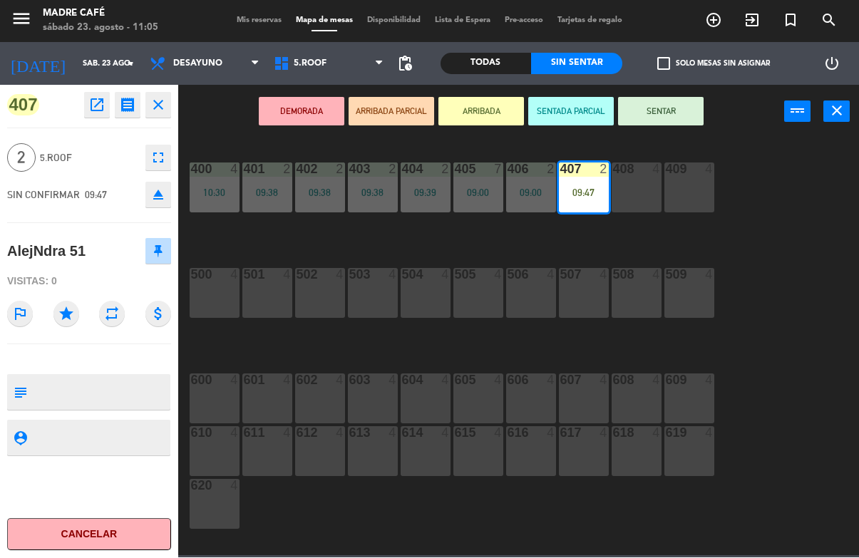
click at [693, 120] on button "SENTAR" at bounding box center [661, 112] width 86 height 29
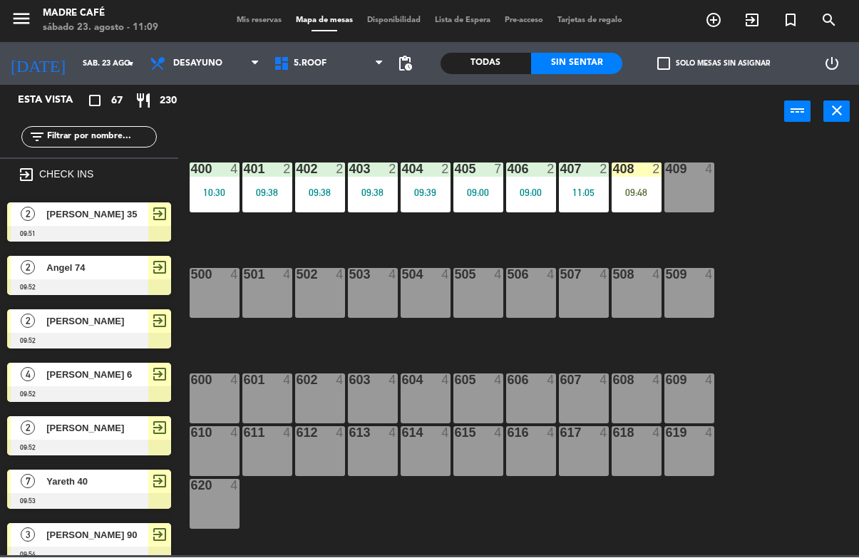
scroll to position [495, 0]
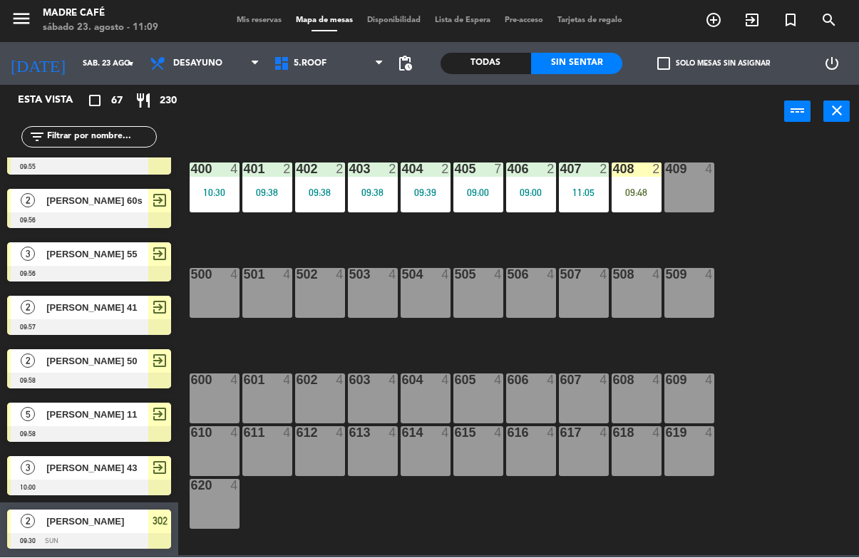
click at [635, 192] on div "09:48" at bounding box center [636, 193] width 50 height 10
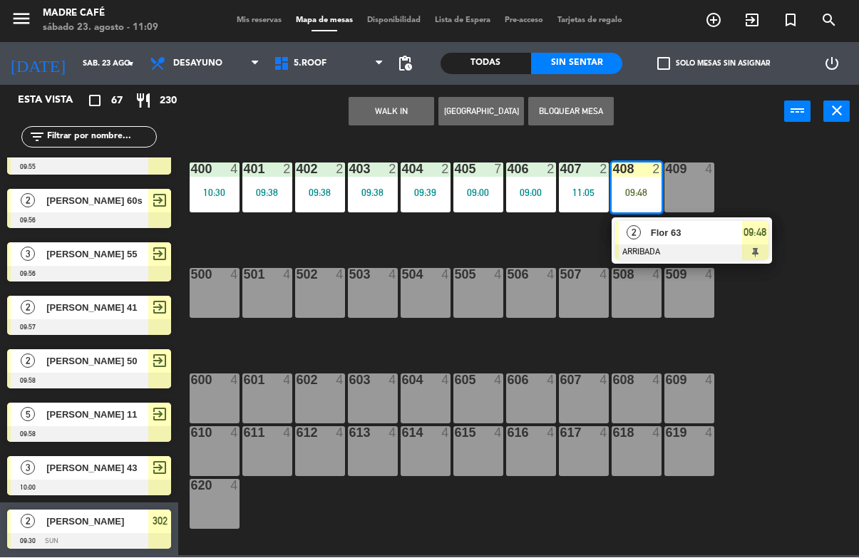
click at [672, 253] on div at bounding box center [691, 253] width 153 height 16
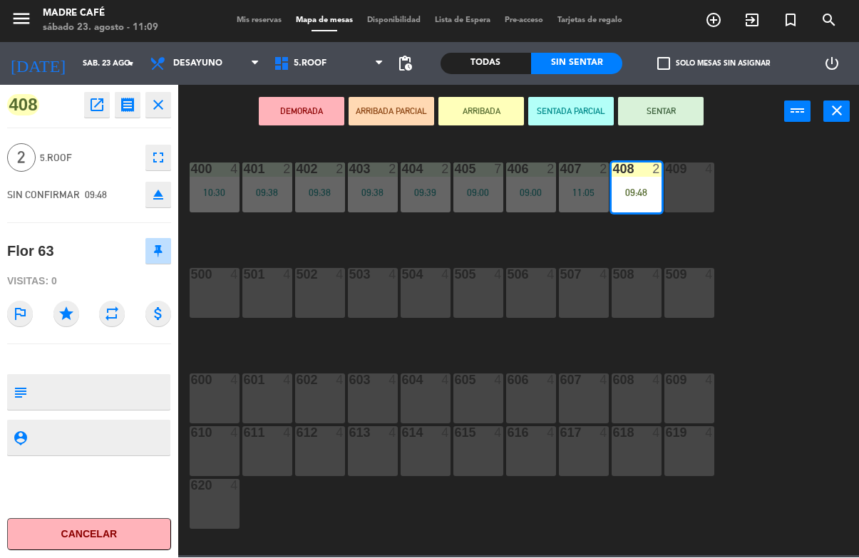
click at [681, 110] on button "SENTAR" at bounding box center [661, 112] width 86 height 29
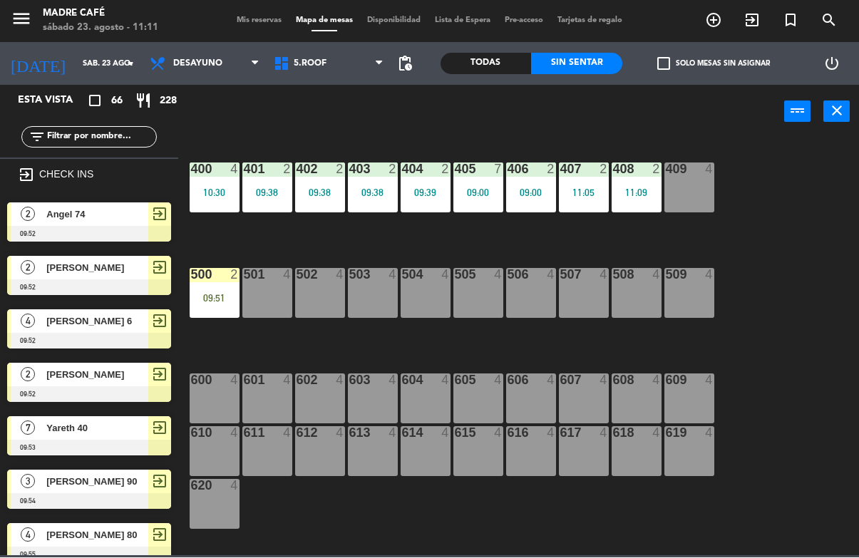
scroll to position [441, 0]
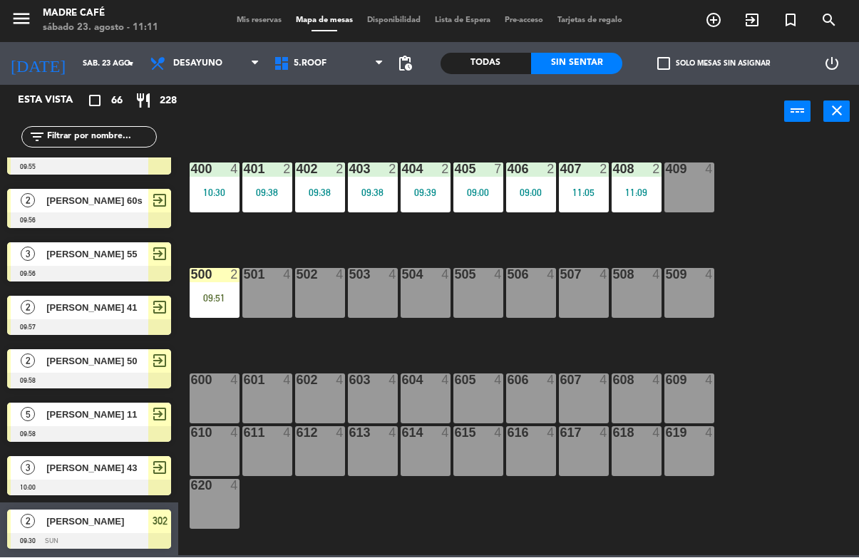
click at [299, 344] on div "400 4 10:30 401 2 09:38 402 2 09:38 403 2 09:38 404 2 09:39 405 7 09:00 406 2 0…" at bounding box center [523, 347] width 672 height 418
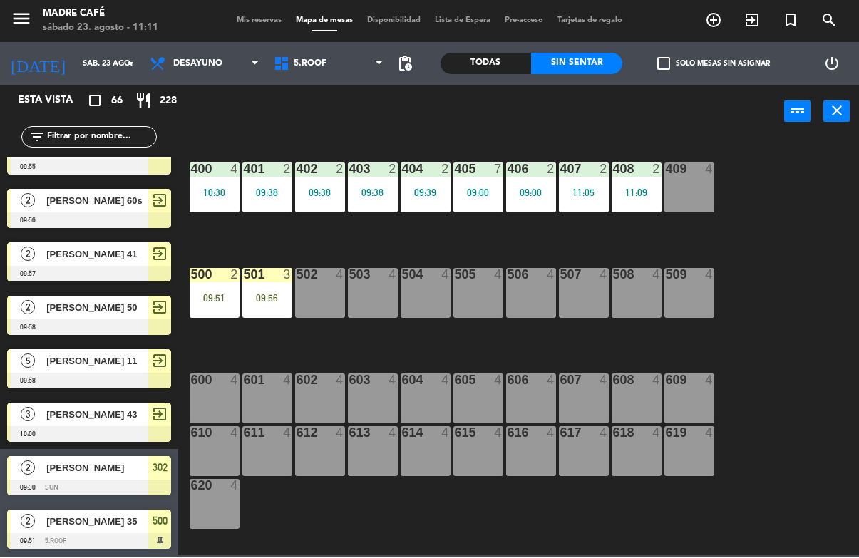
click at [260, 312] on div "501 3 09:56" at bounding box center [267, 294] width 50 height 50
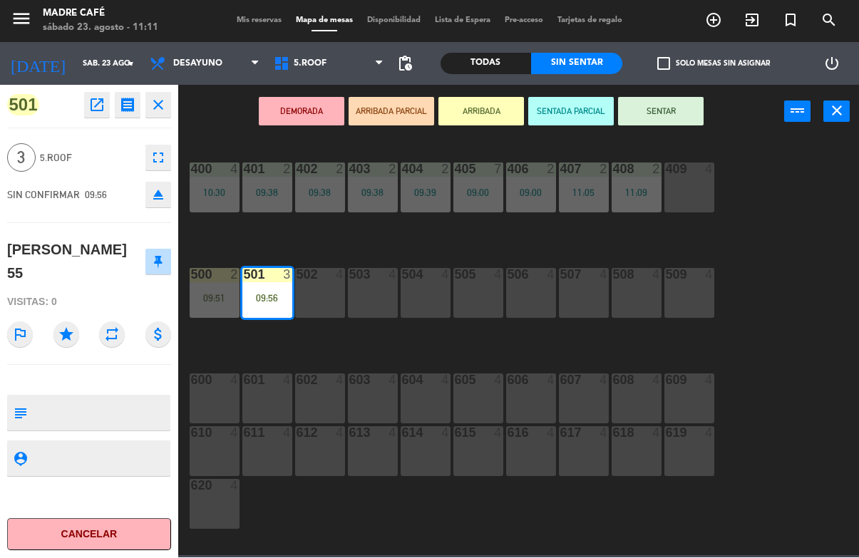
click at [649, 123] on button "SENTAR" at bounding box center [661, 112] width 86 height 29
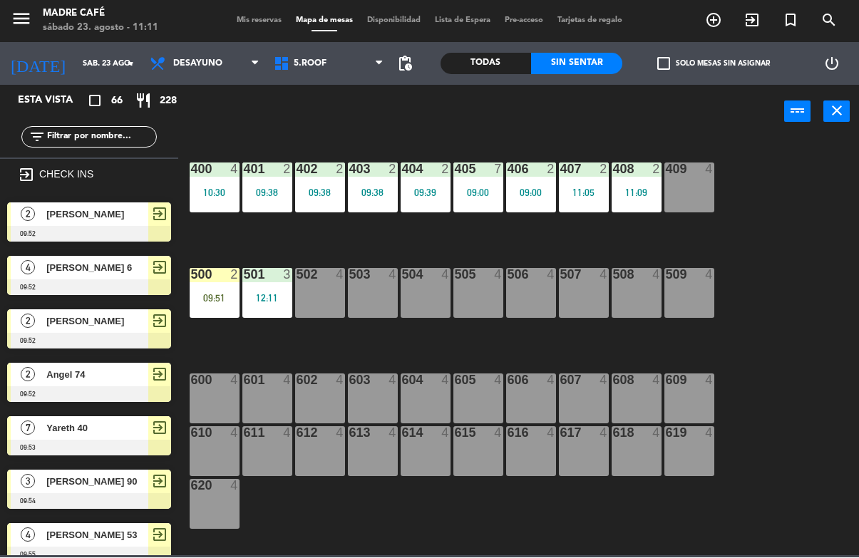
click at [220, 299] on div "09:51" at bounding box center [215, 299] width 50 height 10
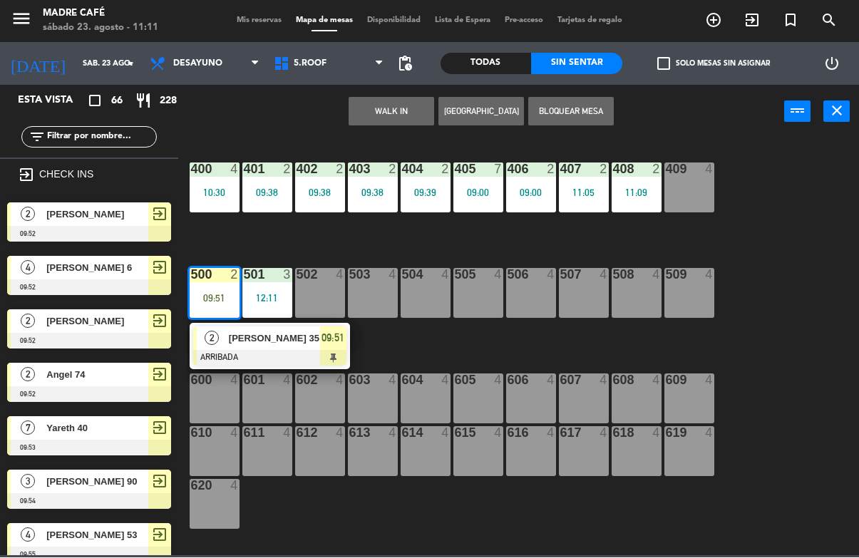
click at [261, 351] on div at bounding box center [269, 359] width 153 height 16
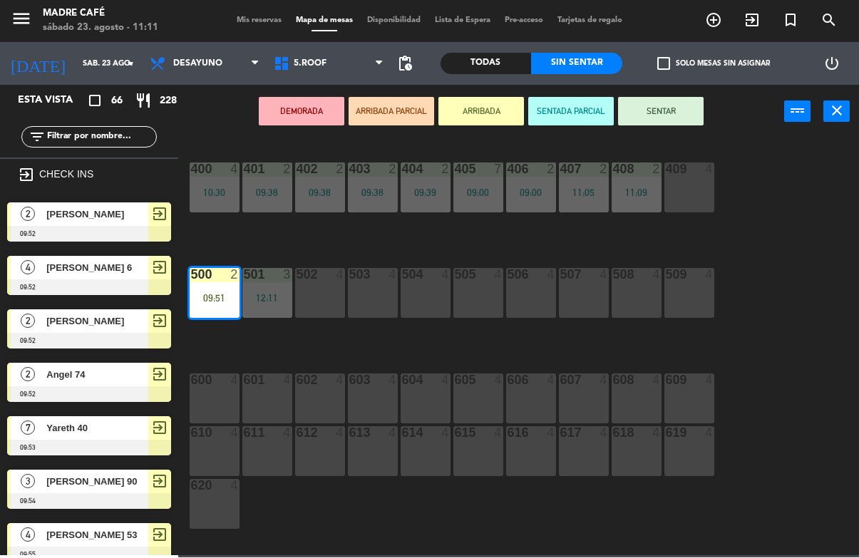
click at [678, 109] on button "SENTAR" at bounding box center [661, 112] width 86 height 29
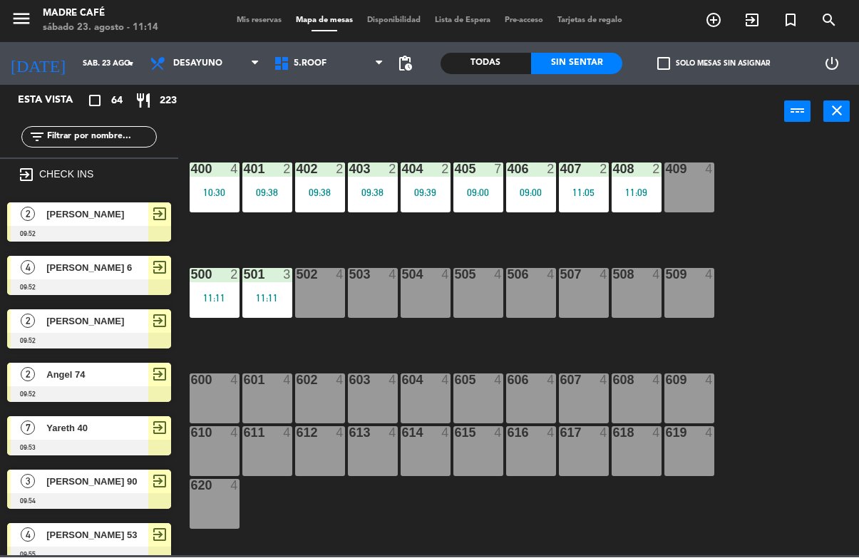
click at [111, 143] on input "text" at bounding box center [101, 138] width 110 height 16
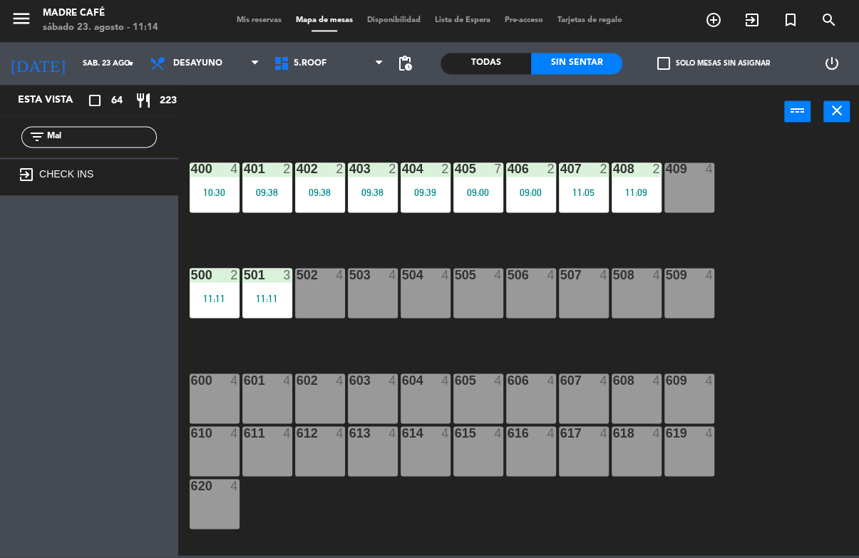
type input "Mal"
click at [800, 117] on icon "power_input" at bounding box center [797, 111] width 17 height 17
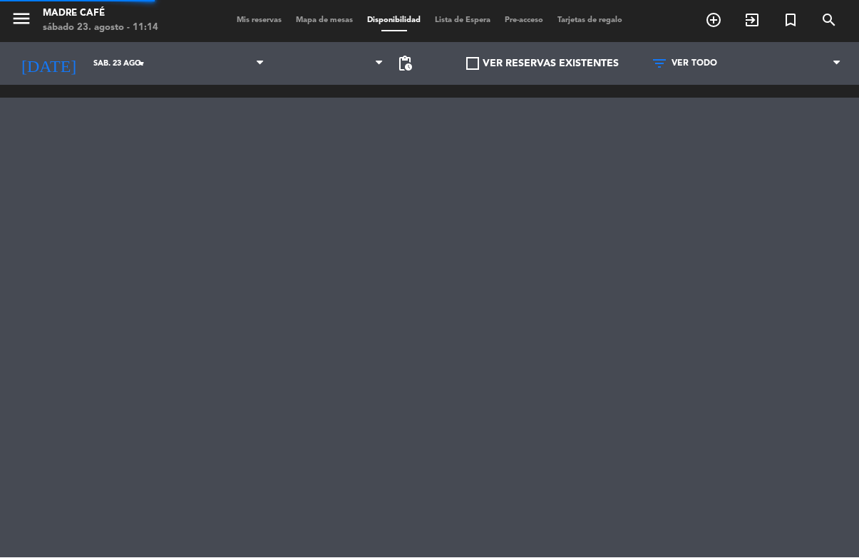
click at [118, 131] on div at bounding box center [429, 300] width 859 height 428
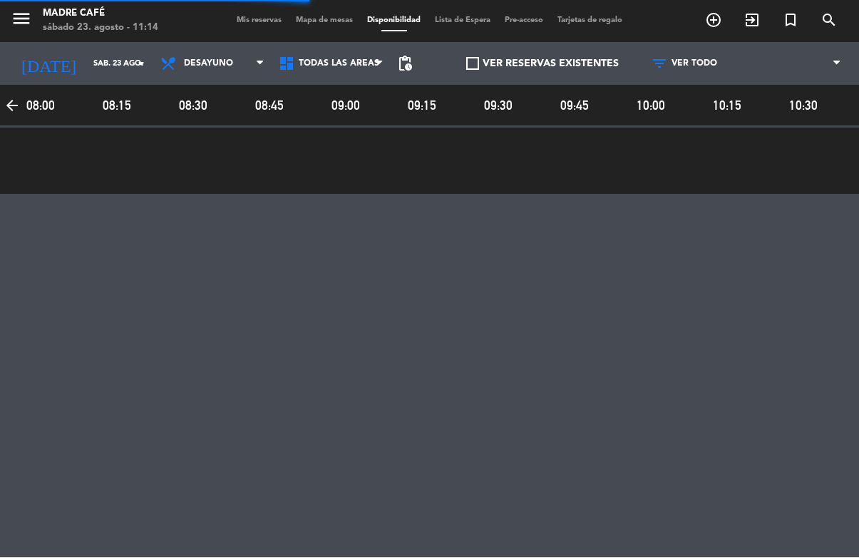
scroll to position [0, 743]
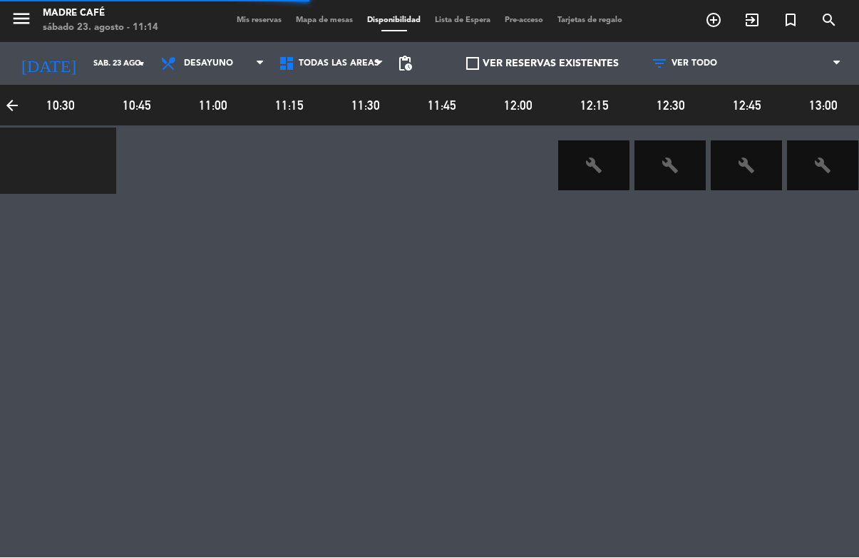
click at [329, 17] on span "Mapa de mesas" at bounding box center [324, 21] width 71 height 8
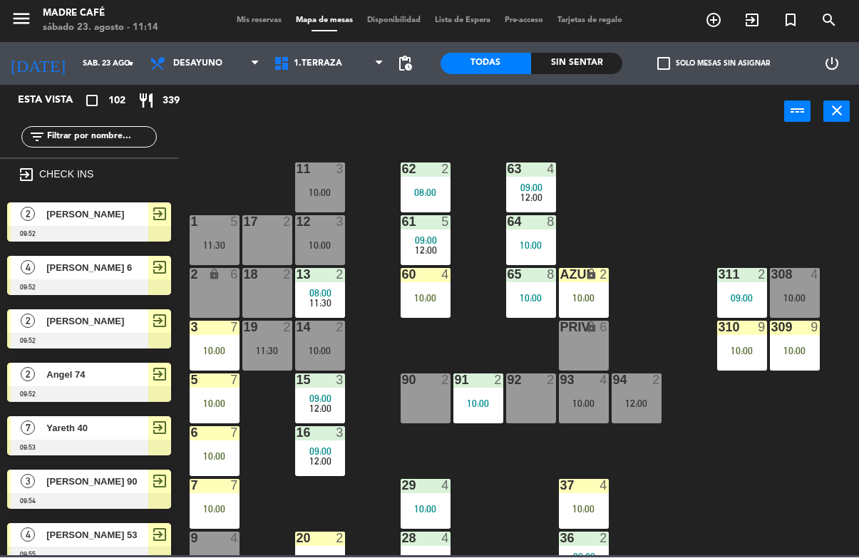
click at [139, 145] on input "text" at bounding box center [101, 138] width 110 height 16
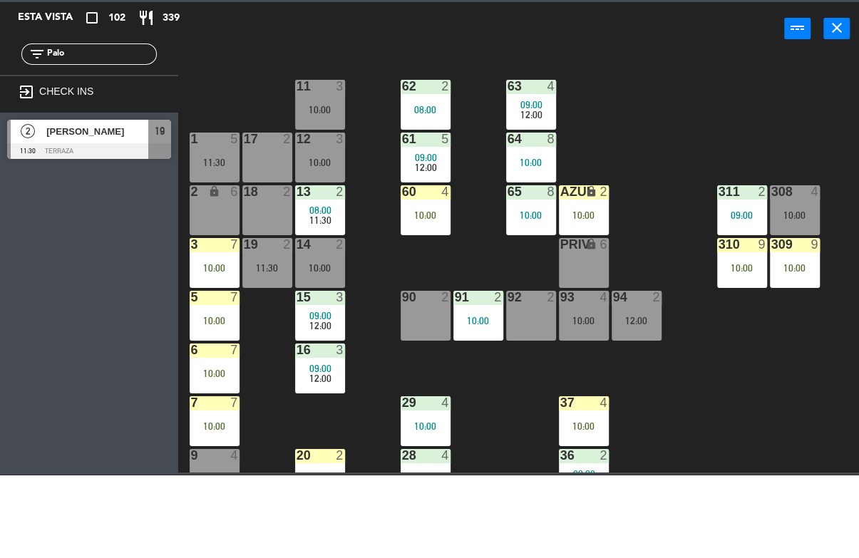
type input "Palo"
click at [128, 207] on span "[PERSON_NAME]" at bounding box center [97, 214] width 102 height 15
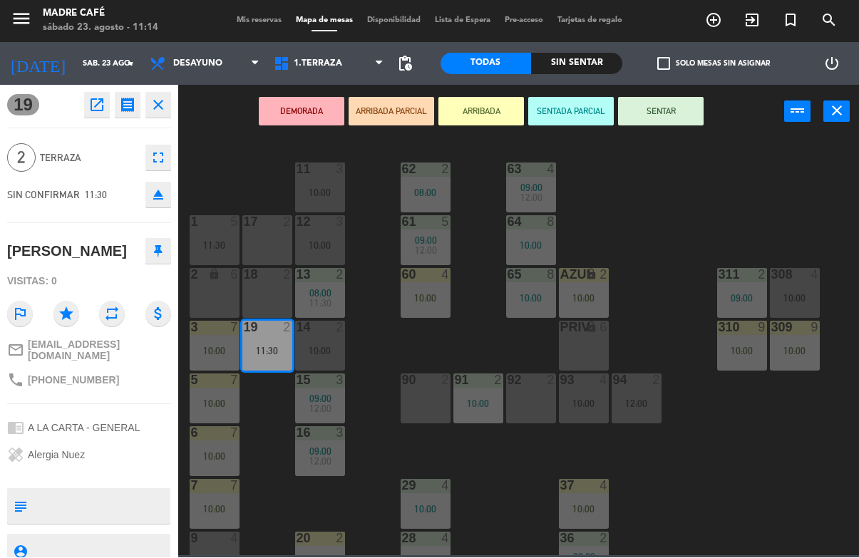
click at [491, 118] on button "ARRIBADA" at bounding box center [481, 112] width 86 height 29
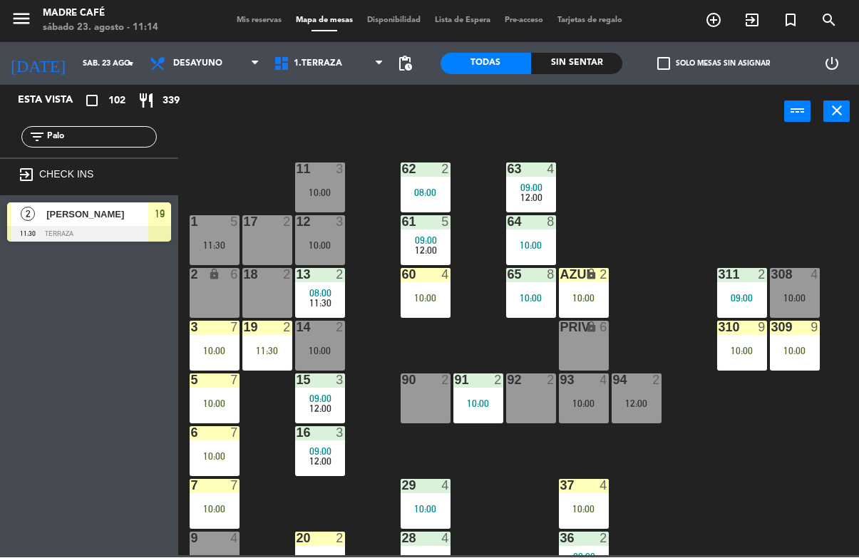
click at [123, 145] on input "Palo" at bounding box center [101, 138] width 110 height 16
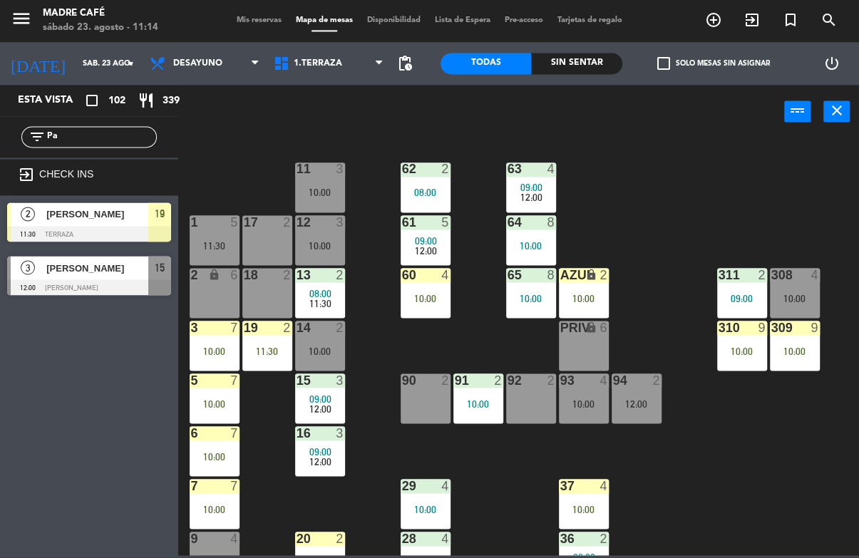
type input "P"
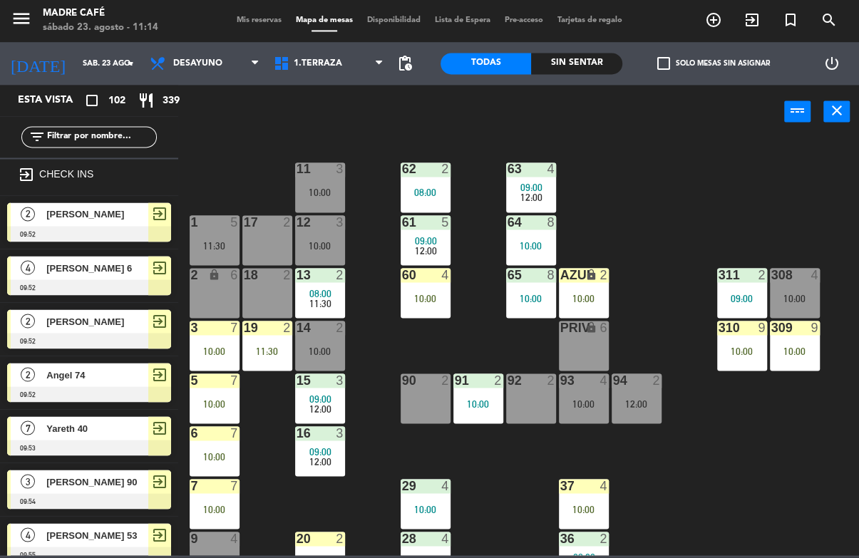
click at [750, 162] on div "11 3 10:00 63 4 09:00 12:00 62 2 08:00 12 3 10:00 1 5 11:30 61 5 09:00 12:00 64…" at bounding box center [523, 347] width 672 height 418
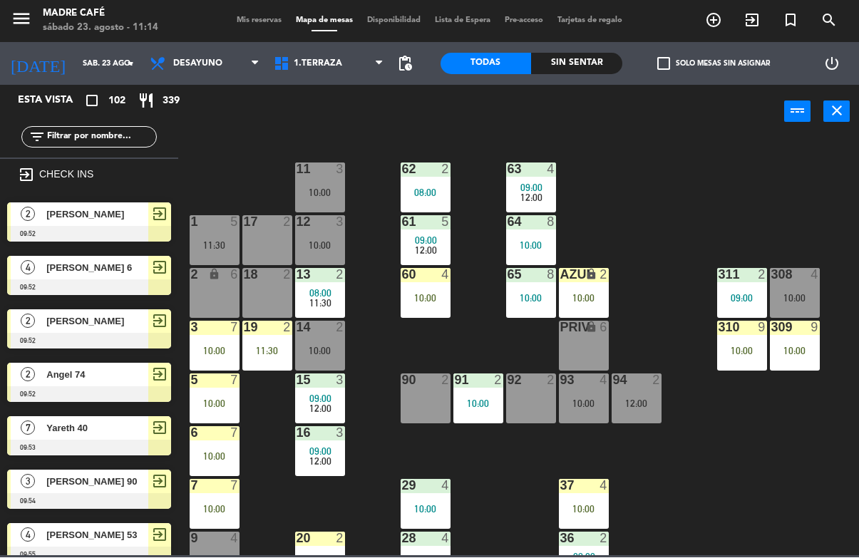
click at [586, 47] on div "Todas Sin sentar" at bounding box center [531, 64] width 182 height 43
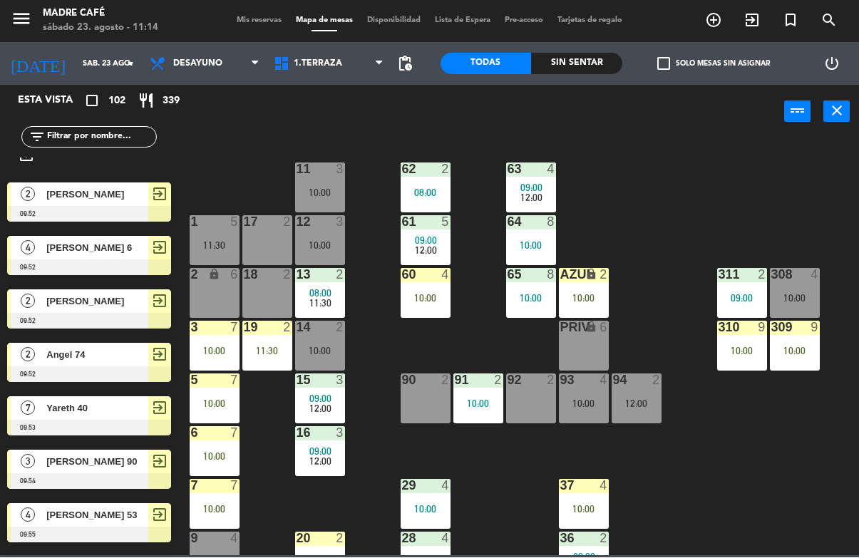
scroll to position [19, 0]
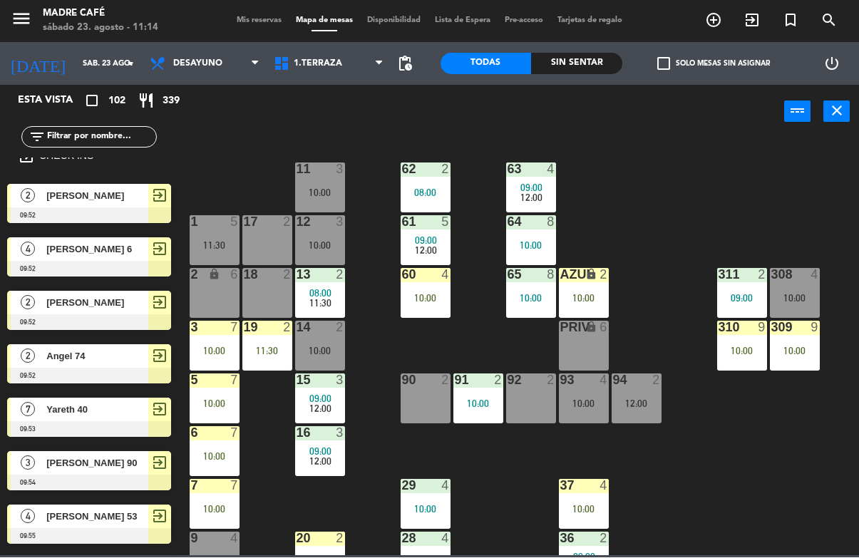
click at [199, 349] on div "10:00" at bounding box center [215, 351] width 50 height 10
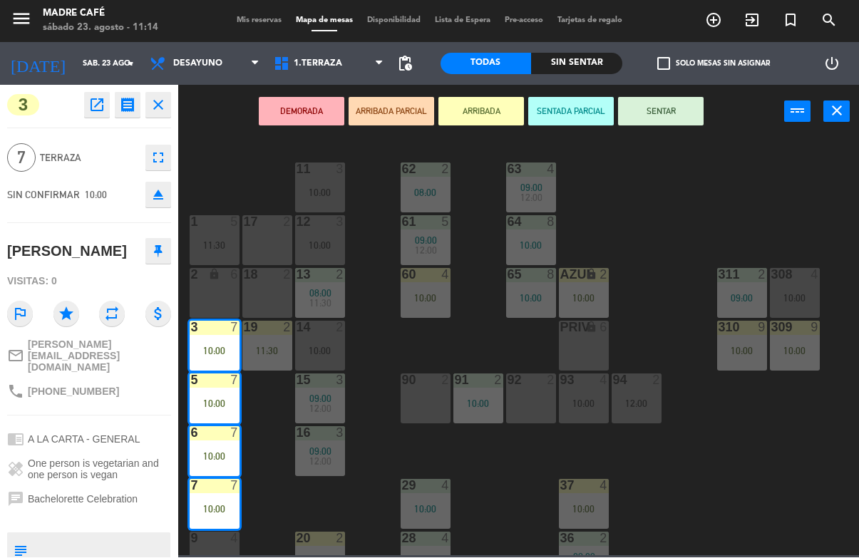
click at [684, 110] on button "SENTAR" at bounding box center [661, 112] width 86 height 29
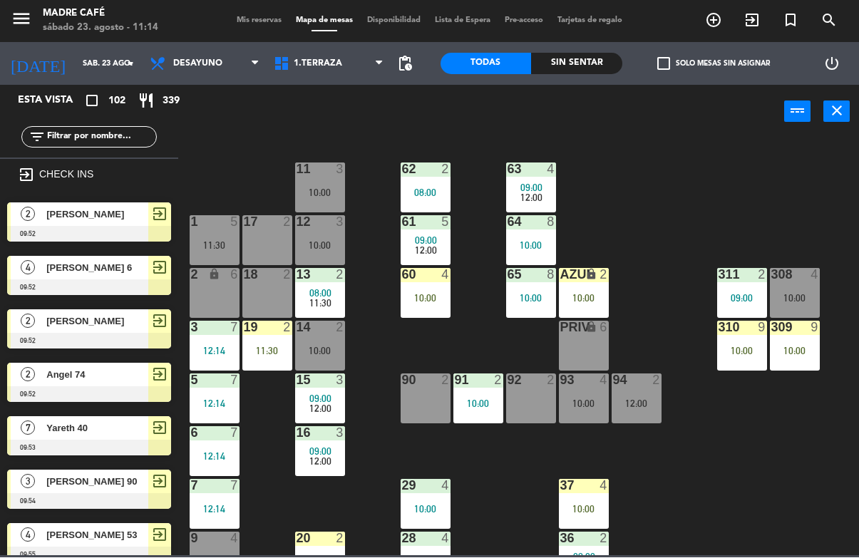
scroll to position [0, 0]
click at [253, 348] on div "11:30" at bounding box center [267, 351] width 50 height 10
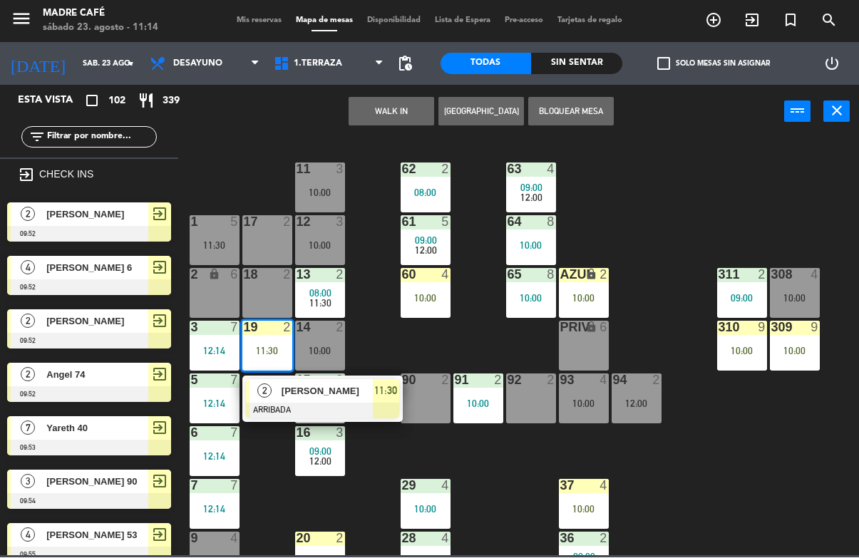
click at [283, 403] on div at bounding box center [322, 411] width 153 height 16
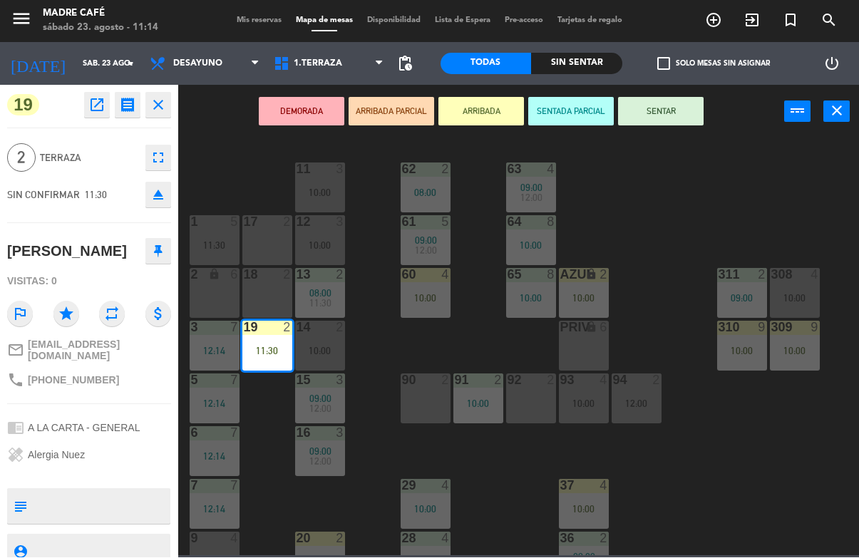
click at [664, 105] on button "SENTAR" at bounding box center [661, 112] width 86 height 29
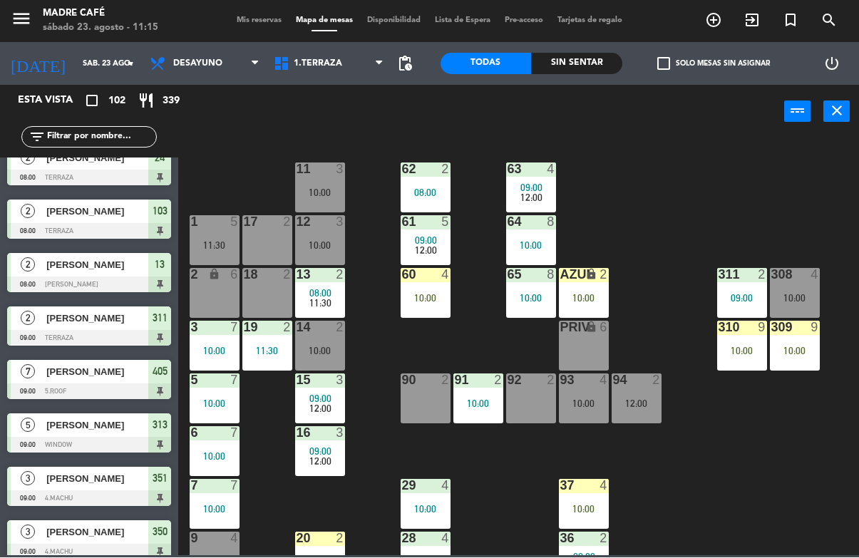
click at [580, 68] on div "Sin sentar" at bounding box center [576, 63] width 91 height 21
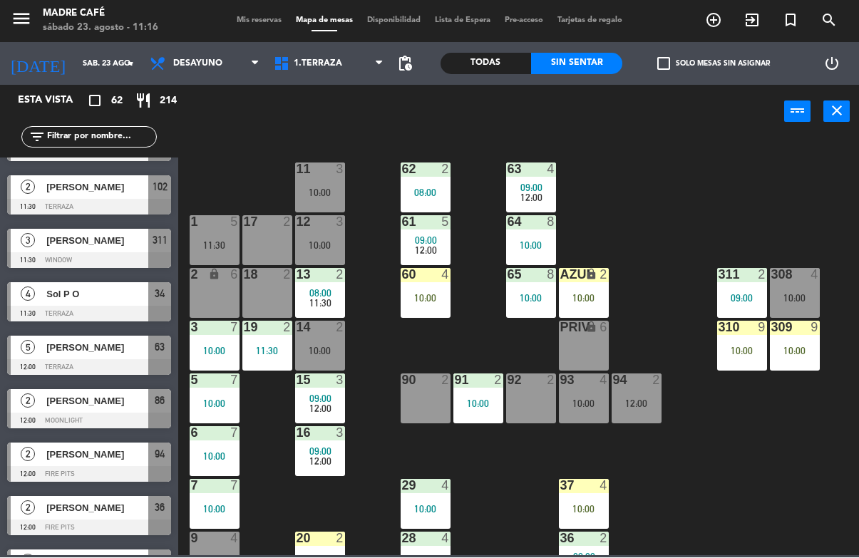
scroll to position [2543, 0]
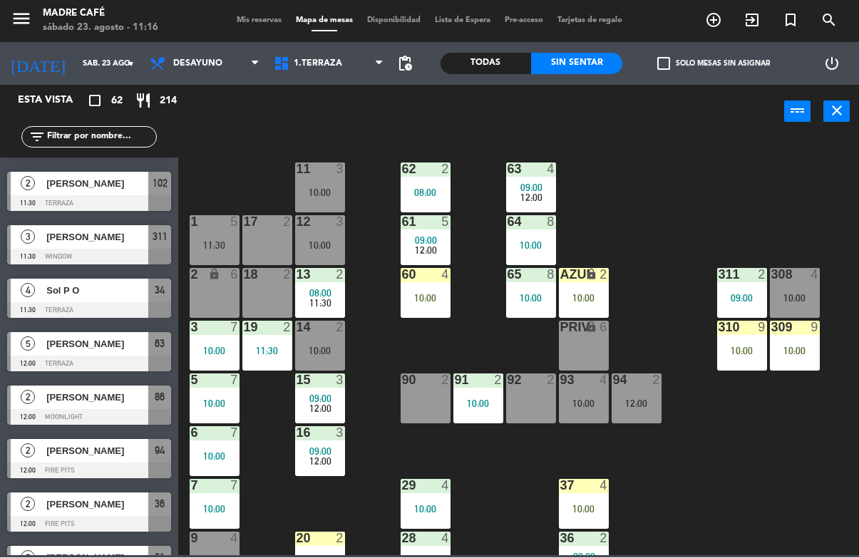
click at [581, 297] on div "10:00" at bounding box center [584, 299] width 50 height 10
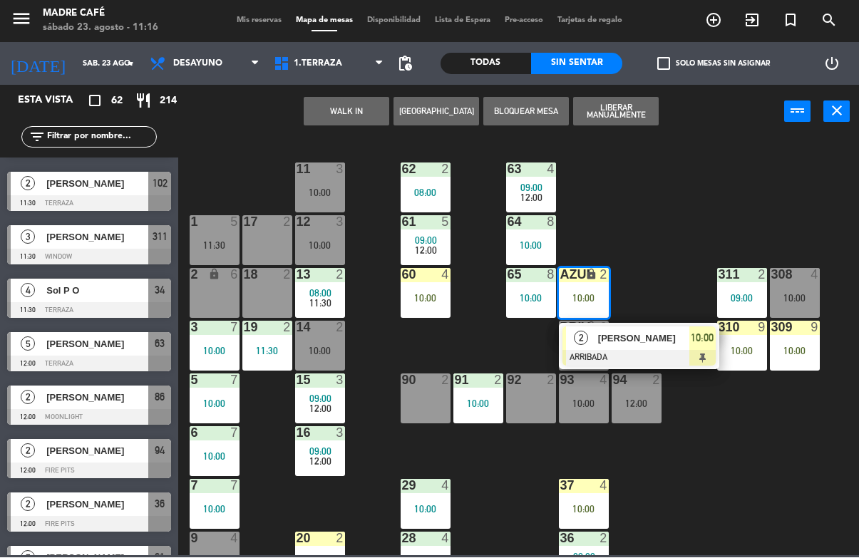
click at [646, 331] on span "[PERSON_NAME]" at bounding box center [643, 338] width 91 height 15
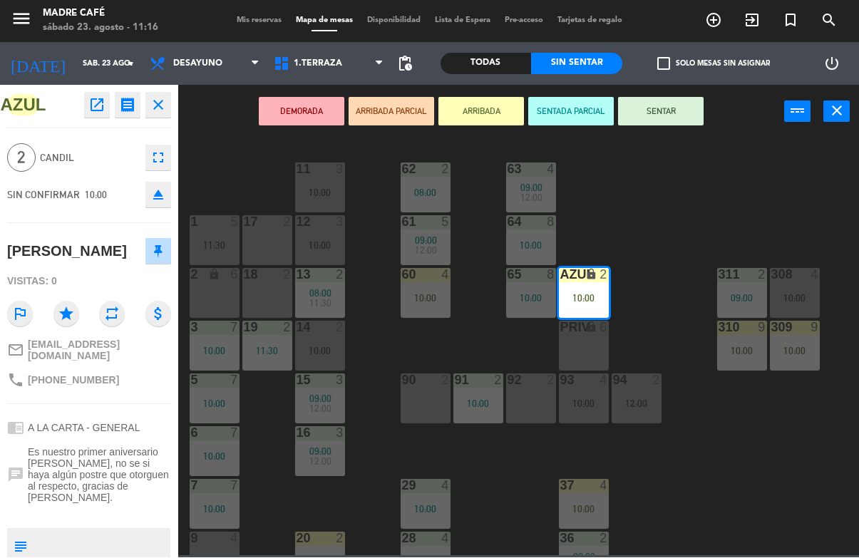
click at [674, 110] on button "SENTAR" at bounding box center [661, 112] width 86 height 29
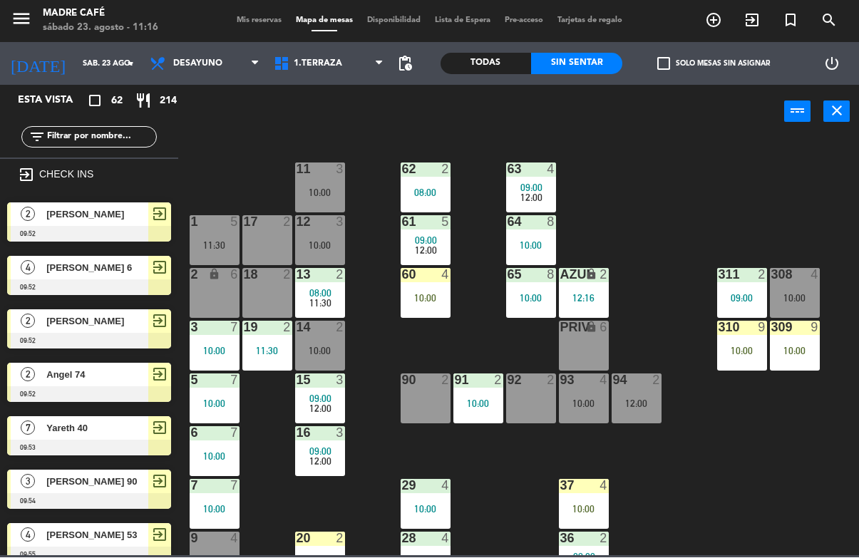
scroll to position [0, 0]
click at [411, 298] on div "10:00" at bounding box center [426, 299] width 50 height 10
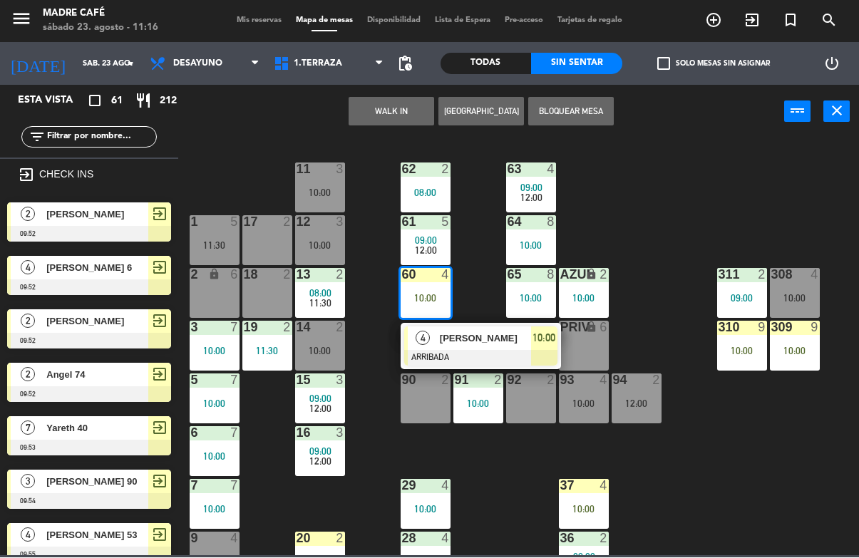
click at [475, 335] on span "[PERSON_NAME]" at bounding box center [485, 338] width 91 height 15
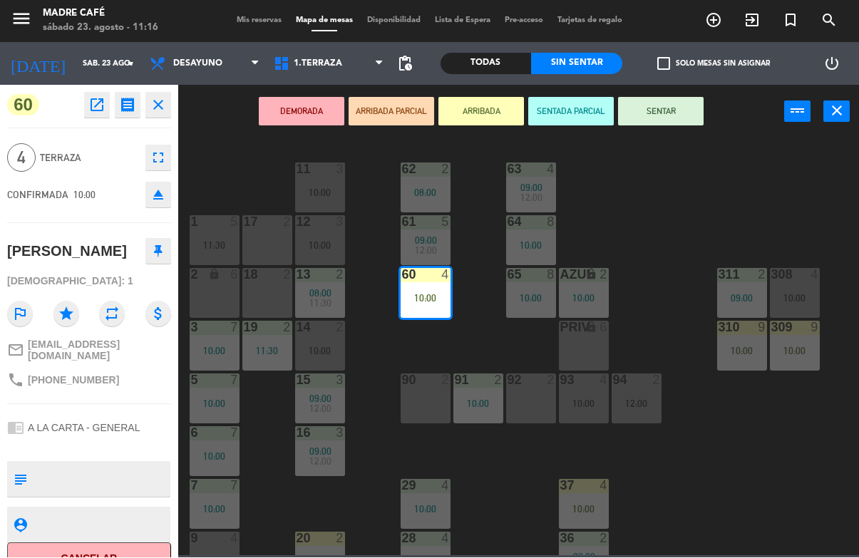
click at [660, 112] on button "SENTAR" at bounding box center [661, 112] width 86 height 29
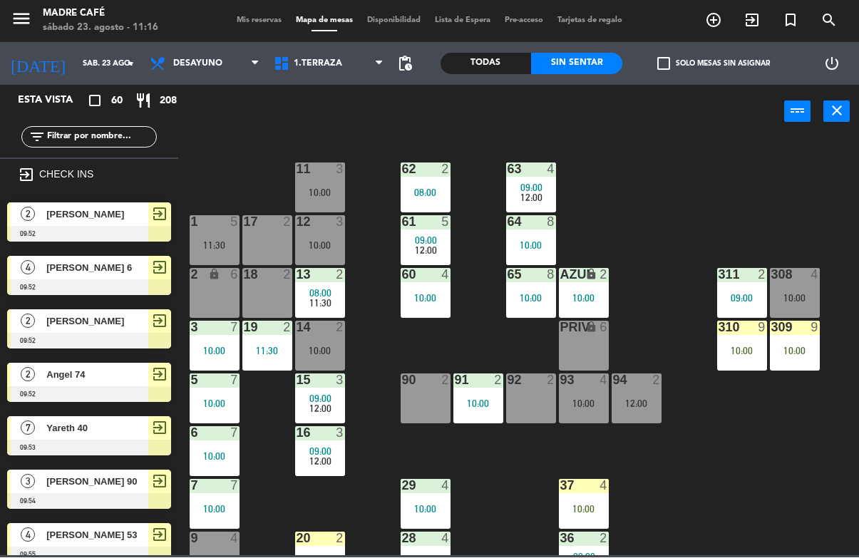
click at [752, 348] on div "10:00" at bounding box center [742, 351] width 50 height 10
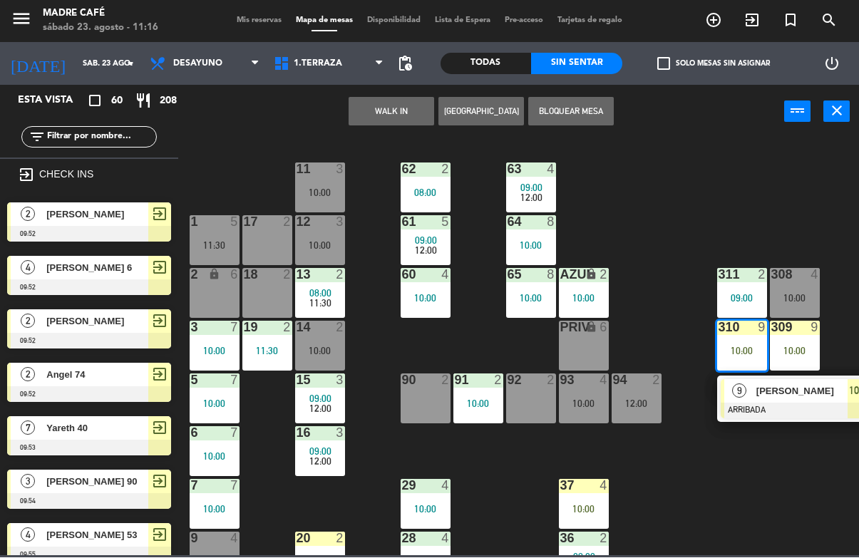
click at [774, 389] on span "[PERSON_NAME]" at bounding box center [801, 391] width 91 height 15
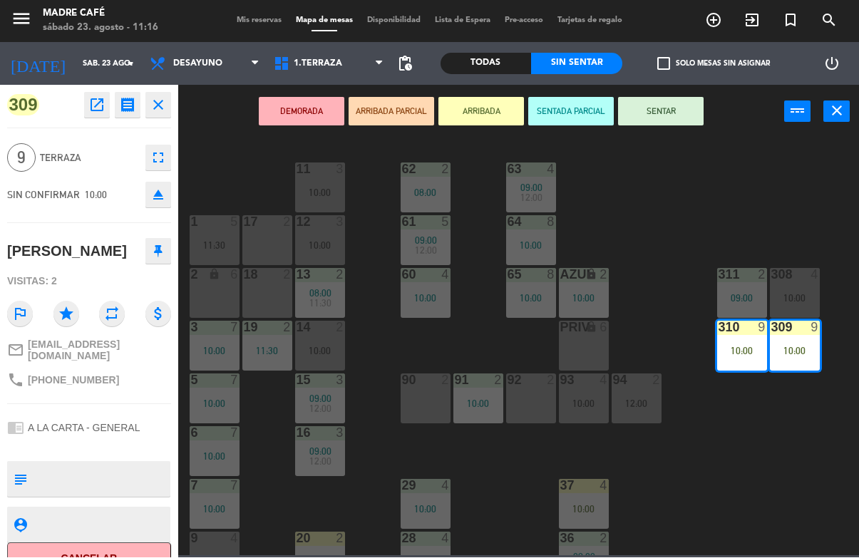
click at [661, 112] on button "SENTAR" at bounding box center [661, 112] width 86 height 29
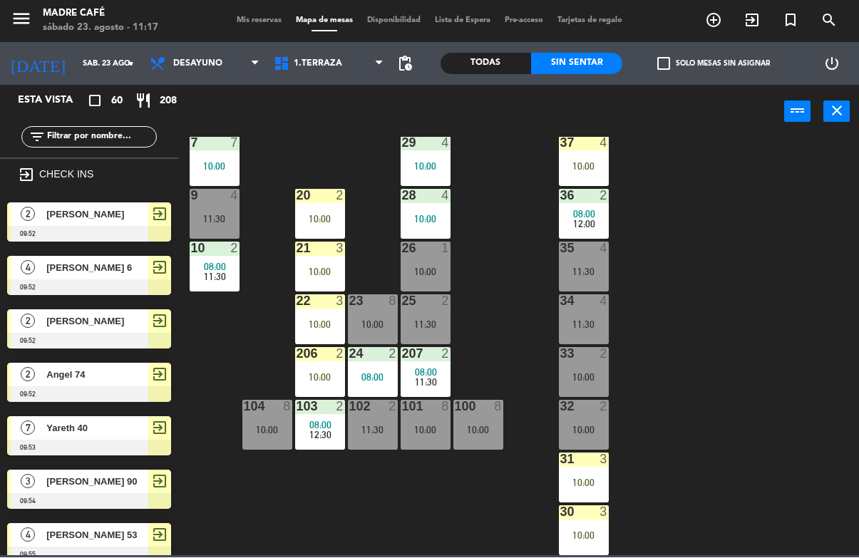
scroll to position [343, 0]
click at [341, 216] on div "10:00" at bounding box center [320, 220] width 50 height 10
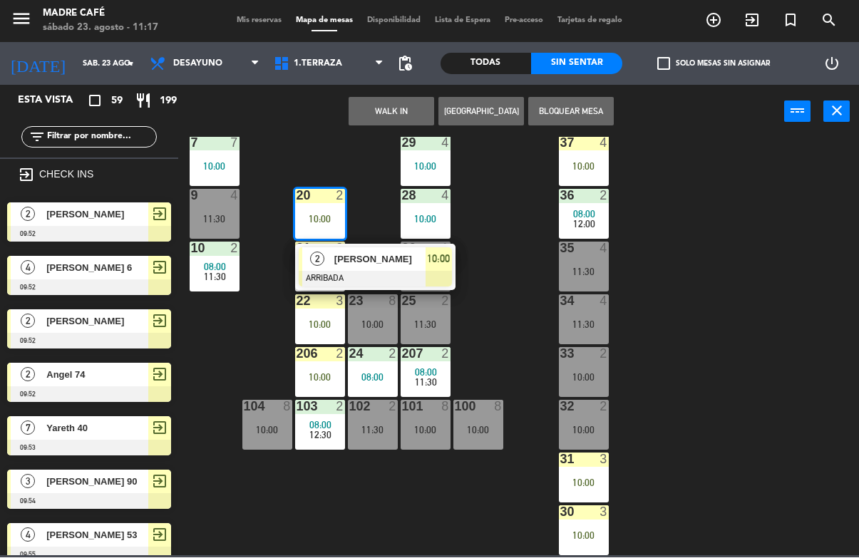
click at [412, 264] on span "[PERSON_NAME]" at bounding box center [379, 259] width 91 height 15
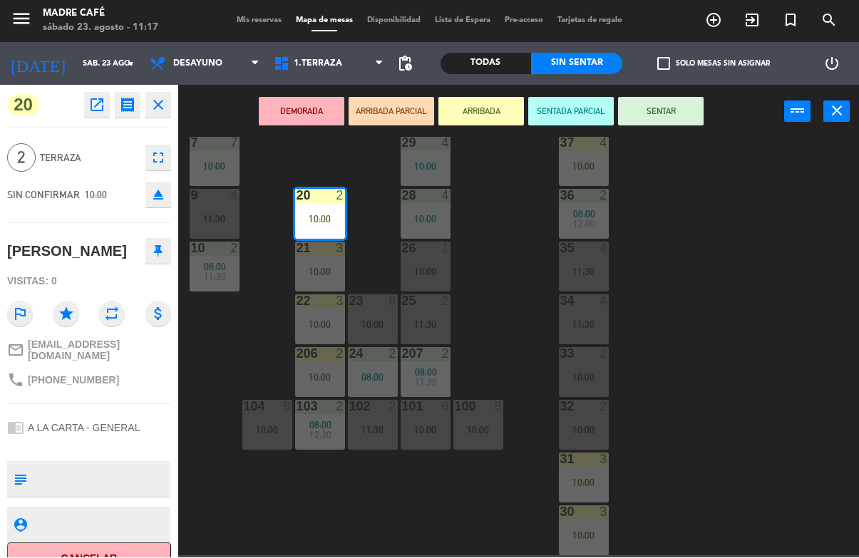
click at [671, 113] on button "SENTAR" at bounding box center [661, 112] width 86 height 29
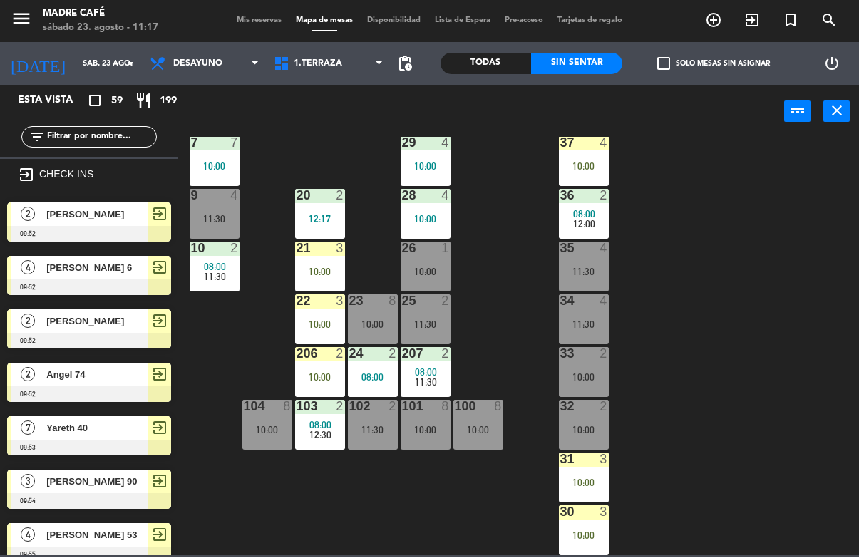
scroll to position [0, 0]
click at [308, 264] on div "21 3 10:00" at bounding box center [320, 267] width 50 height 50
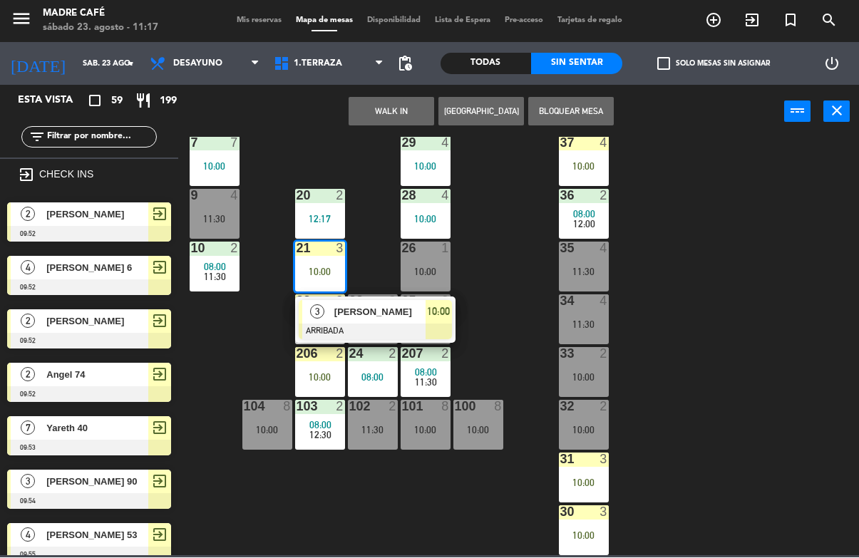
click at [351, 319] on span "[PERSON_NAME]" at bounding box center [379, 312] width 91 height 15
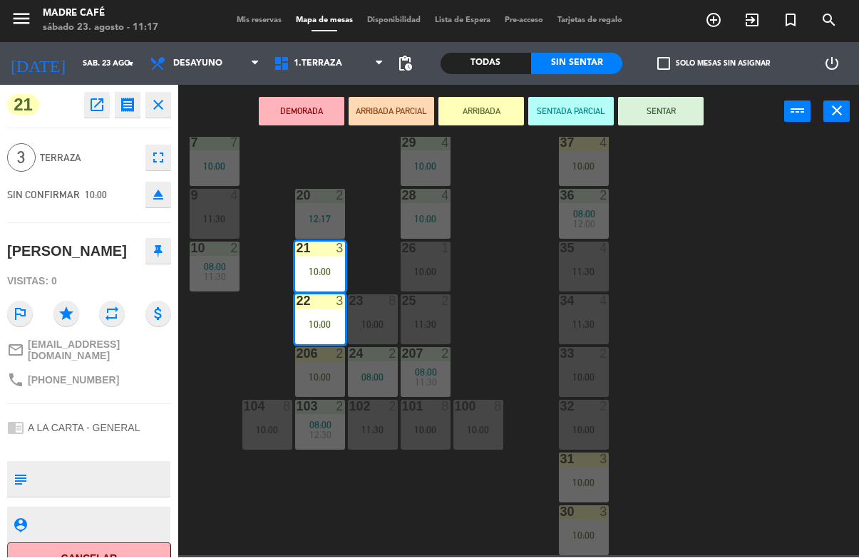
click at [671, 117] on button "SENTAR" at bounding box center [661, 112] width 86 height 29
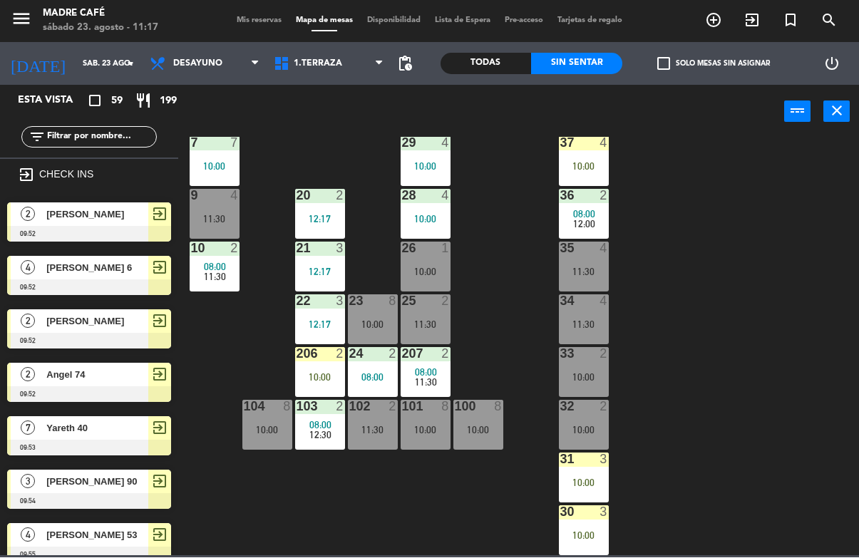
click at [316, 366] on div "206 2 10:00" at bounding box center [320, 373] width 50 height 50
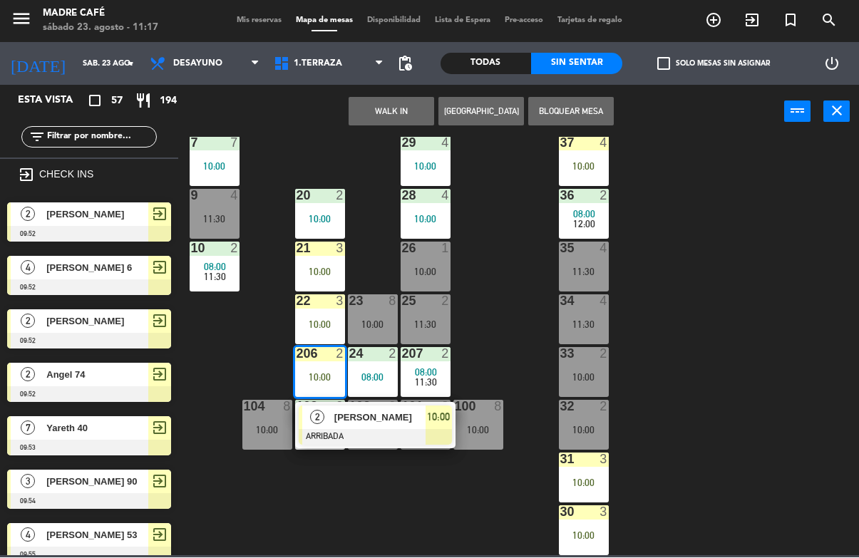
click at [396, 430] on div at bounding box center [375, 438] width 153 height 16
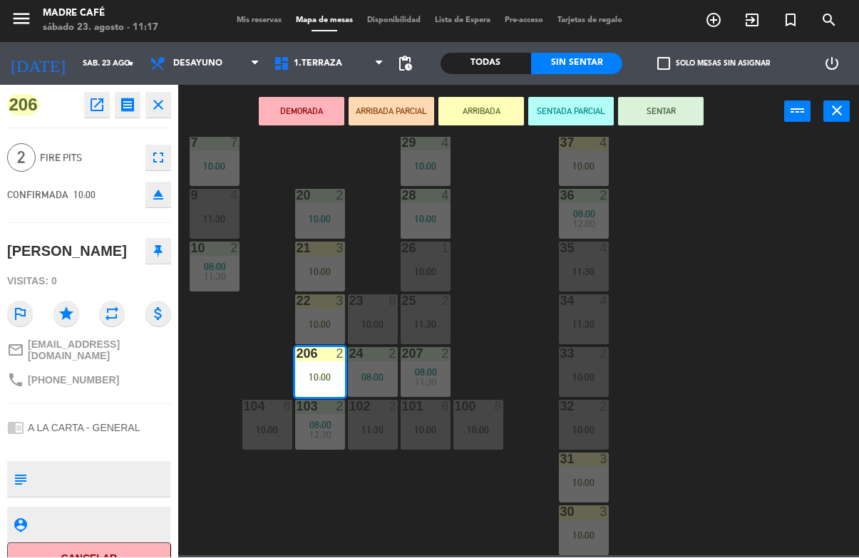
click at [687, 112] on button "SENTAR" at bounding box center [661, 112] width 86 height 29
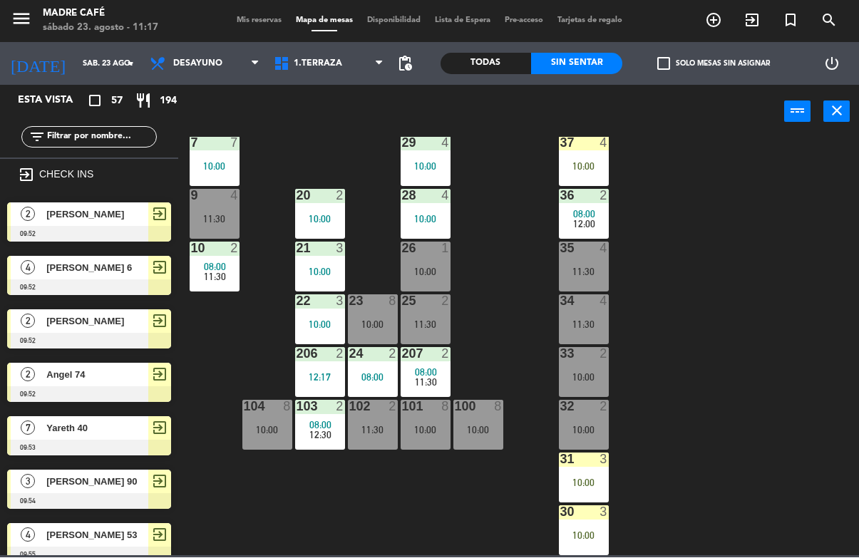
click at [585, 167] on div "10:00" at bounding box center [584, 167] width 50 height 10
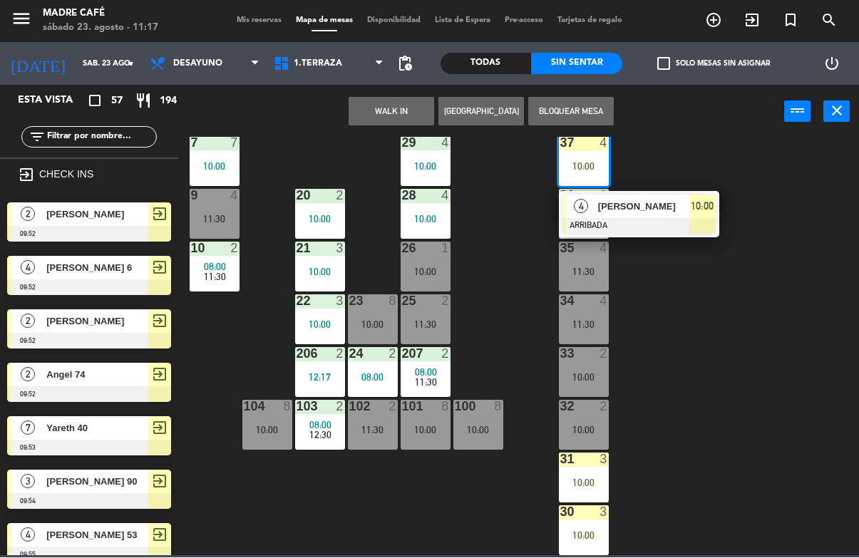
click at [638, 207] on span "[PERSON_NAME]" at bounding box center [643, 207] width 91 height 15
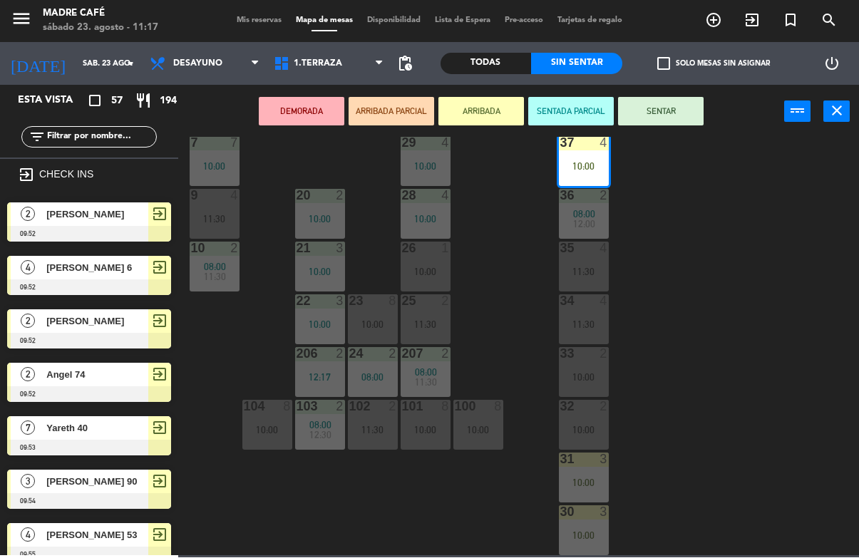
click at [670, 106] on button "SENTAR" at bounding box center [661, 112] width 86 height 29
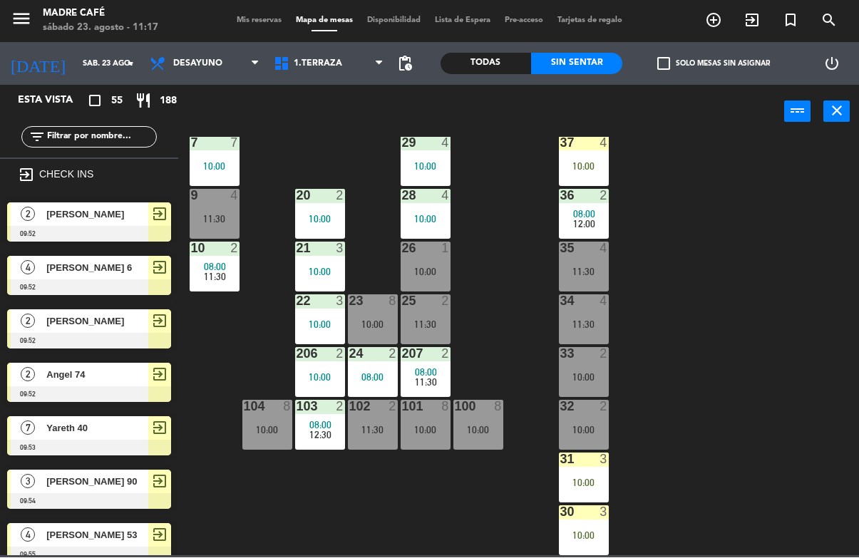
click at [594, 485] on div "10:00" at bounding box center [584, 483] width 50 height 10
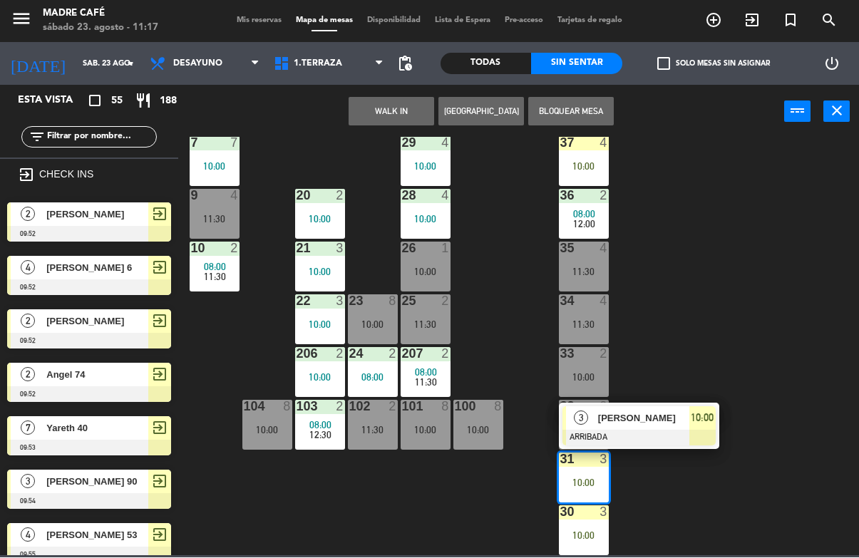
click at [660, 417] on span "[PERSON_NAME]" at bounding box center [643, 418] width 91 height 15
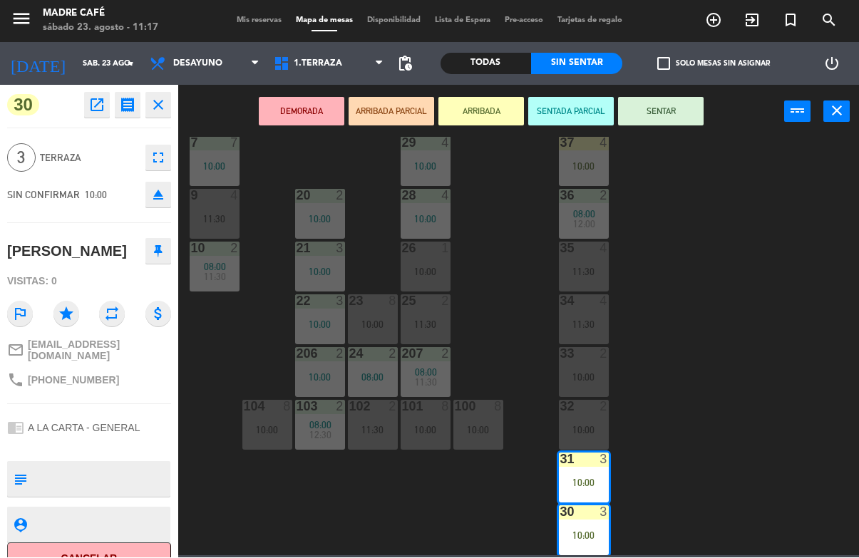
click at [672, 113] on button "SENTAR" at bounding box center [661, 112] width 86 height 29
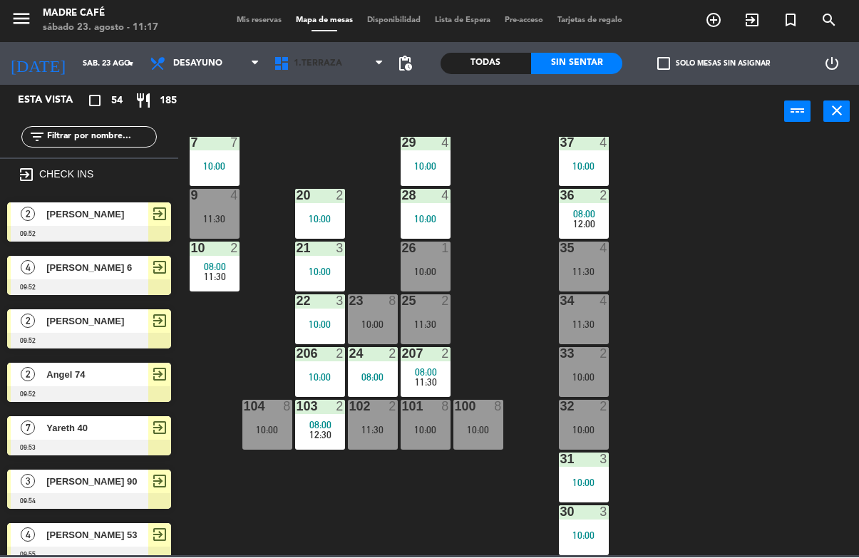
click at [312, 54] on span "1.Terraza" at bounding box center [329, 63] width 124 height 31
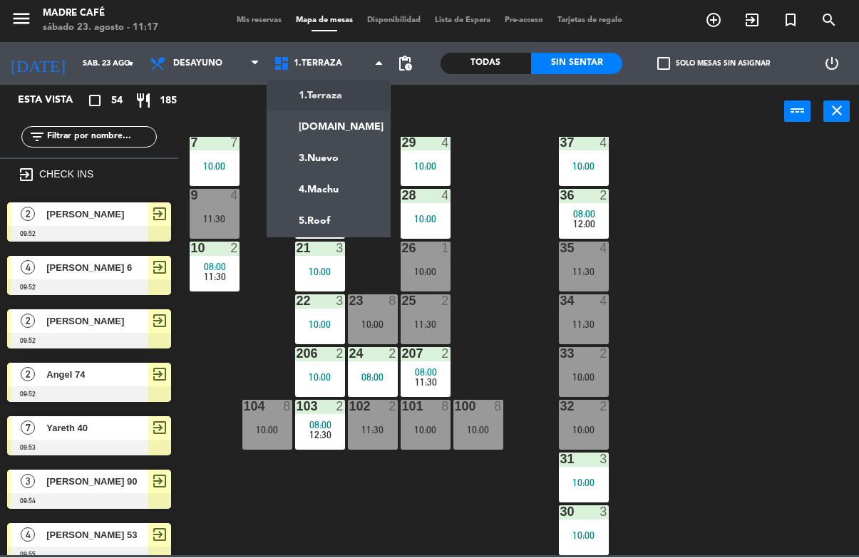
click at [338, 218] on ng-component "menu Madre Café [DATE] 23. agosto - 11:17 Mis reservas Mapa de mesas Disponibil…" at bounding box center [429, 278] width 859 height 556
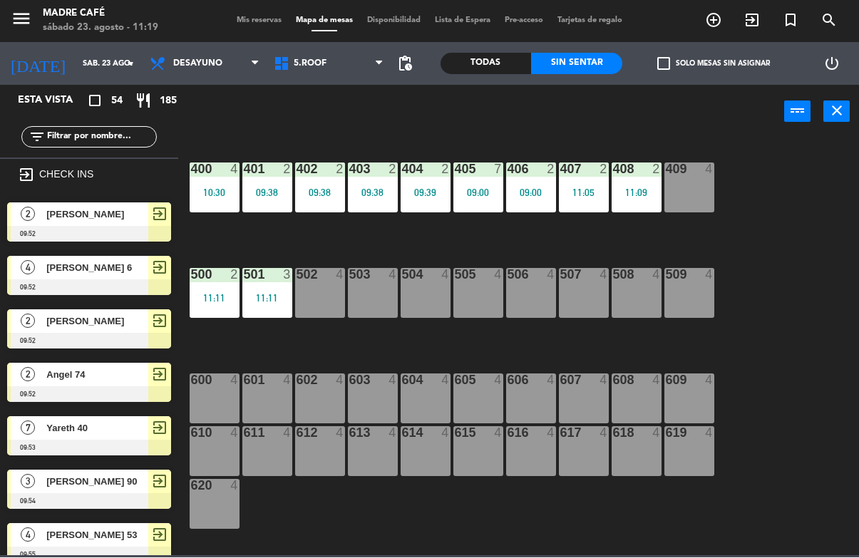
click at [130, 133] on input "text" at bounding box center [101, 138] width 110 height 16
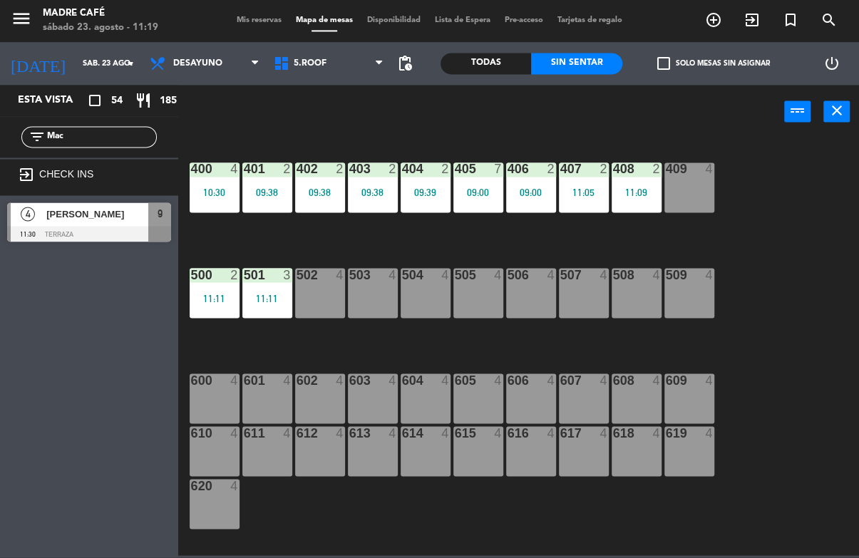
type input "Mac"
click at [745, 155] on div "400 4 10:30 401 2 09:38 402 2 09:38 403 2 09:38 404 2 09:39 405 7 09:00 406 2 0…" at bounding box center [523, 347] width 672 height 418
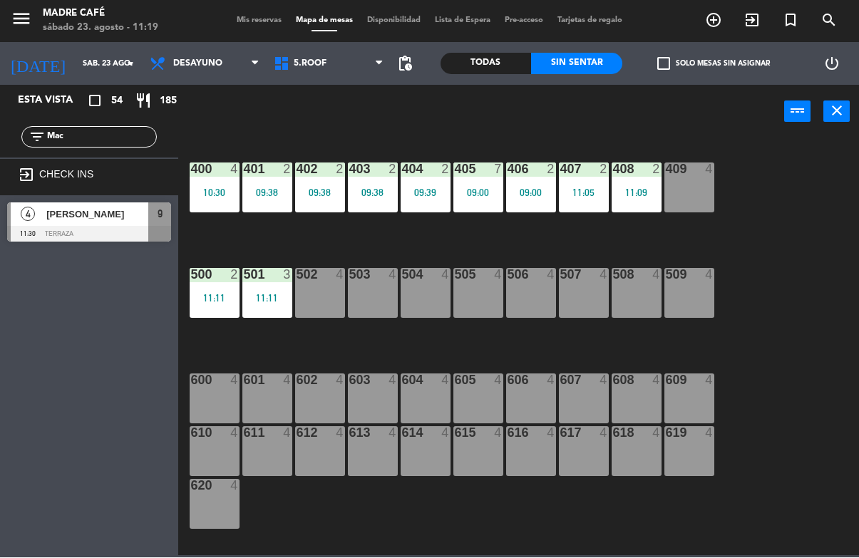
click at [120, 220] on span "[PERSON_NAME]" at bounding box center [97, 214] width 102 height 15
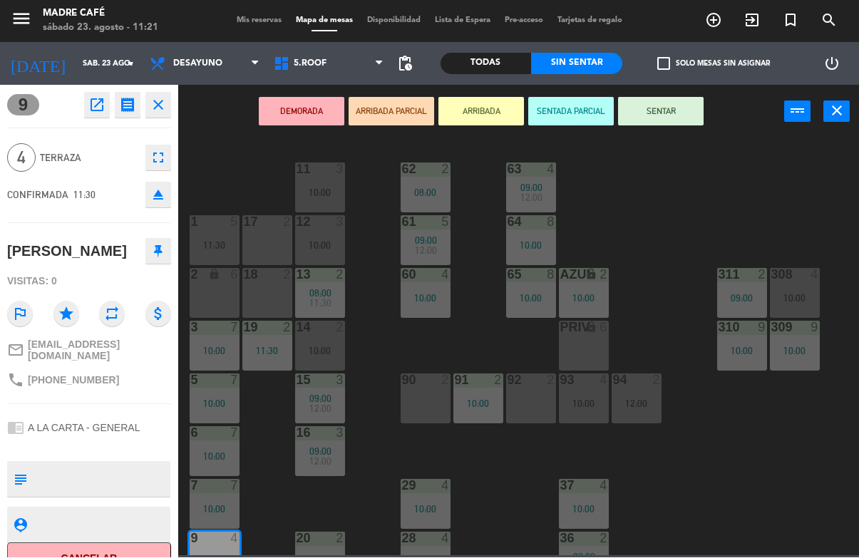
click at [495, 109] on button "ARRIBADA" at bounding box center [481, 112] width 86 height 29
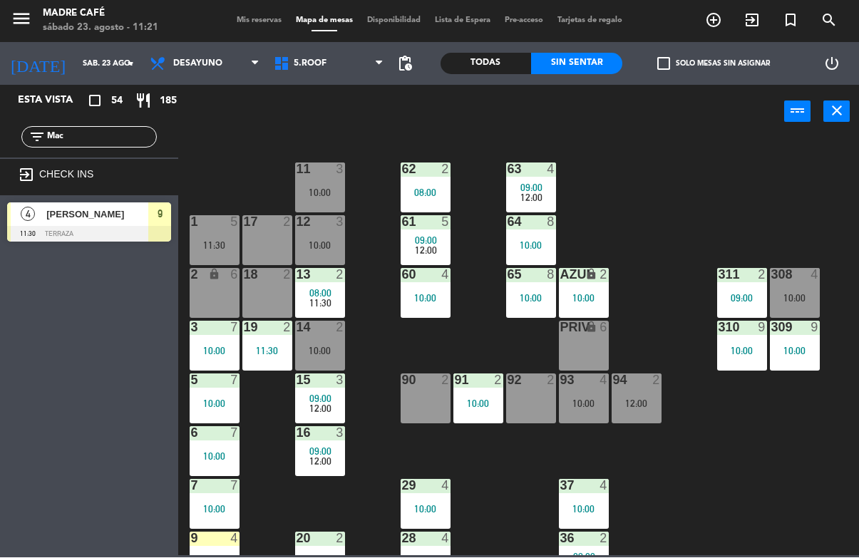
click at [118, 145] on input "Mac" at bounding box center [101, 138] width 110 height 16
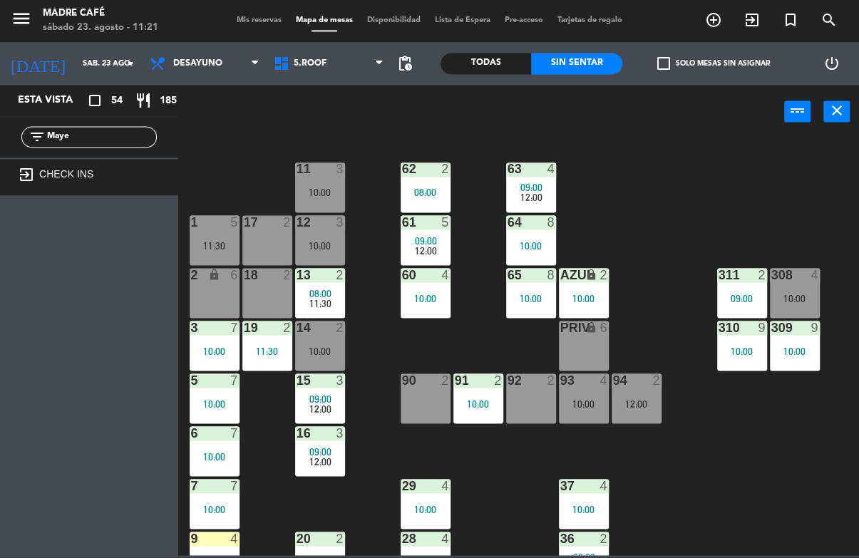
click at [254, 153] on div "11 3 10:00 63 4 09:00 12:00 62 2 08:00 12 3 10:00 1 5 11:30 61 5 09:00 12:00 64…" at bounding box center [523, 347] width 672 height 418
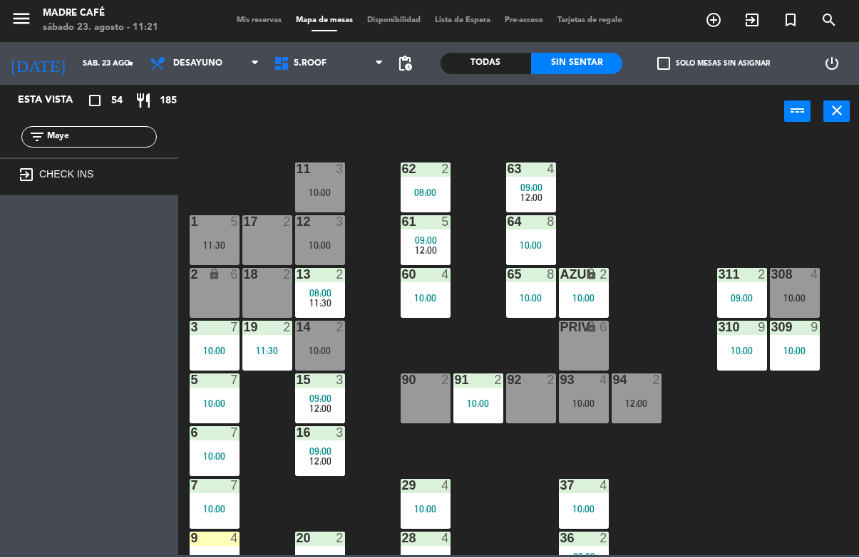
click at [110, 141] on input "Maye" at bounding box center [101, 138] width 110 height 16
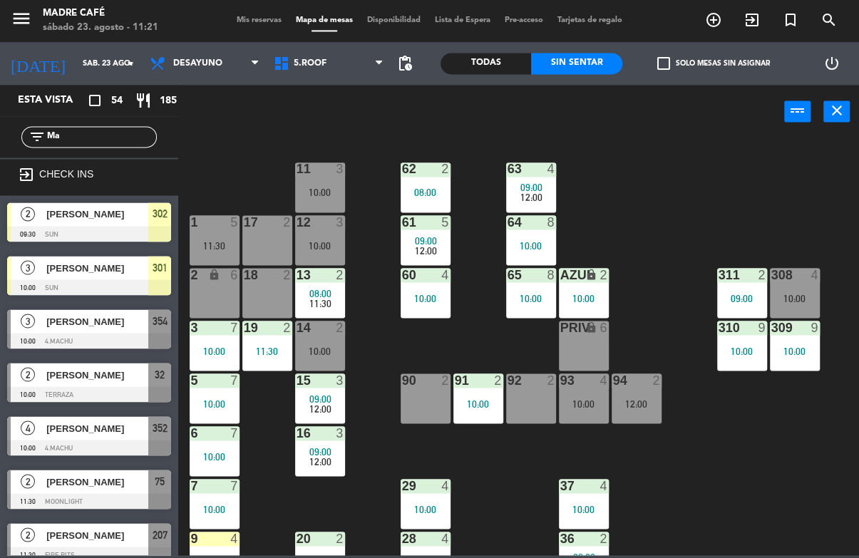
type input "M"
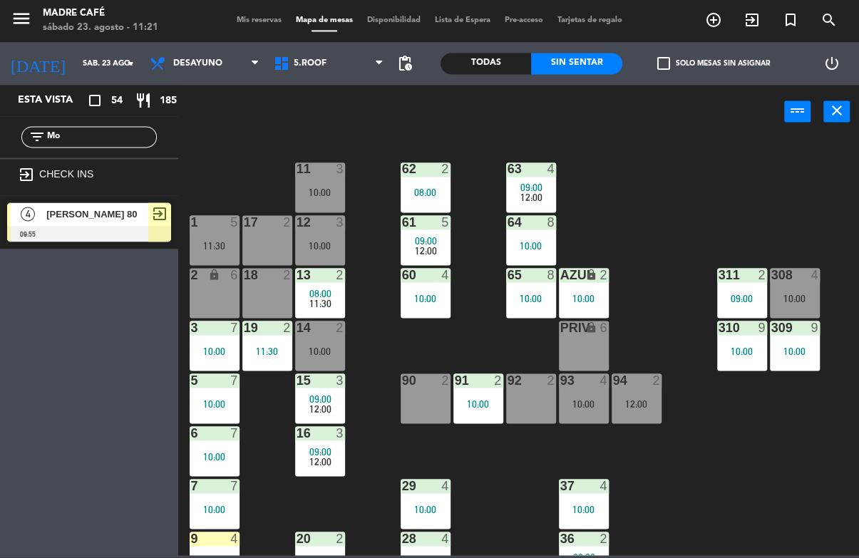
type input "M"
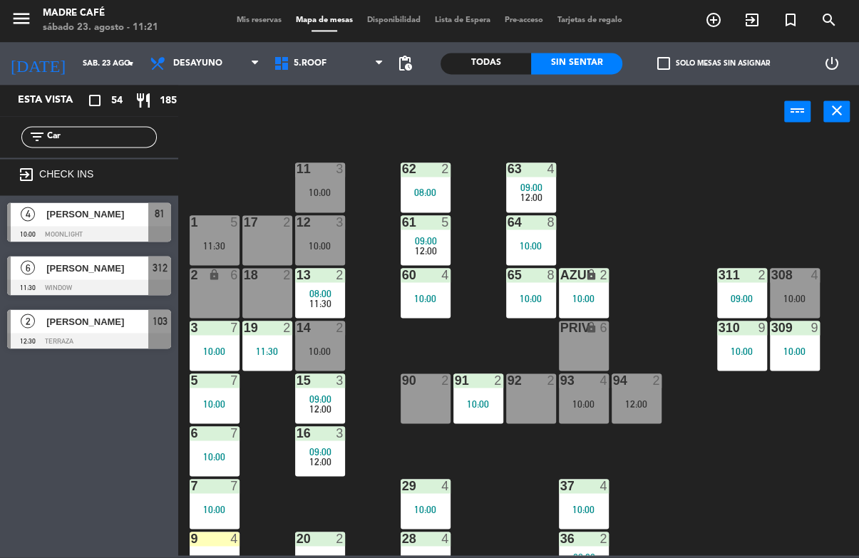
click at [684, 170] on div "11 3 10:00 63 4 09:00 12:00 62 2 08:00 12 3 10:00 1 5 11:30 61 5 09:00 12:00 64…" at bounding box center [523, 347] width 672 height 418
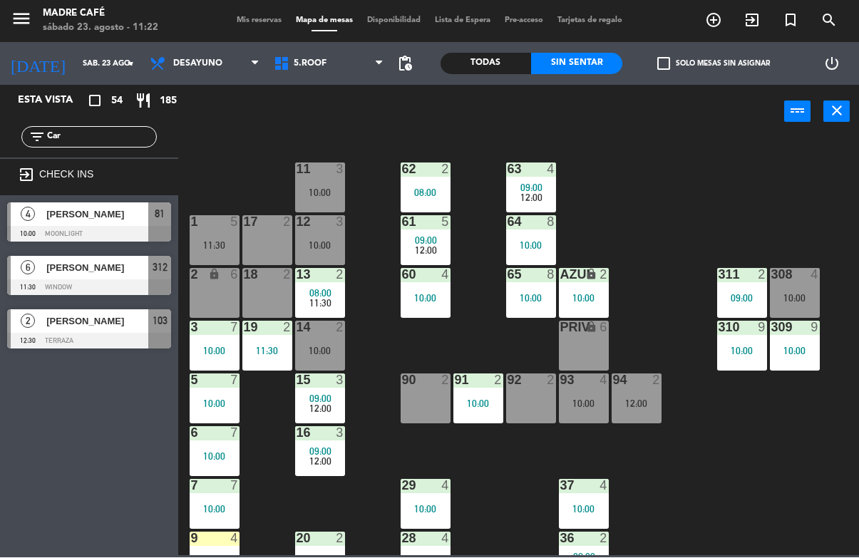
click at [138, 142] on input "Car" at bounding box center [101, 138] width 110 height 16
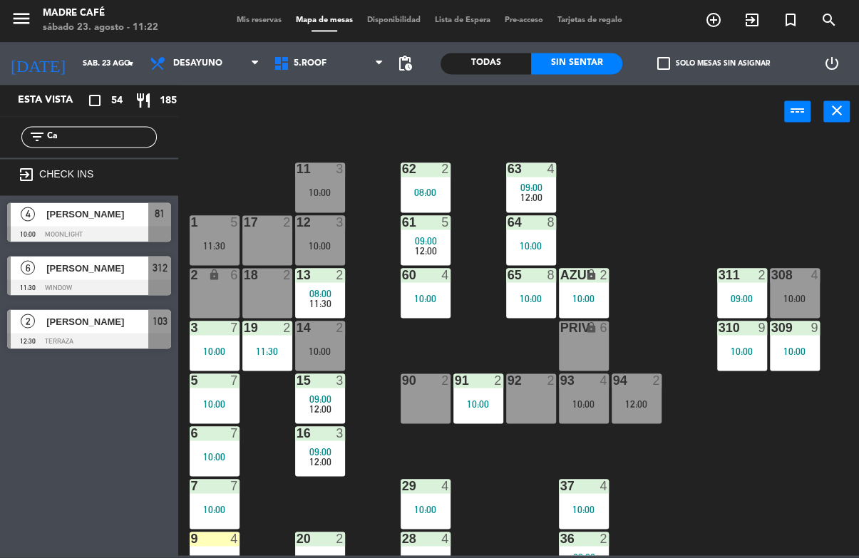
type input "C"
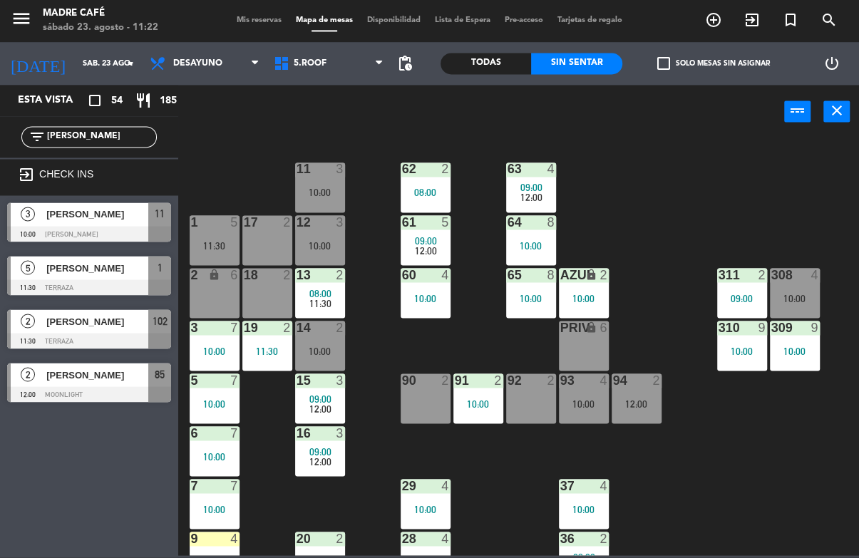
type input "[PERSON_NAME]"
click at [705, 126] on div "power_input close" at bounding box center [481, 113] width 606 height 54
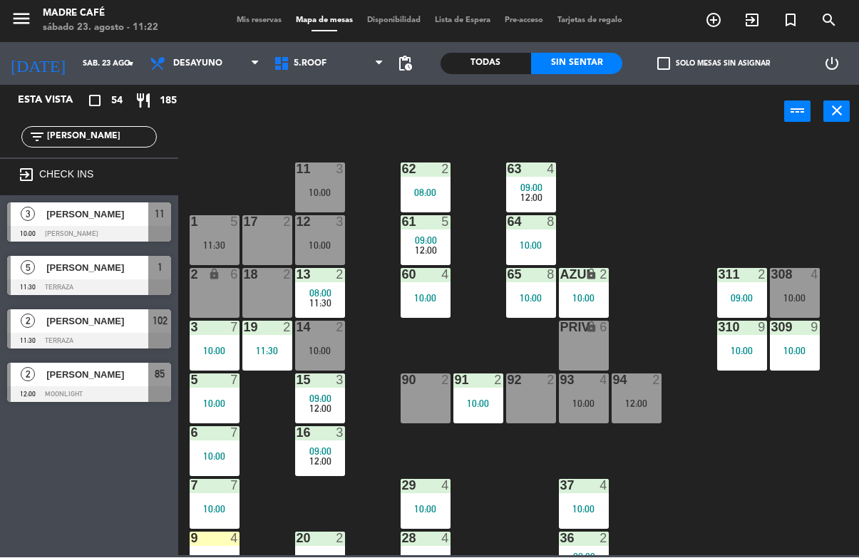
click at [94, 276] on div "[PERSON_NAME]" at bounding box center [96, 269] width 103 height 24
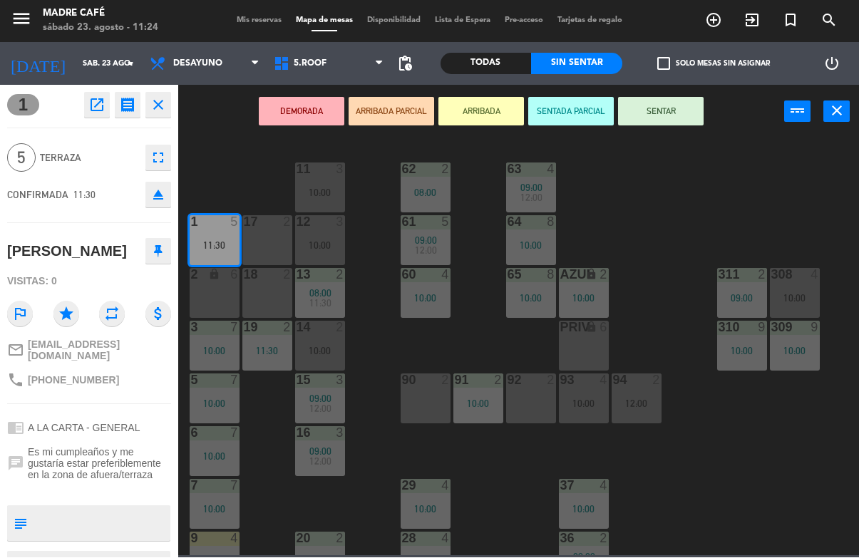
click at [478, 103] on button "ARRIBADA" at bounding box center [481, 112] width 86 height 29
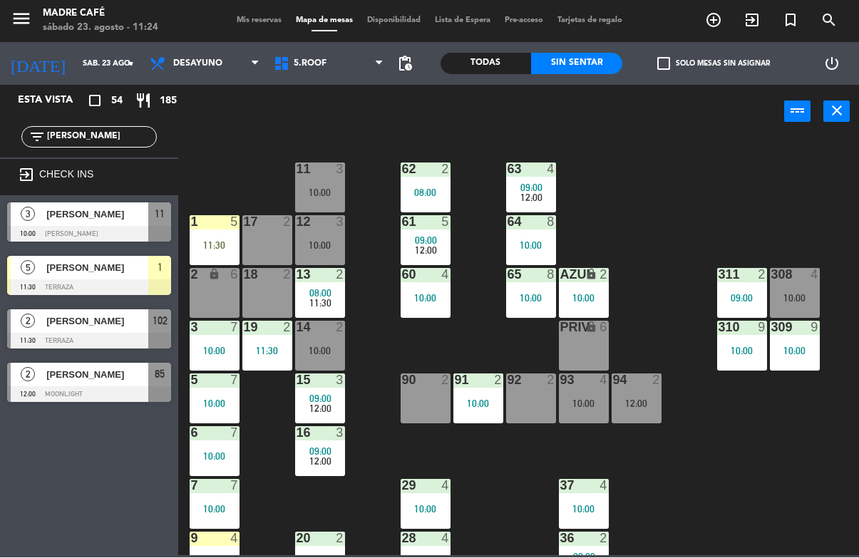
click at [121, 138] on input "[PERSON_NAME]" at bounding box center [101, 138] width 110 height 16
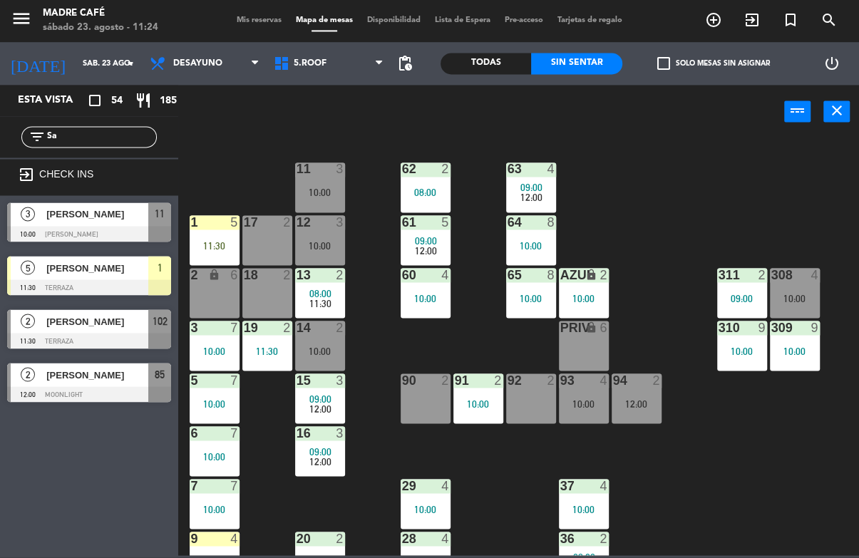
type input "S"
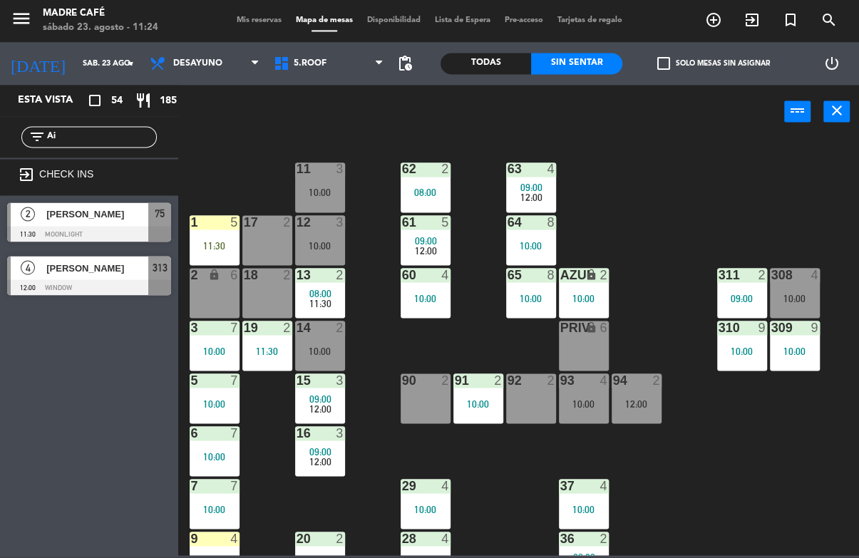
type input "Ai"
click at [666, 175] on div "11 3 10:00 63 4 09:00 12:00 62 2 08:00 12 3 10:00 1 5 11:30 61 5 09:00 12:00 64…" at bounding box center [523, 347] width 672 height 418
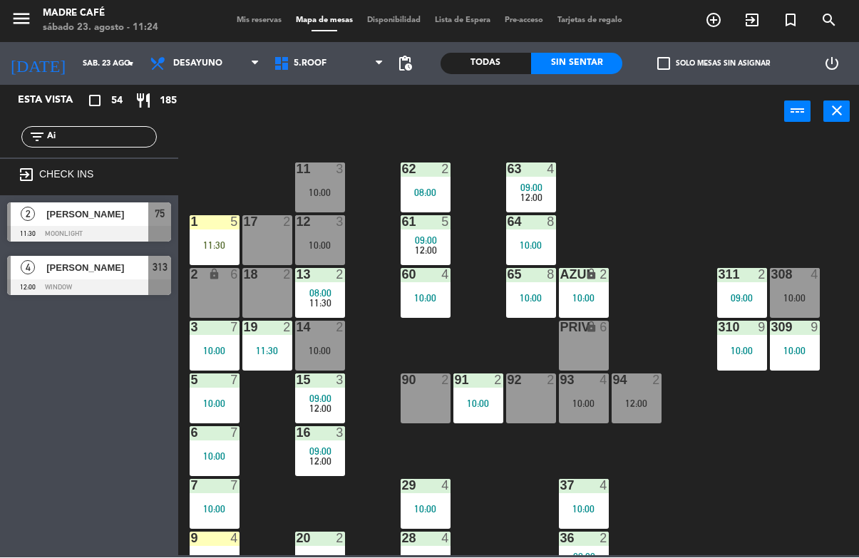
click at [128, 231] on div at bounding box center [89, 235] width 164 height 16
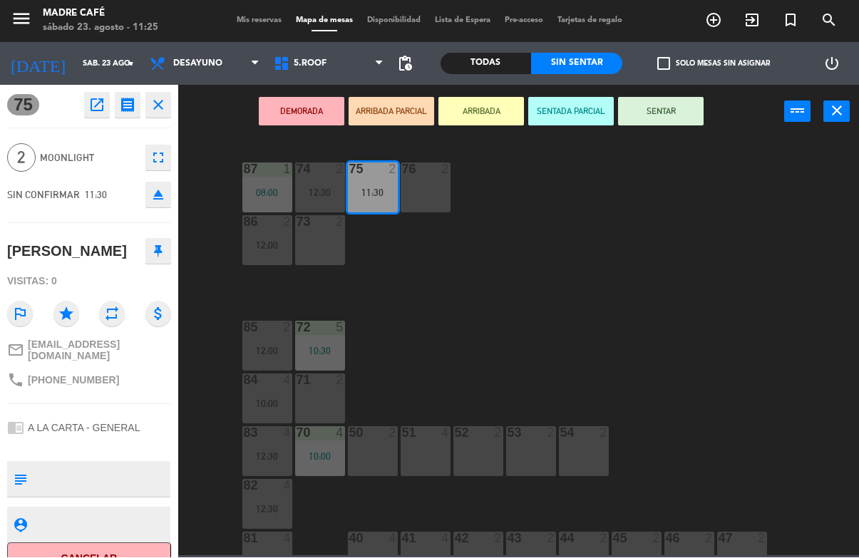
click at [497, 117] on button "ARRIBADA" at bounding box center [481, 112] width 86 height 29
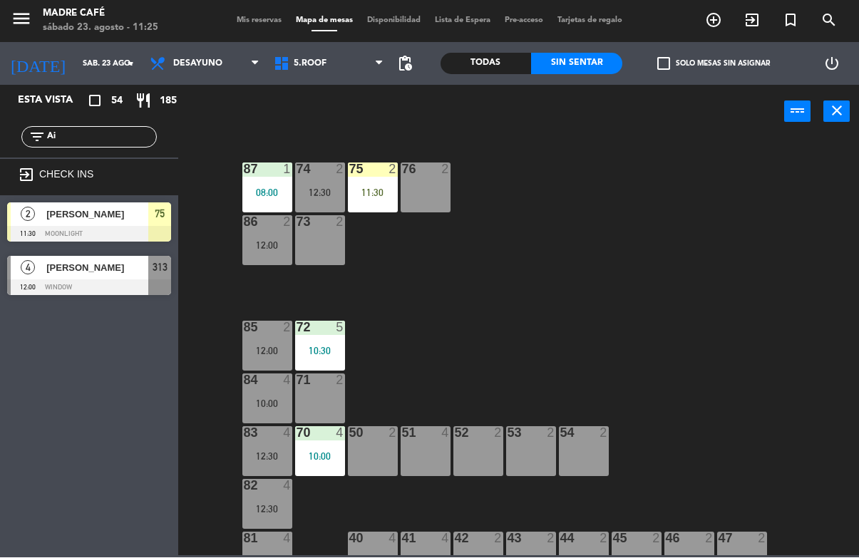
click at [374, 182] on div "75 2 11:30" at bounding box center [373, 188] width 50 height 50
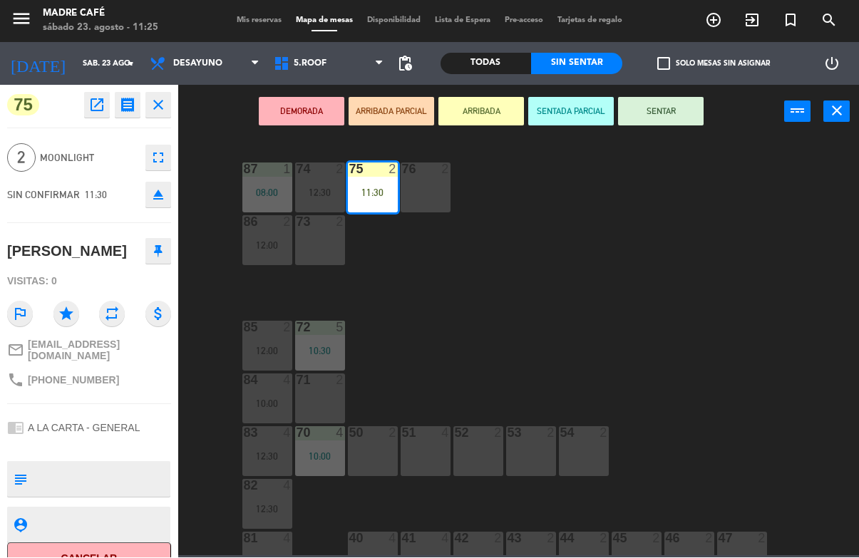
click at [686, 123] on button "SENTAR" at bounding box center [661, 112] width 86 height 29
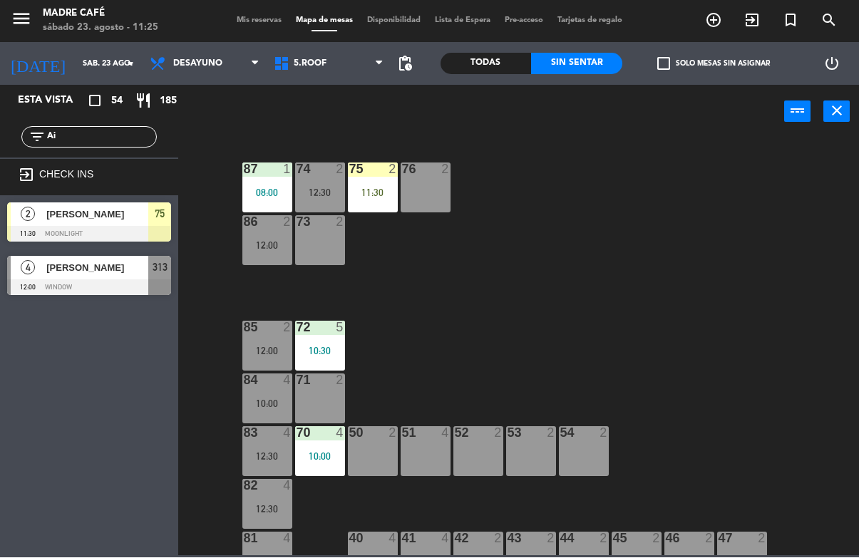
click at [134, 136] on input "Ai" at bounding box center [101, 138] width 110 height 16
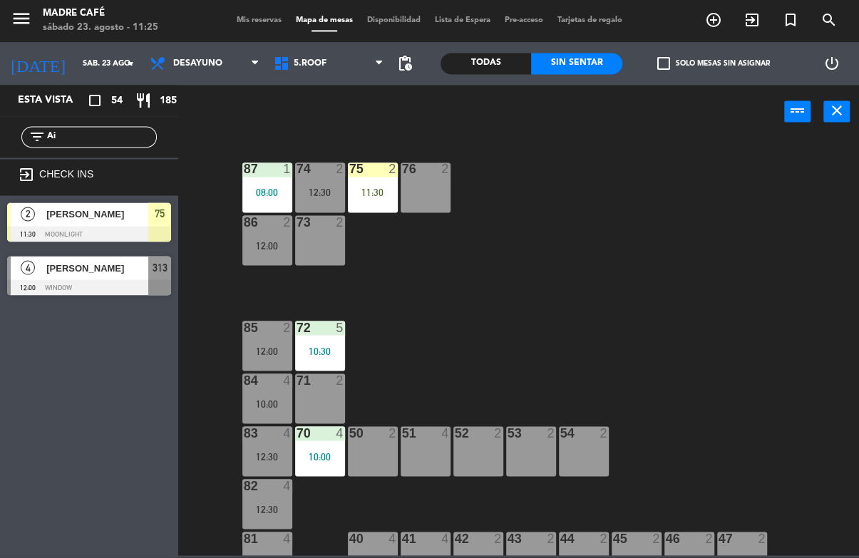
type input "A"
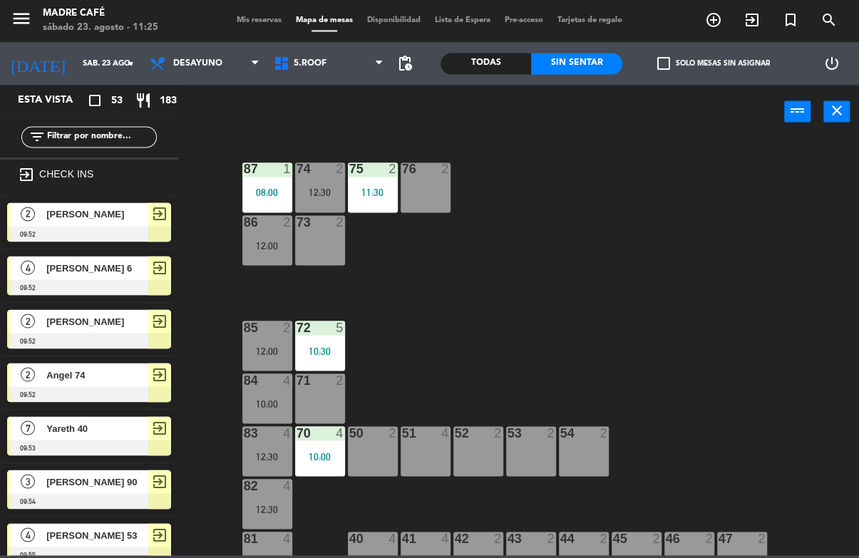
click at [721, 172] on div "87 1 08:00 74 2 12:30 75 2 11:30 76 2 86 2 12:00 73 2 72 5 10:30 85 2 12:00 71 …" at bounding box center [523, 347] width 672 height 418
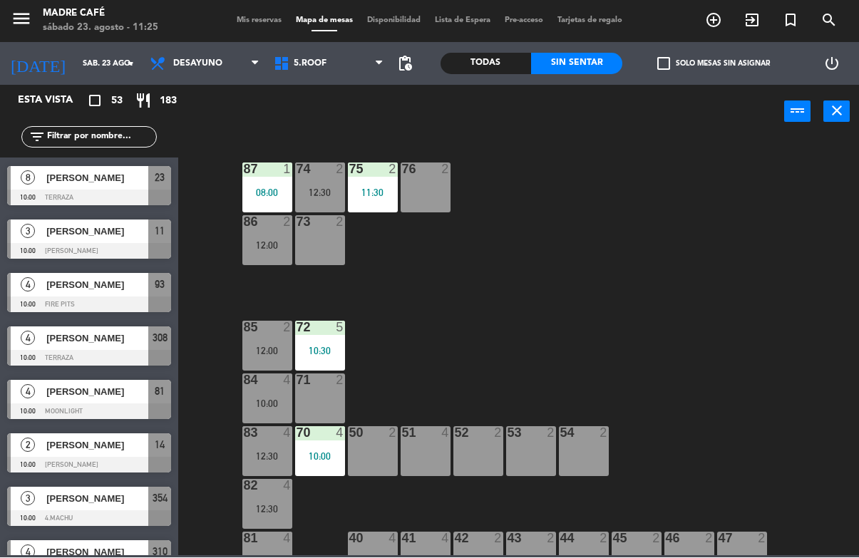
scroll to position [830, 0]
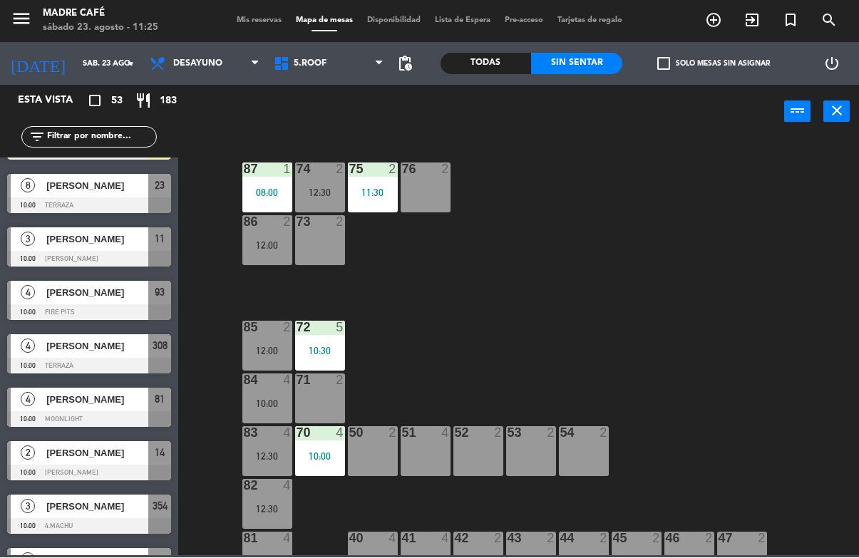
click at [128, 198] on div at bounding box center [89, 206] width 164 height 16
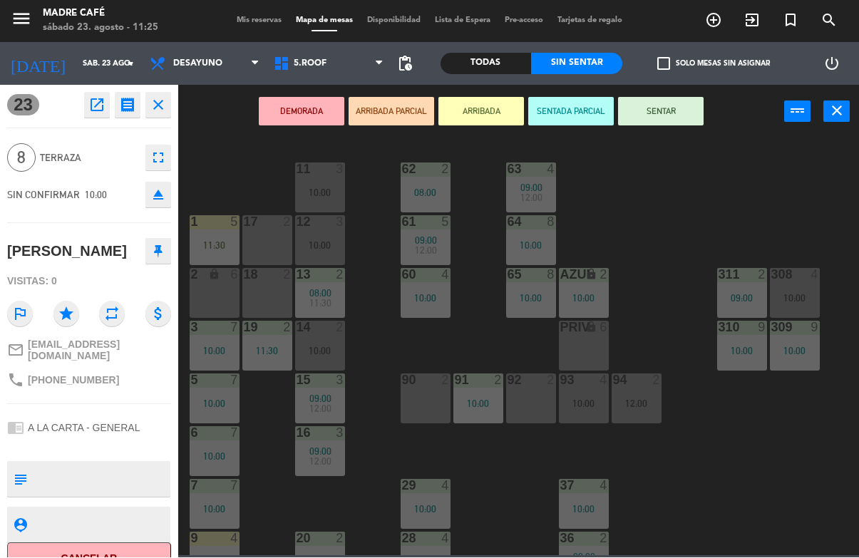
click at [141, 550] on button "Cancelar" at bounding box center [89, 559] width 164 height 32
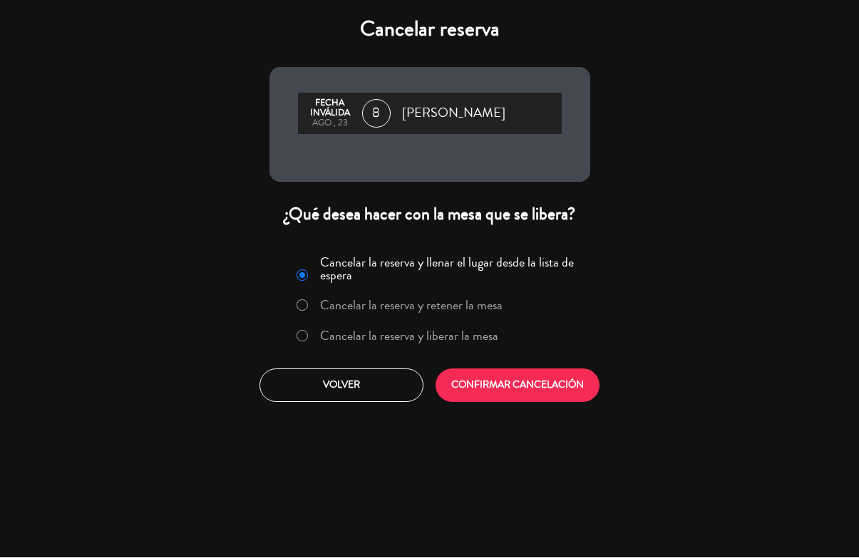
click at [432, 342] on label "Cancelar la reserva y liberar la mesa" at bounding box center [409, 336] width 178 height 13
click at [486, 381] on button "CONFIRMAR CANCELACIÓN" at bounding box center [517, 385] width 164 height 33
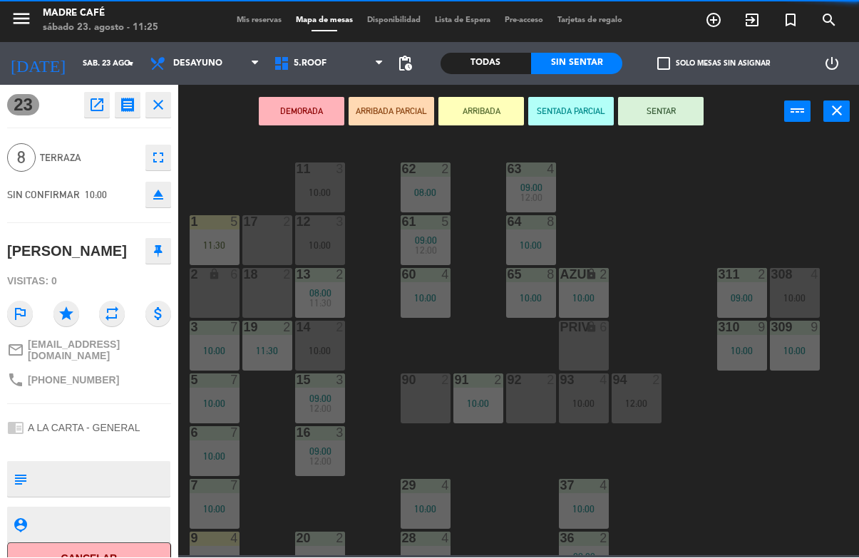
scroll to position [0, 0]
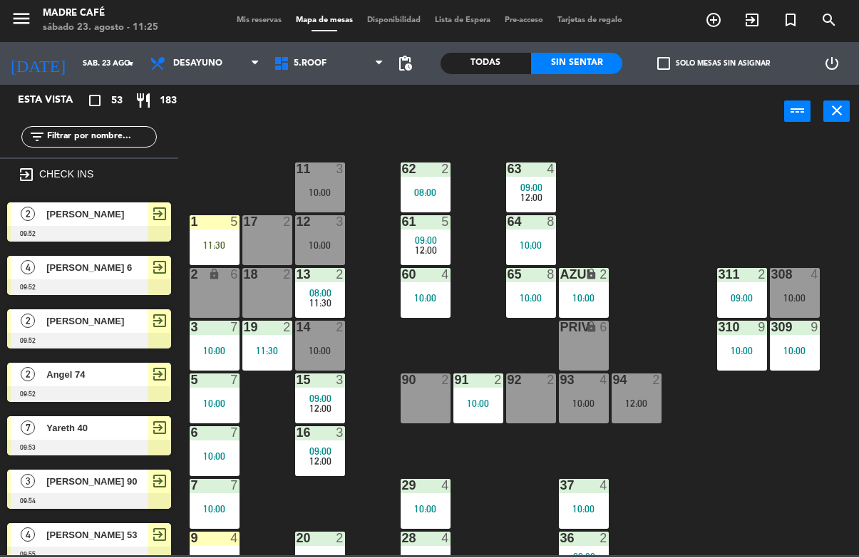
click at [207, 243] on div "11:30" at bounding box center [215, 246] width 50 height 10
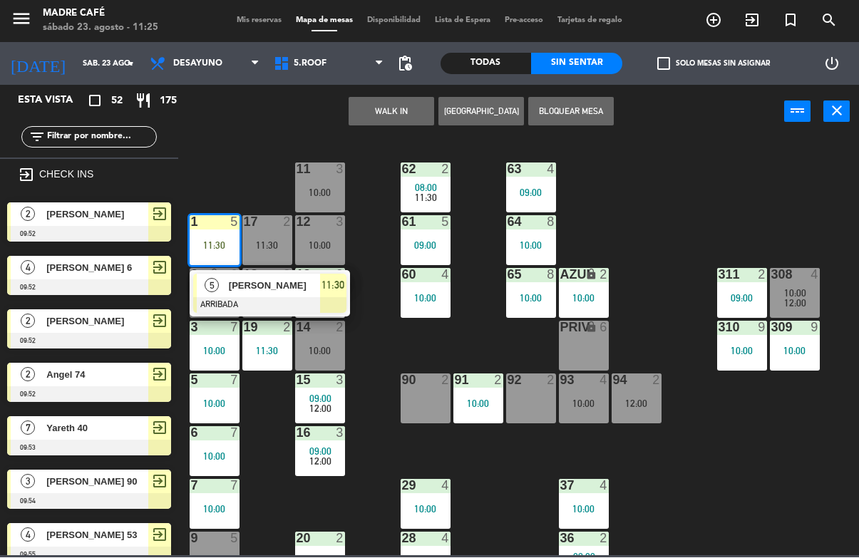
click at [300, 287] on span "[PERSON_NAME]" at bounding box center [274, 286] width 91 height 15
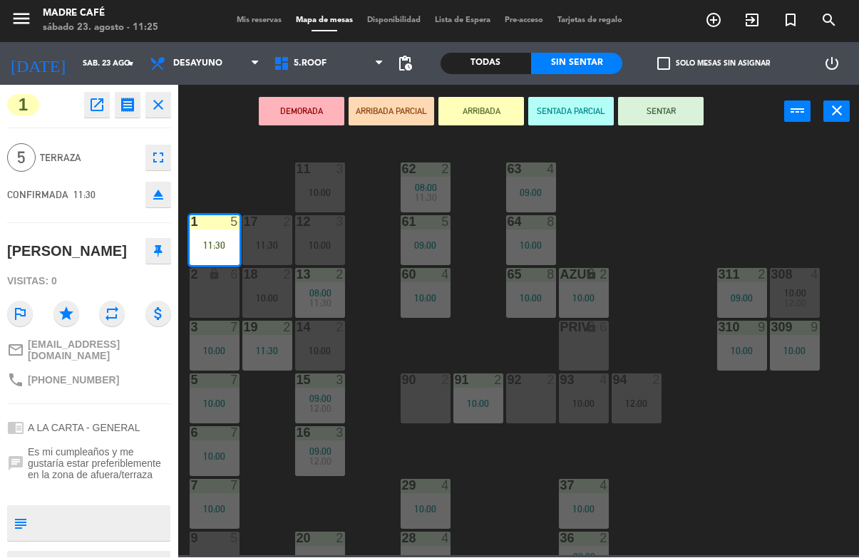
click at [662, 108] on button "SENTAR" at bounding box center [661, 112] width 86 height 29
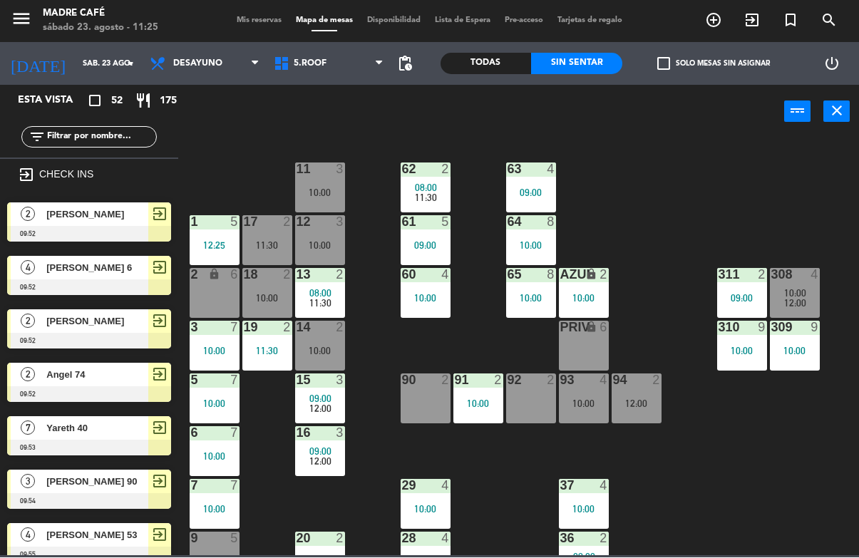
scroll to position [137, 0]
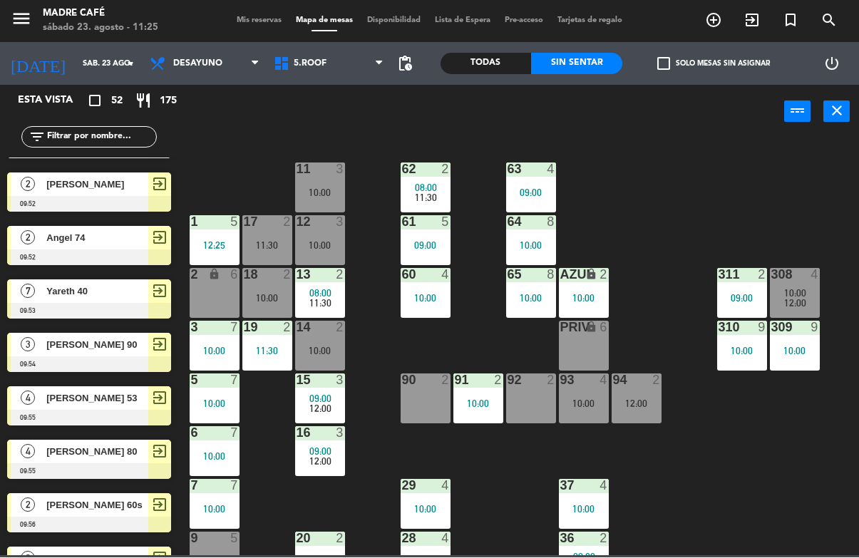
click at [105, 139] on input "text" at bounding box center [101, 138] width 110 height 16
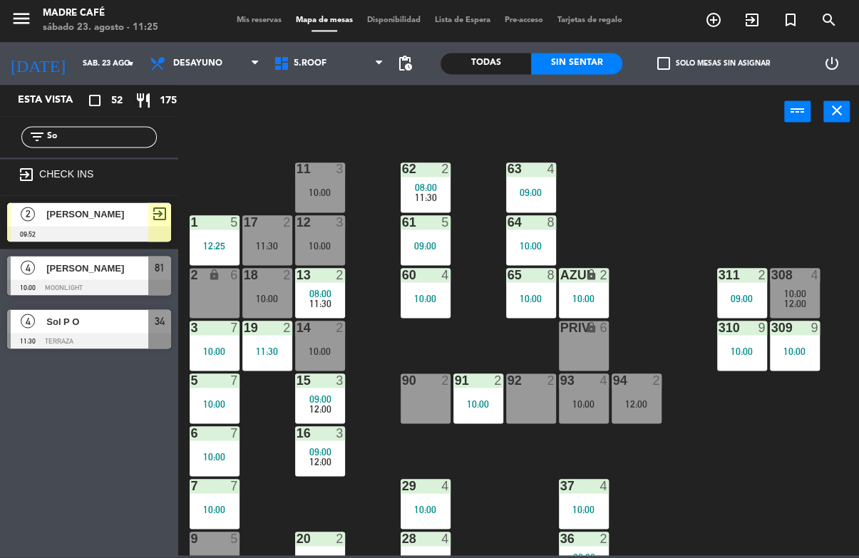
scroll to position [0, 0]
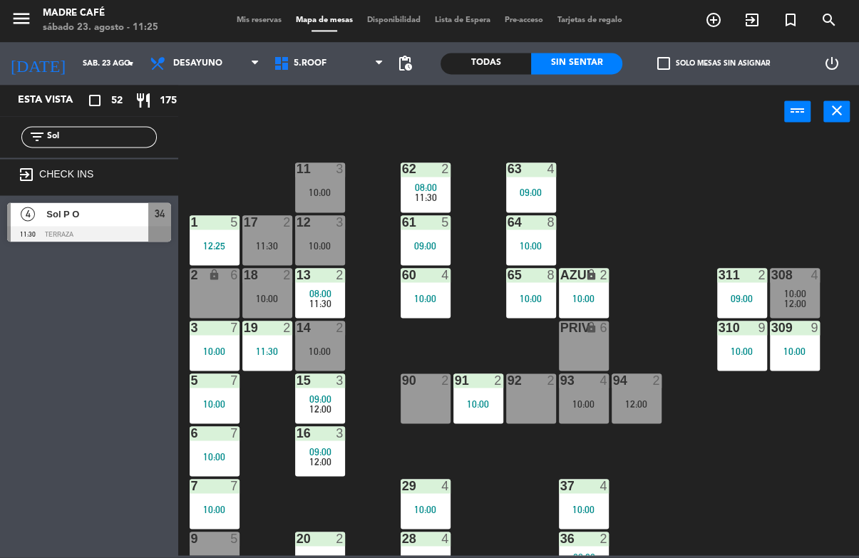
type input "Sol"
click at [637, 145] on div "11 3 10:00 63 4 09:00 62 2 08:00 11:30 12 3 10:00 1 5 12:25 61 5 09:00 64 8 10:…" at bounding box center [523, 347] width 672 height 418
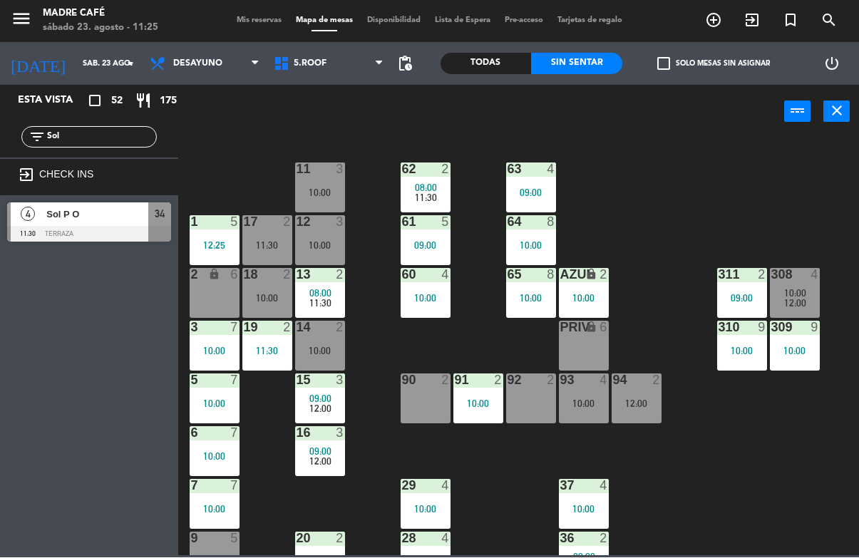
click at [116, 217] on span "Sol P O" at bounding box center [97, 214] width 102 height 15
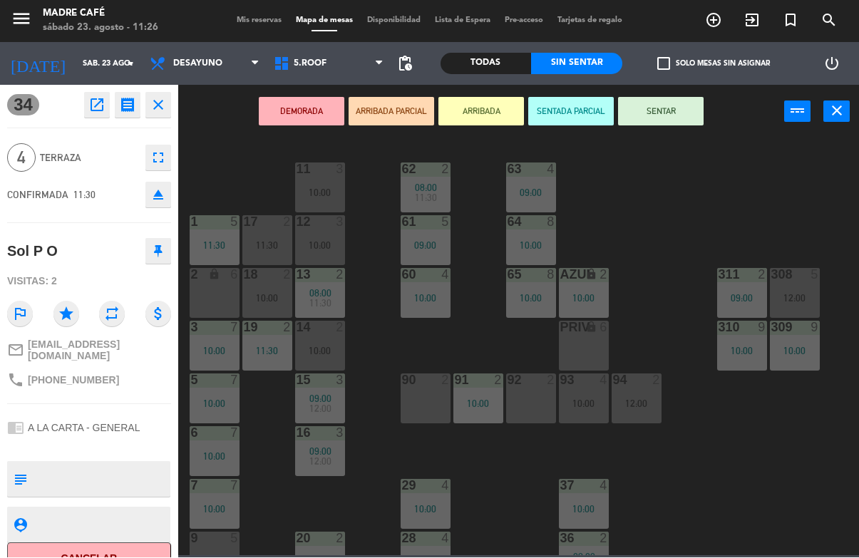
click at [475, 122] on button "ARRIBADA" at bounding box center [481, 112] width 86 height 29
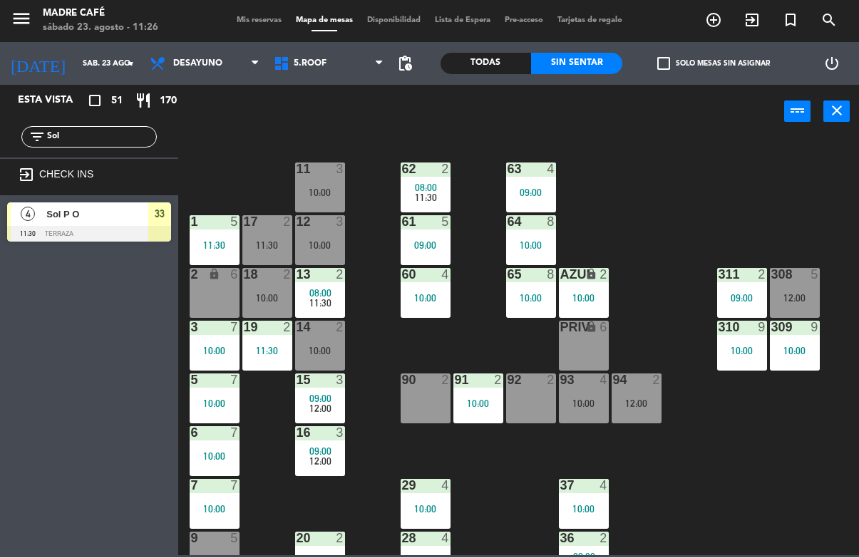
click at [128, 136] on input "Sol" at bounding box center [101, 138] width 110 height 16
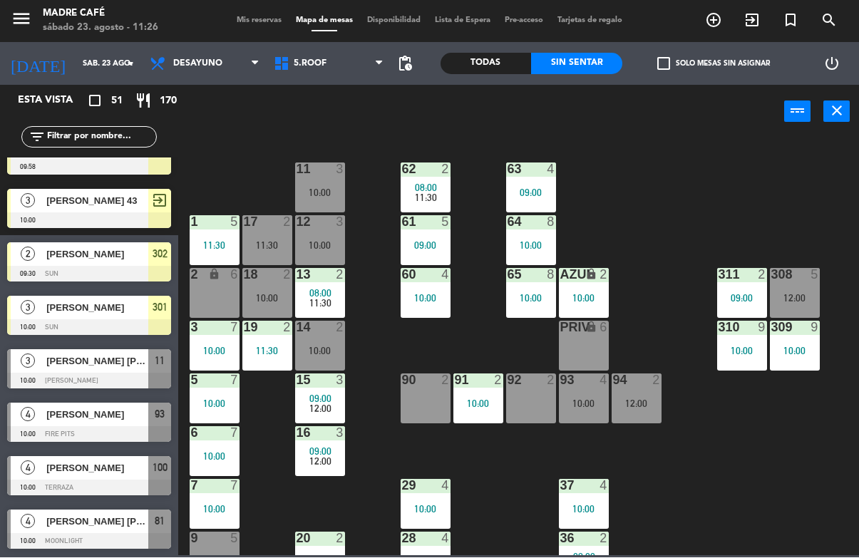
scroll to position [654, 0]
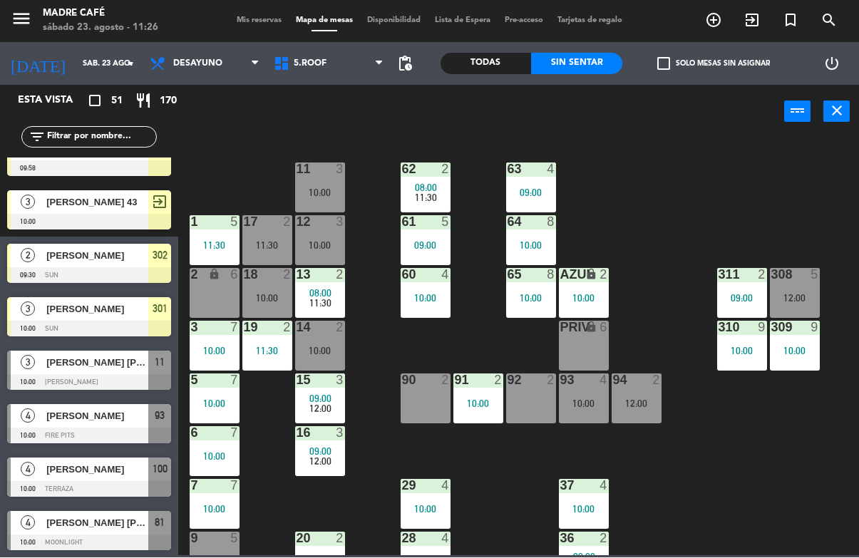
click at [121, 380] on div at bounding box center [89, 383] width 164 height 16
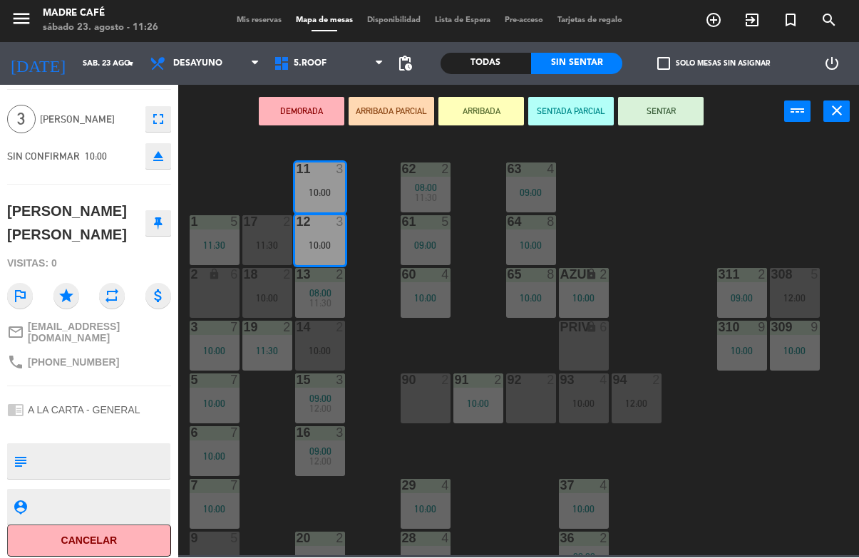
scroll to position [38, 0]
click at [130, 542] on button "Cancelar" at bounding box center [89, 542] width 164 height 32
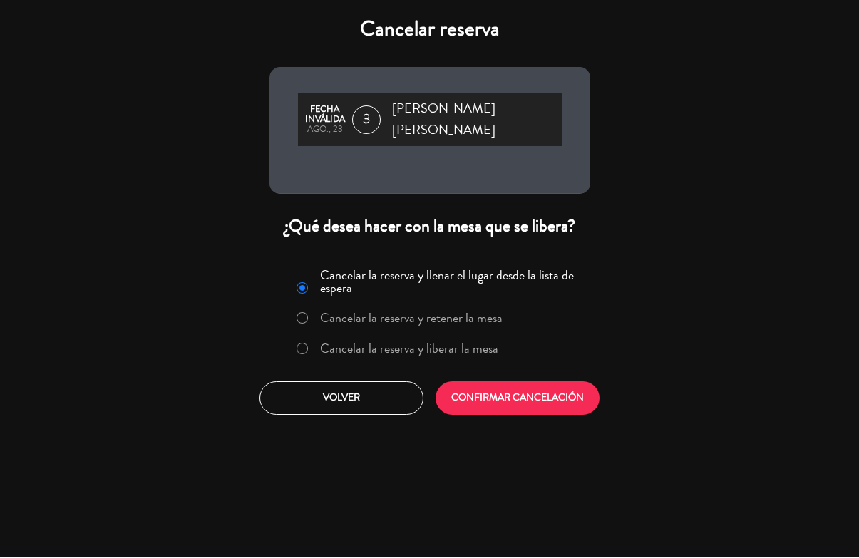
click at [450, 343] on label "Cancelar la reserva y liberar la mesa" at bounding box center [409, 349] width 178 height 13
click at [486, 384] on button "CONFIRMAR CANCELACIÓN" at bounding box center [517, 398] width 164 height 33
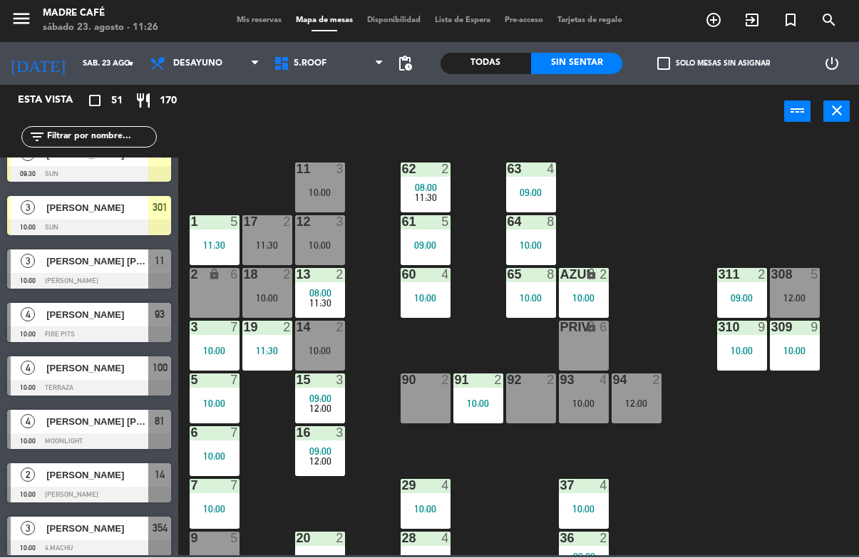
scroll to position [748, 0]
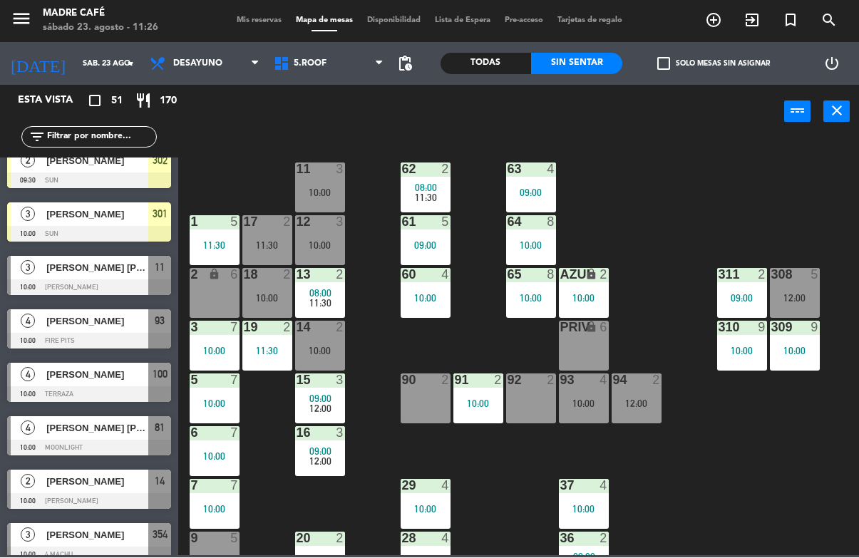
click at [124, 277] on div "[PERSON_NAME]" at bounding box center [96, 269] width 103 height 24
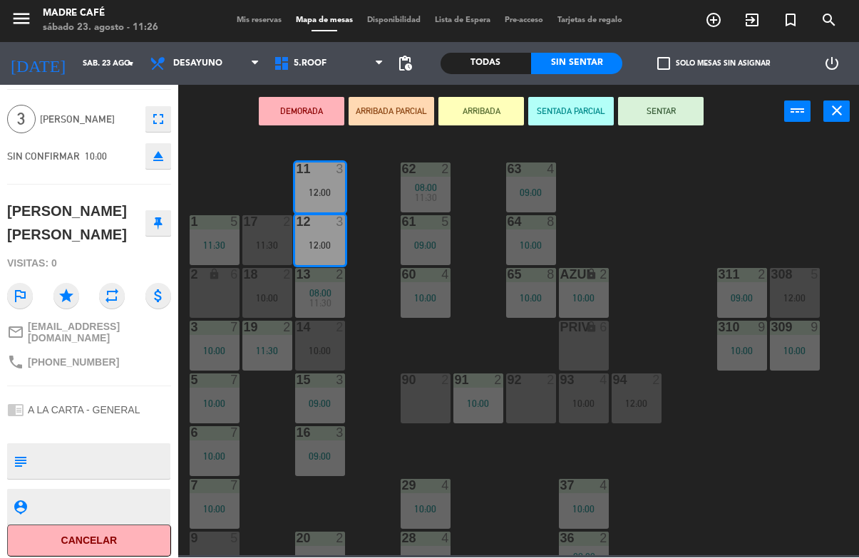
scroll to position [38, 0]
click at [138, 547] on button "Cancelar" at bounding box center [89, 542] width 164 height 32
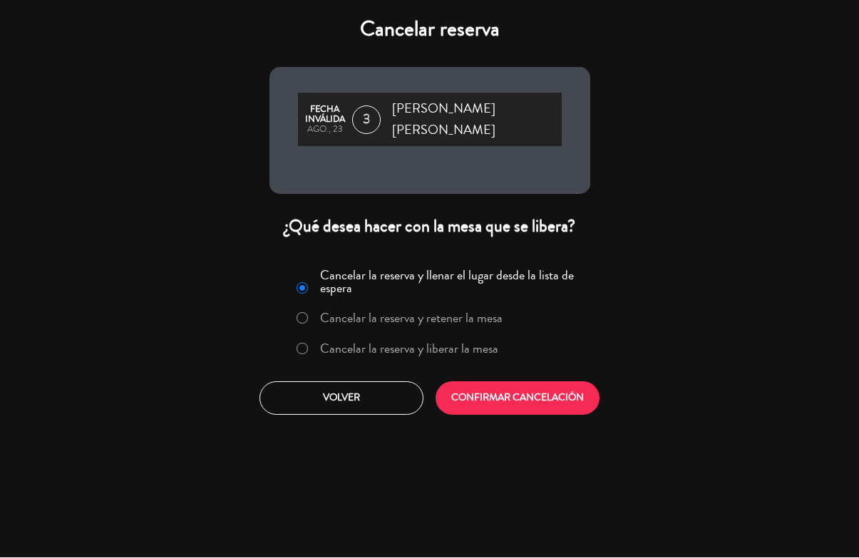
click at [399, 343] on label "Cancelar la reserva y liberar la mesa" at bounding box center [409, 349] width 178 height 13
click at [455, 383] on button "CONFIRMAR CANCELACIÓN" at bounding box center [517, 398] width 164 height 33
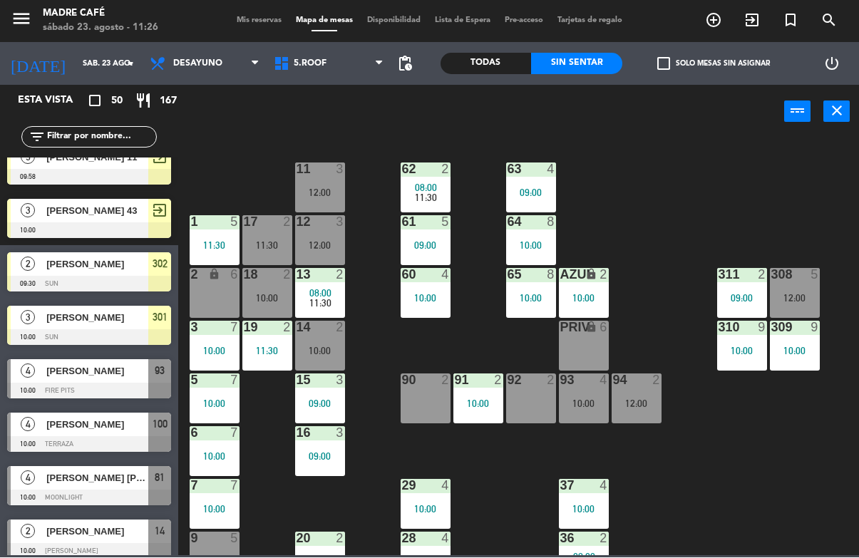
scroll to position [644, 0]
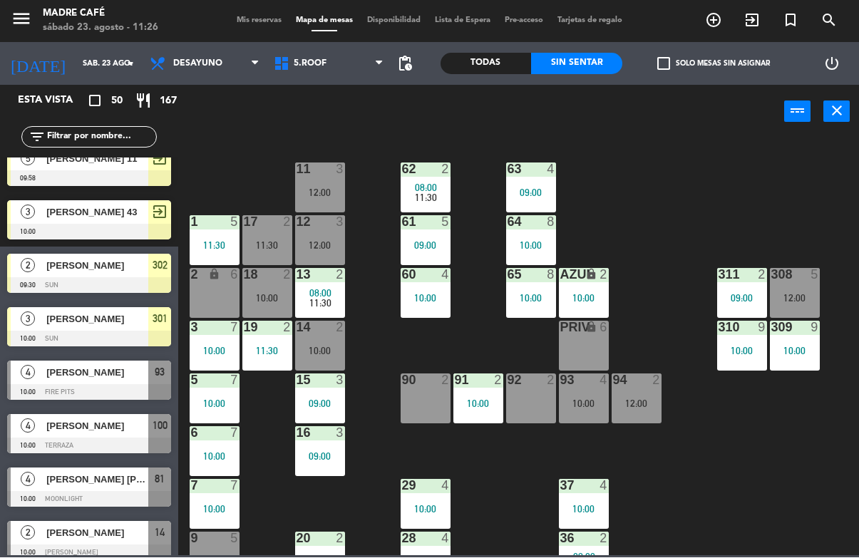
click at [138, 376] on span "[PERSON_NAME]" at bounding box center [97, 373] width 102 height 15
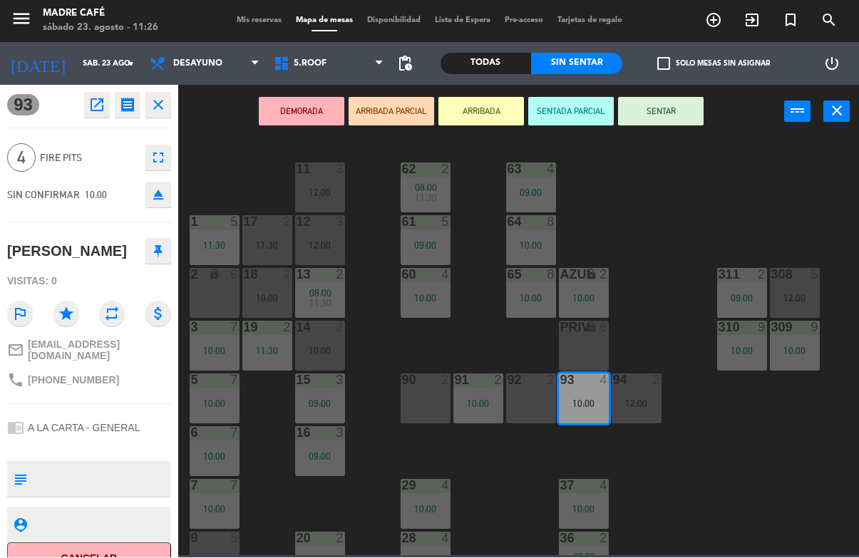
click at [142, 552] on button "Cancelar" at bounding box center [89, 559] width 164 height 32
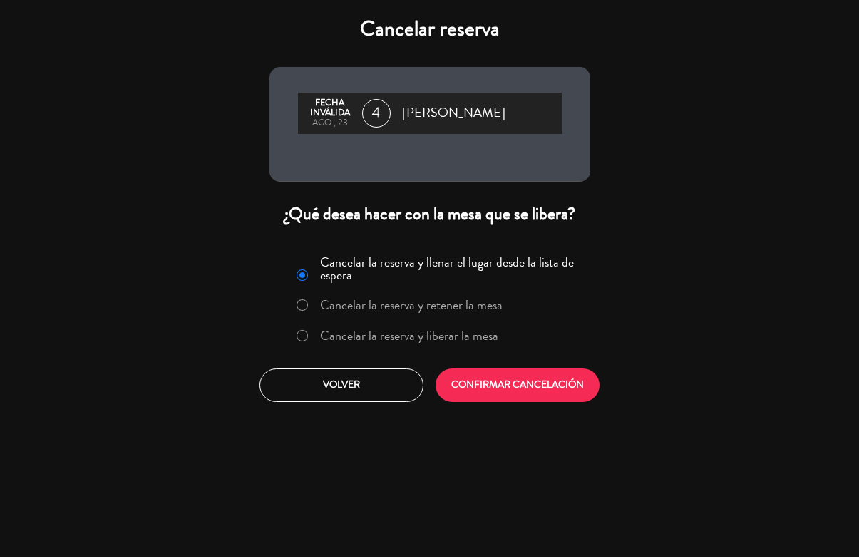
click at [429, 340] on label "Cancelar la reserva y liberar la mesa" at bounding box center [409, 336] width 178 height 13
click at [477, 384] on button "CONFIRMAR CANCELACIÓN" at bounding box center [517, 385] width 164 height 33
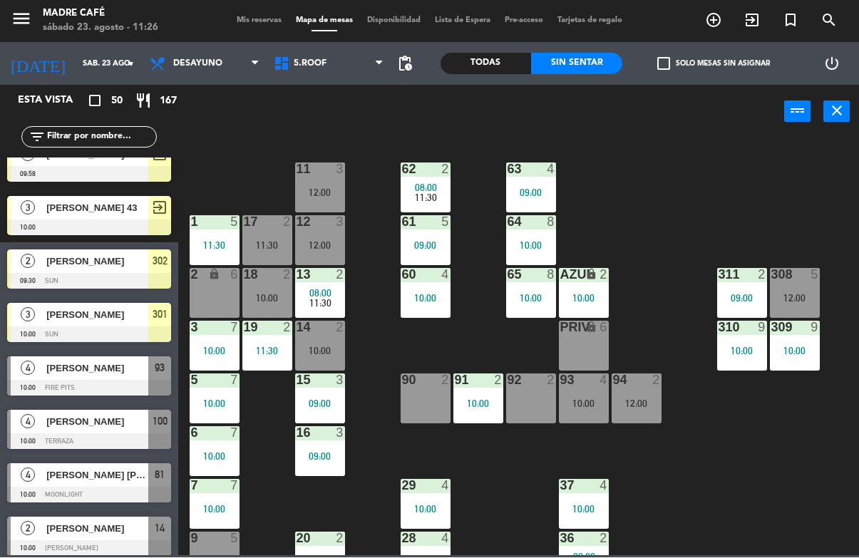
scroll to position [647, 0]
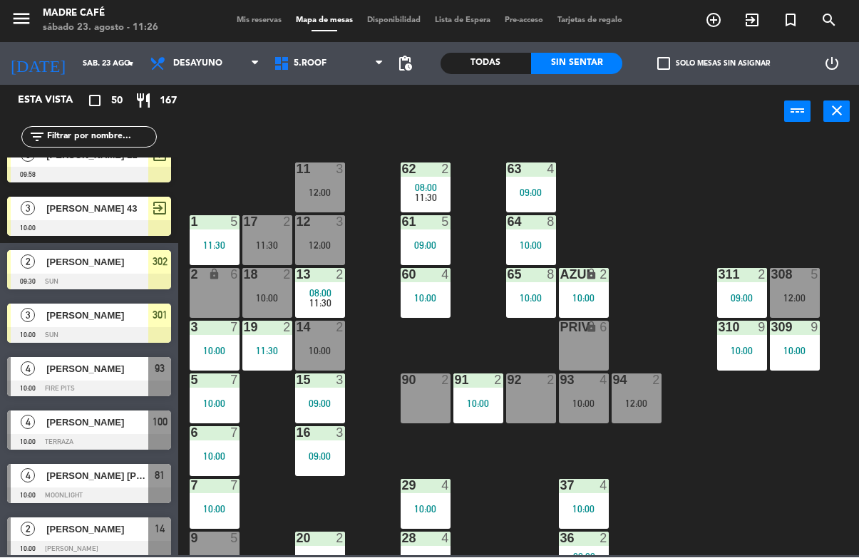
click at [136, 375] on span "[PERSON_NAME]" at bounding box center [97, 369] width 102 height 15
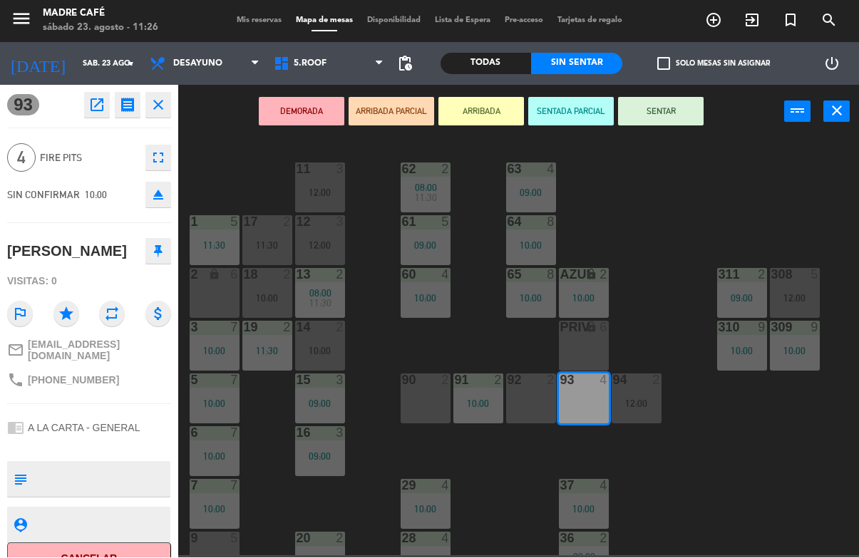
click at [150, 549] on button "Cancelar" at bounding box center [89, 559] width 164 height 32
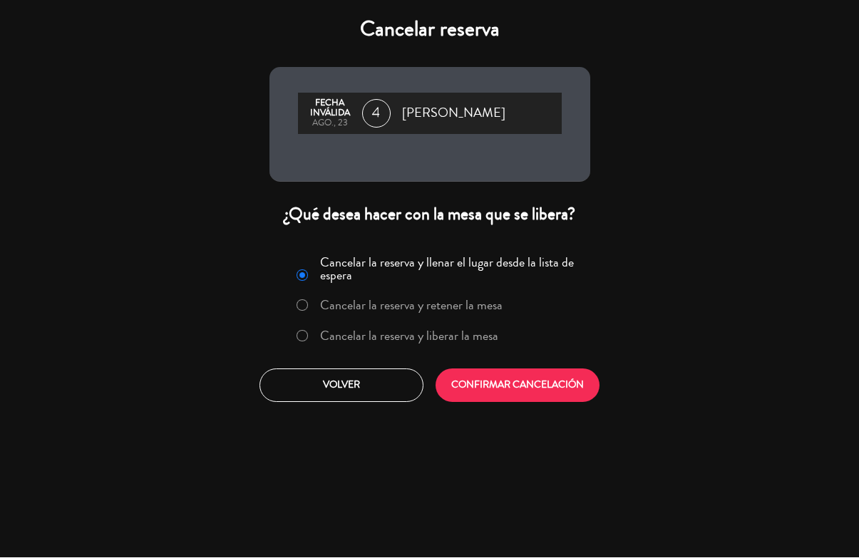
click at [420, 348] on label "Cancelar la reserva y liberar la mesa" at bounding box center [397, 337] width 217 height 26
click at [484, 397] on button "CONFIRMAR CANCELACIÓN" at bounding box center [517, 385] width 164 height 33
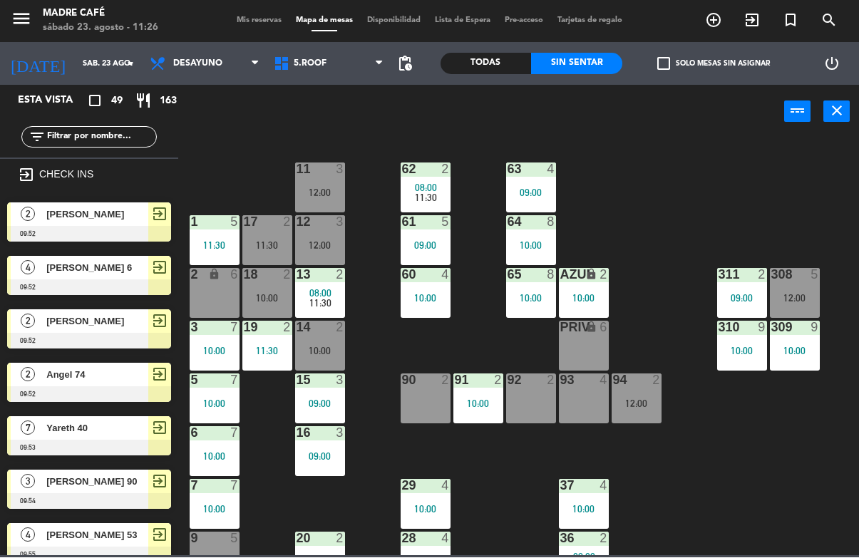
click at [121, 135] on input "text" at bounding box center [101, 138] width 110 height 16
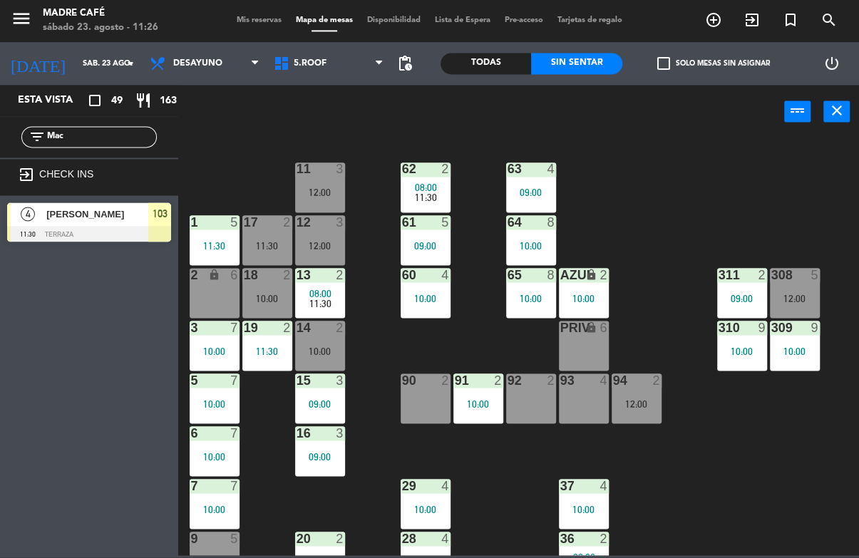
click at [661, 160] on div "11 3 12:00 63 4 09:00 62 2 08:00 11:30 12 3 12:00 1 5 11:30 61 5 09:00 64 8 10:…" at bounding box center [523, 347] width 672 height 418
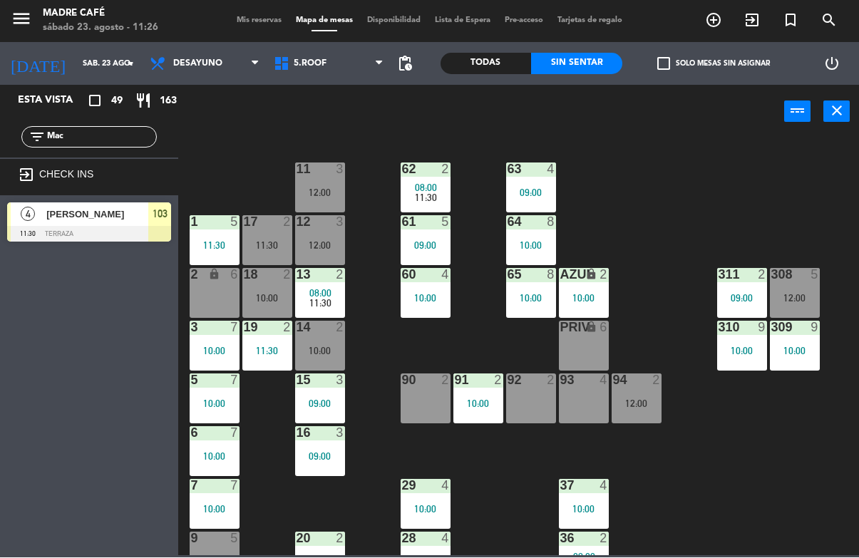
click at [122, 145] on input "Mac" at bounding box center [101, 138] width 110 height 16
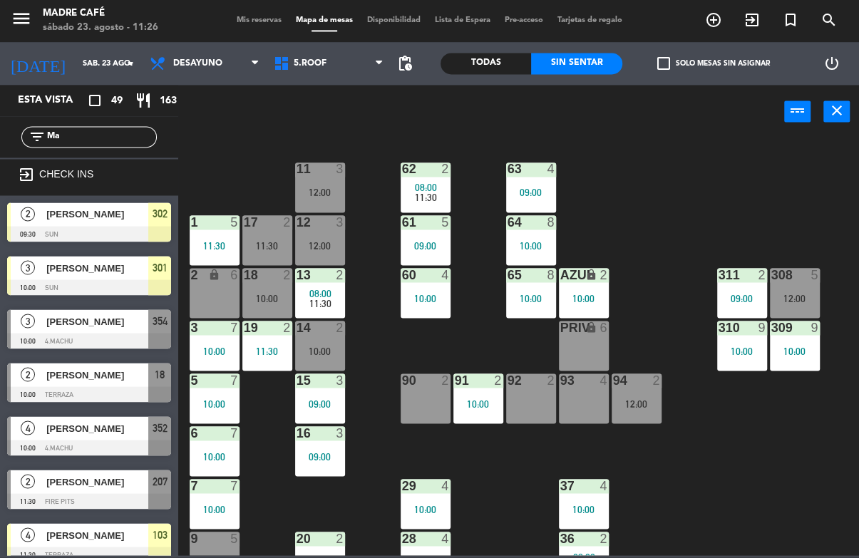
type input "M"
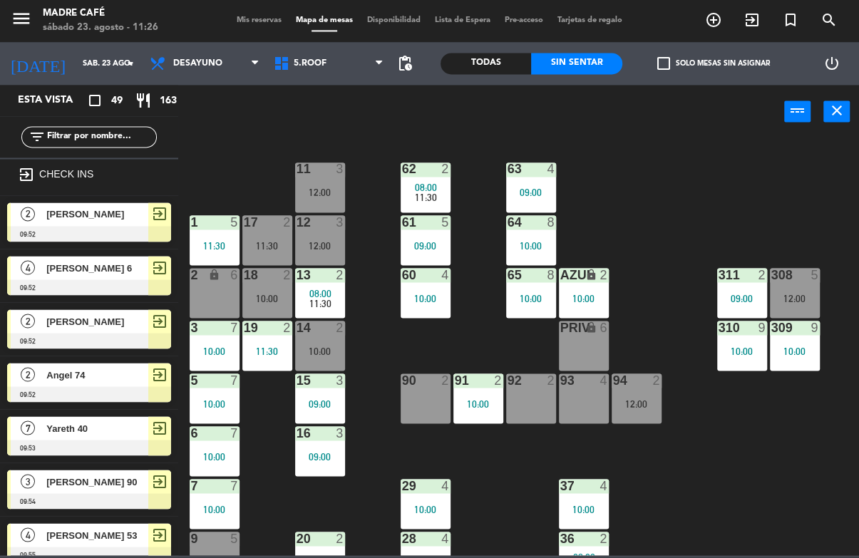
click at [758, 160] on div "11 3 12:00 63 4 09:00 62 2 08:00 11:30 12 3 12:00 1 5 11:30 61 5 09:00 64 8 10:…" at bounding box center [523, 347] width 672 height 418
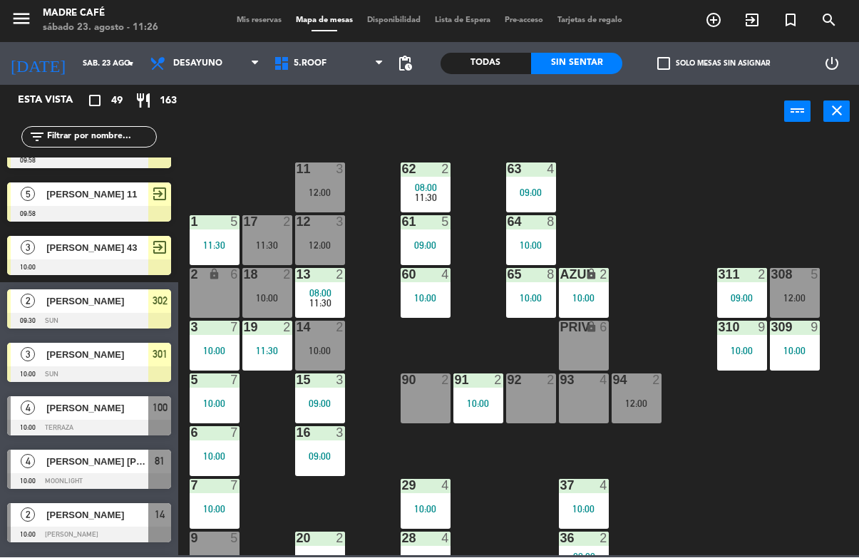
scroll to position [755, 0]
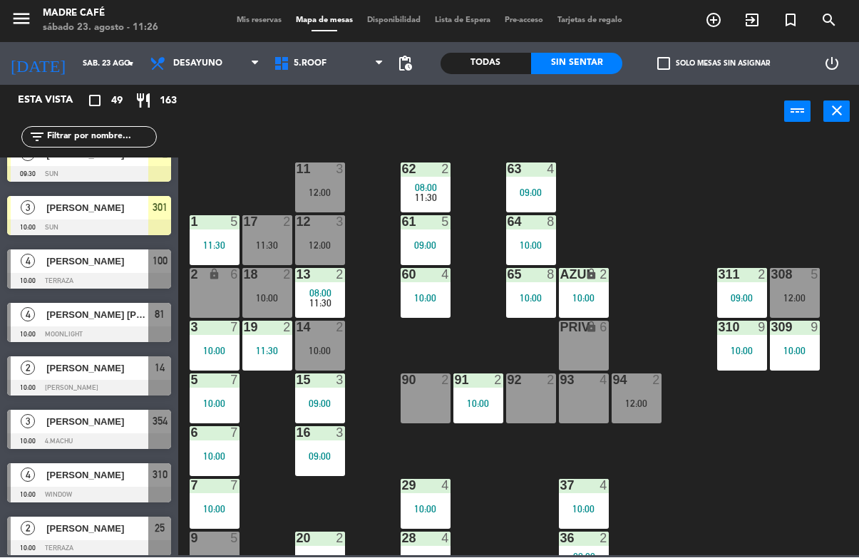
click at [118, 279] on div at bounding box center [89, 282] width 164 height 16
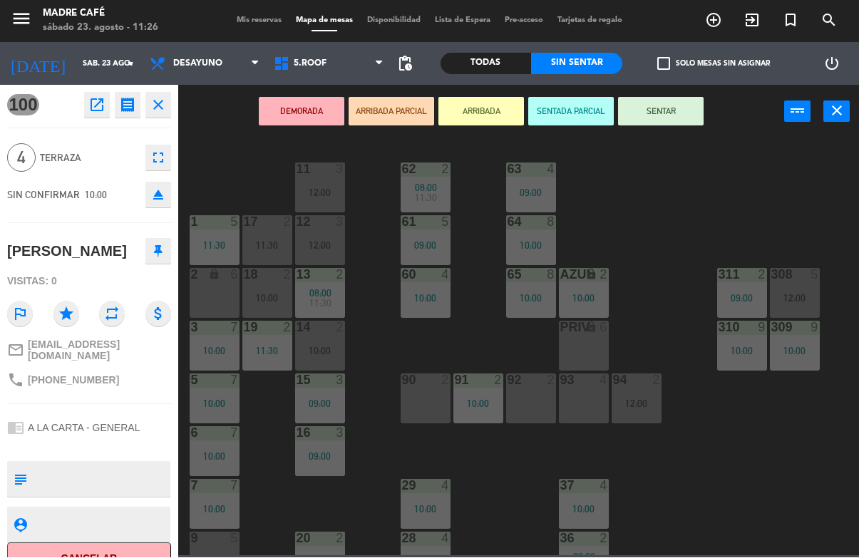
click at [155, 551] on button "Cancelar" at bounding box center [89, 559] width 164 height 32
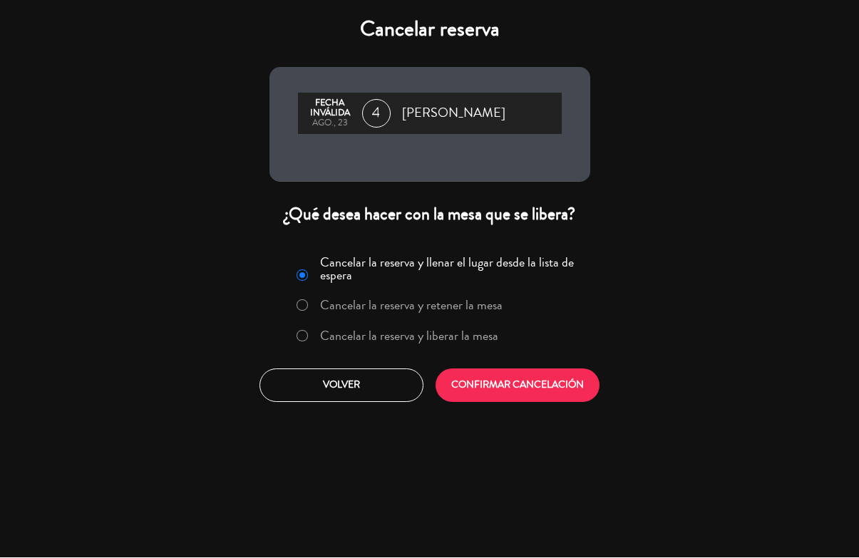
click at [434, 342] on label "Cancelar la reserva y liberar la mesa" at bounding box center [409, 336] width 178 height 13
click at [477, 390] on button "CONFIRMAR CANCELACIÓN" at bounding box center [517, 385] width 164 height 33
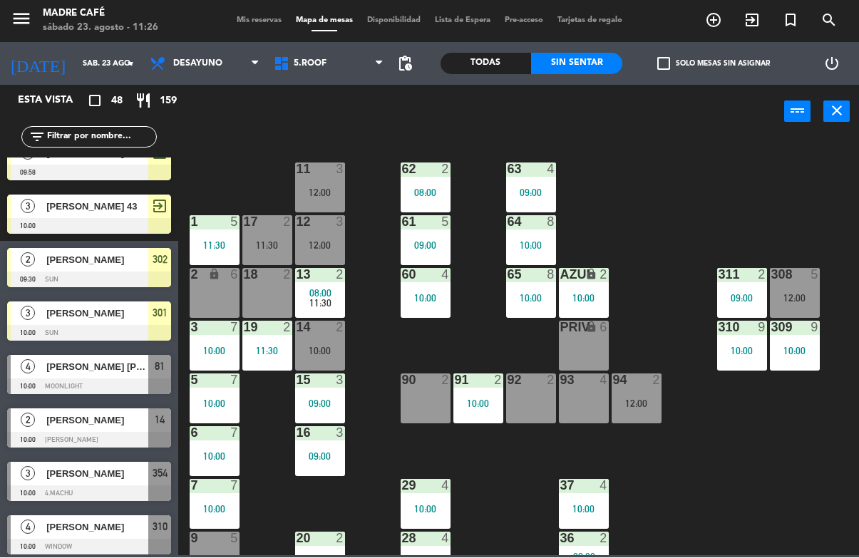
scroll to position [673, 0]
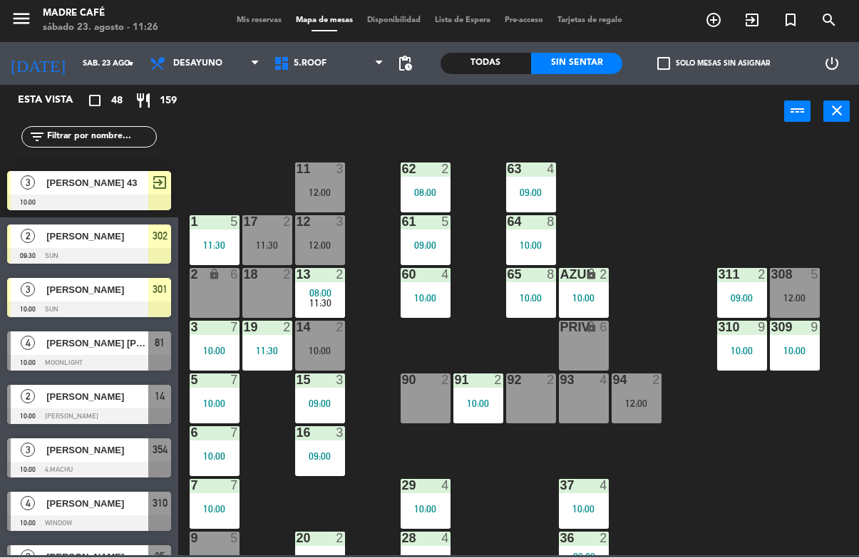
click at [128, 352] on div "[PERSON_NAME]" at bounding box center [96, 344] width 103 height 24
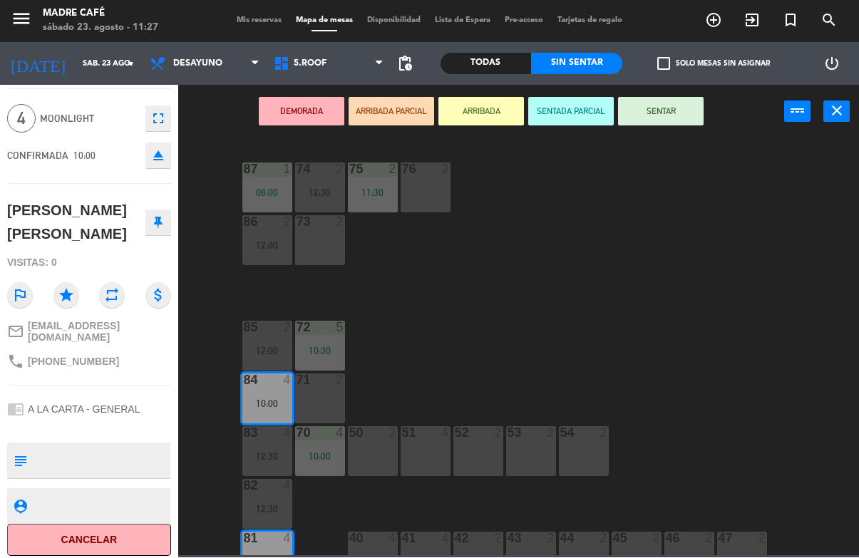
scroll to position [38, 0]
click at [138, 536] on button "Cancelar" at bounding box center [89, 542] width 164 height 32
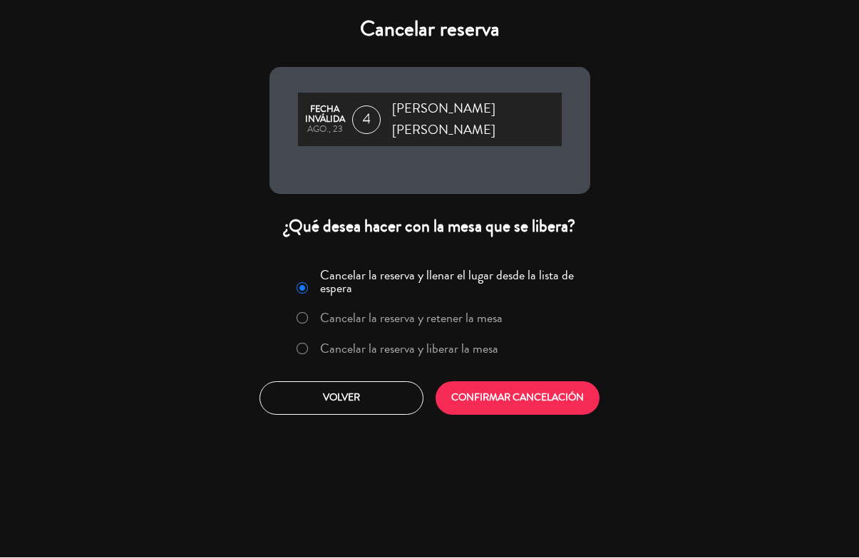
click at [376, 351] on label "Cancelar la reserva y liberar la mesa" at bounding box center [409, 349] width 178 height 13
click at [517, 403] on button "CONFIRMAR CANCELACIÓN" at bounding box center [517, 398] width 164 height 33
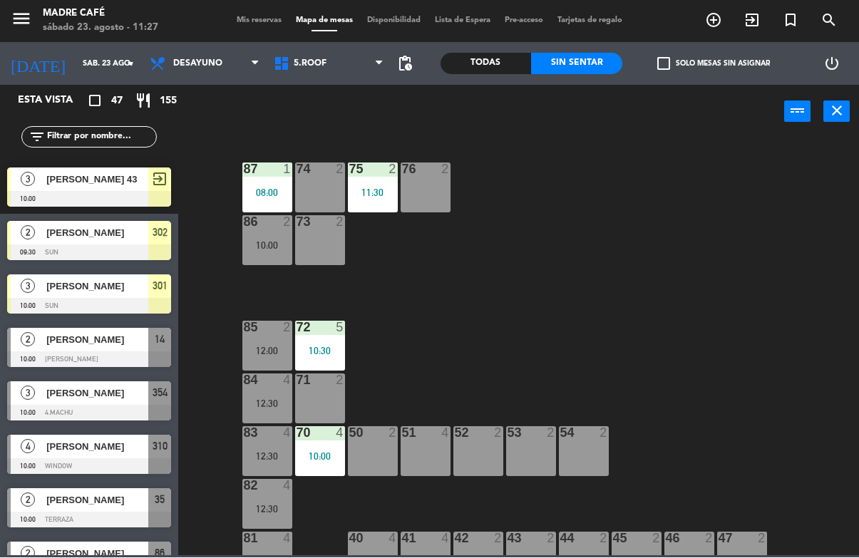
scroll to position [726, 0]
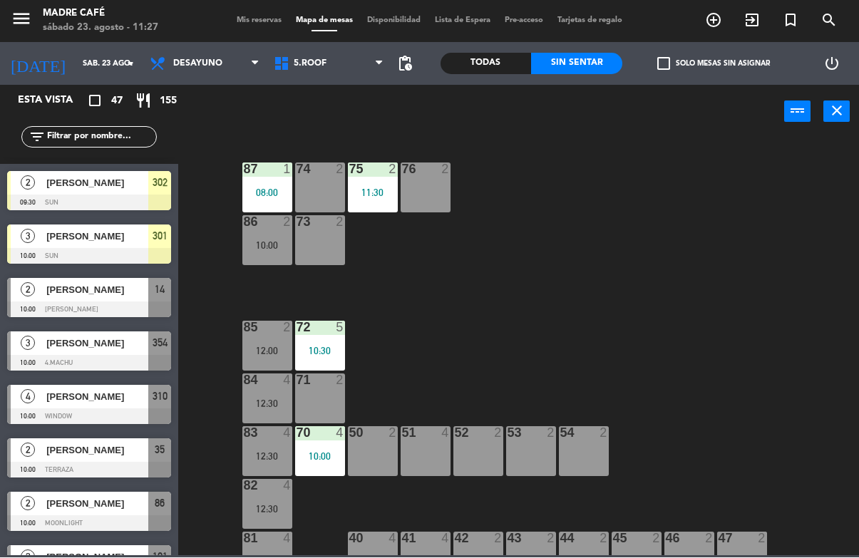
click at [133, 291] on span "[PERSON_NAME]" at bounding box center [97, 290] width 102 height 15
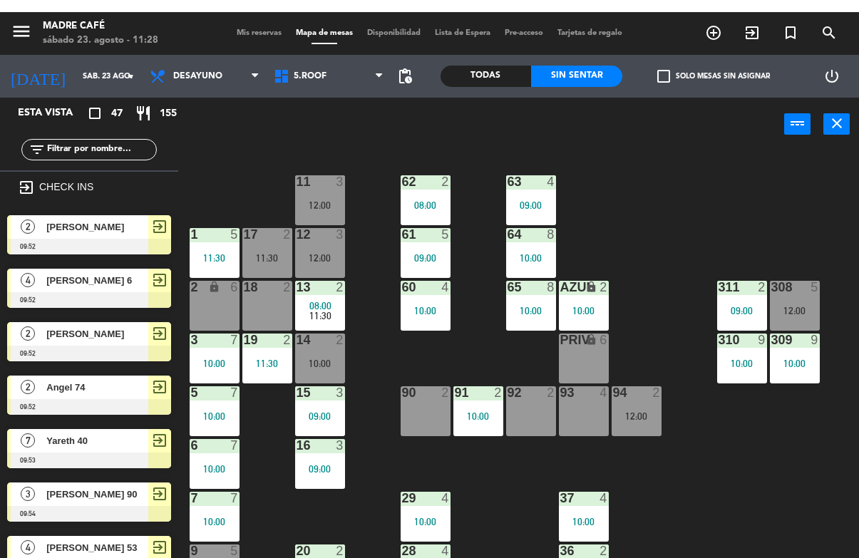
scroll to position [0, 0]
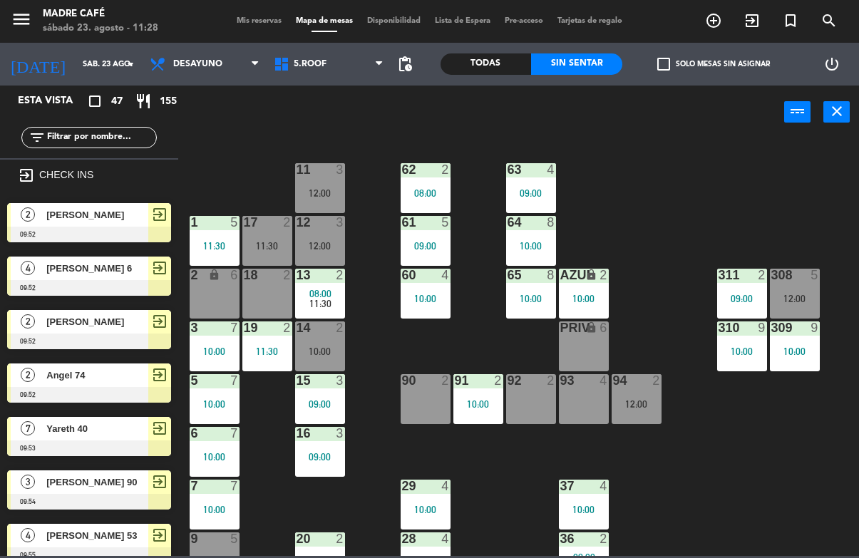
click at [132, 130] on input "text" at bounding box center [101, 138] width 110 height 16
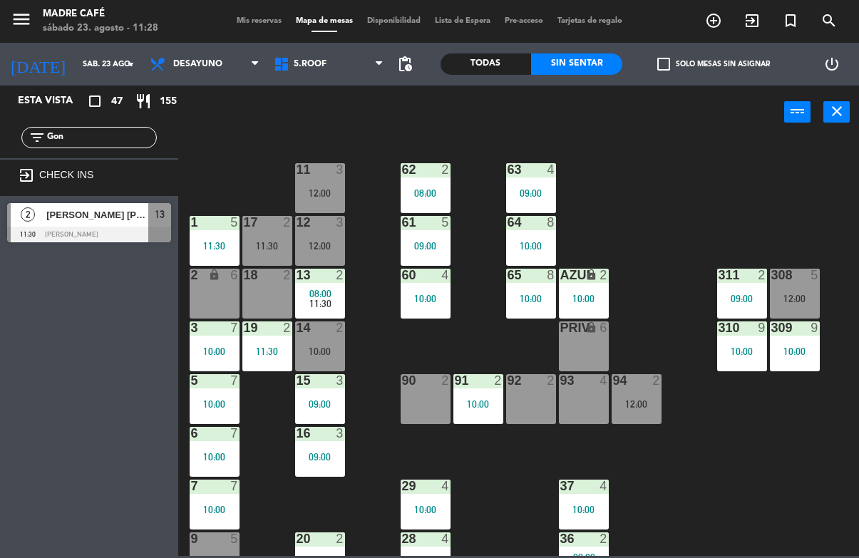
type input "Gon"
click at [103, 224] on div "[PERSON_NAME]" at bounding box center [96, 215] width 103 height 24
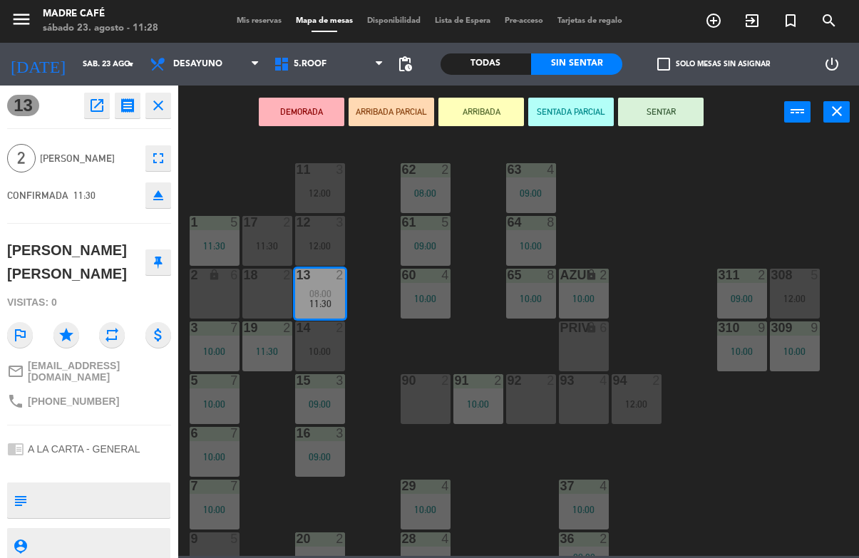
click at [482, 108] on button "ARRIBADA" at bounding box center [481, 112] width 86 height 29
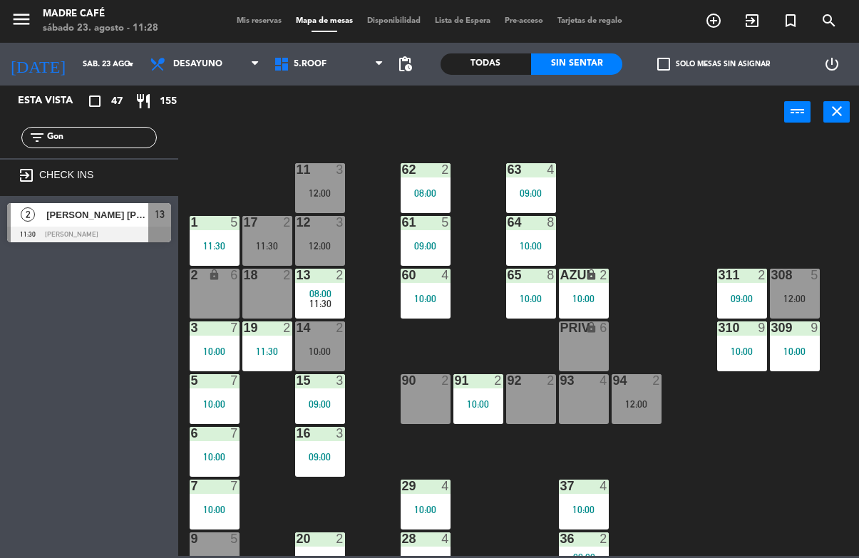
click at [89, 229] on div at bounding box center [89, 235] width 164 height 16
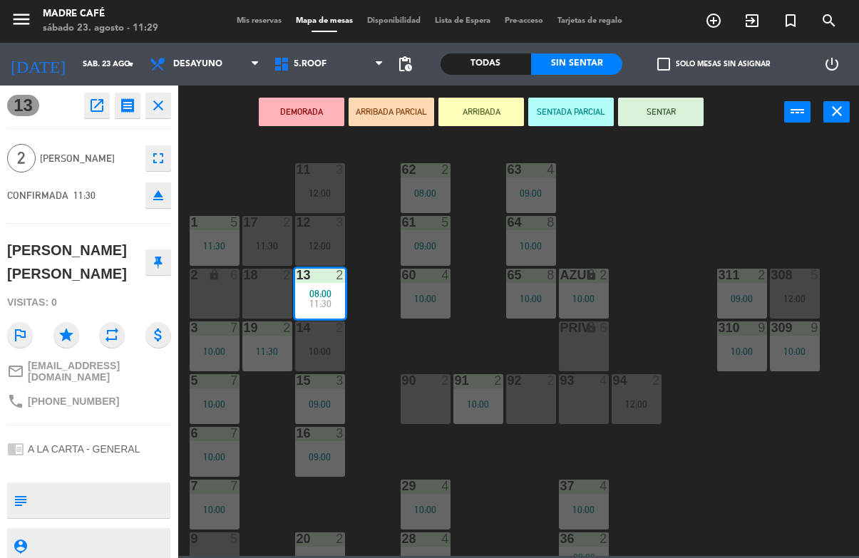
click at [483, 112] on button "ARRIBADA" at bounding box center [481, 112] width 86 height 29
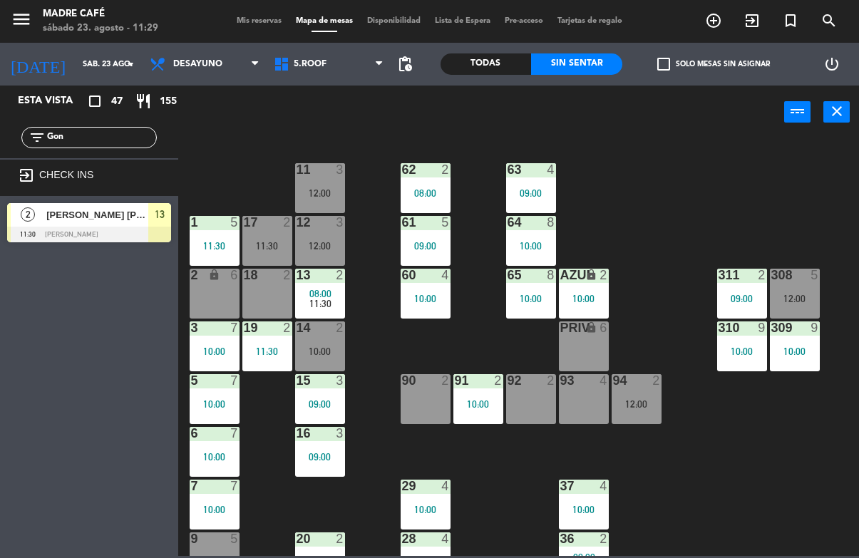
click at [96, 140] on input "Gon" at bounding box center [101, 138] width 110 height 16
type input "G"
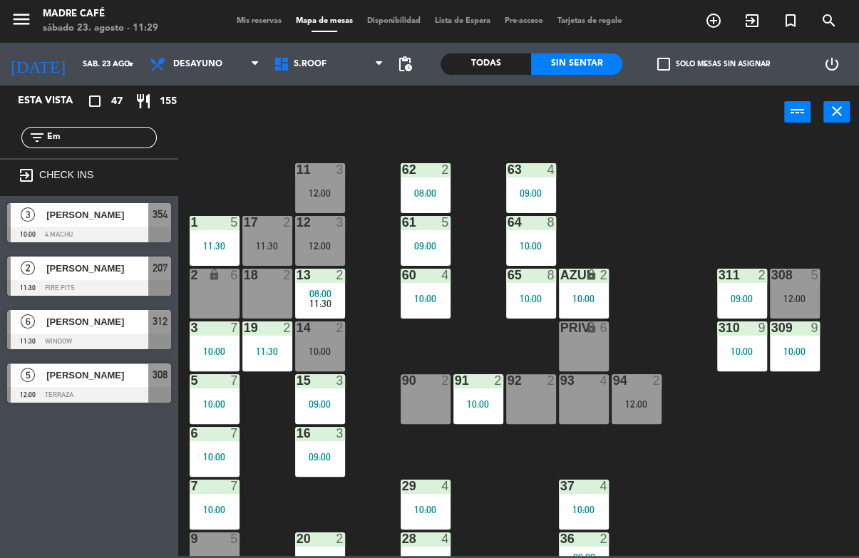
type input "Em"
click at [678, 138] on div "11 3 12:00 63 4 09:00 62 2 08:00 12 3 12:00 1 5 11:30 61 5 09:00 64 8 10:00 17 …" at bounding box center [523, 347] width 672 height 418
click at [138, 274] on span "[PERSON_NAME]" at bounding box center [97, 268] width 102 height 15
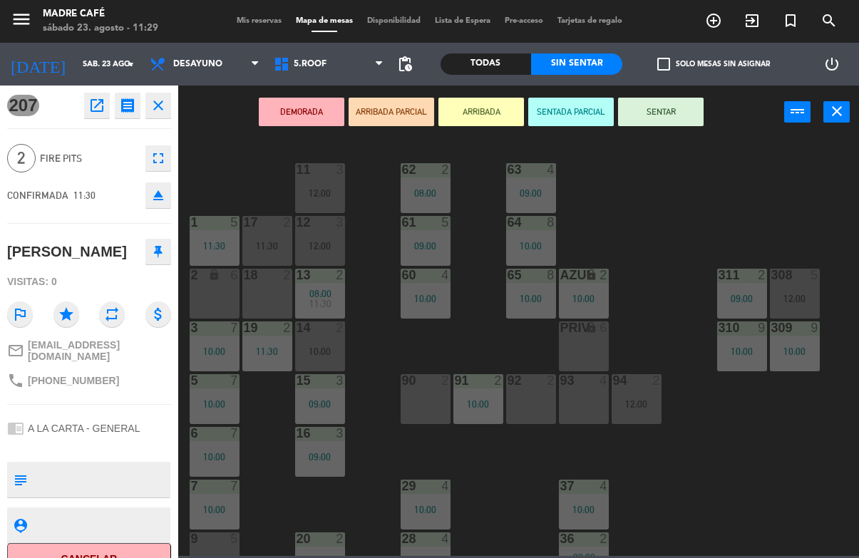
click at [475, 120] on button "ARRIBADA" at bounding box center [481, 112] width 86 height 29
click at [466, 117] on button "ARRIBADA" at bounding box center [481, 112] width 86 height 29
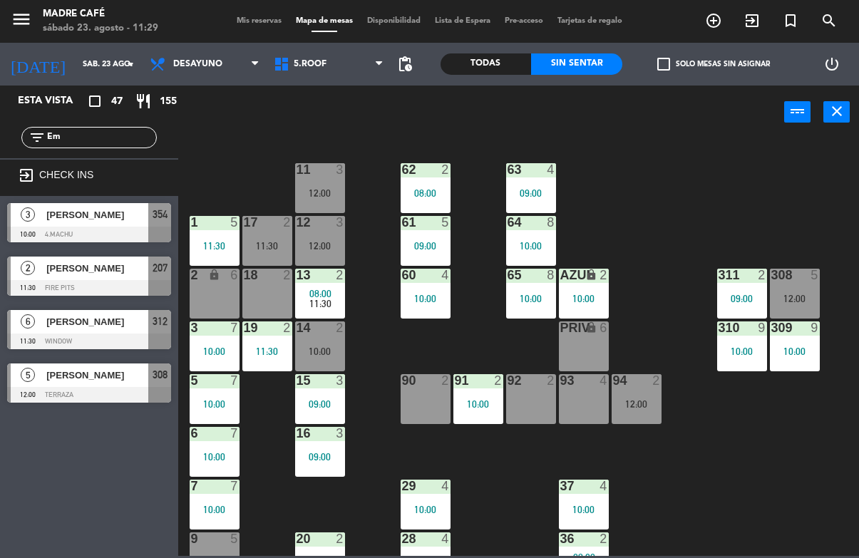
click at [120, 279] on div "[PERSON_NAME]" at bounding box center [96, 269] width 103 height 24
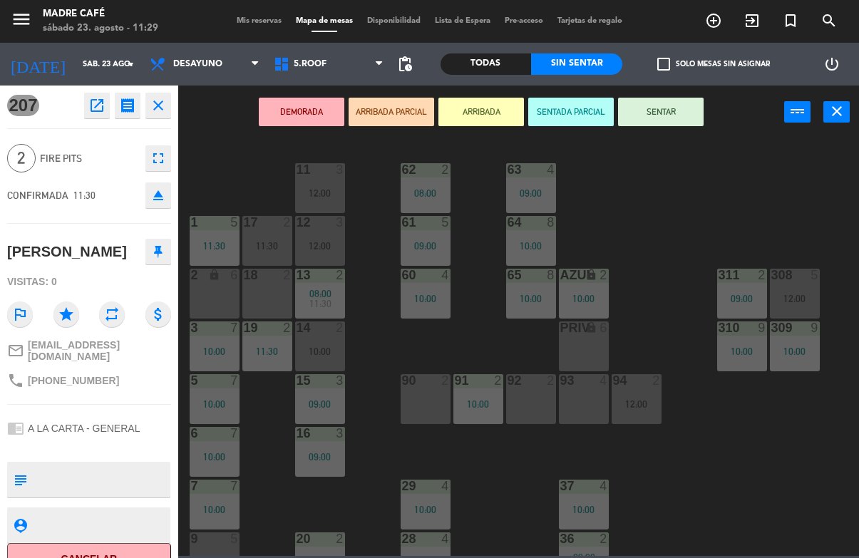
click at [492, 111] on button "ARRIBADA" at bounding box center [481, 112] width 86 height 29
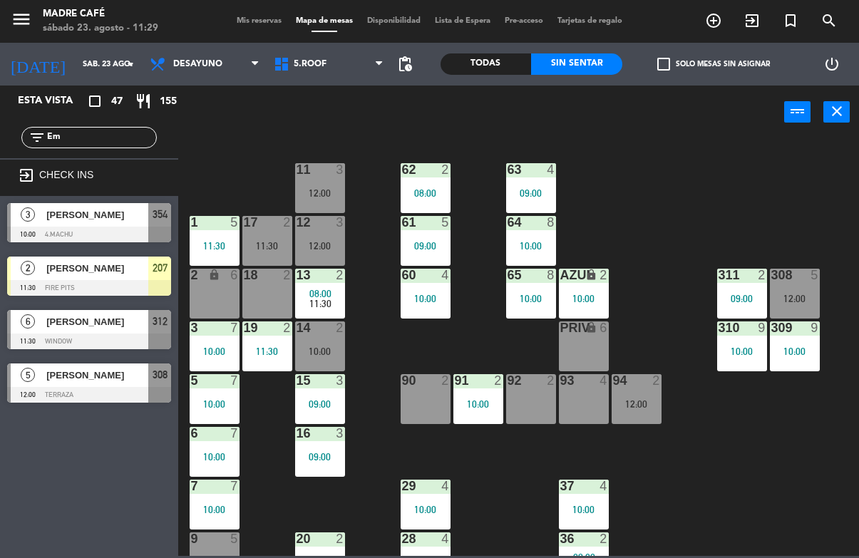
click at [103, 141] on input "Em" at bounding box center [101, 138] width 110 height 16
type input "E"
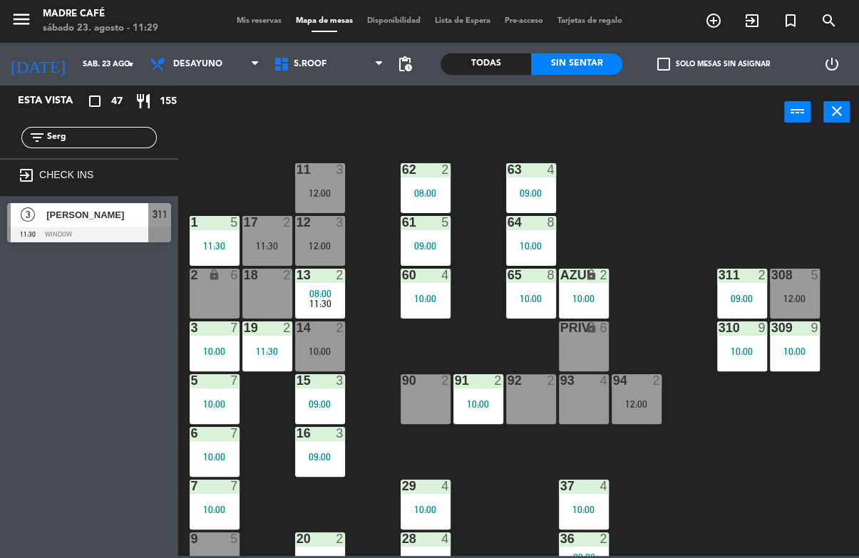
type input "Serg"
click at [698, 172] on div "11 3 12:00 63 4 09:00 62 2 08:00 12 3 12:00 1 5 11:30 61 5 09:00 64 8 10:00 17 …" at bounding box center [523, 347] width 672 height 418
click at [108, 218] on span "[PERSON_NAME]" at bounding box center [97, 214] width 102 height 15
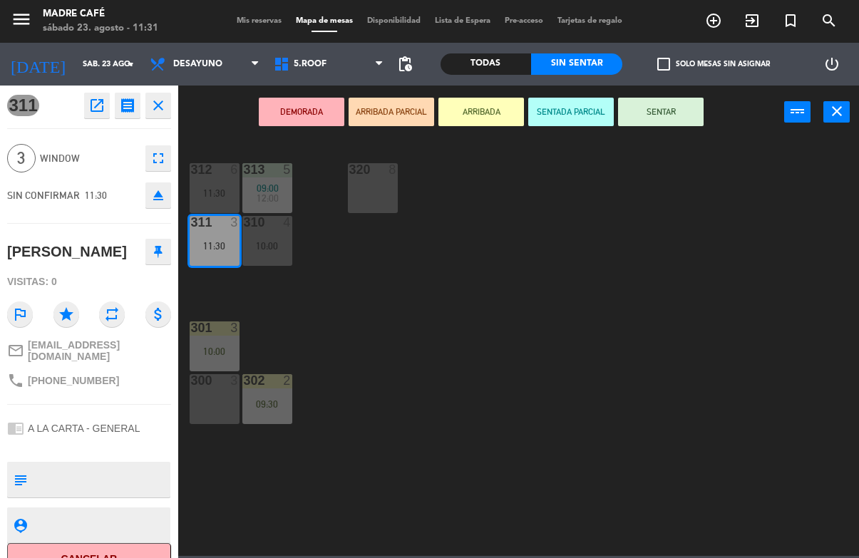
click at [148, 101] on button "close" at bounding box center [158, 106] width 26 height 26
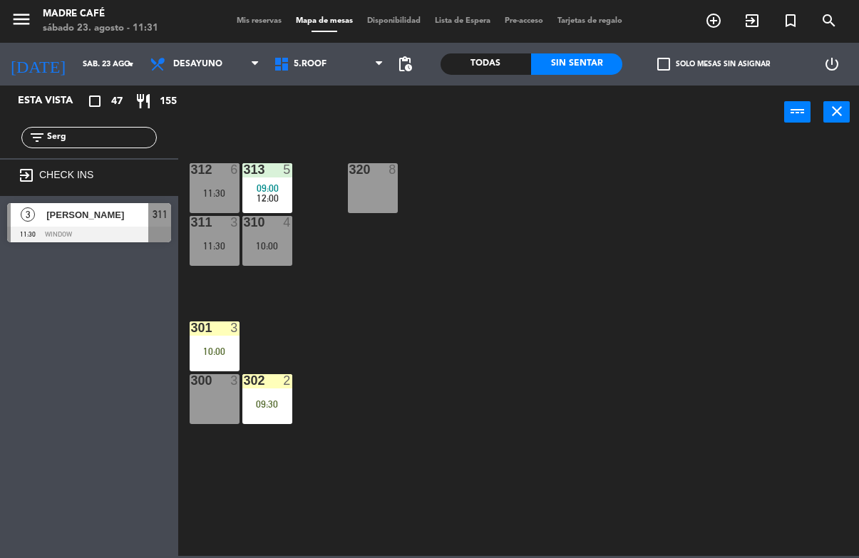
click at [120, 216] on span "[PERSON_NAME]" at bounding box center [97, 214] width 102 height 15
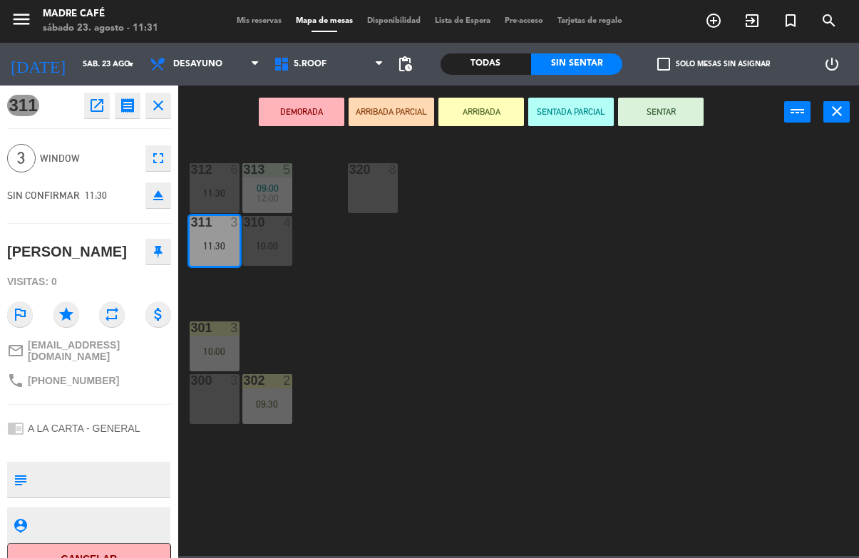
click at [465, 103] on button "ARRIBADA" at bounding box center [481, 112] width 86 height 29
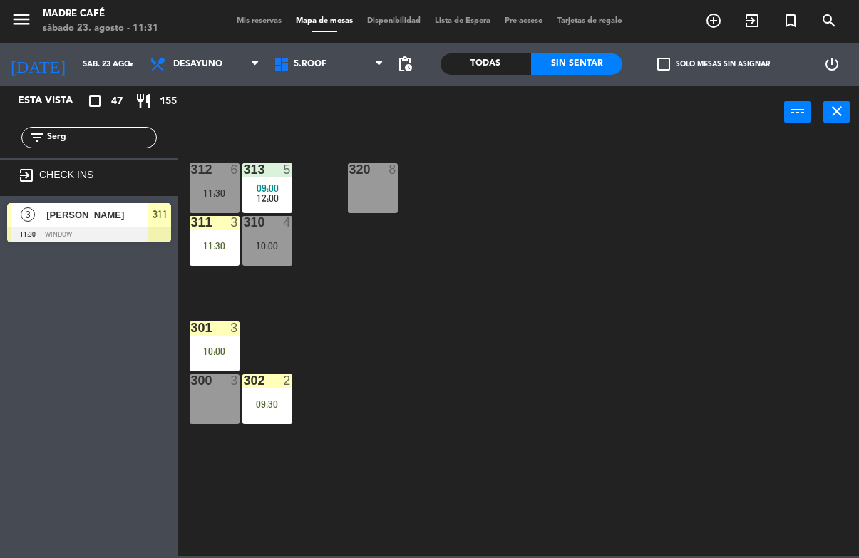
click at [130, 135] on input "Serg" at bounding box center [101, 138] width 110 height 16
type input "S"
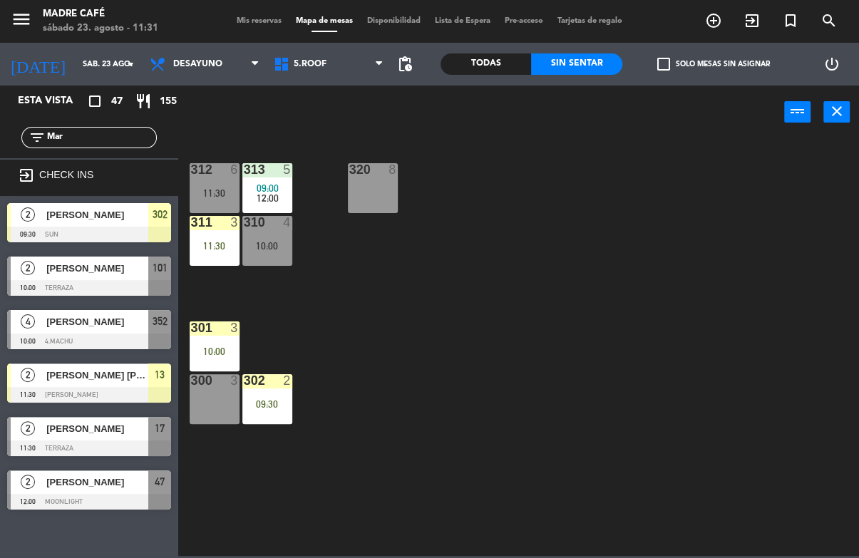
type input "Mar"
click at [564, 152] on div "312 6 11:30 313 5 09:00 12:00 320 8 311 3 11:30 310 4 10:00 301 3 10:00 300 3 3…" at bounding box center [523, 347] width 672 height 418
click at [132, 438] on div "[PERSON_NAME]" at bounding box center [96, 429] width 103 height 24
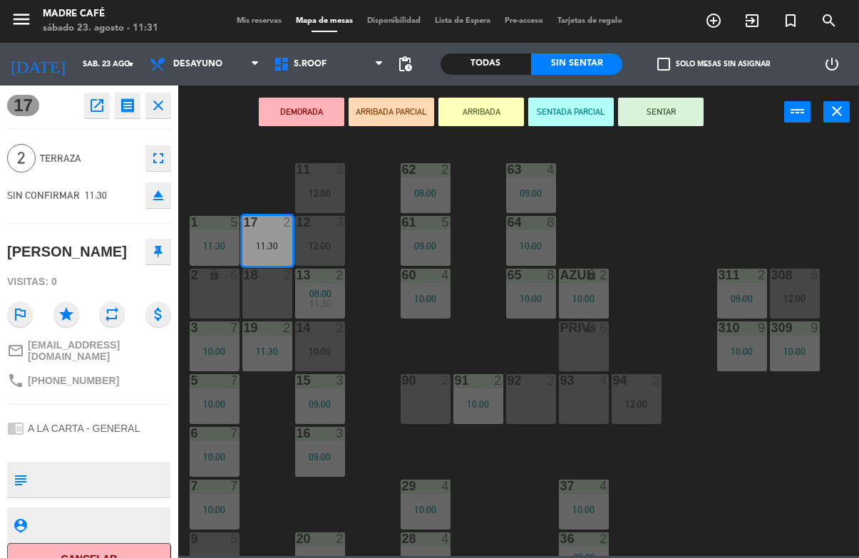
click at [504, 119] on button "ARRIBADA" at bounding box center [481, 112] width 86 height 29
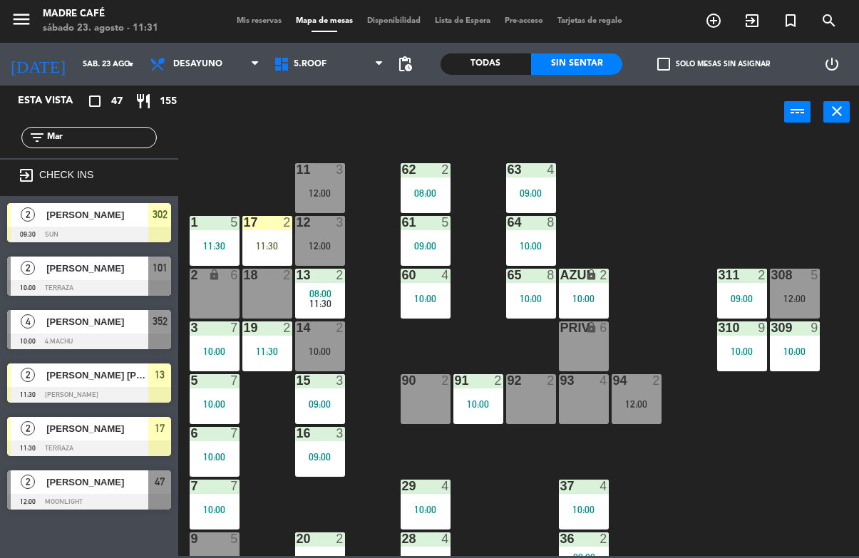
click at [124, 140] on input "Mar" at bounding box center [101, 138] width 110 height 16
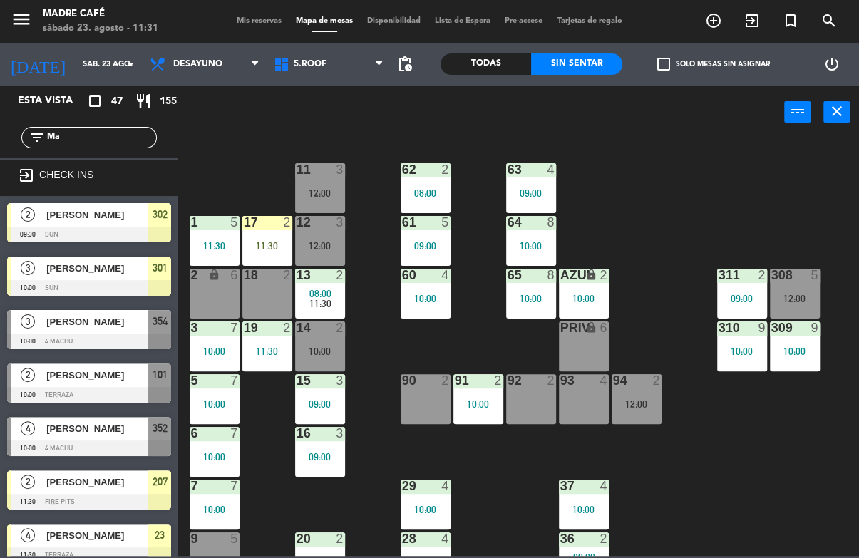
type input "M"
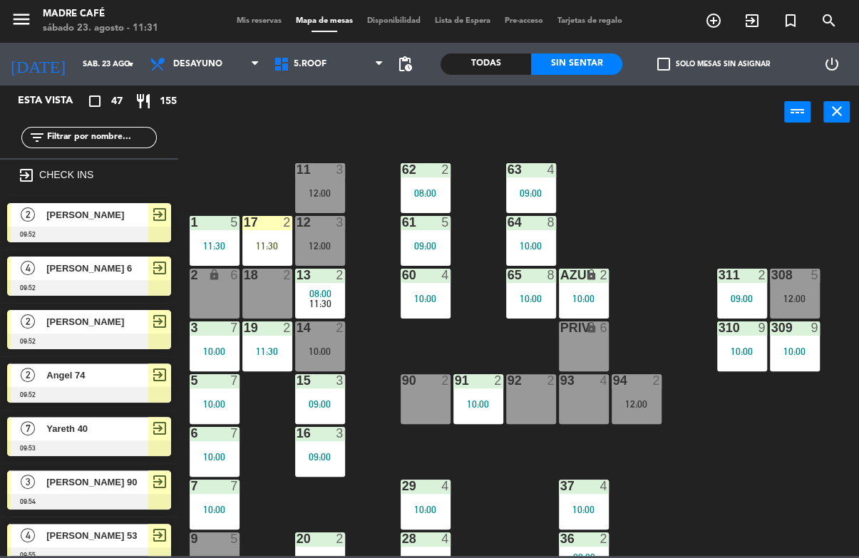
click at [780, 146] on div "11 3 12:00 63 4 09:00 62 2 08:00 12 3 12:00 1 5 11:30 61 5 09:00 64 8 10:00 17 …" at bounding box center [523, 347] width 672 height 418
click at [272, 233] on div "17 2 11:30" at bounding box center [267, 241] width 50 height 50
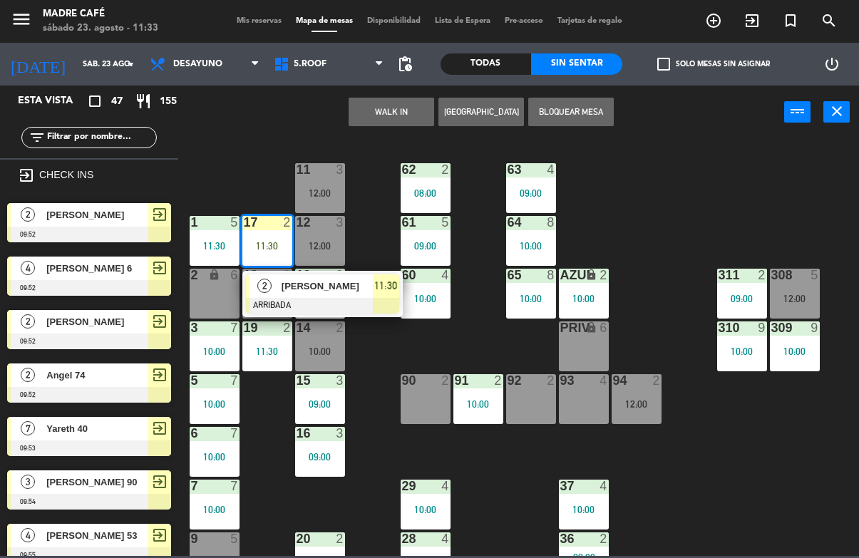
click at [309, 280] on span "[PERSON_NAME]" at bounding box center [327, 286] width 91 height 15
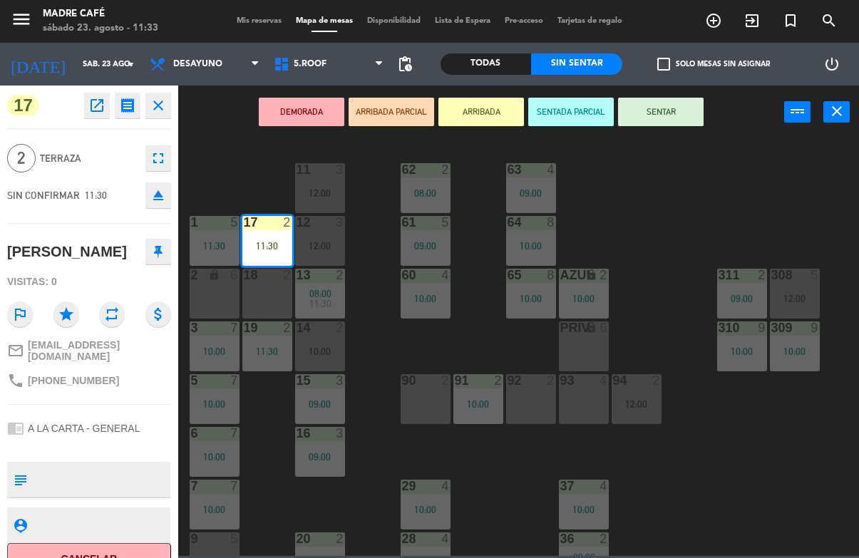
click at [666, 108] on button "SENTAR" at bounding box center [661, 112] width 86 height 29
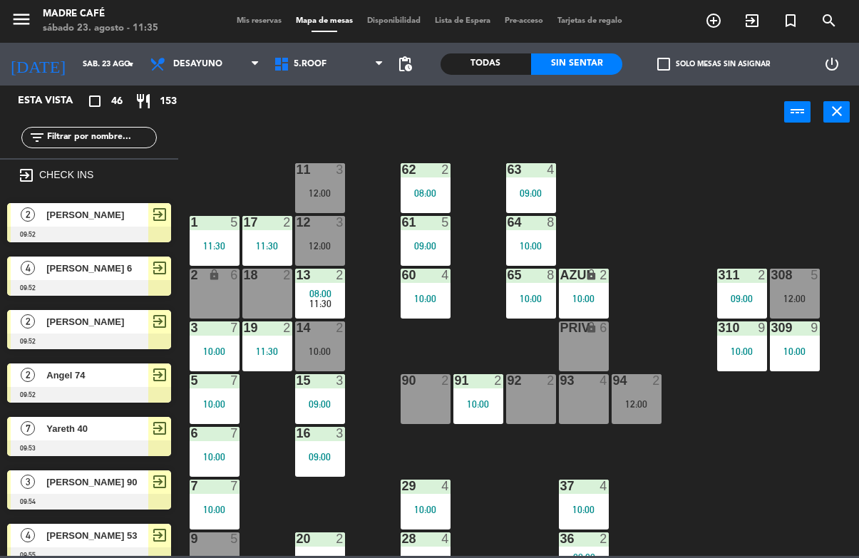
click at [108, 155] on div "filter_list" at bounding box center [89, 137] width 178 height 41
click at [138, 133] on input "text" at bounding box center [101, 138] width 110 height 16
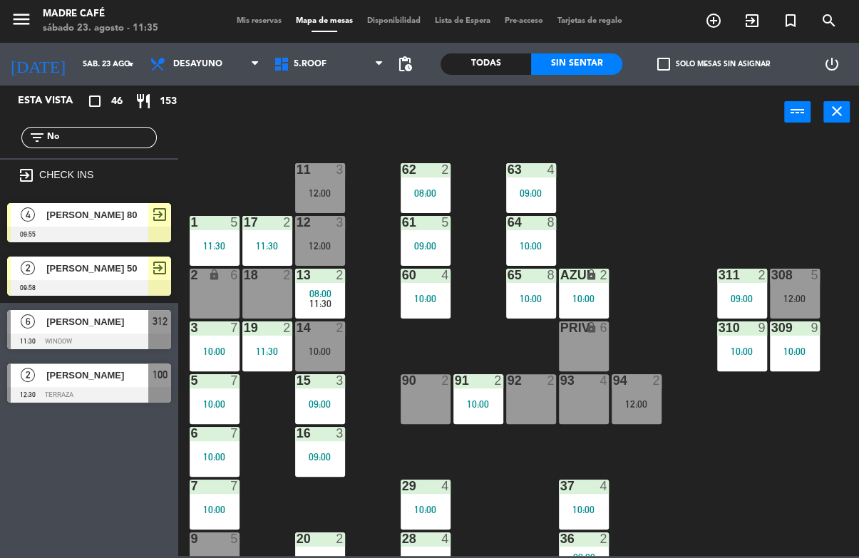
type input "No"
click at [236, 135] on div "power_input close" at bounding box center [481, 113] width 606 height 54
click at [130, 325] on span "[PERSON_NAME]" at bounding box center [97, 321] width 102 height 15
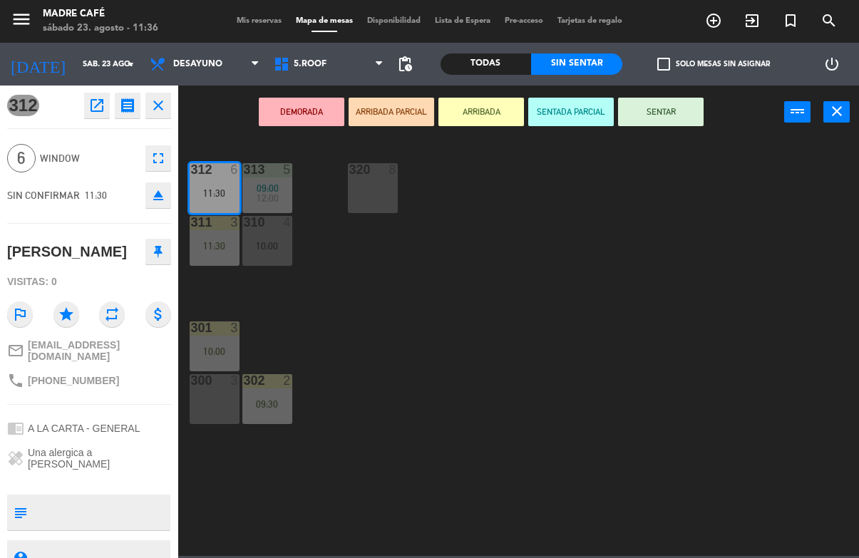
click at [484, 115] on button "ARRIBADA" at bounding box center [481, 112] width 86 height 29
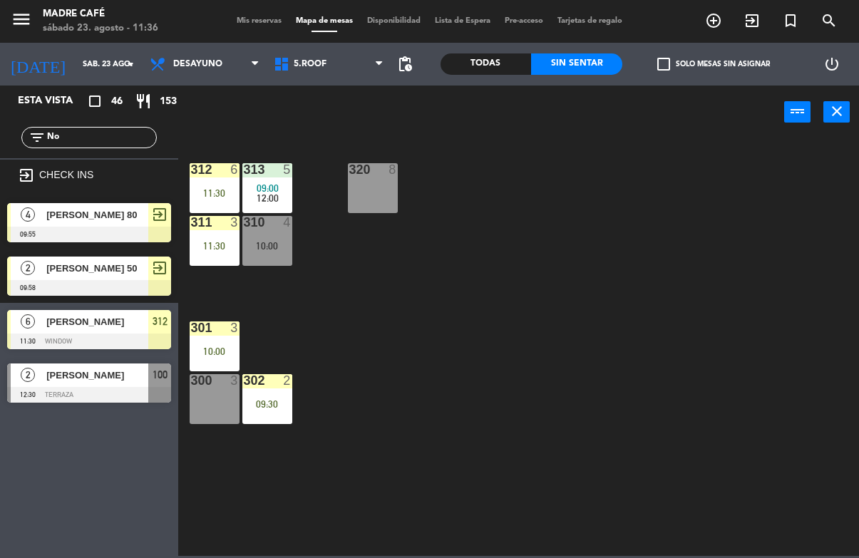
click at [106, 145] on input "No" at bounding box center [101, 138] width 110 height 16
type input "N"
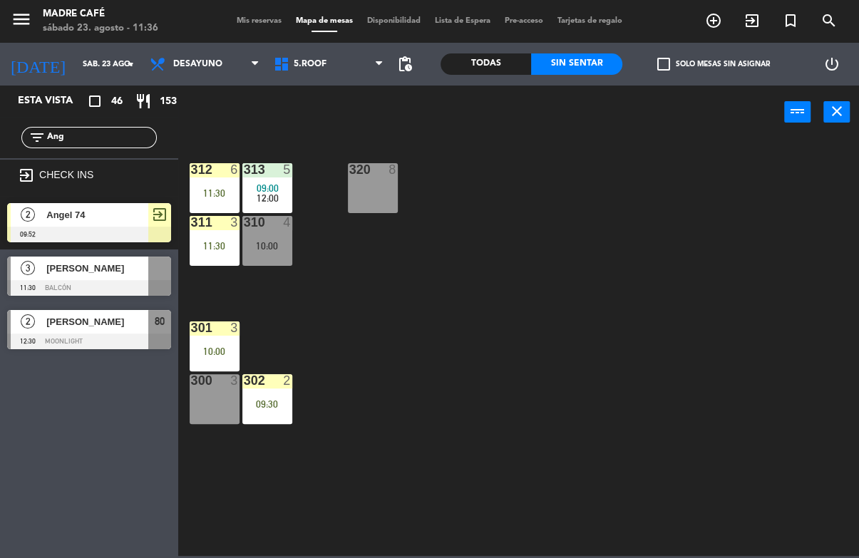
type input "Ang"
click at [535, 154] on div "312 6 11:30 313 5 09:00 12:00 320 8 311 3 11:30 310 4 10:00 301 3 10:00 300 3 3…" at bounding box center [523, 347] width 672 height 418
click at [143, 272] on span "[PERSON_NAME]" at bounding box center [97, 268] width 102 height 15
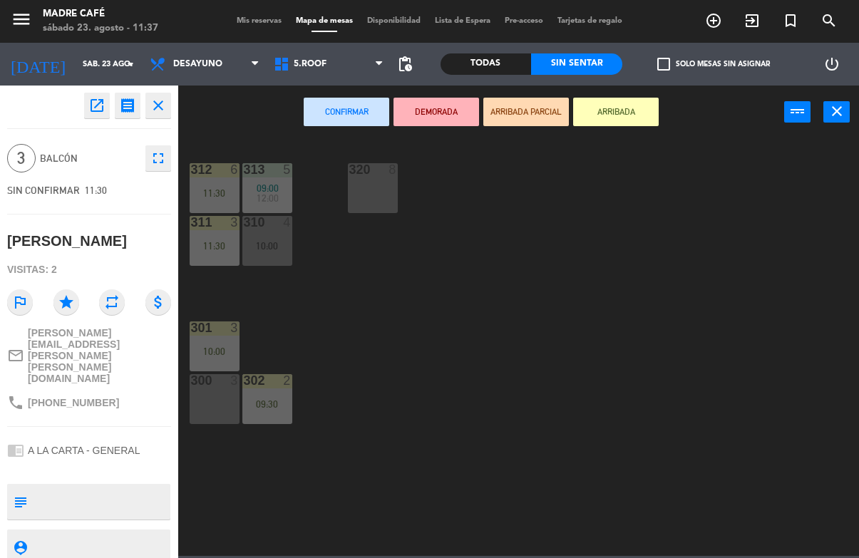
click at [606, 109] on button "ARRIBADA" at bounding box center [616, 112] width 86 height 29
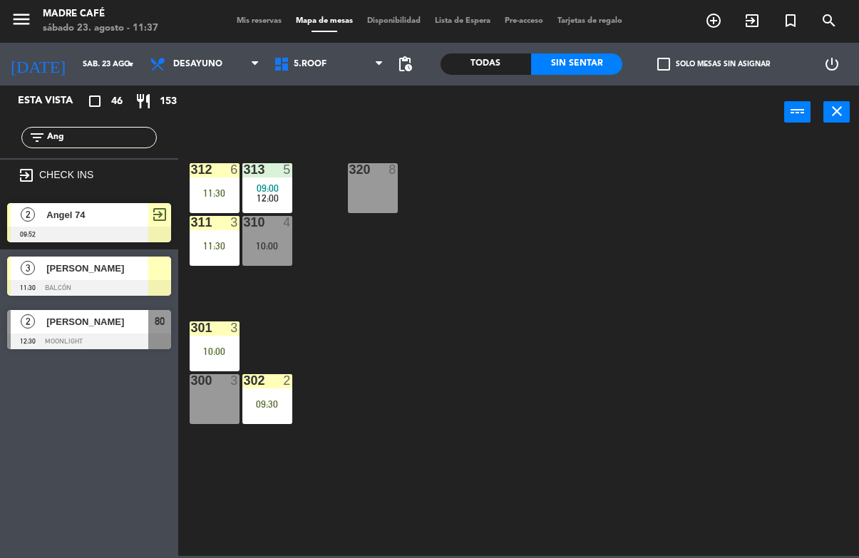
click at [128, 142] on input "Ang" at bounding box center [101, 138] width 110 height 16
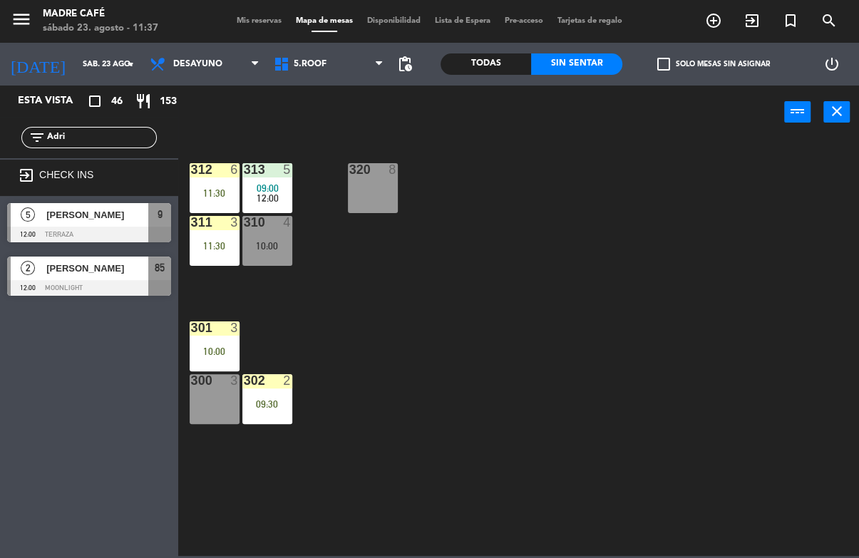
type input "Adri"
click at [589, 146] on div "312 6 11:30 313 5 09:00 12:00 320 8 311 3 11:30 310 4 10:00 301 3 10:00 300 3 3…" at bounding box center [523, 347] width 672 height 418
click at [138, 214] on span "[PERSON_NAME]" at bounding box center [97, 214] width 102 height 15
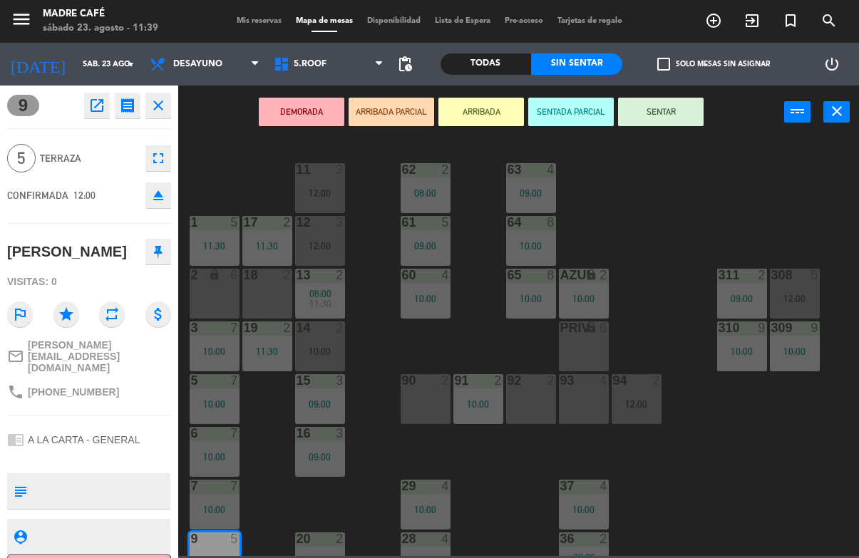
click at [506, 115] on button "ARRIBADA" at bounding box center [481, 112] width 86 height 29
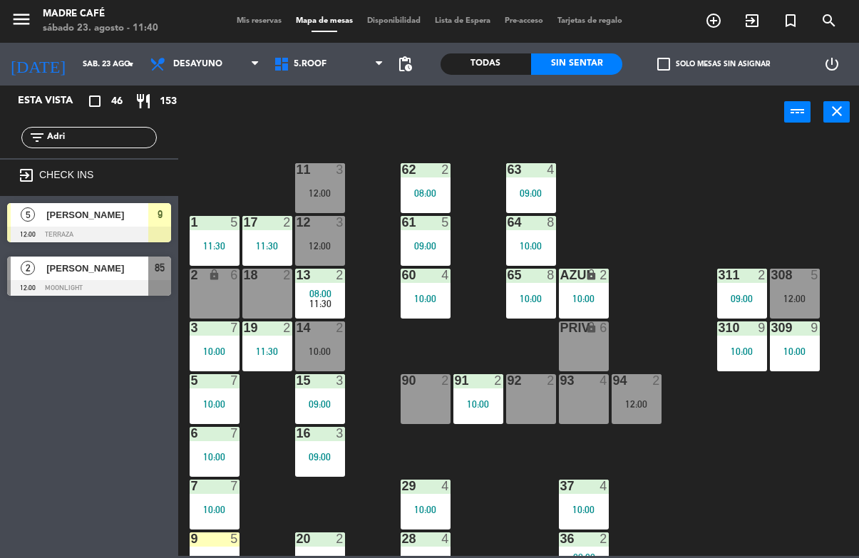
click at [135, 130] on input "Adri" at bounding box center [101, 138] width 110 height 16
type input "A"
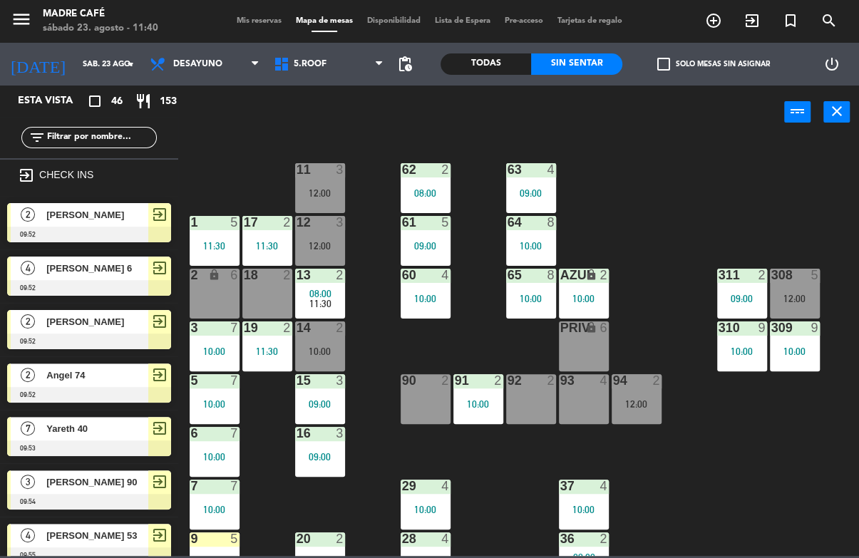
click at [754, 142] on div "11 3 12:00 63 4 09:00 62 2 08:00 12 3 12:00 1 5 11:30 61 5 09:00 64 8 10:00 17 …" at bounding box center [523, 347] width 672 height 418
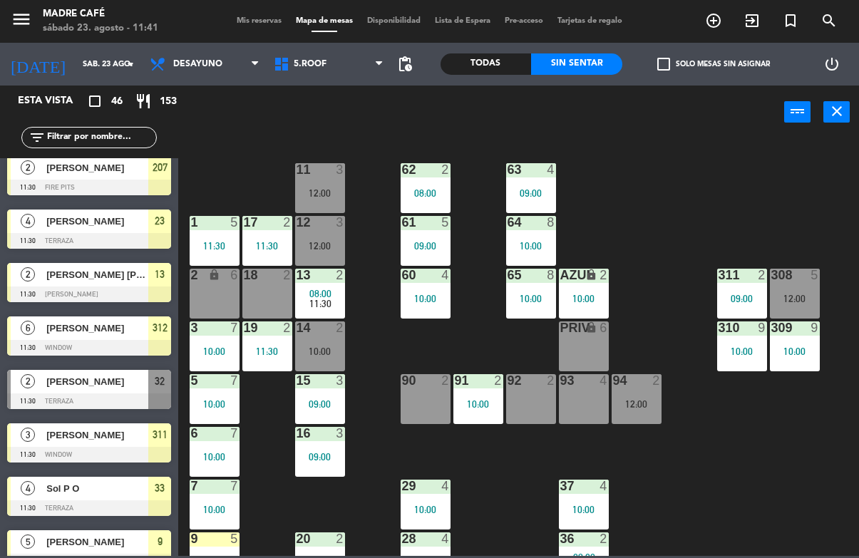
scroll to position [1519, 0]
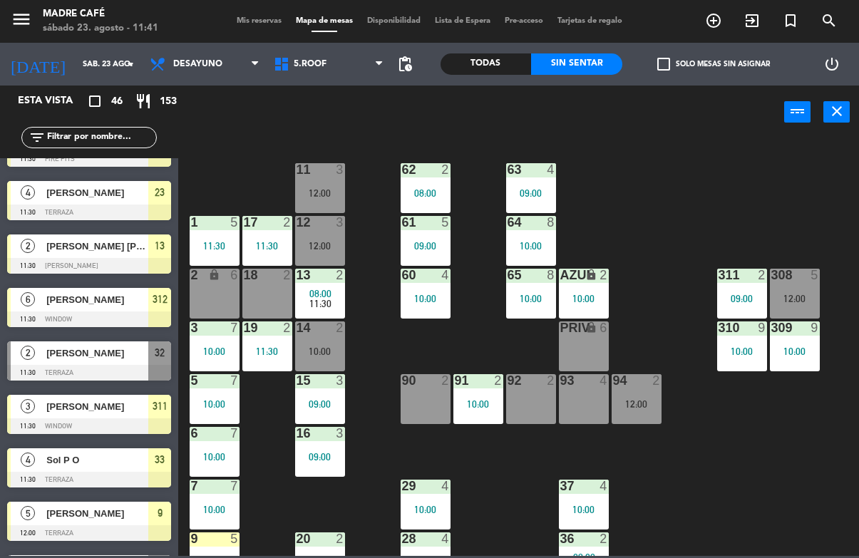
click at [98, 365] on div at bounding box center [89, 373] width 164 height 16
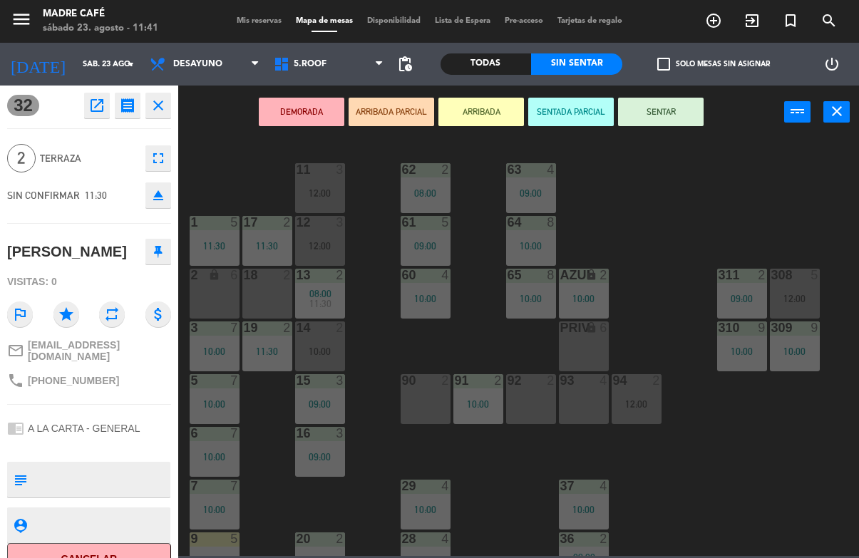
click at [146, 552] on button "Cancelar" at bounding box center [89, 559] width 164 height 32
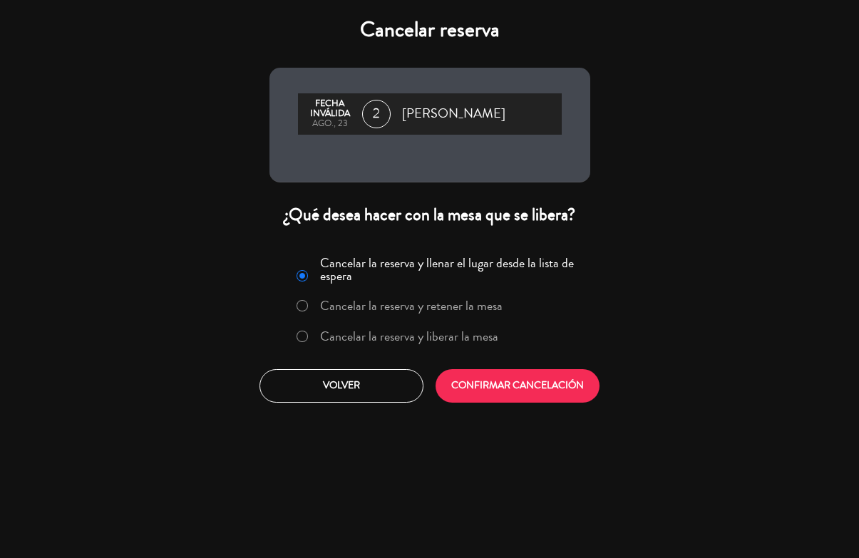
click at [418, 340] on label "Cancelar la reserva y liberar la mesa" at bounding box center [409, 336] width 178 height 13
click at [467, 388] on button "CONFIRMAR CANCELACIÓN" at bounding box center [517, 385] width 164 height 33
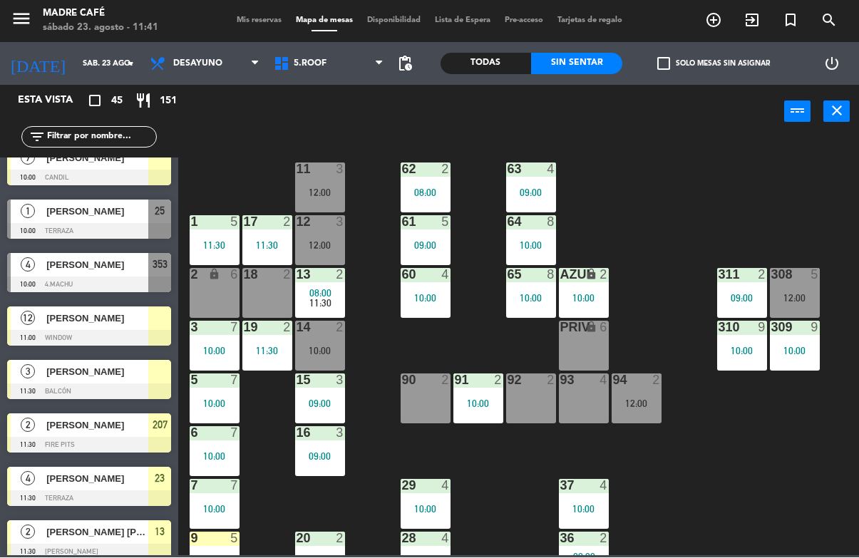
scroll to position [1231, 0]
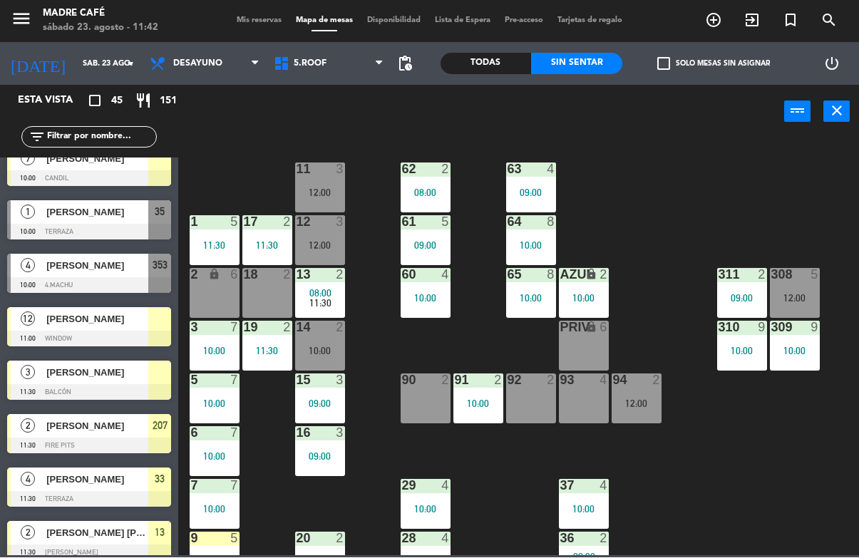
click at [117, 224] on div at bounding box center [89, 232] width 164 height 16
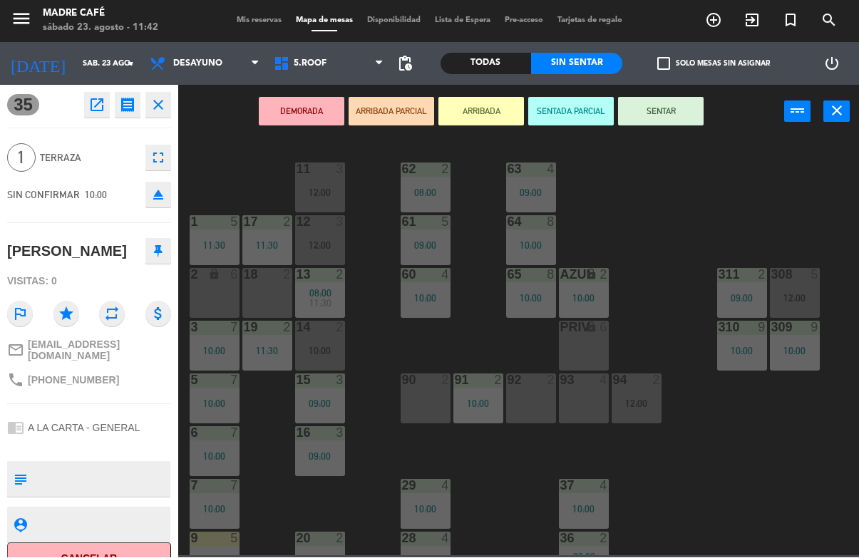
click at [139, 552] on button "Cancelar" at bounding box center [89, 559] width 164 height 32
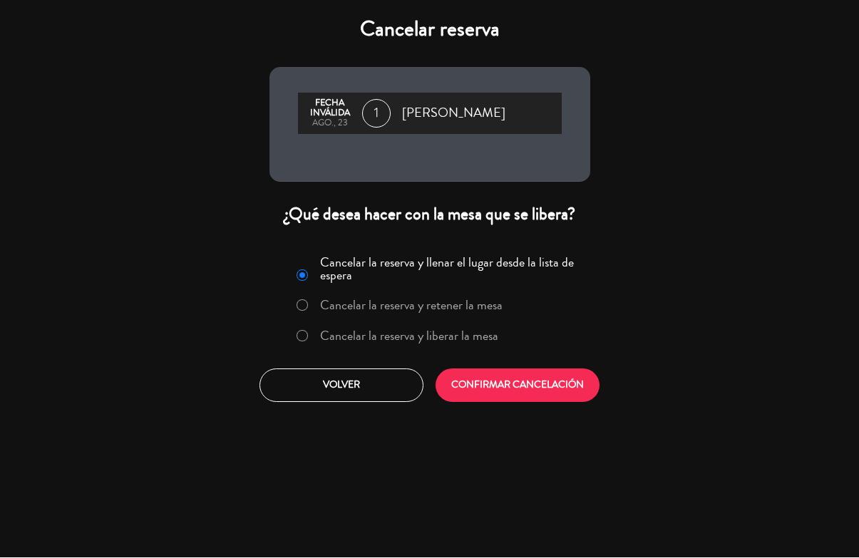
click at [396, 336] on label "Cancelar la reserva y liberar la mesa" at bounding box center [409, 336] width 178 height 13
click at [464, 368] on div "Cancelar la reserva y llenar el lugar desde la lista de espera Cancelar la rese…" at bounding box center [430, 327] width 342 height 172
click at [487, 390] on button "CONFIRMAR CANCELACIÓN" at bounding box center [517, 385] width 164 height 33
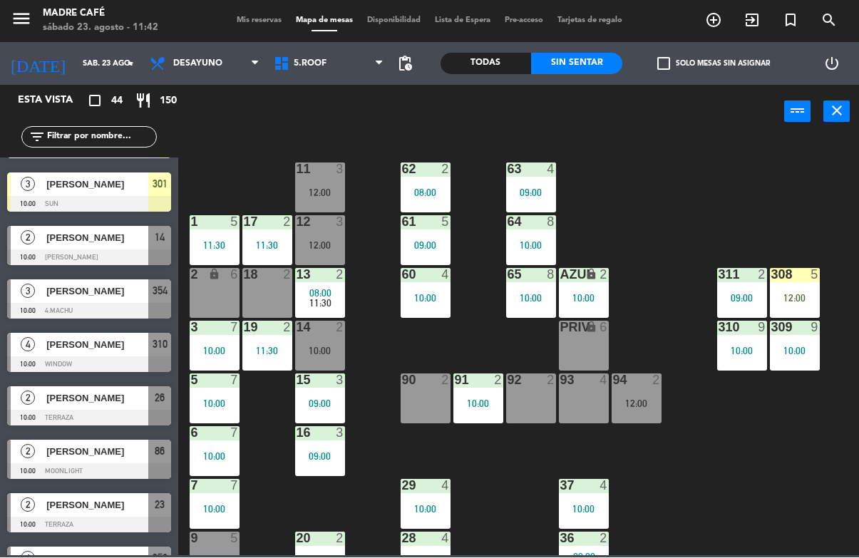
scroll to position [761, 0]
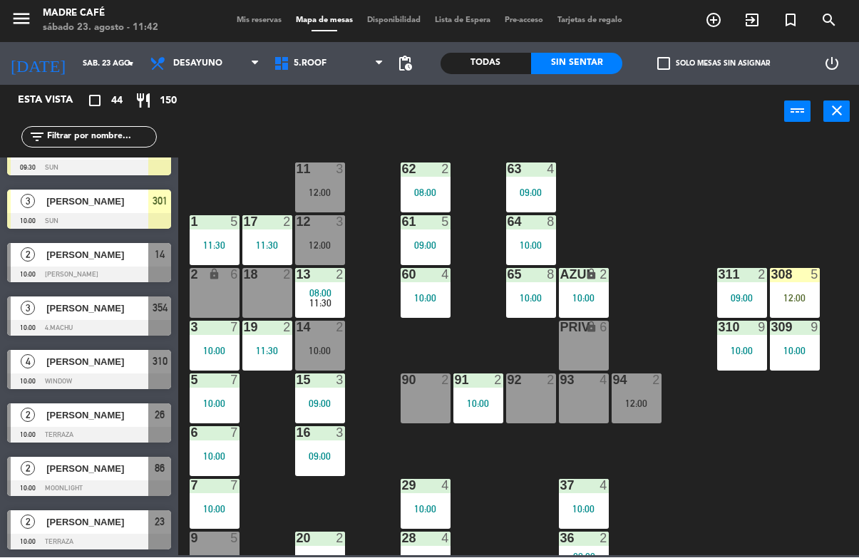
click at [113, 268] on div at bounding box center [89, 275] width 164 height 16
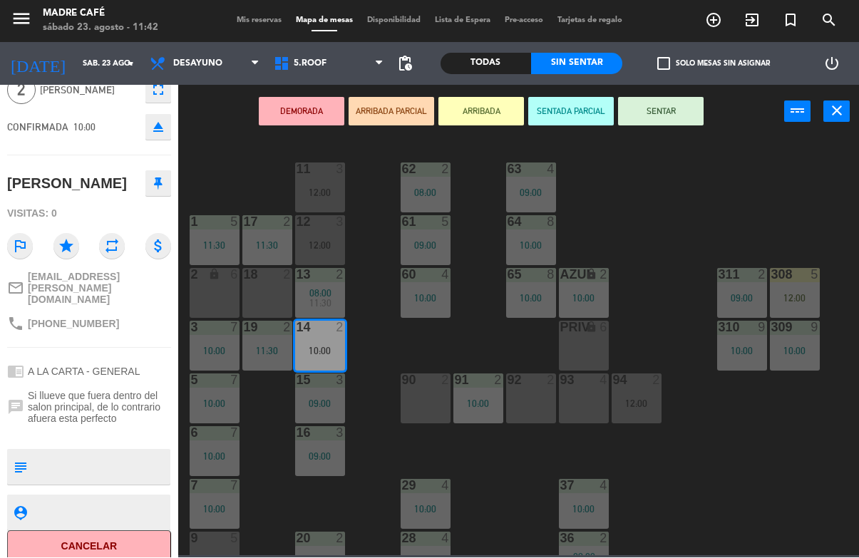
scroll to position [66, 0]
click at [136, 549] on button "Cancelar" at bounding box center [89, 548] width 164 height 32
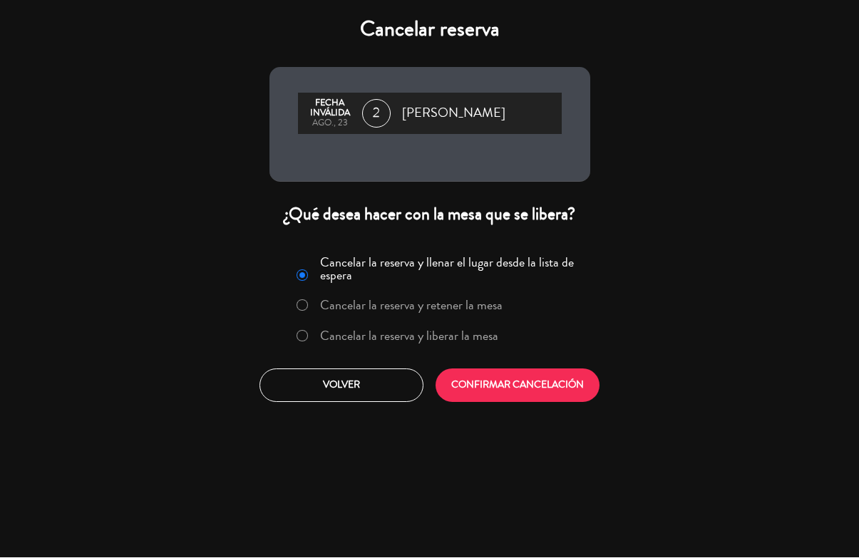
click at [450, 343] on label "Cancelar la reserva y liberar la mesa" at bounding box center [409, 336] width 178 height 13
click at [485, 394] on button "CONFIRMAR CANCELACIÓN" at bounding box center [517, 385] width 164 height 33
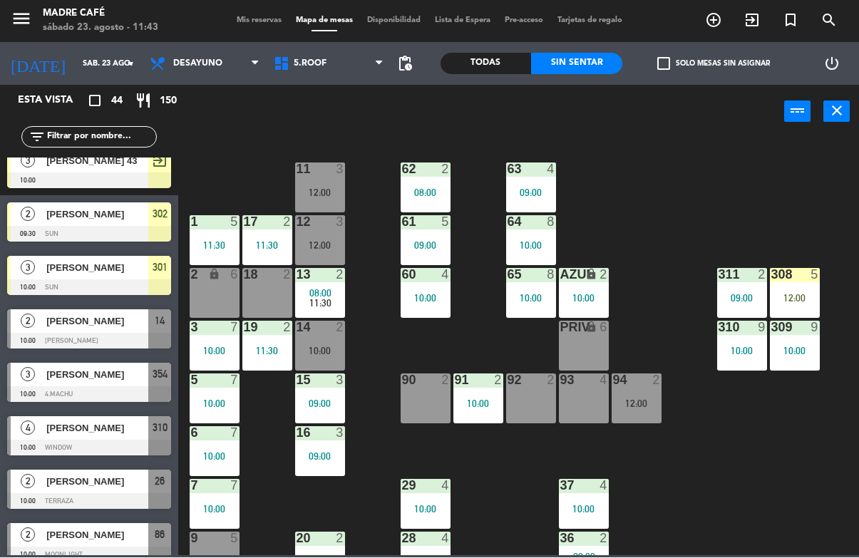
scroll to position [809, 0]
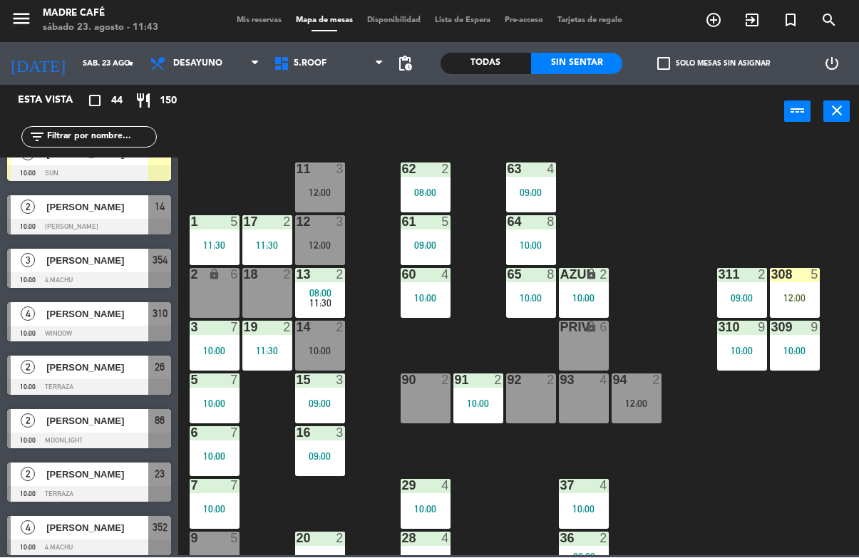
click at [110, 227] on div at bounding box center [89, 228] width 164 height 16
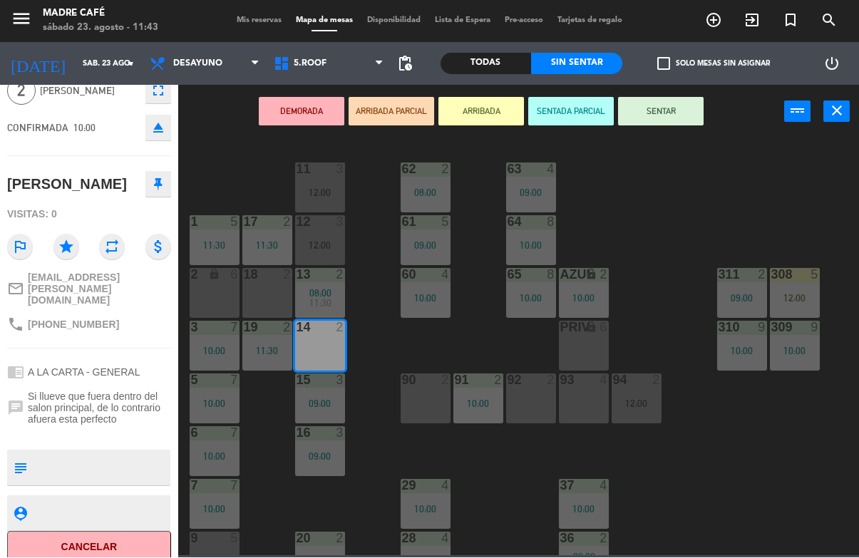
scroll to position [66, 0]
click at [141, 549] on button "Cancelar" at bounding box center [89, 548] width 164 height 32
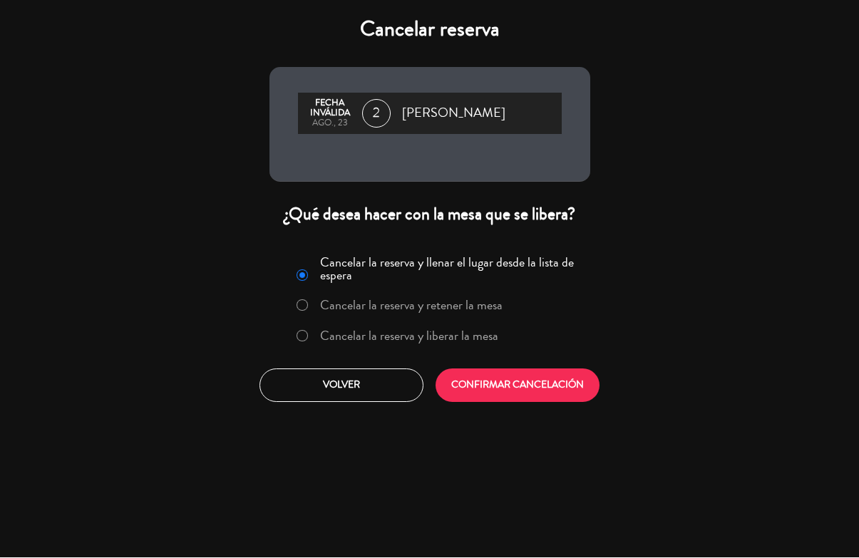
click at [454, 348] on label "Cancelar la reserva y liberar la mesa" at bounding box center [397, 337] width 217 height 26
click at [468, 392] on button "CONFIRMAR CANCELACIÓN" at bounding box center [517, 385] width 164 height 33
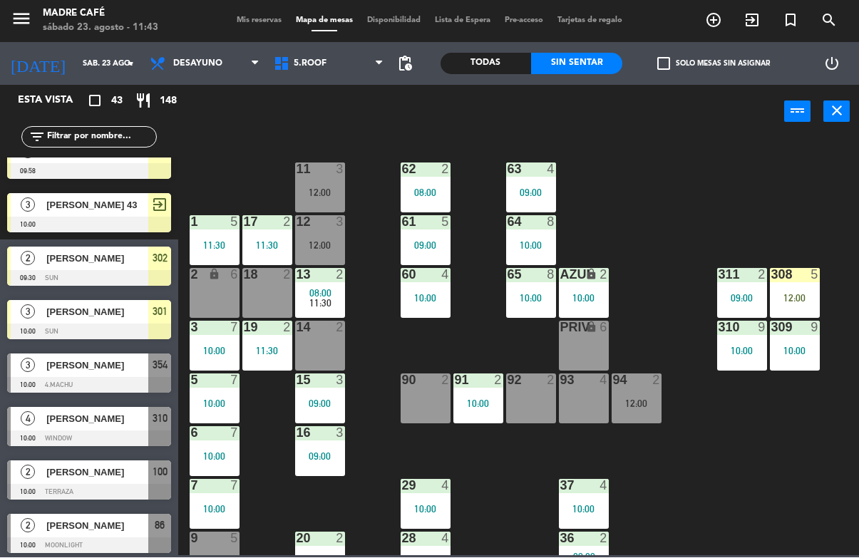
scroll to position [786, 0]
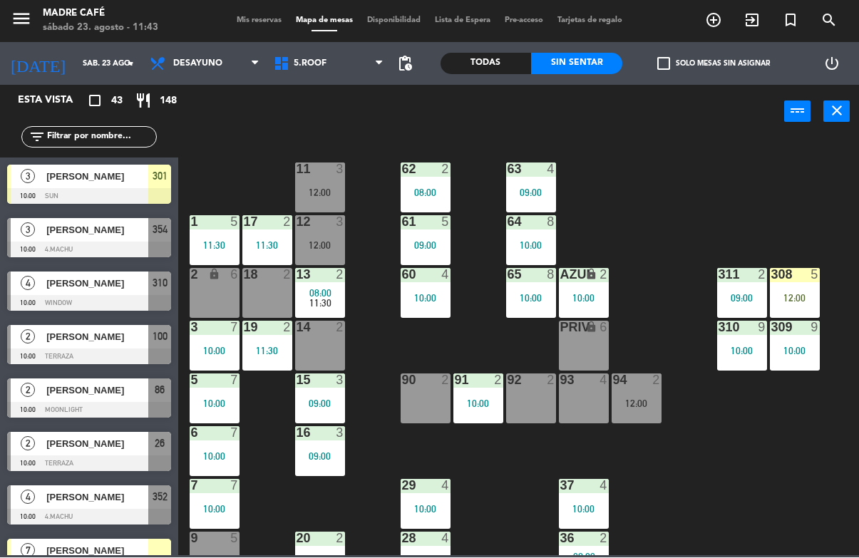
click at [109, 242] on div at bounding box center [89, 250] width 164 height 16
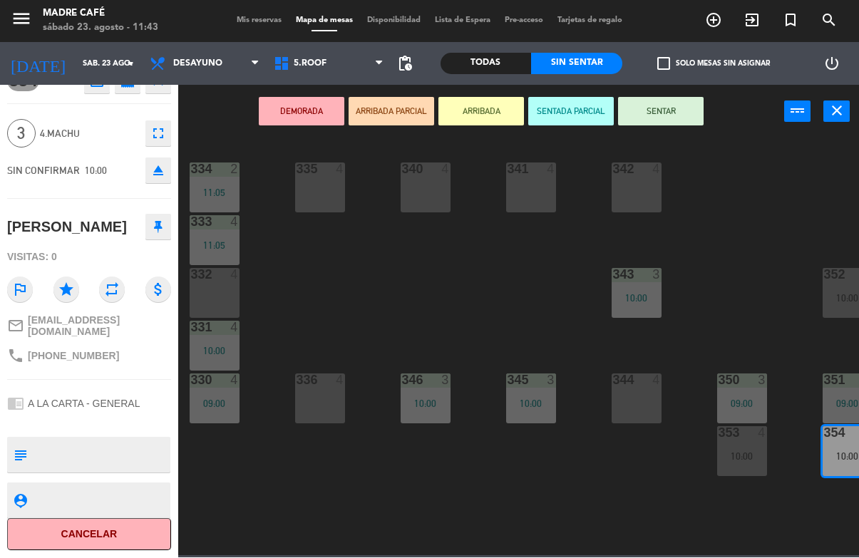
scroll to position [38, 0]
click at [131, 540] on button "Cancelar" at bounding box center [89, 535] width 164 height 32
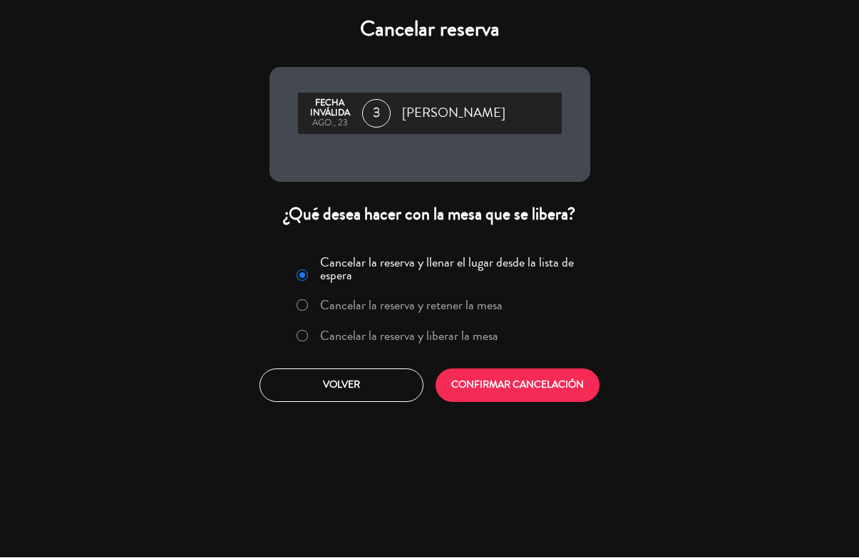
click at [373, 349] on label "Cancelar la reserva y liberar la mesa" at bounding box center [397, 337] width 217 height 26
click at [462, 384] on button "CONFIRMAR CANCELACIÓN" at bounding box center [517, 385] width 164 height 33
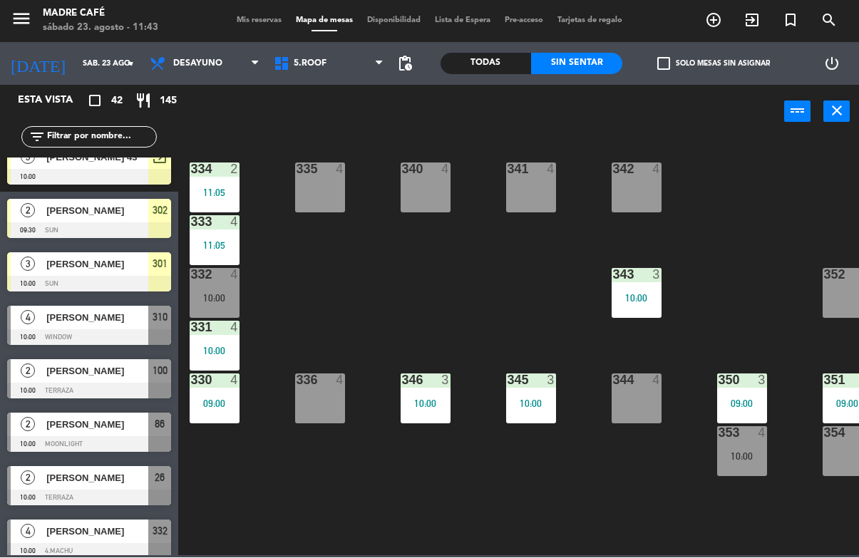
scroll to position [698, 0]
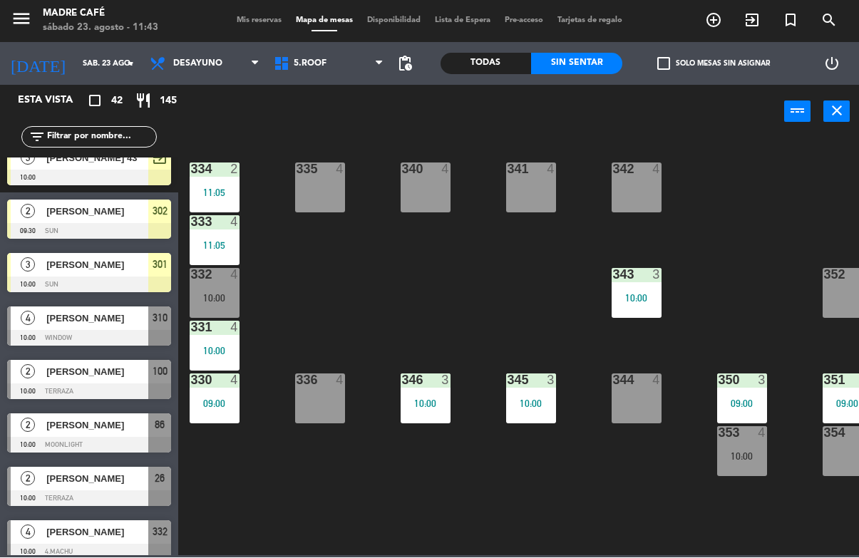
click at [126, 327] on div "[PERSON_NAME]" at bounding box center [96, 319] width 103 height 24
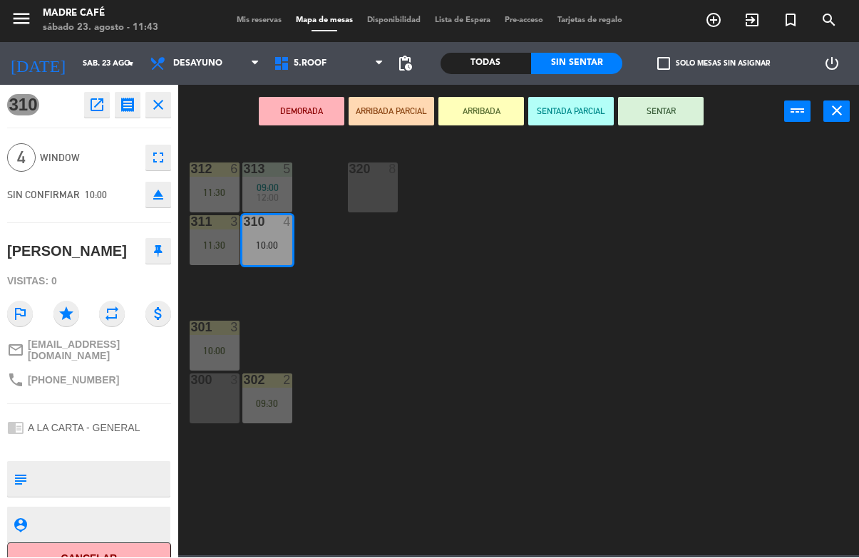
click at [145, 552] on button "Cancelar" at bounding box center [89, 559] width 164 height 32
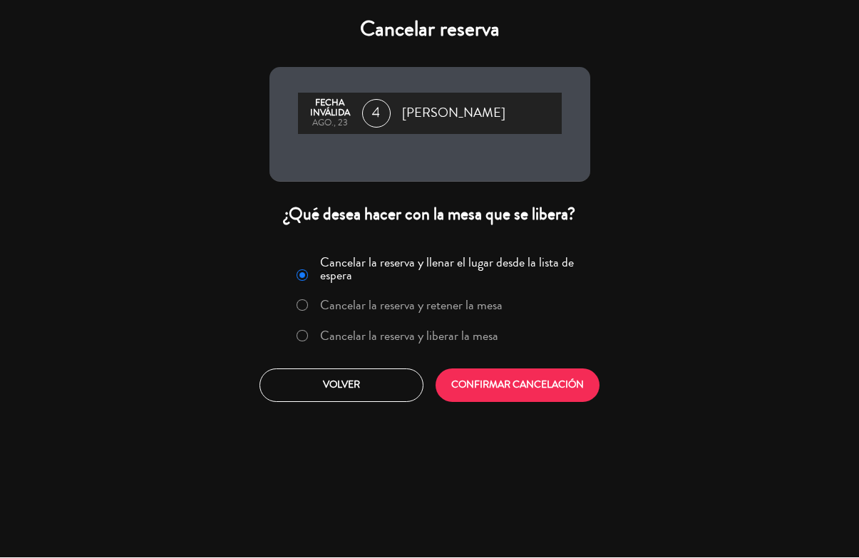
click at [353, 349] on label "Cancelar la reserva y liberar la mesa" at bounding box center [397, 337] width 217 height 26
click at [462, 394] on button "CONFIRMAR CANCELACIÓN" at bounding box center [517, 385] width 164 height 33
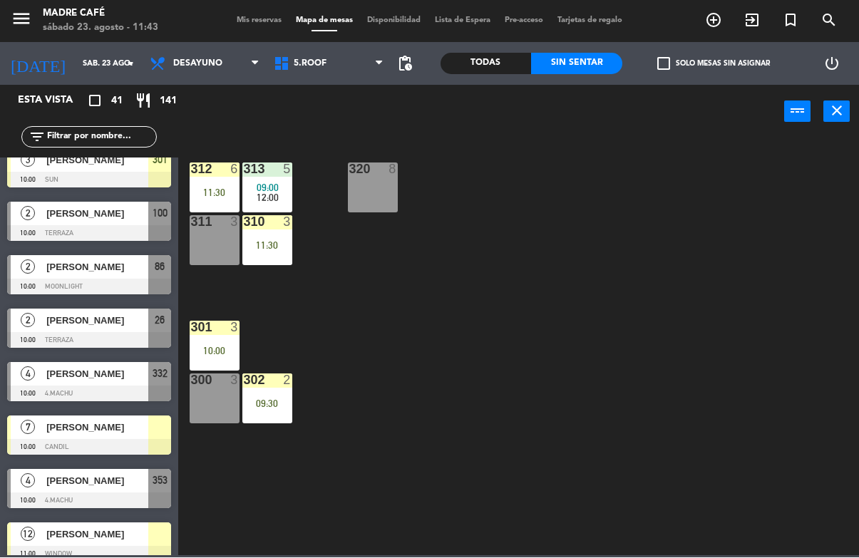
scroll to position [792, 0]
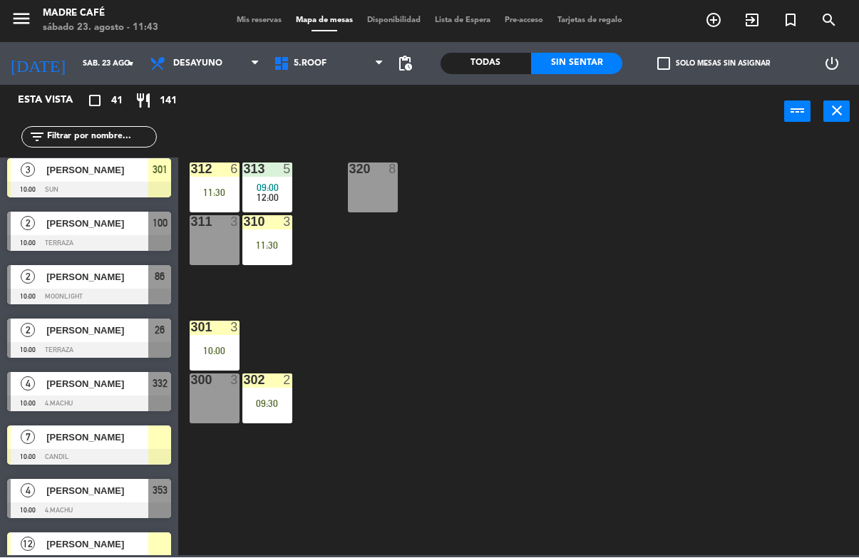
click at [127, 234] on div "[PERSON_NAME]" at bounding box center [96, 224] width 103 height 24
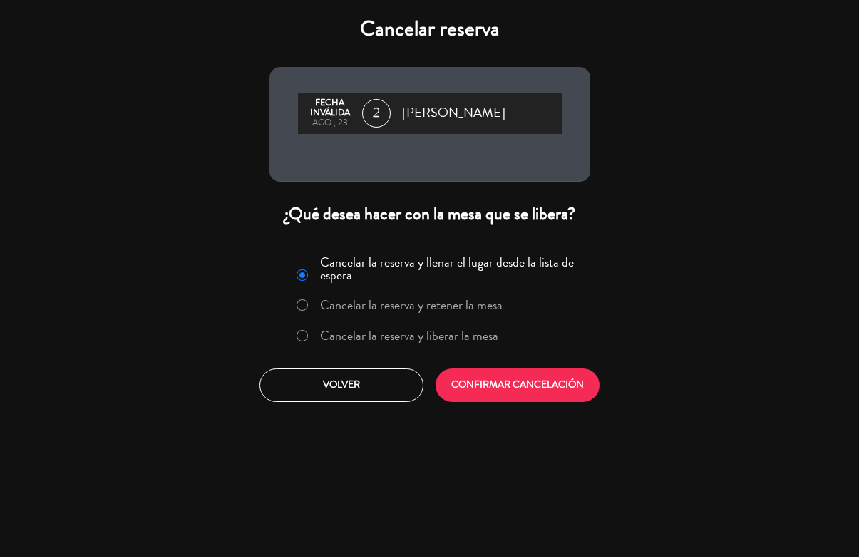
click at [413, 338] on label "Cancelar la reserva y liberar la mesa" at bounding box center [409, 336] width 178 height 13
click at [476, 386] on button "CONFIRMAR CANCELACIÓN" at bounding box center [517, 385] width 164 height 33
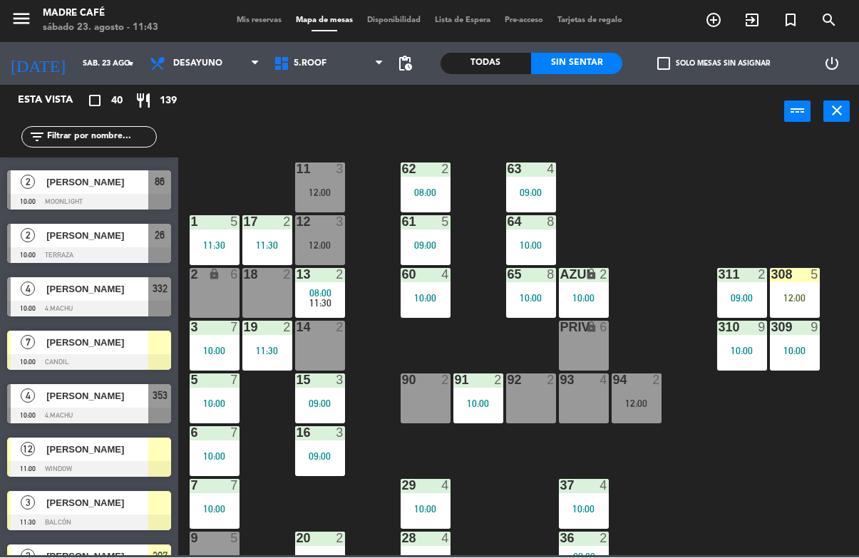
scroll to position [799, 0]
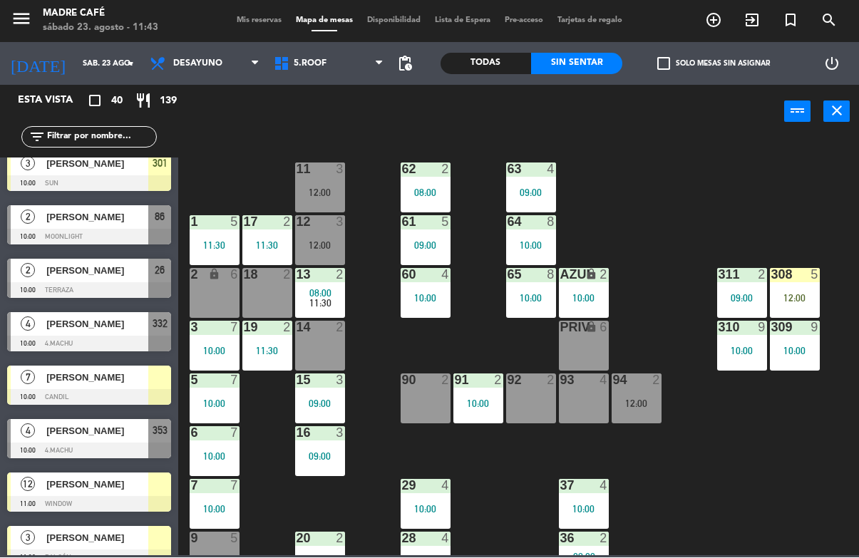
click at [106, 234] on div at bounding box center [89, 237] width 164 height 16
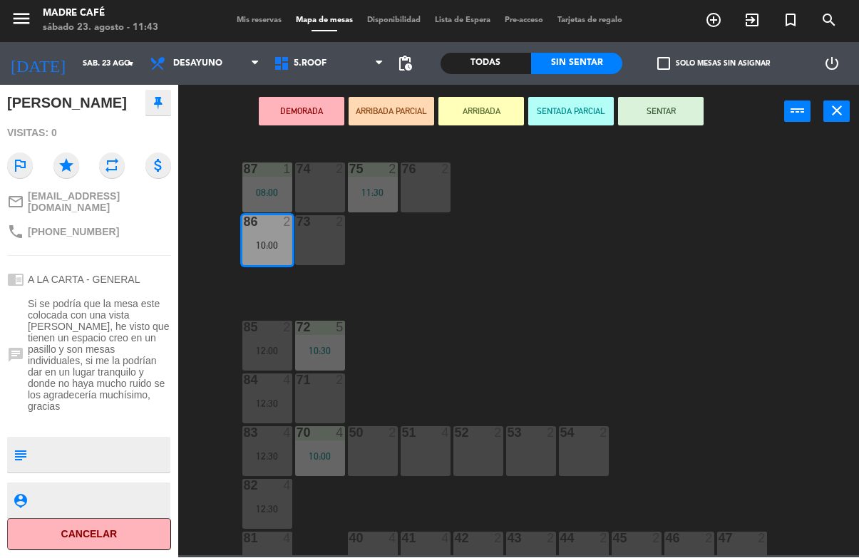
scroll to position [163, 0]
click at [136, 531] on button "Cancelar" at bounding box center [89, 535] width 164 height 32
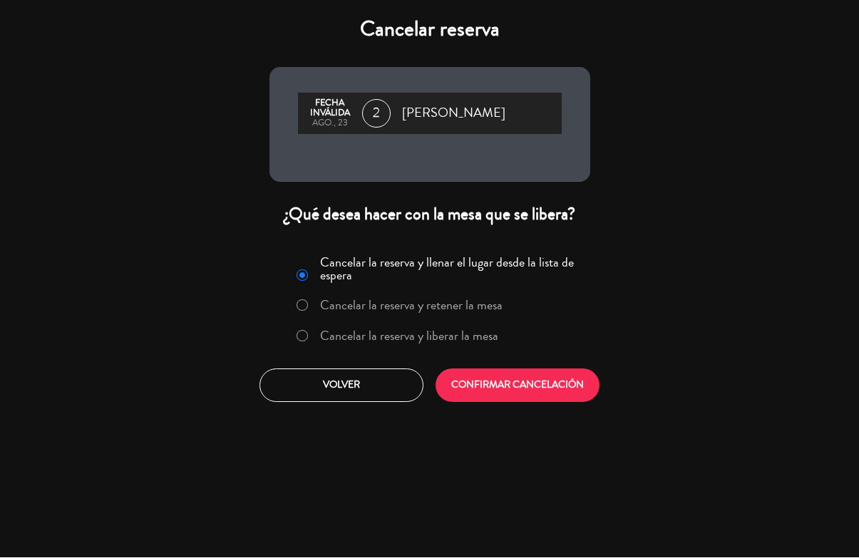
click at [418, 343] on label "Cancelar la reserva y liberar la mesa" at bounding box center [409, 336] width 178 height 13
click at [482, 388] on button "CONFIRMAR CANCELACIÓN" at bounding box center [517, 385] width 164 height 33
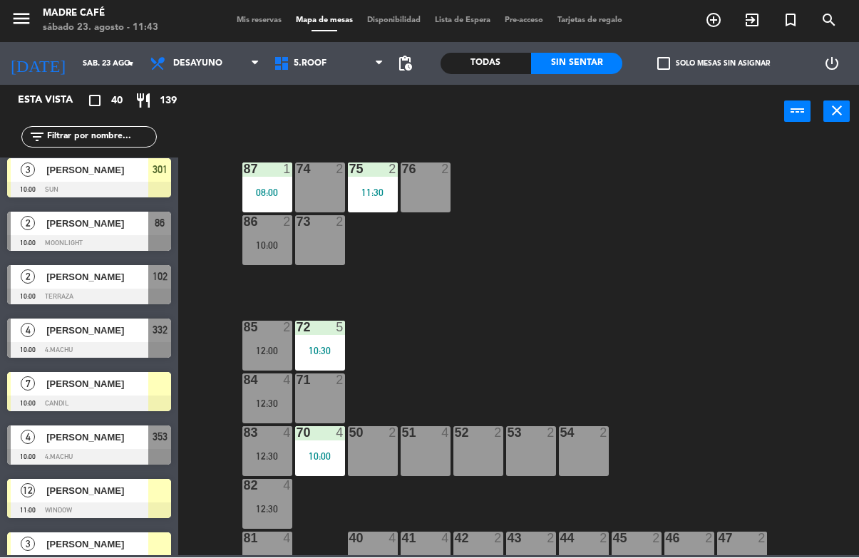
scroll to position [793, 0]
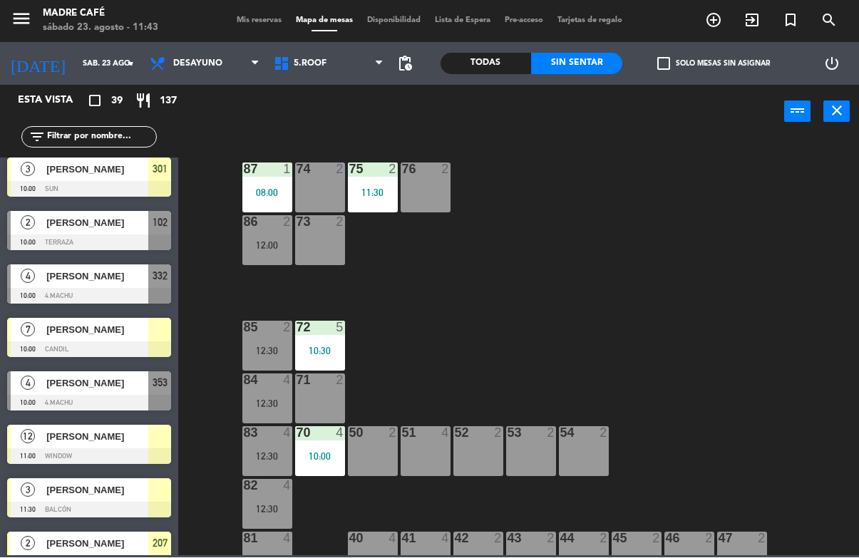
click at [115, 240] on div at bounding box center [89, 243] width 164 height 16
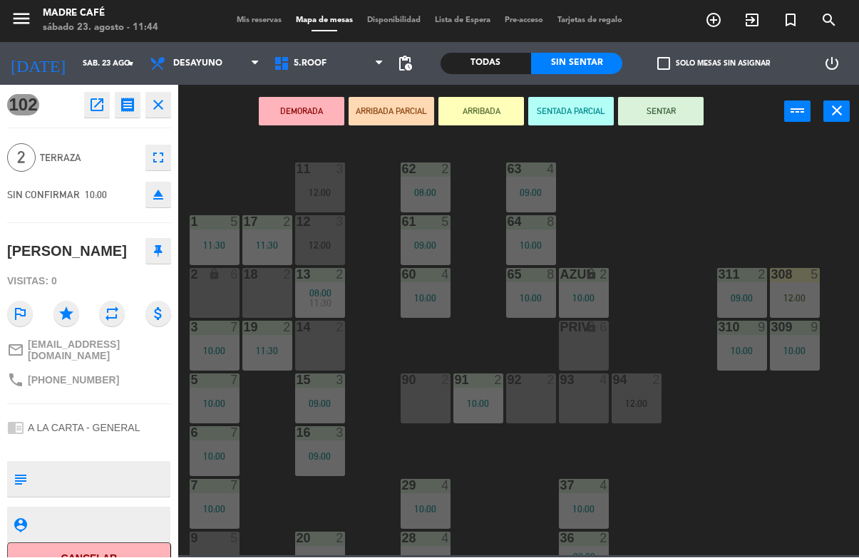
click at [118, 550] on button "Cancelar" at bounding box center [89, 559] width 164 height 32
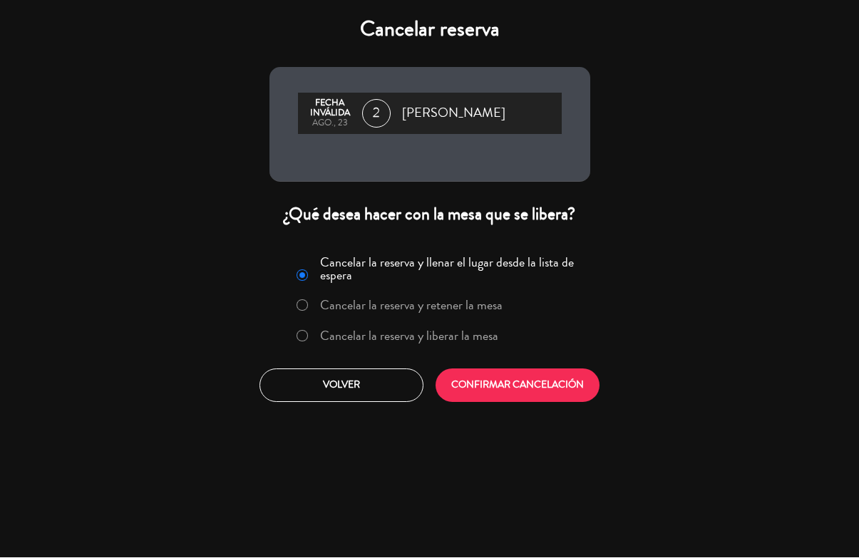
click at [460, 336] on label "Cancelar la reserva y liberar la mesa" at bounding box center [409, 336] width 178 height 13
click at [492, 378] on button "CONFIRMAR CANCELACIÓN" at bounding box center [517, 385] width 164 height 33
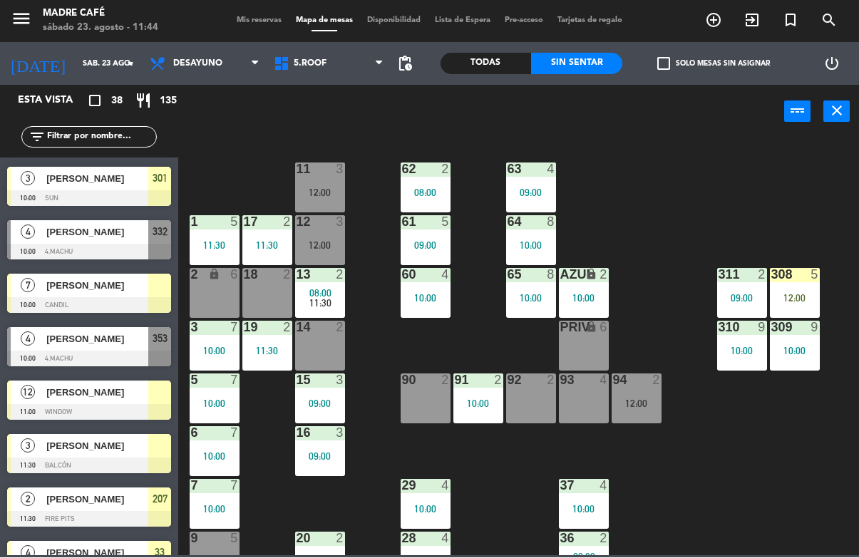
scroll to position [773, 0]
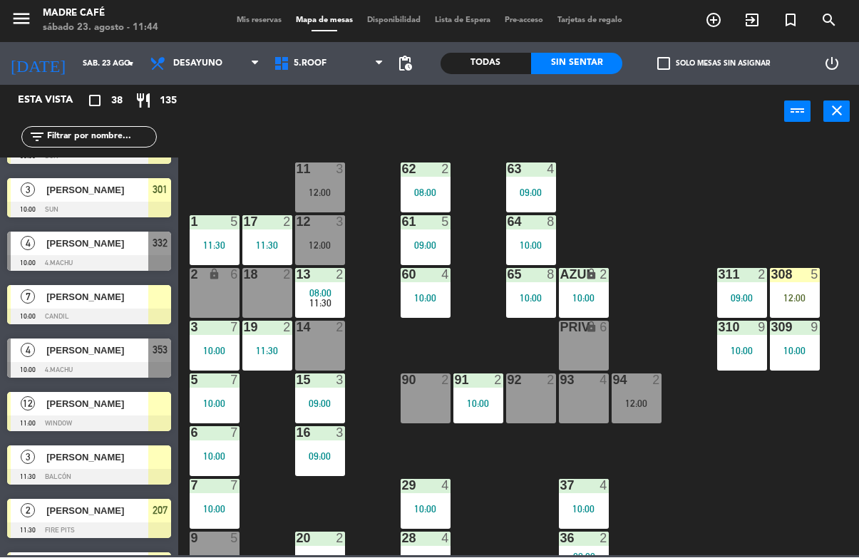
click at [120, 239] on span "[PERSON_NAME]" at bounding box center [97, 244] width 102 height 15
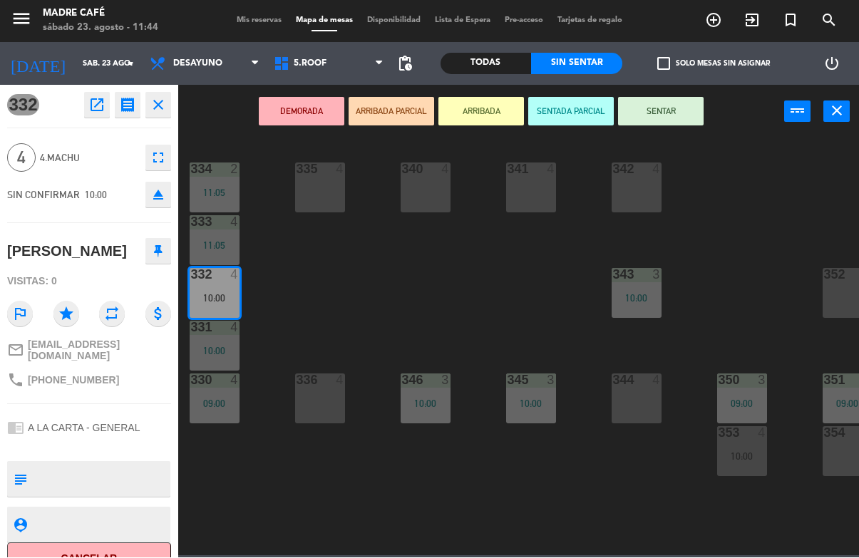
click at [142, 552] on button "Cancelar" at bounding box center [89, 559] width 164 height 32
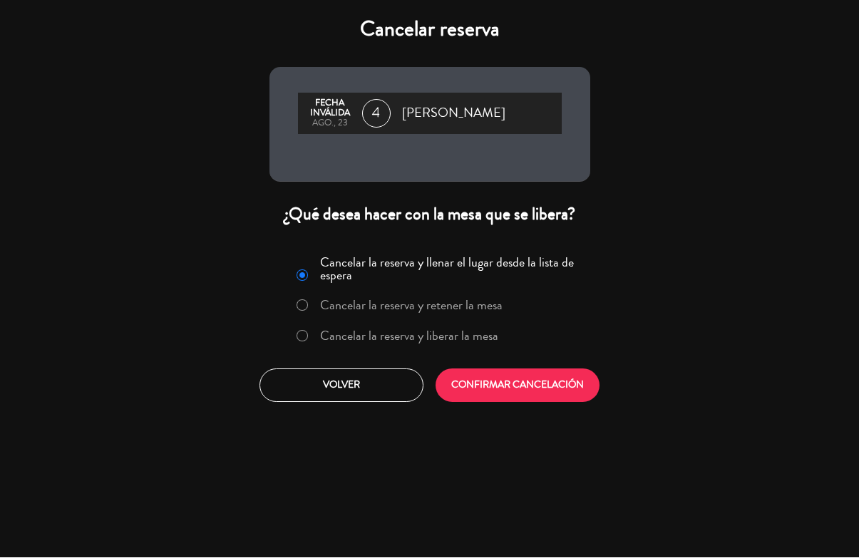
click at [457, 339] on label "Cancelar la reserva y liberar la mesa" at bounding box center [409, 336] width 178 height 13
click at [501, 395] on button "CONFIRMAR CANCELACIÓN" at bounding box center [517, 385] width 164 height 33
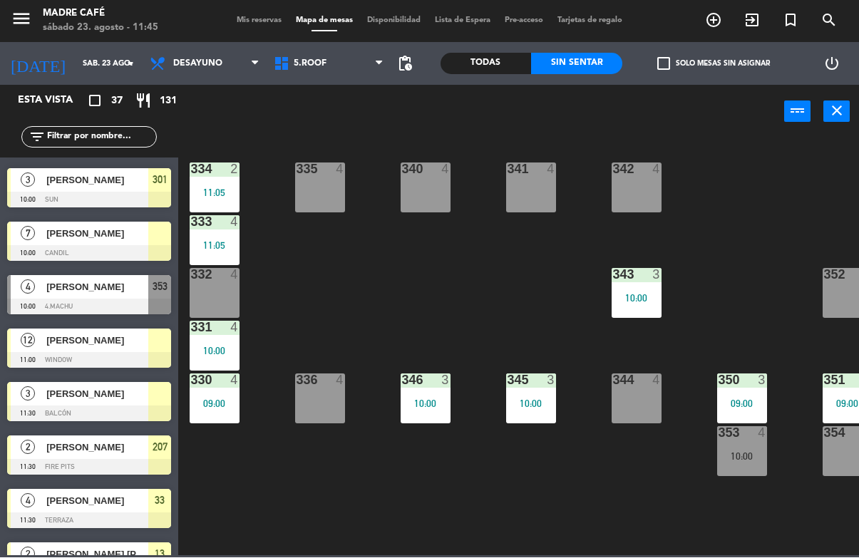
scroll to position [782, 0]
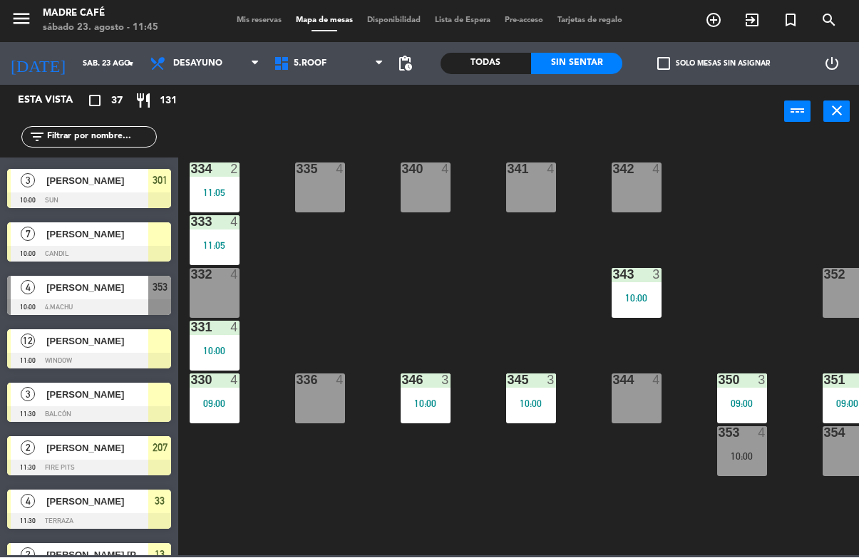
click at [118, 296] on div "[PERSON_NAME]" at bounding box center [96, 289] width 103 height 24
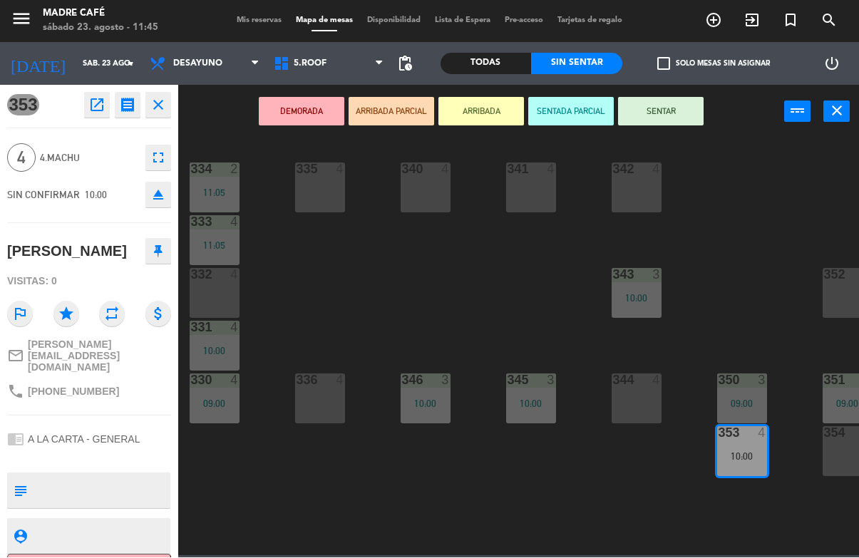
click at [492, 115] on button "ARRIBADA" at bounding box center [481, 112] width 86 height 29
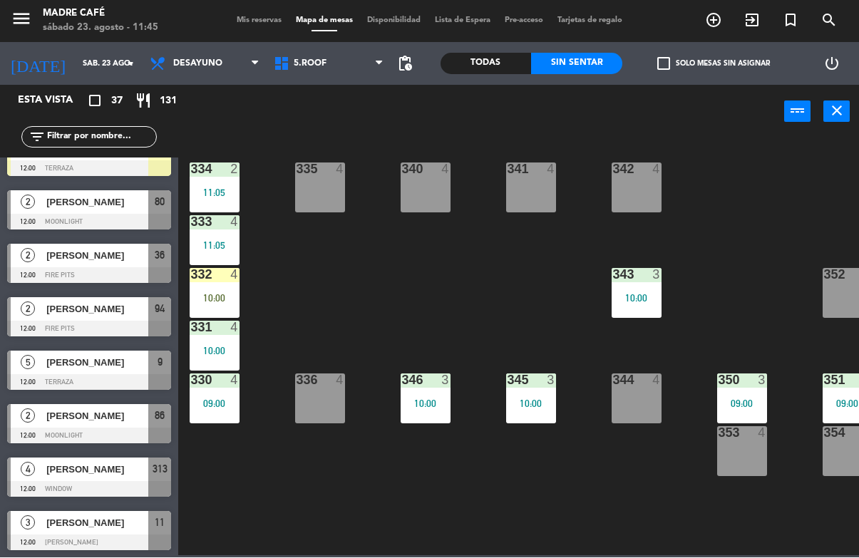
scroll to position [1400, 0]
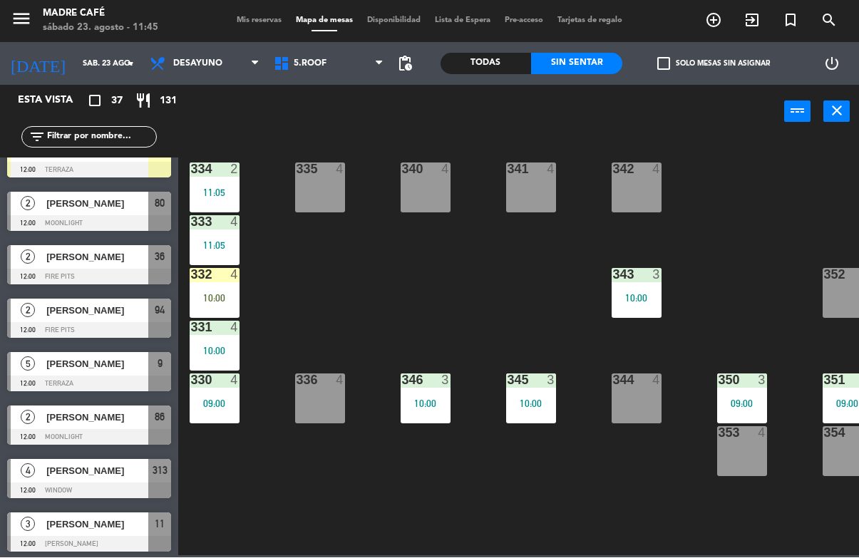
click at [215, 285] on div "332 4 10:00" at bounding box center [215, 294] width 50 height 50
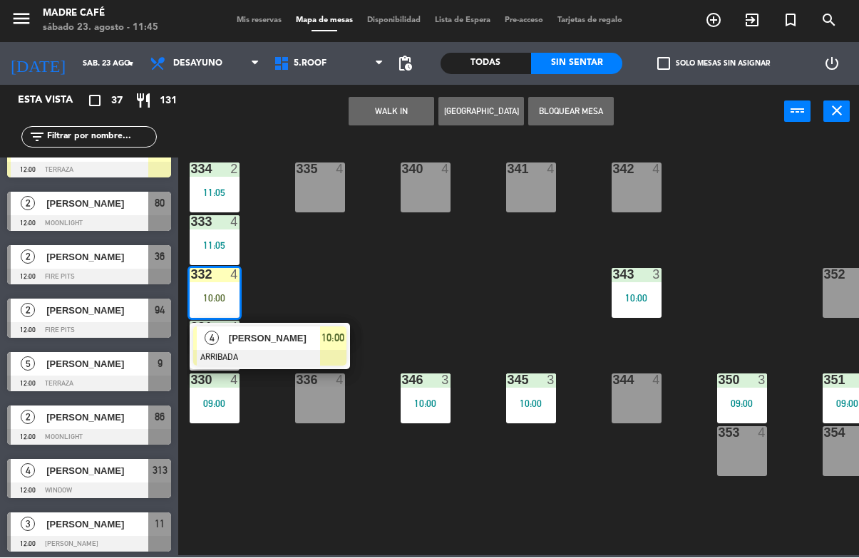
click at [281, 338] on span "[PERSON_NAME]" at bounding box center [274, 338] width 91 height 15
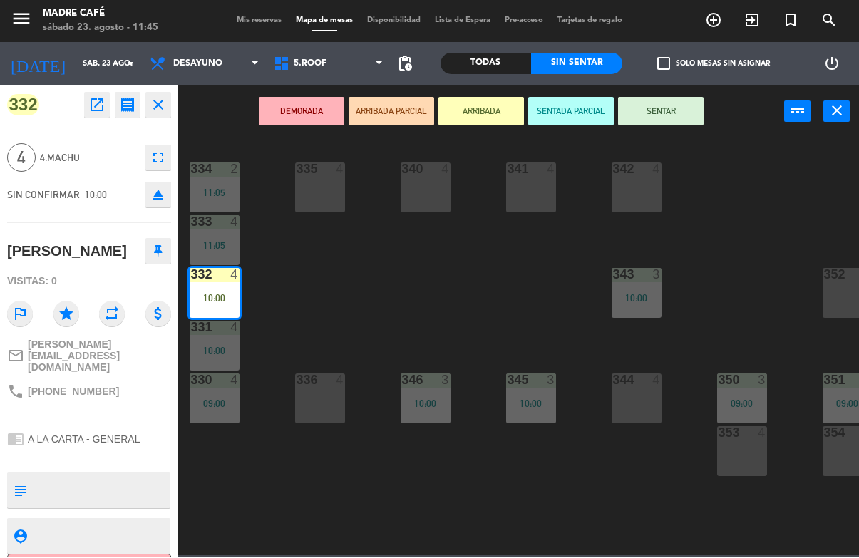
click at [666, 109] on button "SENTAR" at bounding box center [661, 112] width 86 height 29
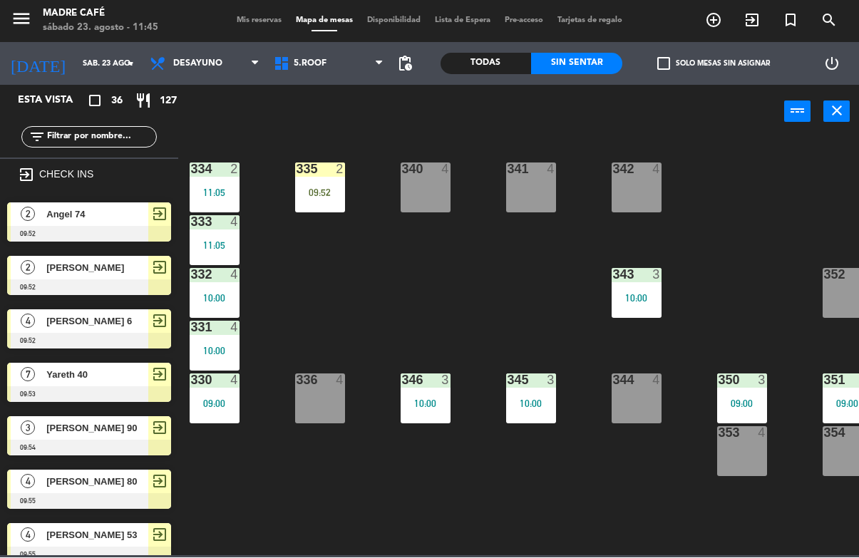
click at [314, 188] on div "09:52" at bounding box center [320, 193] width 50 height 10
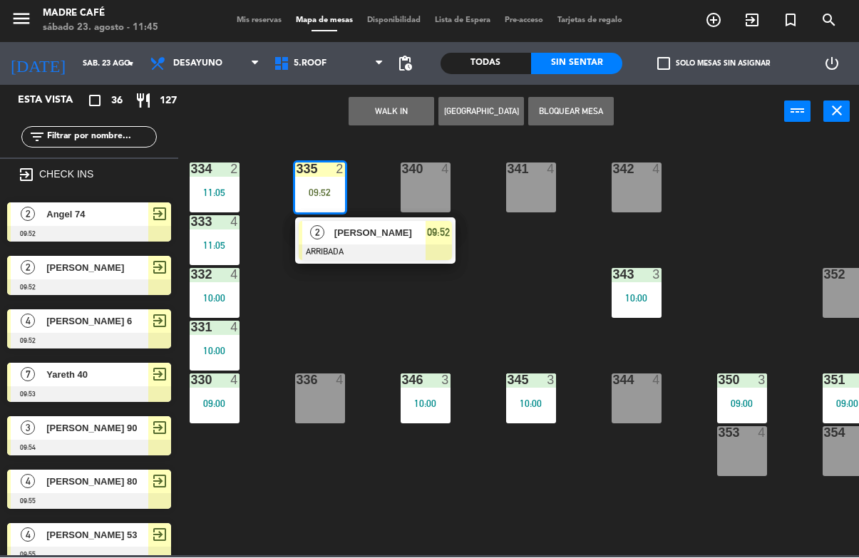
click at [348, 237] on span "[PERSON_NAME]" at bounding box center [379, 233] width 91 height 15
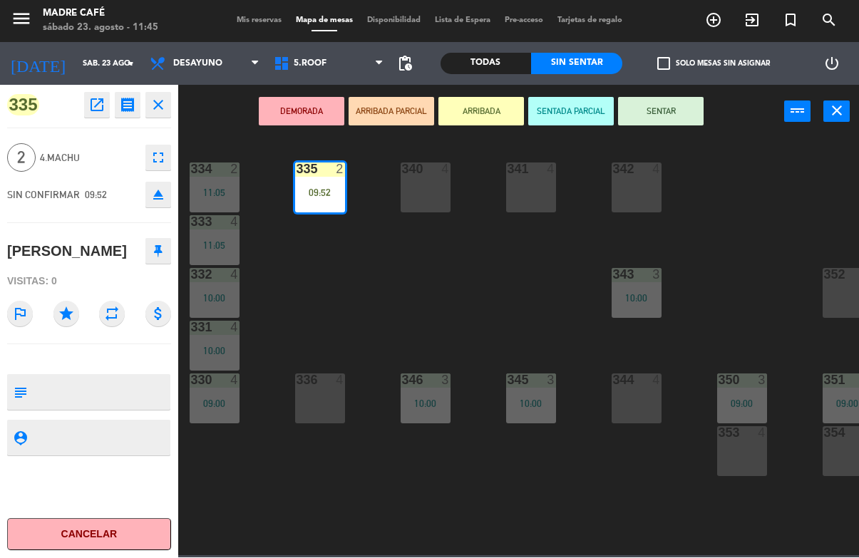
click at [666, 117] on button "SENTAR" at bounding box center [661, 112] width 86 height 29
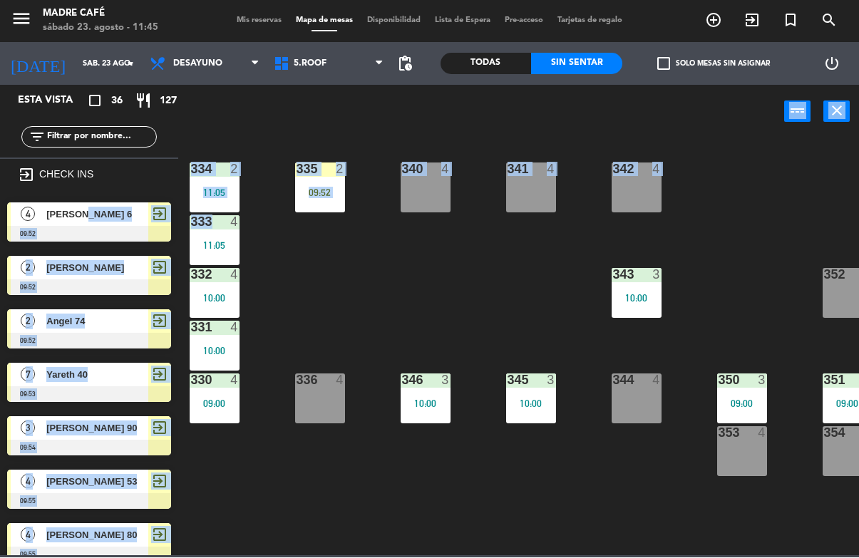
click at [324, 288] on div "334 2 11:05 335 2 09:52 340 4 341 4 342 4 333 4 11:05 332 4 10:00 343 3 10:00 3…" at bounding box center [523, 347] width 672 height 418
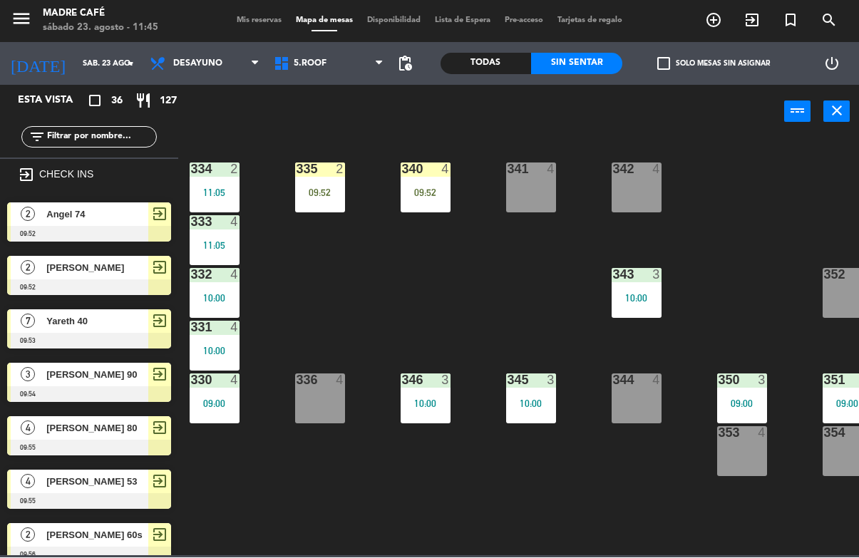
scroll to position [281, 0]
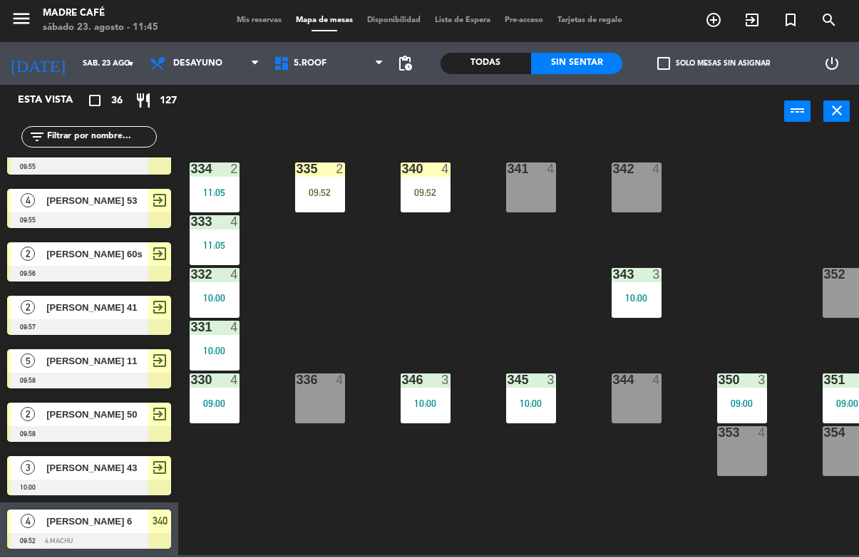
click at [423, 193] on div "09:52" at bounding box center [426, 193] width 50 height 10
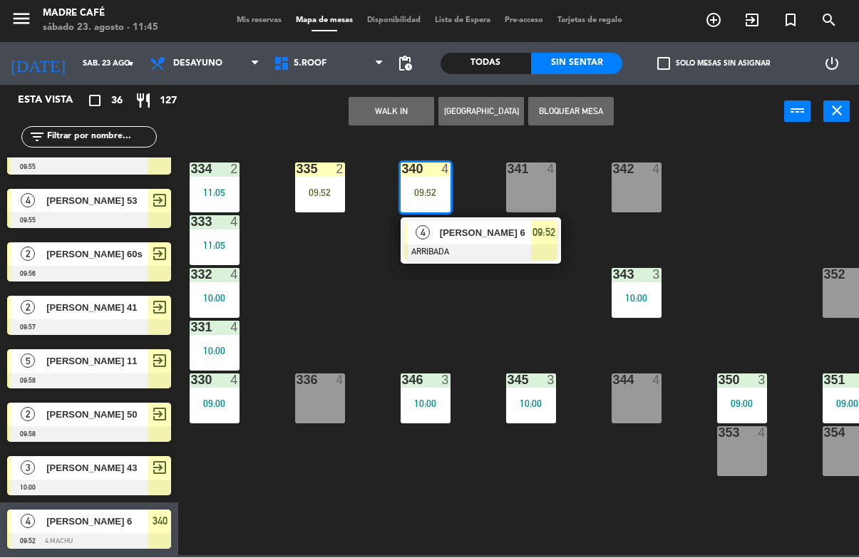
click at [453, 252] on div at bounding box center [480, 253] width 153 height 16
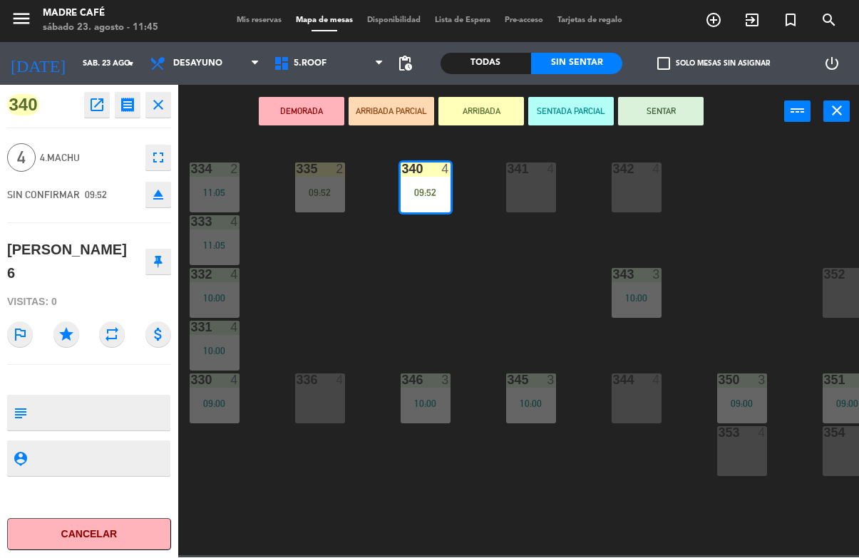
click at [674, 108] on button "SENTAR" at bounding box center [661, 112] width 86 height 29
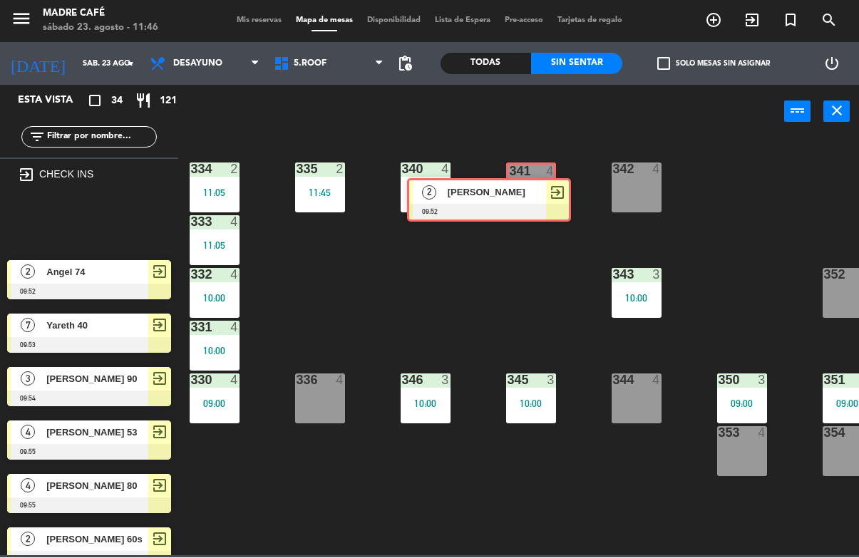
scroll to position [227, 0]
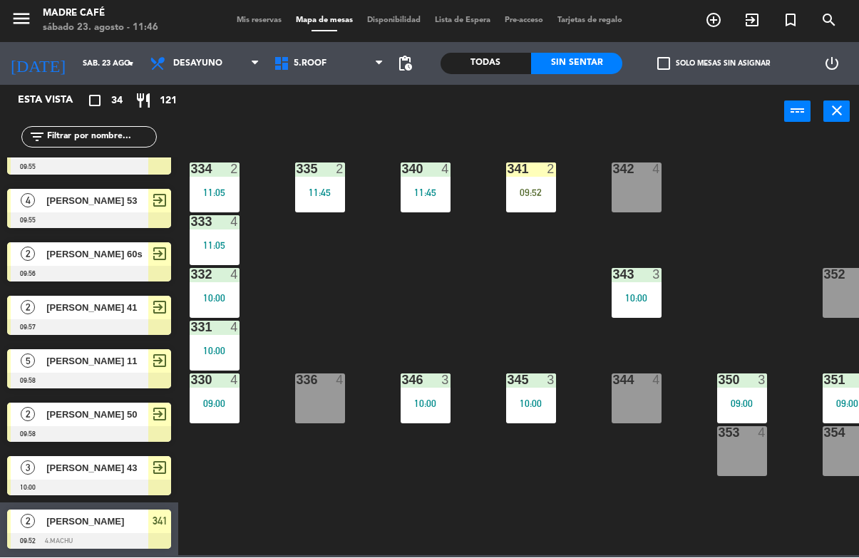
click at [552, 244] on div "334 2 11:05 335 2 11:45 340 4 11:45 341 2 09:52 342 4 333 4 11:05 332 4 10:00 3…" at bounding box center [523, 347] width 672 height 418
click at [522, 185] on div "341 2 09:52" at bounding box center [531, 188] width 50 height 50
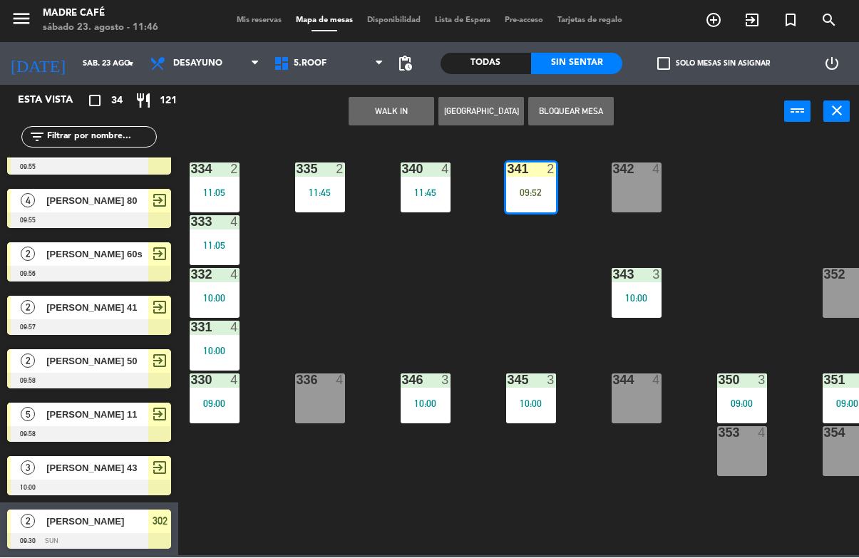
click at [656, 109] on div "WALK IN [GEOGRAPHIC_DATA] Bloquear Mesa power_input close" at bounding box center [481, 113] width 606 height 54
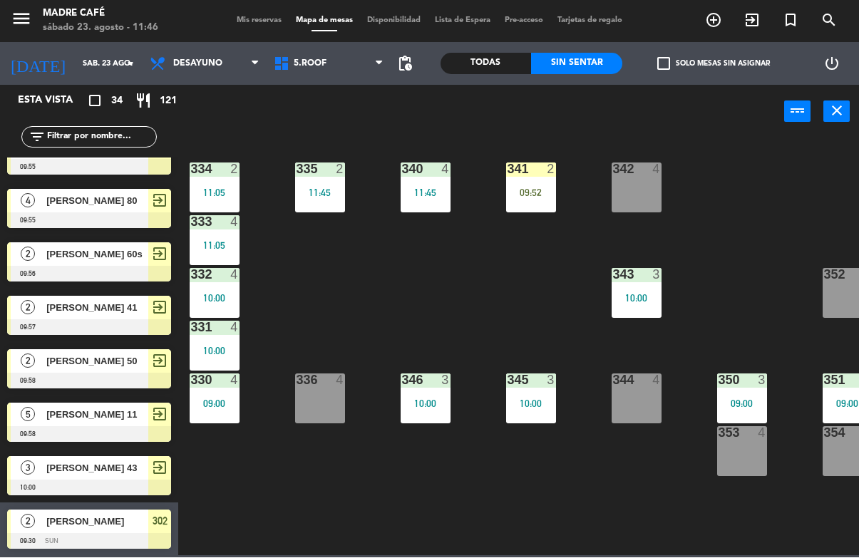
click at [538, 252] on div "334 2 11:05 335 2 11:45 340 4 11:45 341 2 09:52 342 4 333 4 11:05 332 4 10:00 3…" at bounding box center [523, 347] width 672 height 418
click at [527, 174] on div at bounding box center [531, 169] width 24 height 13
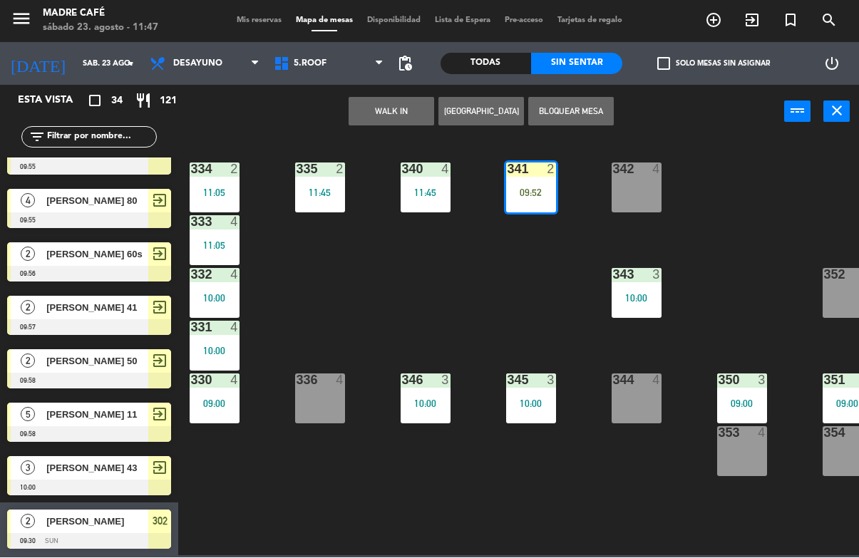
click at [488, 280] on div "334 2 11:05 335 2 11:45 340 4 11:45 341 2 09:52 2 Luis Alberto balcon ARRIBADA …" at bounding box center [523, 347] width 672 height 418
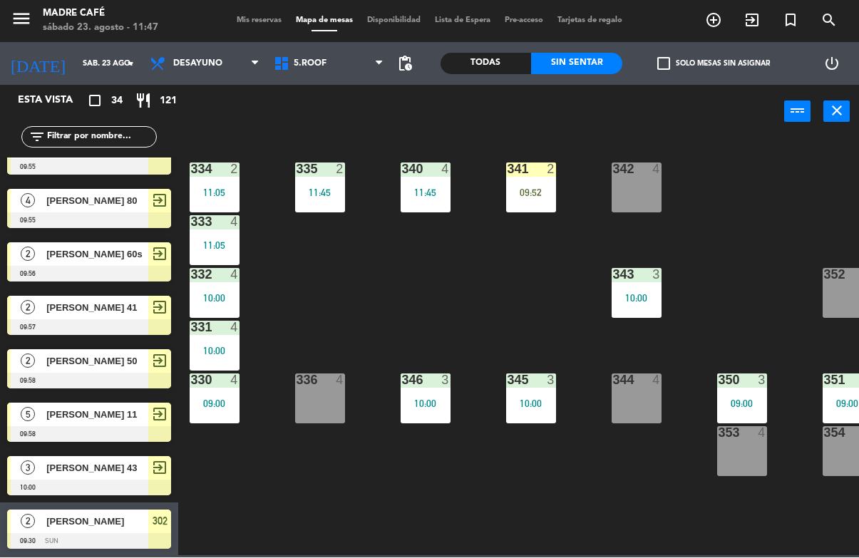
click at [526, 182] on div "341 2 09:52" at bounding box center [531, 188] width 50 height 50
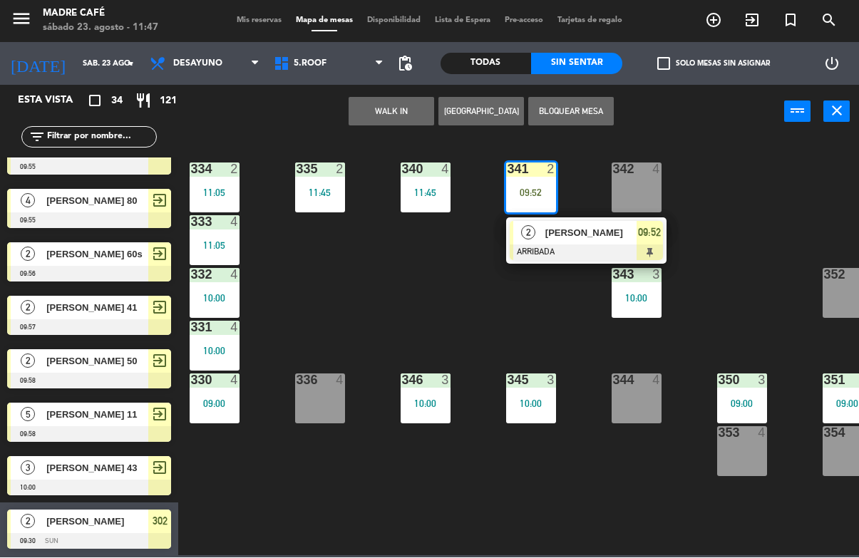
click at [572, 239] on span "[PERSON_NAME]" at bounding box center [590, 233] width 91 height 15
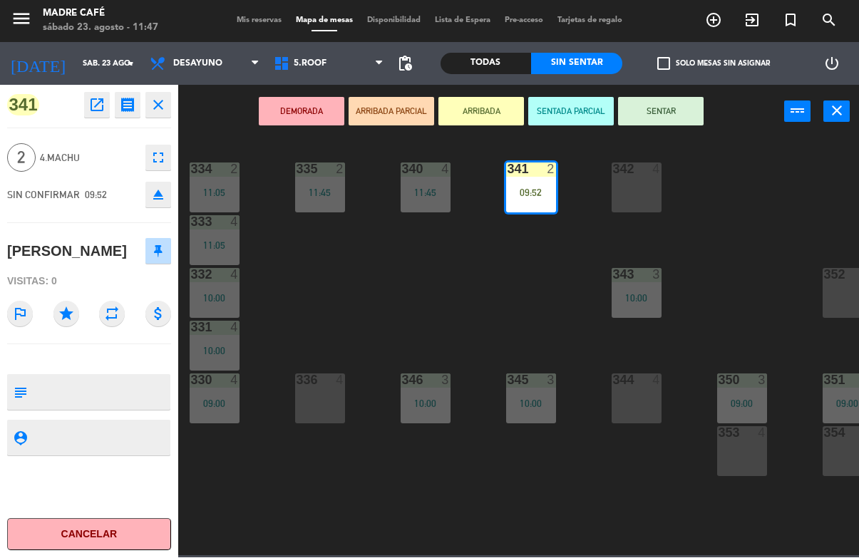
click at [670, 111] on button "SENTAR" at bounding box center [661, 112] width 86 height 29
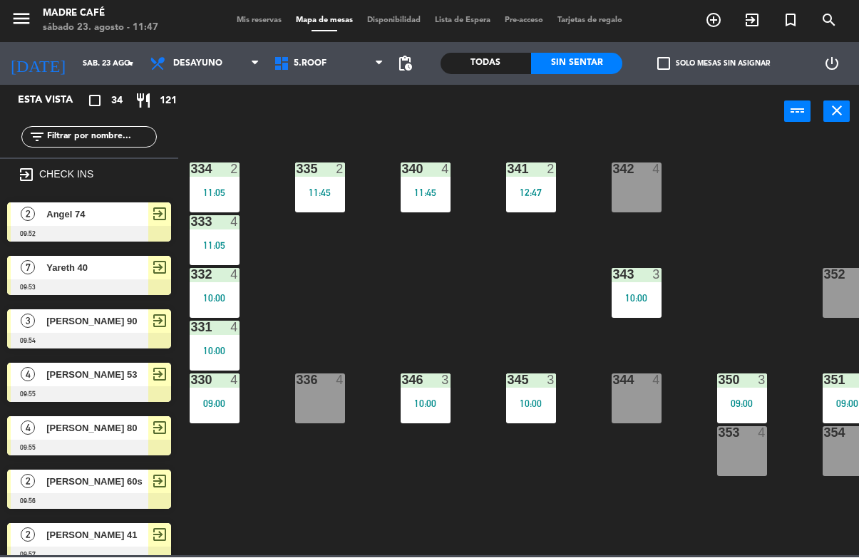
scroll to position [0, 0]
click at [633, 163] on div at bounding box center [636, 169] width 24 height 13
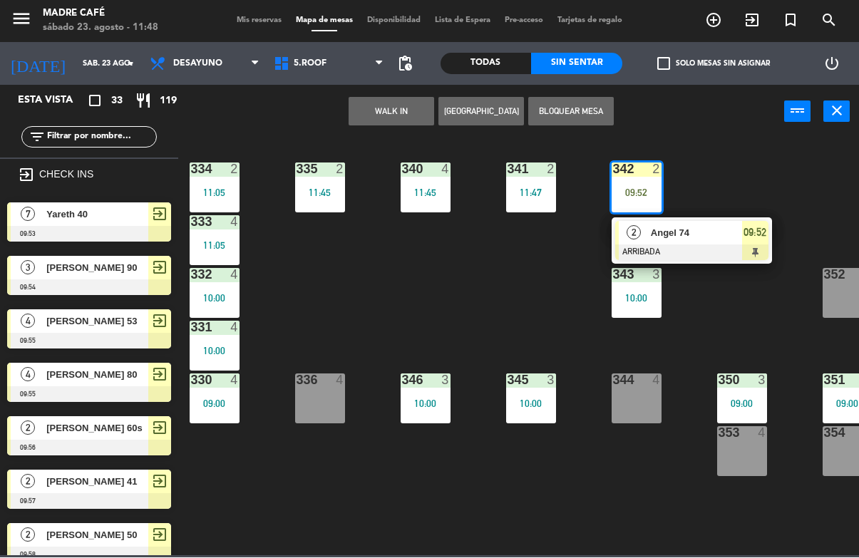
click at [682, 248] on div at bounding box center [691, 253] width 153 height 16
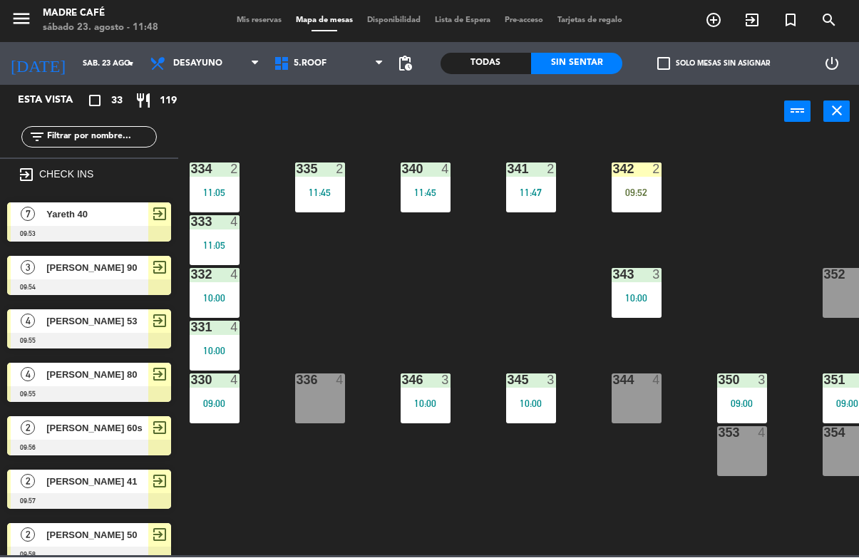
click at [640, 196] on div "09:52" at bounding box center [636, 193] width 50 height 10
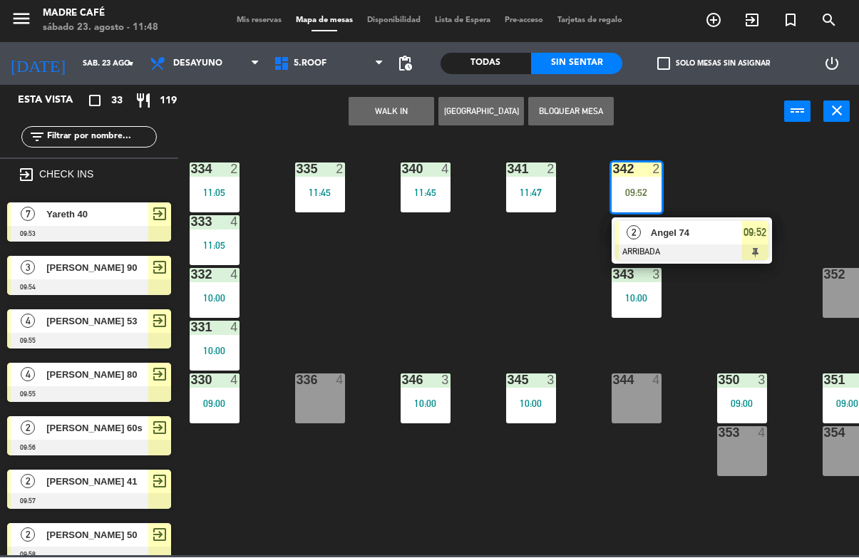
click at [691, 238] on span "Angel 74" at bounding box center [696, 233] width 91 height 15
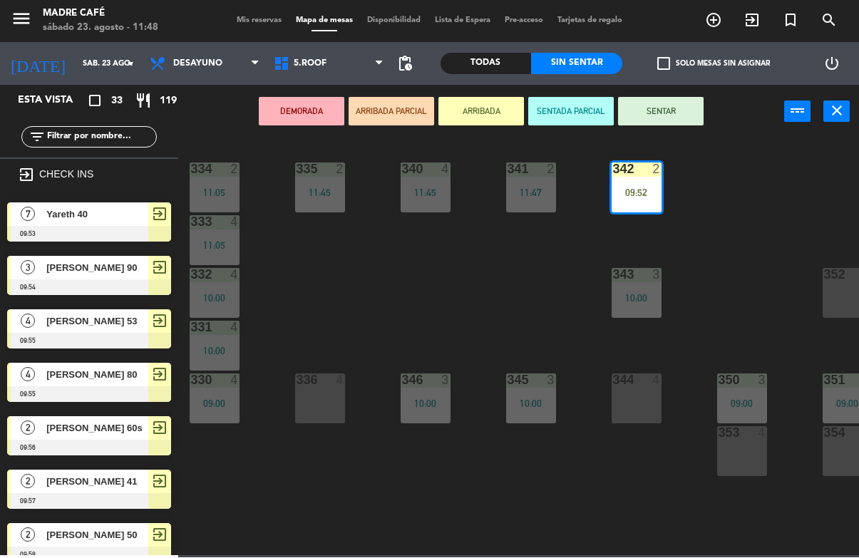
click at [659, 110] on button "SENTAR" at bounding box center [661, 112] width 86 height 29
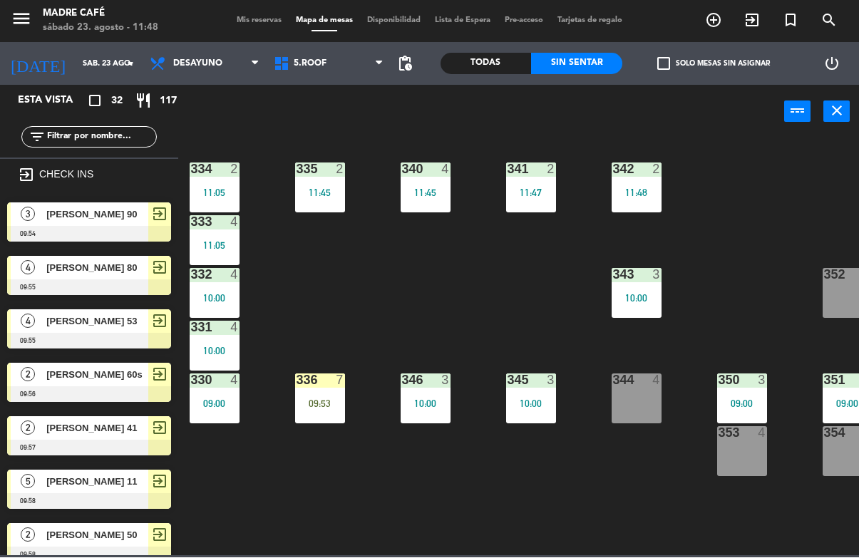
click at [319, 399] on div "09:53" at bounding box center [320, 404] width 50 height 10
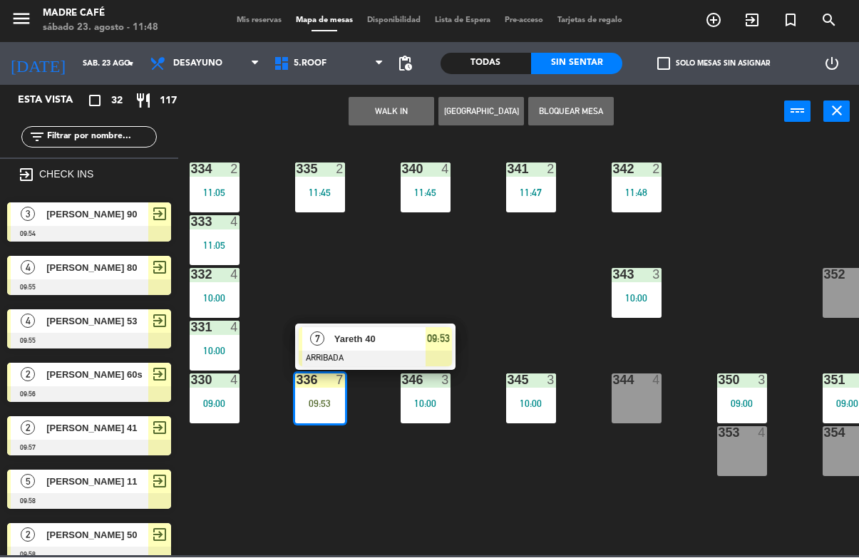
click at [384, 348] on div "Yareth 40" at bounding box center [379, 340] width 93 height 24
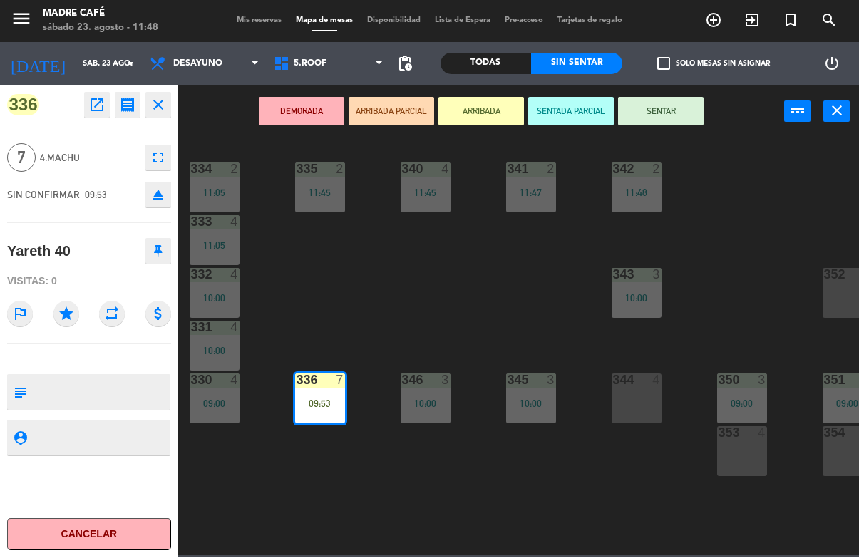
click at [683, 110] on button "SENTAR" at bounding box center [661, 112] width 86 height 29
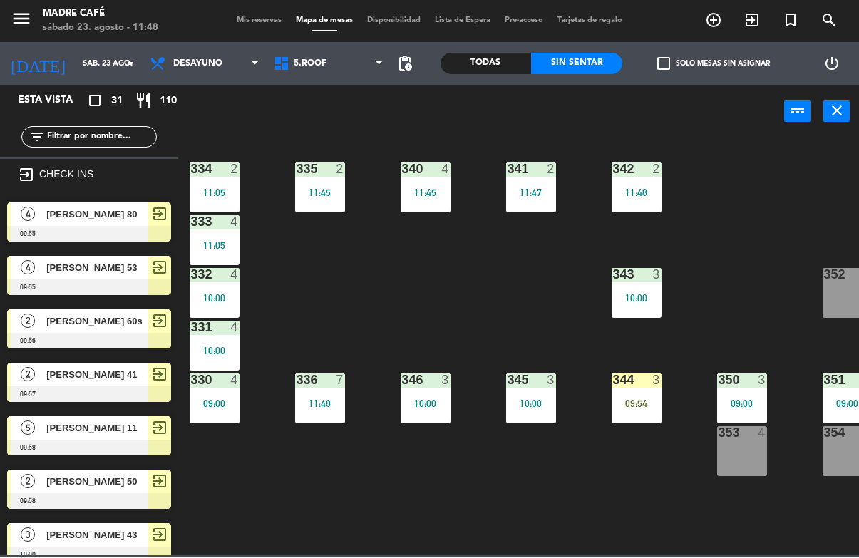
click at [642, 395] on div "344 3 09:54" at bounding box center [636, 399] width 50 height 50
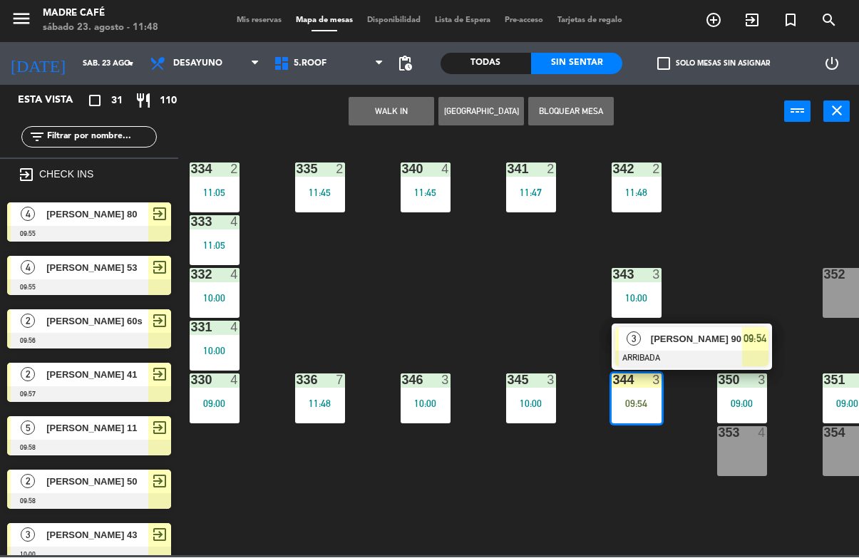
click at [668, 352] on div at bounding box center [691, 359] width 153 height 16
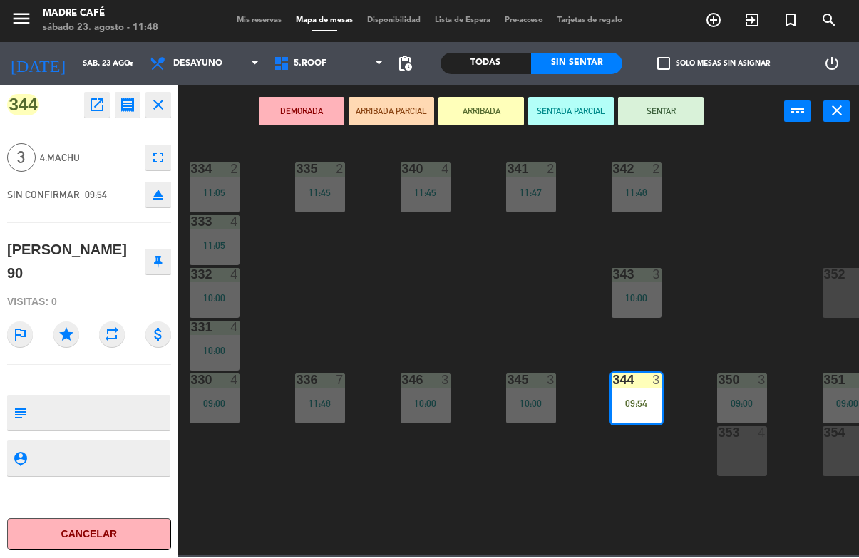
click at [672, 116] on button "SENTAR" at bounding box center [661, 112] width 86 height 29
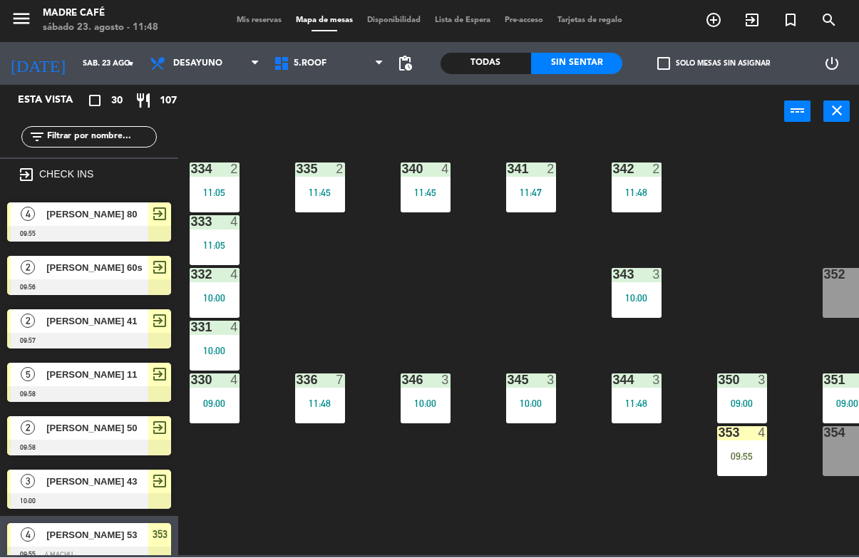
click at [745, 445] on div "353 4 09:55" at bounding box center [742, 452] width 50 height 50
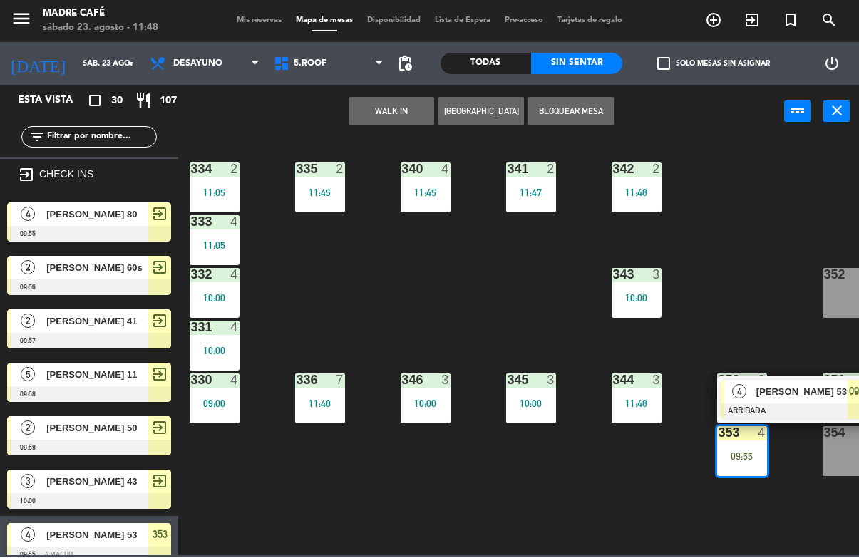
click at [790, 391] on span "[PERSON_NAME] 53" at bounding box center [801, 392] width 91 height 15
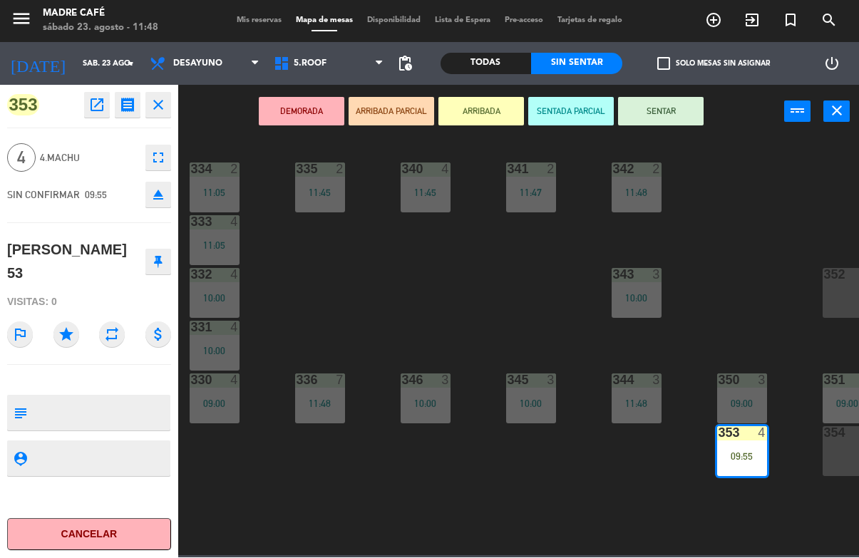
click at [658, 115] on button "SENTAR" at bounding box center [661, 112] width 86 height 29
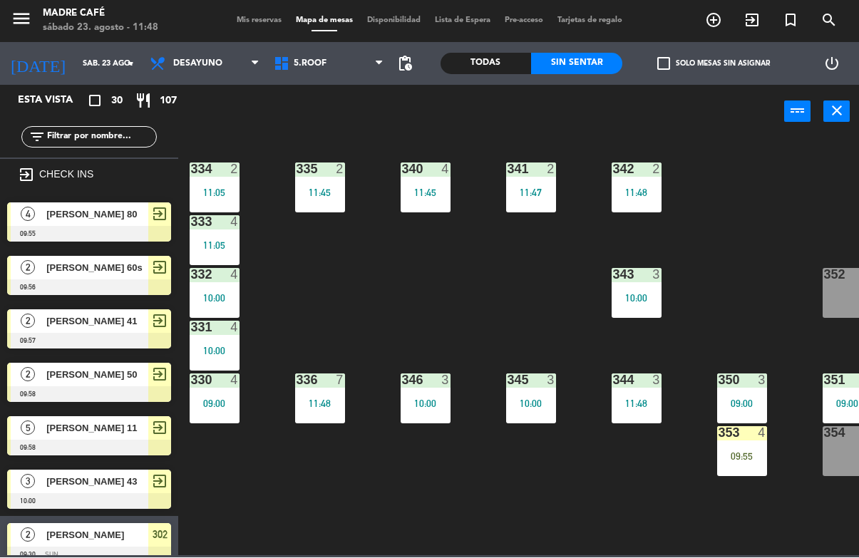
click at [733, 456] on div "09:55" at bounding box center [742, 457] width 50 height 10
click at [709, 150] on div "334 2 11:05 335 2 11:45 340 4 11:45 341 2 11:47 342 2 11:48 333 4 11:05 332 4 1…" at bounding box center [523, 347] width 672 height 418
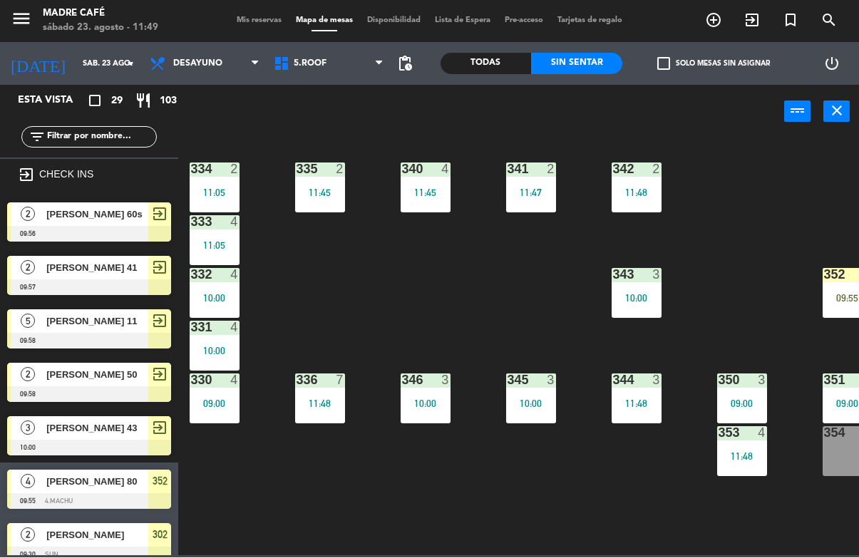
click at [835, 289] on div "352 4 09:55" at bounding box center [847, 294] width 50 height 50
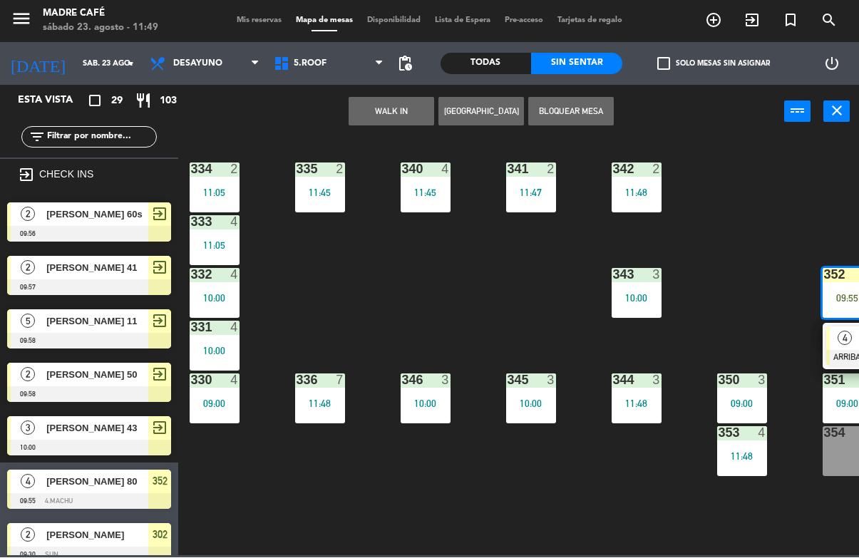
click at [847, 336] on span "4" at bounding box center [844, 338] width 14 height 14
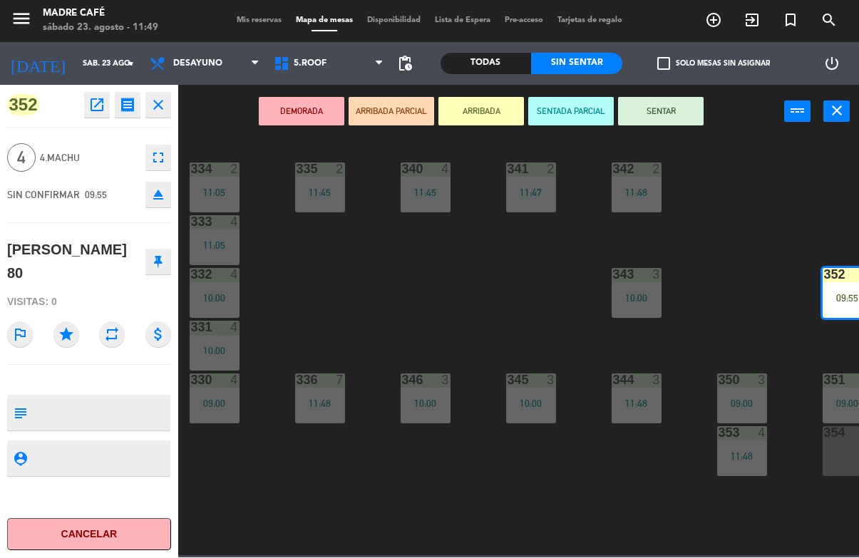
click at [662, 111] on button "SENTAR" at bounding box center [661, 112] width 86 height 29
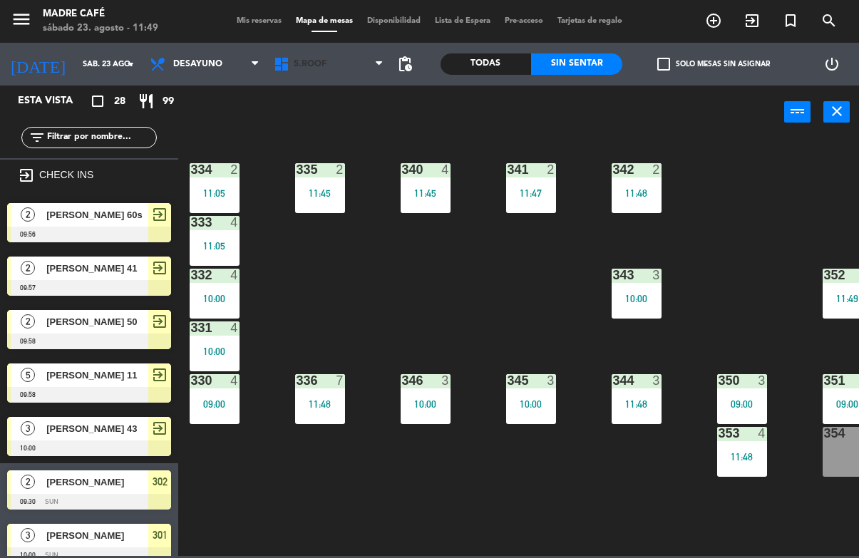
click at [320, 73] on span "5.Roof" at bounding box center [329, 63] width 124 height 31
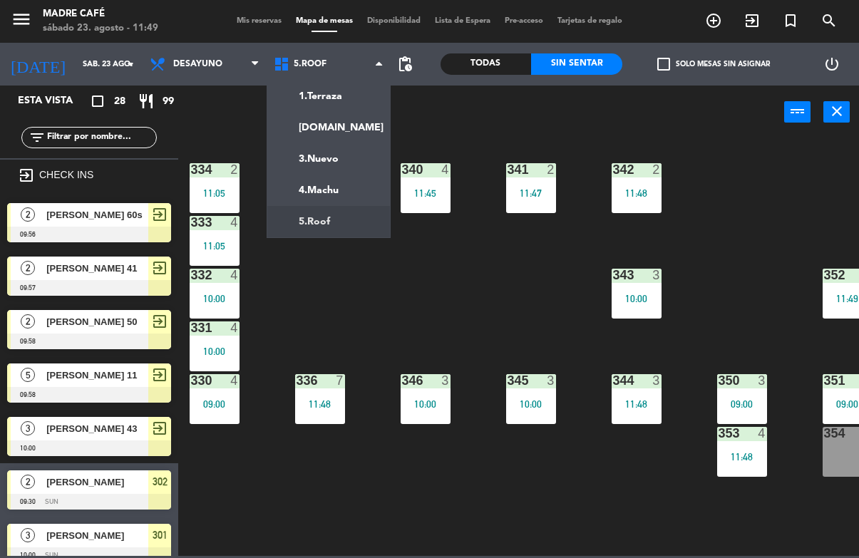
click at [342, 185] on ng-component "menu Madre Café sábado 23. agosto - 11:49 Mis reservas Mapa de mesas Disponibil…" at bounding box center [429, 278] width 859 height 556
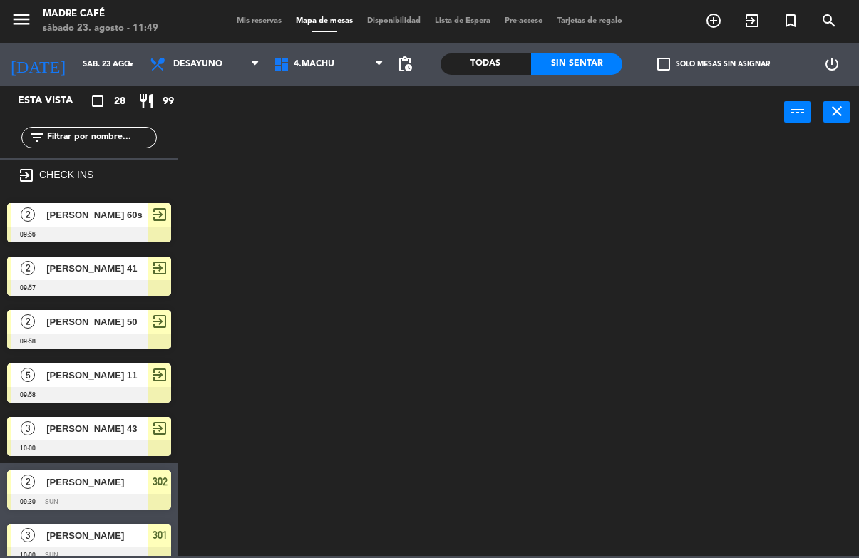
click at [340, 61] on span "4.Machu" at bounding box center [329, 63] width 124 height 31
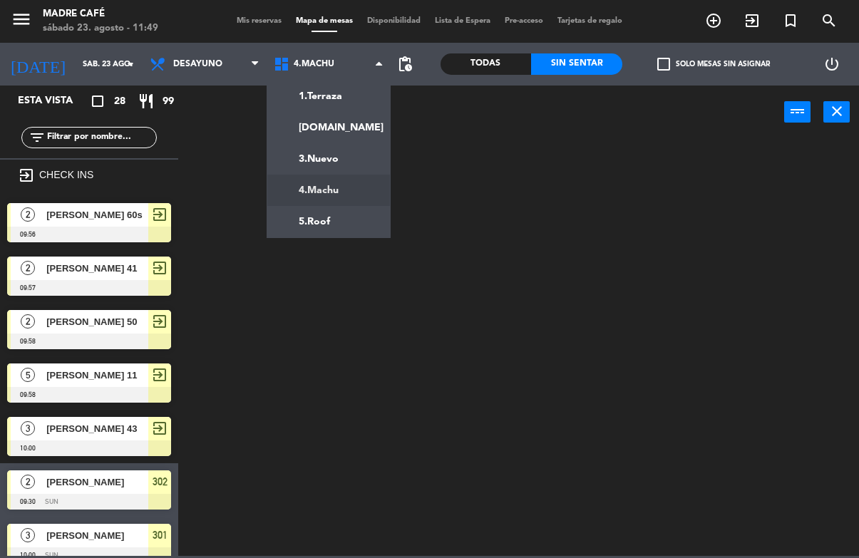
click at [351, 211] on ng-component "menu Madre Café sábado 23. agosto - 11:49 Mis reservas Mapa de mesas Disponibil…" at bounding box center [429, 278] width 859 height 556
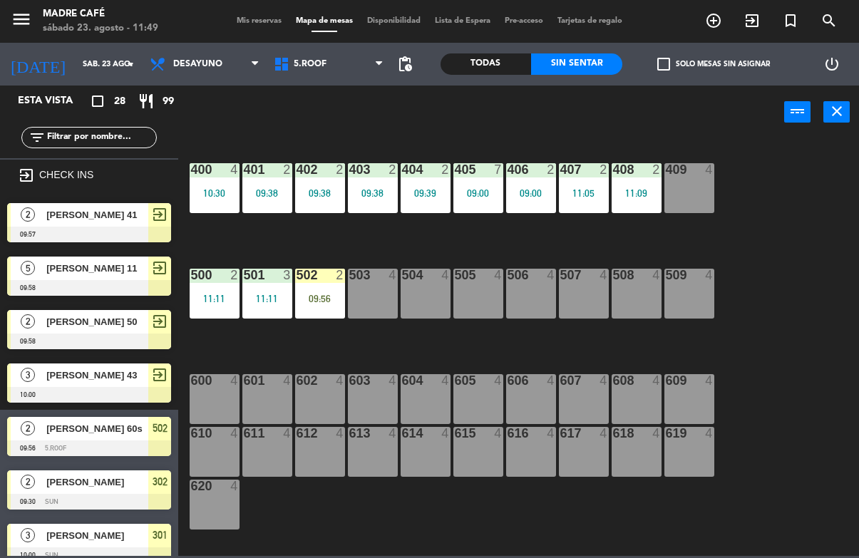
click at [321, 301] on div "09:56" at bounding box center [320, 299] width 50 height 10
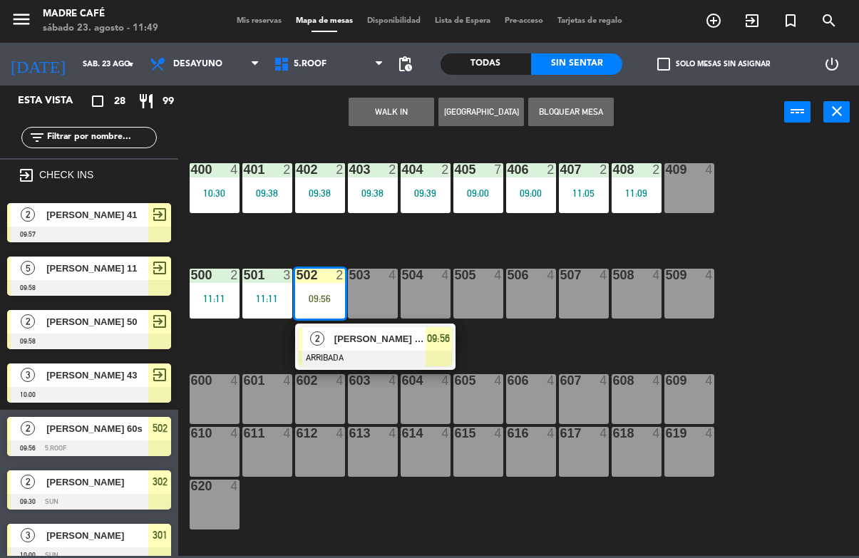
click at [357, 346] on span "[PERSON_NAME] 60s" at bounding box center [379, 338] width 91 height 15
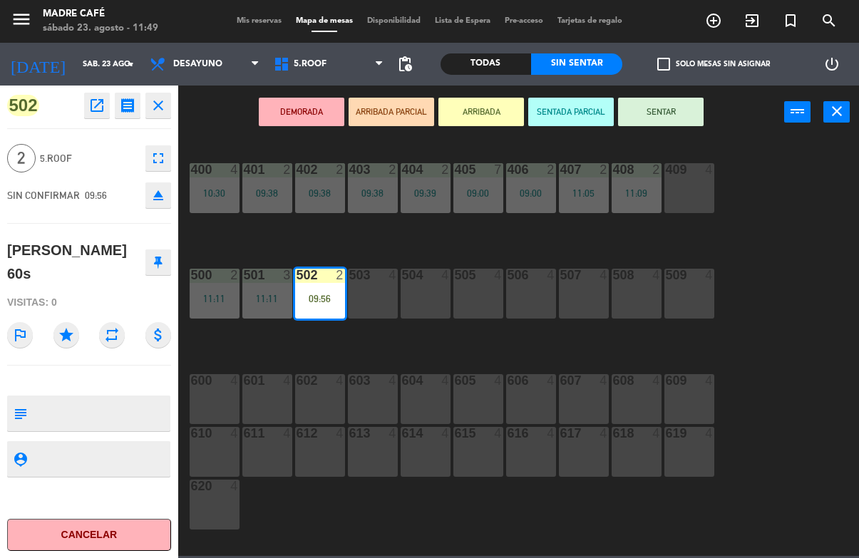
click at [674, 115] on button "SENTAR" at bounding box center [661, 112] width 86 height 29
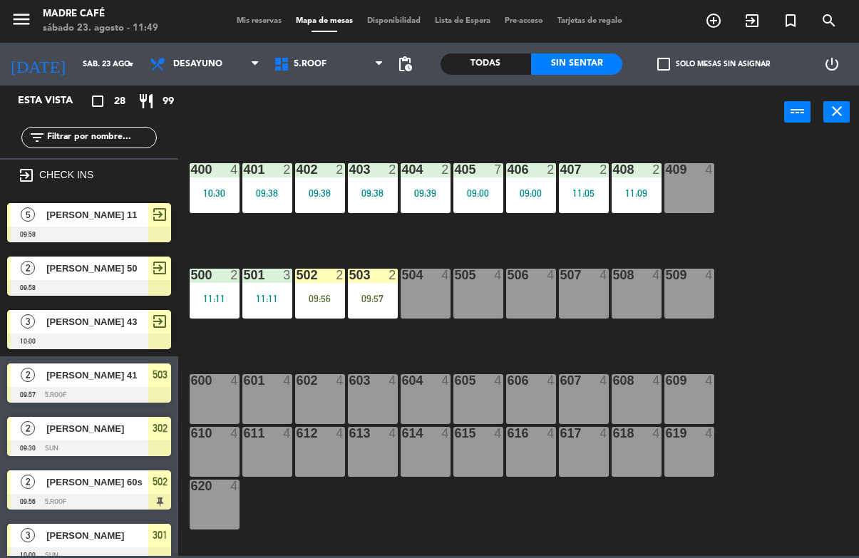
click at [376, 291] on div "503 2 09:57" at bounding box center [373, 294] width 50 height 50
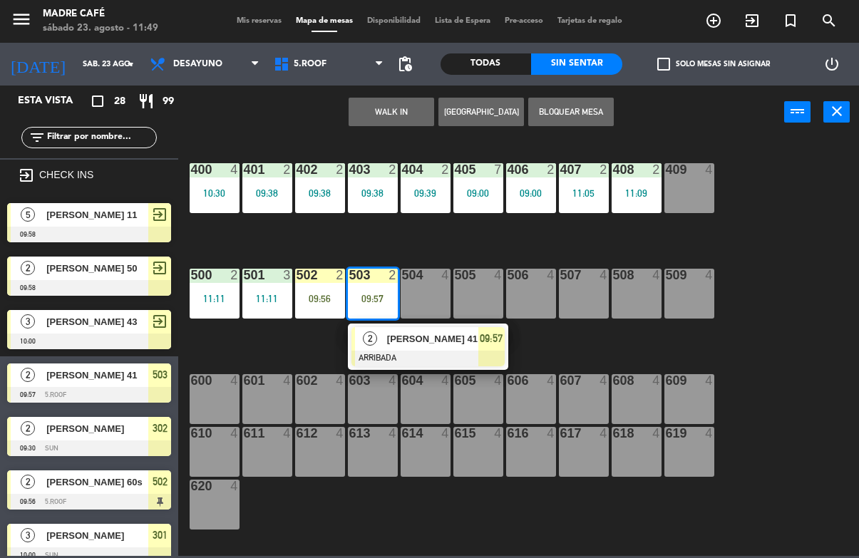
click at [400, 336] on span "[PERSON_NAME] 41" at bounding box center [432, 338] width 91 height 15
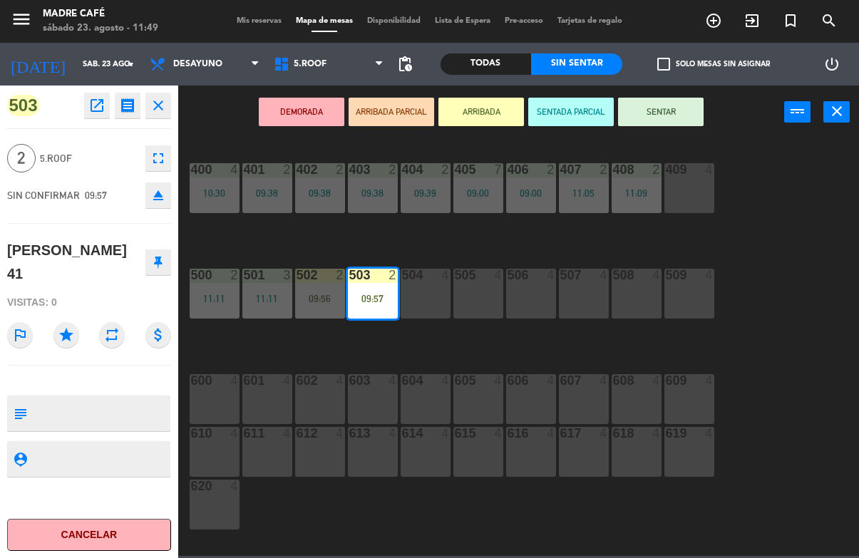
click at [662, 115] on button "SENTAR" at bounding box center [661, 112] width 86 height 29
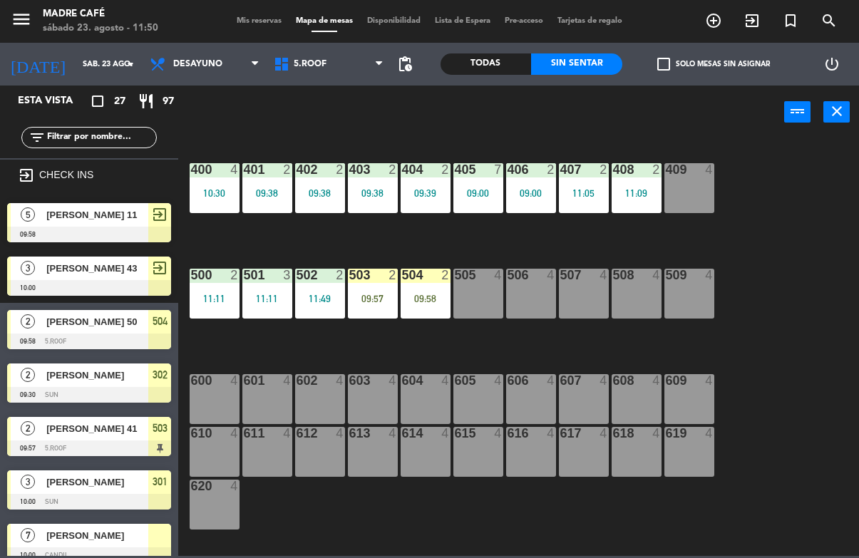
click at [428, 285] on div "504 2 09:58" at bounding box center [426, 294] width 50 height 50
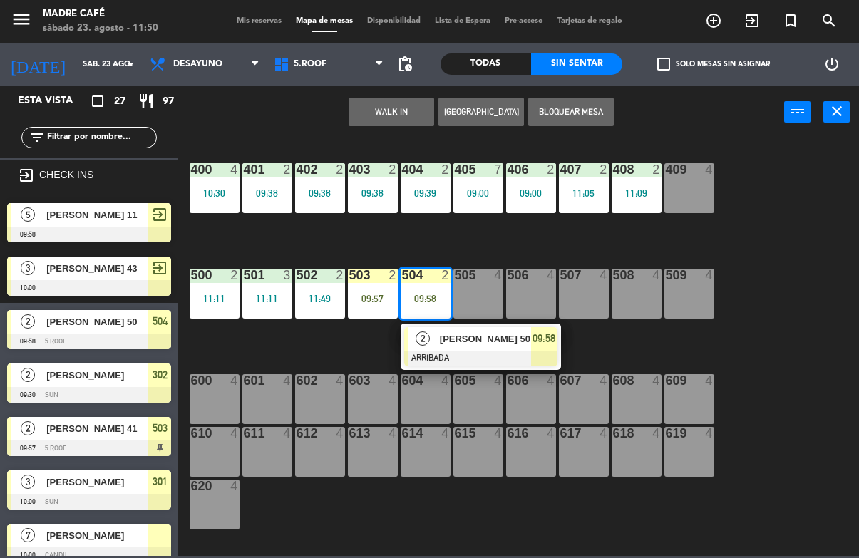
click at [438, 341] on div "[PERSON_NAME] 50" at bounding box center [484, 339] width 93 height 24
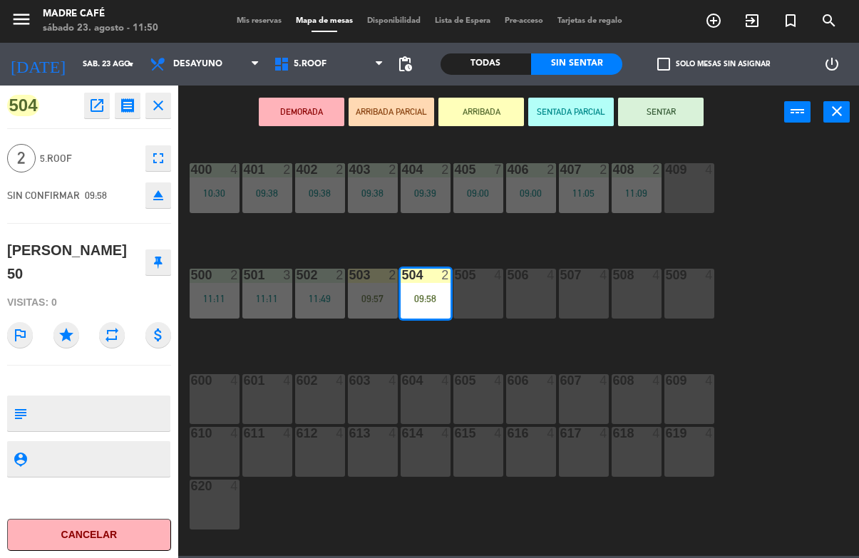
click at [661, 118] on button "SENTAR" at bounding box center [661, 112] width 86 height 29
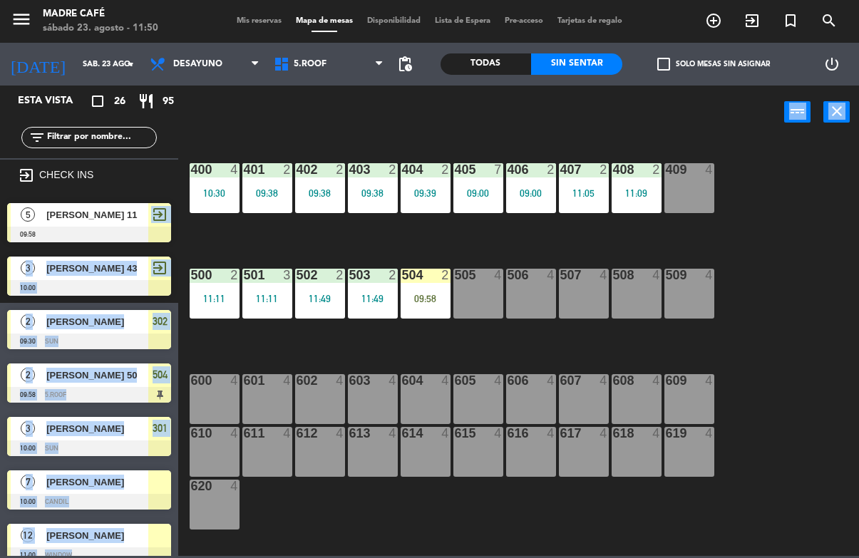
click at [477, 356] on div "400 4 10:30 401 2 09:38 402 2 09:38 403 2 09:38 404 2 09:39 405 7 09:00 406 2 0…" at bounding box center [523, 347] width 672 height 418
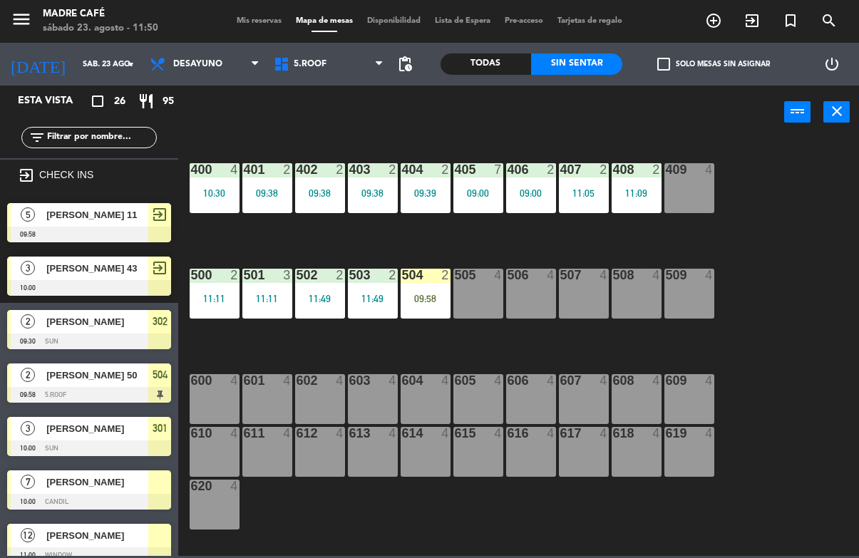
click at [428, 282] on div "504 2" at bounding box center [426, 276] width 50 height 14
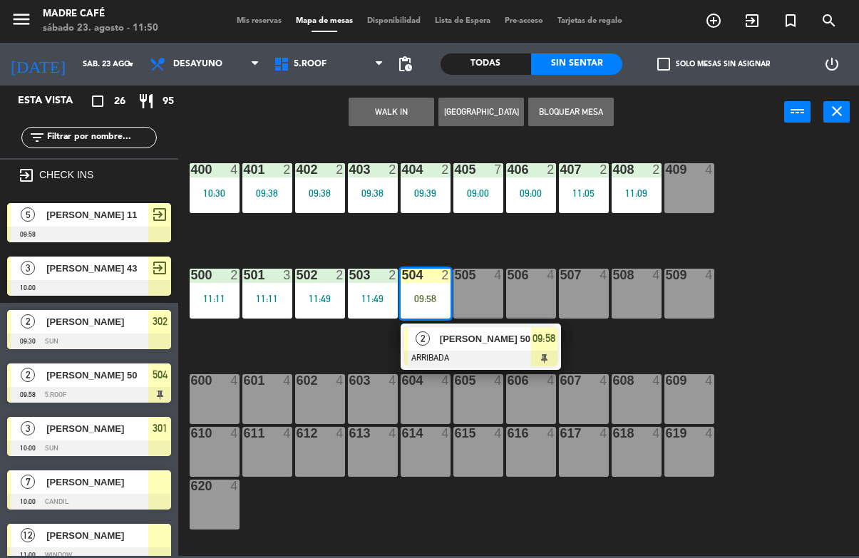
click at [450, 336] on span "[PERSON_NAME] 50" at bounding box center [485, 338] width 91 height 15
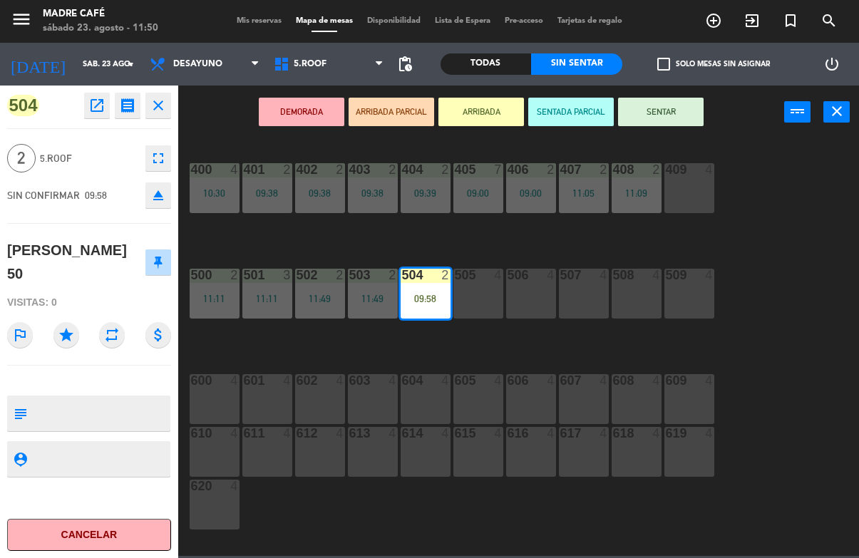
click at [674, 111] on button "SENTAR" at bounding box center [661, 112] width 86 height 29
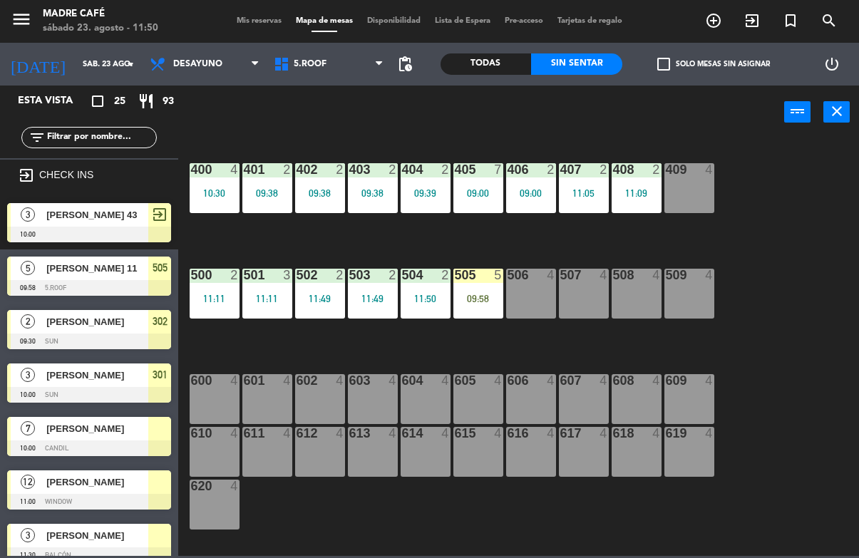
click at [477, 284] on div "505 5 09:58" at bounding box center [478, 294] width 50 height 50
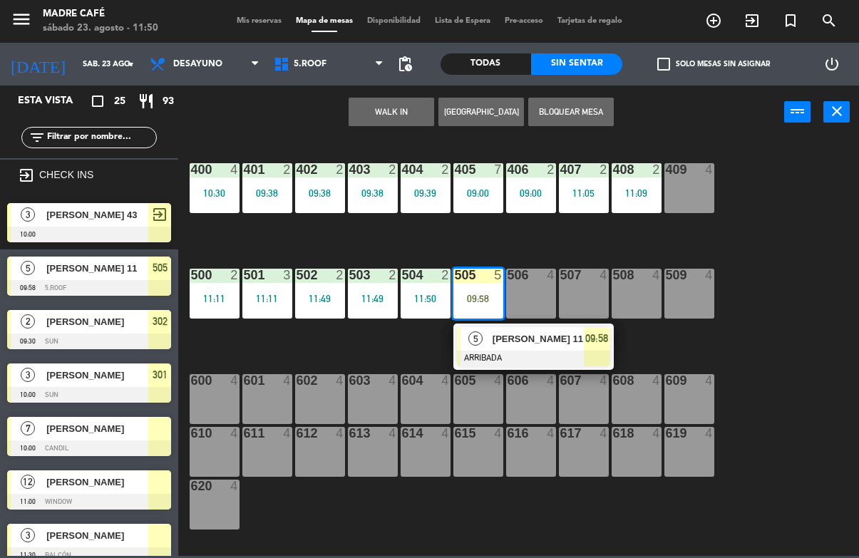
click at [520, 336] on span "[PERSON_NAME] 11" at bounding box center [537, 338] width 91 height 15
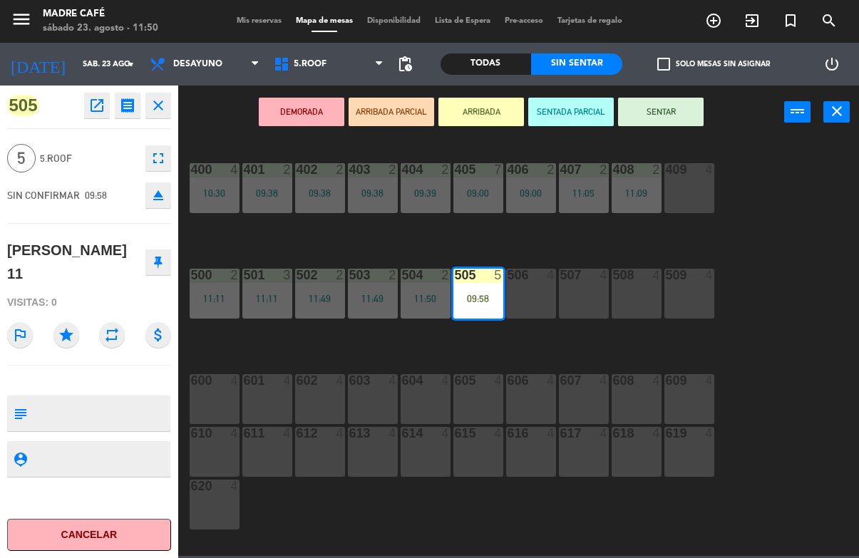
click at [660, 122] on button "SENTAR" at bounding box center [661, 112] width 86 height 29
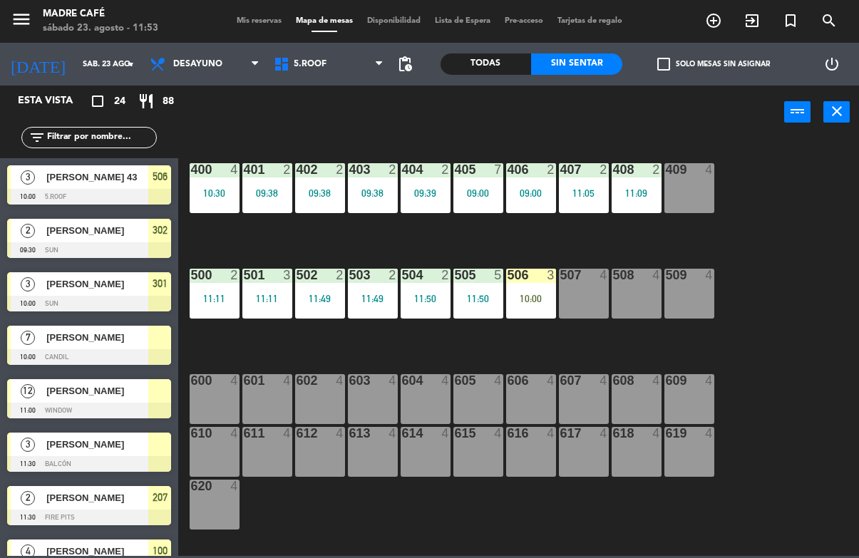
click at [567, 341] on div "400 4 10:30 401 2 09:38 402 2 09:38 403 2 09:38 404 2 09:39 405 7 09:00 406 2 0…" at bounding box center [523, 347] width 672 height 418
click at [544, 317] on div "506 3 10:00" at bounding box center [531, 294] width 50 height 50
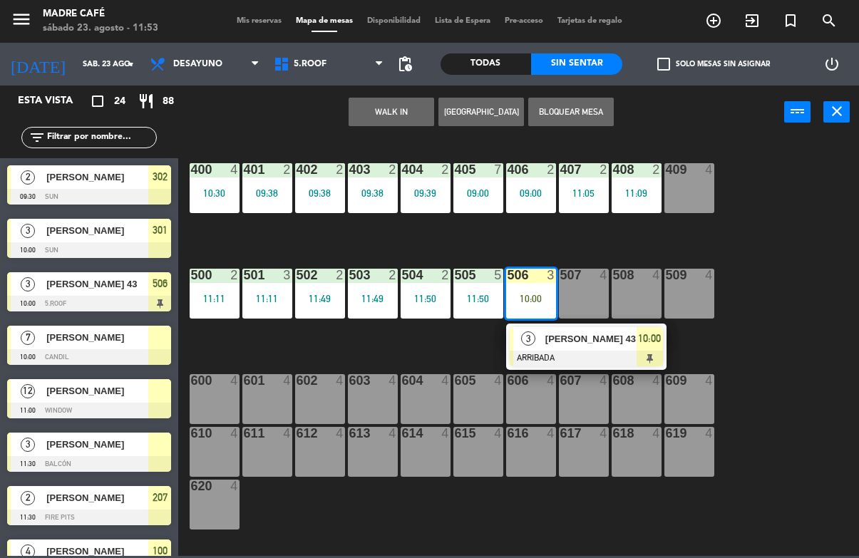
click at [577, 351] on div at bounding box center [586, 359] width 153 height 16
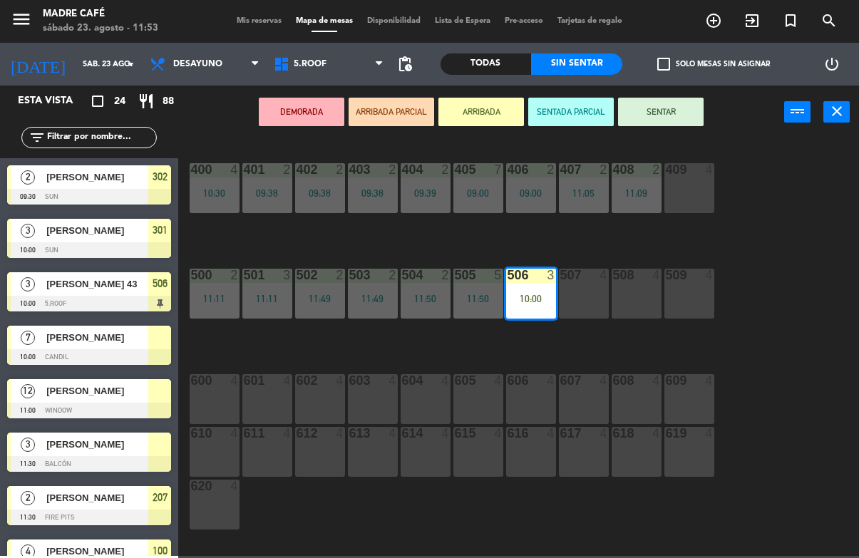
click at [673, 99] on button "SENTAR" at bounding box center [661, 112] width 86 height 29
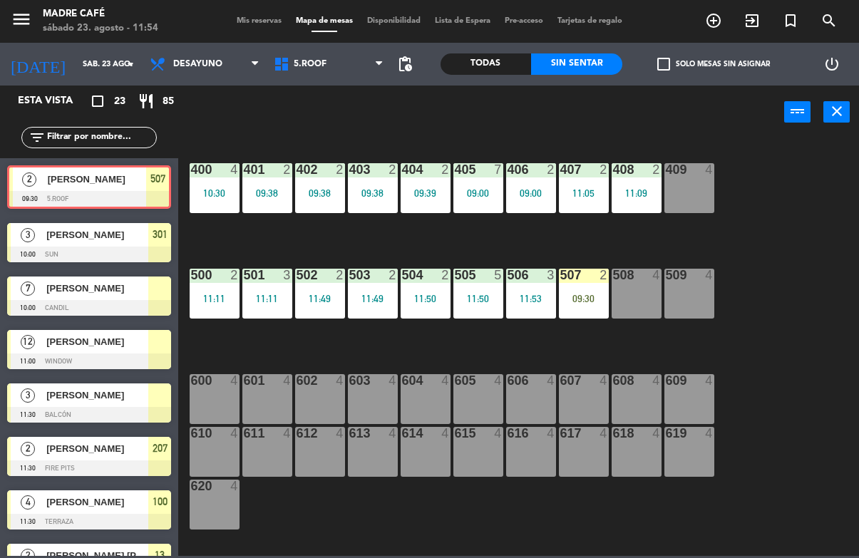
click at [592, 294] on div "09:30" at bounding box center [584, 299] width 50 height 10
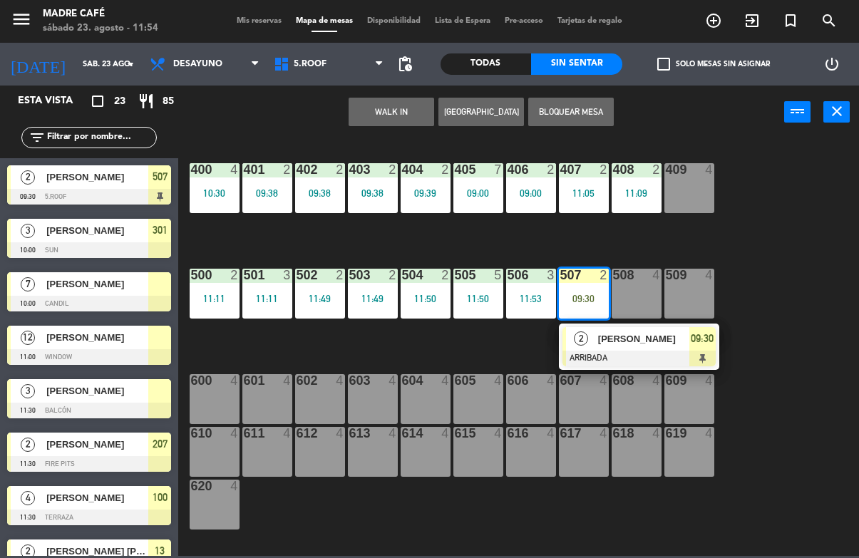
click at [653, 337] on span "[PERSON_NAME]" at bounding box center [643, 338] width 91 height 15
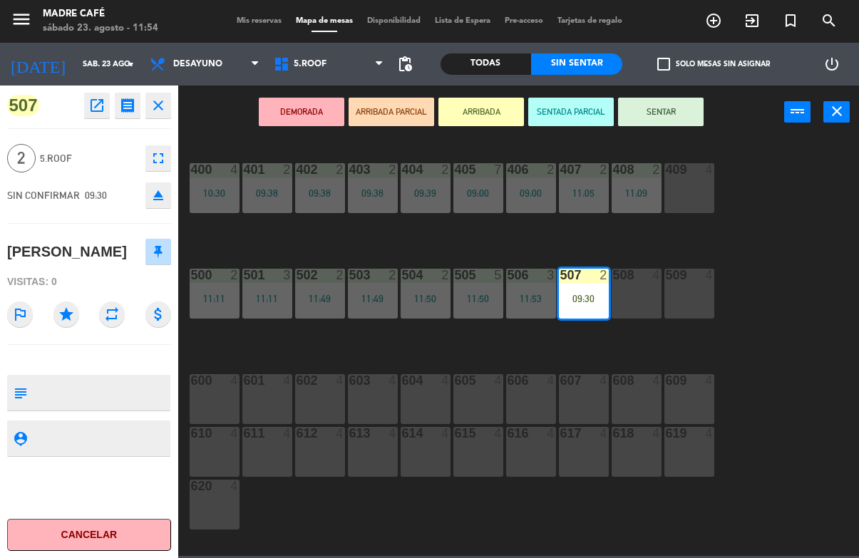
click at [678, 104] on button "SENTAR" at bounding box center [661, 112] width 86 height 29
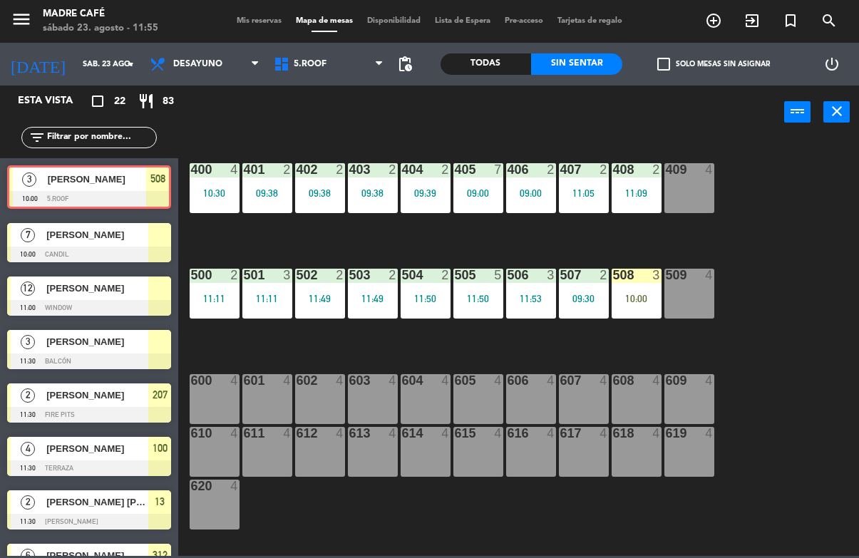
click at [627, 291] on div "508 3 10:00" at bounding box center [636, 294] width 50 height 50
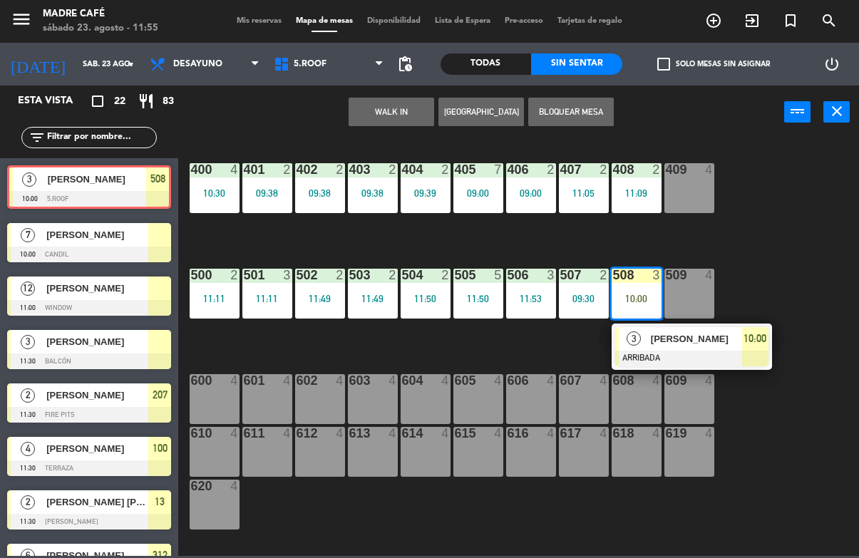
click at [660, 341] on span "[PERSON_NAME]" at bounding box center [696, 338] width 91 height 15
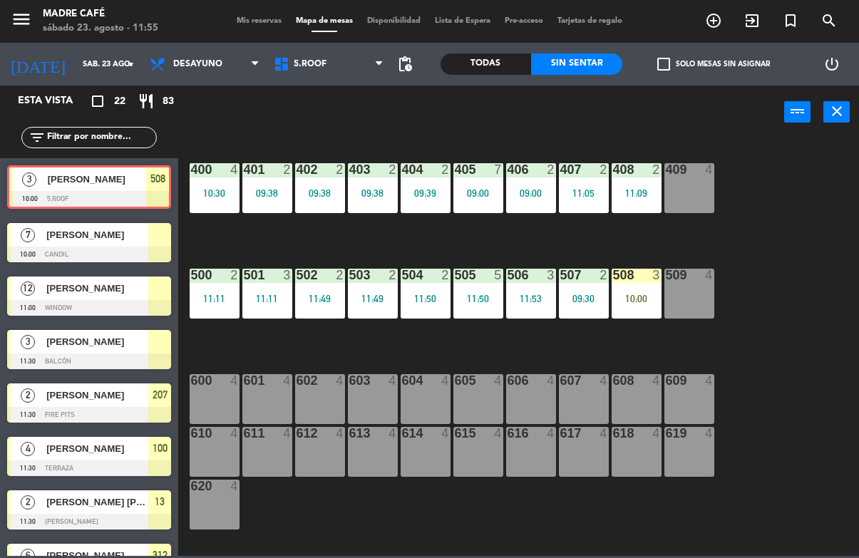
click at [752, 238] on div "400 4 10:30 401 2 09:38 402 2 09:38 403 2 09:38 404 2 09:39 405 7 09:00 406 2 0…" at bounding box center [523, 347] width 672 height 418
click at [639, 299] on div "10:00" at bounding box center [636, 299] width 50 height 10
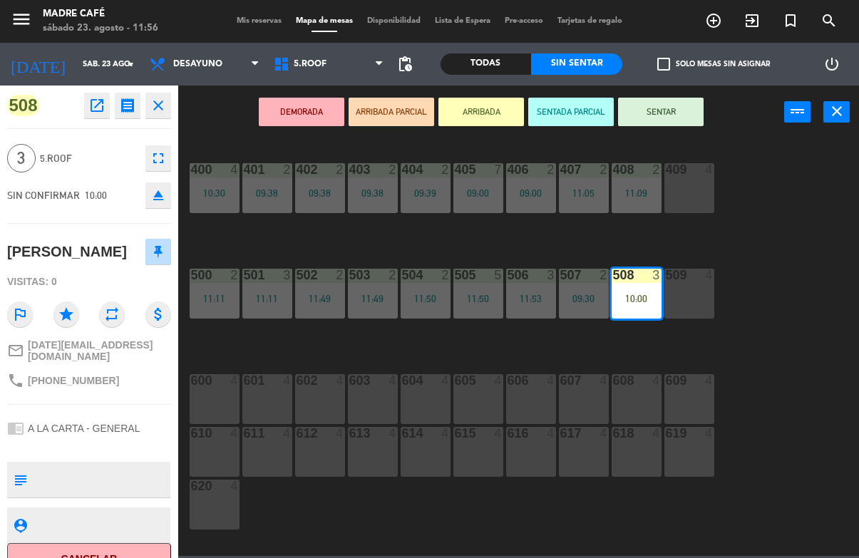
click at [478, 115] on button "ARRIBADA" at bounding box center [481, 112] width 86 height 29
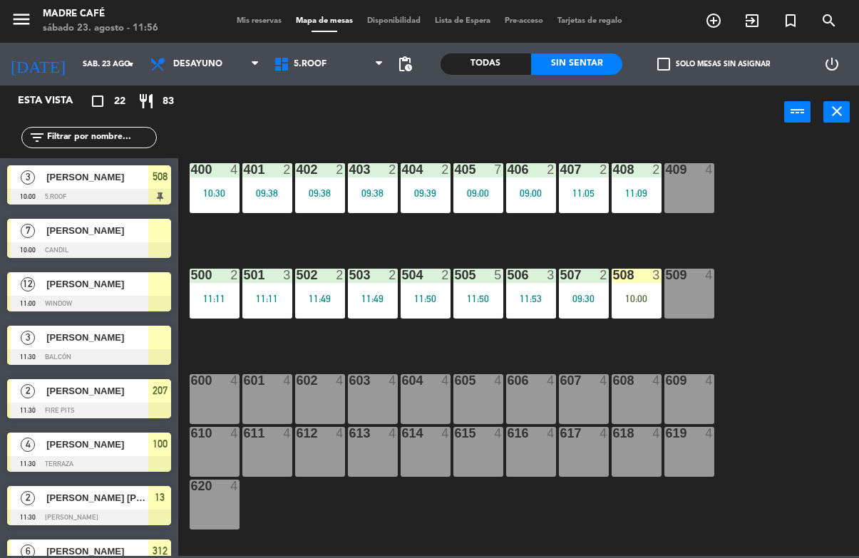
click at [88, 145] on input "text" at bounding box center [101, 138] width 110 height 16
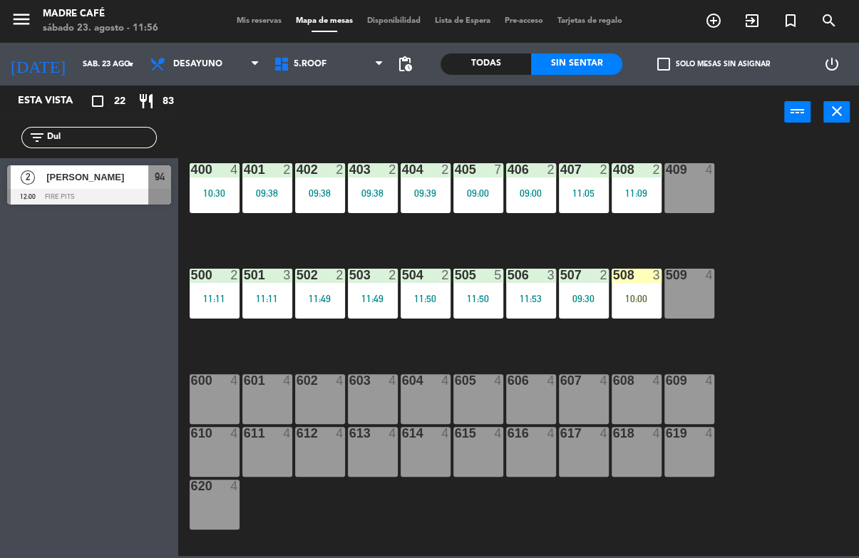
type input "Dul"
click at [795, 168] on div "400 4 10:30 401 2 09:38 402 2 09:38 403 2 09:38 404 2 09:39 405 7 09:00 406 2 0…" at bounding box center [523, 347] width 672 height 418
click at [113, 187] on div "[PERSON_NAME]" at bounding box center [96, 177] width 103 height 24
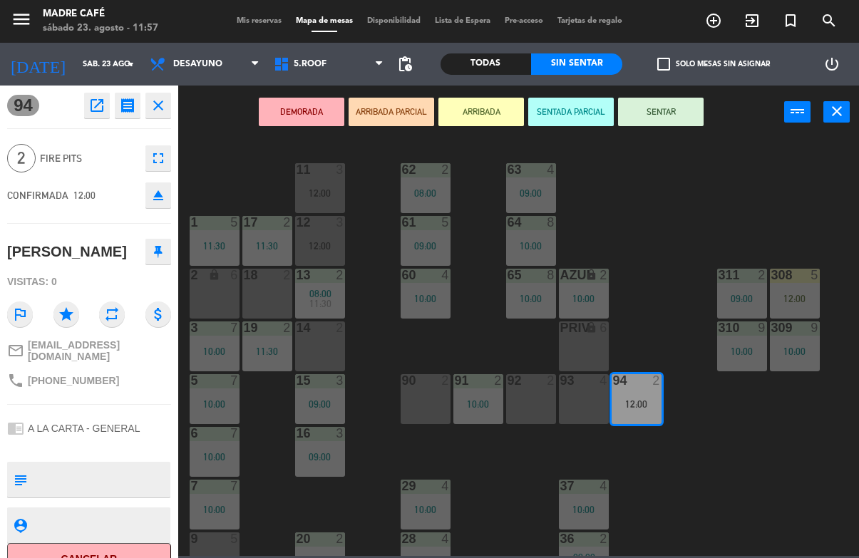
click at [491, 116] on button "ARRIBADA" at bounding box center [481, 112] width 86 height 29
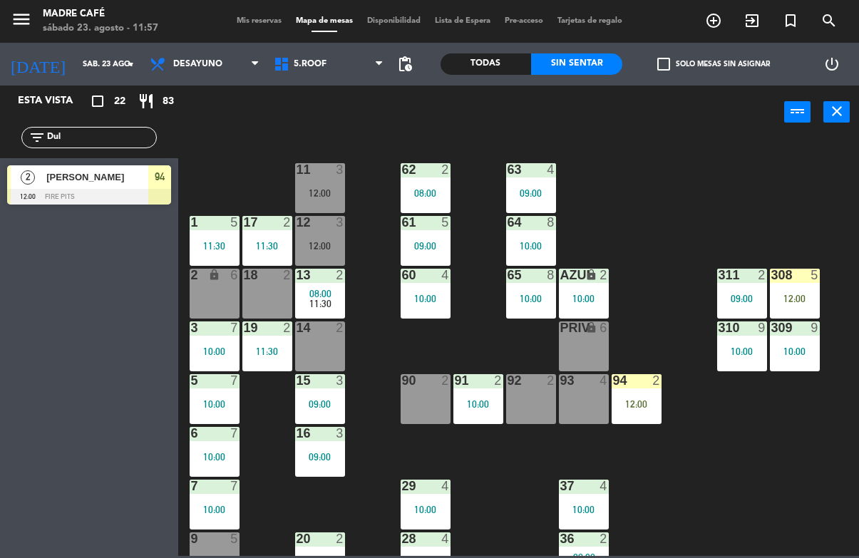
click at [115, 145] on input "Dul" at bounding box center [101, 138] width 110 height 16
click at [108, 144] on input "Dul" at bounding box center [101, 138] width 110 height 16
type input "D"
type input "Paol"
click at [666, 160] on div "11 3 12:00 63 4 09:00 62 2 08:00 12 3 12:00 1 5 11:30 61 5 09:00 64 8 10:00 17 …" at bounding box center [523, 347] width 672 height 418
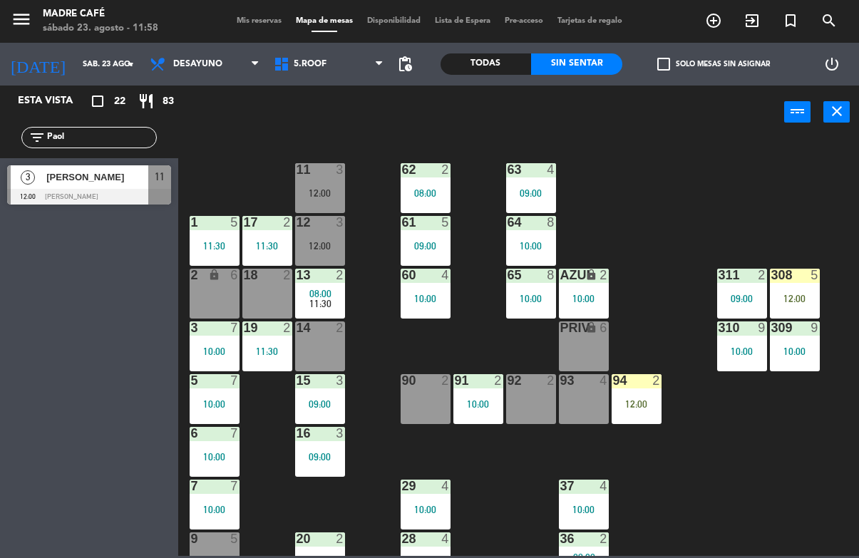
click at [138, 184] on span "[PERSON_NAME]" at bounding box center [97, 177] width 102 height 15
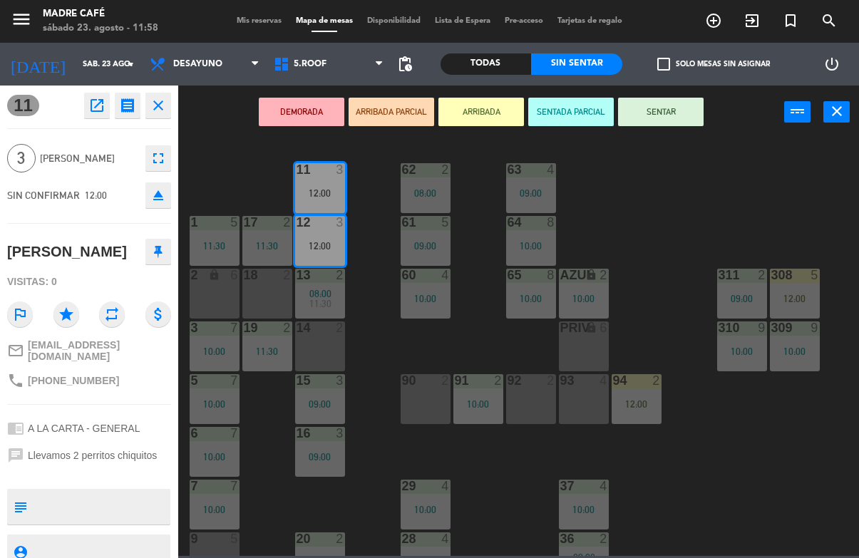
click at [490, 105] on button "ARRIBADA" at bounding box center [481, 112] width 86 height 29
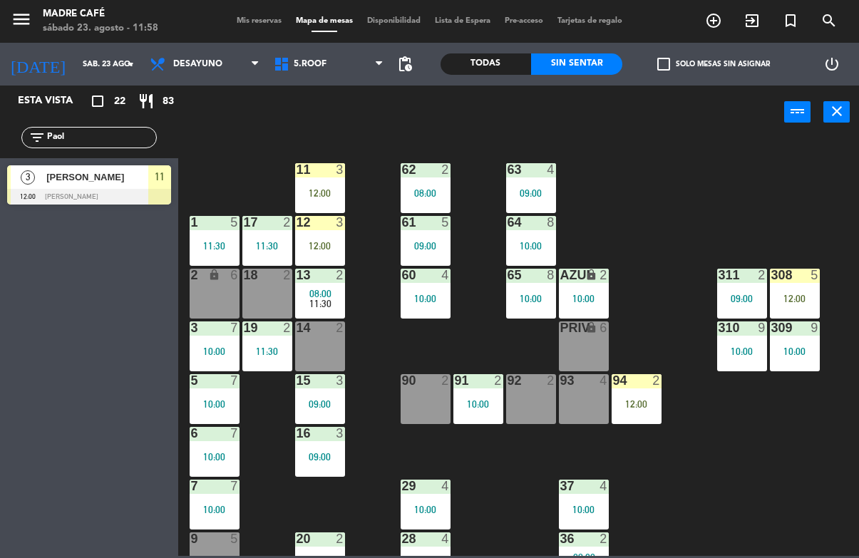
click at [104, 140] on input "Paol" at bounding box center [101, 138] width 110 height 16
type input "P"
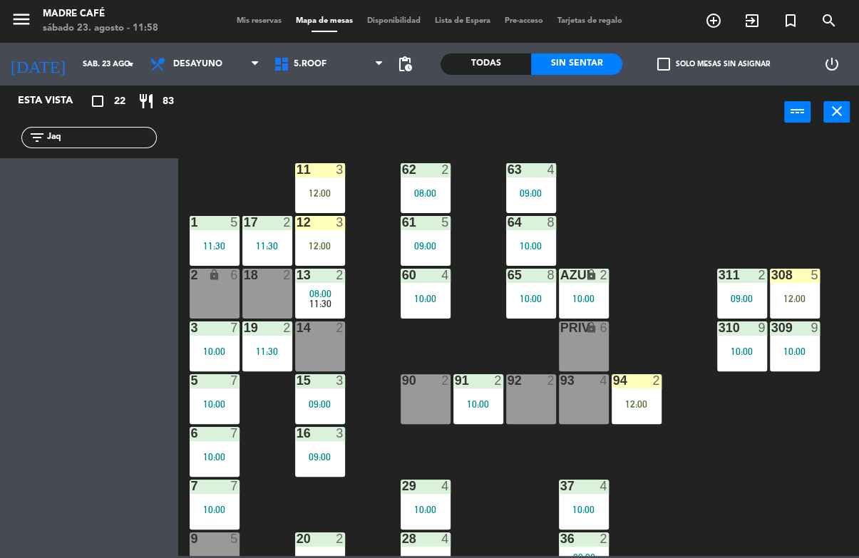
click at [255, 134] on div "power_input close" at bounding box center [481, 113] width 606 height 54
click at [120, 140] on input "Jaq" at bounding box center [101, 138] width 110 height 16
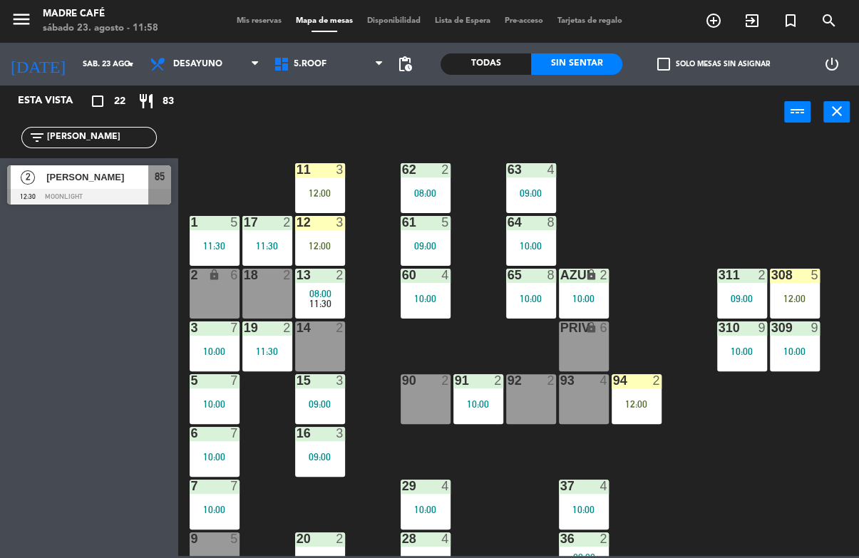
click at [770, 156] on div "11 3 12:00 63 4 09:00 62 2 08:00 12 3 12:00 1 5 11:30 61 5 09:00 64 8 10:00 17 …" at bounding box center [523, 347] width 672 height 418
click at [132, 145] on input "[PERSON_NAME]" at bounding box center [101, 138] width 110 height 16
type input "J"
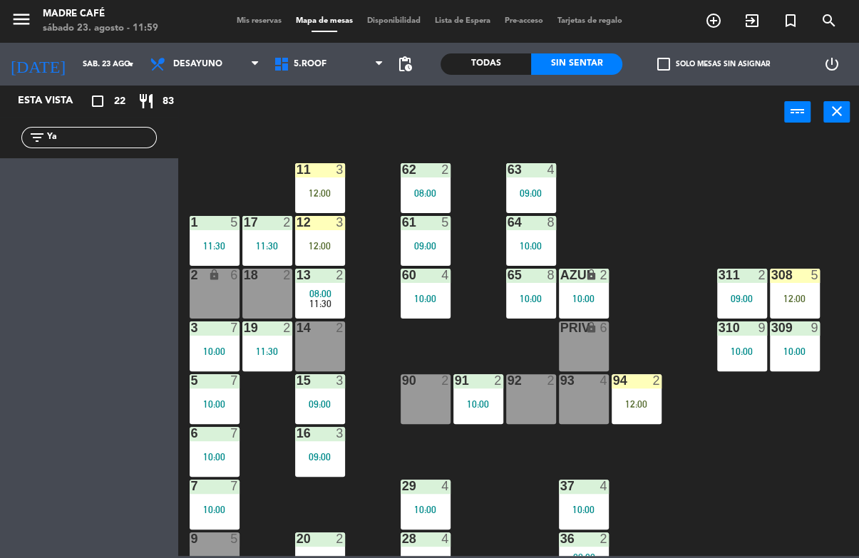
click at [251, 128] on div "power_input close" at bounding box center [481, 113] width 606 height 54
click at [95, 145] on input "Ya" at bounding box center [101, 138] width 110 height 16
type input "Y"
type input "V"
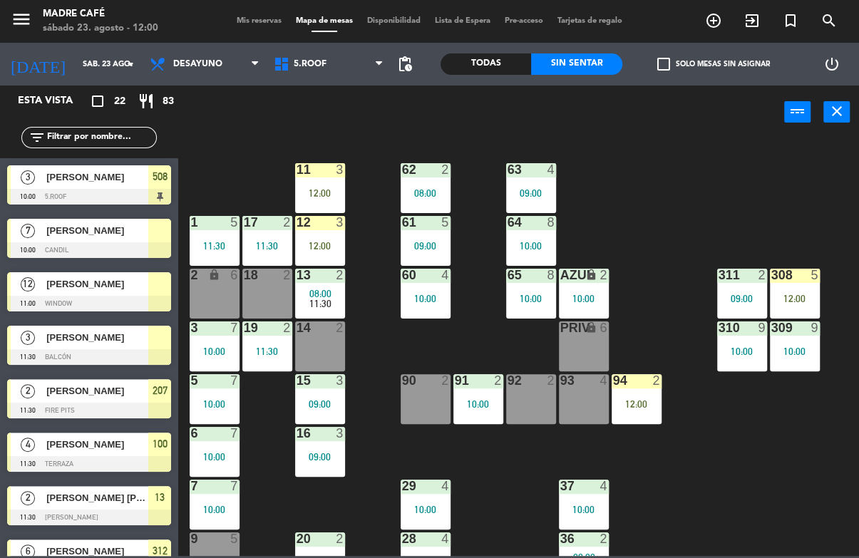
click at [624, 153] on div "11 3 12:00 63 4 09:00 62 2 08:00 12 3 12:00 1 5 11:30 61 5 09:00 64 8 10:00 17 …" at bounding box center [523, 347] width 672 height 418
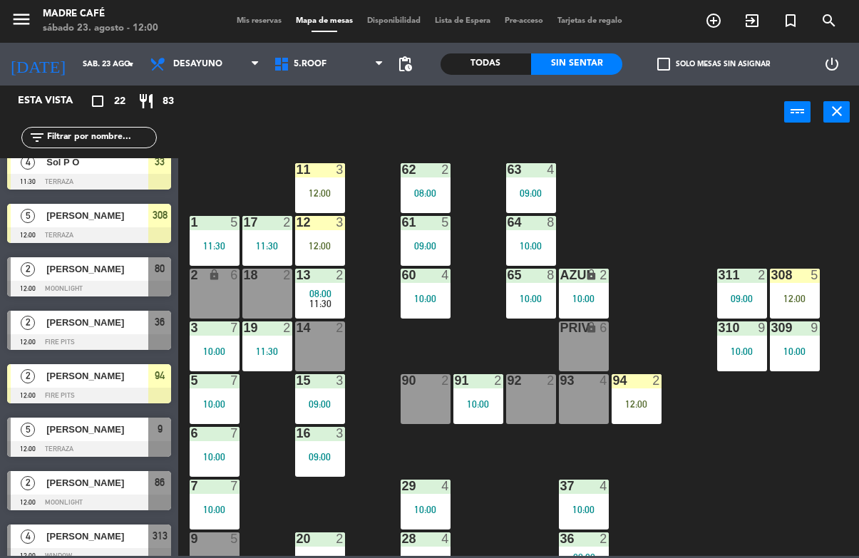
scroll to position [495, 0]
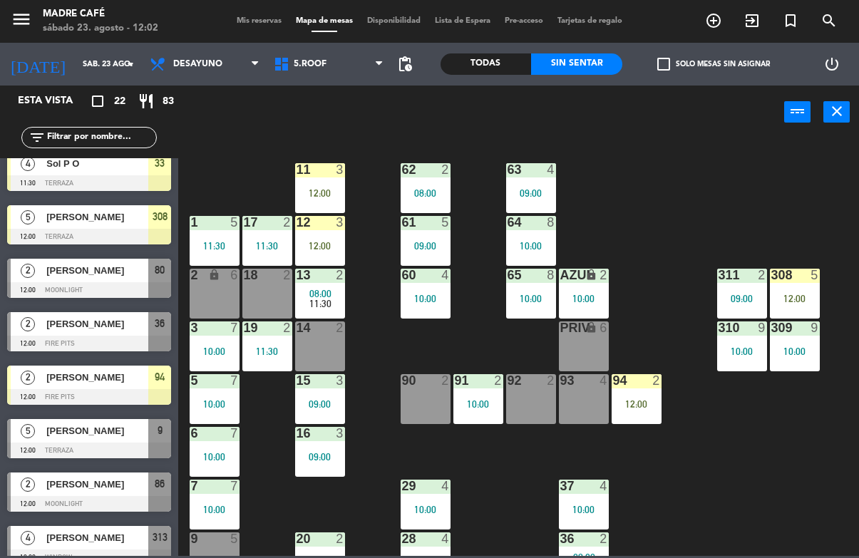
click at [316, 184] on div "11 3 12:00" at bounding box center [320, 188] width 50 height 50
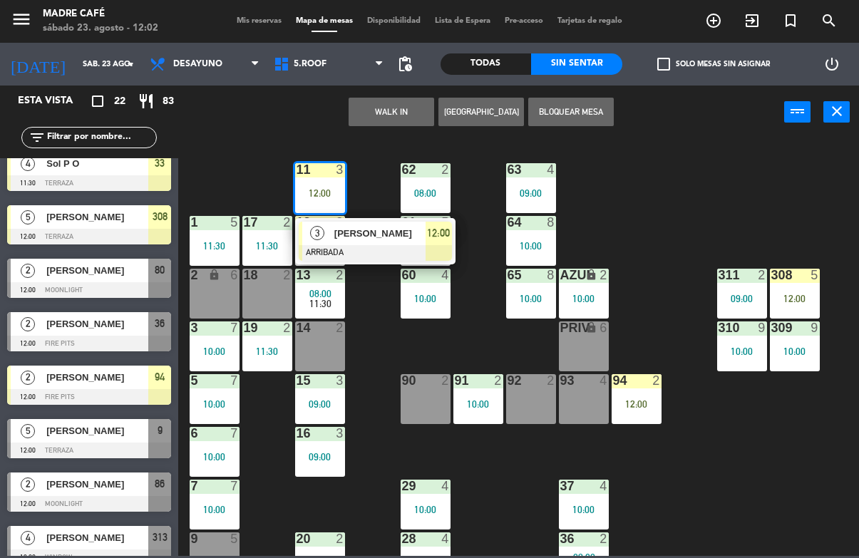
click at [385, 245] on div at bounding box center [375, 253] width 153 height 16
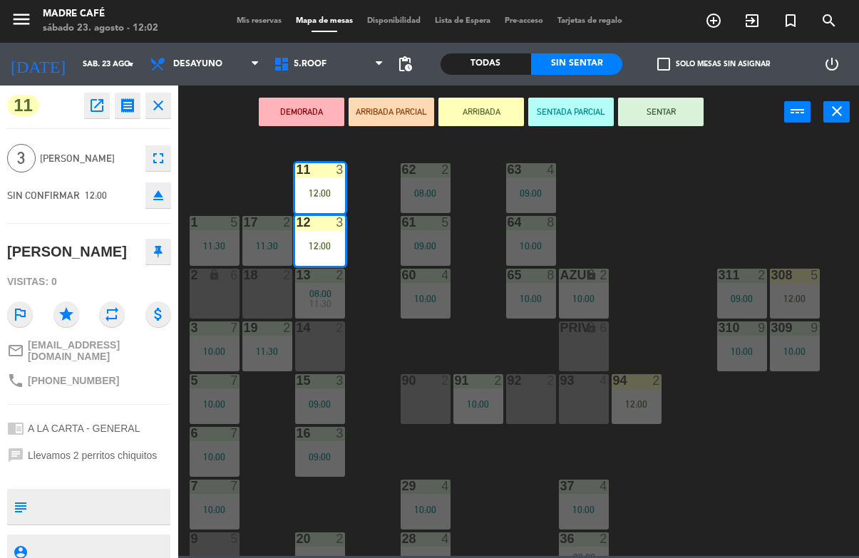
click at [678, 98] on button "SENTAR" at bounding box center [661, 112] width 86 height 29
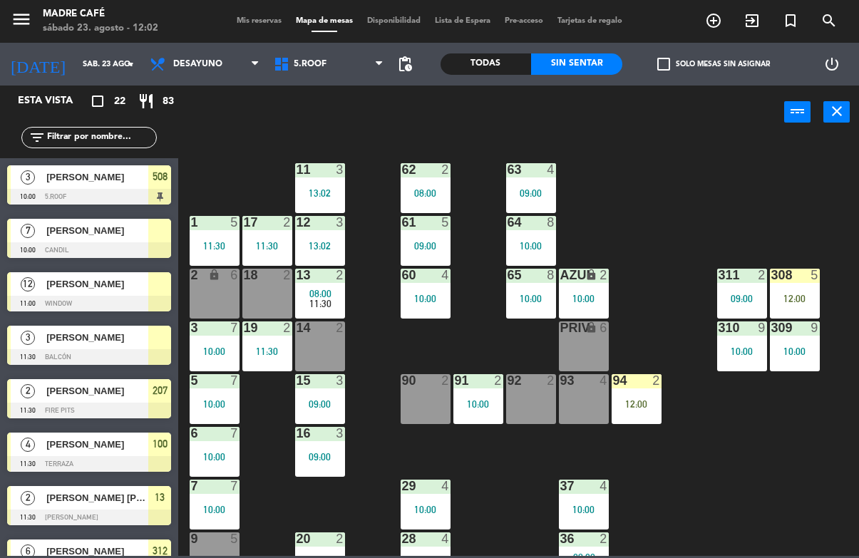
scroll to position [150, 0]
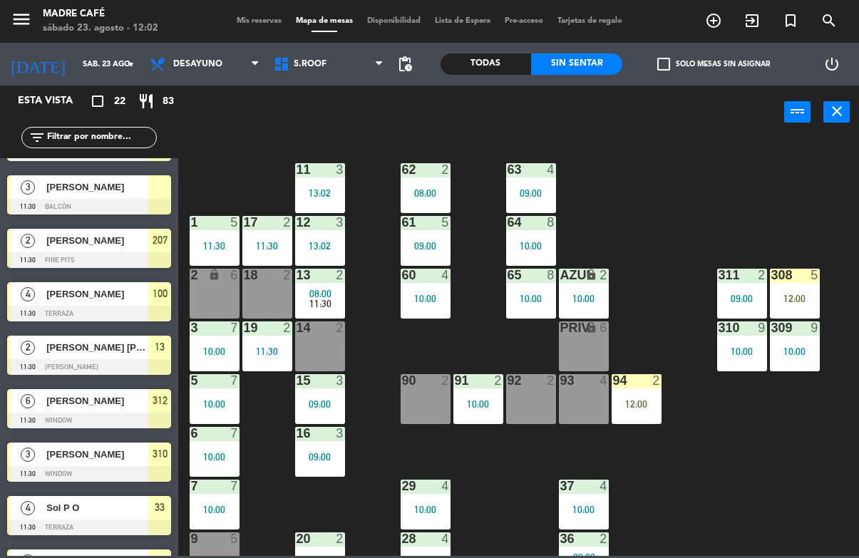
click at [791, 277] on div at bounding box center [795, 275] width 24 height 13
click at [840, 322] on div "11 3 13:02 63 4 09:00 62 2 08:00 12 3 13:02 1 5 11:30 61 5 09:00 64 8 10:00 17 …" at bounding box center [523, 347] width 672 height 418
click at [798, 300] on div "12:00" at bounding box center [795, 299] width 50 height 10
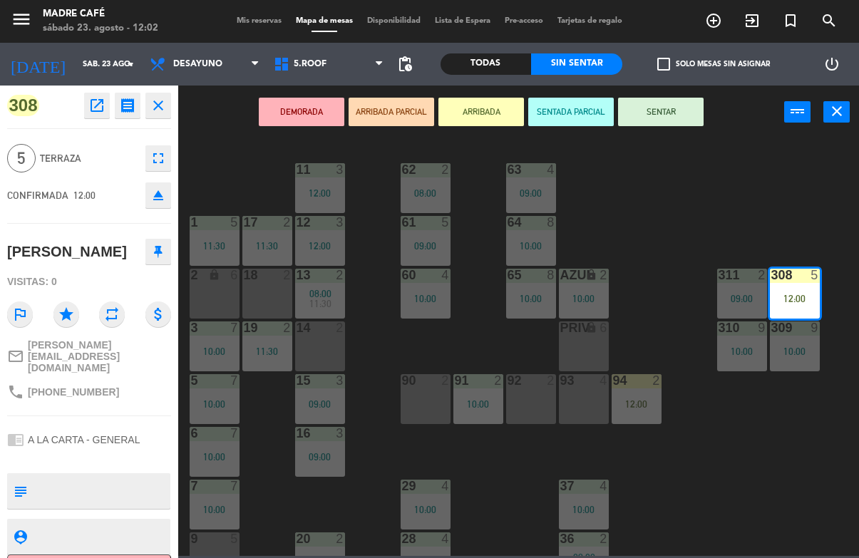
click at [666, 104] on button "SENTAR" at bounding box center [661, 112] width 86 height 29
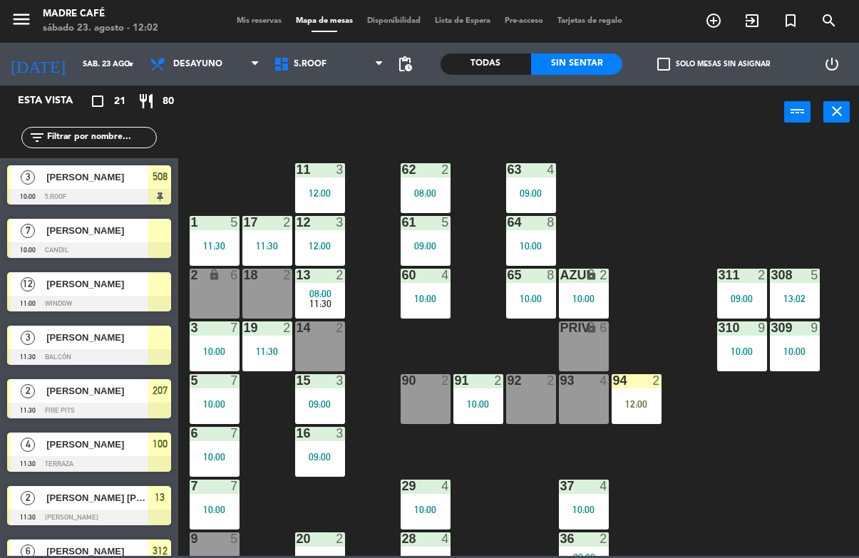
click at [626, 399] on div "12:00" at bounding box center [636, 404] width 50 height 10
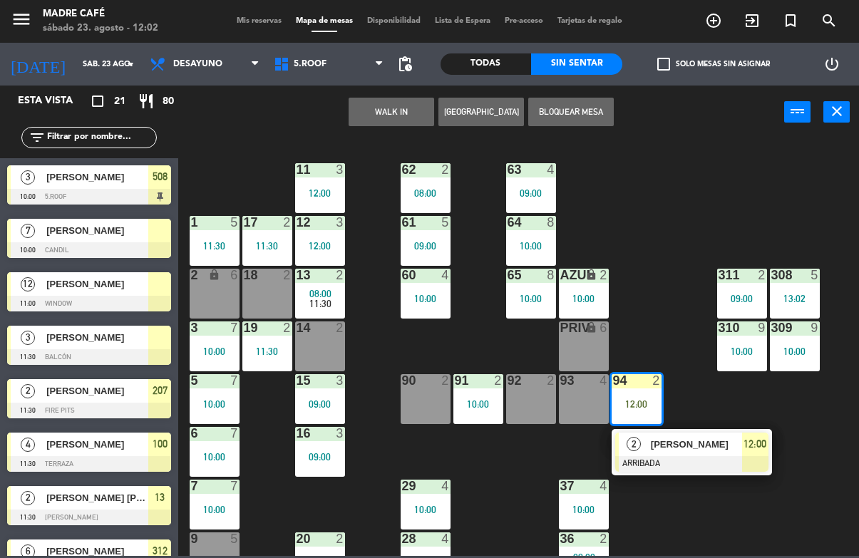
click at [672, 453] on div "[PERSON_NAME]" at bounding box center [695, 445] width 93 height 24
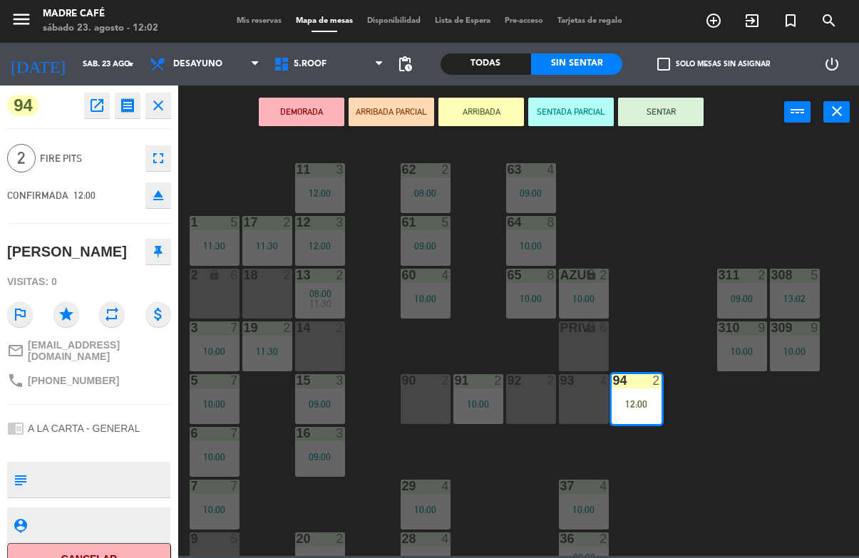
click at [671, 118] on button "SENTAR" at bounding box center [661, 112] width 86 height 29
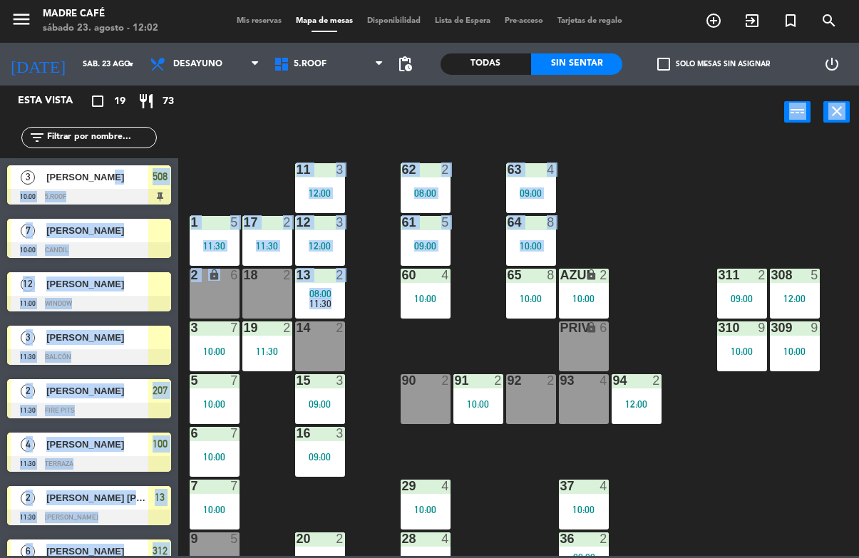
click at [236, 180] on div "11 3 12:00 63 4 09:00 62 2 08:00 12 3 12:00 1 5 11:30 61 5 09:00 64 8 10:00 17 …" at bounding box center [523, 347] width 672 height 418
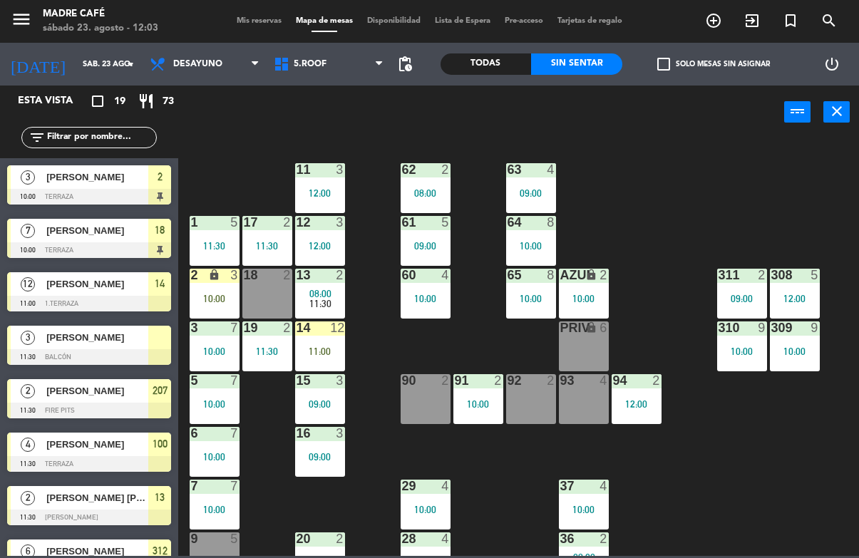
click at [310, 344] on div "14 12 11:00" at bounding box center [320, 346] width 50 height 50
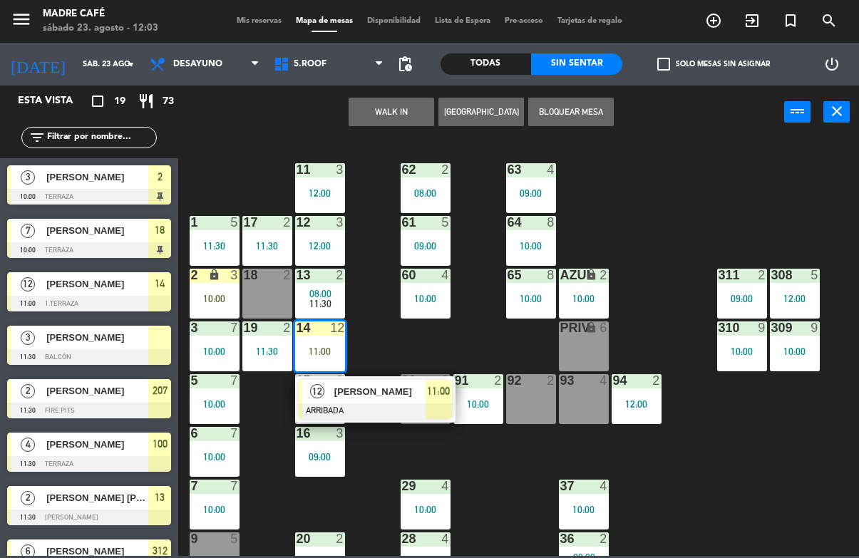
click at [355, 388] on span "[PERSON_NAME]" at bounding box center [379, 391] width 91 height 15
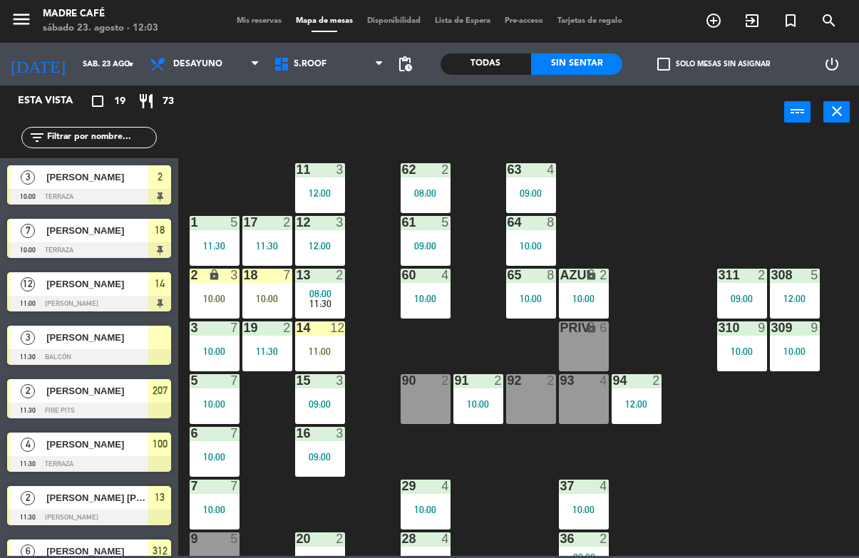
click at [270, 241] on div "11:30" at bounding box center [267, 246] width 50 height 10
click at [383, 346] on div "11 3 12:00 63 4 09:00 62 2 08:00 12 3 12:00 1 5 11:30 61 5 09:00 64 8 10:00 17 …" at bounding box center [523, 347] width 672 height 418
click at [324, 346] on div "11:00" at bounding box center [320, 351] width 50 height 10
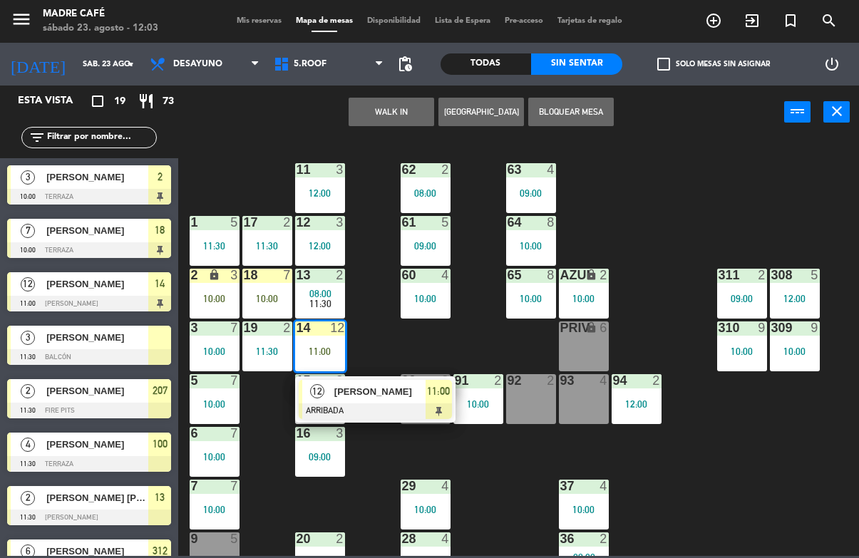
click at [381, 408] on div at bounding box center [375, 411] width 153 height 16
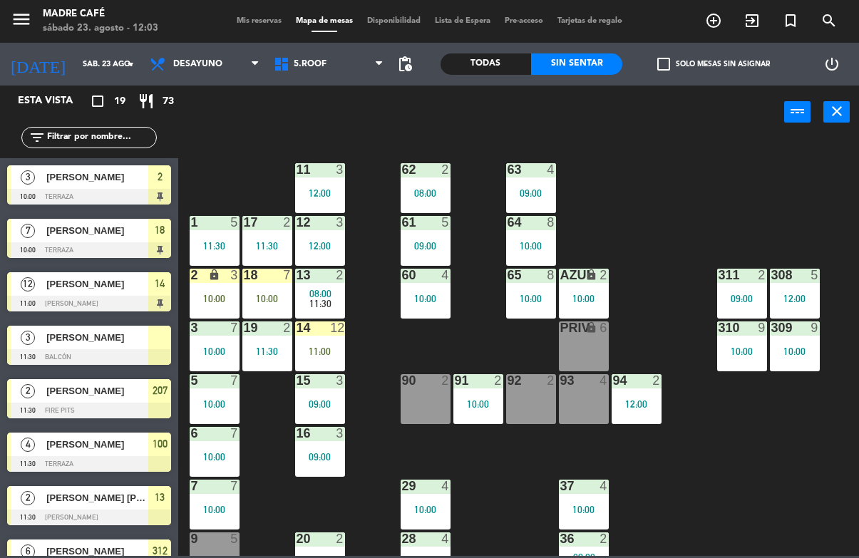
click at [315, 342] on div "14 12 11:00" at bounding box center [320, 346] width 50 height 50
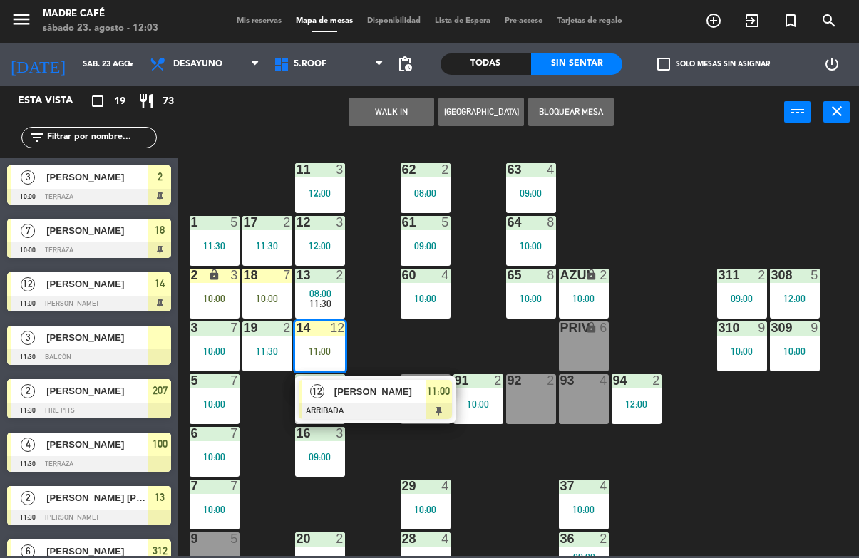
click at [373, 394] on span "[PERSON_NAME]" at bounding box center [379, 391] width 91 height 15
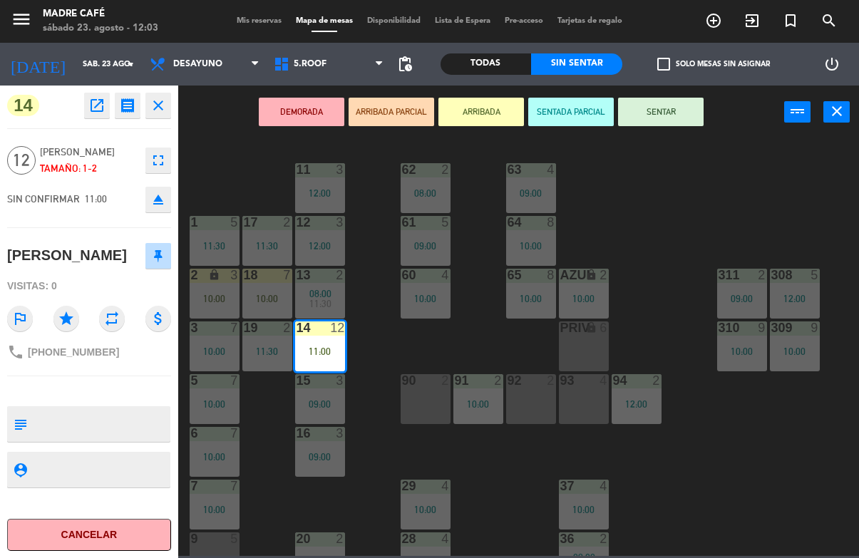
click at [647, 115] on button "SENTAR" at bounding box center [661, 112] width 86 height 29
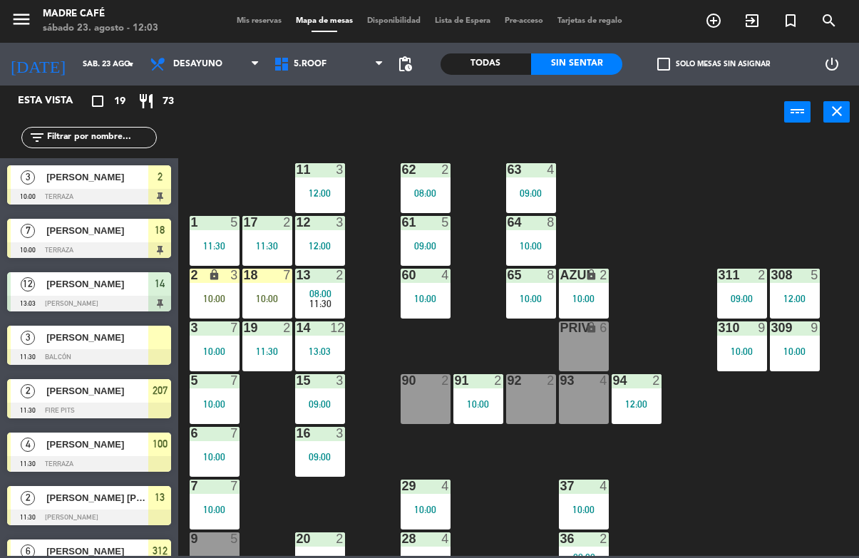
click at [265, 294] on div "10:00" at bounding box center [267, 299] width 50 height 10
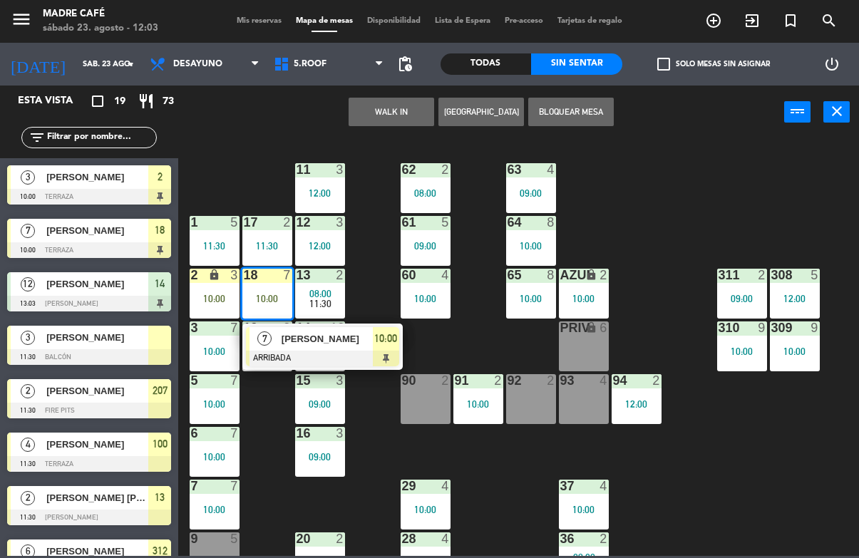
click at [318, 346] on span "[PERSON_NAME]" at bounding box center [327, 338] width 91 height 15
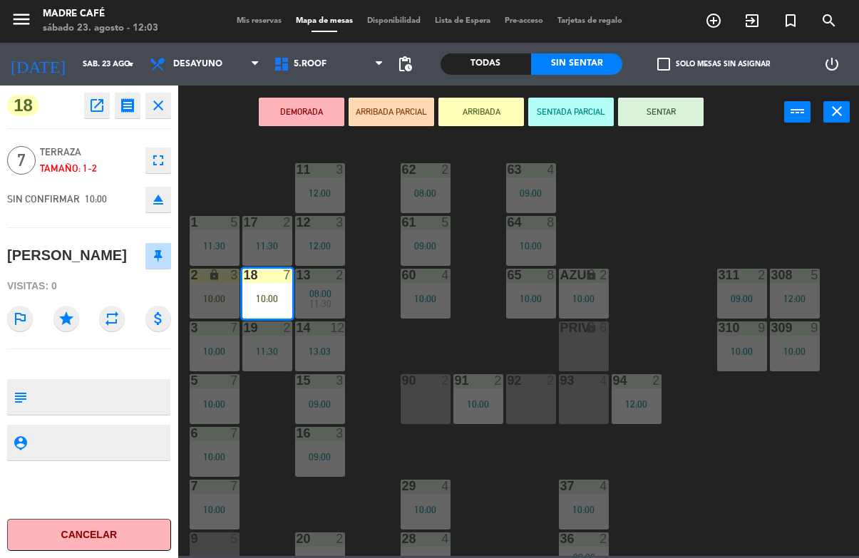
click at [673, 115] on button "SENTAR" at bounding box center [661, 112] width 86 height 29
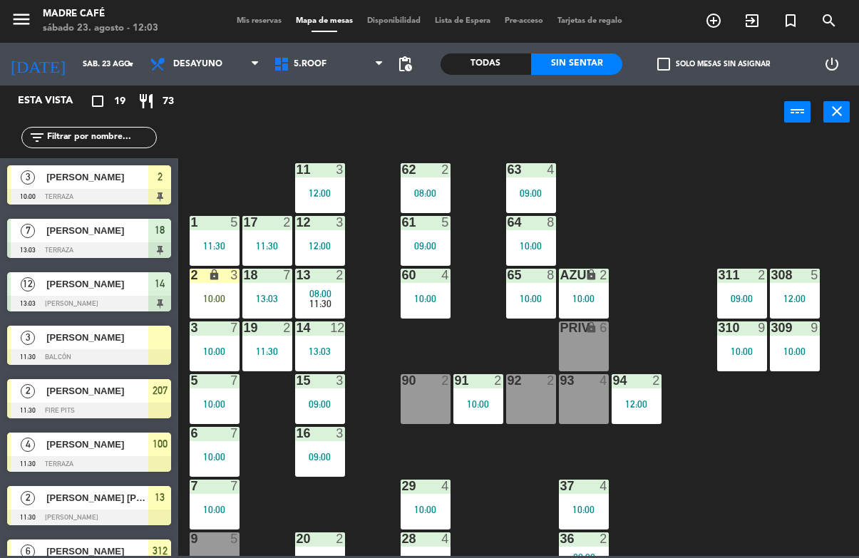
click at [211, 300] on div "10:00" at bounding box center [215, 299] width 50 height 10
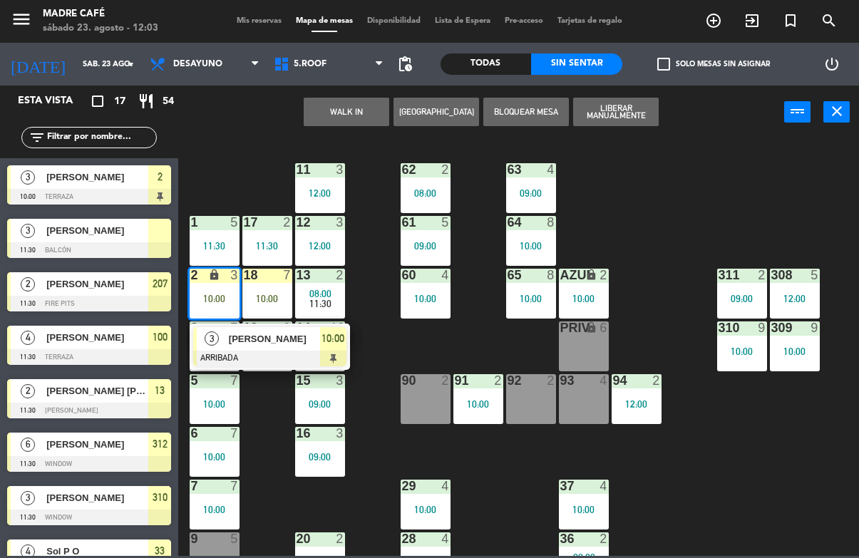
click at [277, 344] on span "[PERSON_NAME]" at bounding box center [274, 338] width 91 height 15
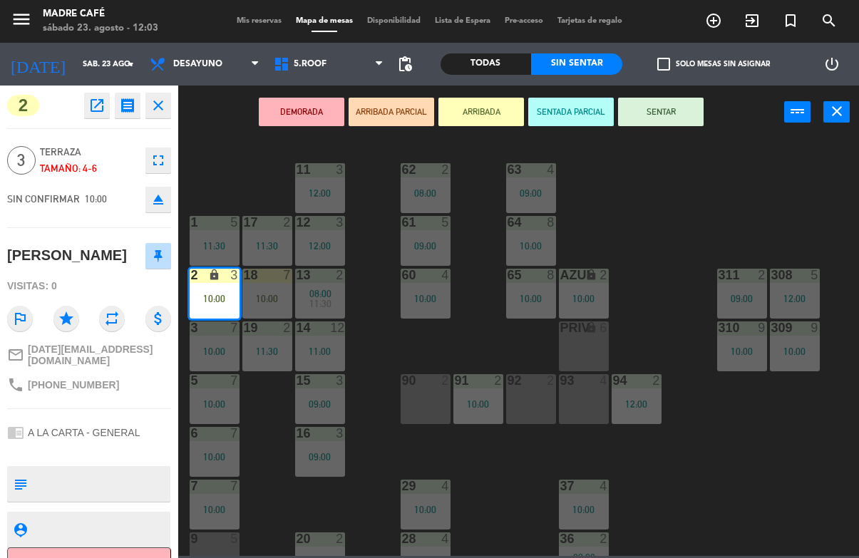
click at [668, 125] on button "SENTAR" at bounding box center [661, 112] width 86 height 29
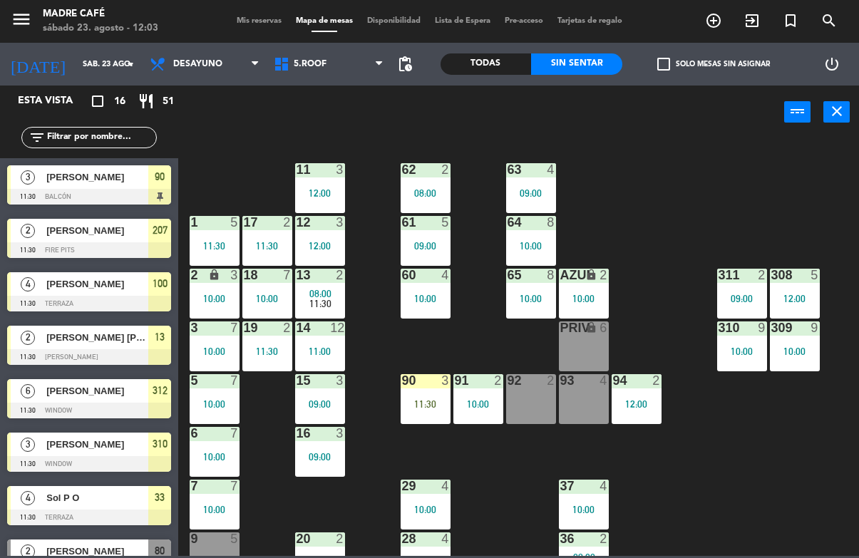
click at [125, 145] on input "text" at bounding box center [101, 138] width 110 height 16
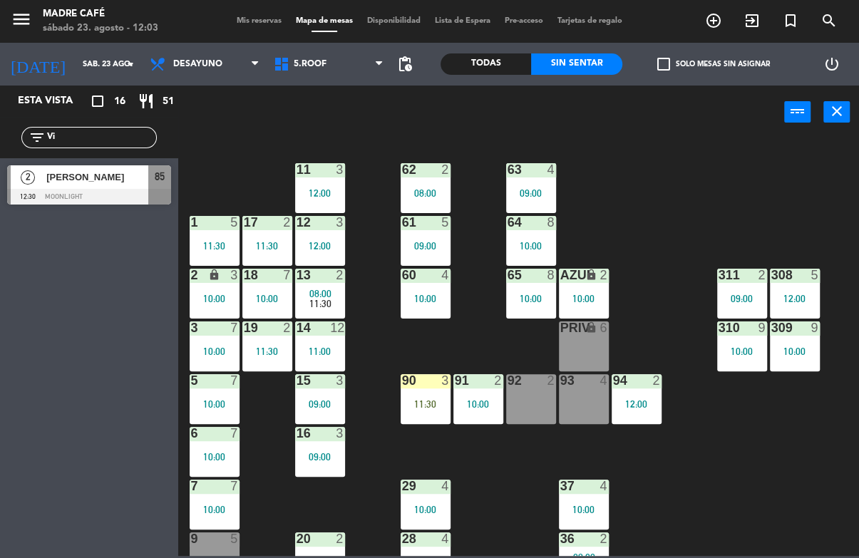
type input "Vi"
click at [654, 177] on div "11 3 12:00 63 4 09:00 62 2 08:00 12 3 12:00 1 5 11:30 61 5 09:00 64 8 10:00 17 …" at bounding box center [523, 347] width 672 height 418
click at [125, 191] on div at bounding box center [89, 197] width 164 height 16
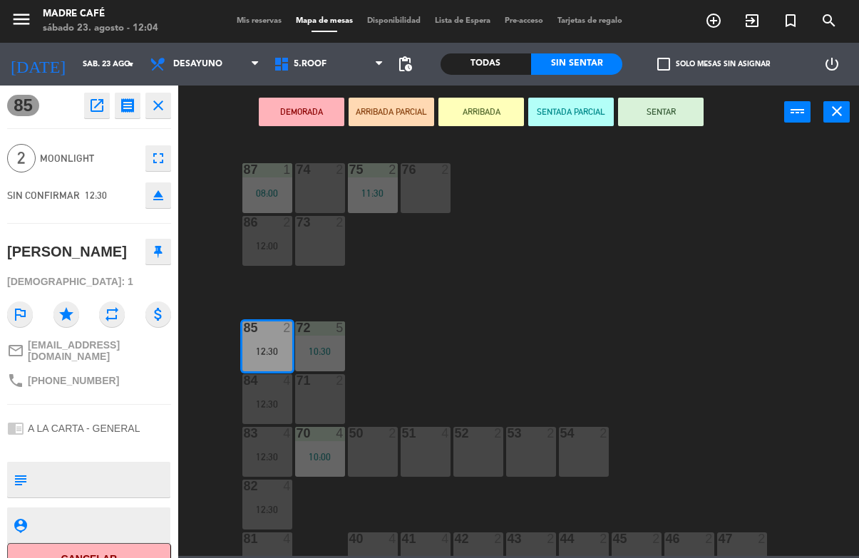
click at [500, 112] on button "ARRIBADA" at bounding box center [481, 112] width 86 height 29
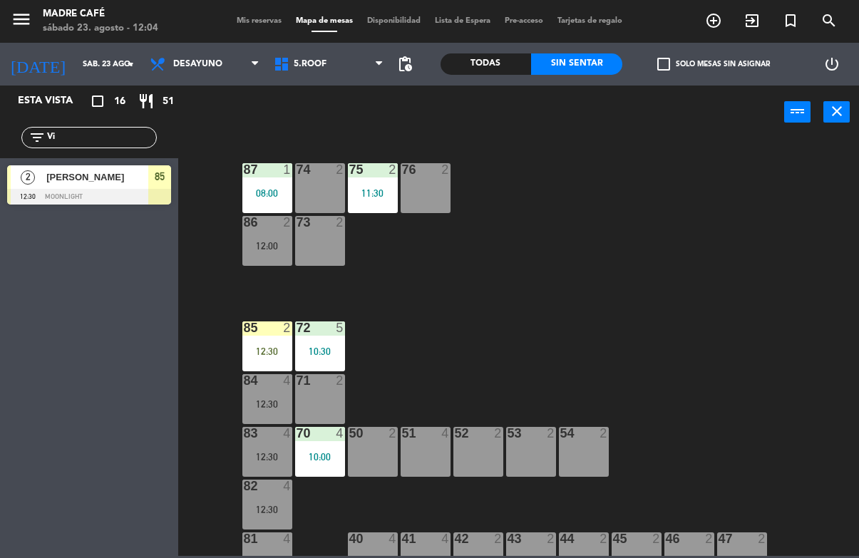
click at [256, 350] on div "12:30" at bounding box center [267, 351] width 50 height 10
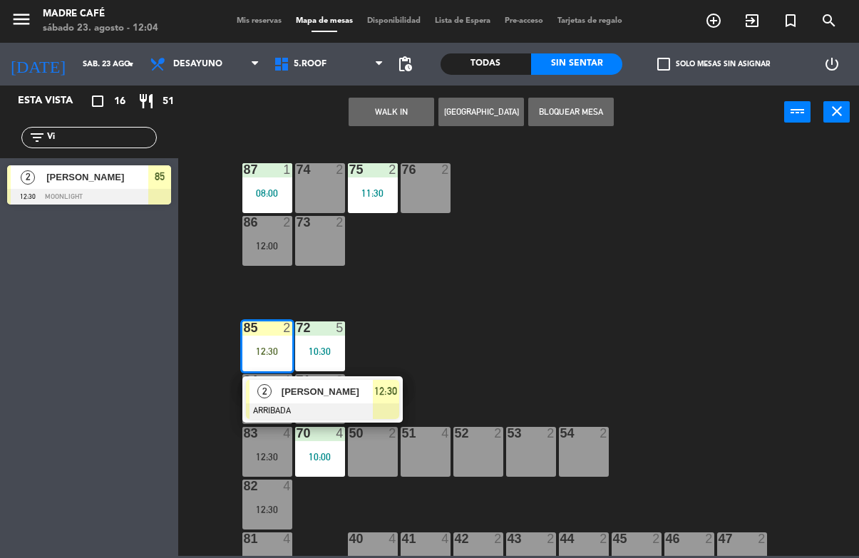
click at [321, 399] on span "[PERSON_NAME]" at bounding box center [327, 391] width 91 height 15
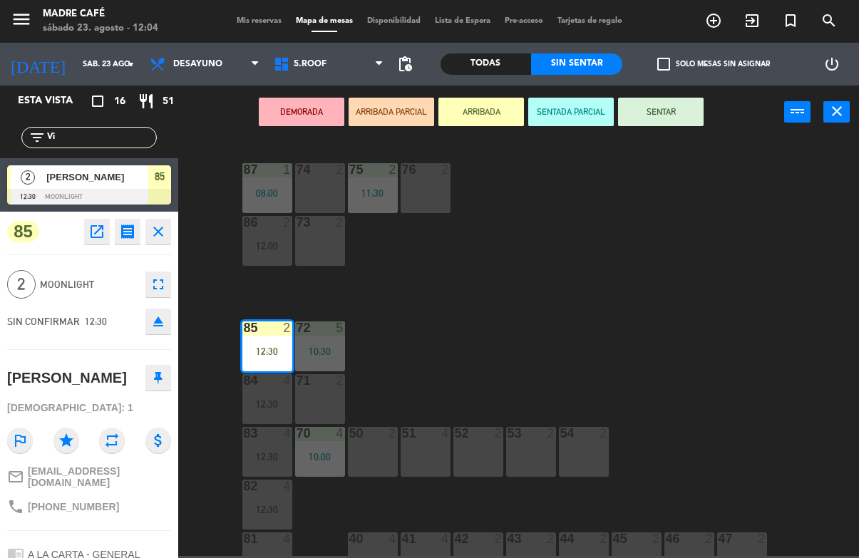
click at [666, 118] on button "SENTAR" at bounding box center [661, 112] width 86 height 29
